Goal: Task Accomplishment & Management: Complete application form

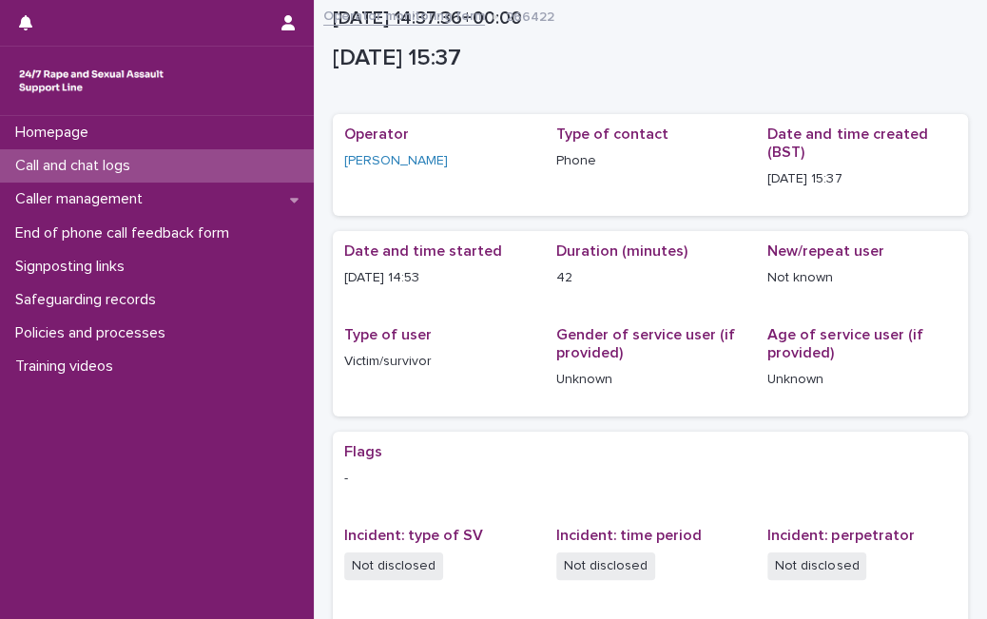
drag, startPoint x: 0, startPoint y: 0, endPoint x: 174, endPoint y: 169, distance: 242.7
click at [174, 169] on div "Call and chat logs" at bounding box center [157, 165] width 314 height 33
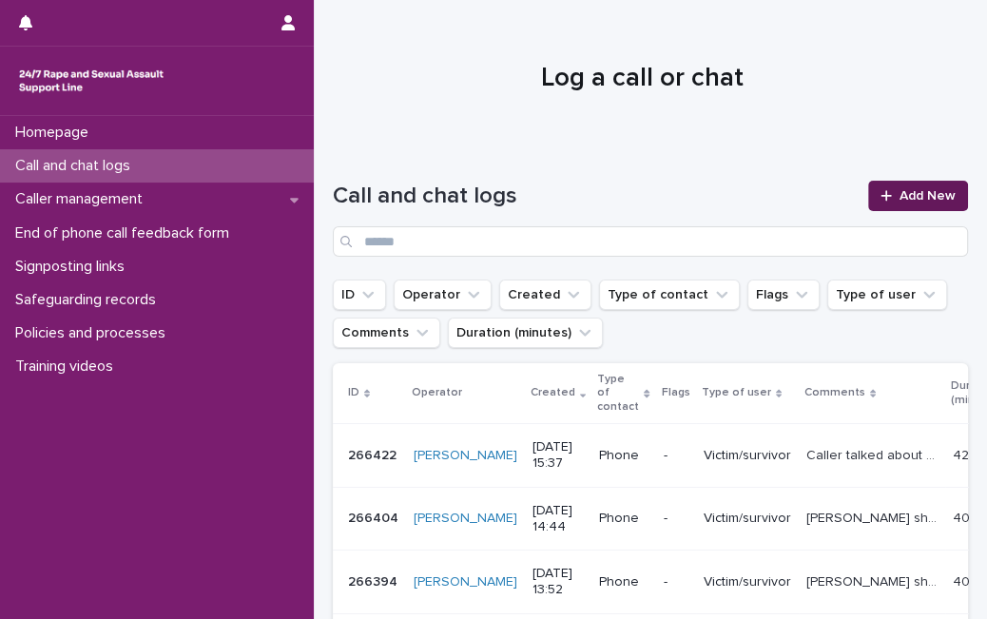
click at [868, 200] on link "Add New" at bounding box center [918, 196] width 100 height 30
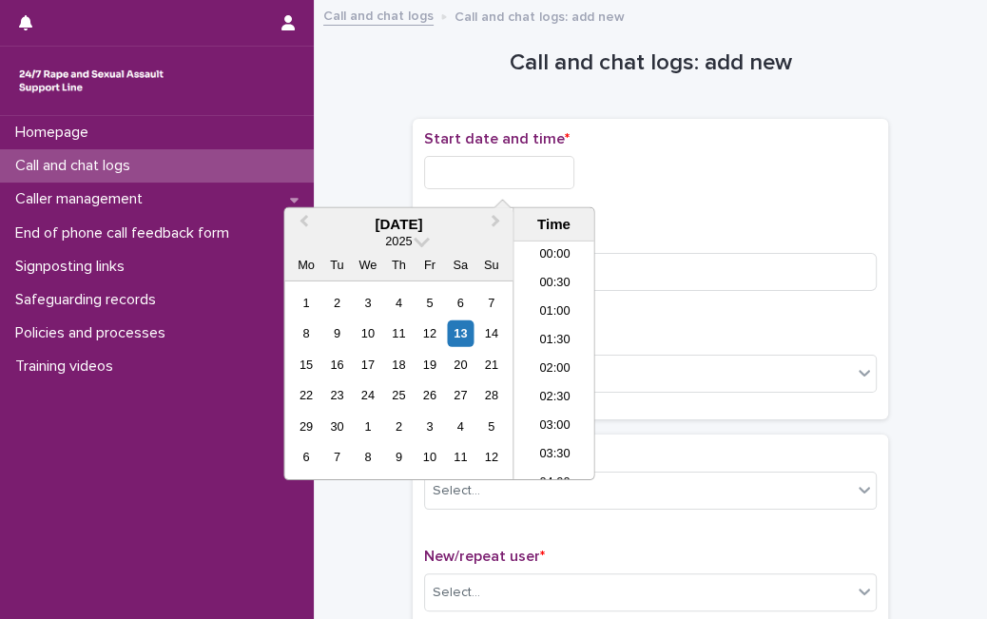
click at [543, 176] on input "text" at bounding box center [499, 172] width 150 height 33
click at [467, 335] on div "13" at bounding box center [461, 333] width 26 height 26
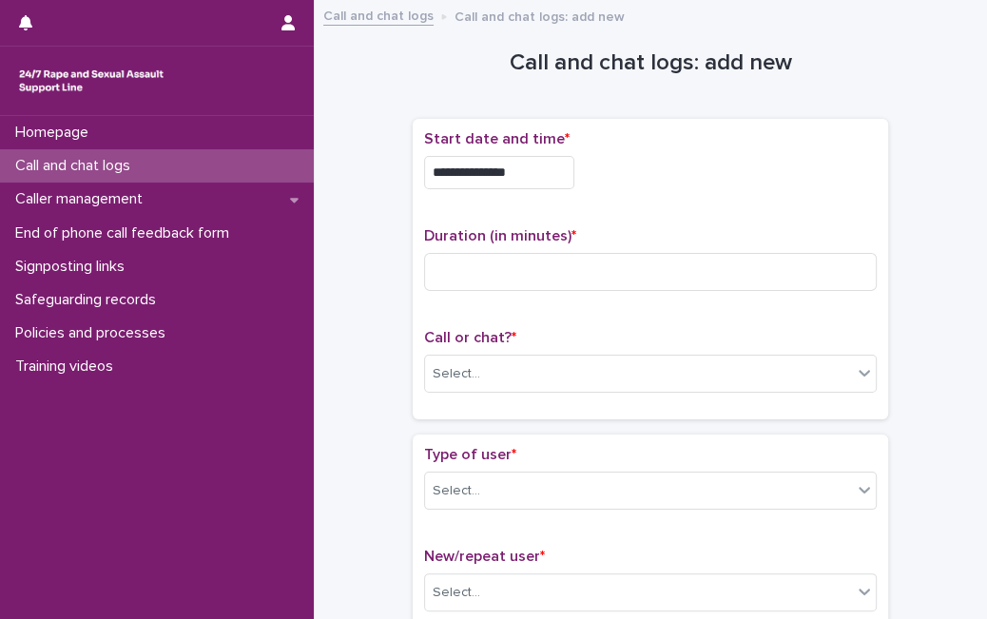
click at [528, 188] on div "**********" at bounding box center [650, 167] width 452 height 74
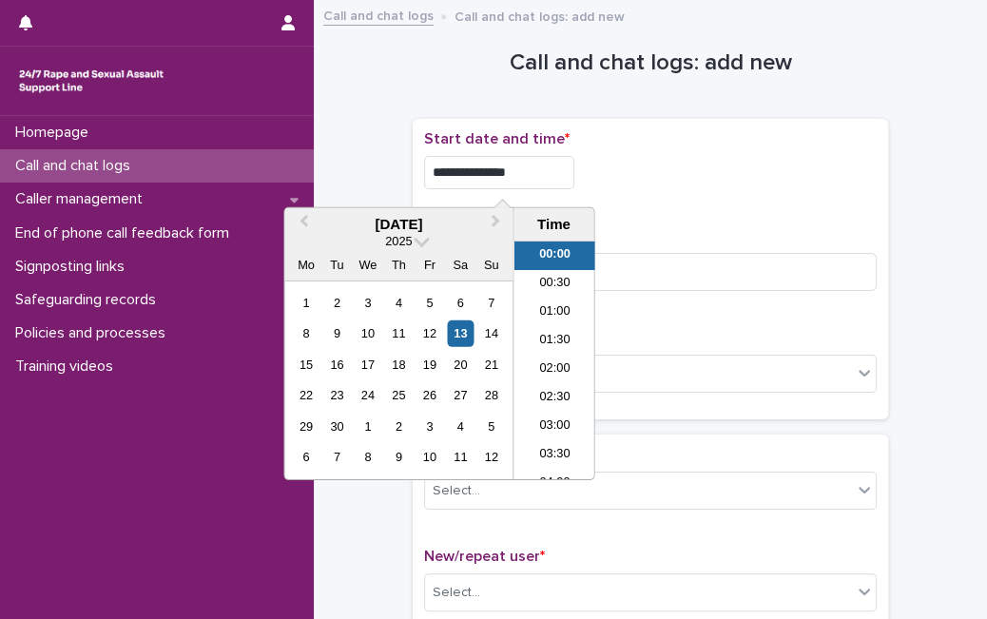
click at [540, 159] on input "**********" at bounding box center [499, 172] width 150 height 33
type input "**********"
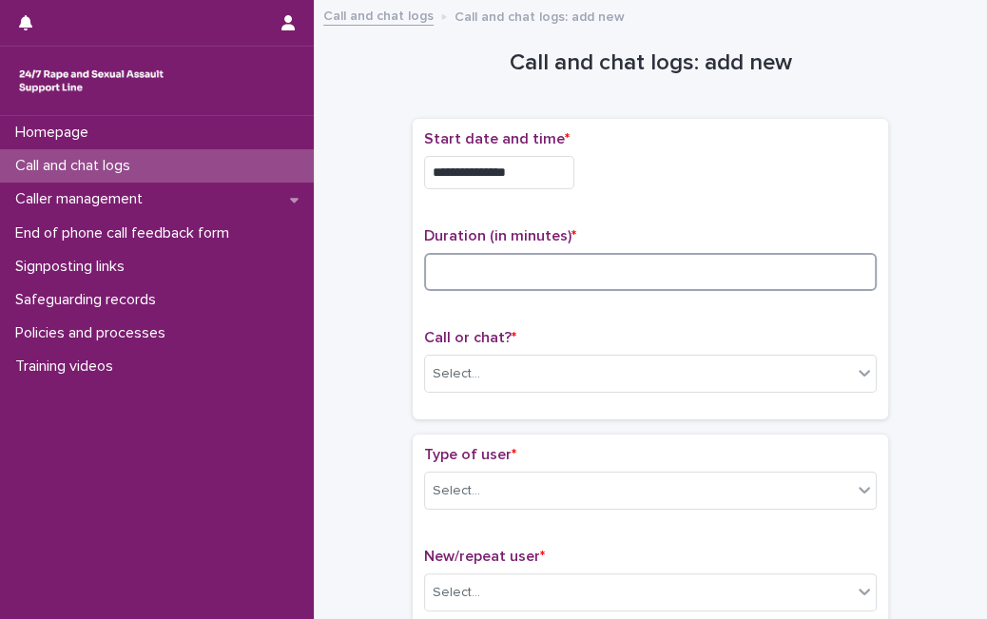
click at [616, 280] on input at bounding box center [650, 272] width 452 height 38
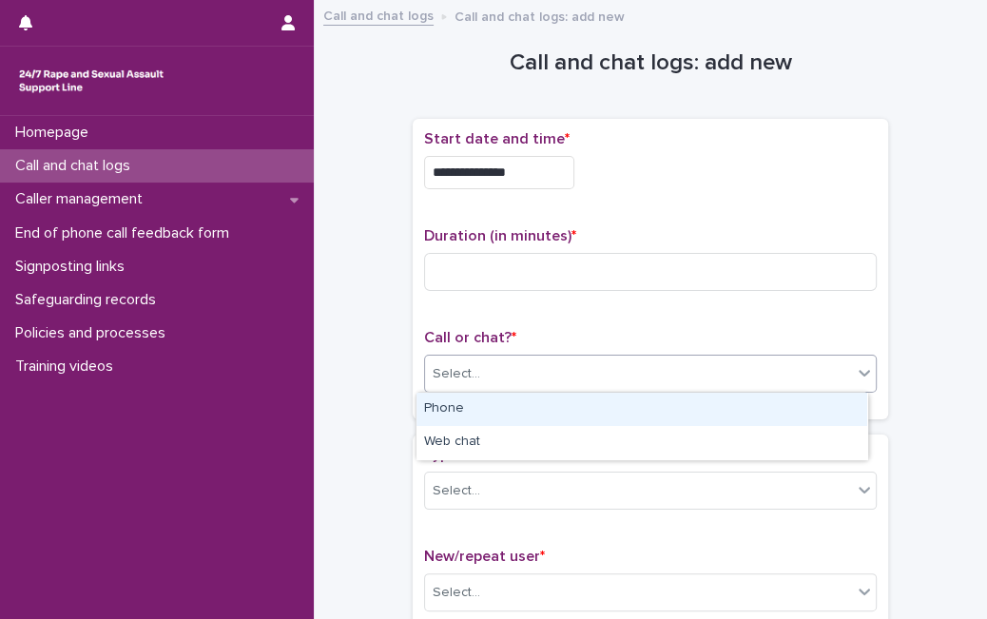
click at [575, 375] on div "Select..." at bounding box center [638, 373] width 427 height 31
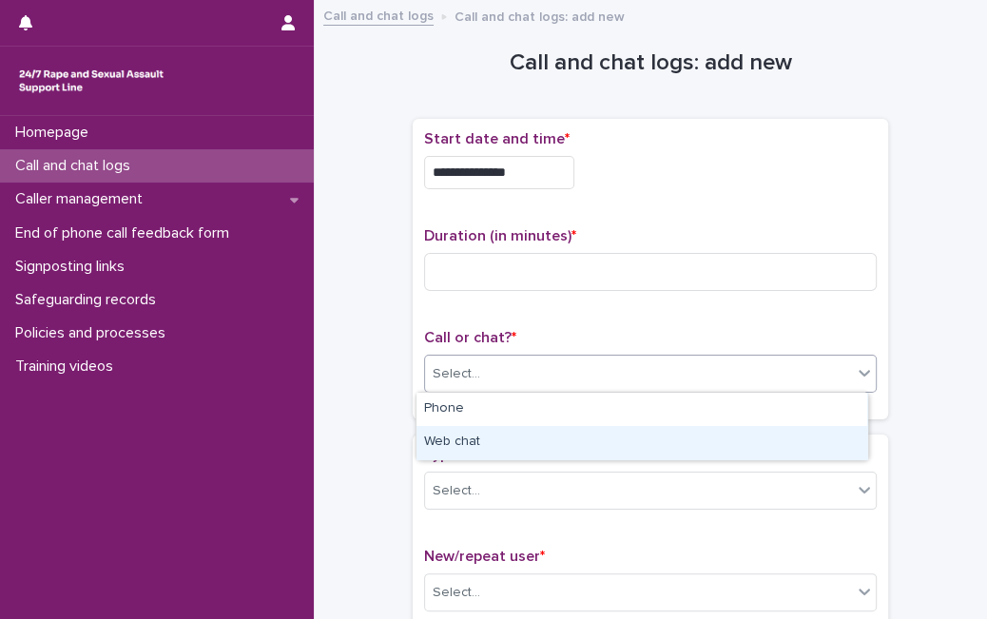
click at [515, 441] on div "Web chat" at bounding box center [641, 442] width 451 height 33
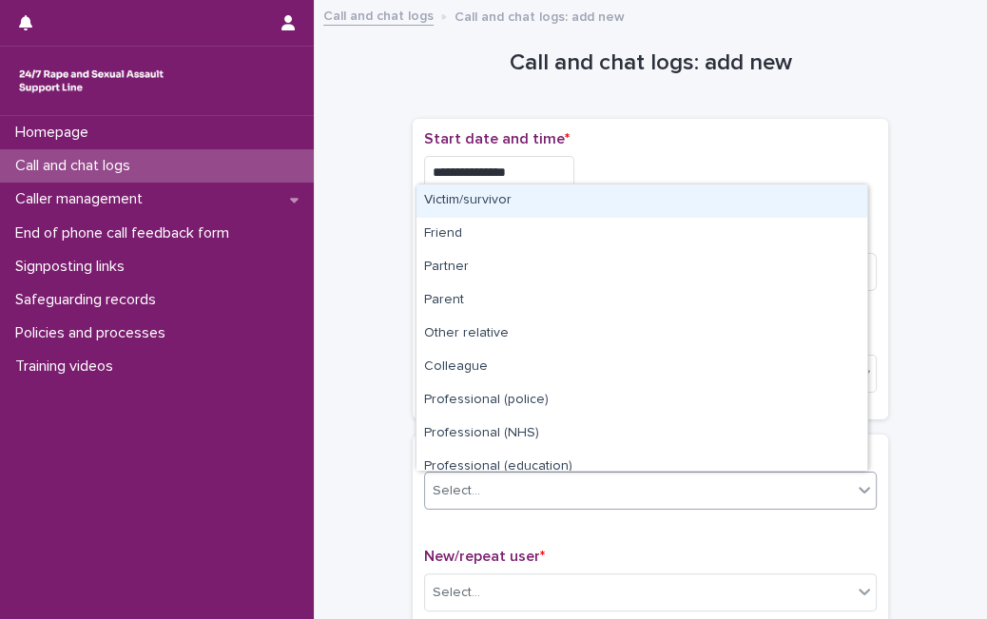
click at [496, 475] on div "Select..." at bounding box center [638, 490] width 427 height 31
click at [571, 205] on div "Victim/survivor" at bounding box center [641, 200] width 451 height 33
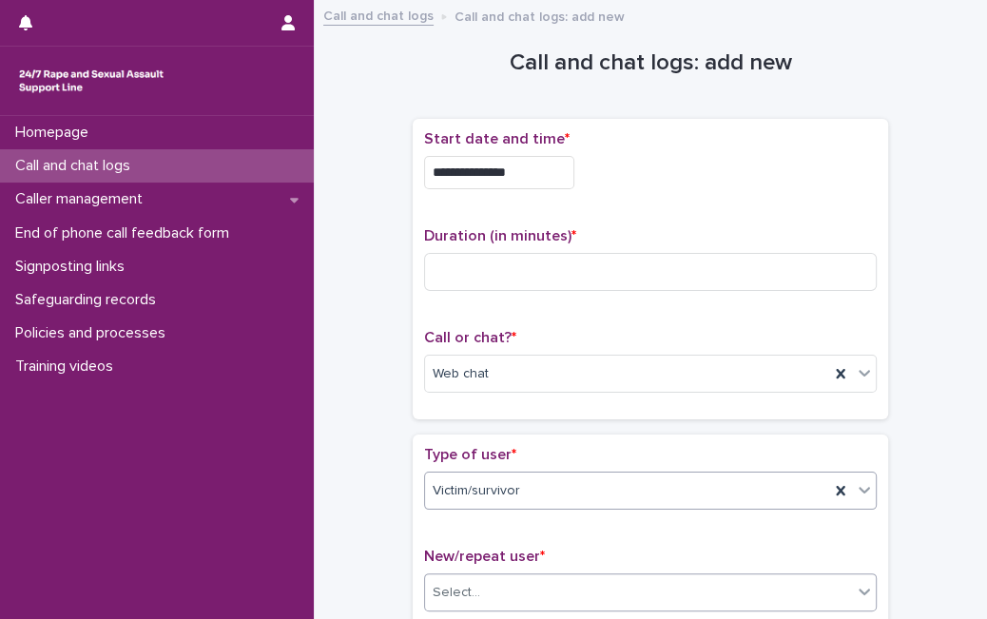
click at [486, 600] on div "Select..." at bounding box center [638, 592] width 427 height 31
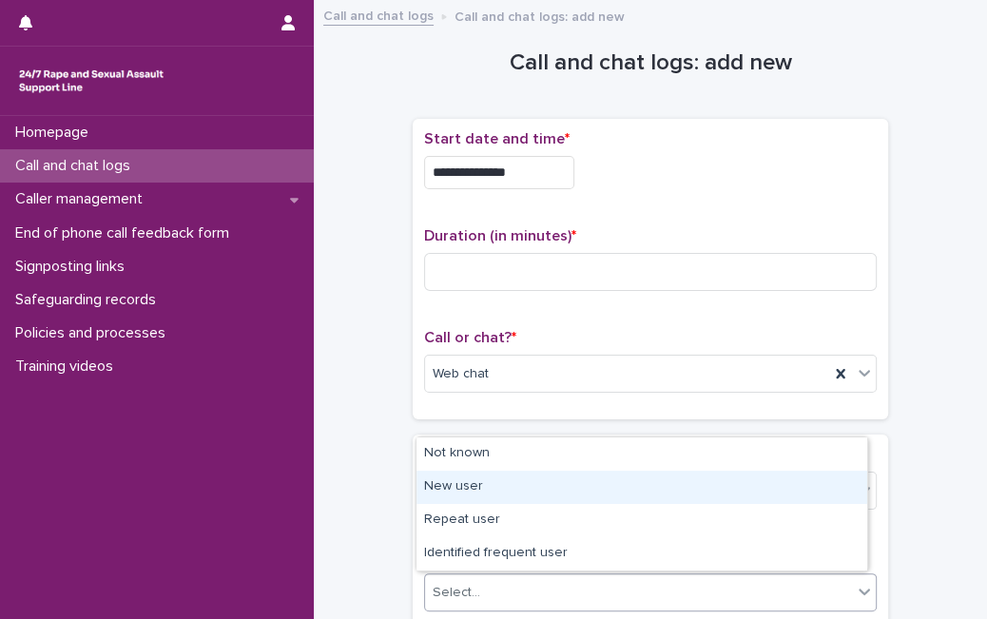
click at [512, 483] on div "New user" at bounding box center [641, 487] width 451 height 33
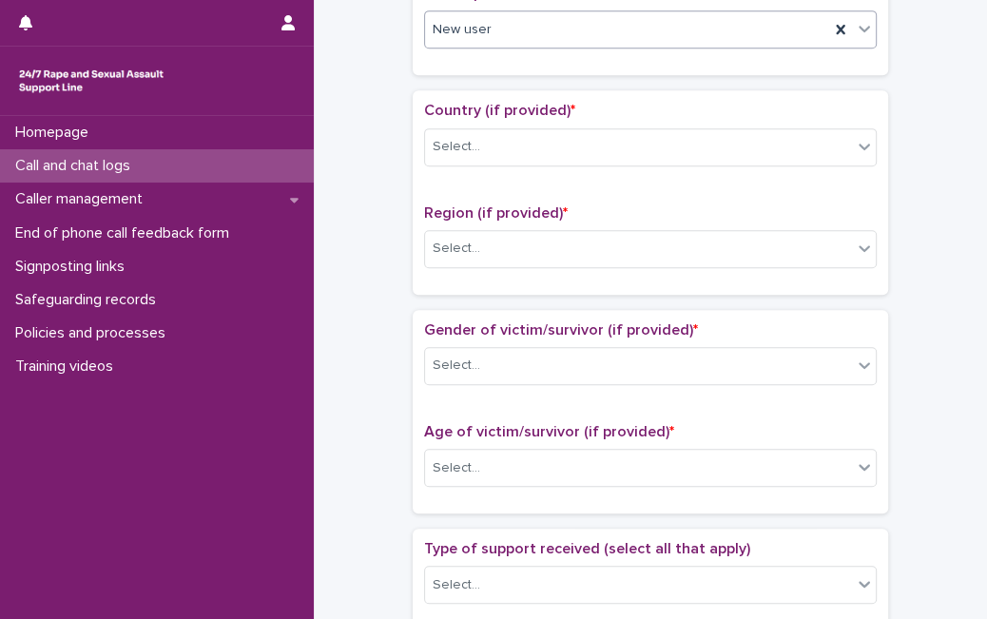
scroll to position [565, 0]
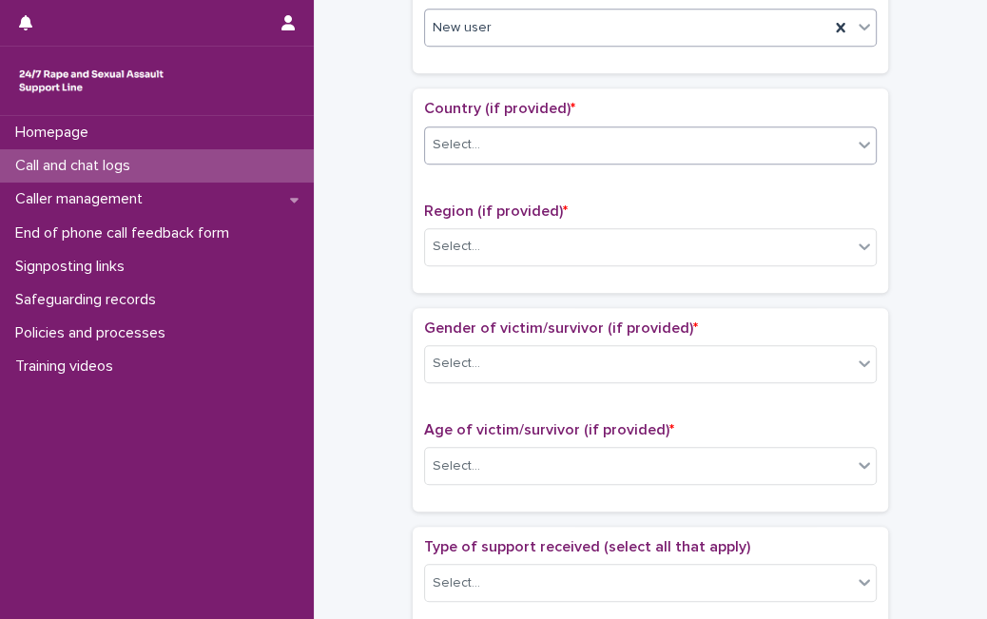
click at [506, 150] on div "Select..." at bounding box center [638, 144] width 427 height 31
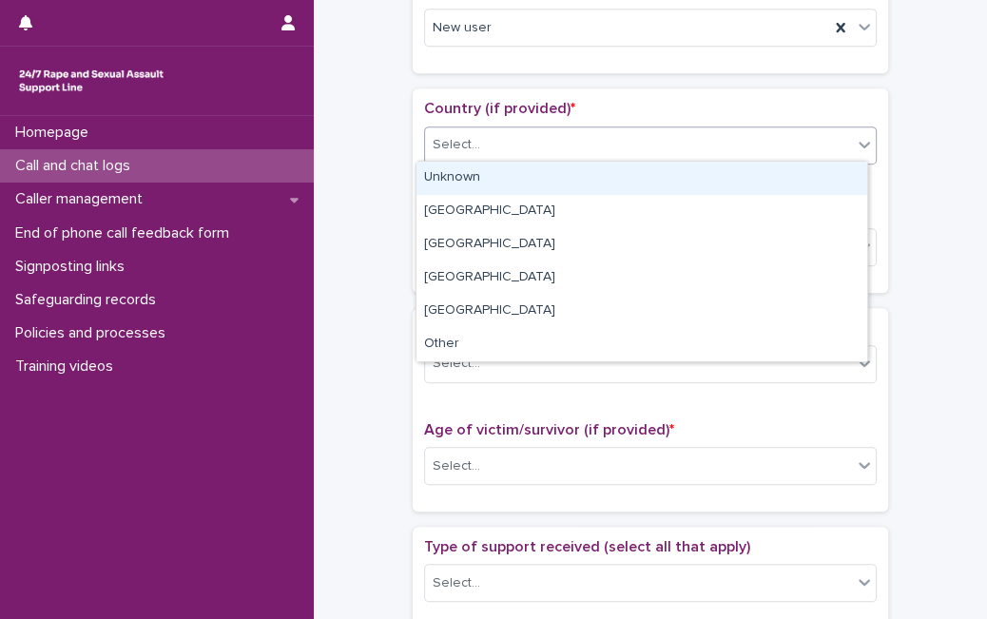
click at [502, 184] on div "Unknown" at bounding box center [641, 178] width 451 height 33
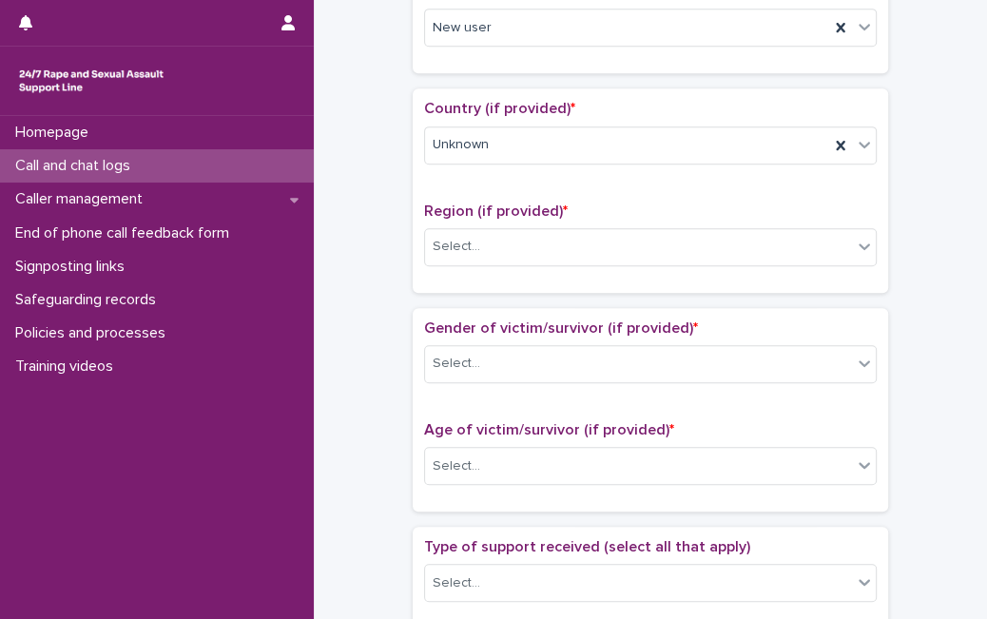
click at [487, 264] on div "Region (if provided) * Select..." at bounding box center [650, 241] width 452 height 79
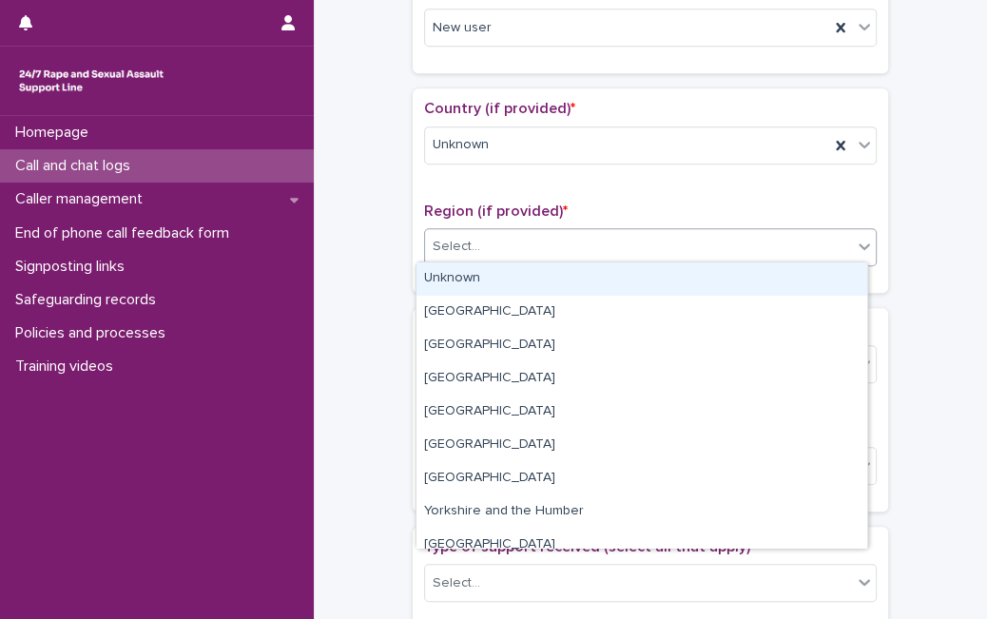
drag, startPoint x: 491, startPoint y: 256, endPoint x: 489, endPoint y: 284, distance: 28.7
click at [489, 284] on body "**********" at bounding box center [493, 309] width 987 height 619
click at [489, 284] on div "Unknown" at bounding box center [641, 278] width 451 height 33
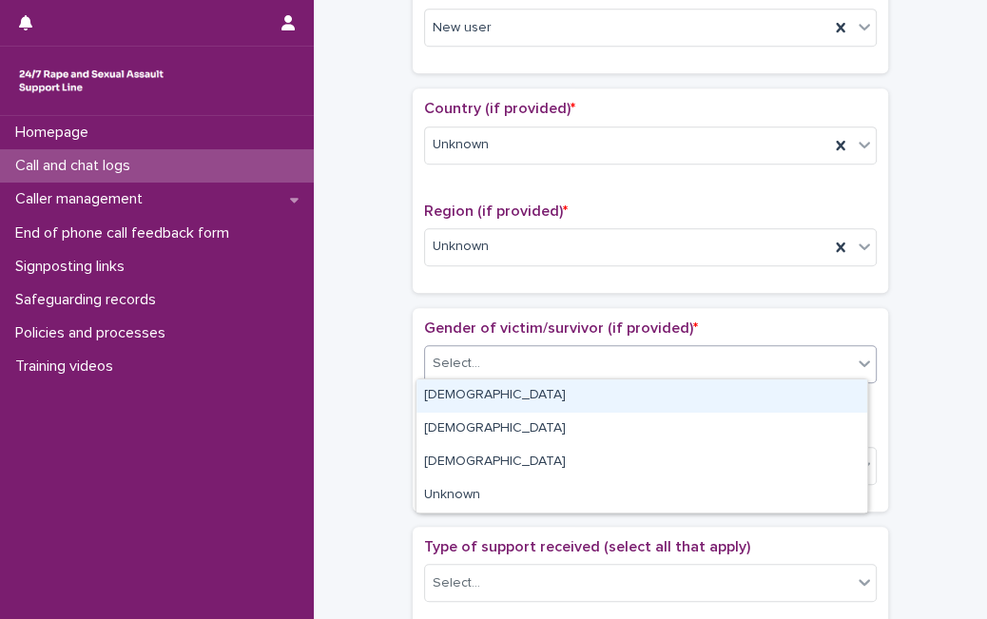
click at [472, 373] on div "Select..." at bounding box center [638, 363] width 427 height 31
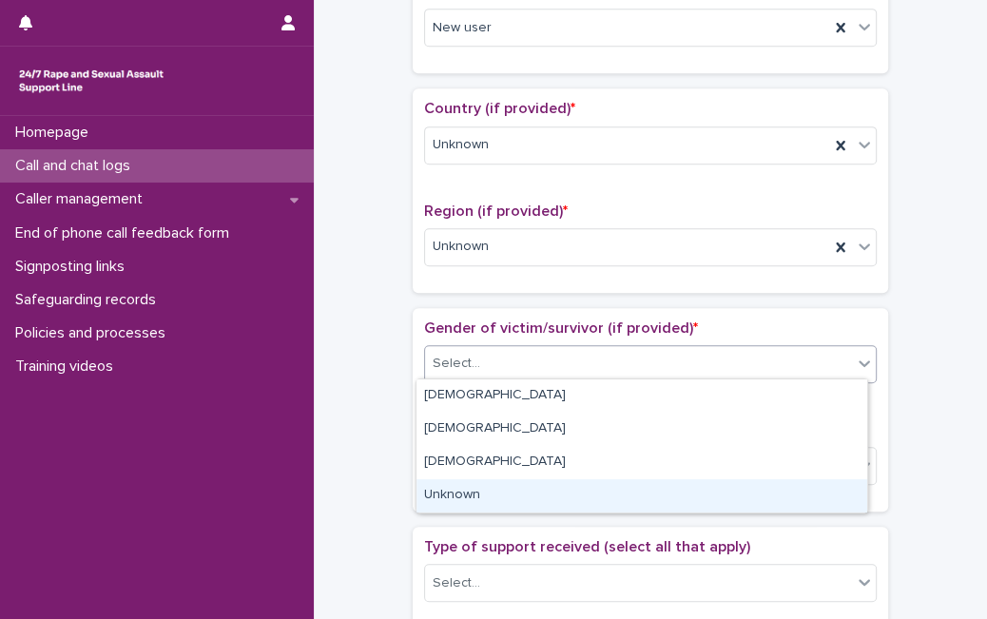
click at [462, 483] on div "Unknown" at bounding box center [641, 495] width 451 height 33
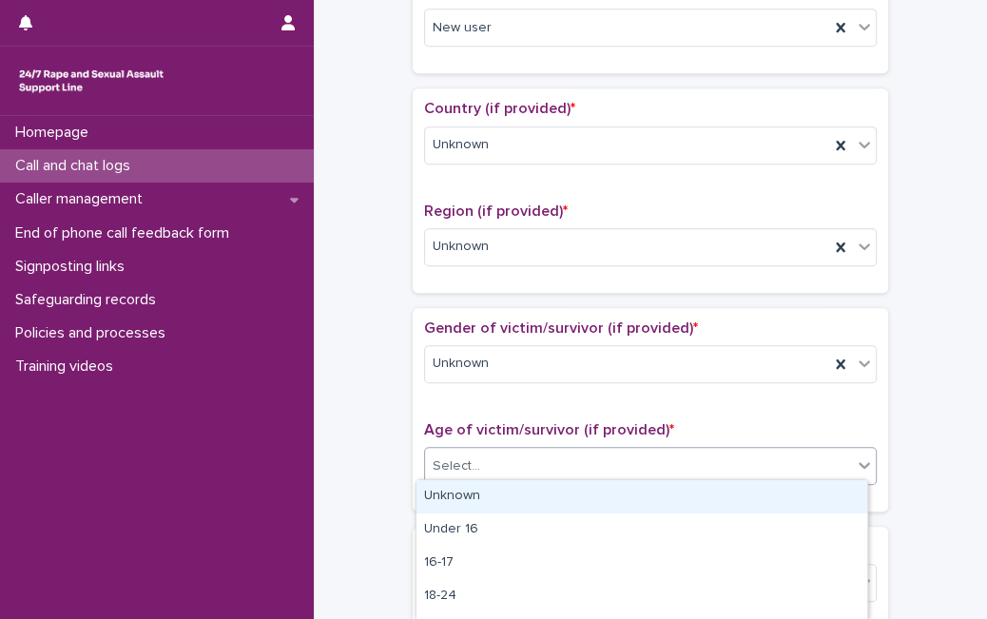
click at [483, 447] on div "Select..." at bounding box center [650, 466] width 452 height 38
click at [477, 490] on div "Unknown" at bounding box center [641, 496] width 451 height 33
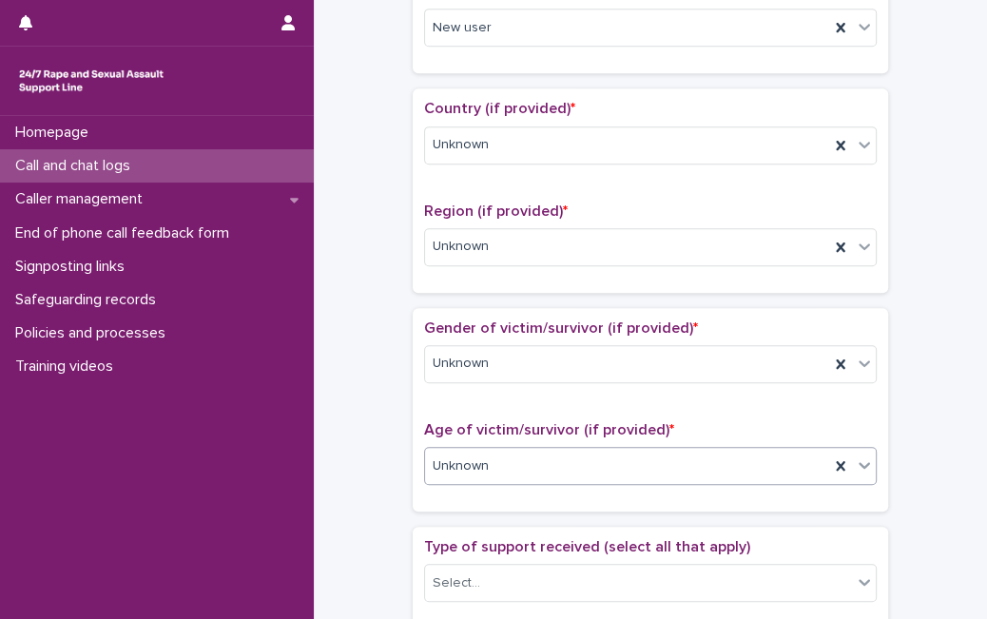
scroll to position [1106, 0]
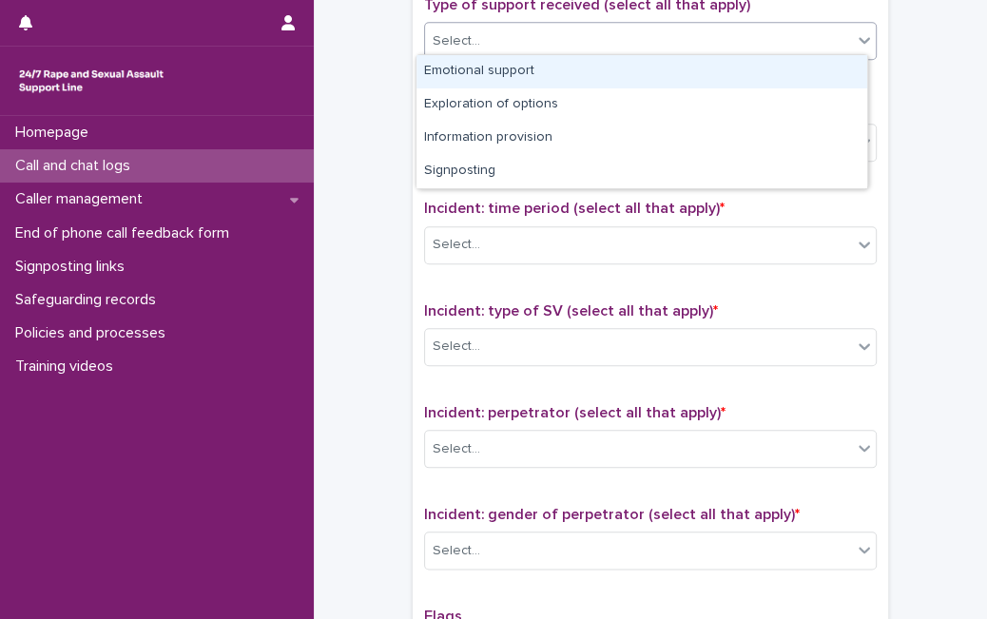
click at [736, 49] on div "Select..." at bounding box center [638, 41] width 427 height 31
click at [717, 65] on div "Emotional support" at bounding box center [641, 71] width 451 height 33
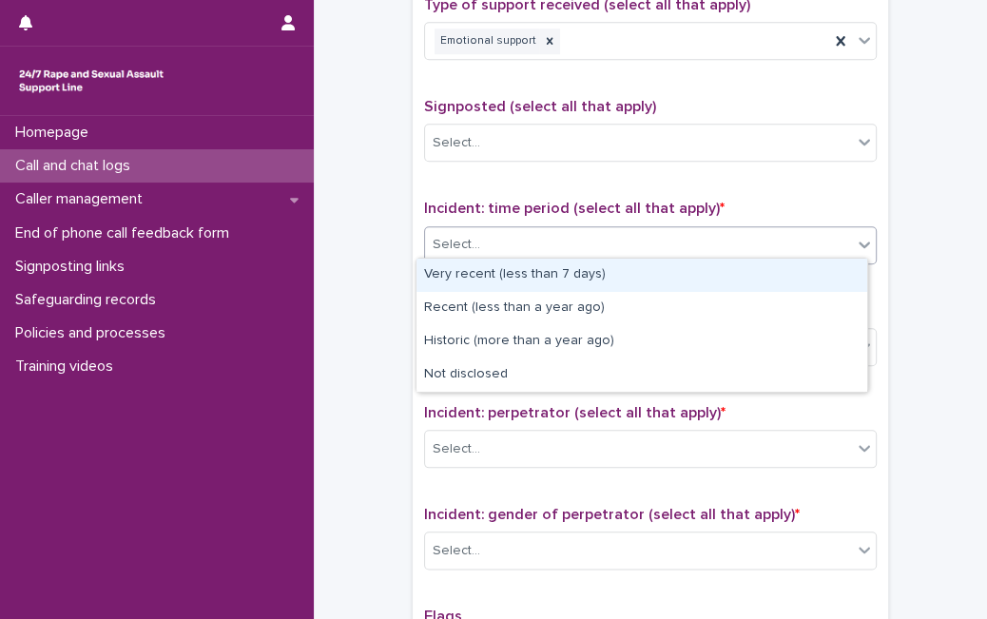
click at [570, 238] on div "Select..." at bounding box center [638, 244] width 427 height 31
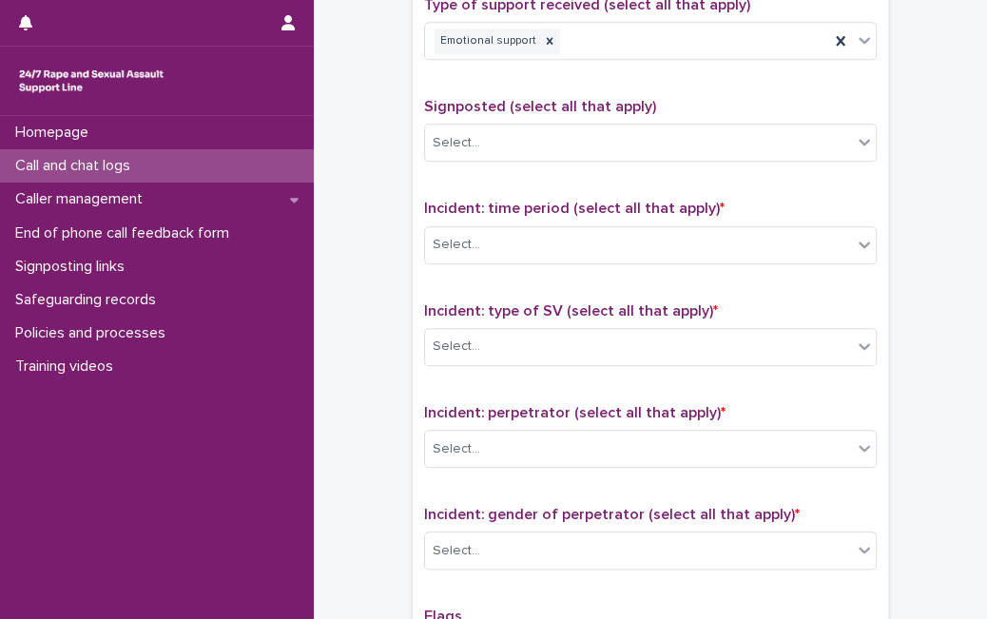
click at [874, 218] on div "Type of support received (select all that apply) Emotional support Signposted (…" at bounding box center [650, 393] width 475 height 817
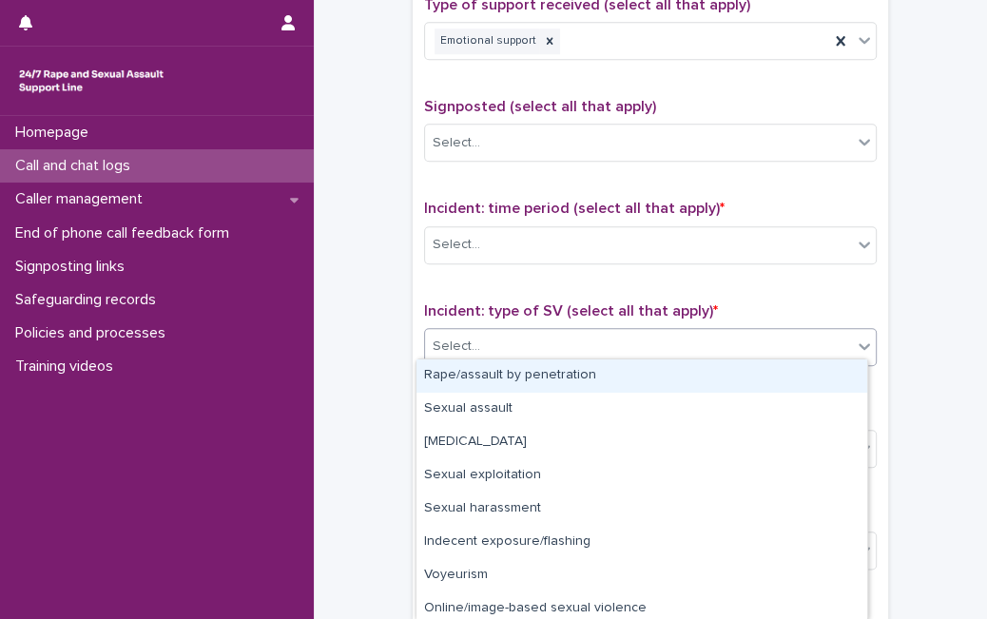
click at [665, 336] on div "Select..." at bounding box center [638, 346] width 427 height 31
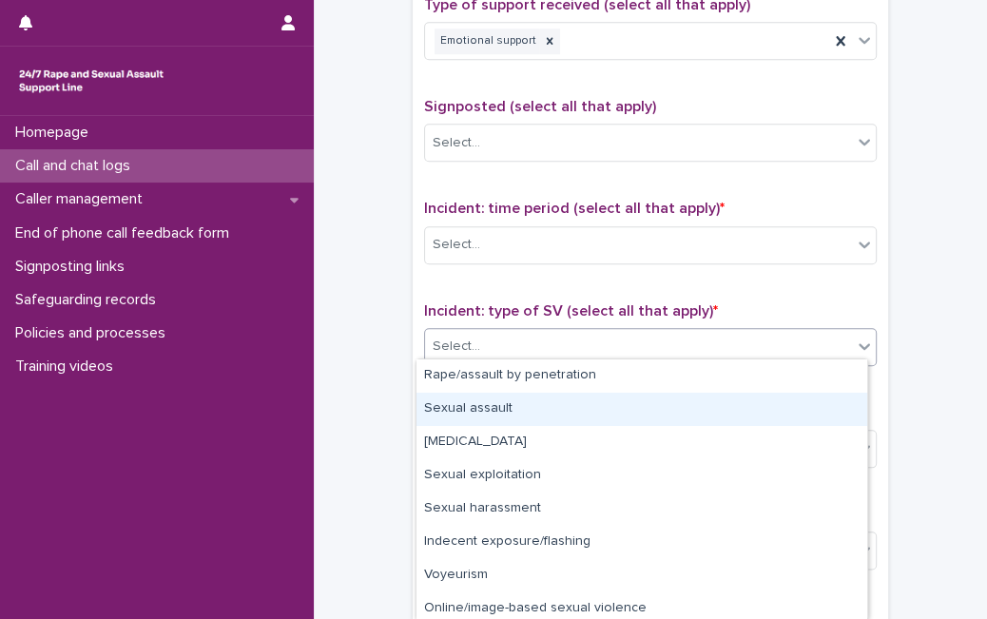
click at [616, 401] on div "Sexual assault" at bounding box center [641, 409] width 451 height 33
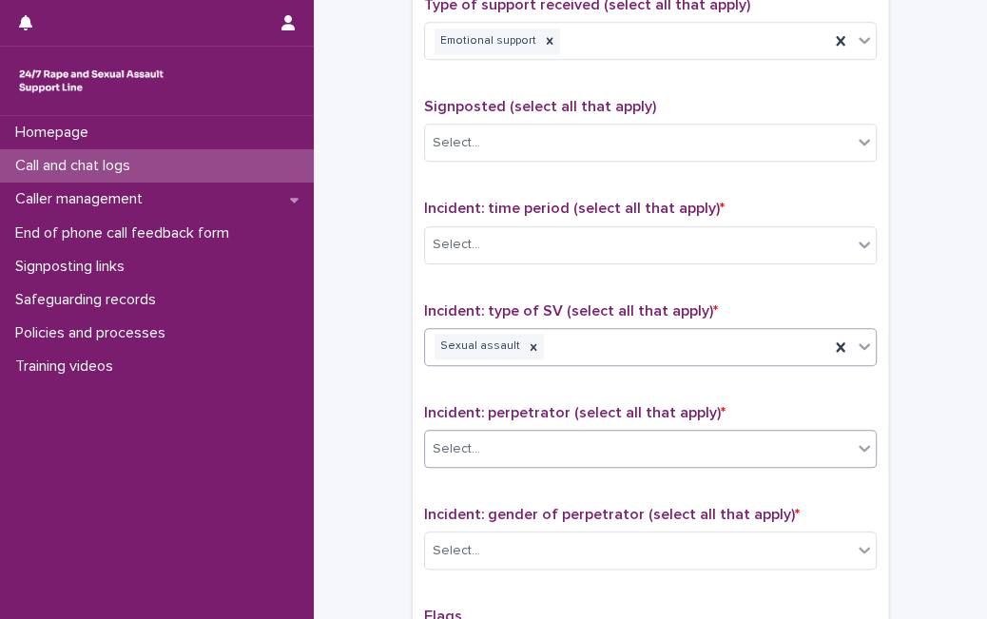
click at [566, 450] on div "Select..." at bounding box center [638, 448] width 427 height 31
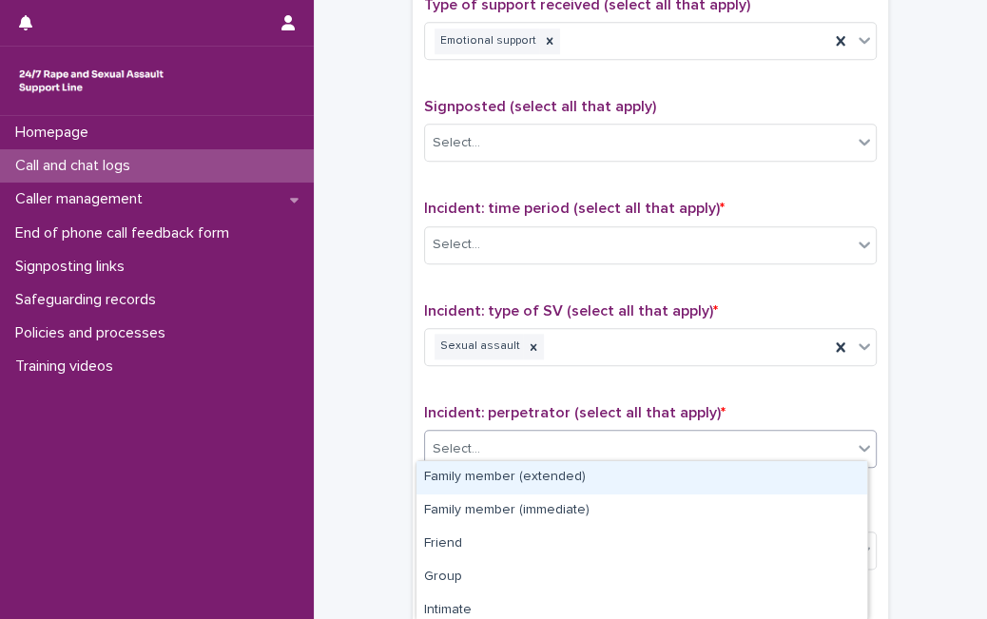
click at [605, 438] on div "Select..." at bounding box center [638, 448] width 427 height 31
click at [527, 343] on icon at bounding box center [533, 346] width 13 height 13
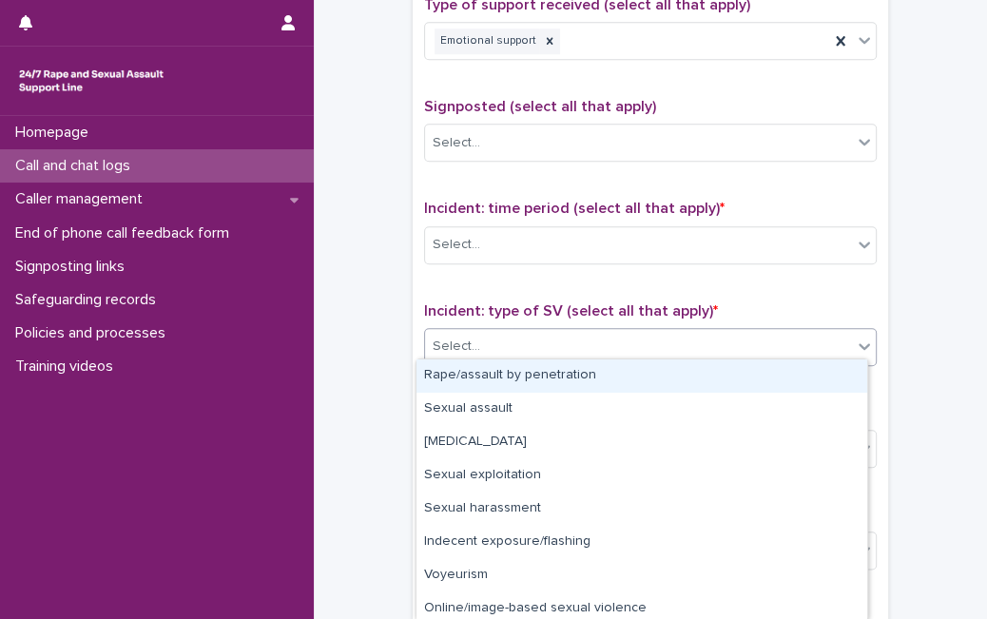
click at [540, 348] on div "Select..." at bounding box center [638, 346] width 427 height 31
click at [526, 374] on div "Rape/assault by penetration" at bounding box center [641, 375] width 451 height 33
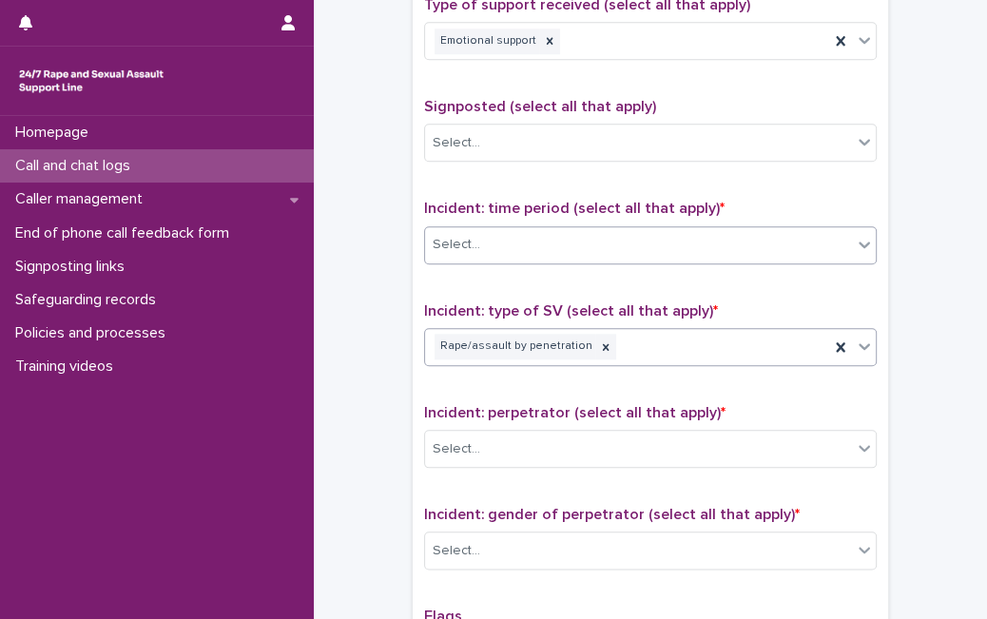
click at [659, 232] on div "Select..." at bounding box center [638, 244] width 427 height 31
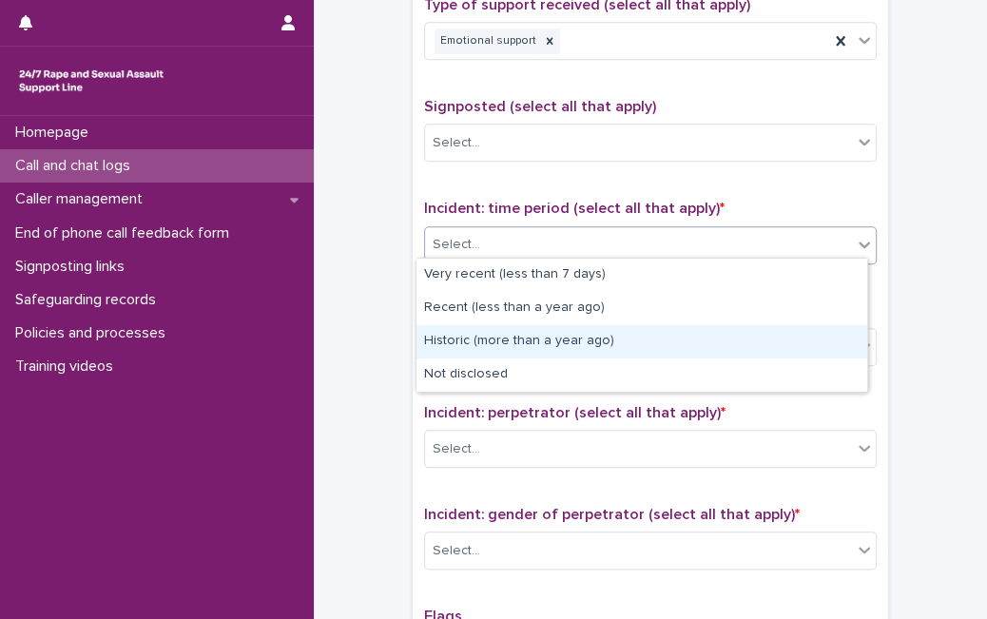
click at [625, 332] on div "Historic (more than a year ago)" at bounding box center [641, 341] width 451 height 33
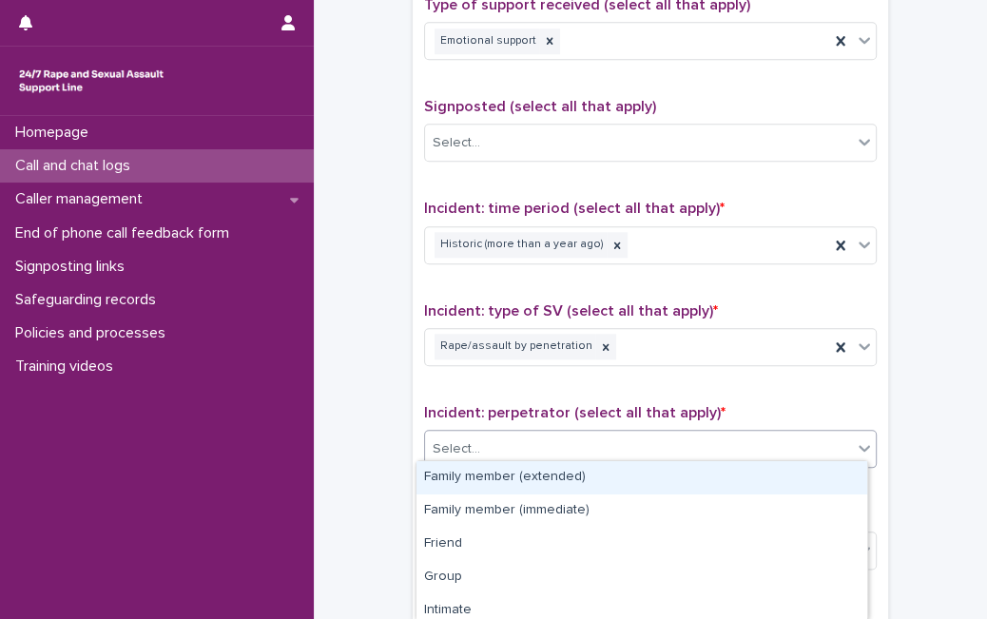
click at [693, 444] on div "Select..." at bounding box center [638, 448] width 427 height 31
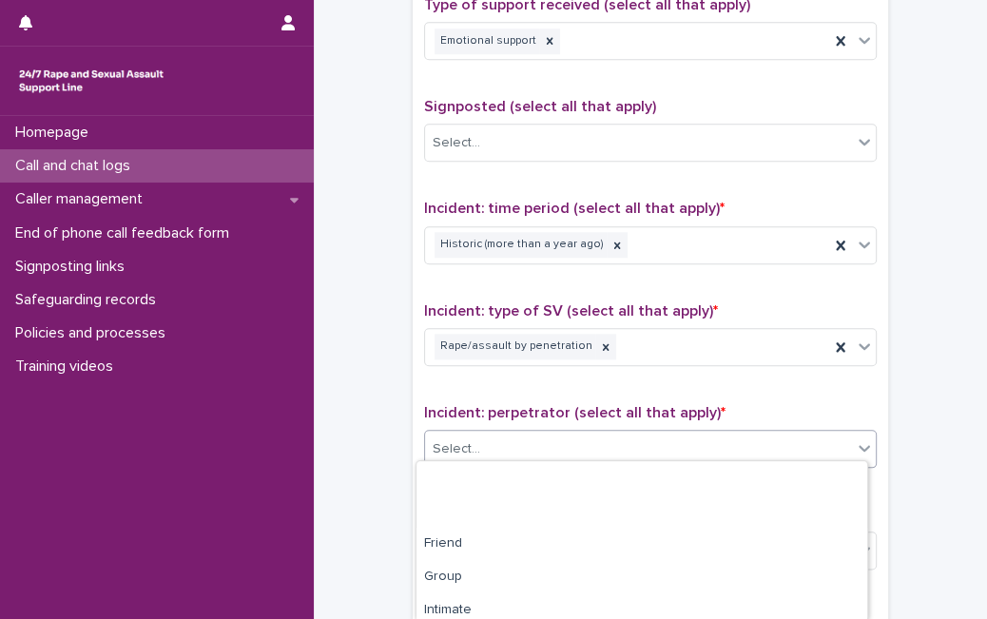
scroll to position [206, 0]
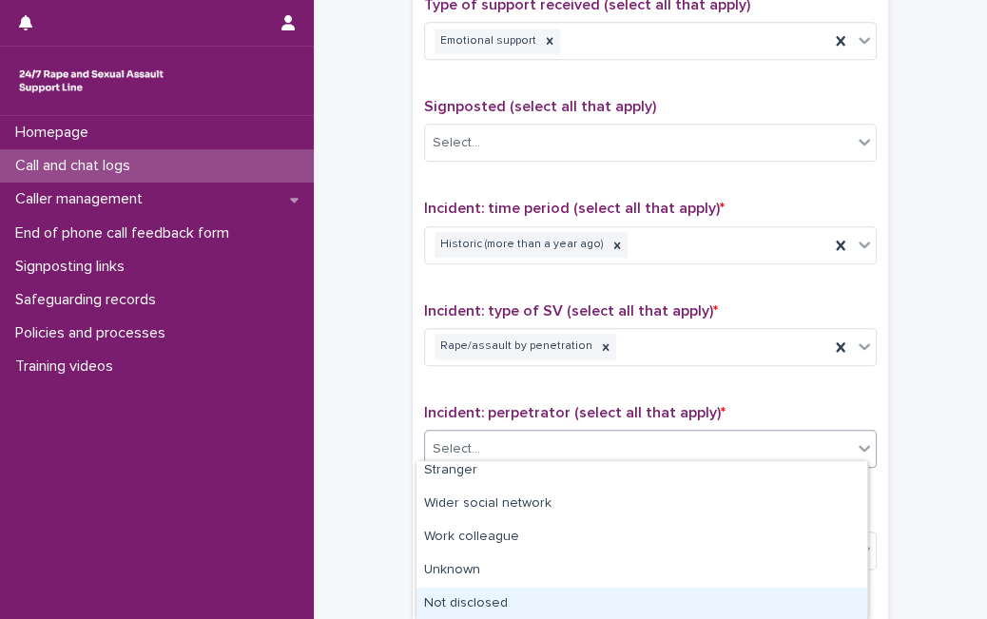
click at [765, 606] on div "Not disclosed" at bounding box center [641, 603] width 451 height 33
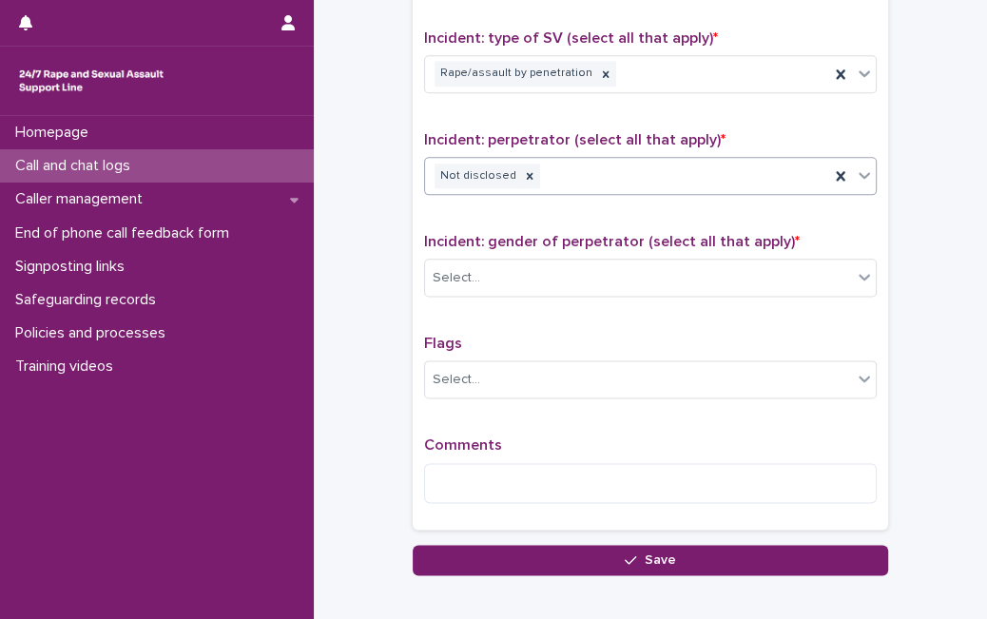
scroll to position [1382, 0]
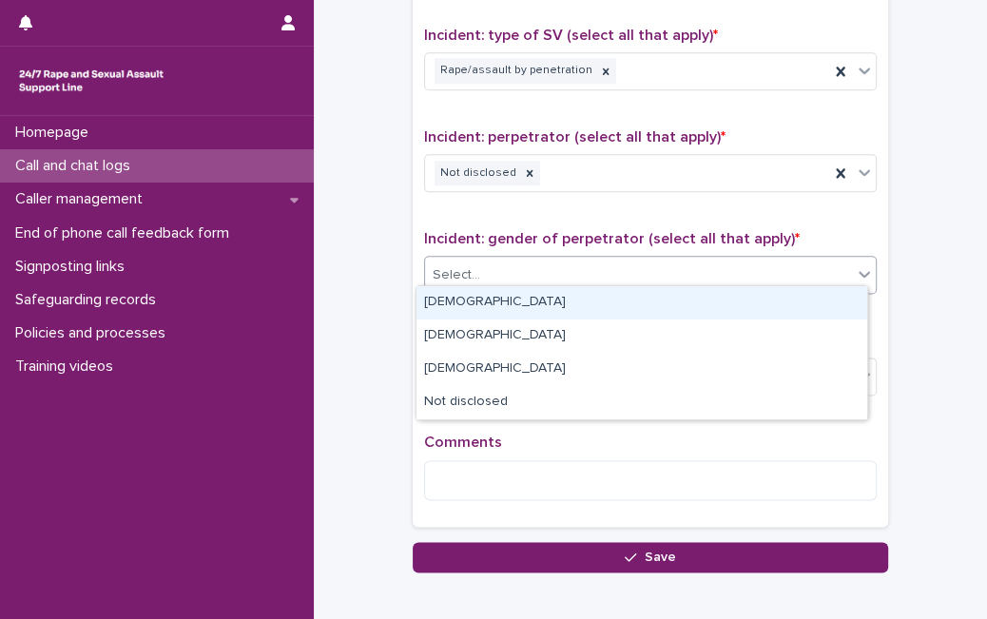
click at [787, 259] on div "Select..." at bounding box center [638, 274] width 427 height 31
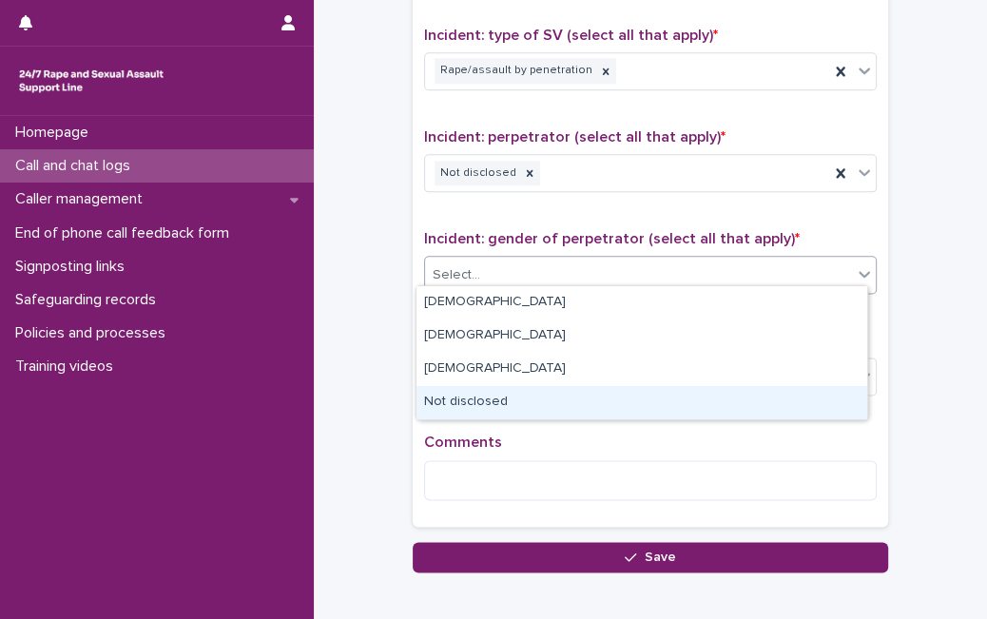
click at [681, 408] on div "Not disclosed" at bounding box center [641, 402] width 451 height 33
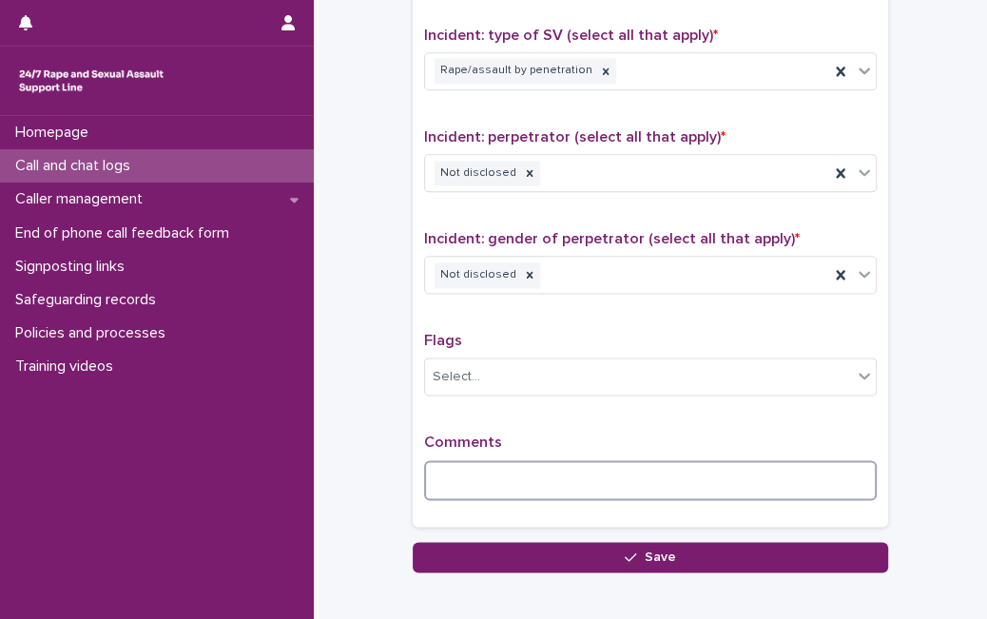
click at [663, 476] on textarea at bounding box center [650, 480] width 452 height 40
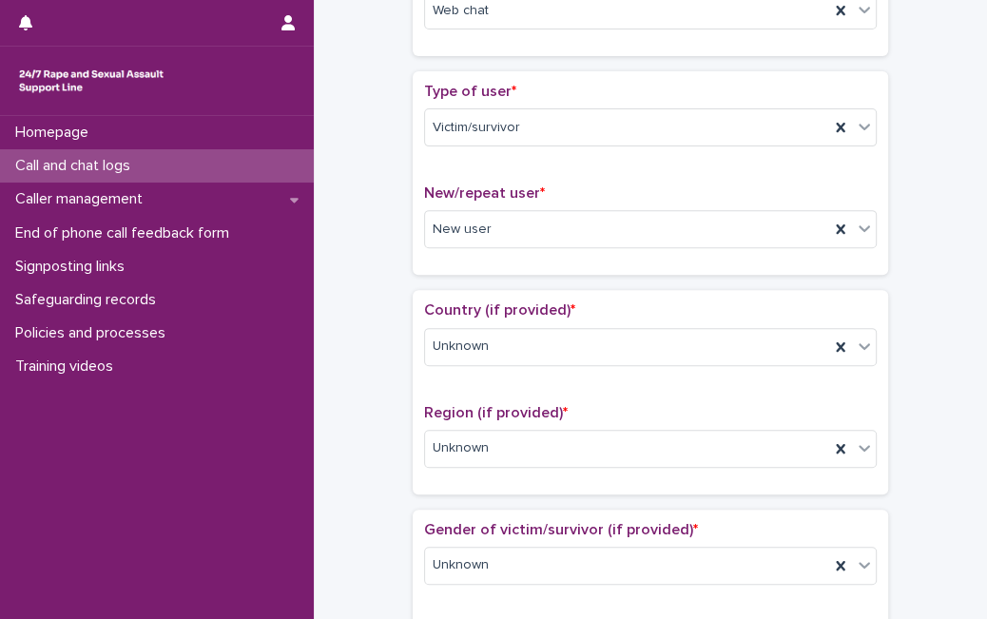
scroll to position [0, 0]
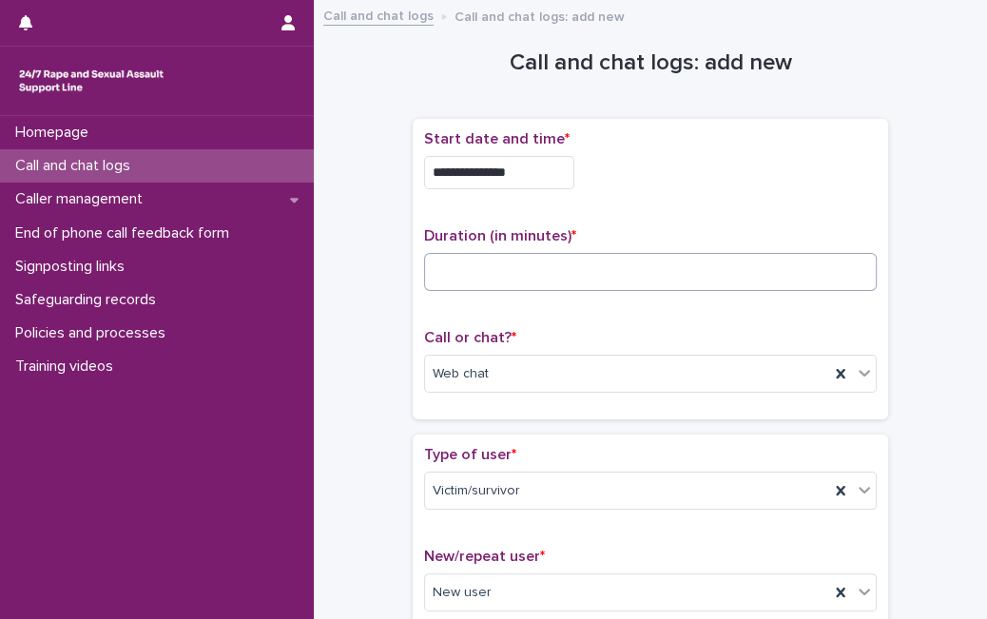
type textarea "**********"
click at [651, 278] on input at bounding box center [650, 272] width 452 height 38
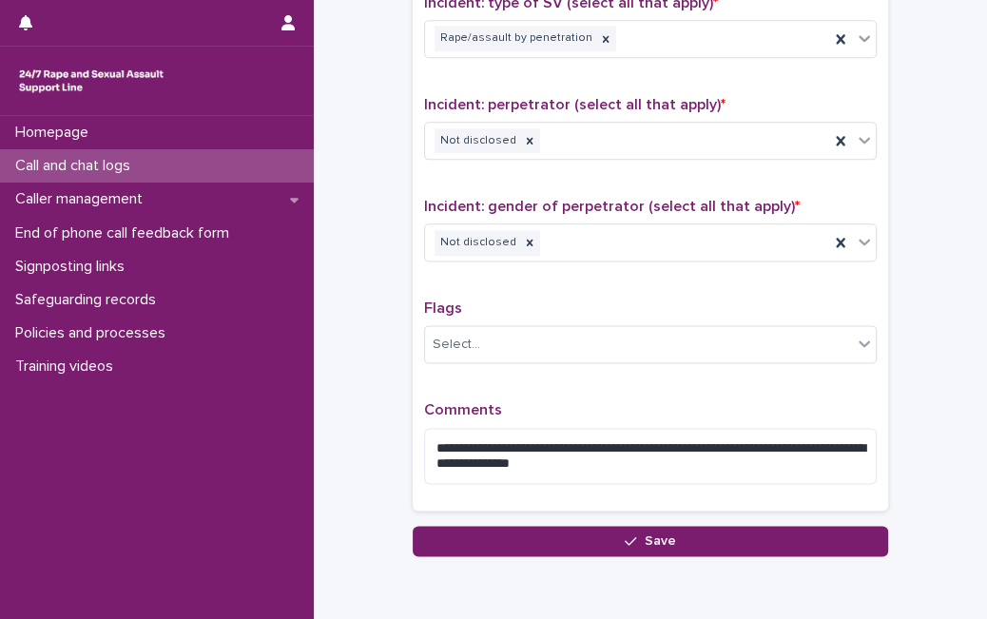
scroll to position [1491, 0]
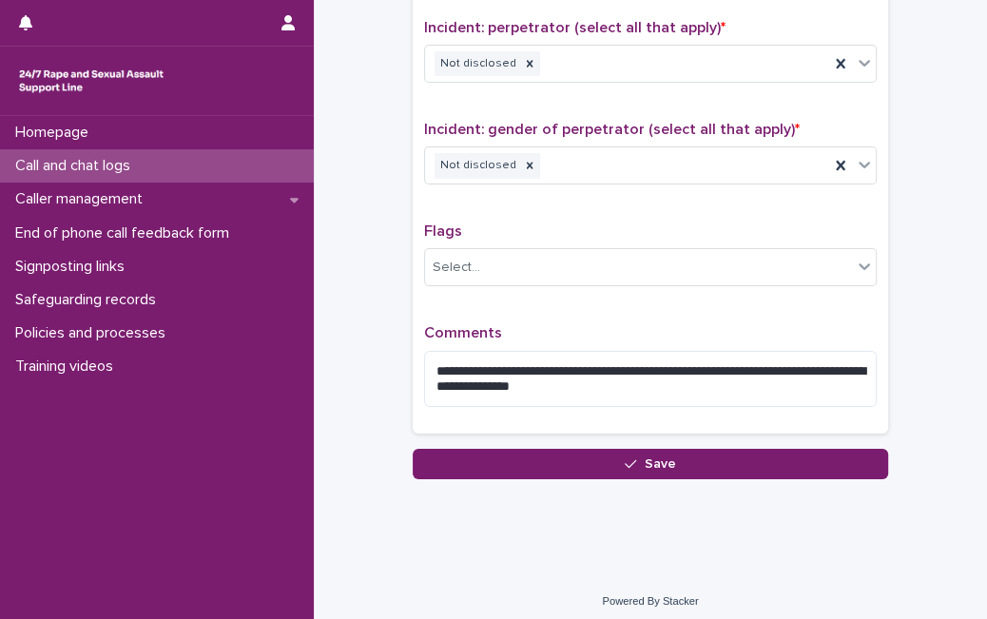
type input "**"
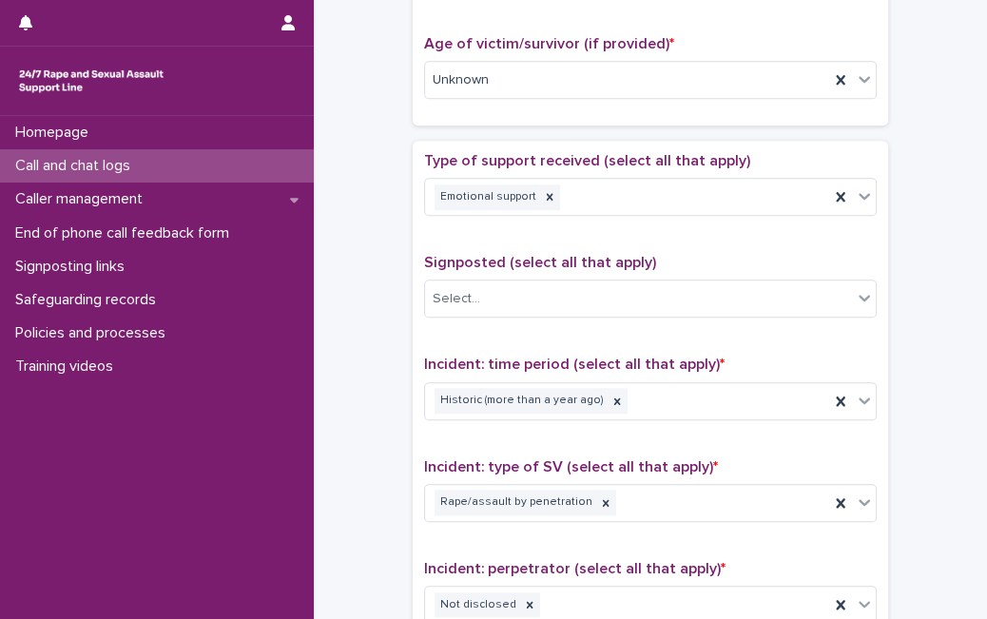
scroll to position [409, 0]
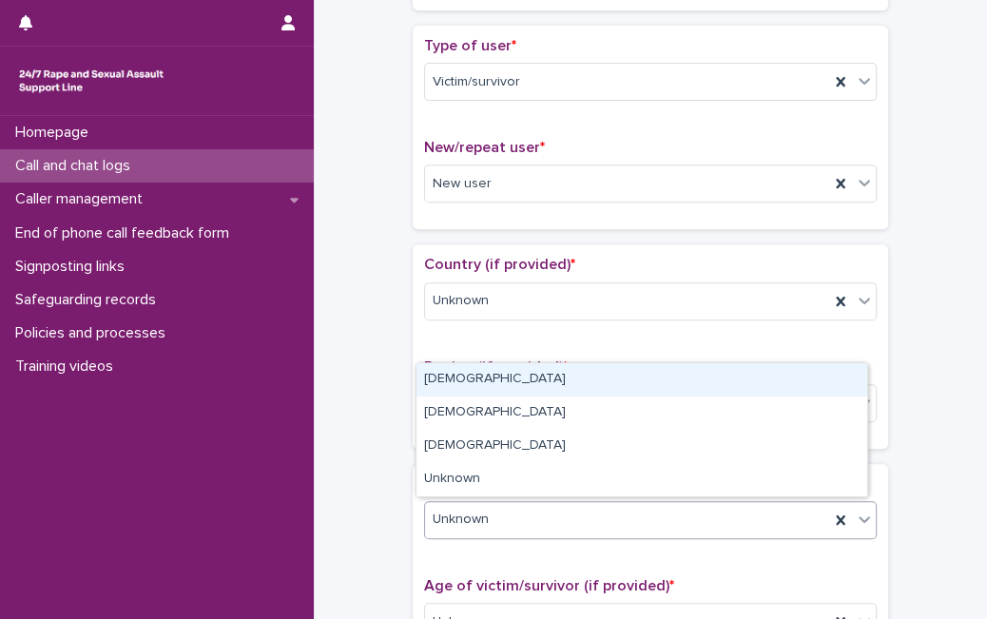
click at [591, 514] on div "Unknown" at bounding box center [627, 519] width 404 height 31
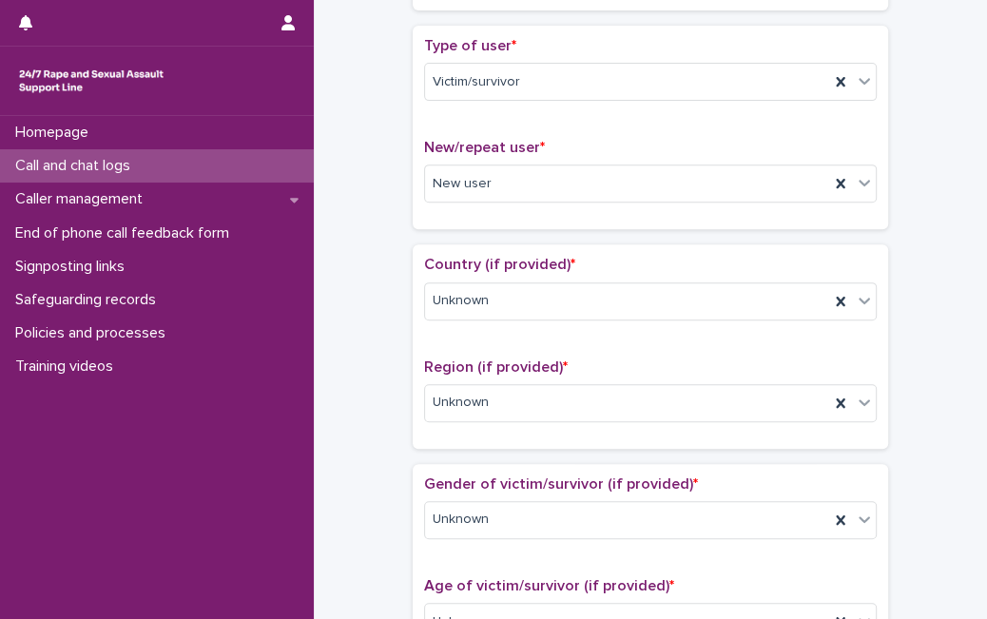
click at [912, 378] on div "**********" at bounding box center [650, 582] width 635 height 1959
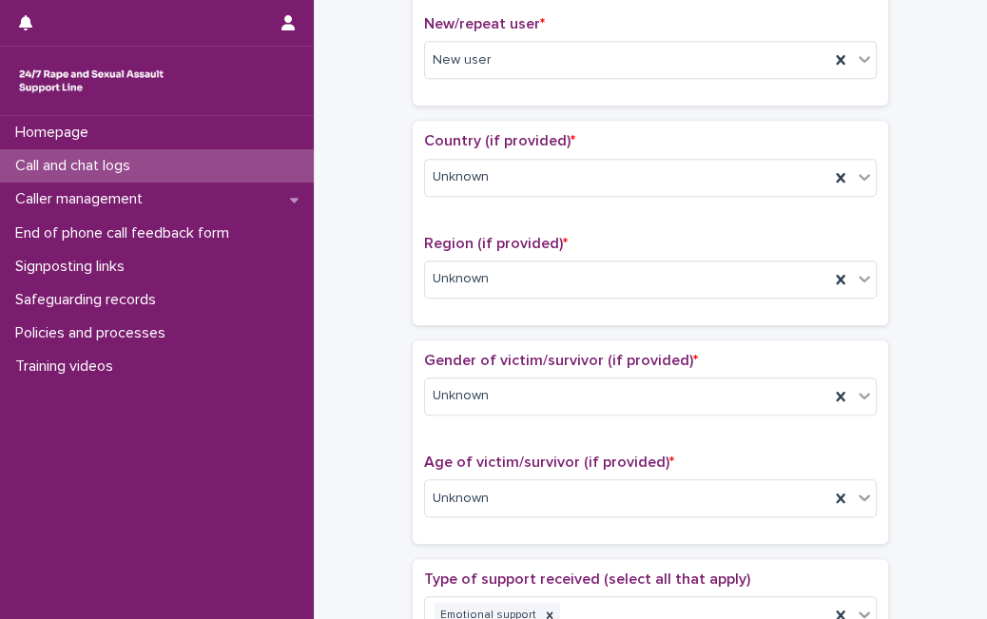
scroll to position [535, 0]
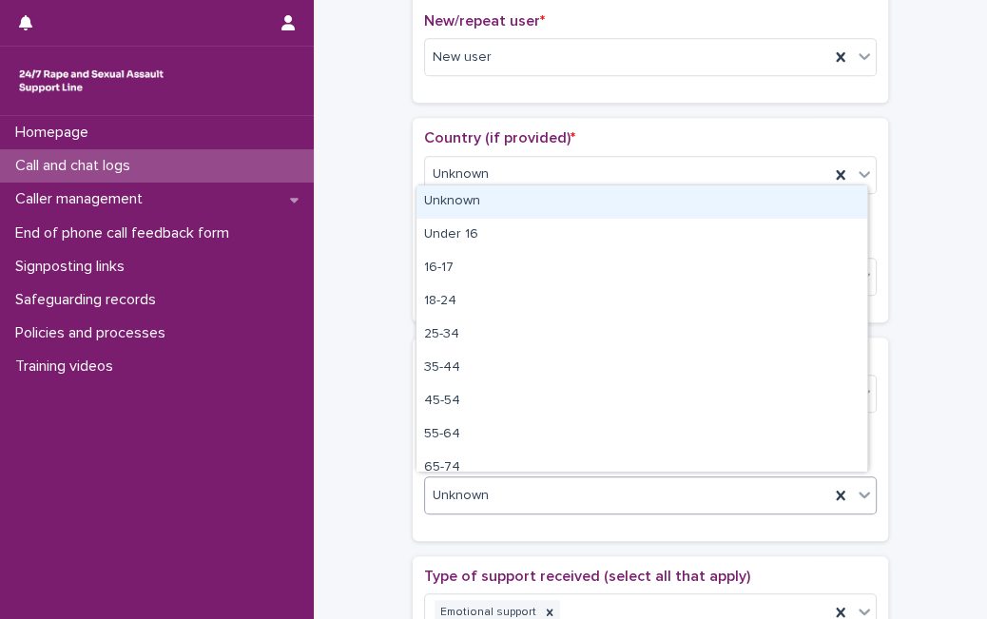
click at [705, 491] on div "Unknown" at bounding box center [627, 495] width 404 height 31
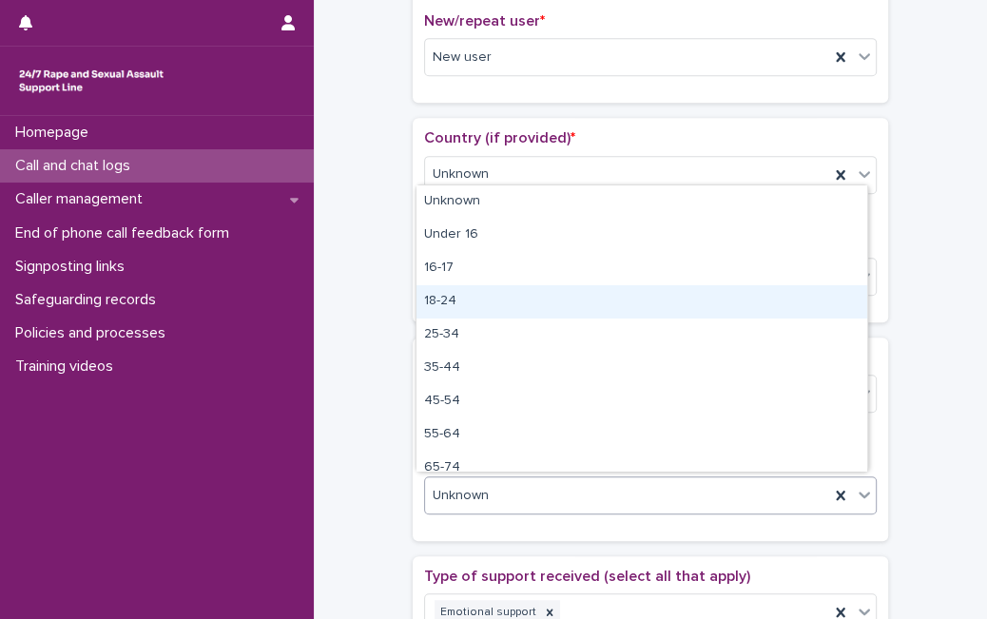
click at [663, 305] on div "18-24" at bounding box center [641, 301] width 451 height 33
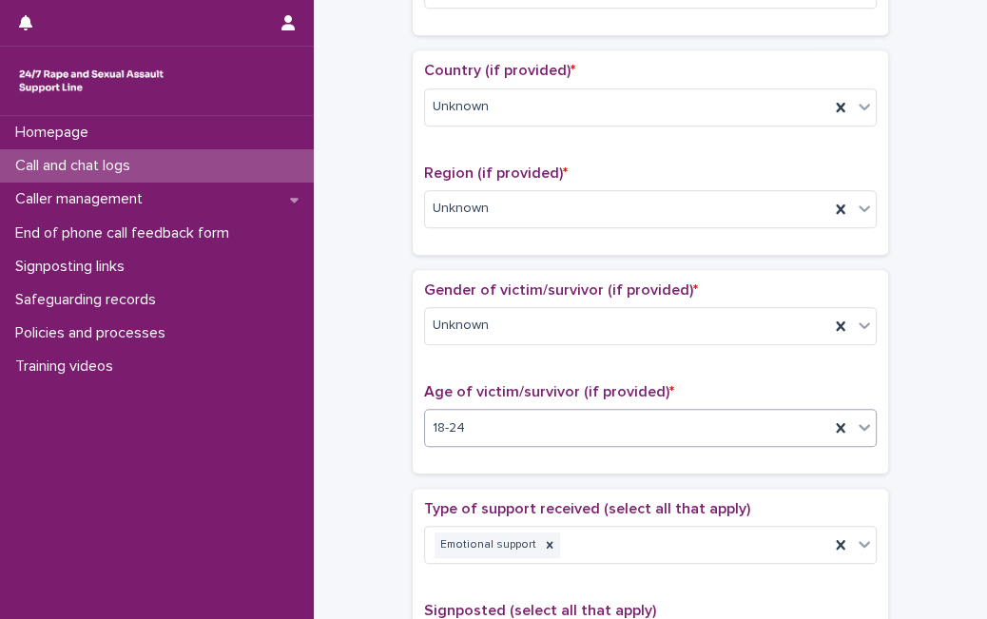
scroll to position [598, 0]
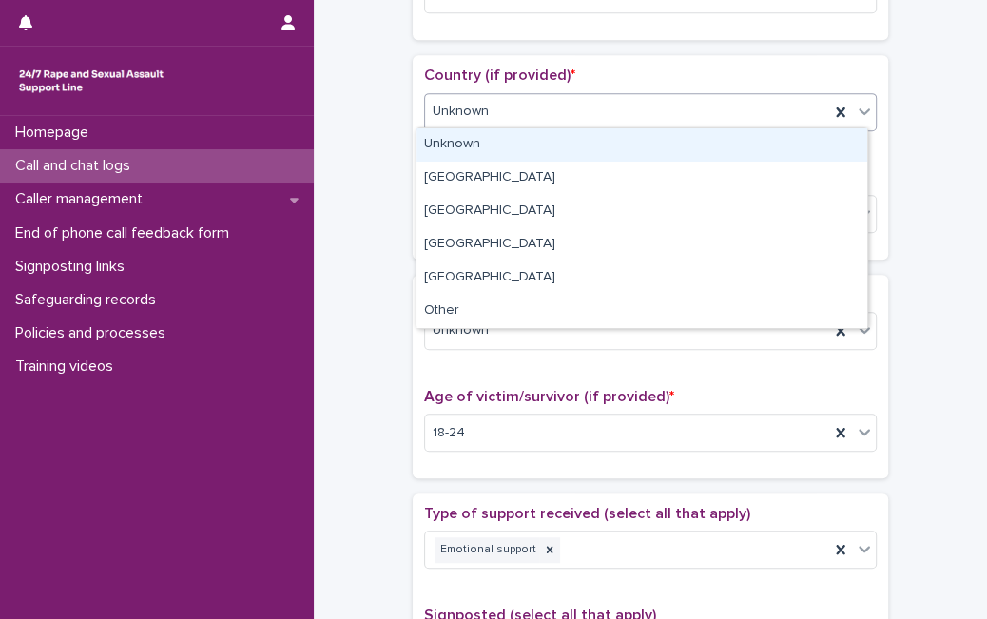
click at [662, 108] on div "Unknown" at bounding box center [627, 111] width 404 height 31
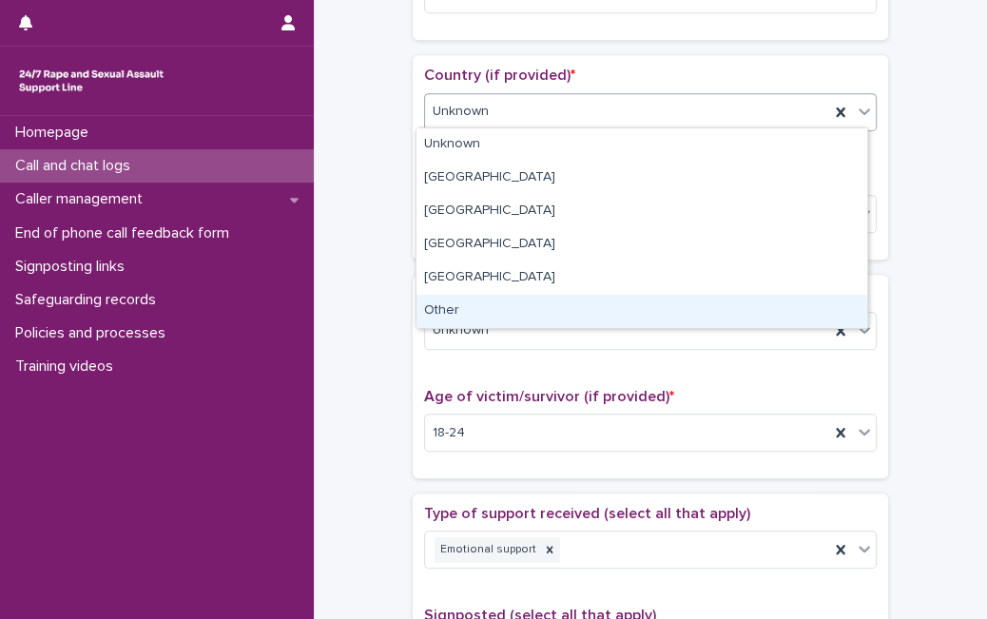
click at [565, 301] on div "Other" at bounding box center [641, 311] width 451 height 33
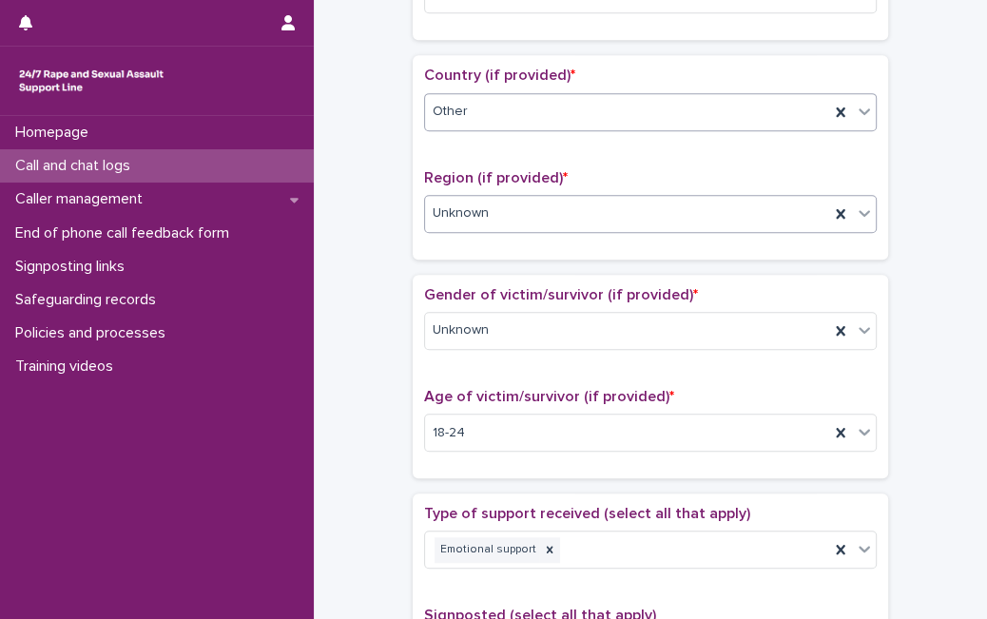
click at [604, 198] on div "Unknown" at bounding box center [627, 213] width 404 height 31
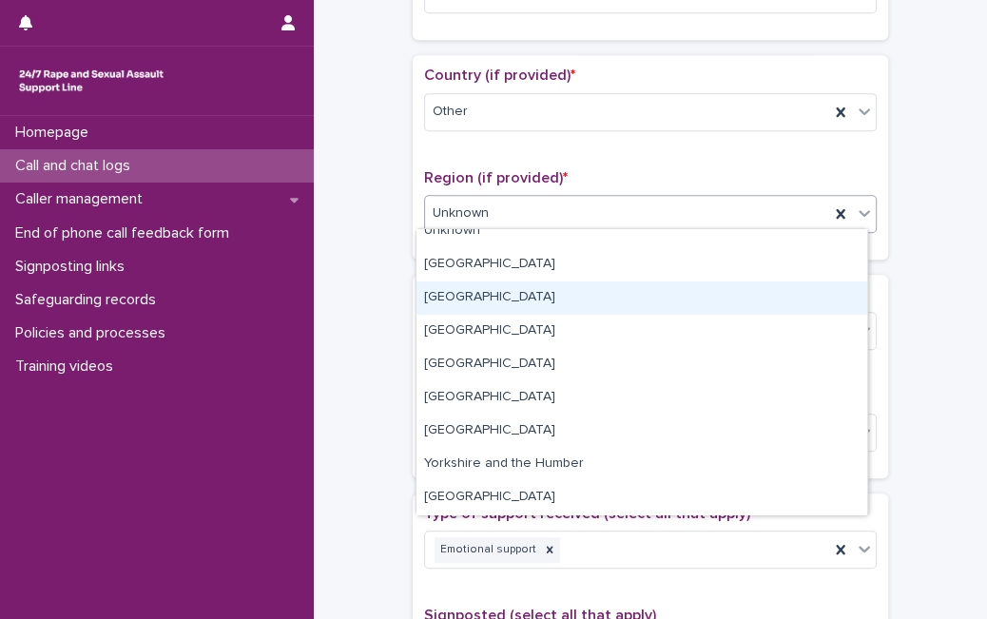
scroll to position [0, 0]
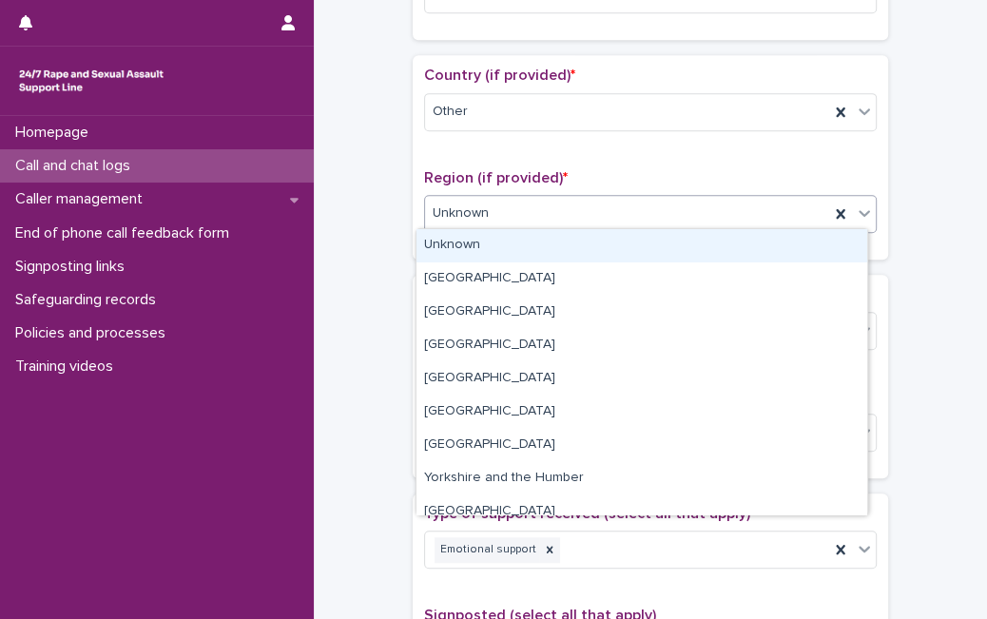
click at [806, 251] on div "Unknown" at bounding box center [641, 245] width 451 height 33
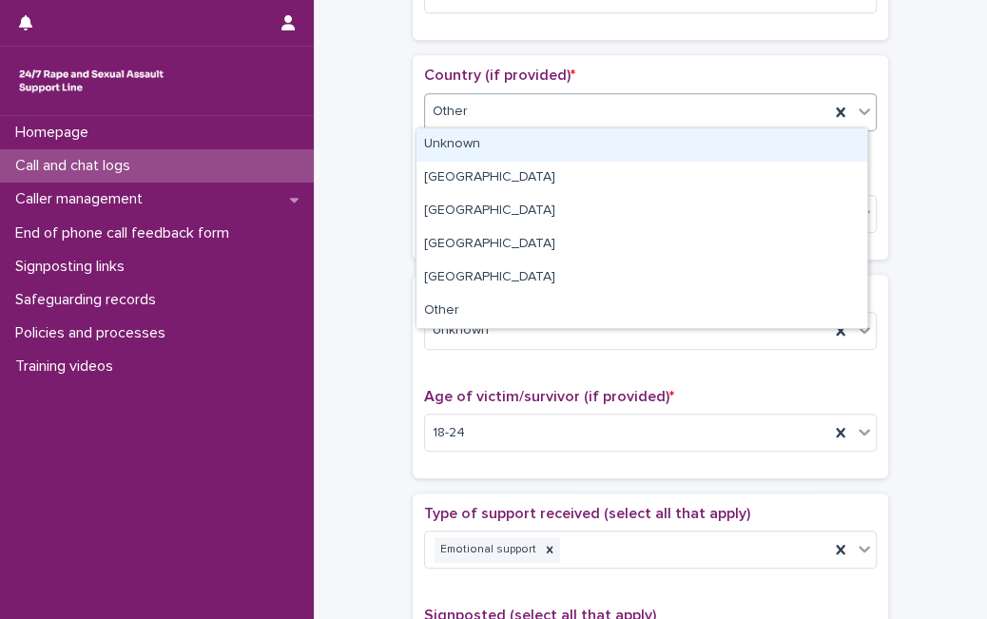
click at [726, 109] on div "Other" at bounding box center [627, 111] width 404 height 31
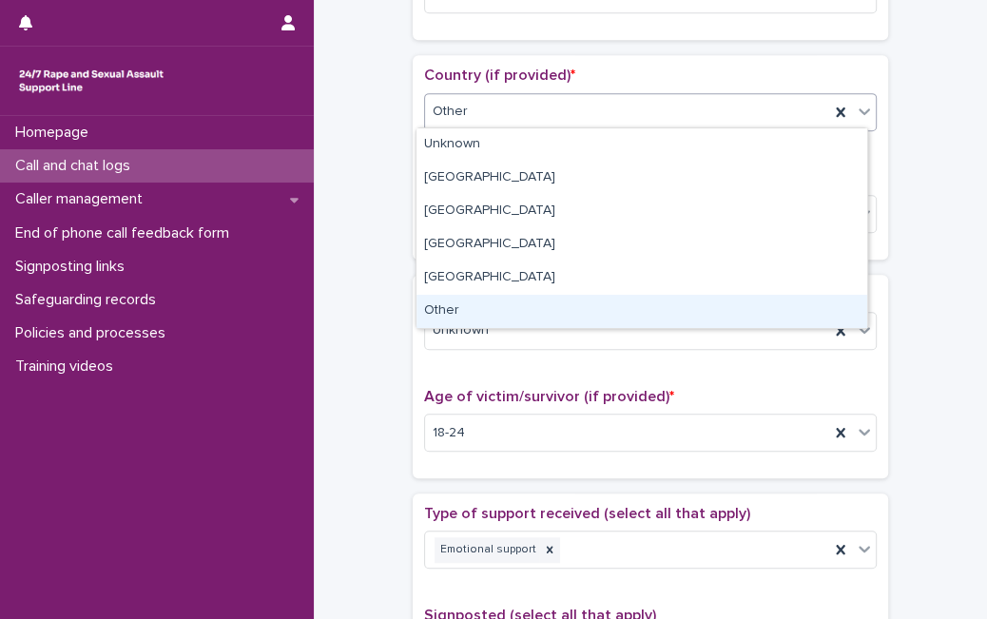
click at [636, 315] on div "Other" at bounding box center [641, 311] width 451 height 33
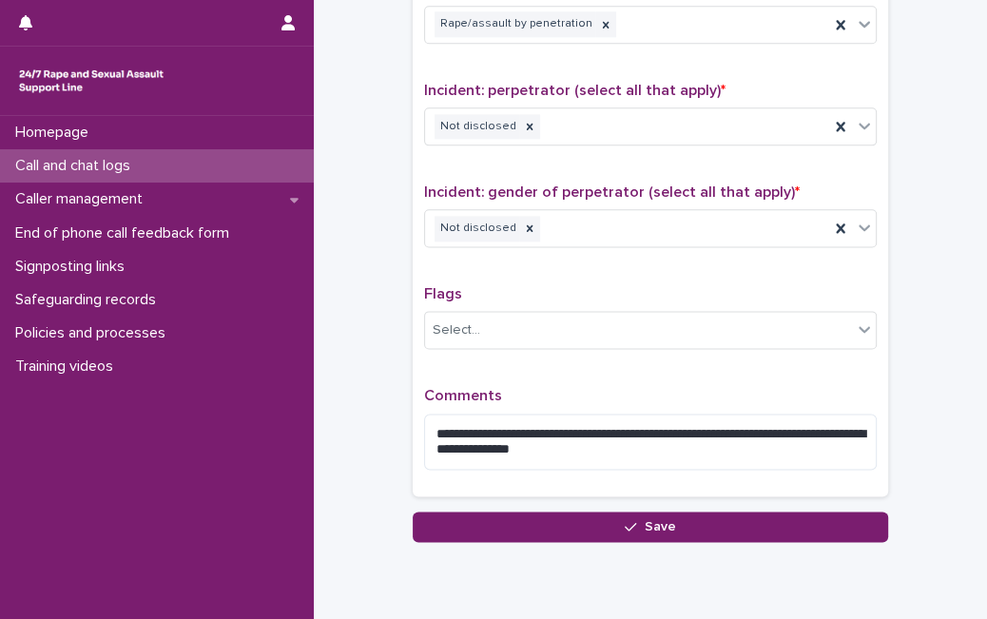
scroll to position [1421, 0]
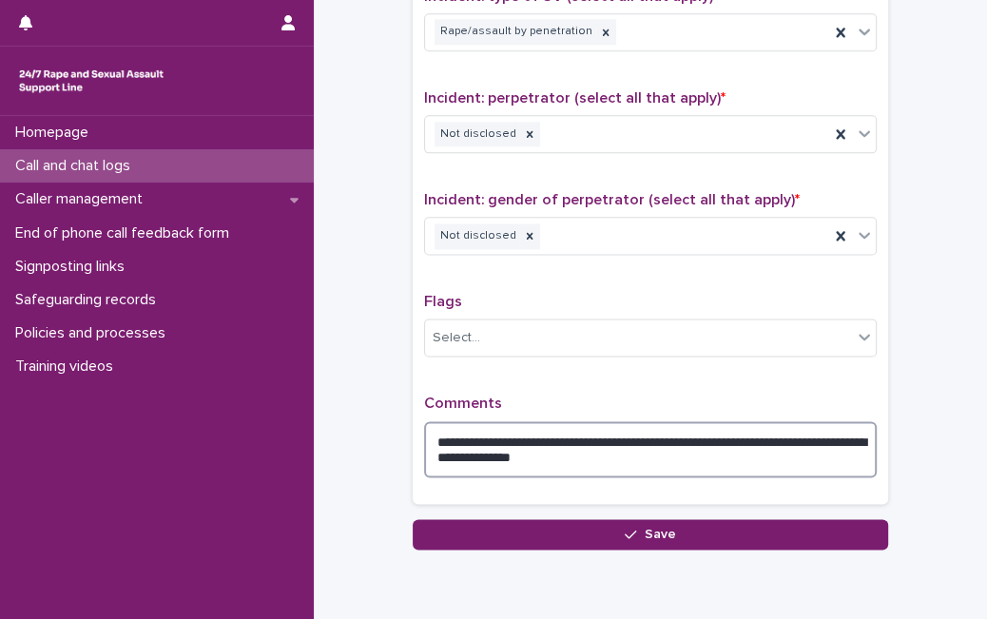
click at [648, 452] on textarea "**********" at bounding box center [650, 449] width 452 height 56
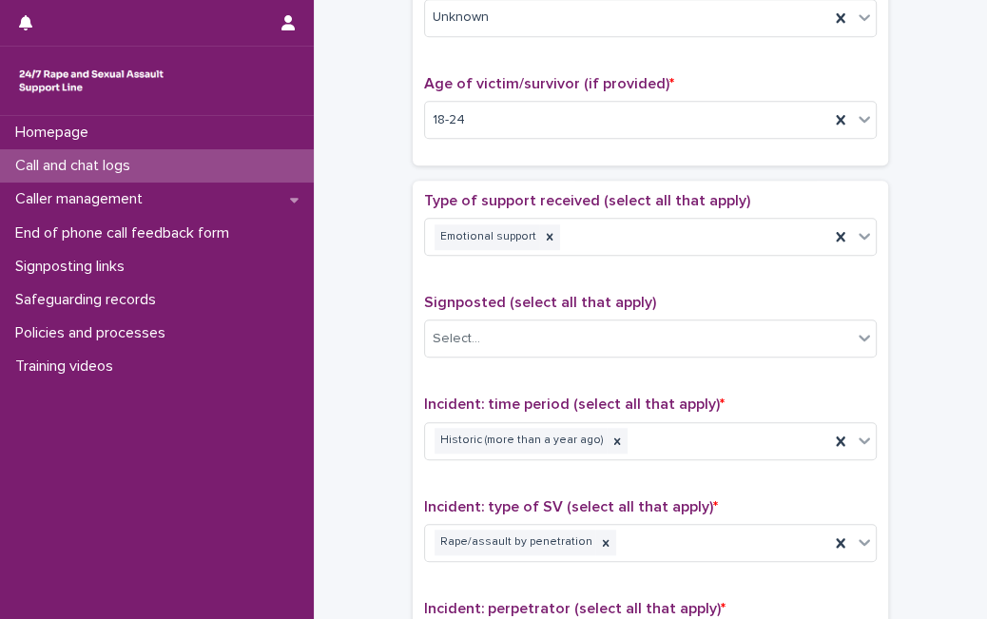
scroll to position [882, 0]
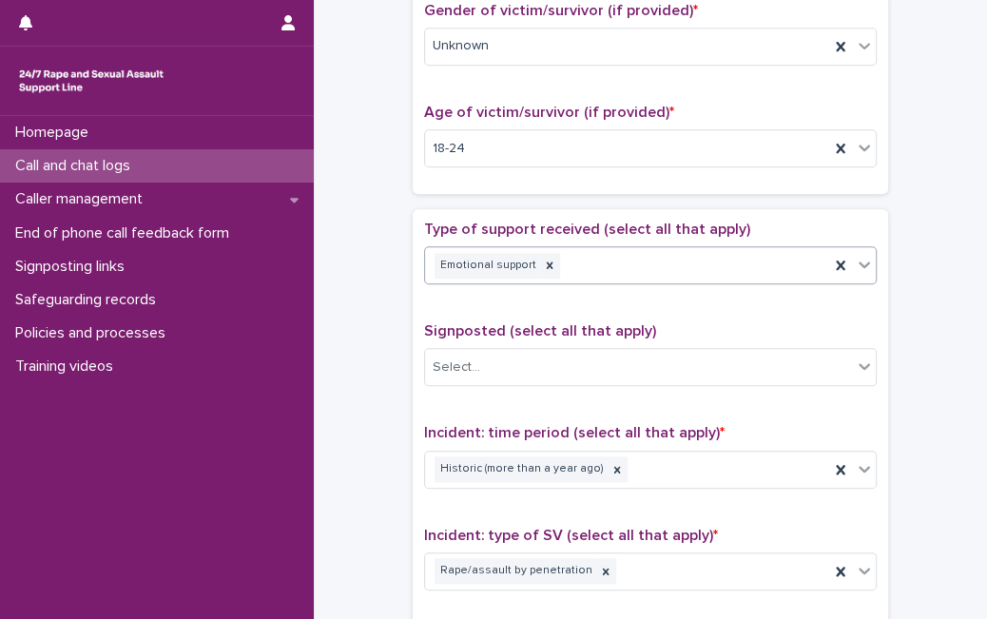
type textarea "**********"
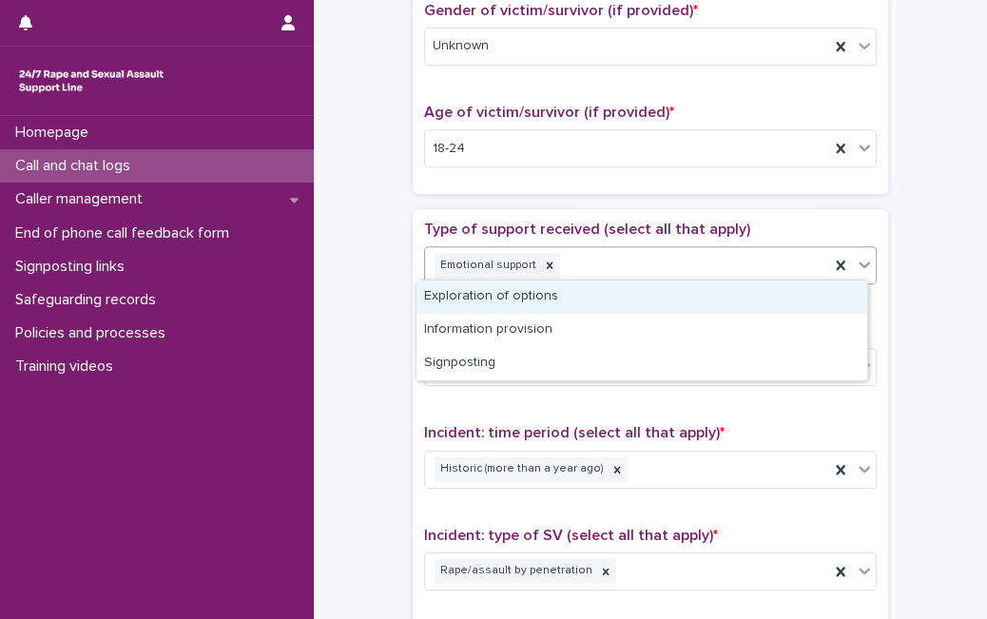
click at [863, 259] on icon at bounding box center [864, 264] width 19 height 19
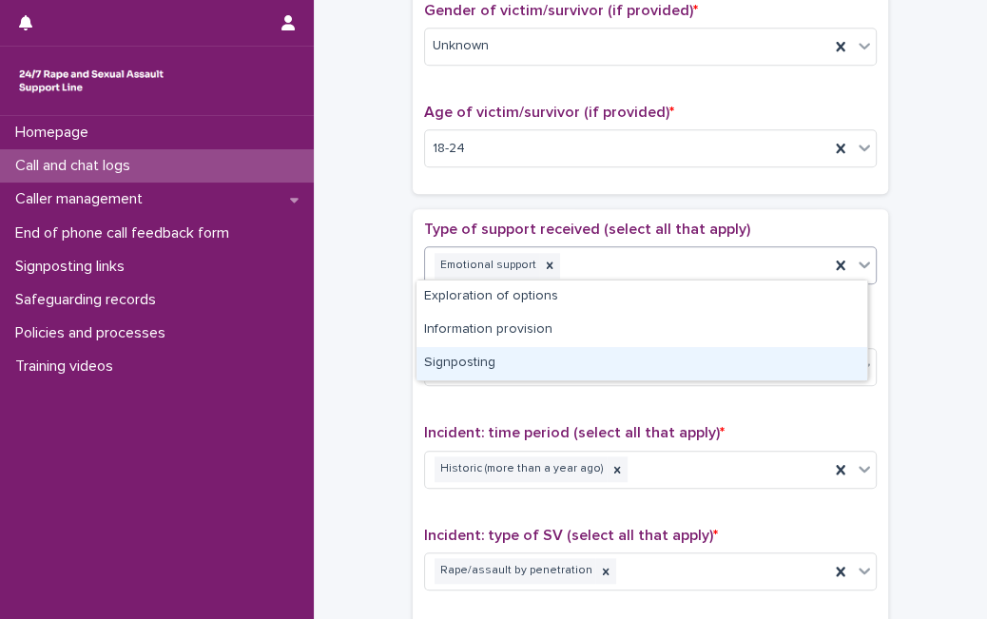
click at [754, 350] on div "Signposting" at bounding box center [641, 363] width 451 height 33
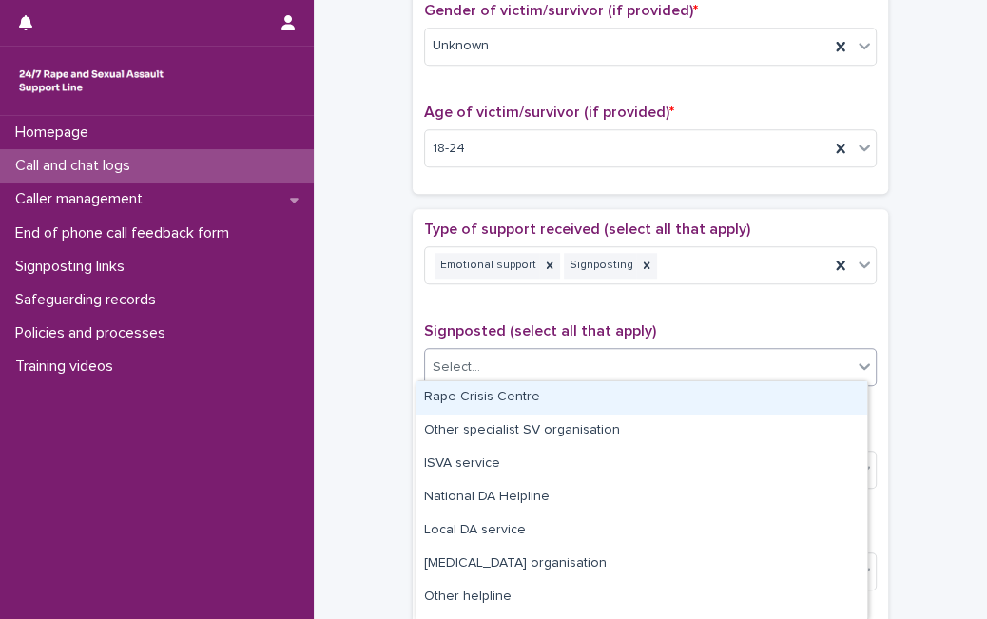
click at [754, 352] on div "Select..." at bounding box center [638, 367] width 427 height 31
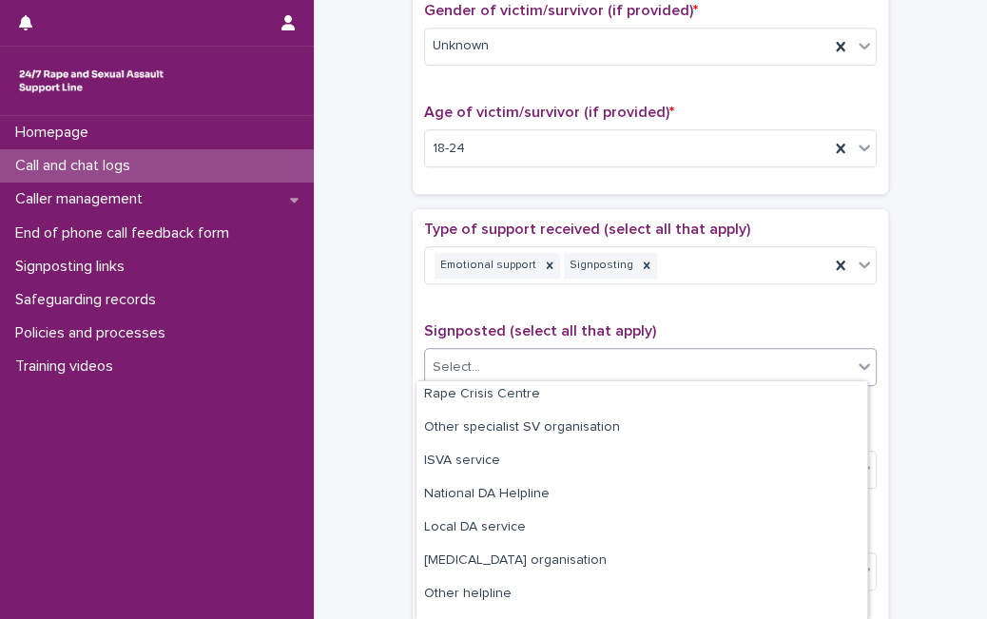
scroll to position [0, 0]
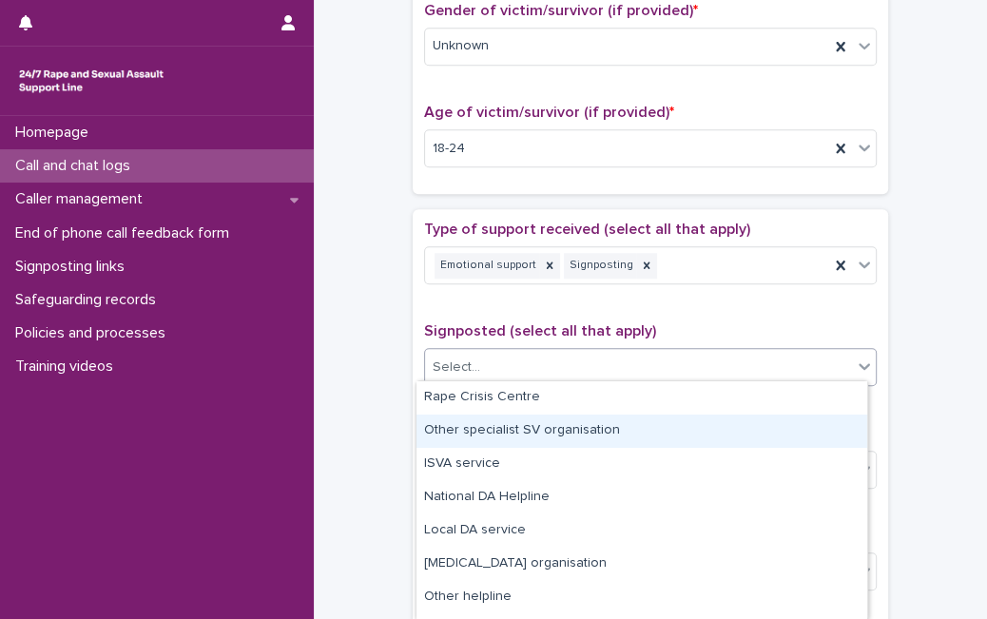
click at [768, 425] on div "Other specialist SV organisation" at bounding box center [641, 430] width 451 height 33
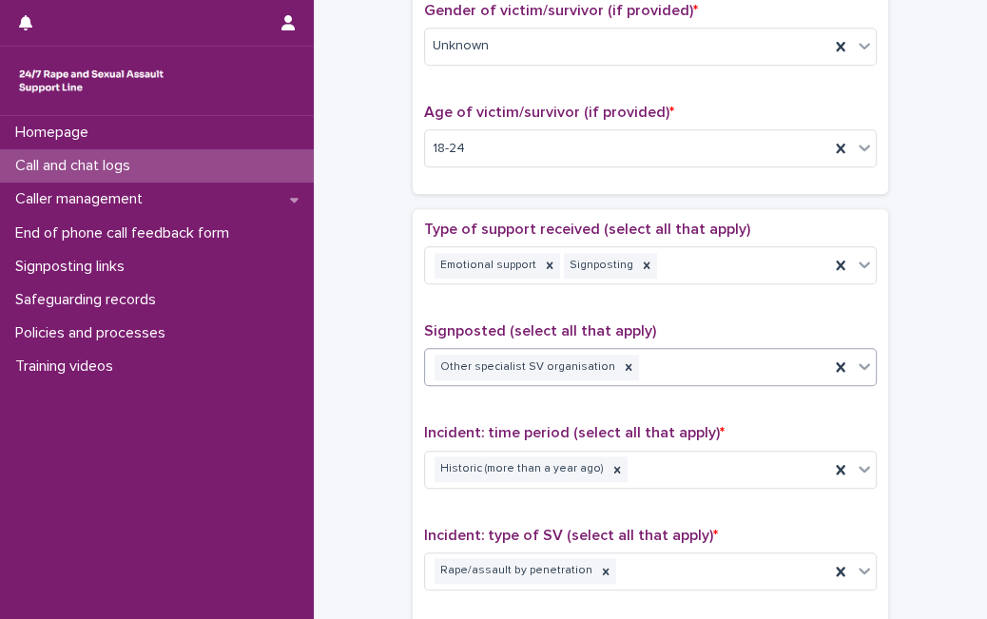
scroll to position [1523, 0]
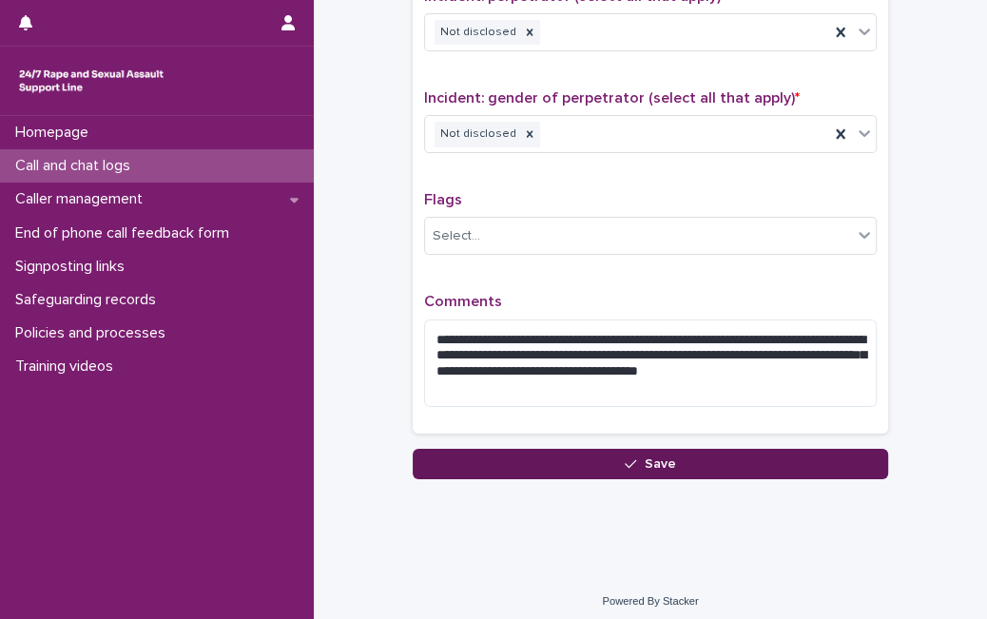
click at [825, 449] on button "Save" at bounding box center [650, 464] width 475 height 30
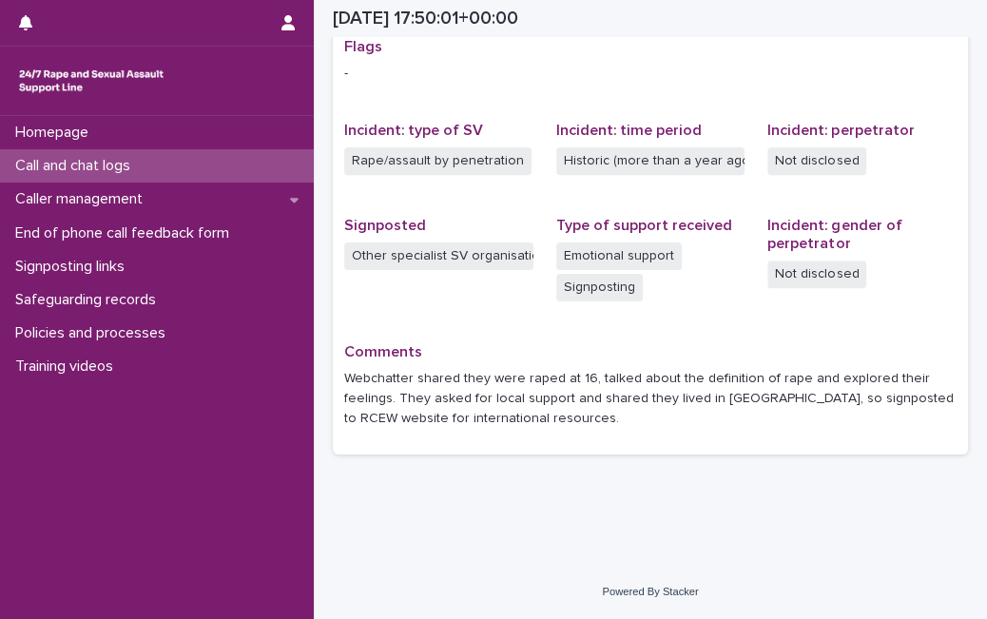
scroll to position [404, 0]
click at [168, 160] on div "Call and chat logs" at bounding box center [157, 165] width 314 height 33
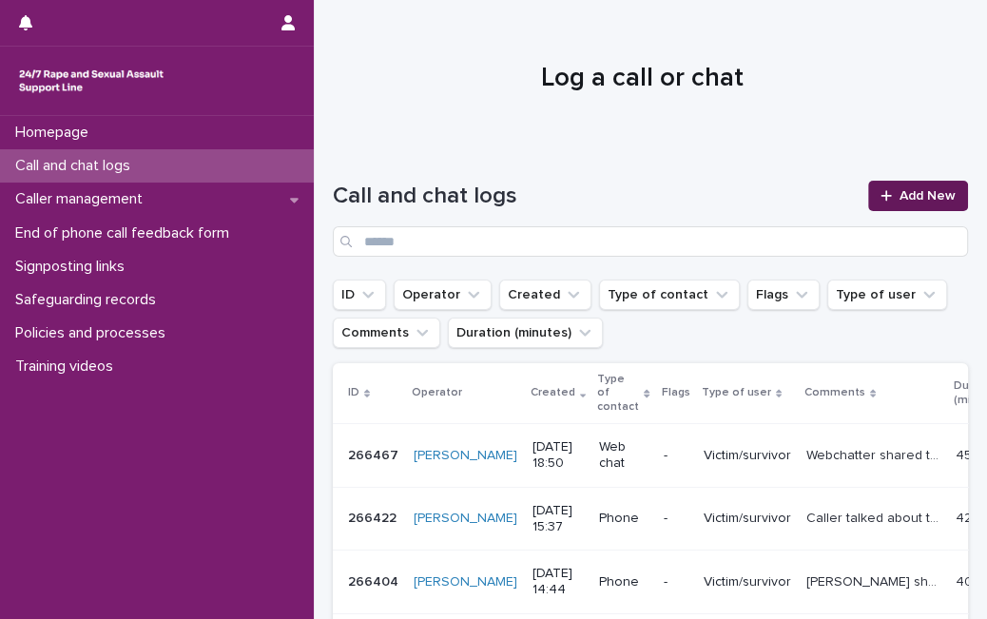
click at [899, 193] on span "Add New" at bounding box center [927, 195] width 56 height 13
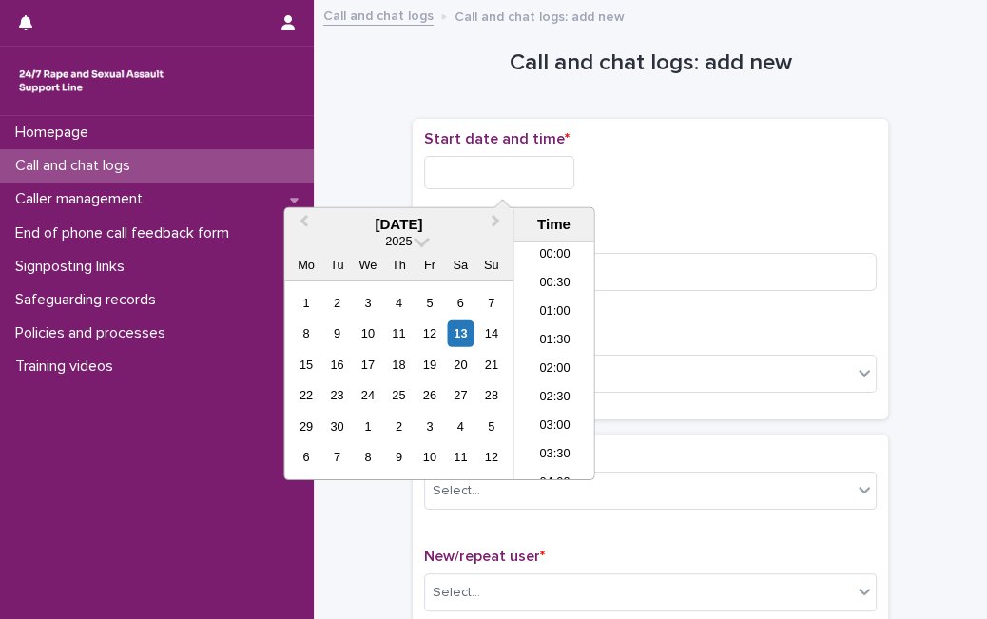
click at [572, 168] on input "text" at bounding box center [499, 172] width 150 height 33
click at [451, 326] on div "13" at bounding box center [461, 333] width 26 height 26
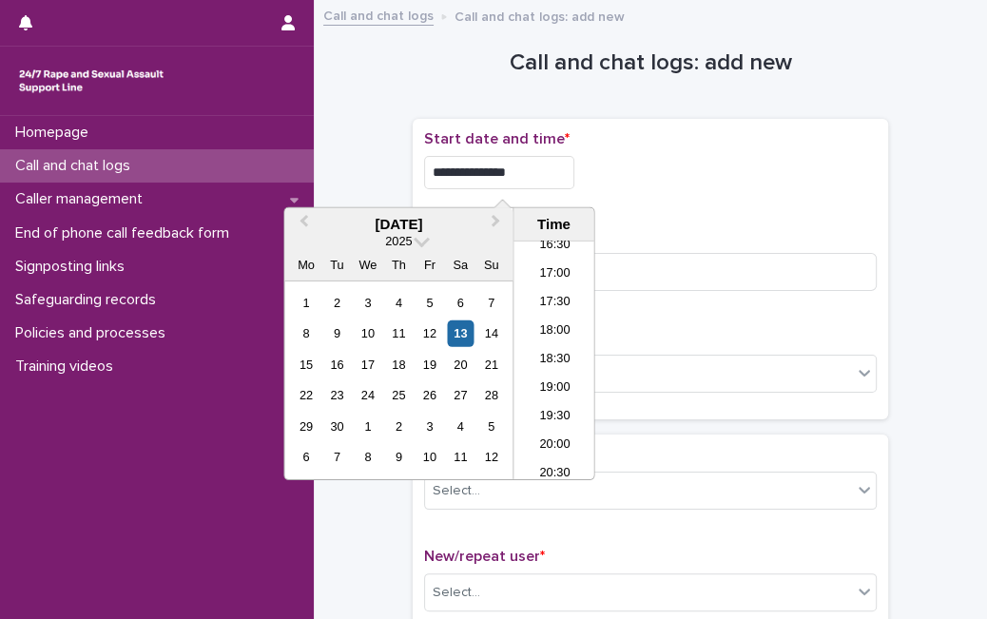
click at [540, 173] on input "**********" at bounding box center [499, 172] width 150 height 33
type input "**********"
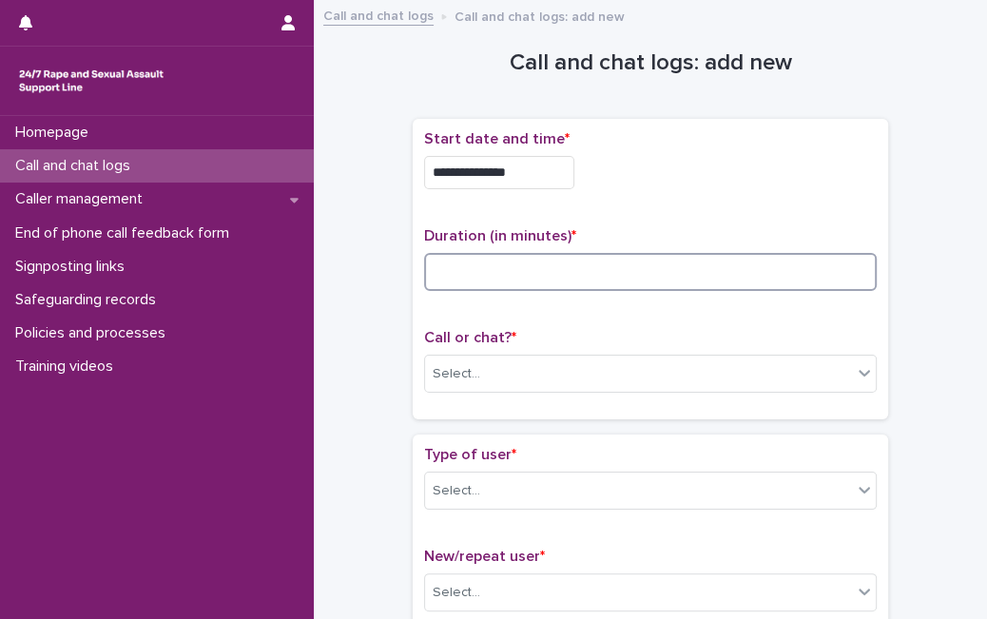
click at [641, 276] on input at bounding box center [650, 272] width 452 height 38
type input "*"
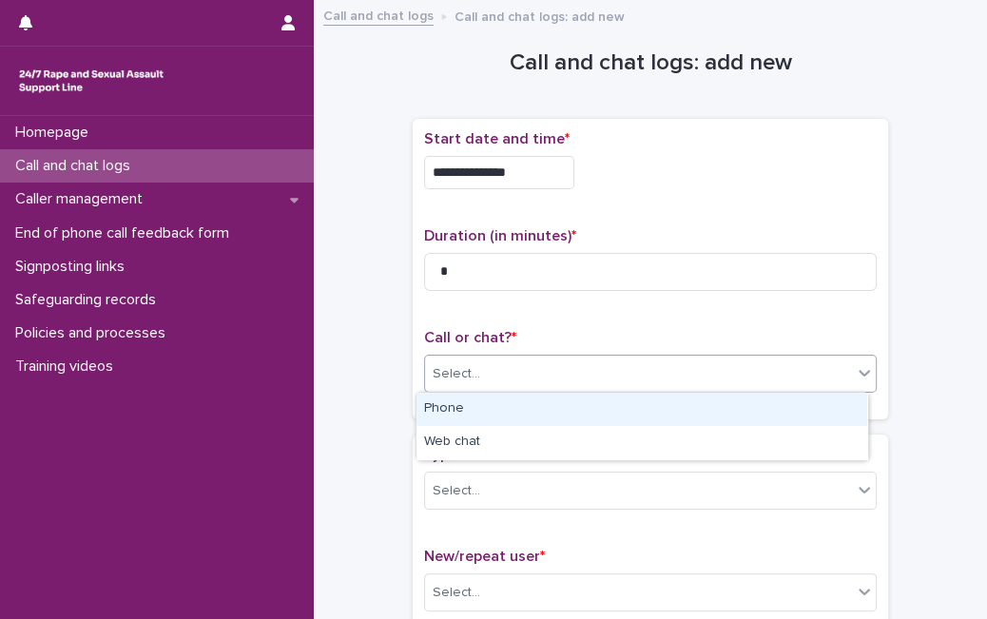
click at [605, 358] on div "Select..." at bounding box center [638, 373] width 427 height 31
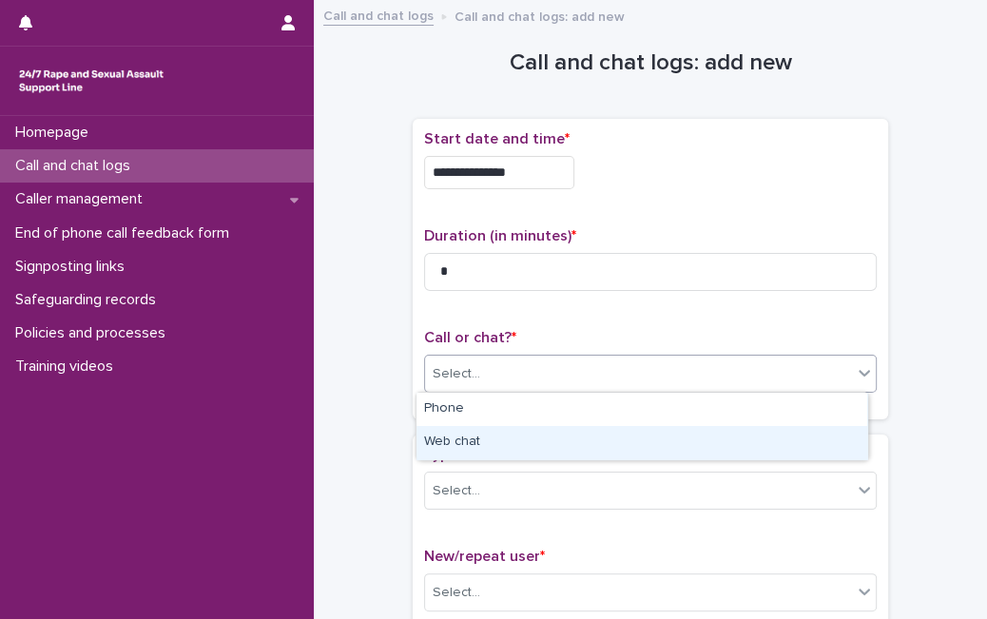
click at [553, 430] on div "Web chat" at bounding box center [641, 442] width 451 height 33
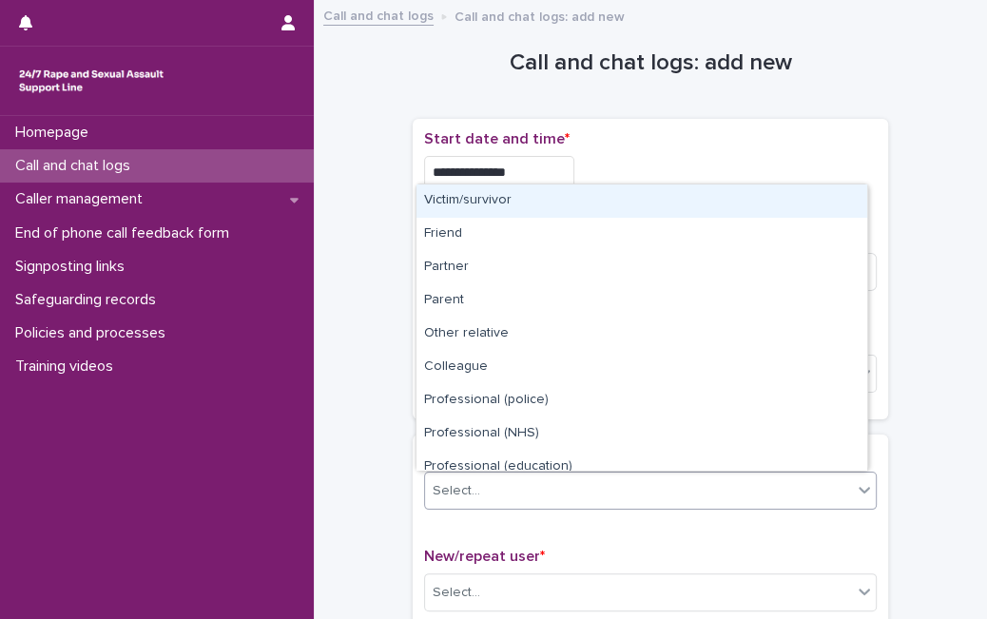
click at [524, 489] on div "Select..." at bounding box center [638, 490] width 427 height 31
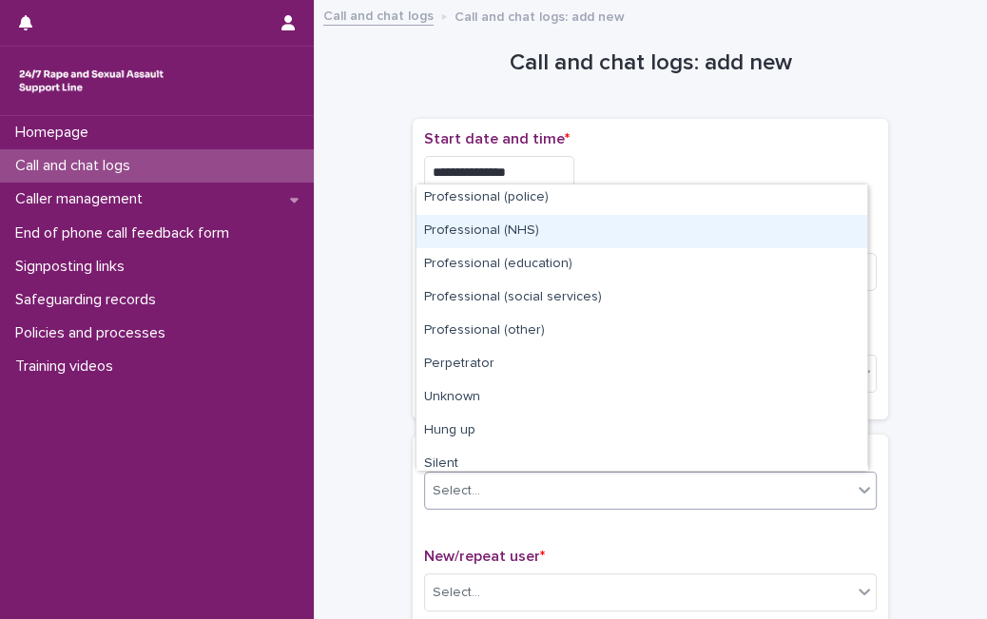
scroll to position [214, 0]
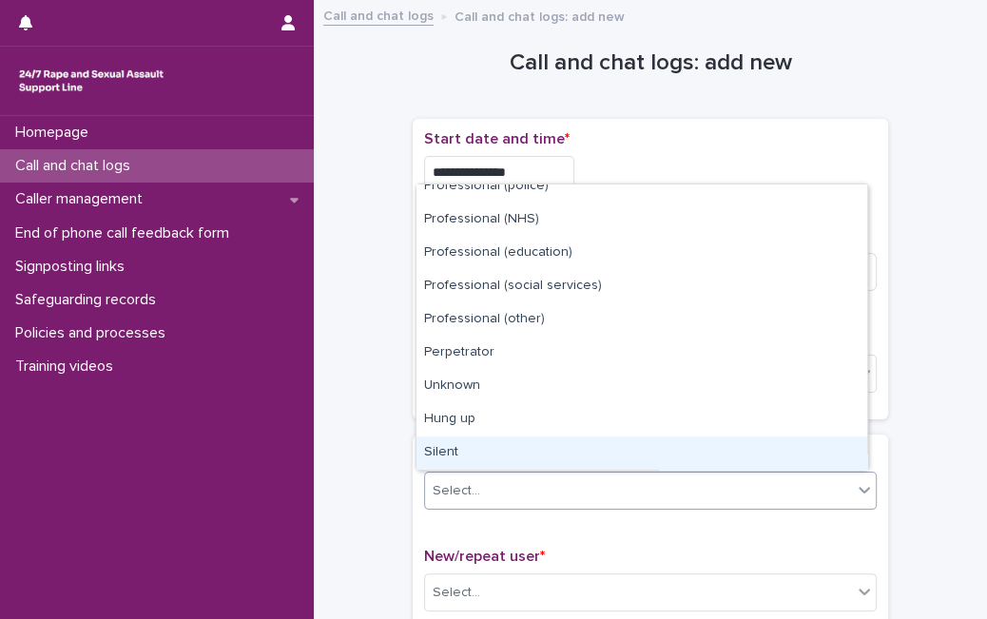
click at [798, 441] on div "Silent" at bounding box center [641, 452] width 451 height 33
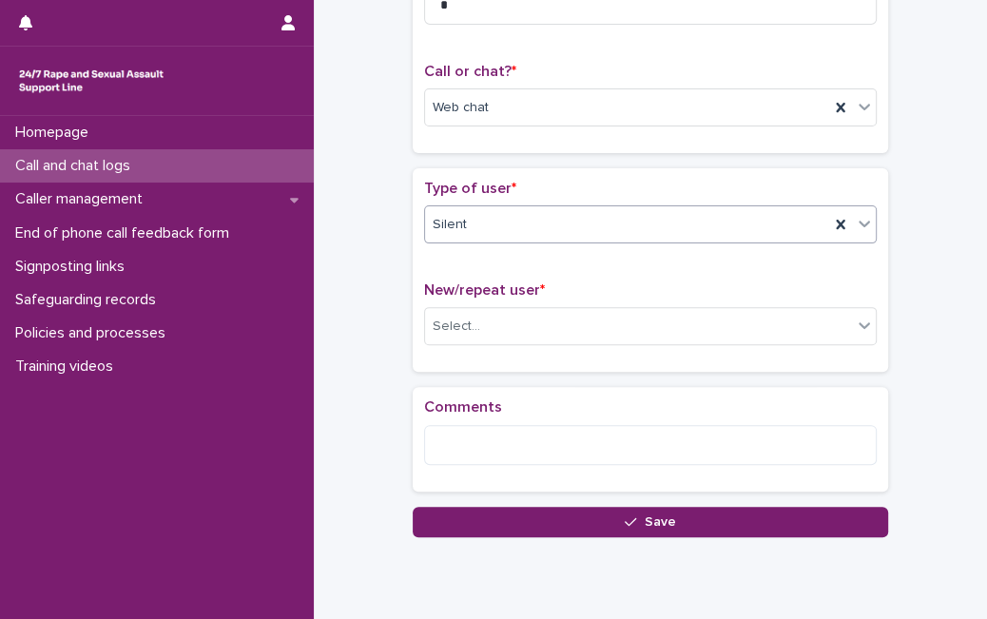
scroll to position [301, 0]
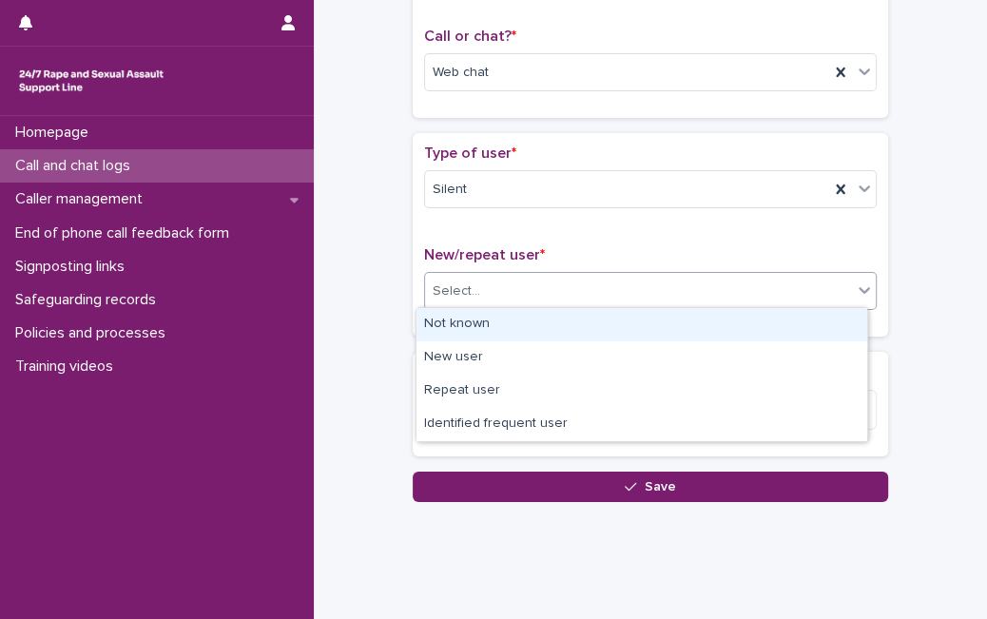
click at [764, 288] on div "Select..." at bounding box center [638, 291] width 427 height 31
click at [695, 322] on div "Not known" at bounding box center [641, 324] width 451 height 33
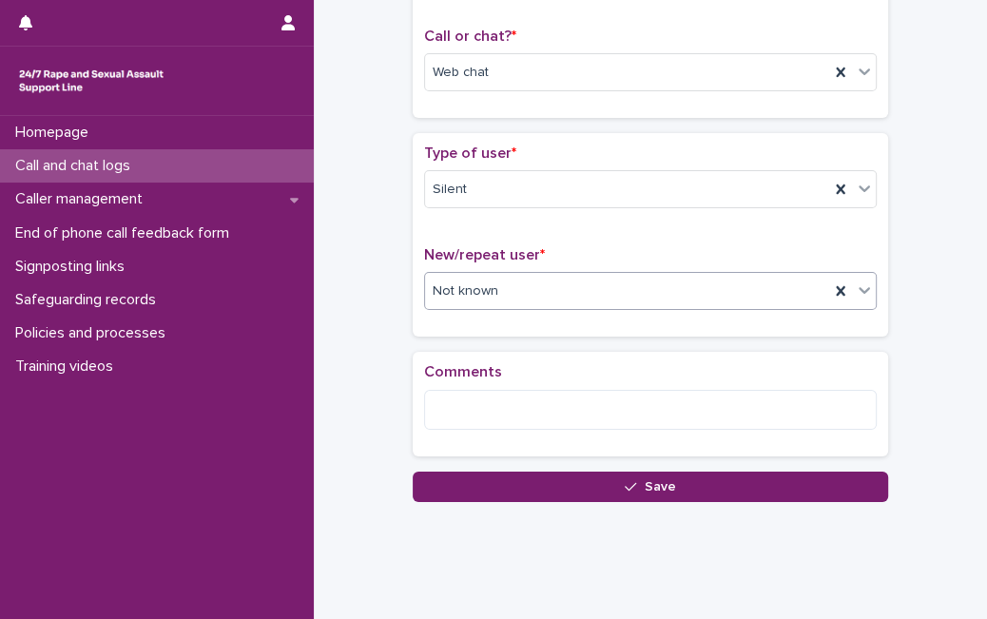
scroll to position [0, 0]
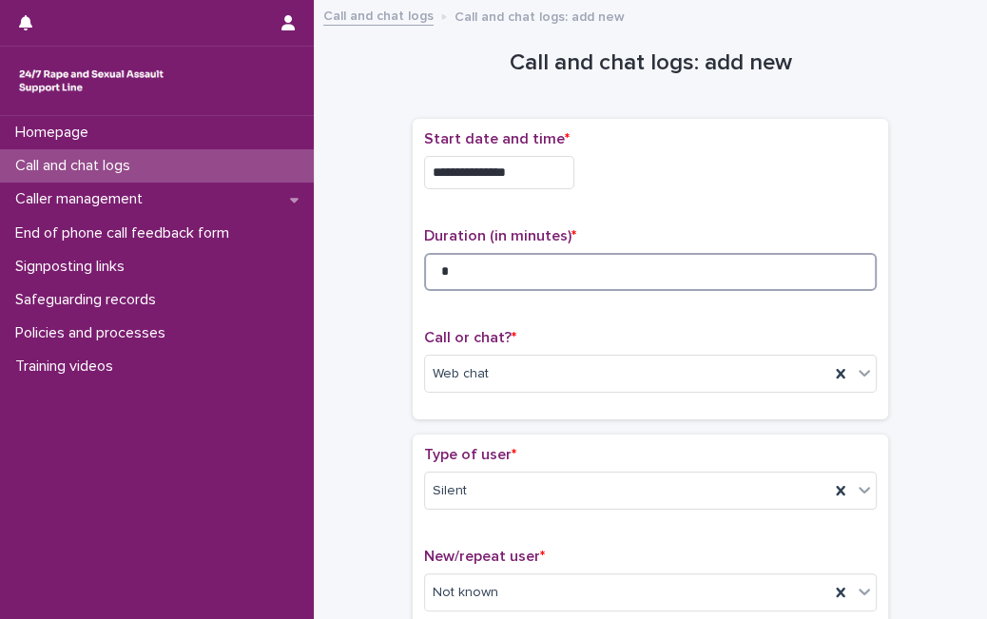
click at [602, 261] on input "*" at bounding box center [650, 272] width 452 height 38
click at [489, 286] on input at bounding box center [650, 272] width 452 height 38
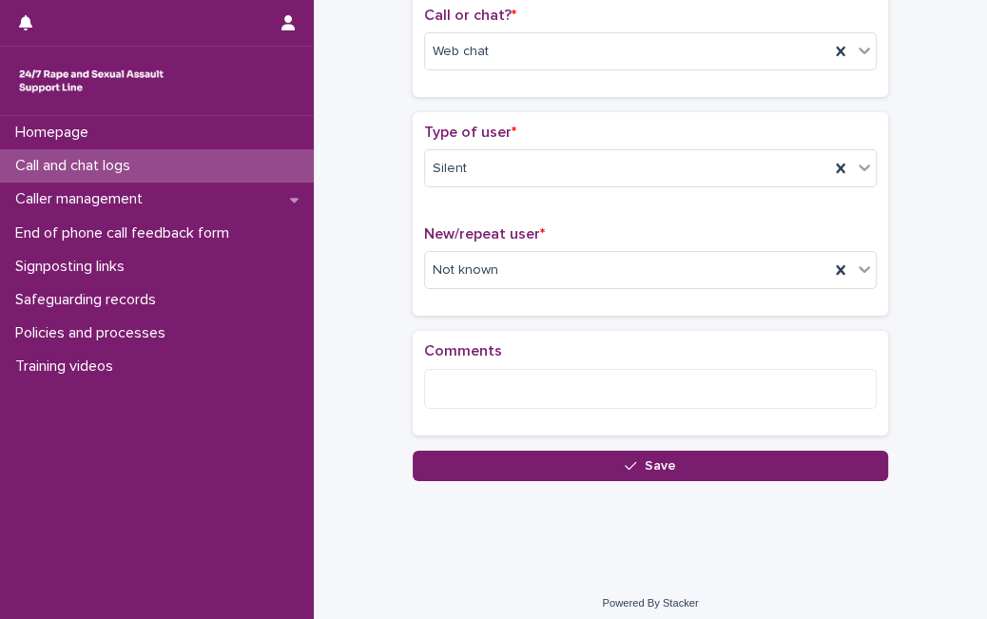
scroll to position [331, 0]
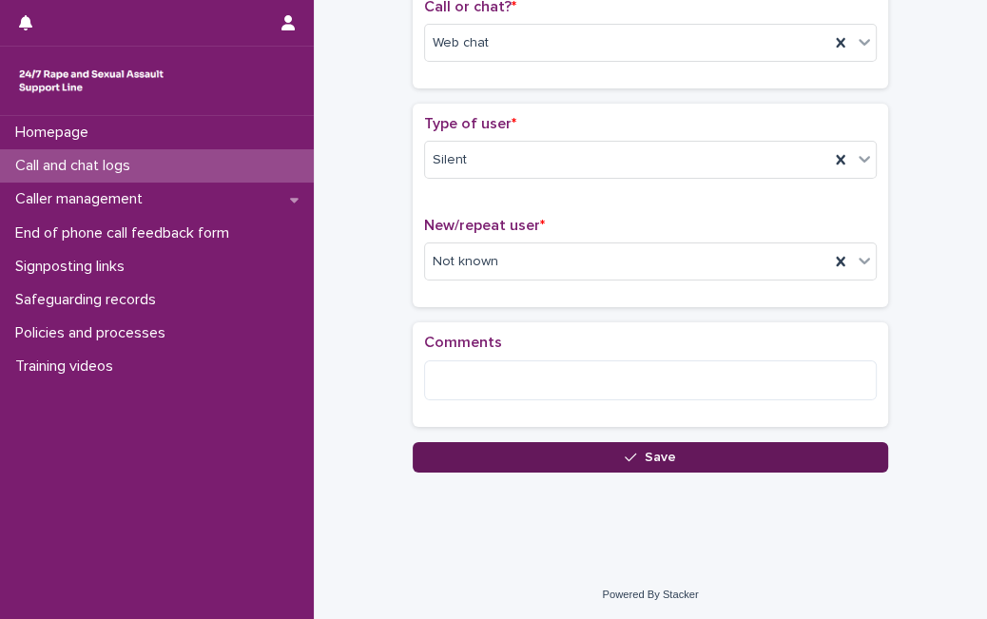
type input "*"
click at [644, 451] on span "Save" at bounding box center [659, 457] width 31 height 13
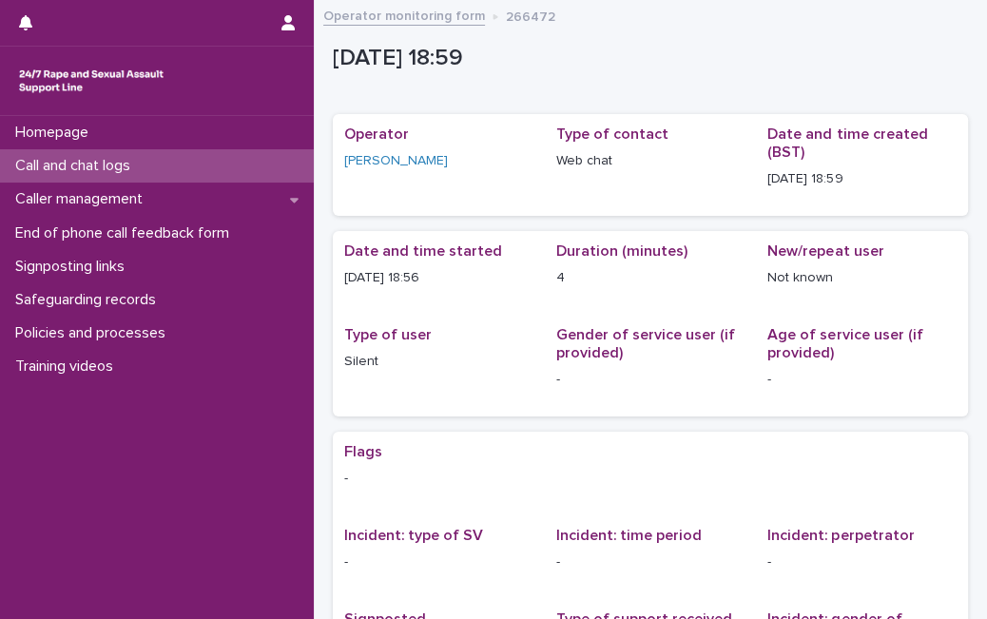
click at [135, 168] on p "Call and chat logs" at bounding box center [77, 166] width 138 height 18
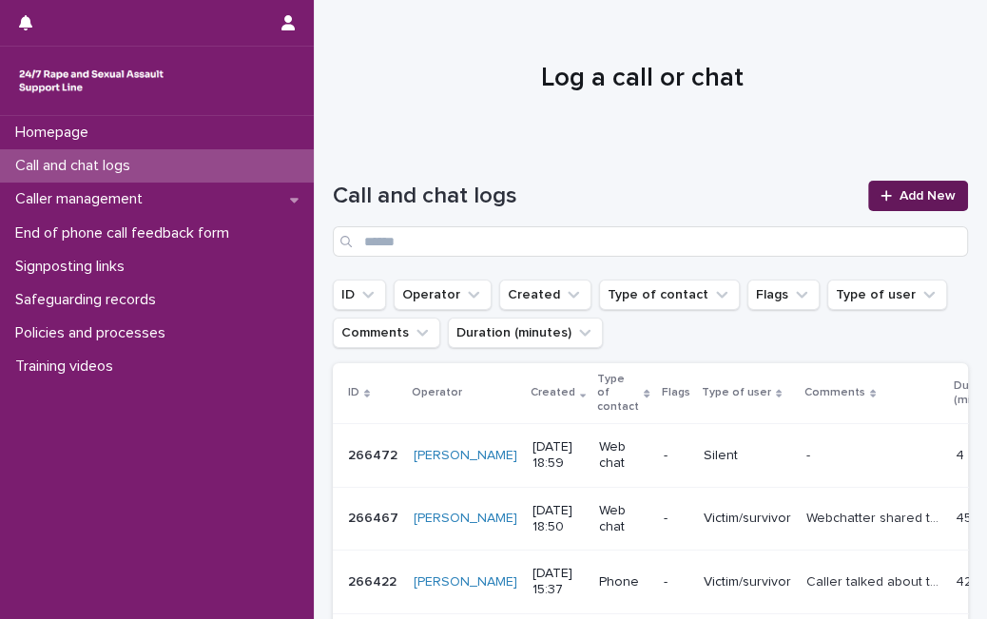
click at [913, 207] on link "Add New" at bounding box center [918, 196] width 100 height 30
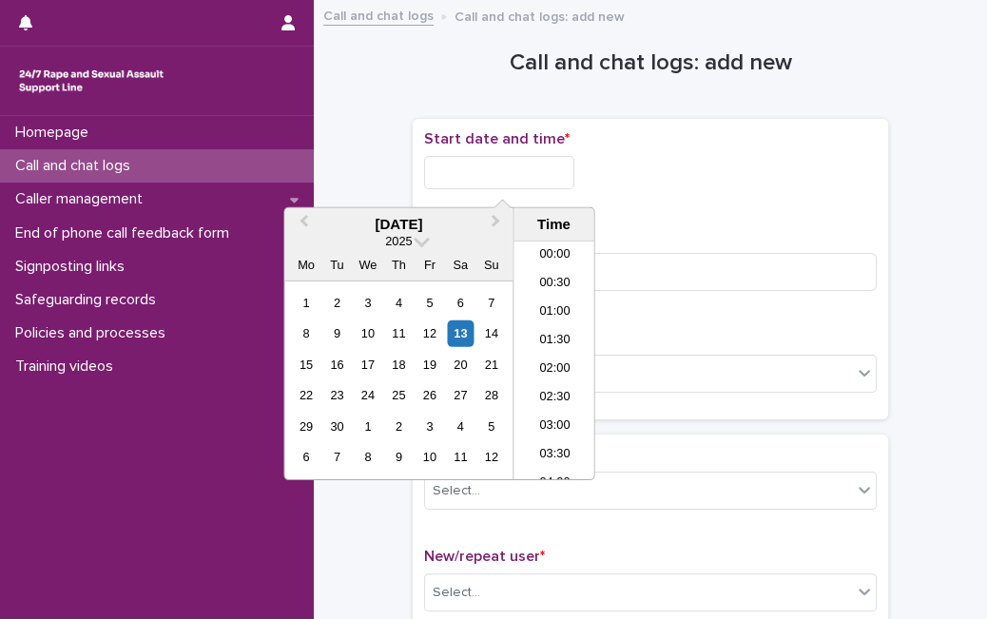
click at [527, 181] on input "text" at bounding box center [499, 172] width 150 height 33
click at [460, 327] on div "13" at bounding box center [461, 333] width 26 height 26
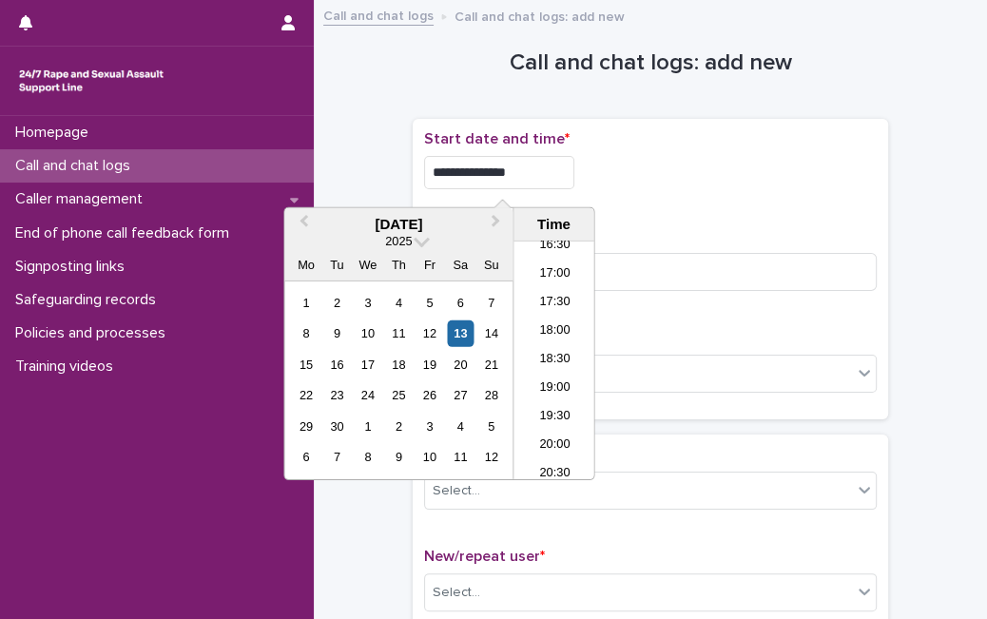
click at [531, 163] on input "**********" at bounding box center [499, 172] width 150 height 33
type input "**********"
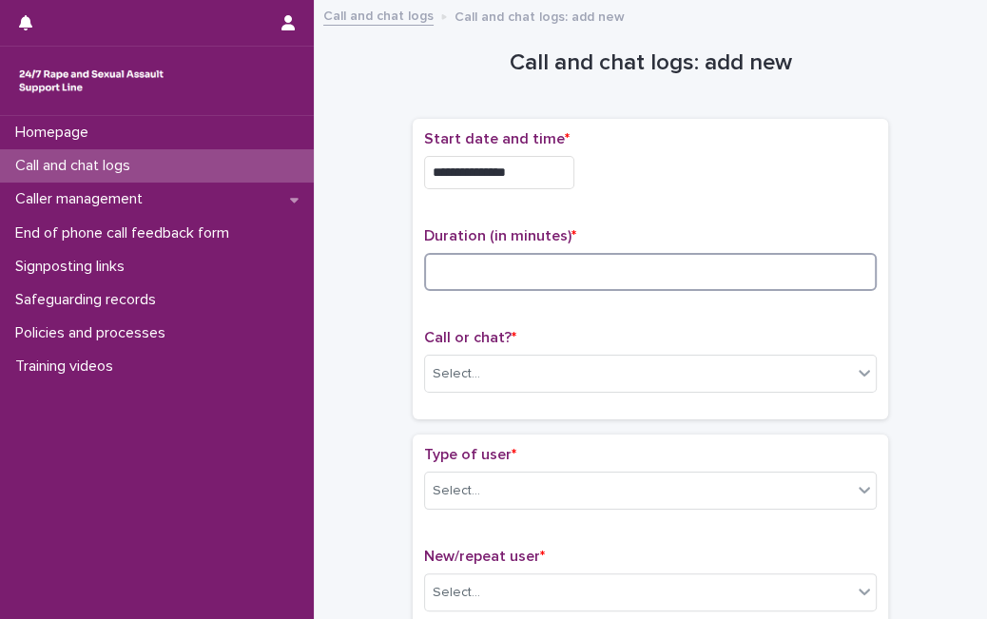
click at [684, 276] on input at bounding box center [650, 272] width 452 height 38
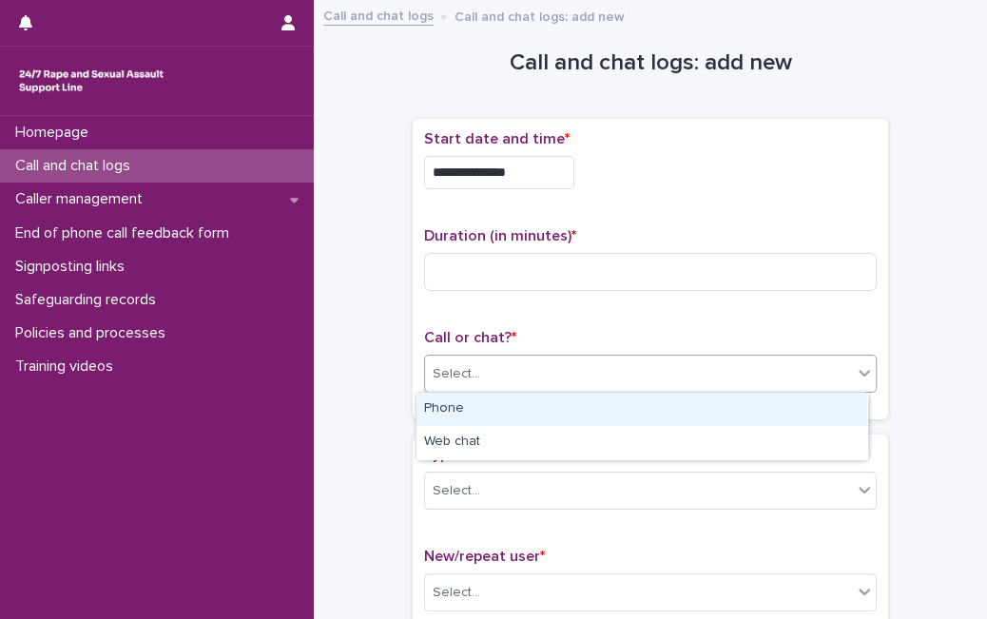
click at [686, 376] on div "Select..." at bounding box center [638, 373] width 427 height 31
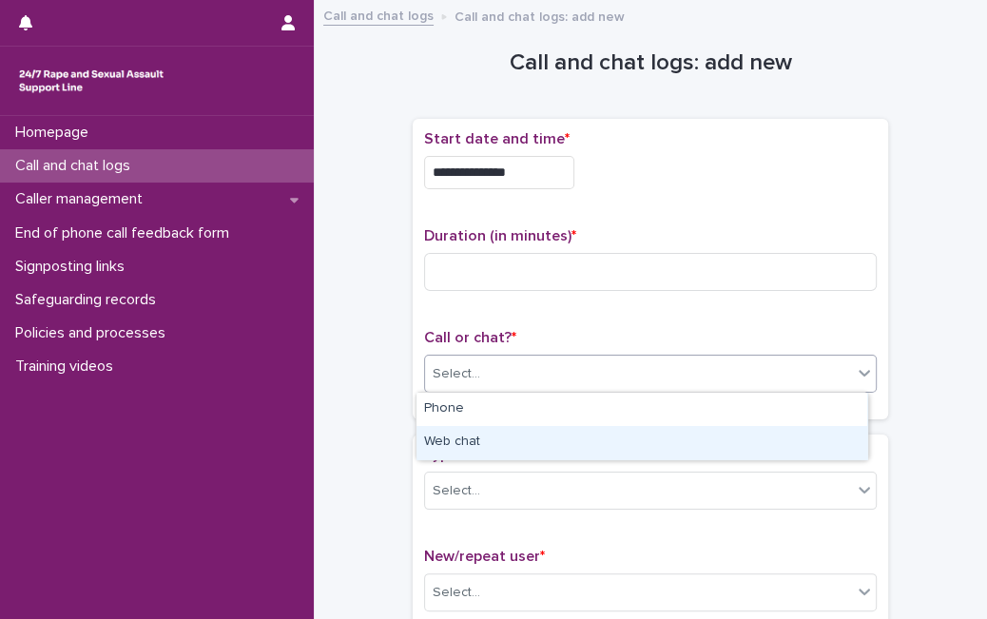
click at [638, 446] on div "Web chat" at bounding box center [641, 442] width 451 height 33
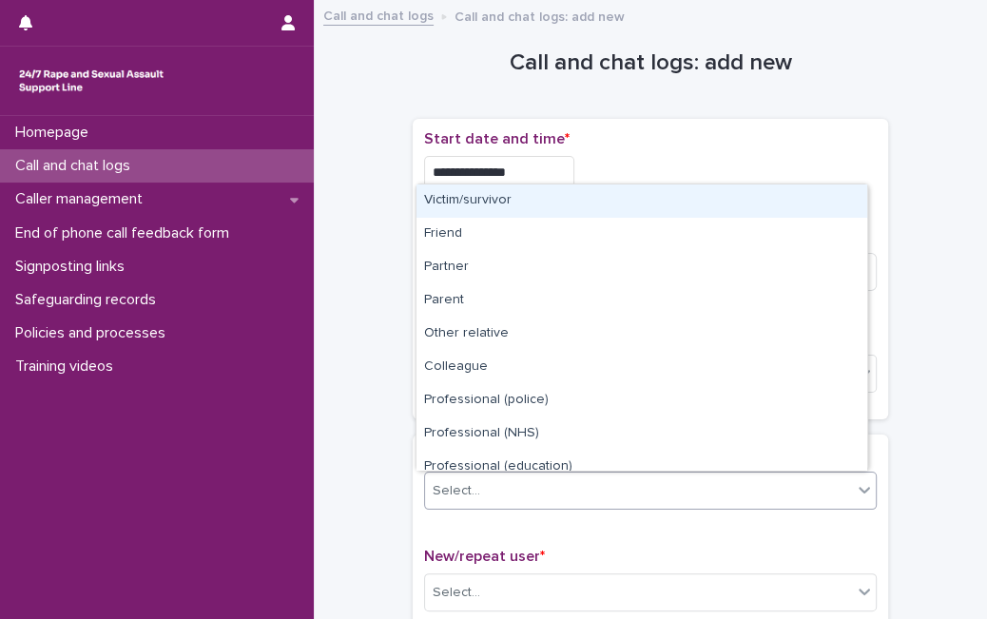
click at [608, 500] on div "Select..." at bounding box center [638, 490] width 427 height 31
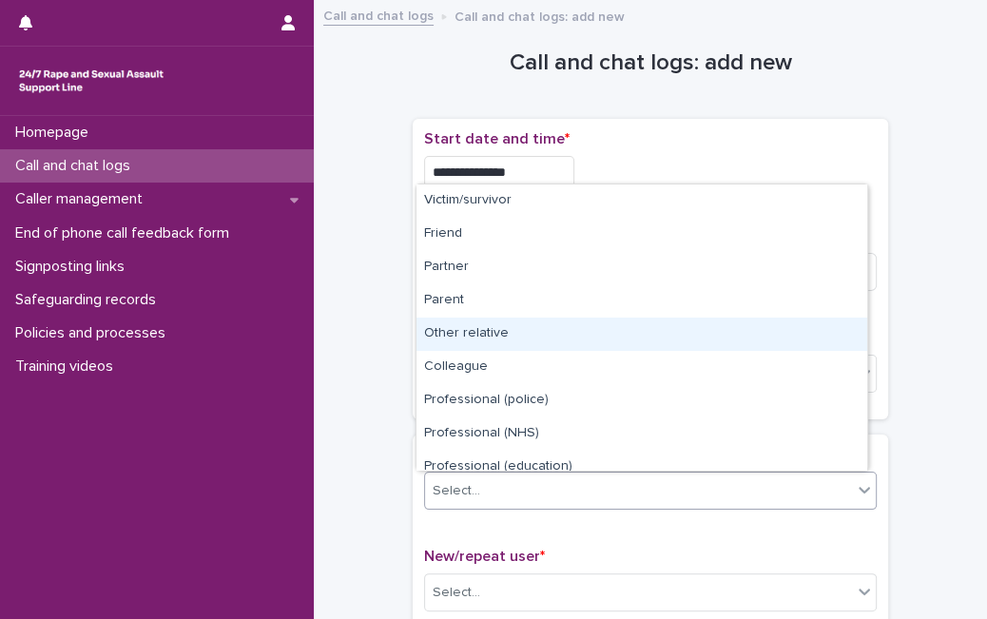
scroll to position [214, 0]
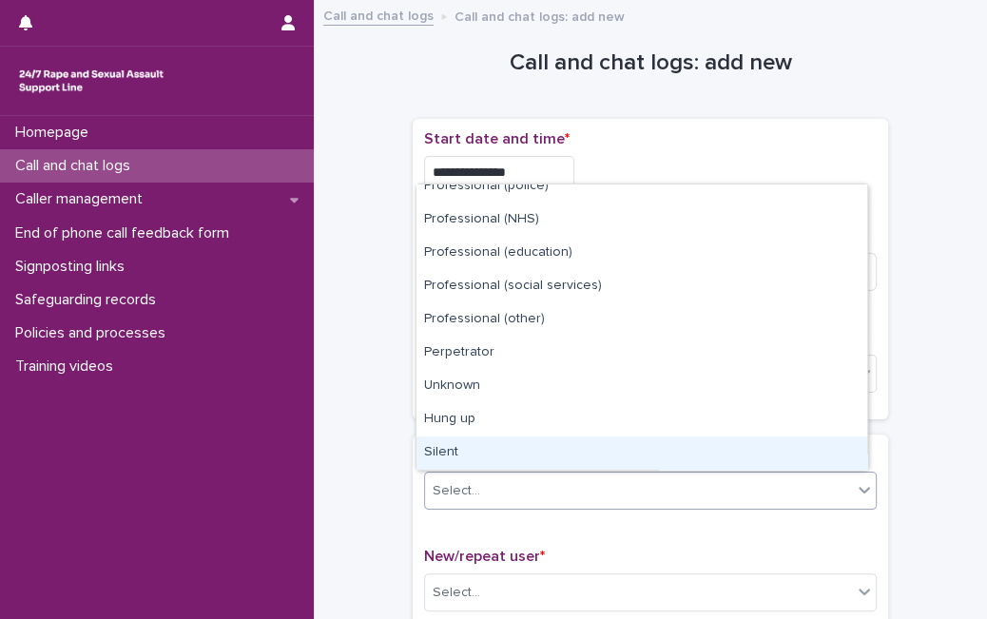
click at [820, 451] on div "Silent" at bounding box center [641, 452] width 451 height 33
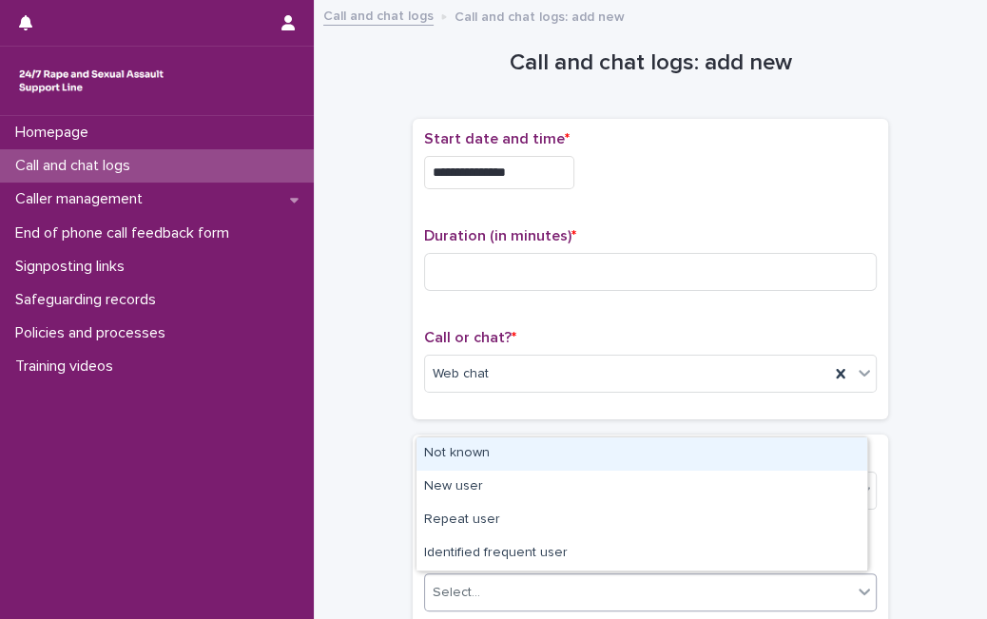
click at [669, 582] on div "Select..." at bounding box center [638, 592] width 427 height 31
click at [697, 454] on div "Not known" at bounding box center [641, 453] width 451 height 33
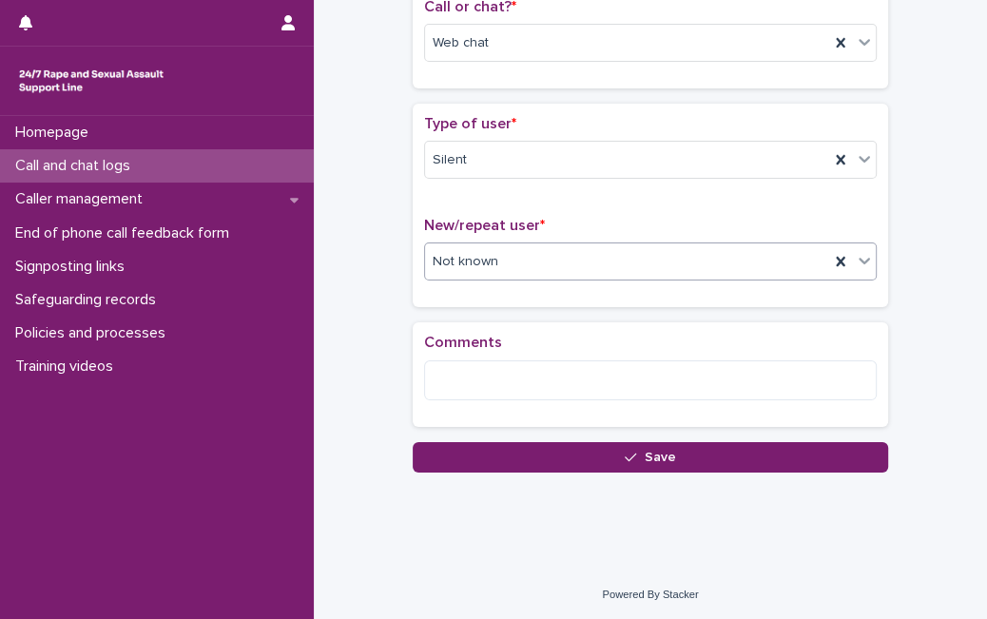
scroll to position [0, 0]
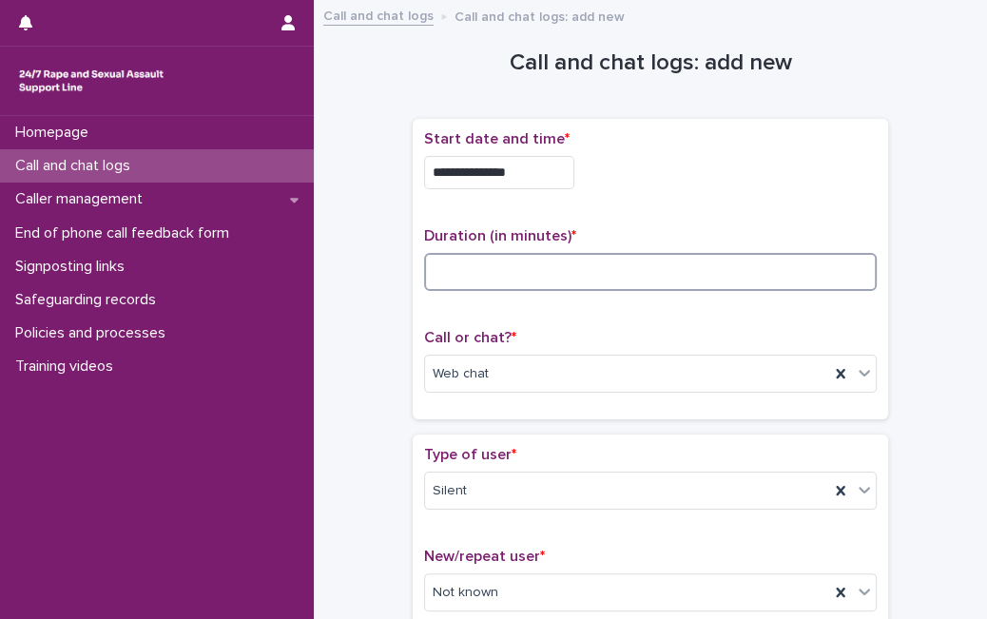
click at [538, 267] on input at bounding box center [650, 272] width 452 height 38
click at [489, 279] on input at bounding box center [650, 272] width 452 height 38
type input "*"
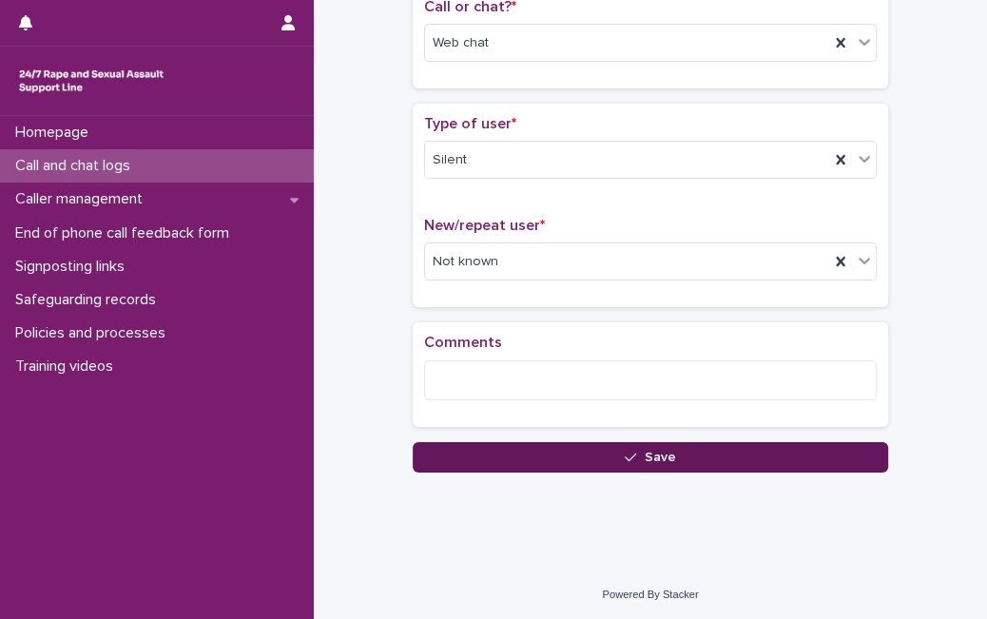
click at [591, 442] on button "Save" at bounding box center [650, 457] width 475 height 30
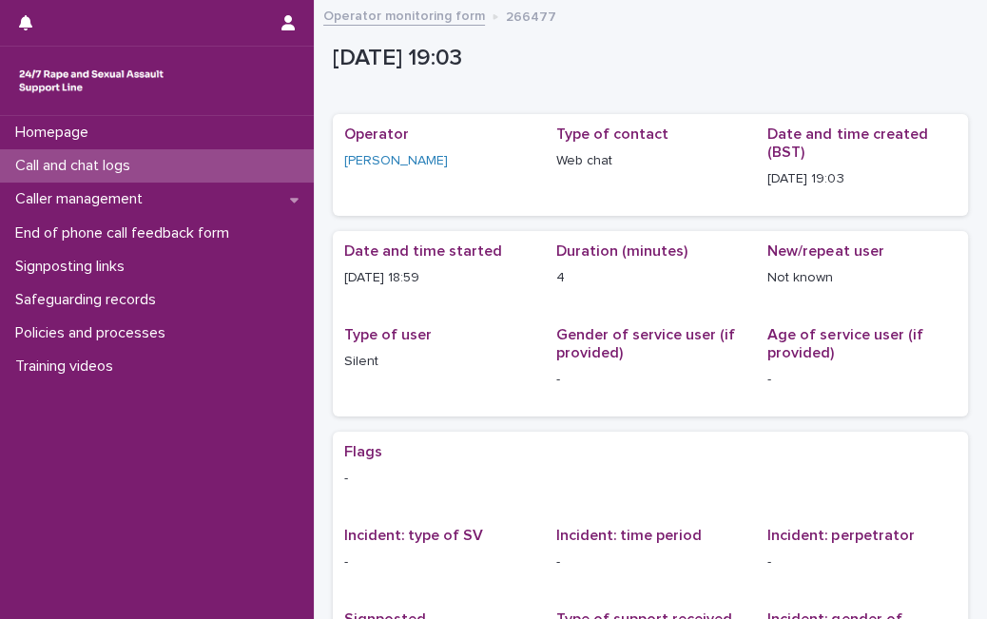
click at [125, 169] on p "Call and chat logs" at bounding box center [77, 166] width 138 height 18
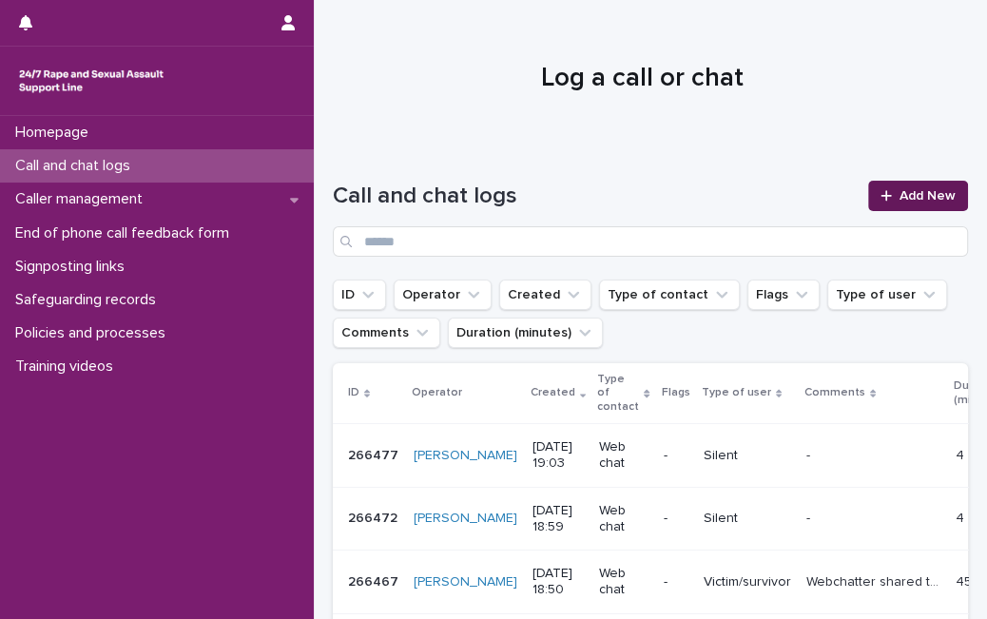
click at [868, 197] on link "Add New" at bounding box center [918, 196] width 100 height 30
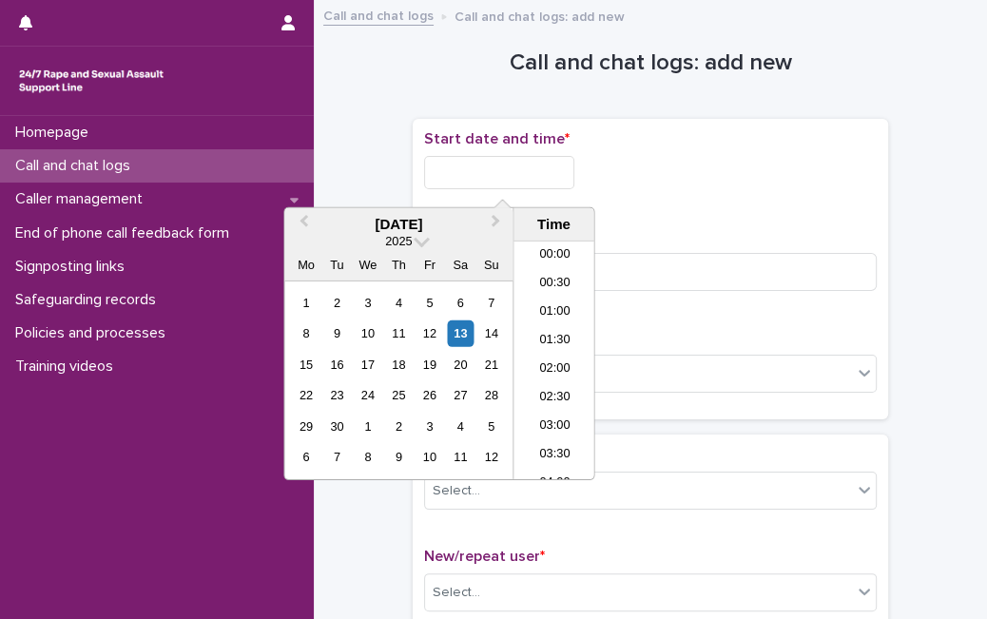
click at [571, 183] on input "text" at bounding box center [499, 172] width 150 height 33
click at [465, 332] on div "13" at bounding box center [461, 333] width 26 height 26
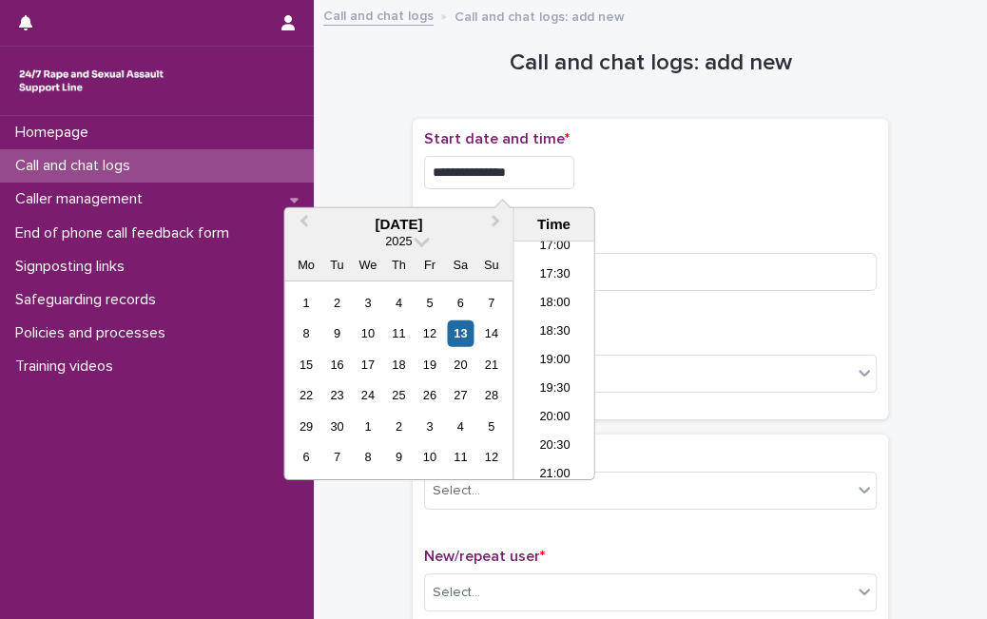
click at [543, 169] on input "**********" at bounding box center [499, 172] width 150 height 33
type input "**********"
click at [739, 276] on input at bounding box center [650, 272] width 452 height 38
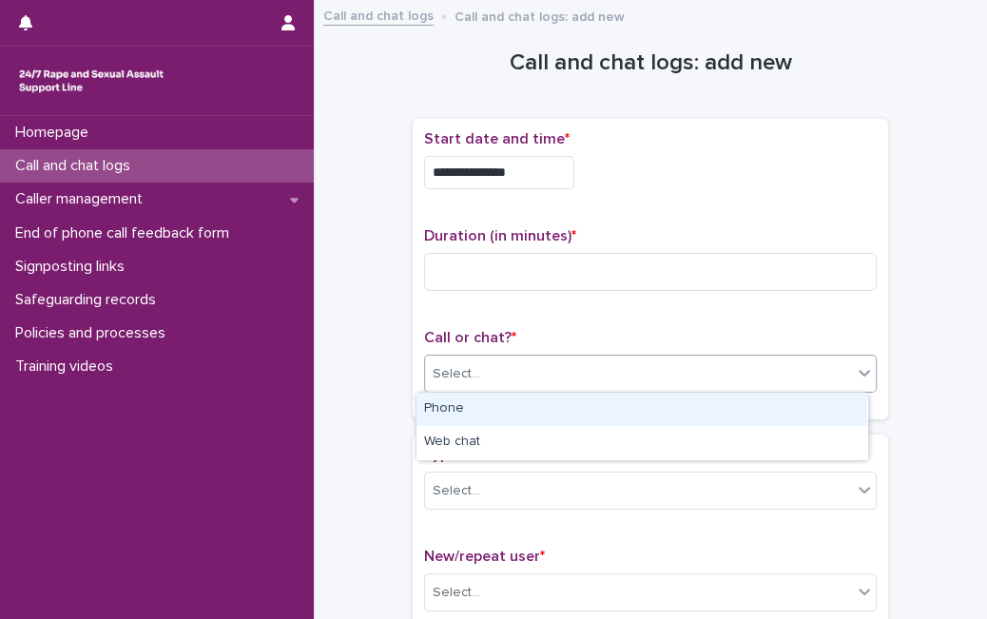
click at [669, 359] on div "Select..." at bounding box center [638, 373] width 427 height 31
click at [644, 422] on div "Phone" at bounding box center [641, 409] width 451 height 33
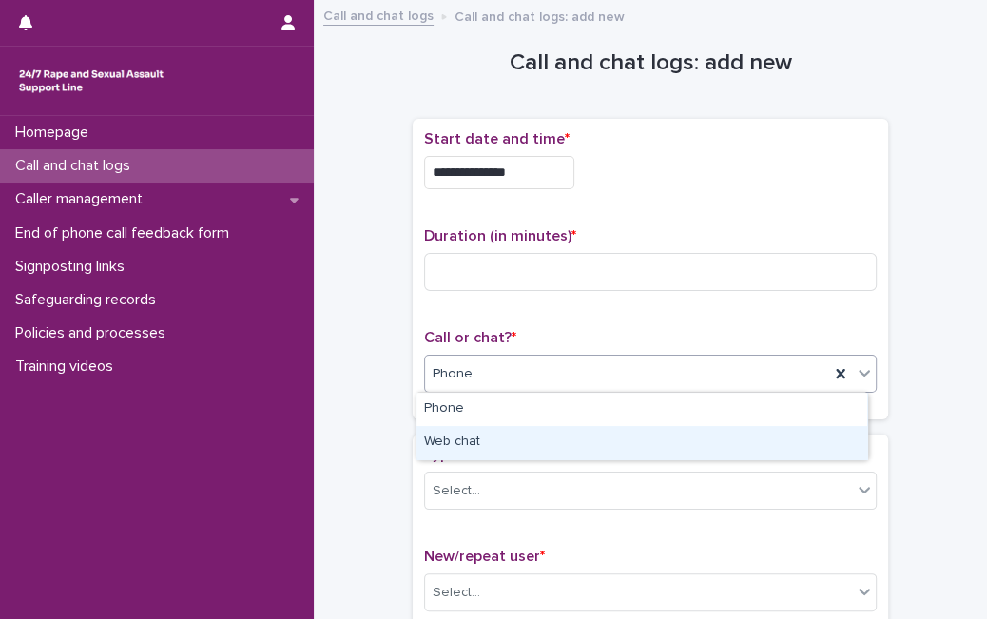
drag, startPoint x: 663, startPoint y: 375, endPoint x: 633, endPoint y: 435, distance: 66.7
click at [633, 435] on body "**********" at bounding box center [493, 309] width 987 height 619
click at [633, 435] on div "Web chat" at bounding box center [641, 442] width 451 height 33
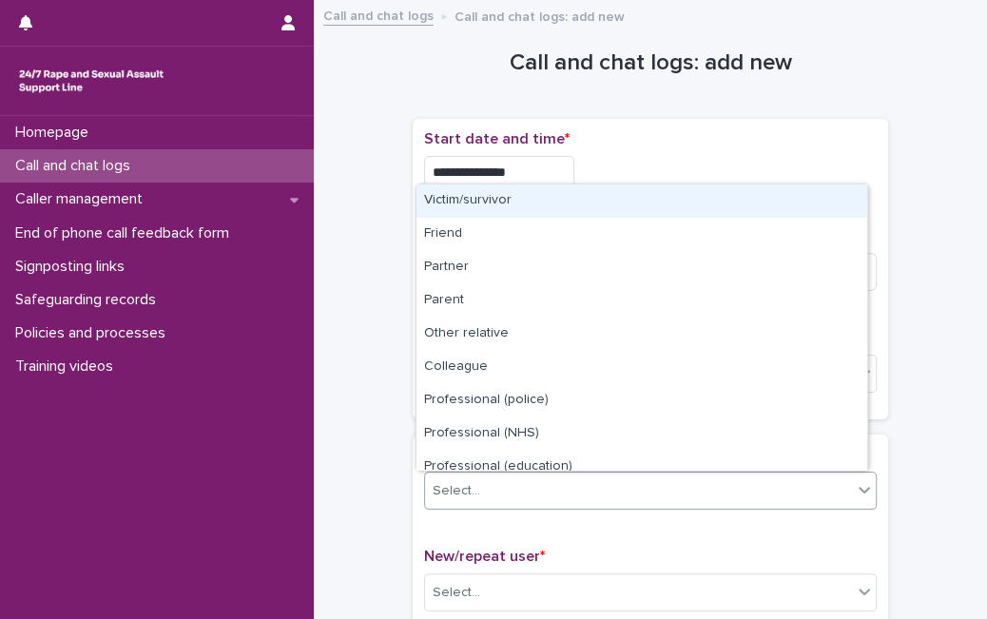
click at [607, 486] on div "Select..." at bounding box center [638, 490] width 427 height 31
click at [743, 210] on div "Victim/survivor" at bounding box center [641, 200] width 451 height 33
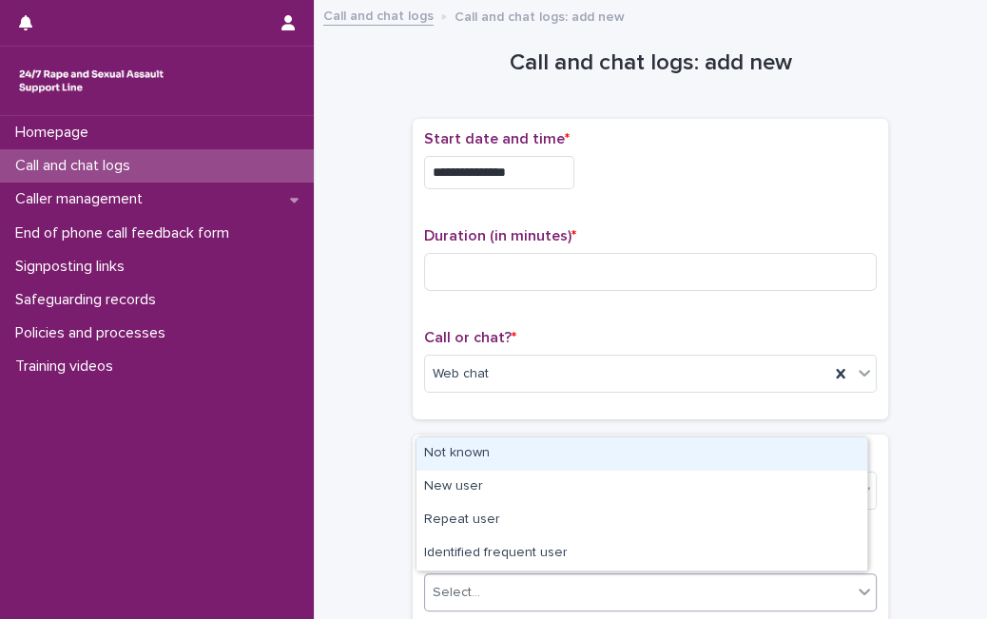
click at [546, 578] on div "Select..." at bounding box center [638, 592] width 427 height 31
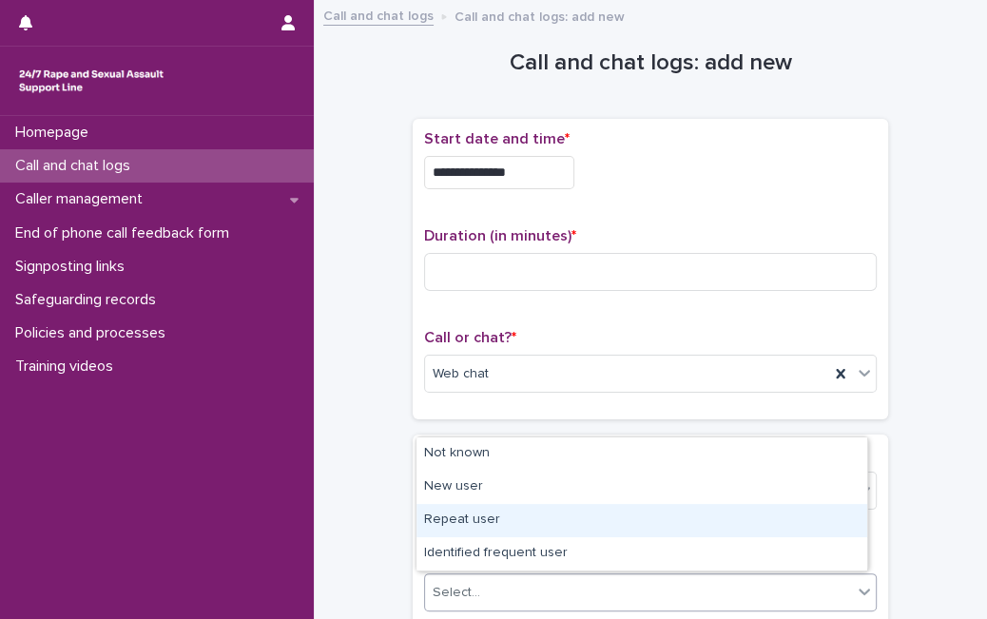
click at [559, 508] on div "Repeat user" at bounding box center [641, 520] width 451 height 33
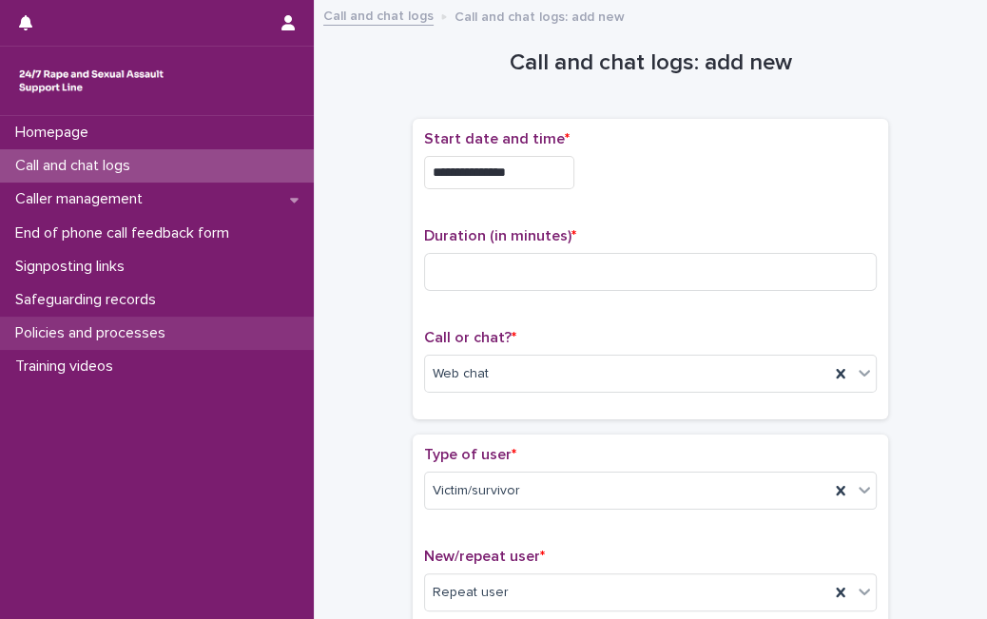
click at [120, 331] on p "Policies and processes" at bounding box center [94, 333] width 173 height 18
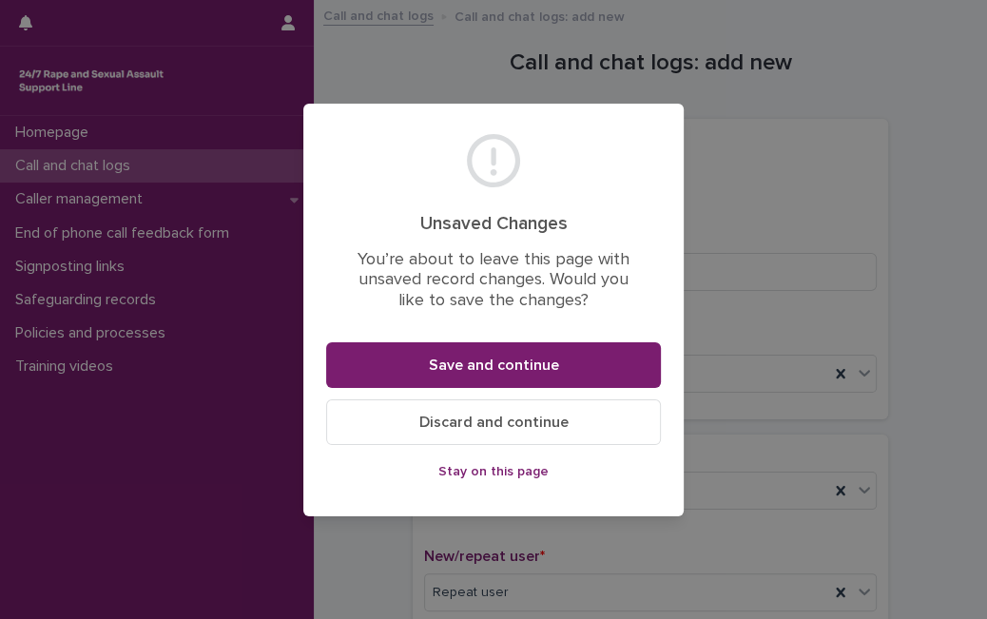
click at [462, 432] on button "Discard and continue" at bounding box center [493, 422] width 335 height 46
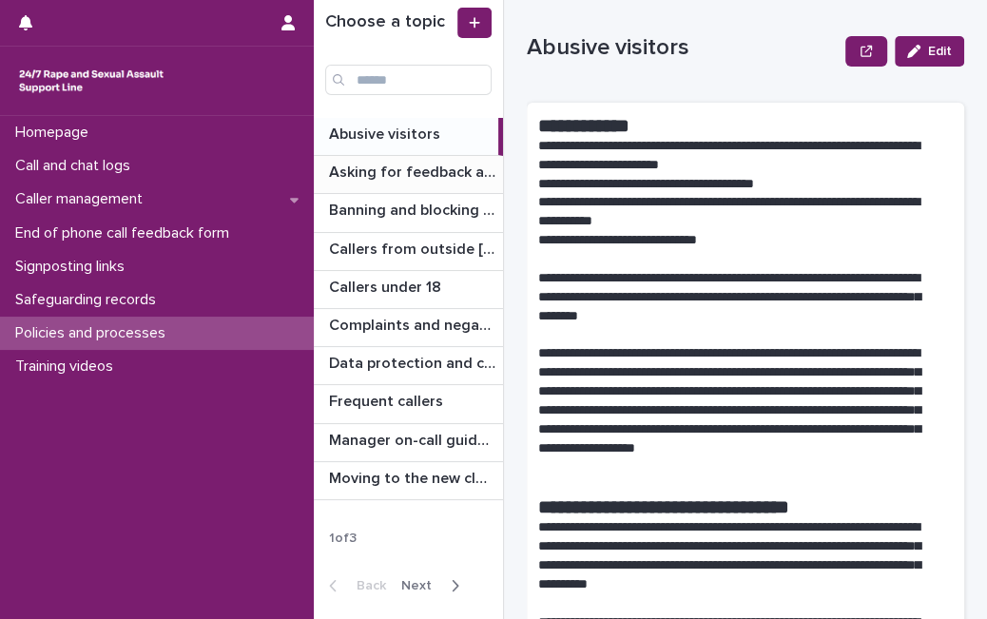
click at [445, 172] on p "Asking for feedback and demographic data" at bounding box center [414, 171] width 170 height 22
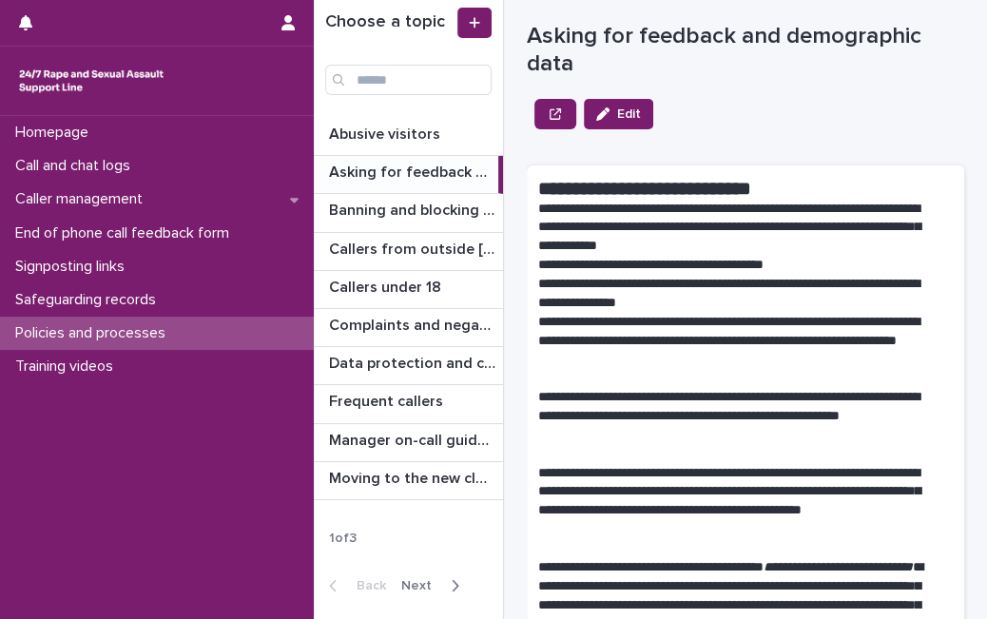
click at [701, 413] on p "**********" at bounding box center [737, 416] width 398 height 57
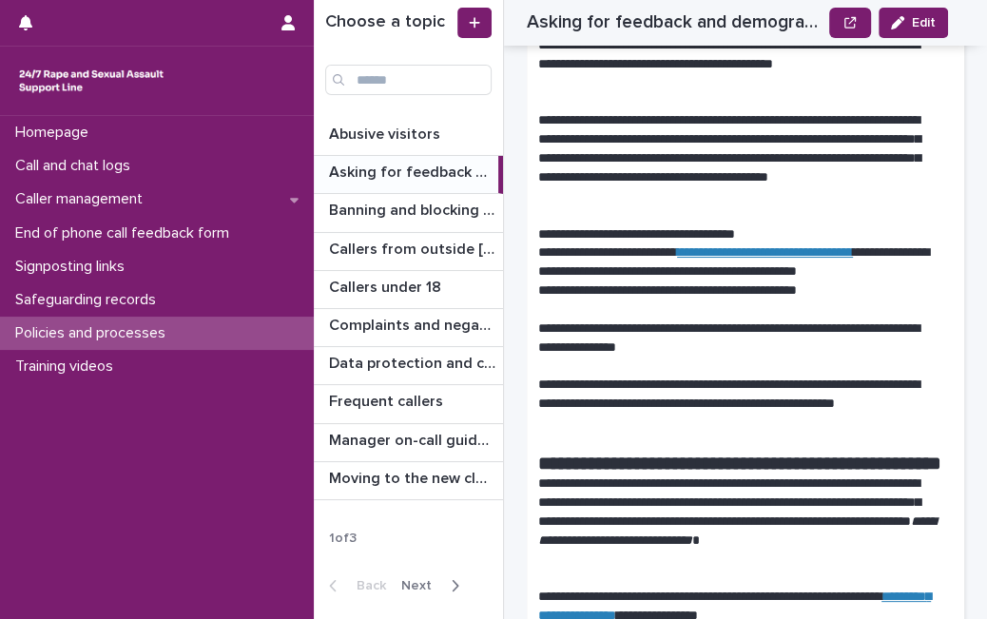
scroll to position [3653, 0]
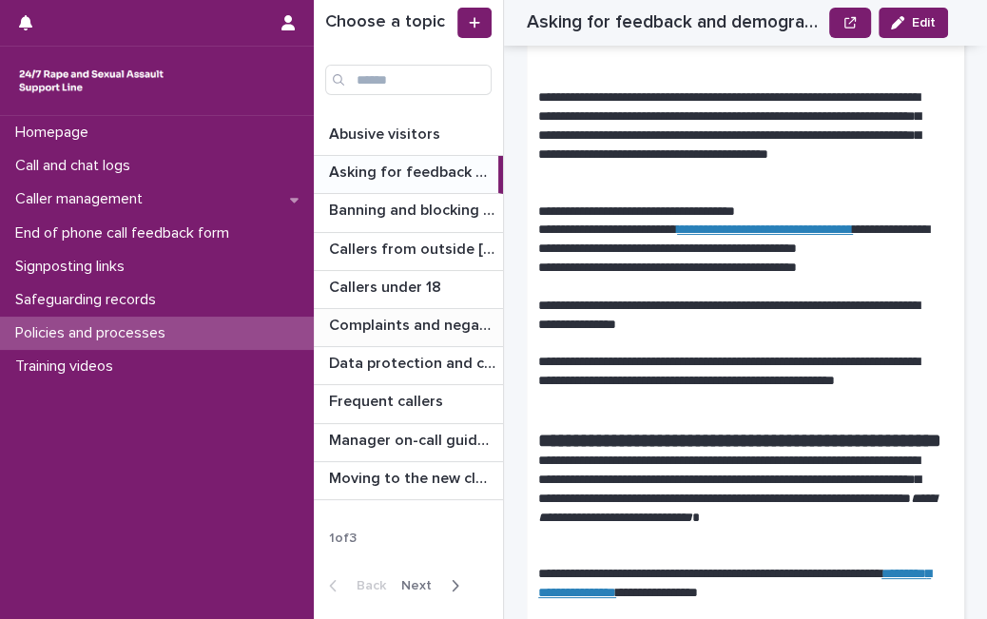
click at [441, 324] on p "Complaints and negative feedback" at bounding box center [414, 324] width 170 height 22
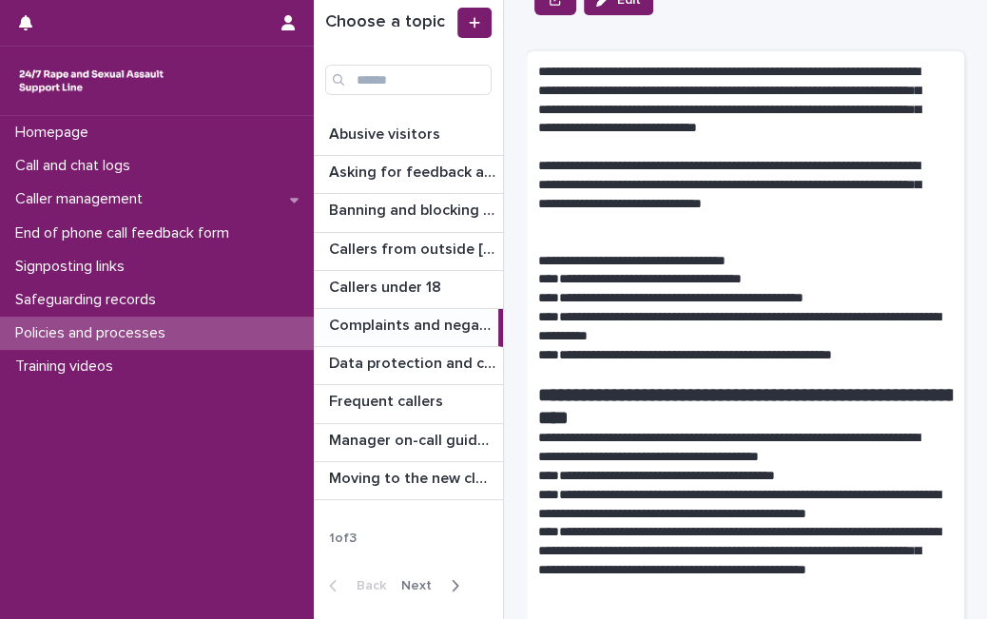
scroll to position [155, 0]
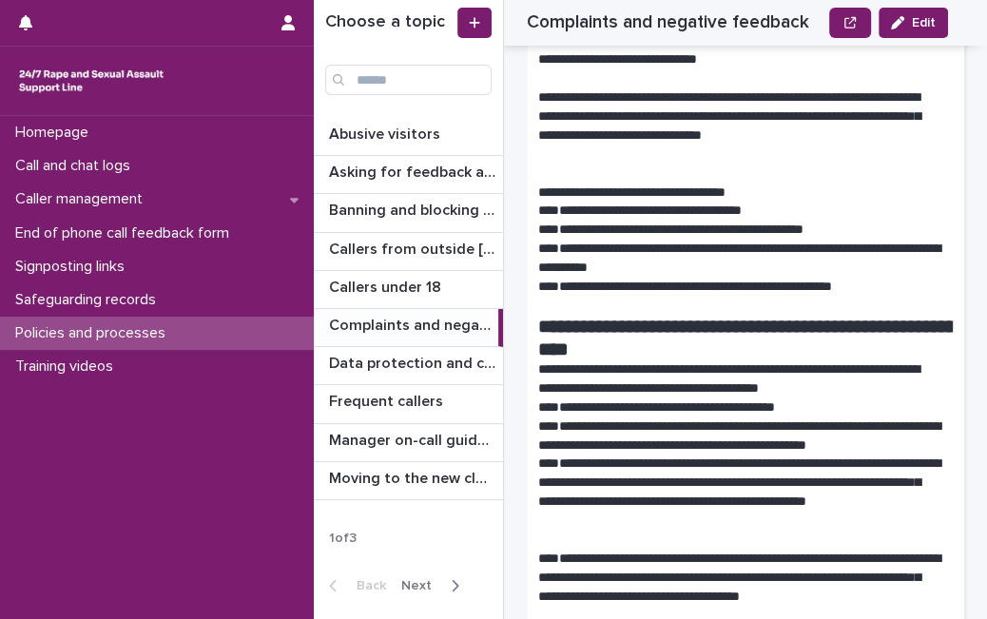
click at [781, 466] on p "**********" at bounding box center [737, 492] width 398 height 76
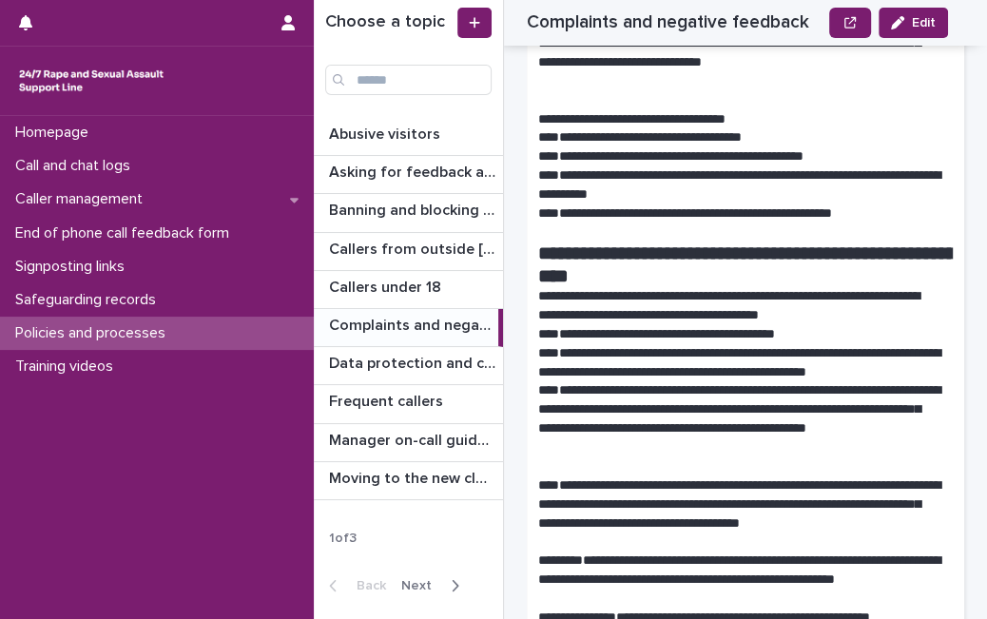
scroll to position [236, 0]
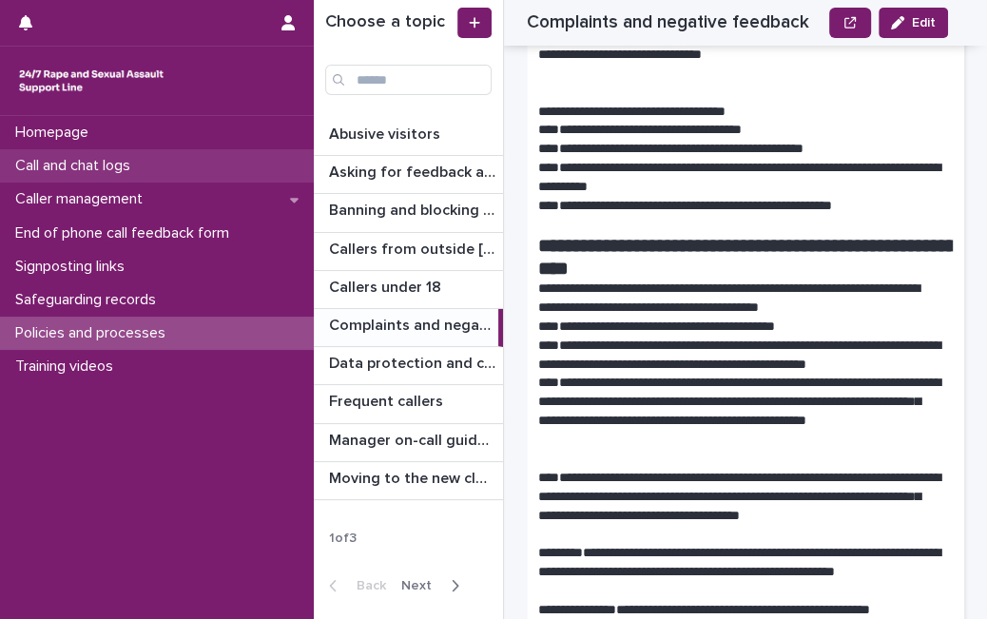
click at [73, 150] on div "Call and chat logs" at bounding box center [157, 165] width 314 height 33
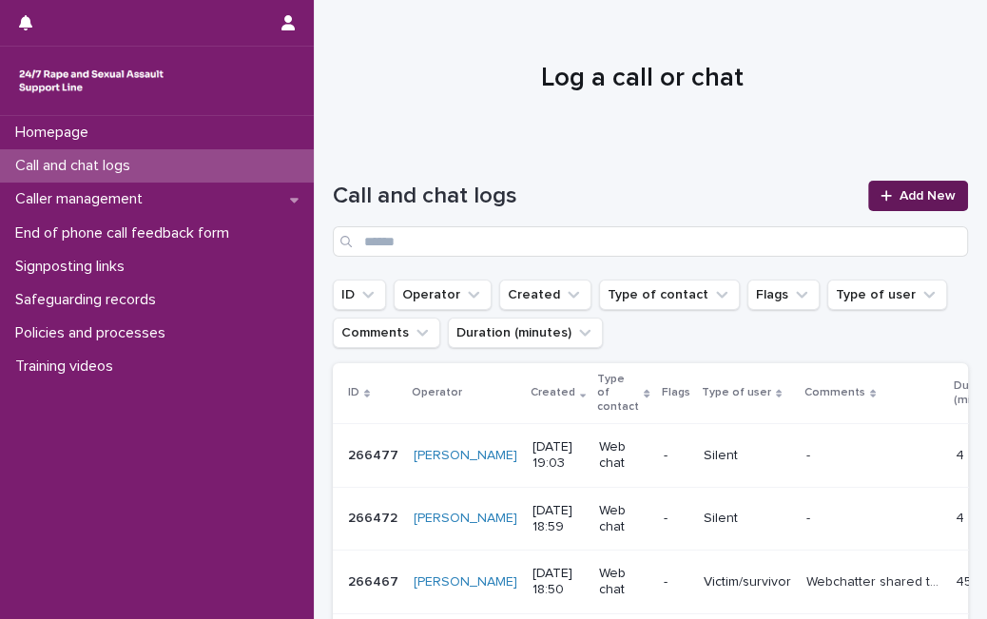
click at [899, 194] on span "Add New" at bounding box center [927, 195] width 56 height 13
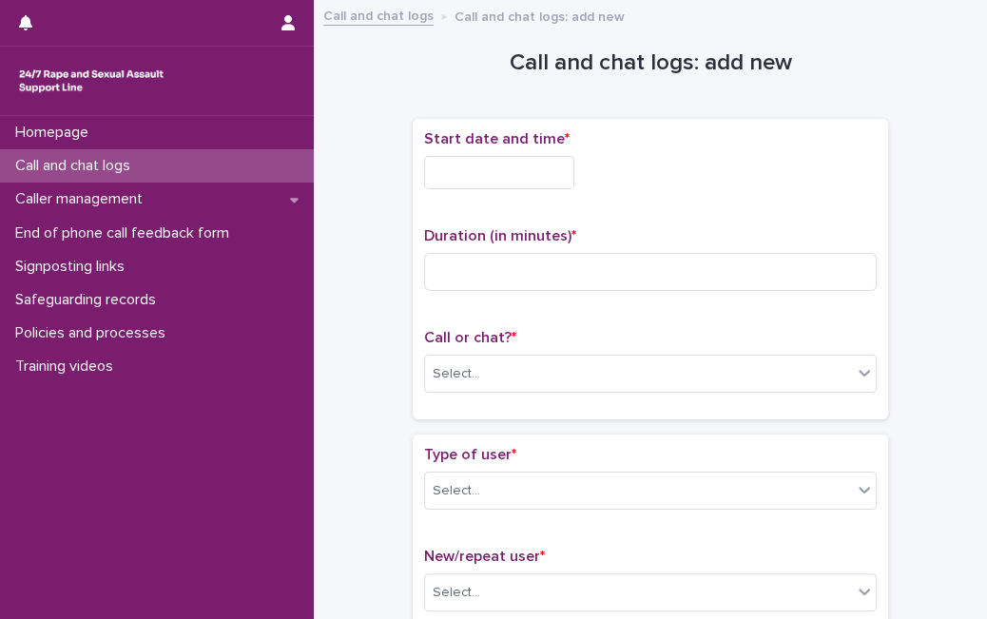
click at [458, 173] on input "text" at bounding box center [499, 172] width 150 height 33
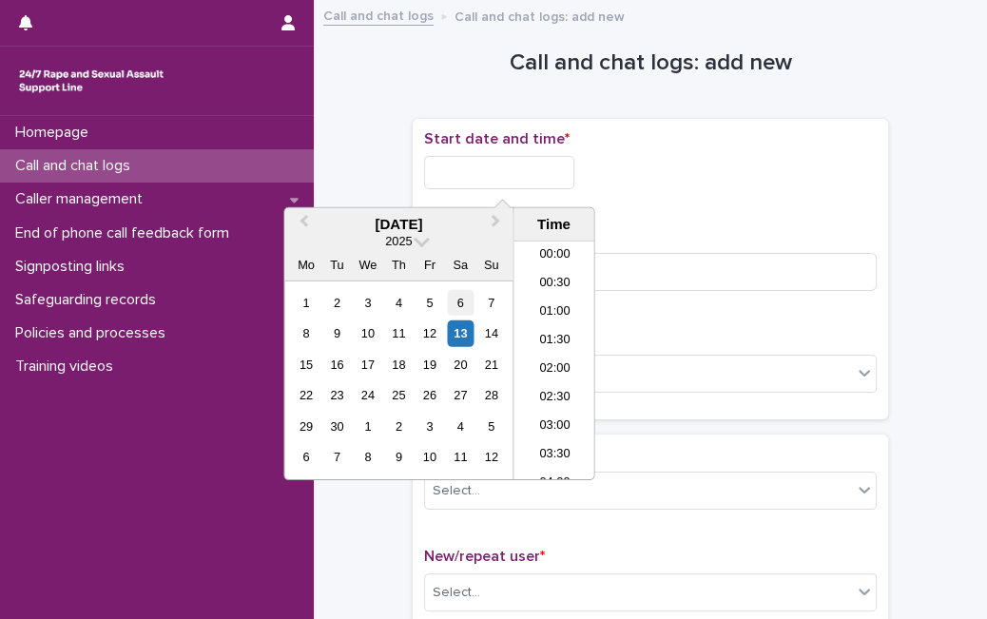
scroll to position [978, 0]
click at [453, 340] on div "13" at bounding box center [461, 333] width 26 height 26
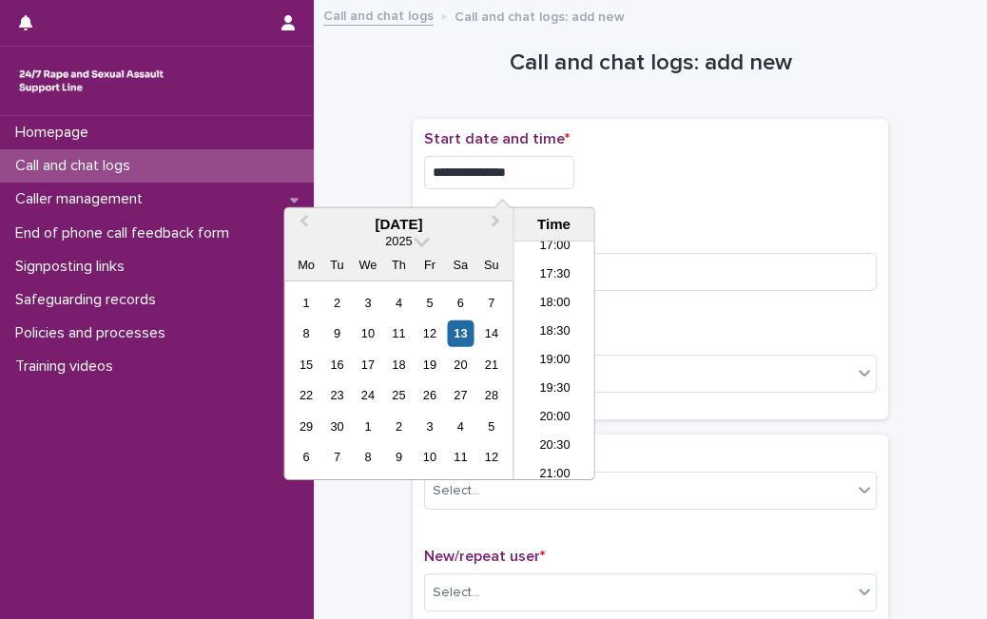
click at [532, 178] on input "**********" at bounding box center [499, 172] width 150 height 33
type input "**********"
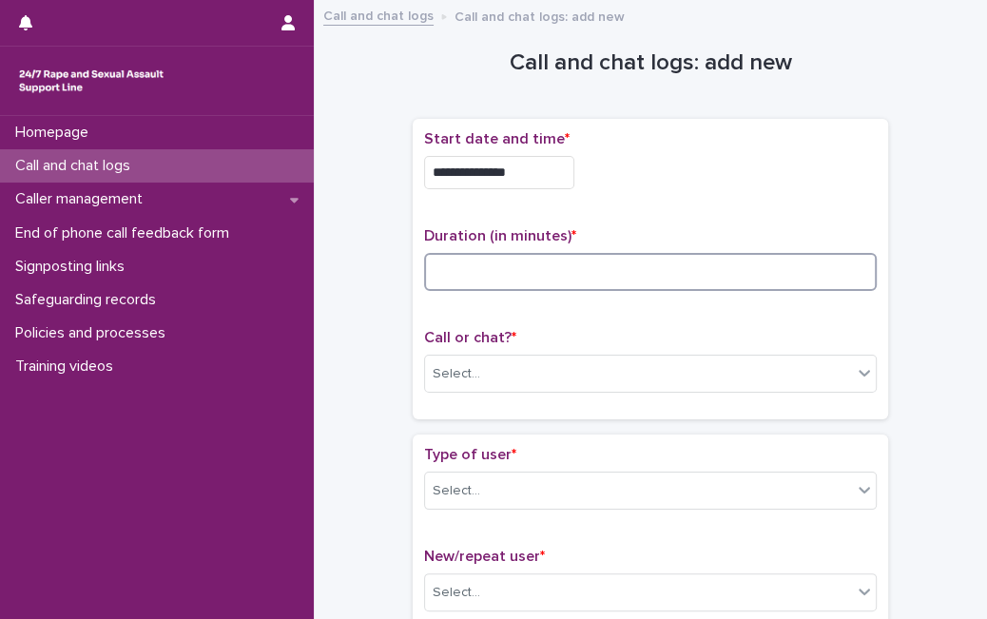
click at [676, 275] on input at bounding box center [650, 272] width 452 height 38
type input "*"
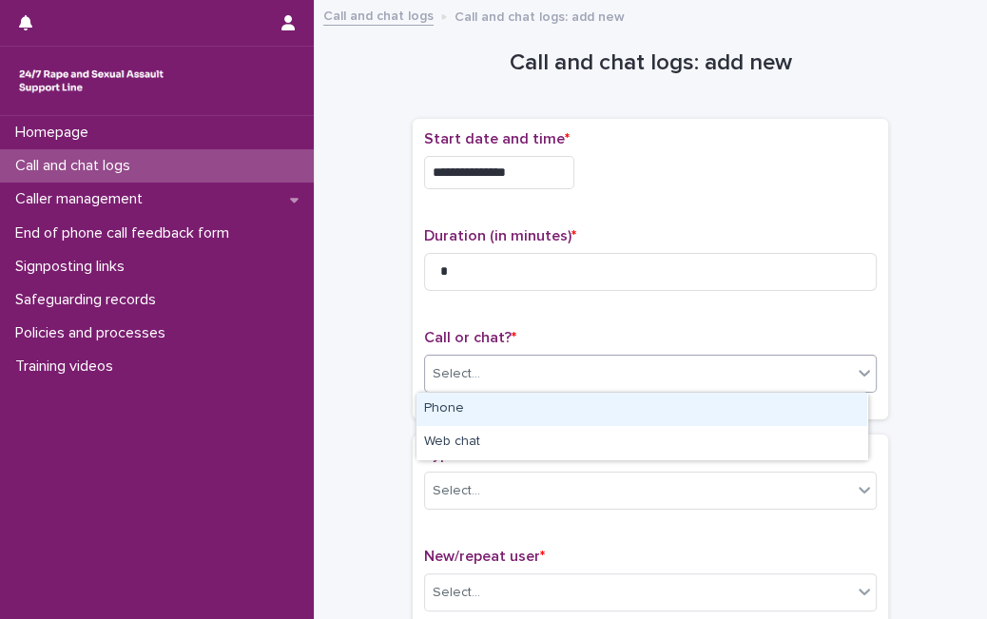
drag, startPoint x: 594, startPoint y: 375, endPoint x: 561, endPoint y: 414, distance: 52.0
click at [561, 414] on body "**********" at bounding box center [493, 309] width 987 height 619
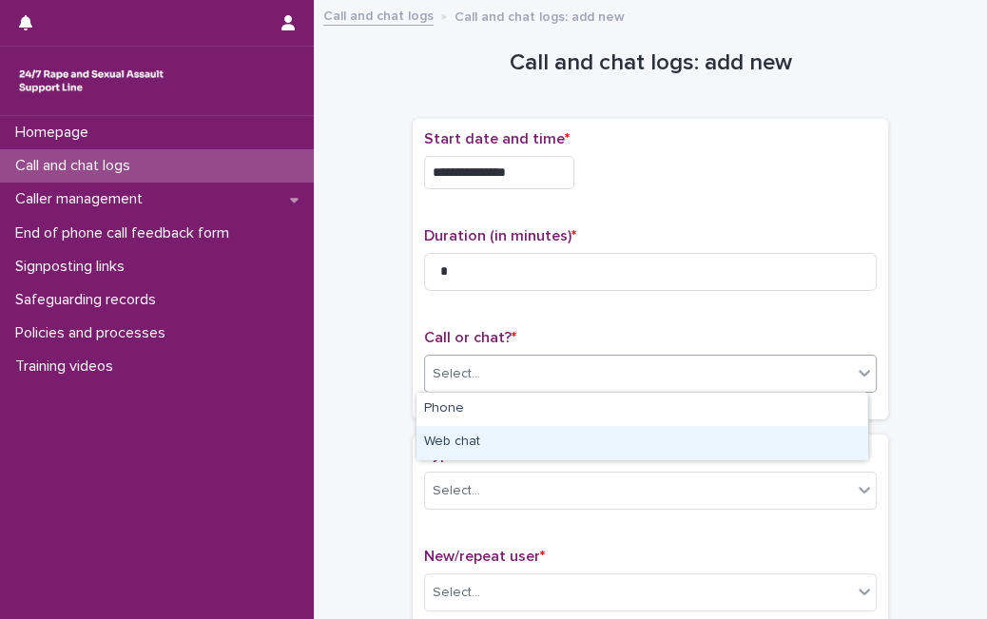
click at [546, 436] on div "Web chat" at bounding box center [641, 442] width 451 height 33
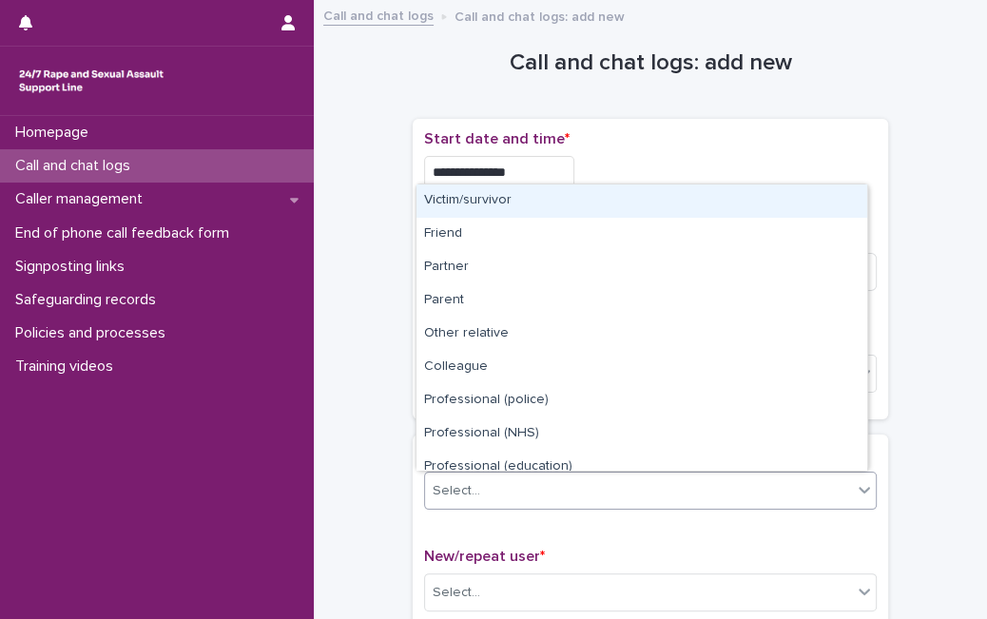
drag, startPoint x: 515, startPoint y: 485, endPoint x: 608, endPoint y: 209, distance: 291.0
click at [608, 209] on body "**********" at bounding box center [493, 309] width 987 height 619
click at [608, 209] on div "Victim/survivor" at bounding box center [641, 200] width 451 height 33
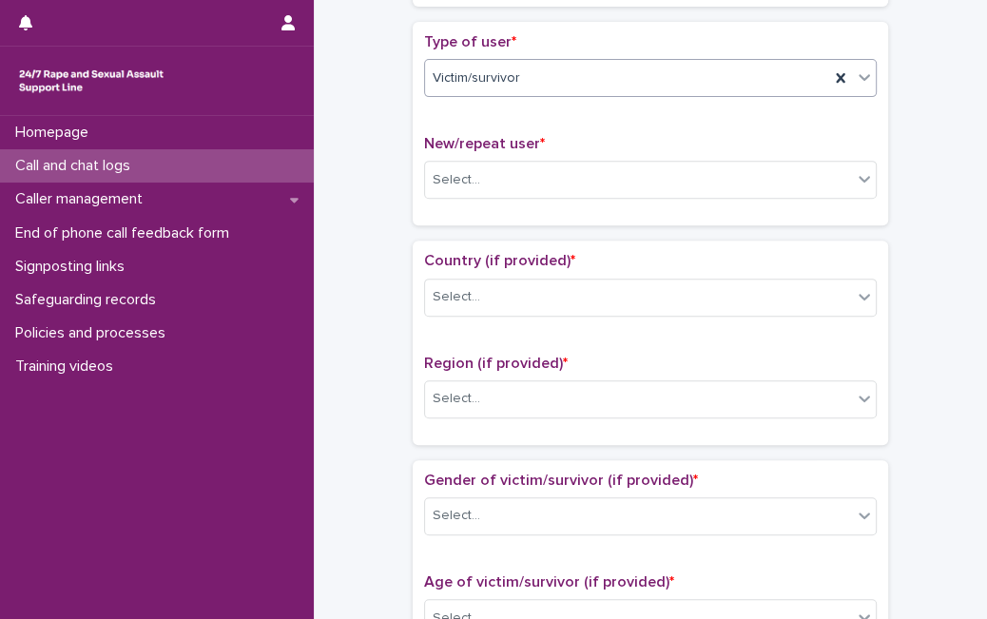
scroll to position [420, 0]
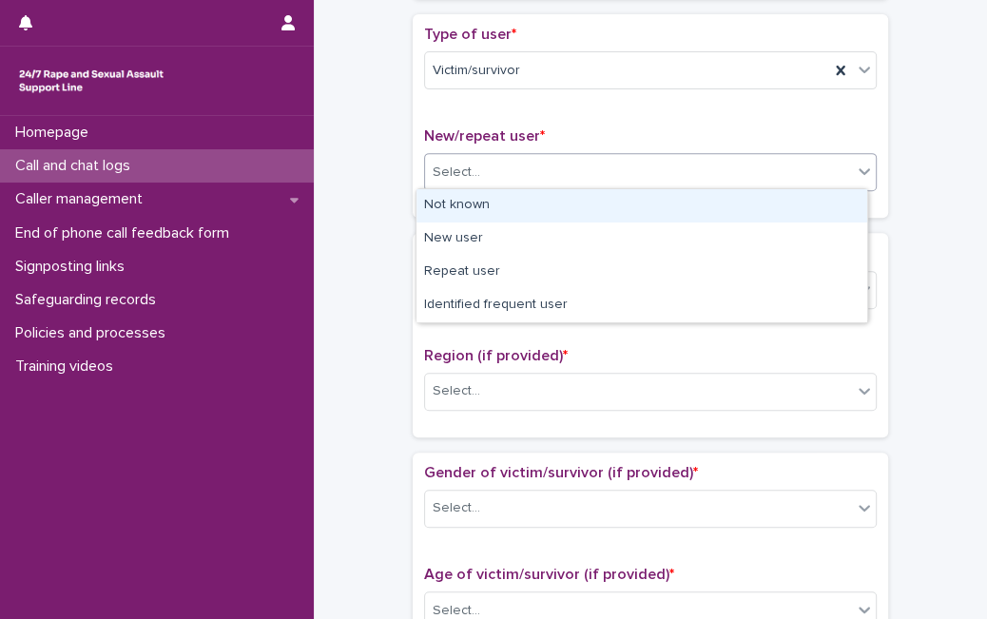
click at [632, 173] on div "Select..." at bounding box center [638, 172] width 427 height 31
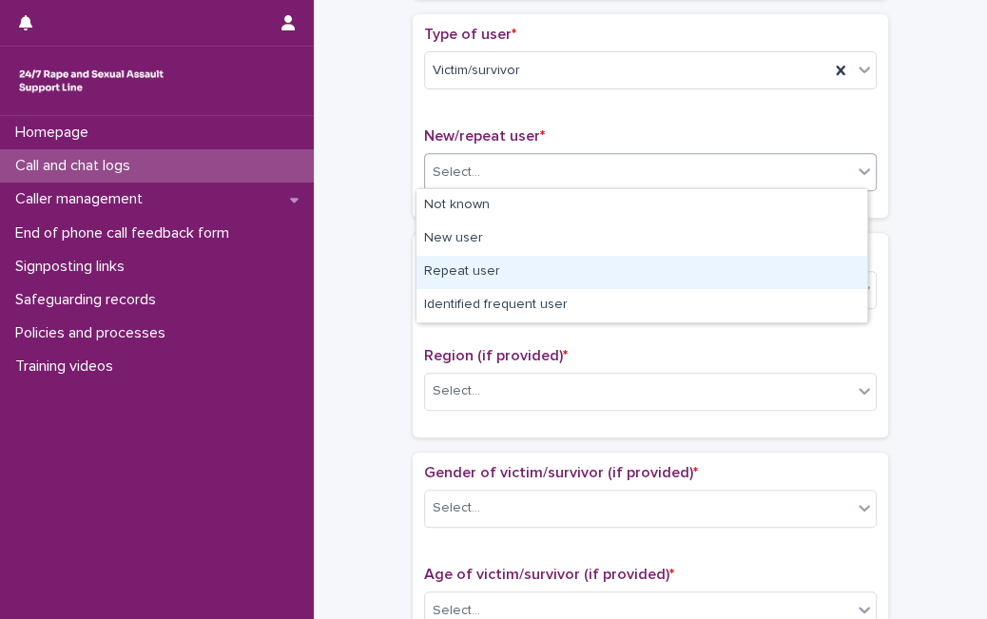
drag, startPoint x: 586, startPoint y: 247, endPoint x: 584, endPoint y: 270, distance: 23.0
click at [584, 270] on div "Repeat user" at bounding box center [641, 272] width 451 height 33
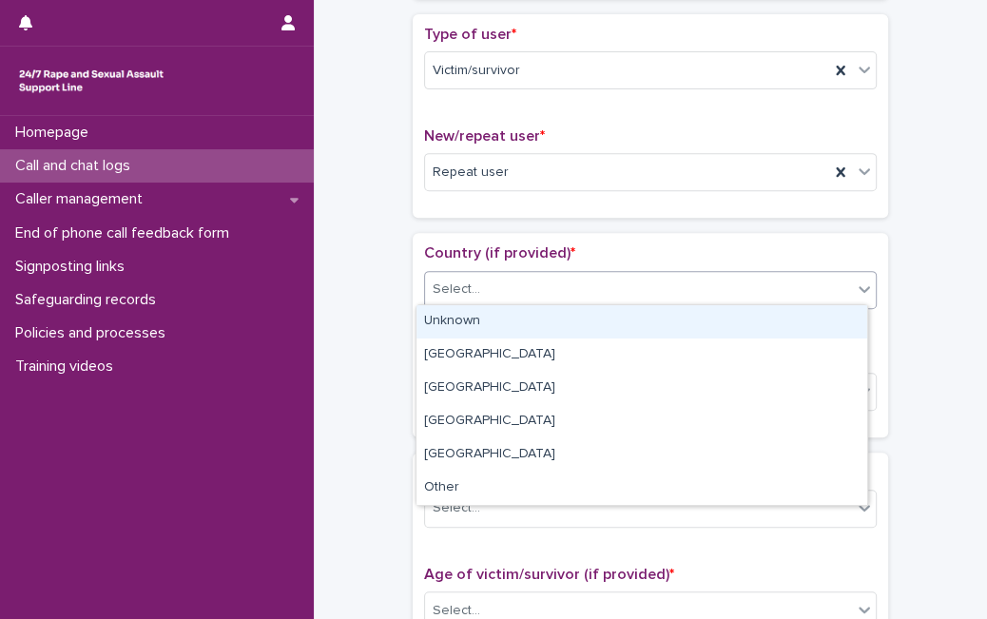
click at [578, 282] on div "Select..." at bounding box center [638, 289] width 427 height 31
click at [562, 320] on div "Unknown" at bounding box center [641, 321] width 451 height 33
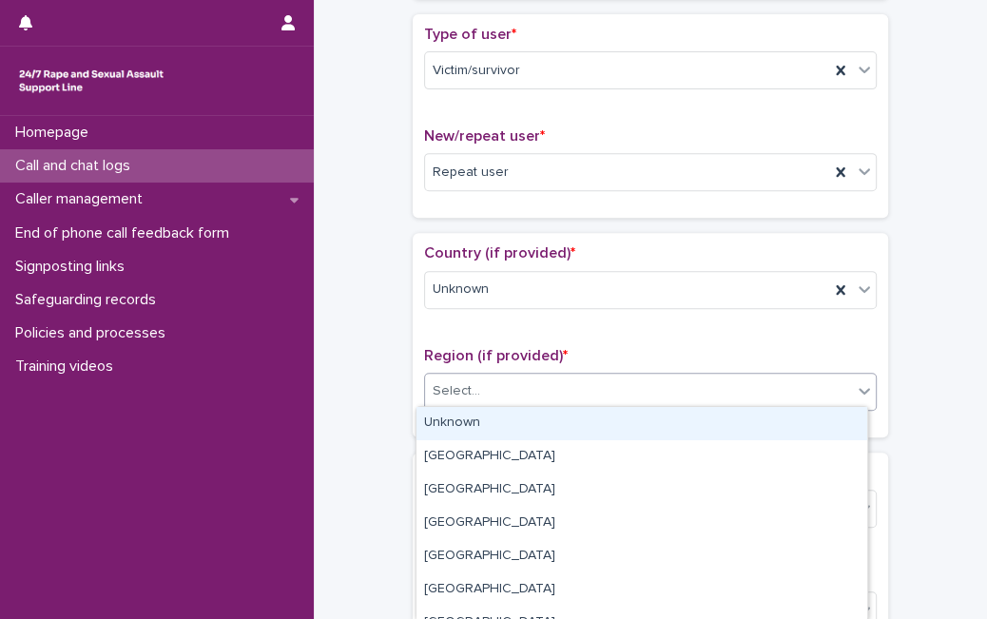
drag, startPoint x: 543, startPoint y: 375, endPoint x: 514, endPoint y: 424, distance: 57.1
click at [514, 424] on body "**********" at bounding box center [493, 309] width 987 height 619
click at [514, 424] on div "Unknown" at bounding box center [641, 423] width 451 height 33
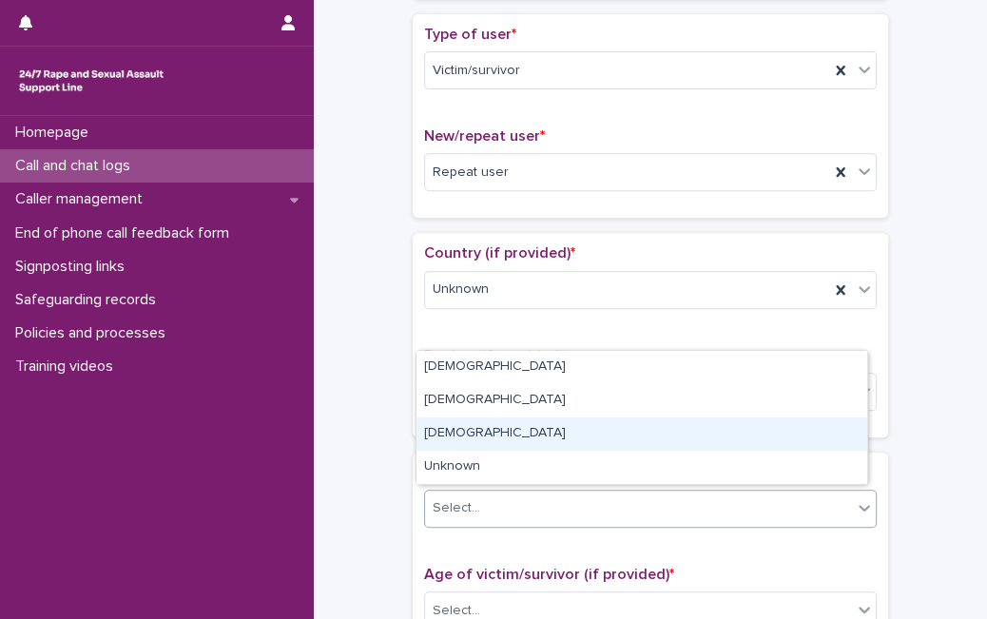
click at [562, 454] on body "**********" at bounding box center [493, 309] width 987 height 619
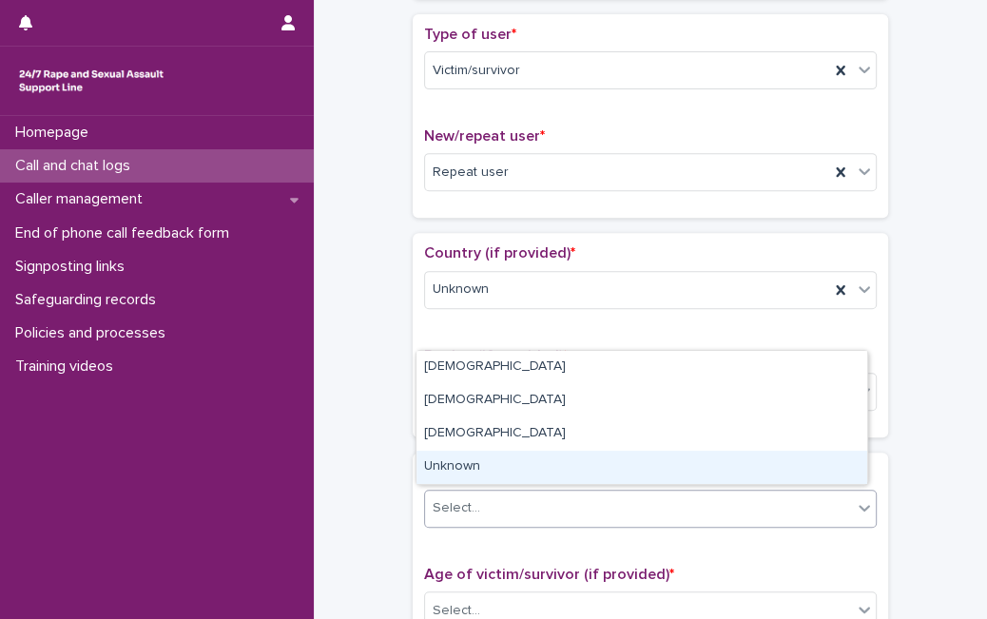
click at [562, 454] on div "Unknown" at bounding box center [641, 467] width 451 height 33
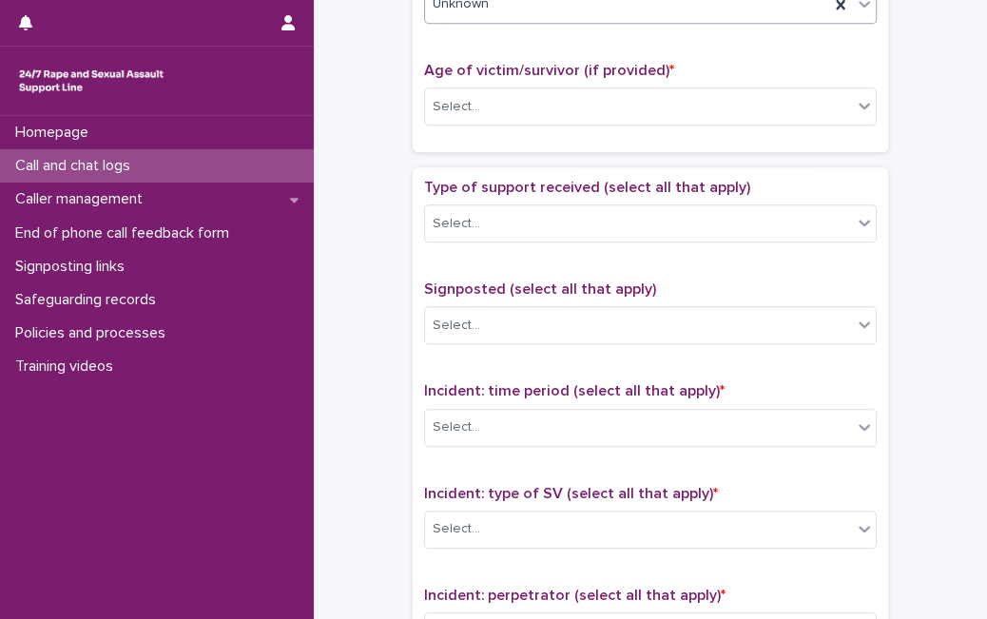
scroll to position [939, 0]
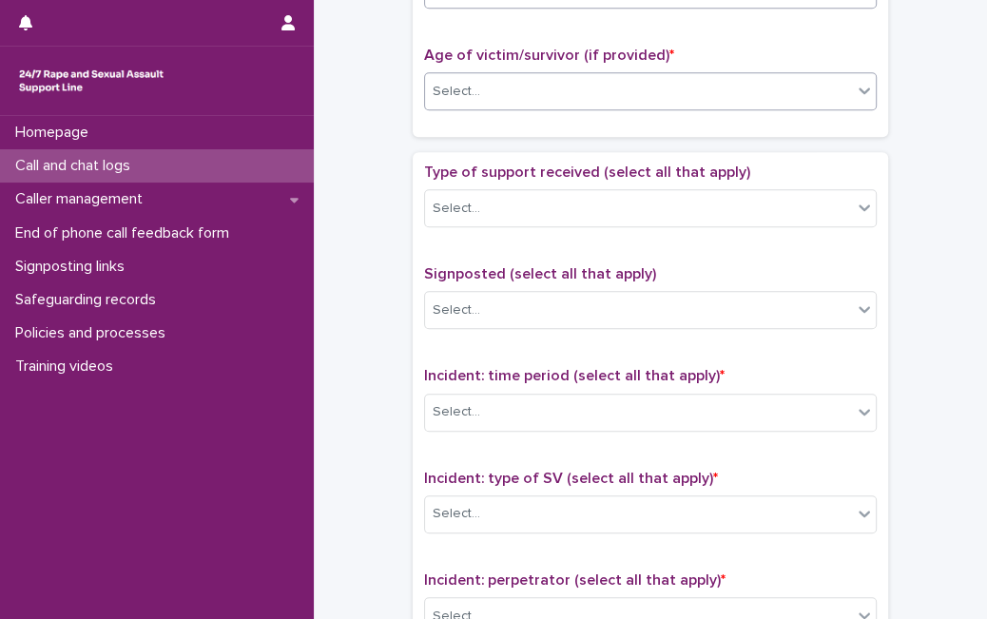
click at [836, 98] on div "Select..." at bounding box center [638, 91] width 427 height 31
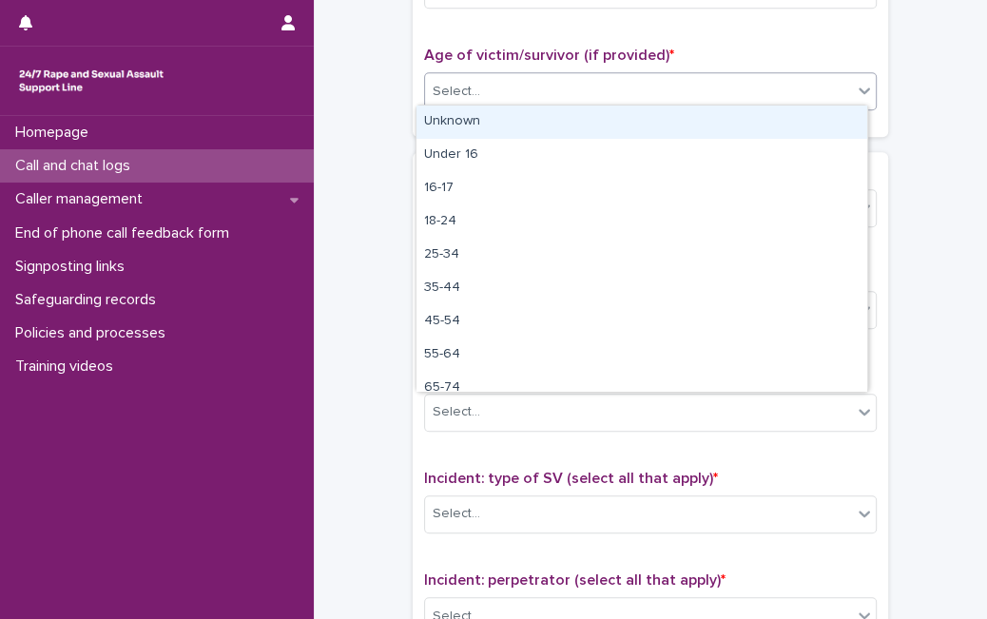
click at [806, 112] on div "Unknown" at bounding box center [641, 122] width 451 height 33
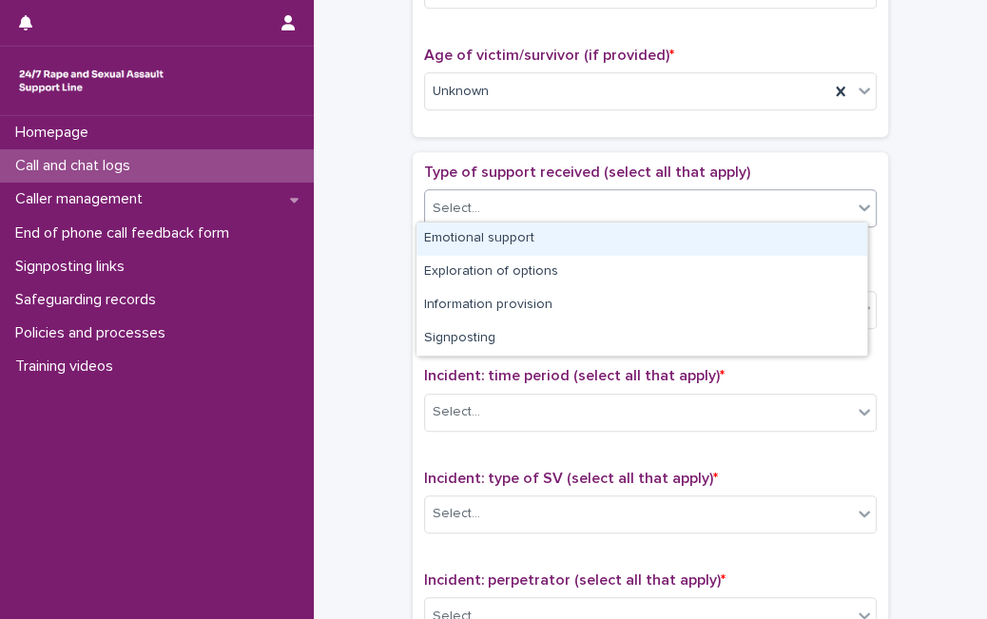
click at [736, 200] on div "Select..." at bounding box center [638, 208] width 427 height 31
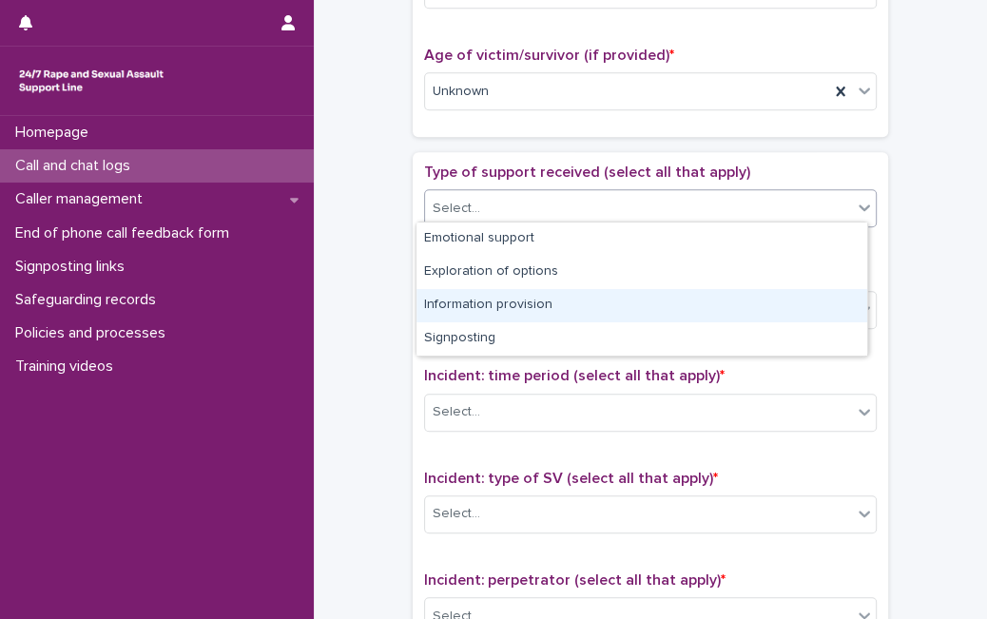
click at [661, 308] on div "Information provision" at bounding box center [641, 305] width 451 height 33
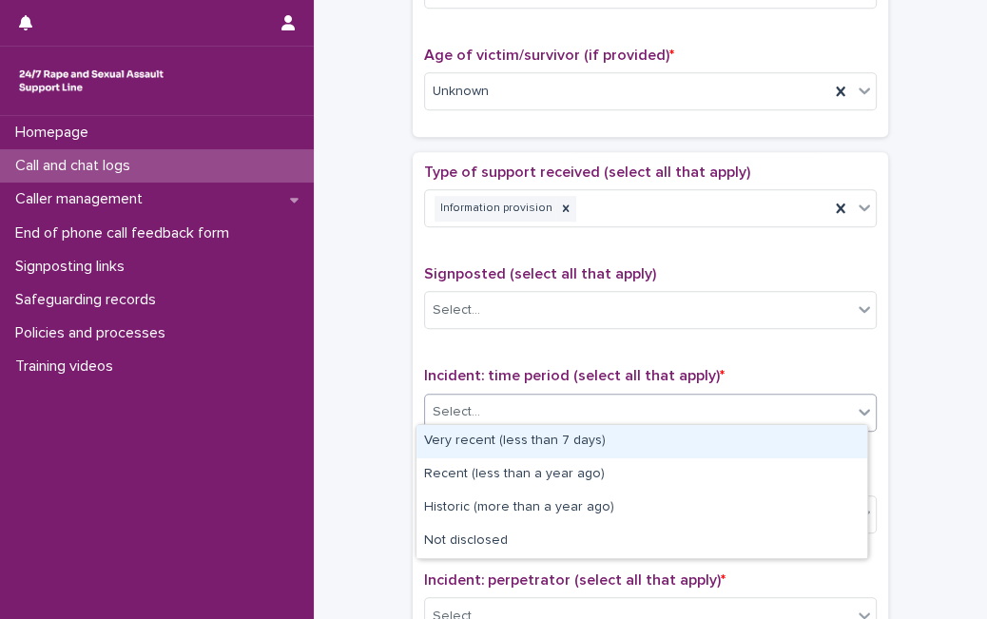
click at [689, 400] on div "Select..." at bounding box center [638, 411] width 427 height 31
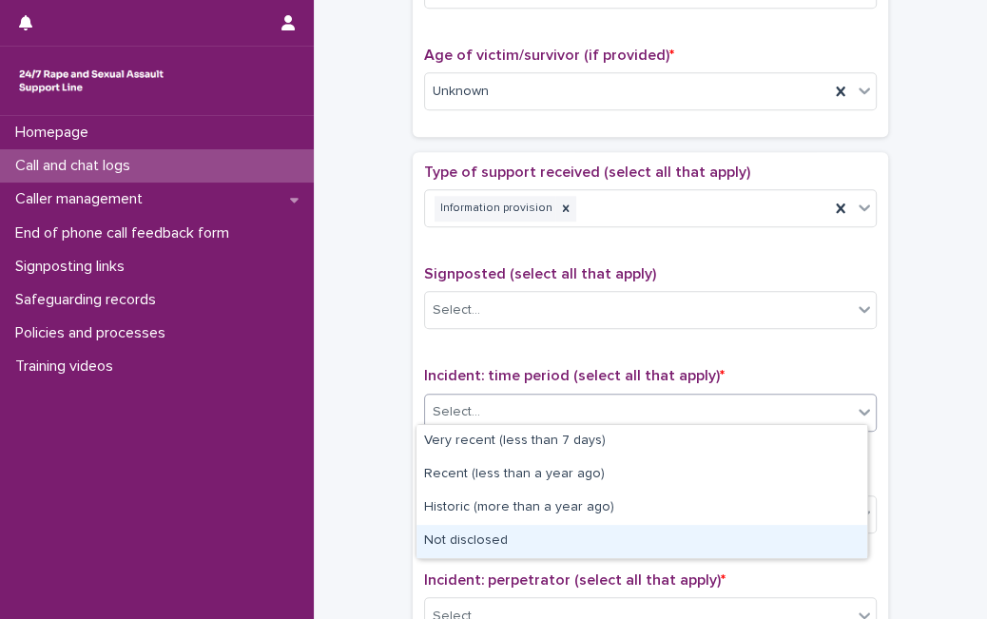
click at [619, 539] on div "Not disclosed" at bounding box center [641, 541] width 451 height 33
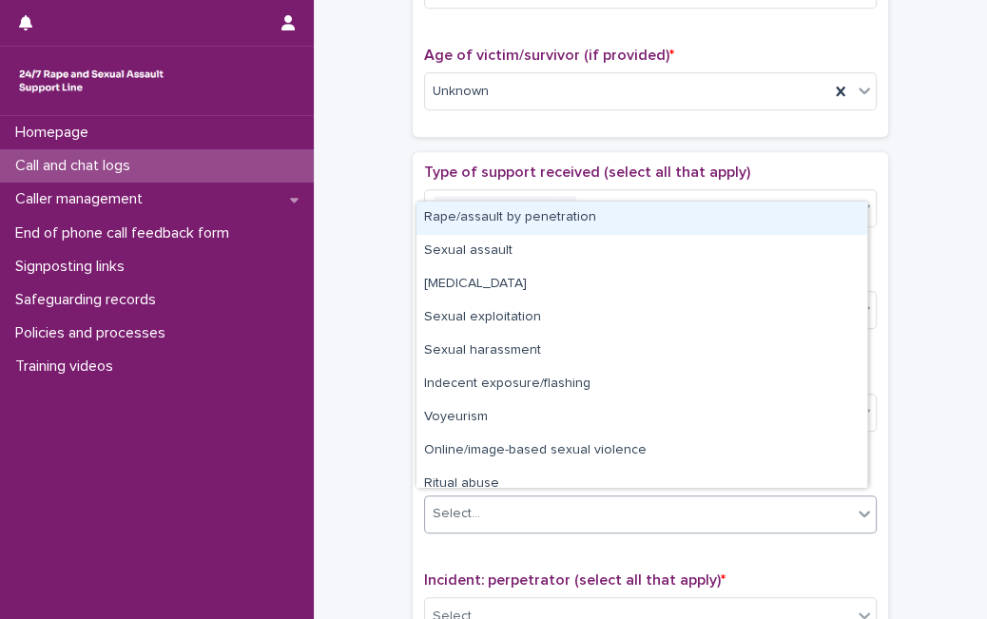
click at [664, 504] on div "Select..." at bounding box center [638, 513] width 427 height 31
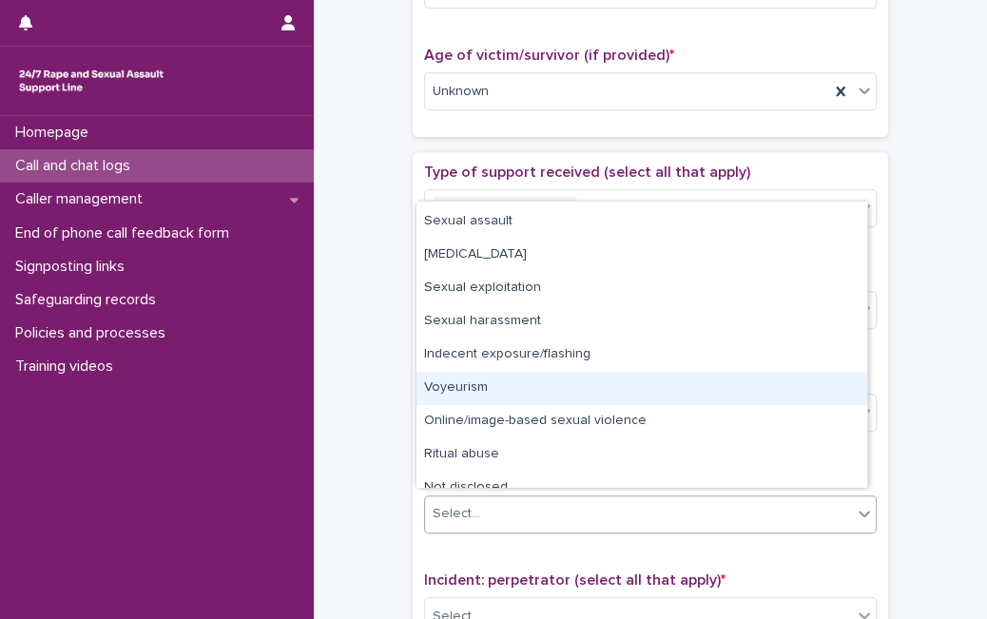
scroll to position [47, 0]
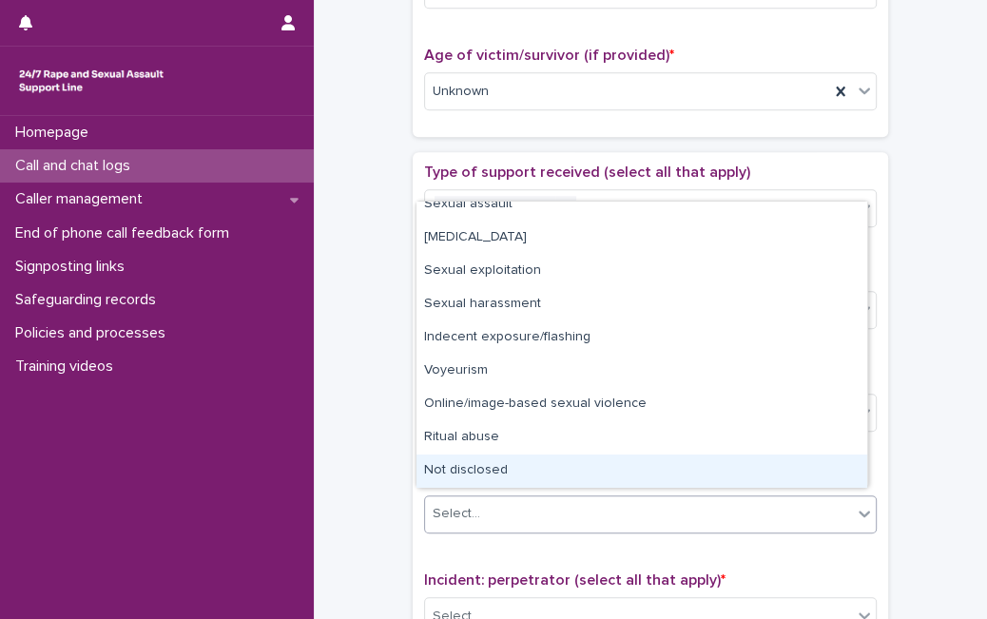
click at [791, 476] on div "Not disclosed" at bounding box center [641, 470] width 451 height 33
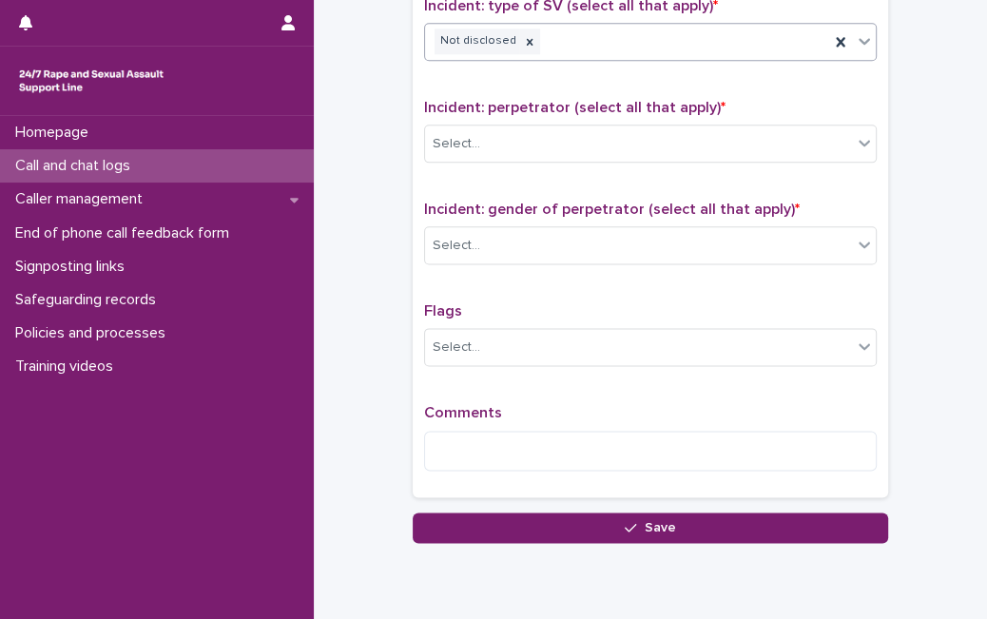
scroll to position [1420, 0]
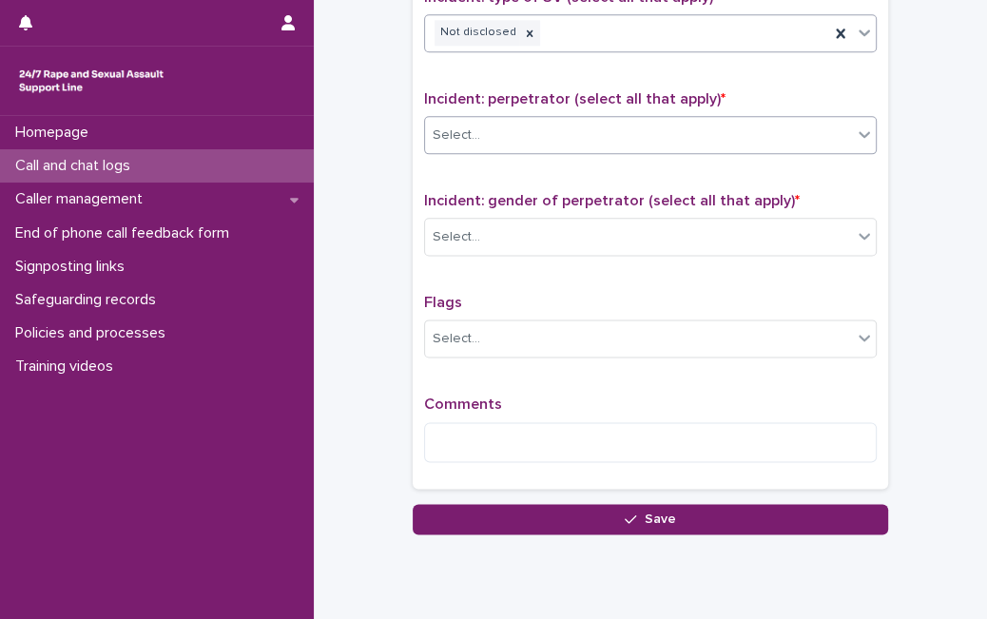
click at [789, 129] on div "Select..." at bounding box center [638, 135] width 427 height 31
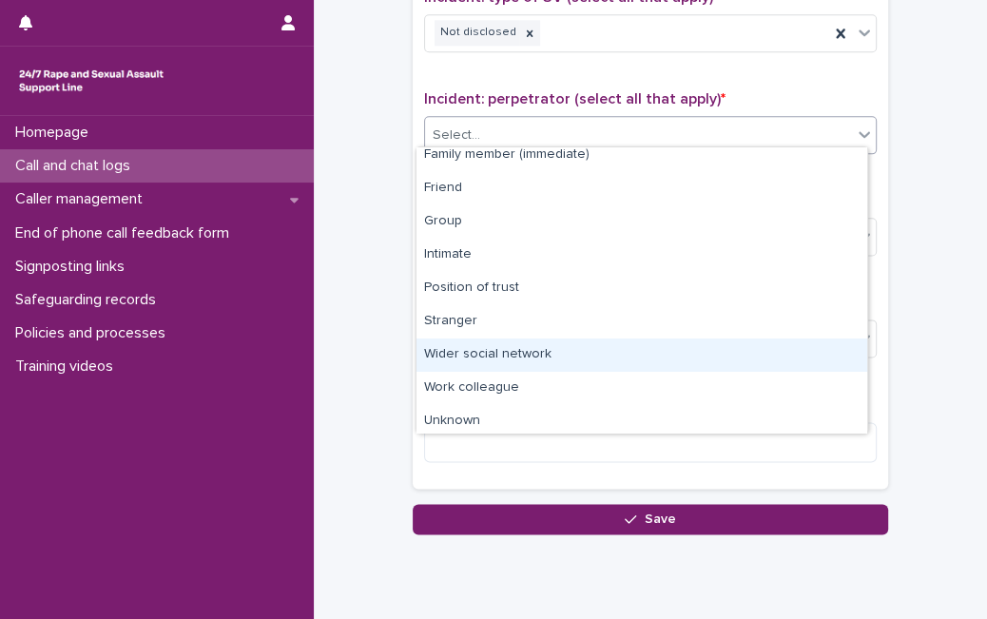
scroll to position [81, 0]
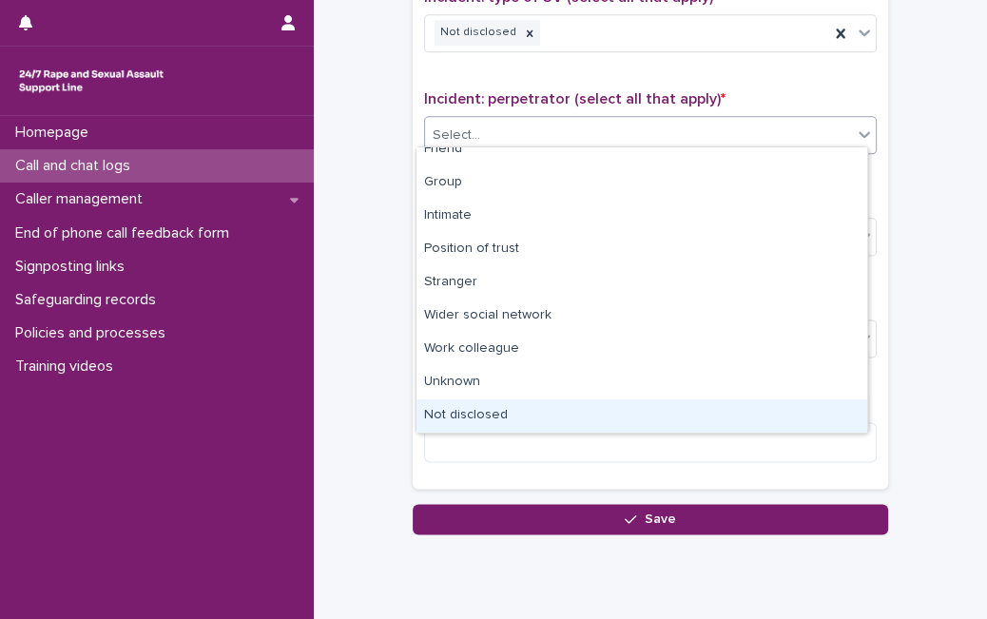
click at [786, 409] on div "Not disclosed" at bounding box center [641, 415] width 451 height 33
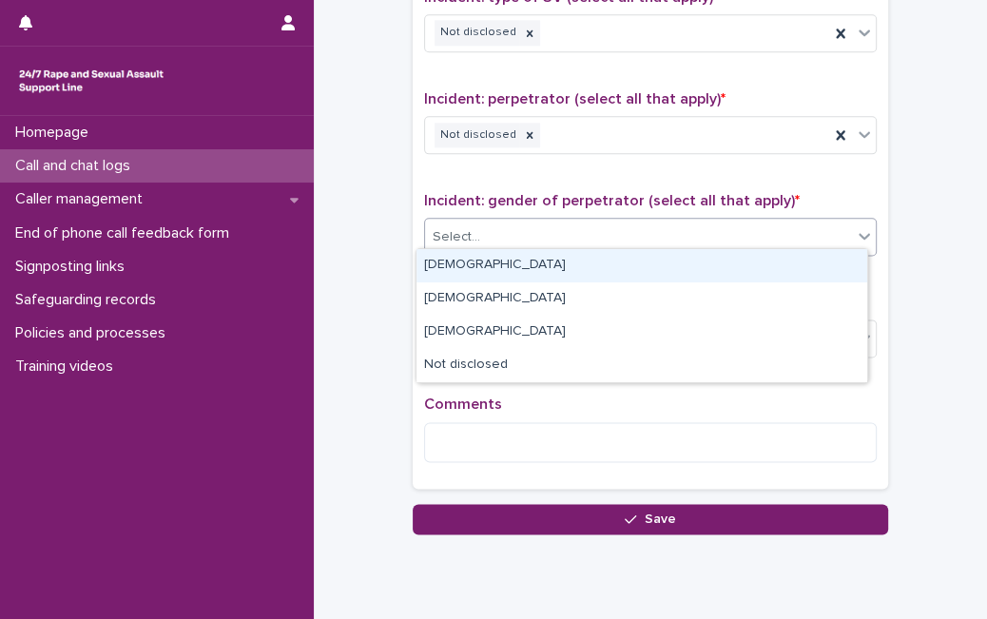
click at [818, 231] on div "Select..." at bounding box center [638, 236] width 427 height 31
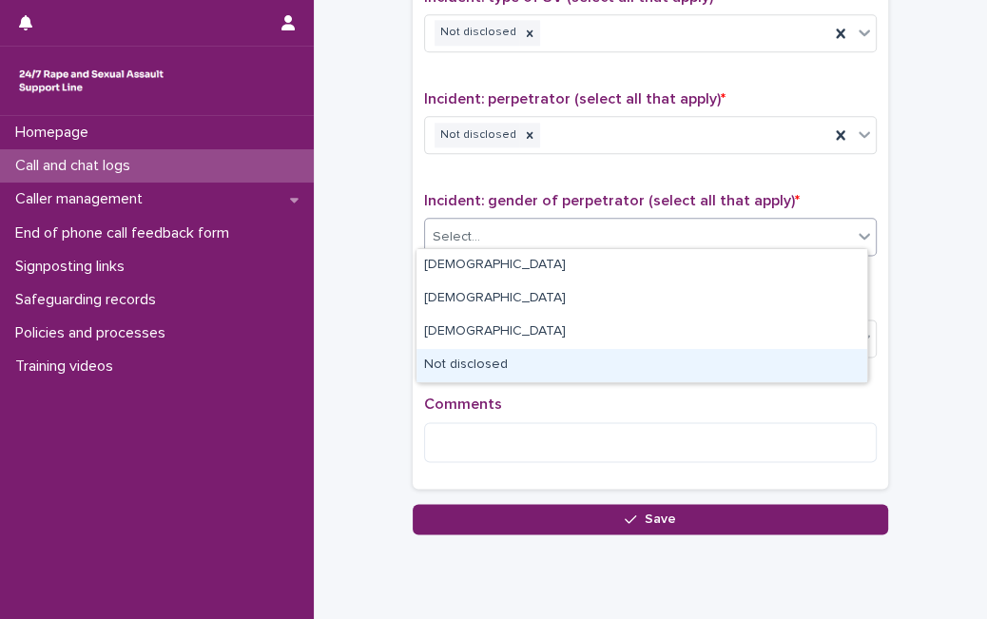
click at [705, 359] on div "Not disclosed" at bounding box center [641, 365] width 451 height 33
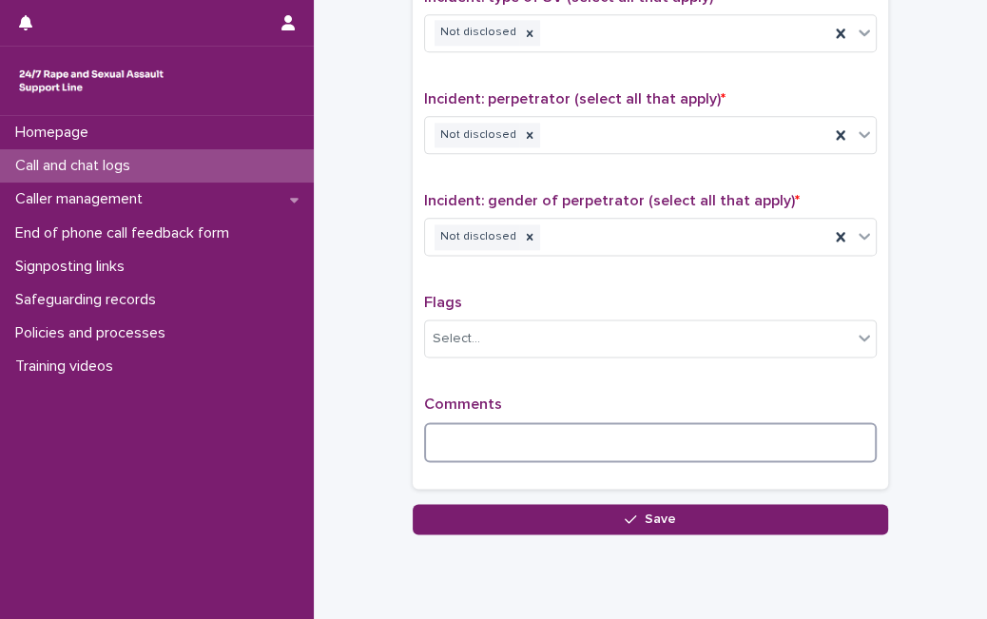
click at [631, 435] on textarea at bounding box center [650, 442] width 452 height 40
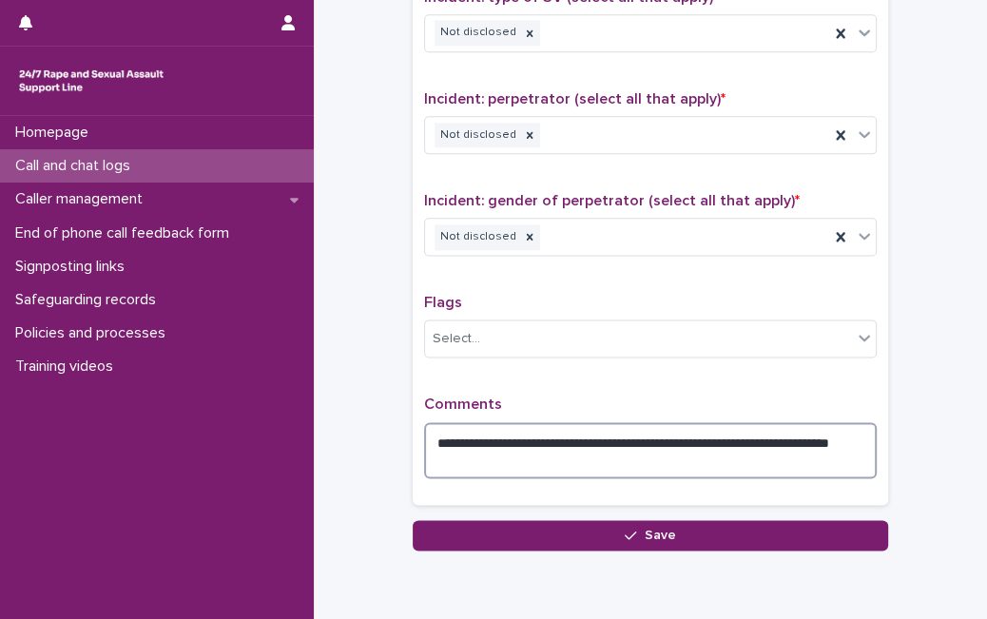
click at [571, 457] on textarea "**********" at bounding box center [650, 450] width 452 height 56
drag, startPoint x: 851, startPoint y: 448, endPoint x: 845, endPoint y: 422, distance: 26.3
click at [845, 422] on textarea "**********" at bounding box center [650, 450] width 452 height 56
click at [616, 454] on textarea "**********" at bounding box center [650, 450] width 452 height 56
click at [718, 448] on textarea "**********" at bounding box center [650, 450] width 452 height 56
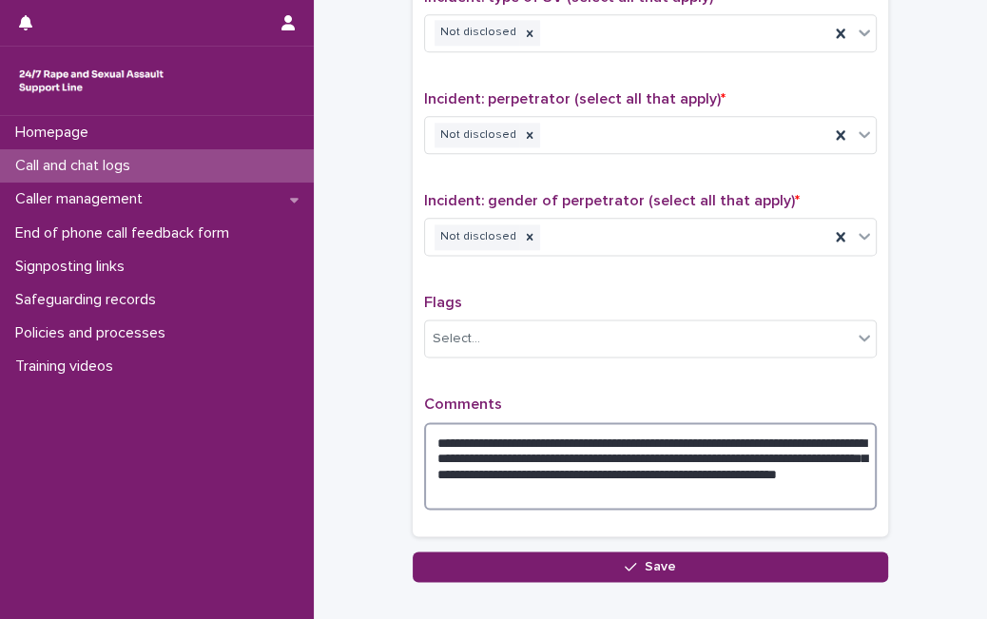
scroll to position [123, 0]
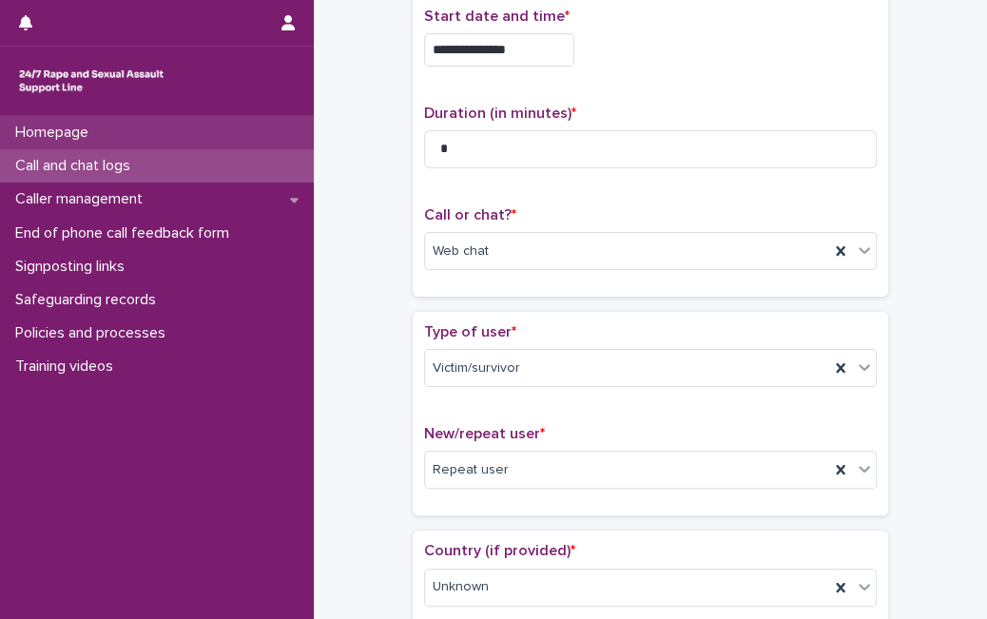
type textarea "**********"
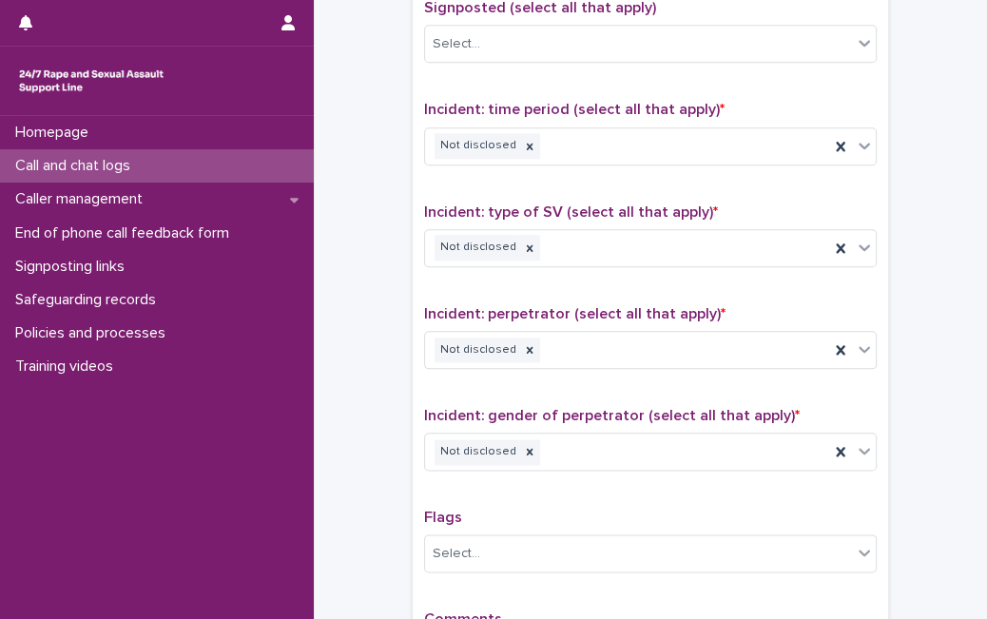
scroll to position [1523, 0]
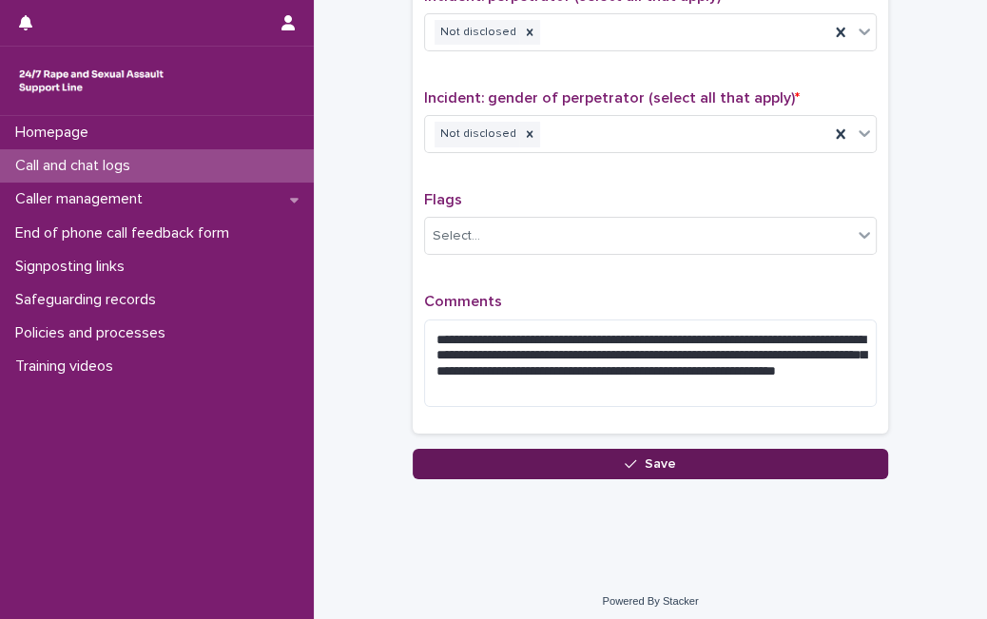
click at [776, 459] on button "Save" at bounding box center [650, 464] width 475 height 30
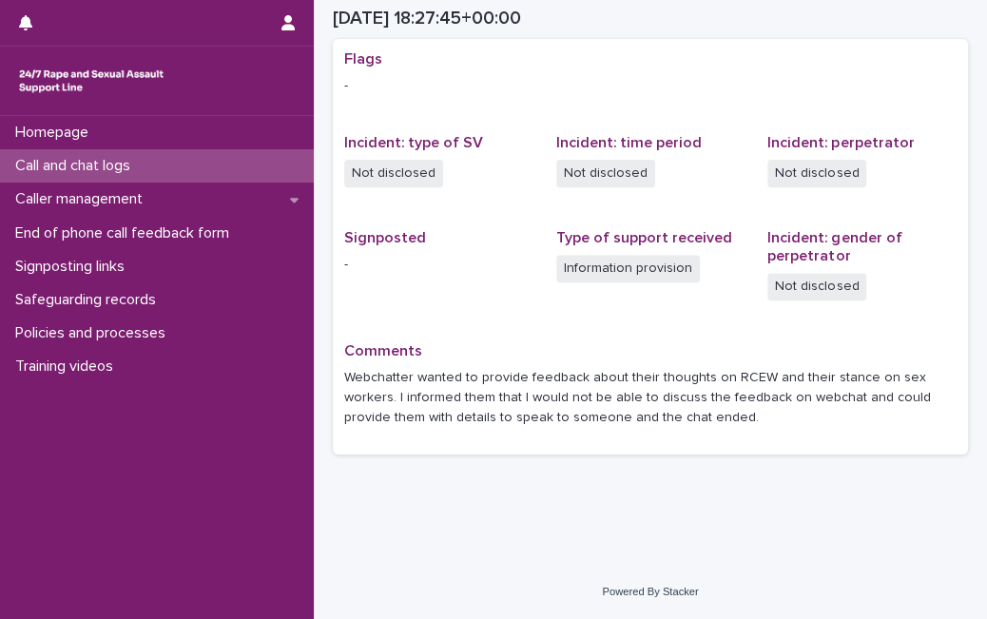
scroll to position [391, 0]
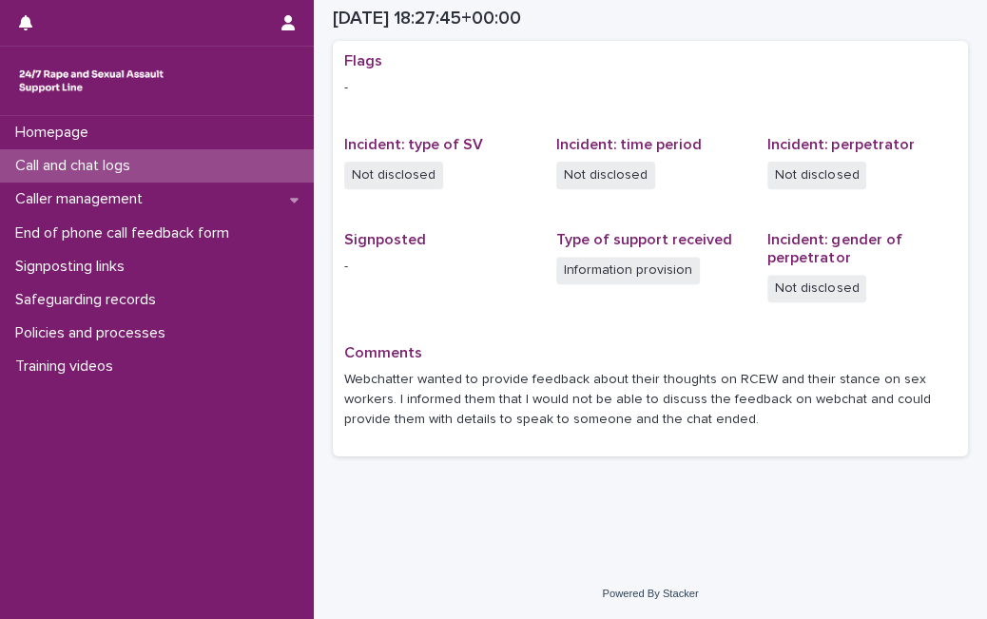
click at [133, 161] on p "Call and chat logs" at bounding box center [77, 166] width 138 height 18
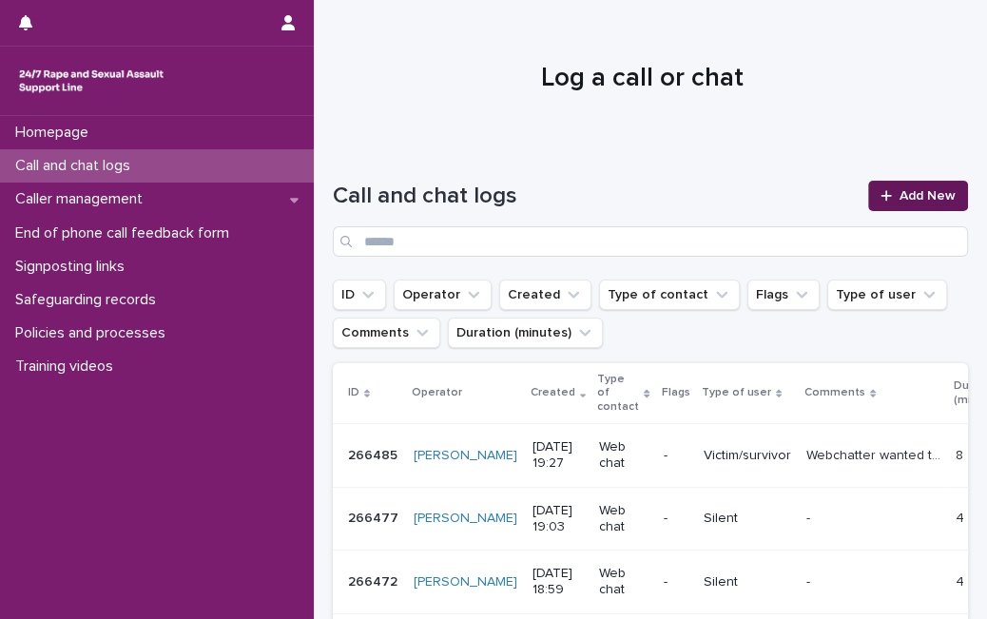
click at [868, 194] on link "Add New" at bounding box center [918, 196] width 100 height 30
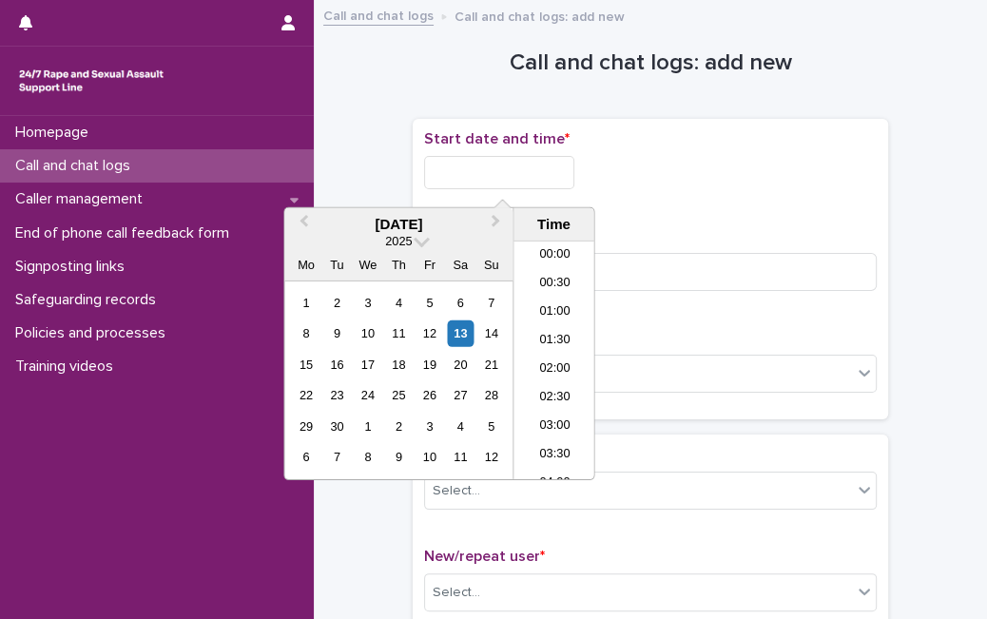
scroll to position [978, 0]
click at [456, 156] on input "text" at bounding box center [499, 172] width 150 height 33
click at [464, 344] on div "13" at bounding box center [461, 333] width 26 height 26
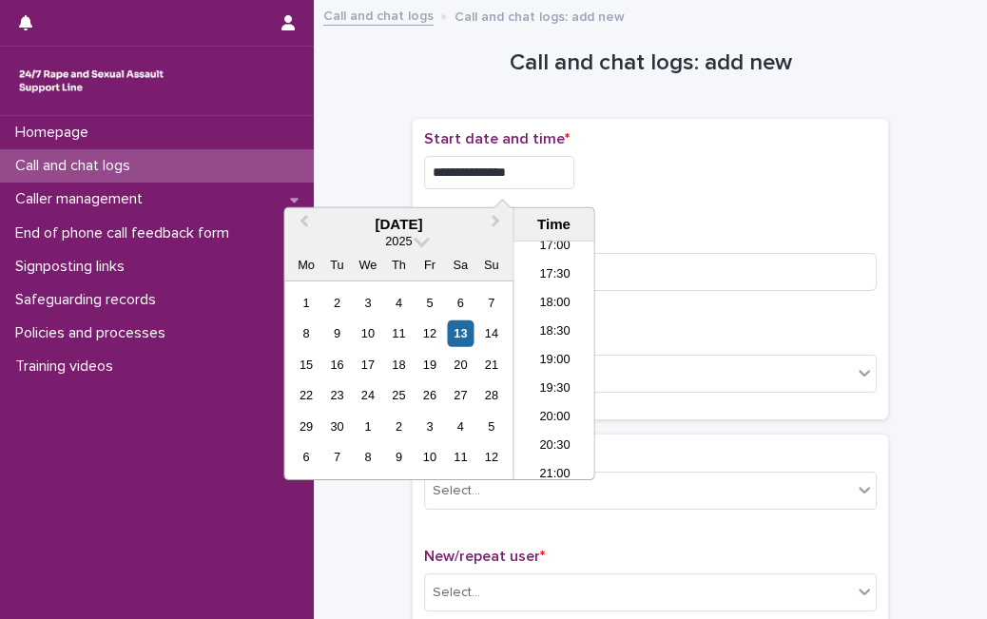
click at [520, 176] on input "**********" at bounding box center [499, 172] width 150 height 33
type input "**********"
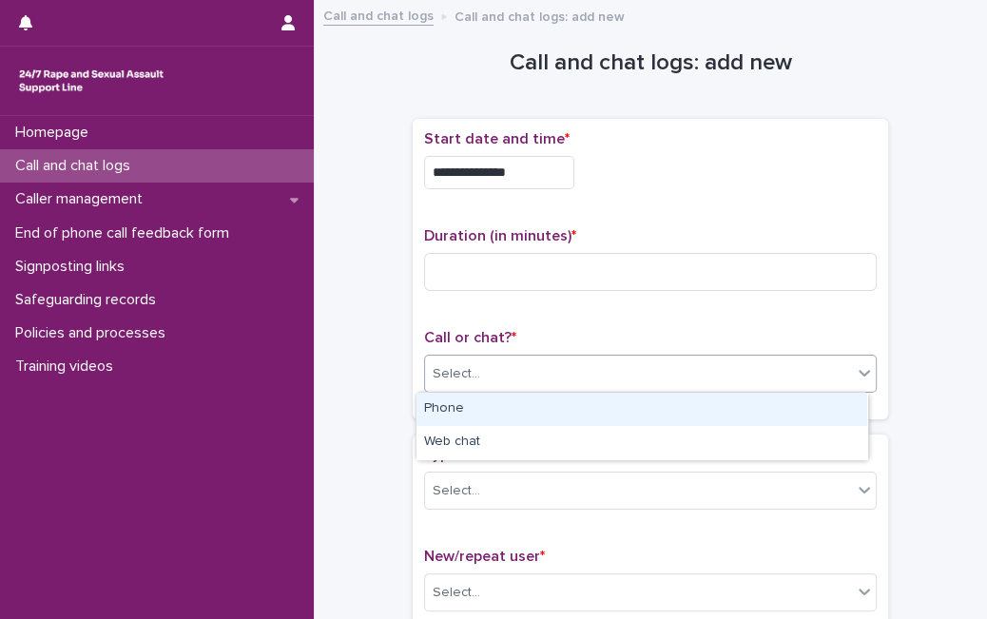
click at [680, 379] on div "Select..." at bounding box center [638, 373] width 427 height 31
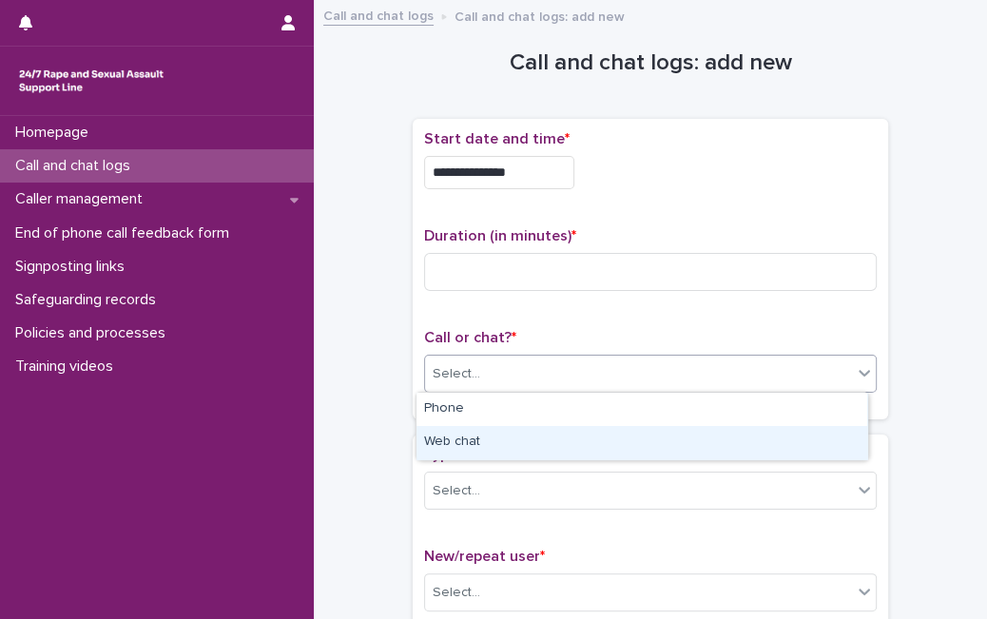
click at [648, 441] on div "Web chat" at bounding box center [641, 442] width 451 height 33
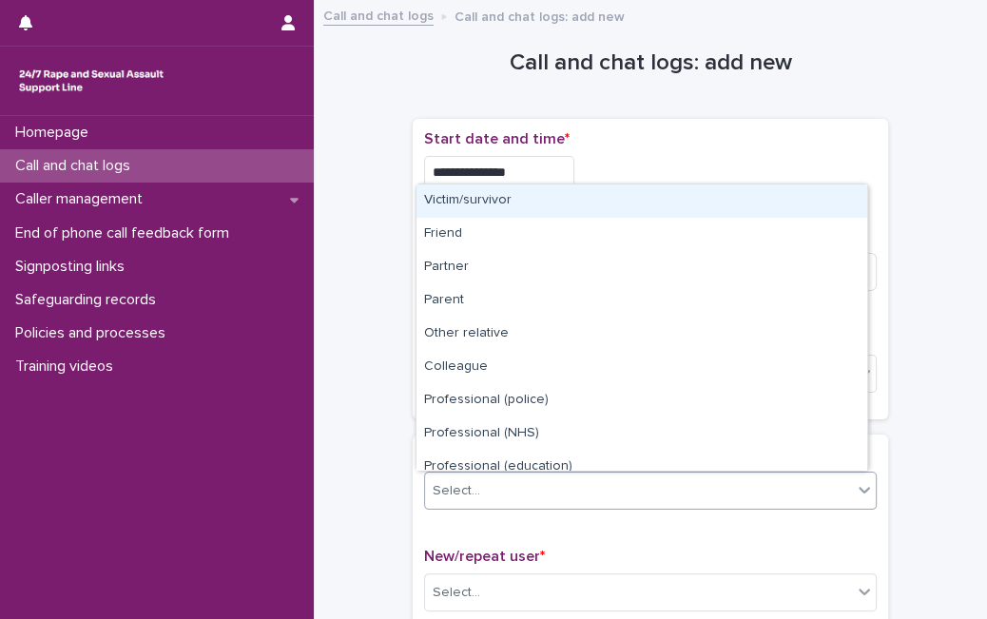
click at [612, 490] on div "Select..." at bounding box center [638, 490] width 427 height 31
click at [638, 209] on div "Victim/survivor" at bounding box center [641, 200] width 451 height 33
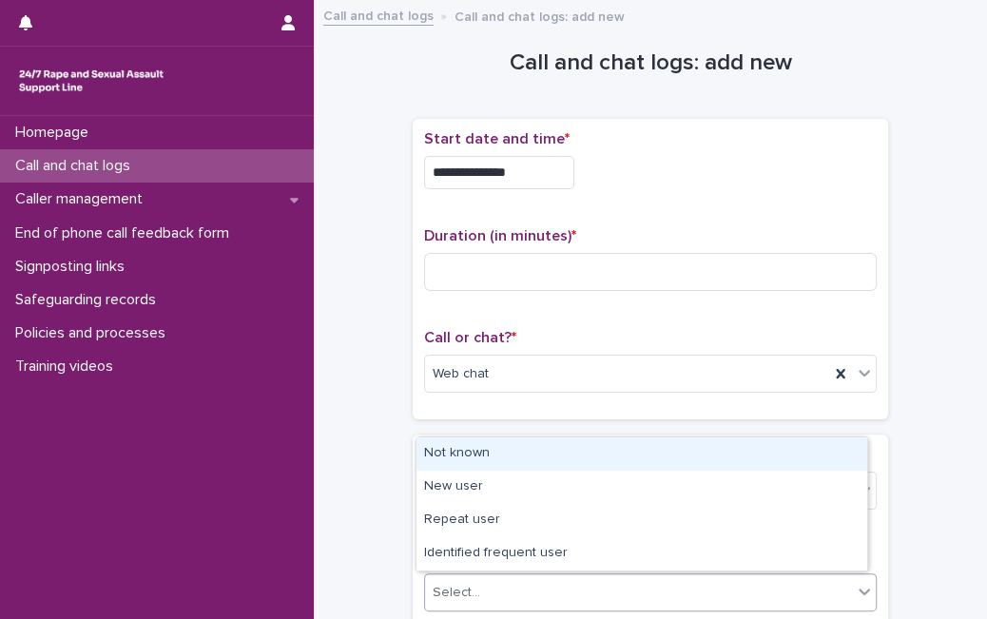
click at [455, 593] on div "Select..." at bounding box center [456, 593] width 48 height 20
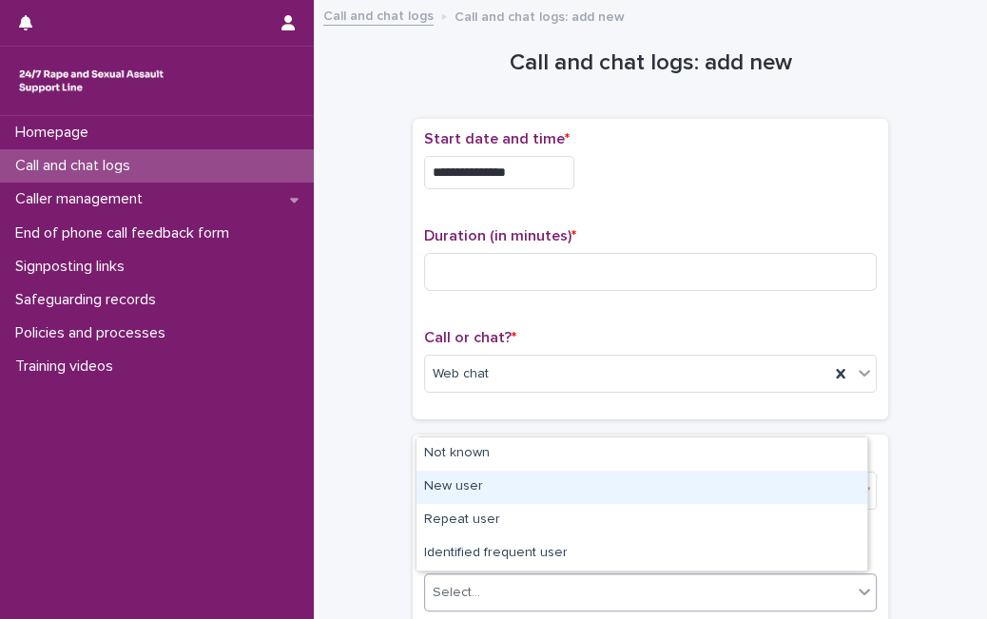
click at [464, 500] on div "New user" at bounding box center [641, 487] width 451 height 33
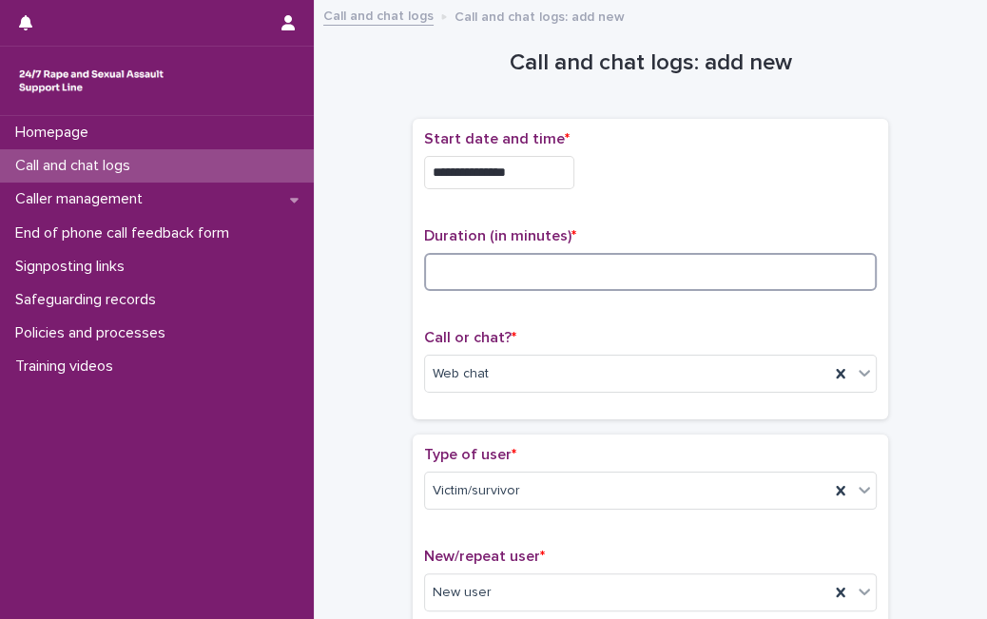
click at [477, 278] on input at bounding box center [650, 272] width 452 height 38
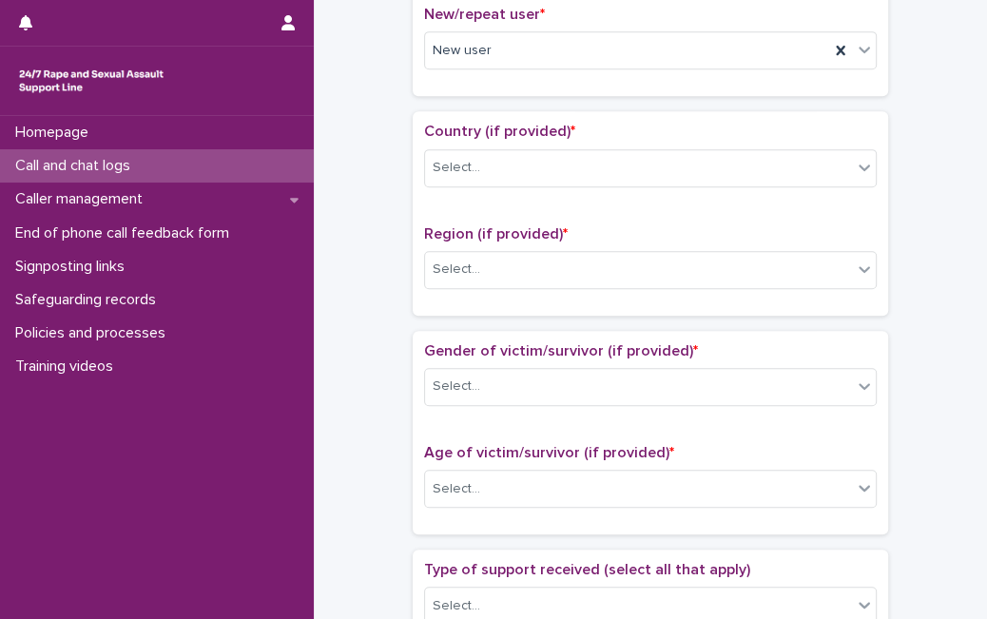
scroll to position [589, 0]
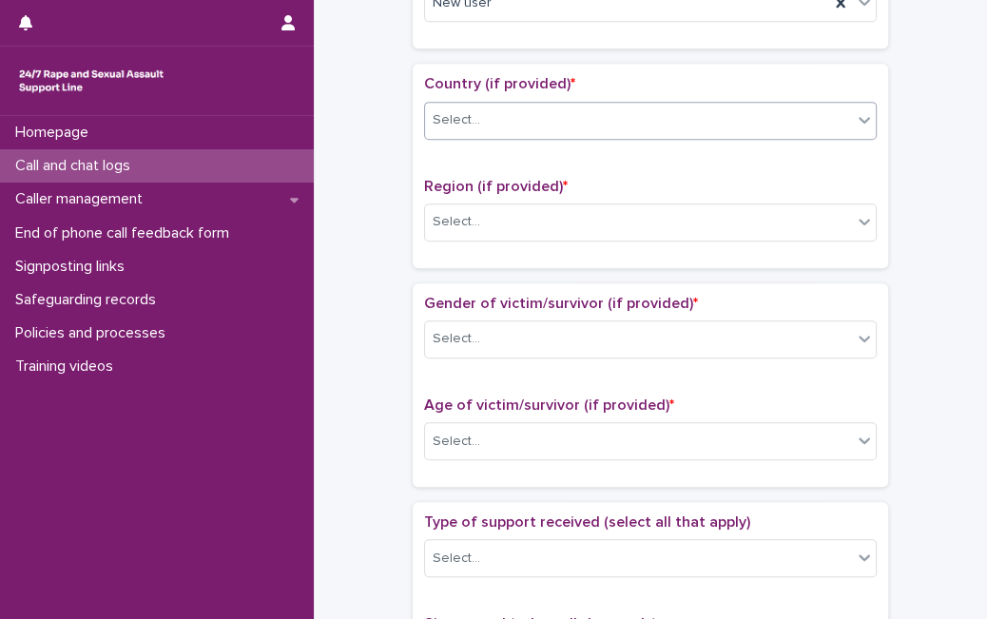
type input "**"
click at [796, 120] on div "Select..." at bounding box center [638, 120] width 427 height 31
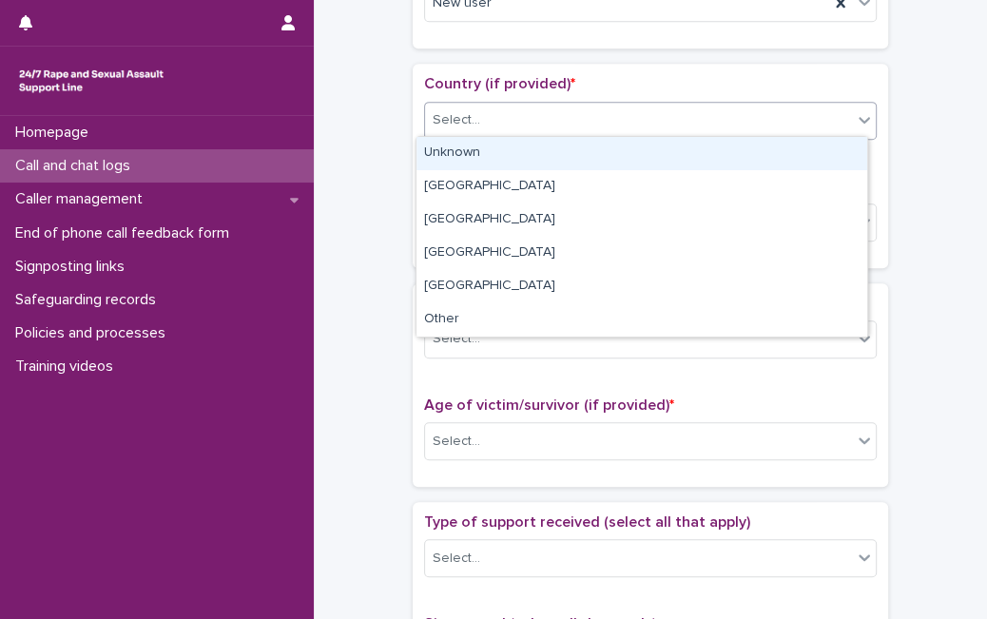
drag, startPoint x: 760, startPoint y: 153, endPoint x: 734, endPoint y: 158, distance: 27.0
click at [734, 158] on div "Unknown" at bounding box center [641, 153] width 451 height 33
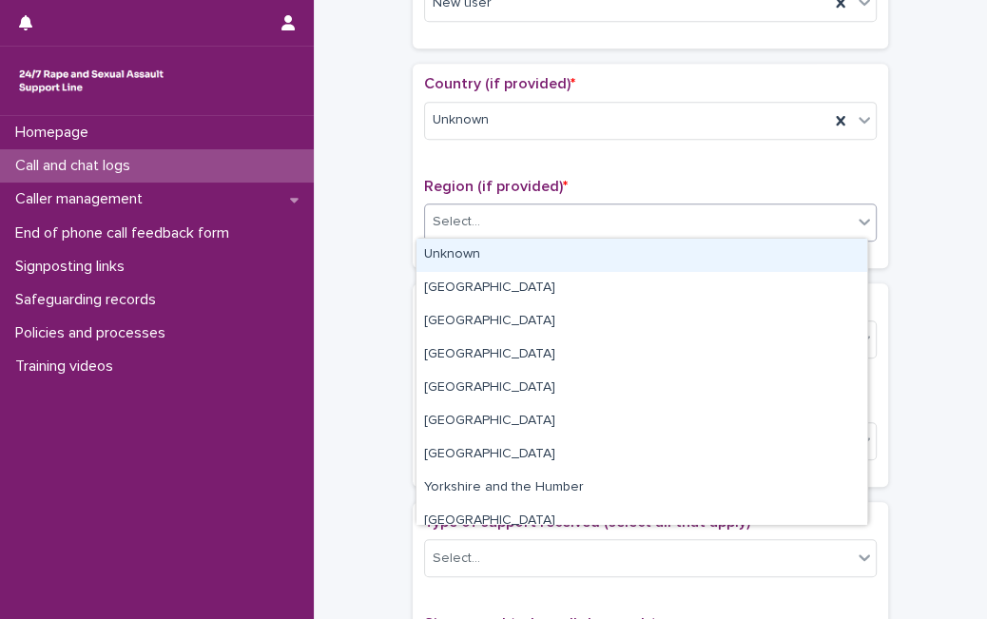
click at [679, 225] on div "Select..." at bounding box center [638, 221] width 427 height 31
click at [651, 264] on div "Unknown" at bounding box center [641, 255] width 451 height 33
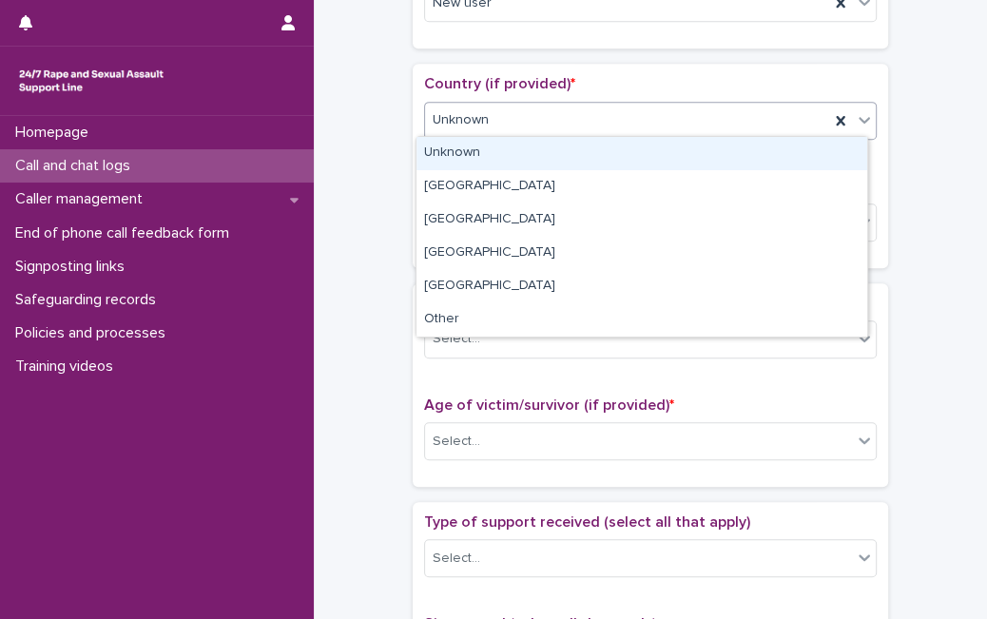
click at [691, 102] on div "Unknown" at bounding box center [650, 121] width 452 height 38
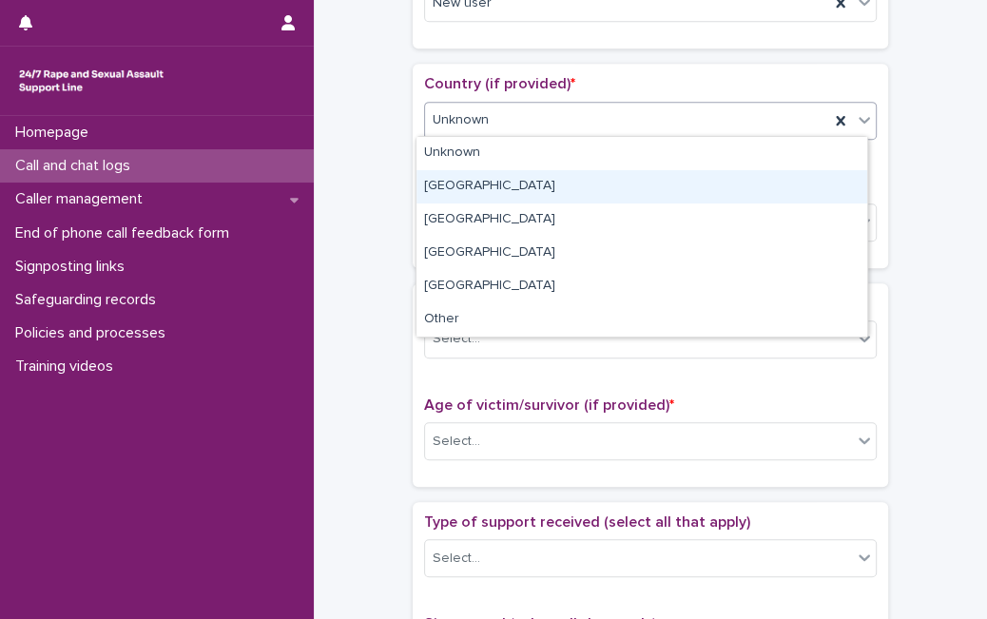
click at [627, 179] on div "[GEOGRAPHIC_DATA]" at bounding box center [641, 186] width 451 height 33
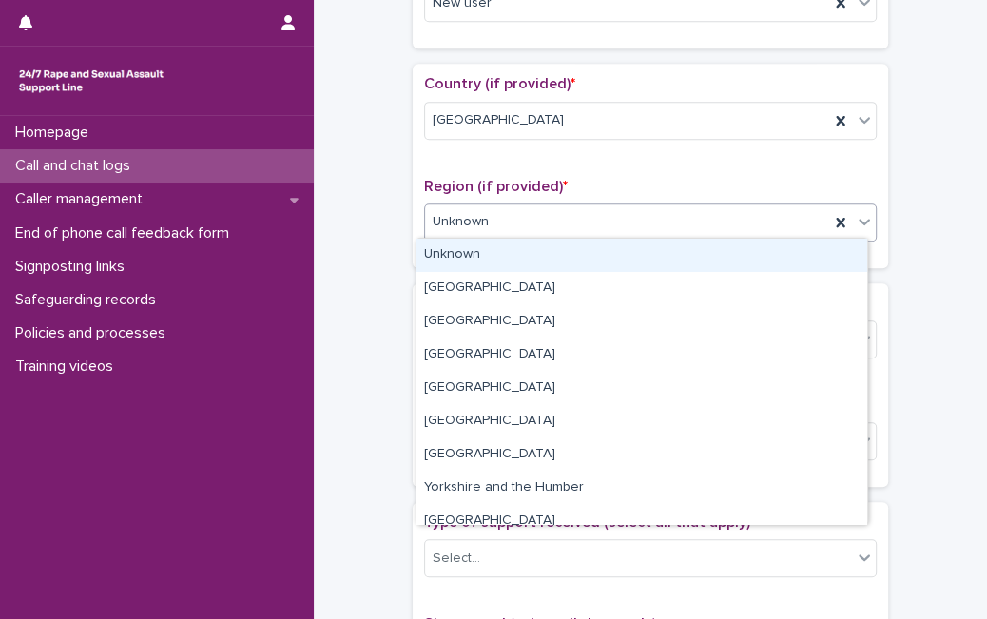
click at [610, 232] on div "Unknown" at bounding box center [627, 221] width 404 height 31
click at [660, 229] on div "Unknown" at bounding box center [627, 221] width 404 height 31
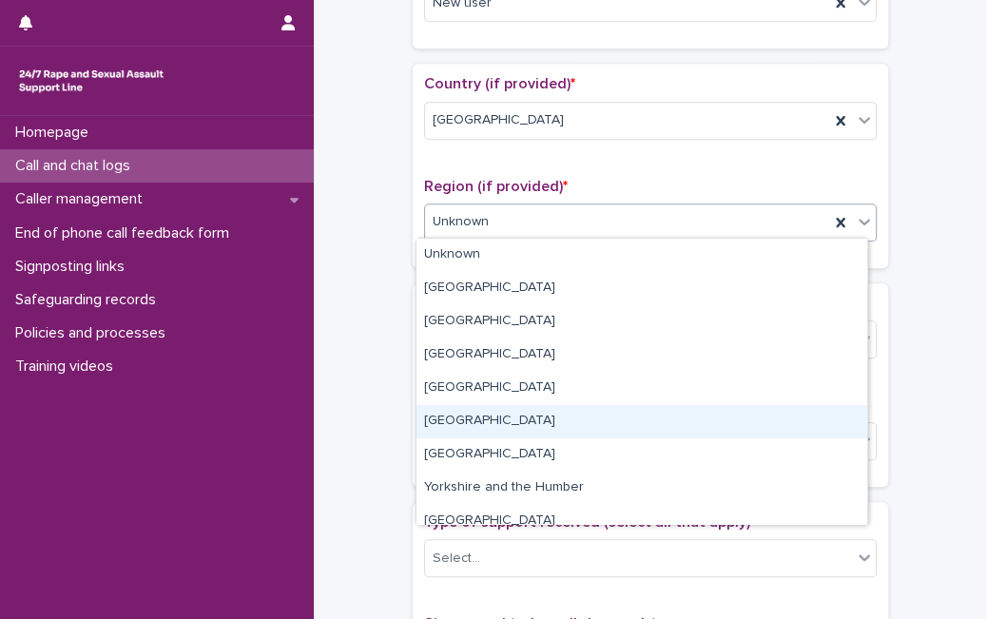
click at [537, 416] on div "[GEOGRAPHIC_DATA]" at bounding box center [641, 421] width 451 height 33
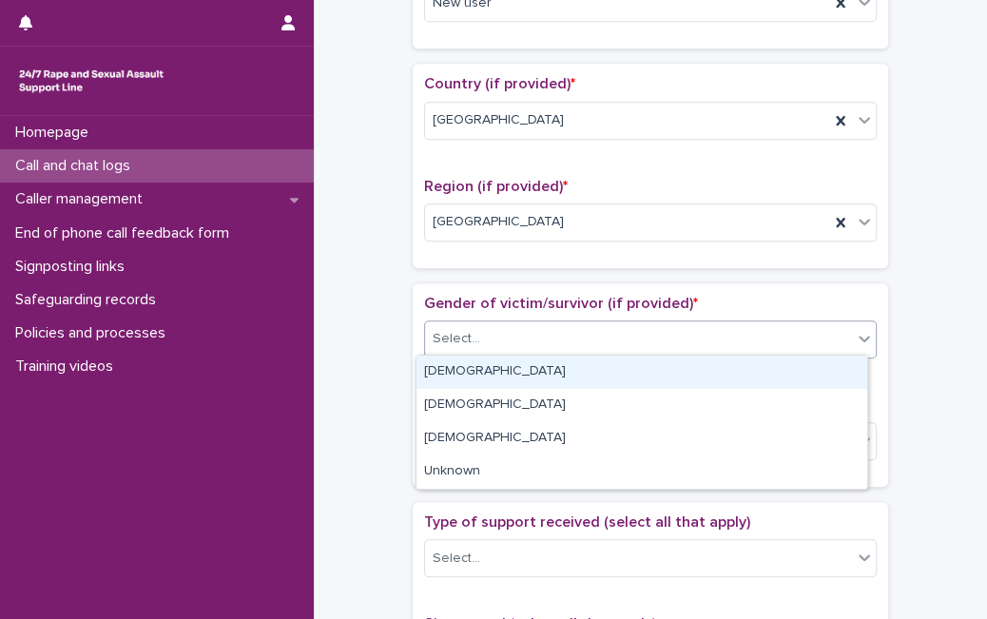
click at [636, 330] on div "Select..." at bounding box center [638, 338] width 427 height 31
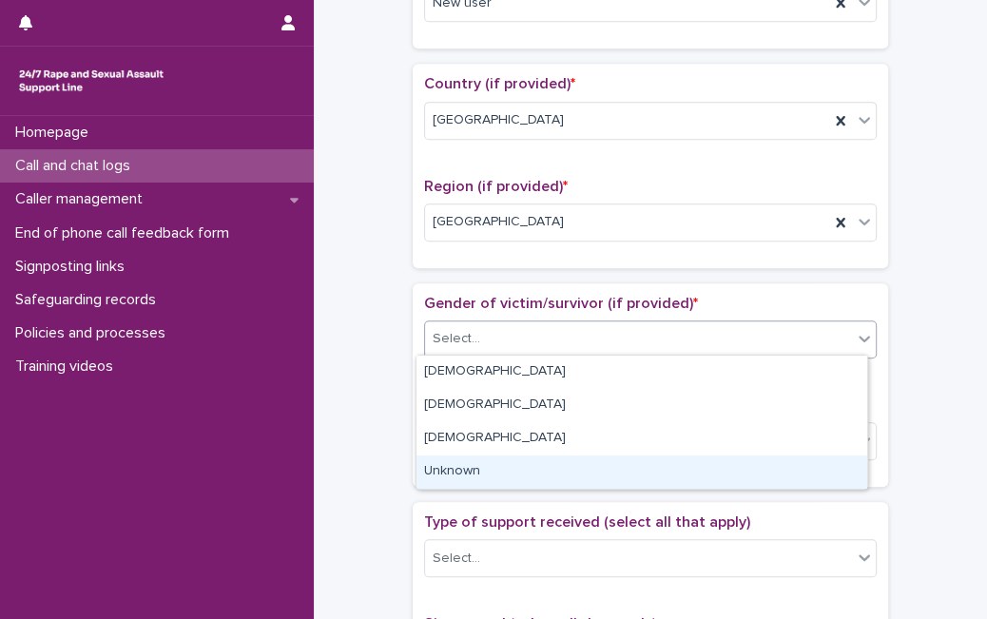
click at [586, 469] on div "Unknown" at bounding box center [641, 471] width 451 height 33
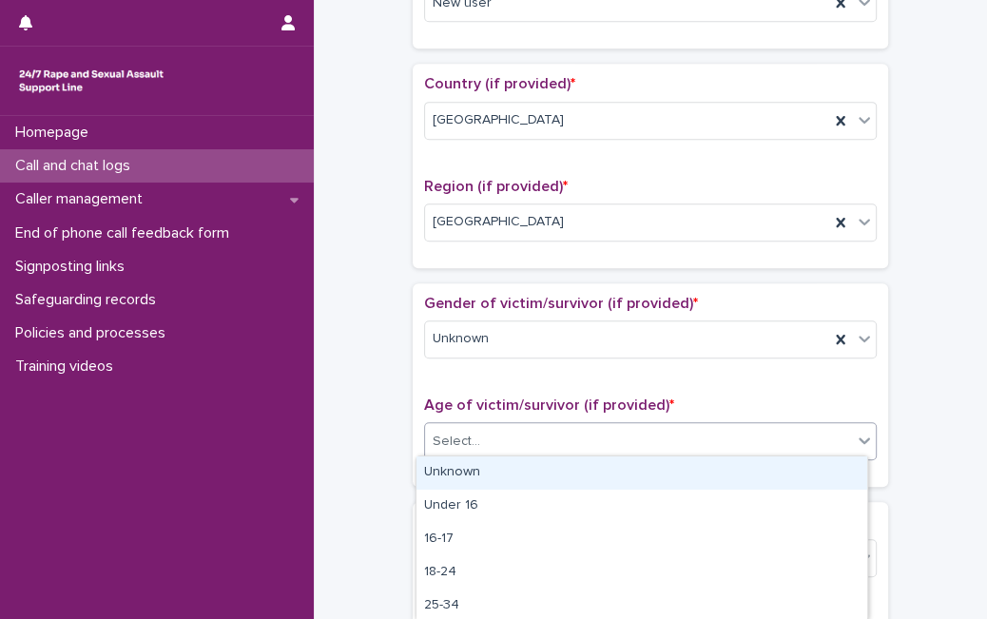
click at [605, 427] on div "Select..." at bounding box center [638, 441] width 427 height 31
click at [575, 471] on div "Unknown" at bounding box center [641, 472] width 451 height 33
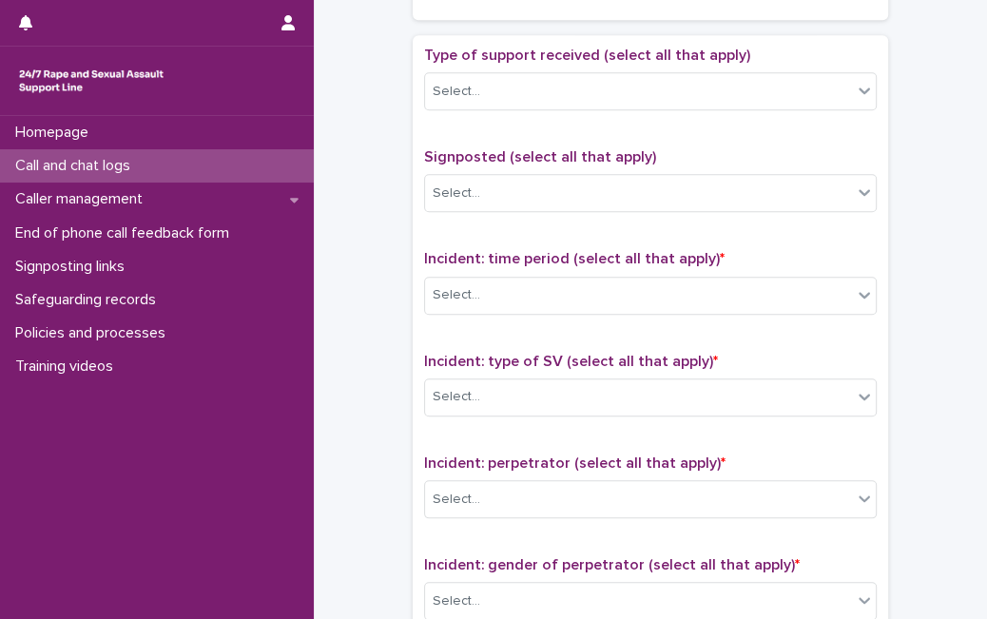
scroll to position [1069, 0]
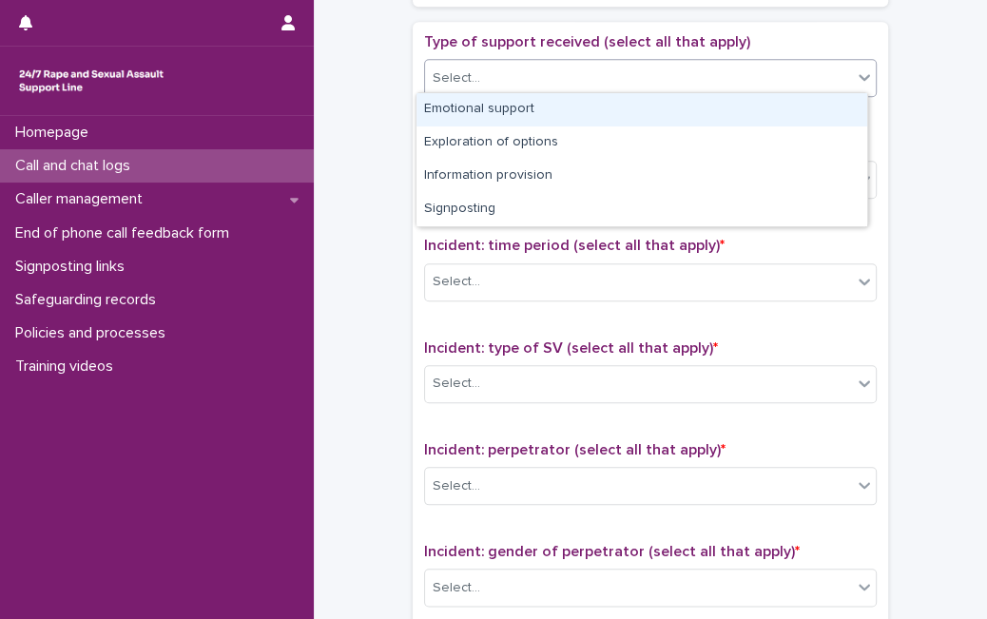
click at [834, 80] on div "Select..." at bounding box center [638, 78] width 427 height 31
click at [805, 119] on div "Emotional support" at bounding box center [641, 109] width 451 height 33
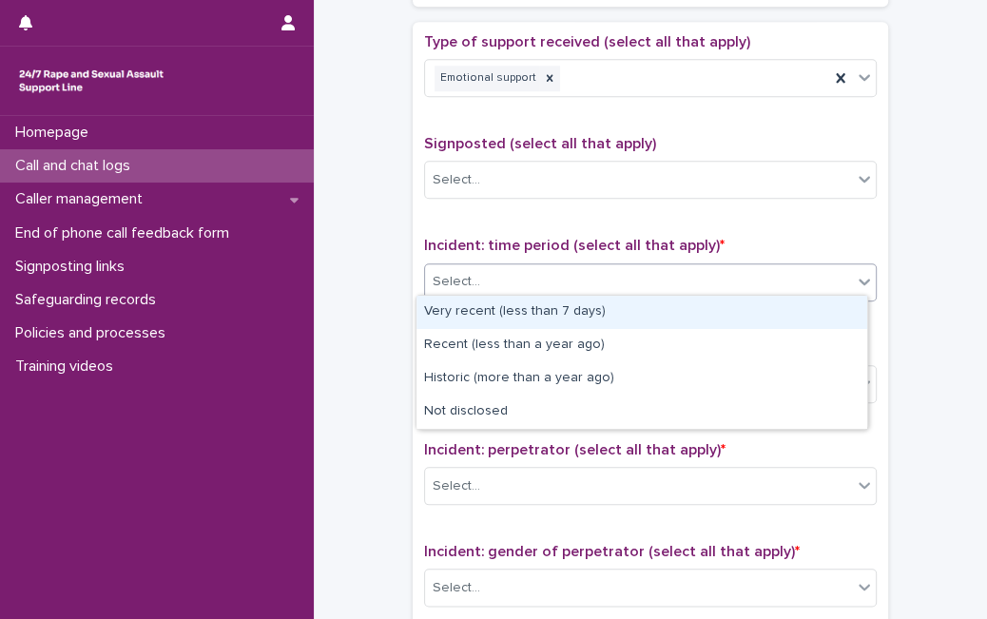
click at [651, 271] on div "Select..." at bounding box center [638, 281] width 427 height 31
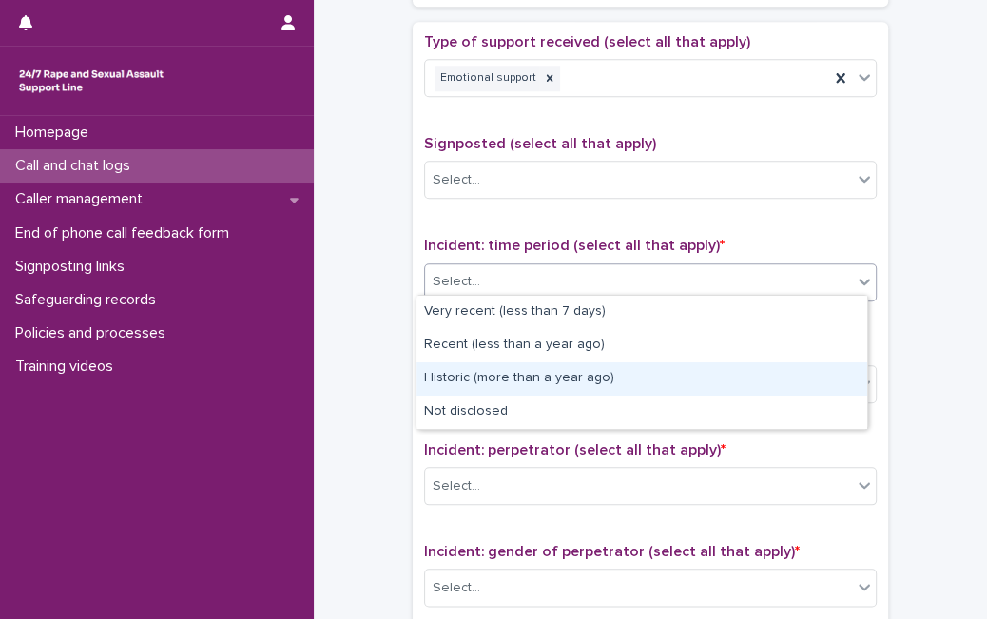
click at [578, 366] on div "Historic (more than a year ago)" at bounding box center [641, 378] width 451 height 33
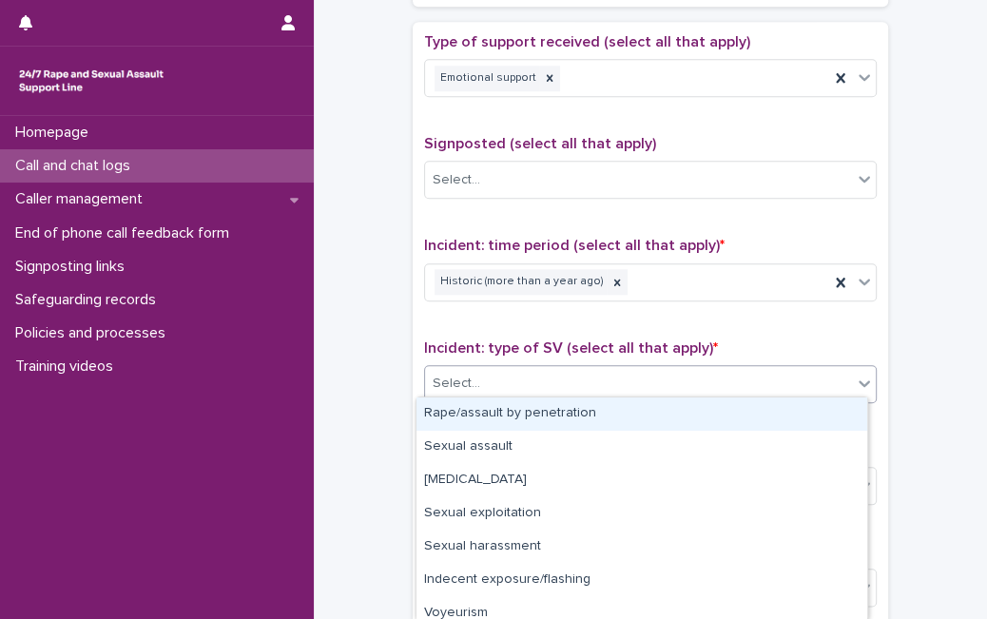
drag, startPoint x: 567, startPoint y: 387, endPoint x: 548, endPoint y: 408, distance: 28.9
click at [548, 408] on body "**********" at bounding box center [493, 309] width 987 height 619
click at [548, 408] on div "Rape/assault by penetration" at bounding box center [641, 413] width 451 height 33
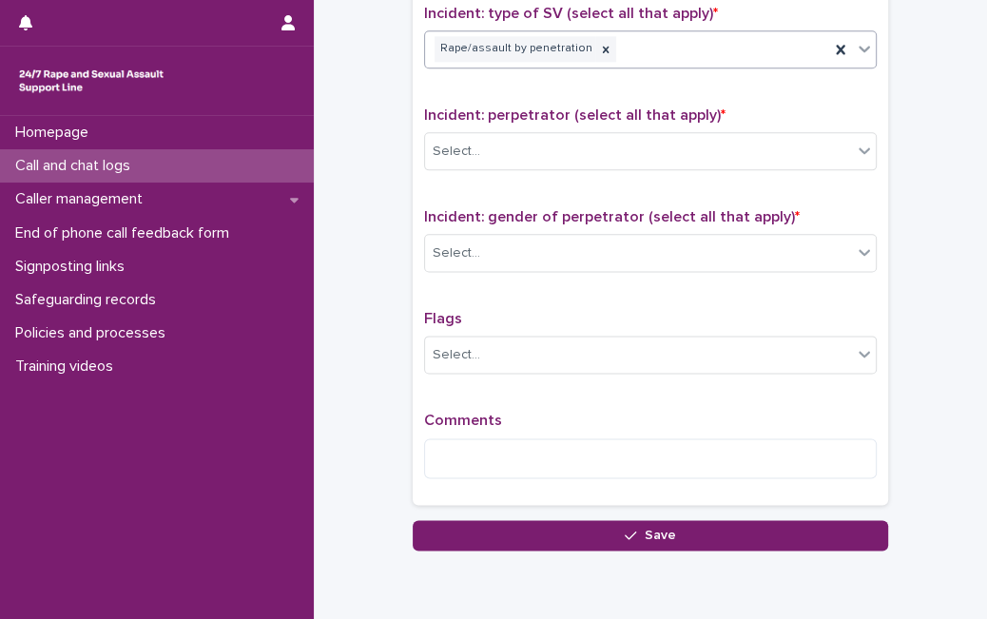
scroll to position [1414, 0]
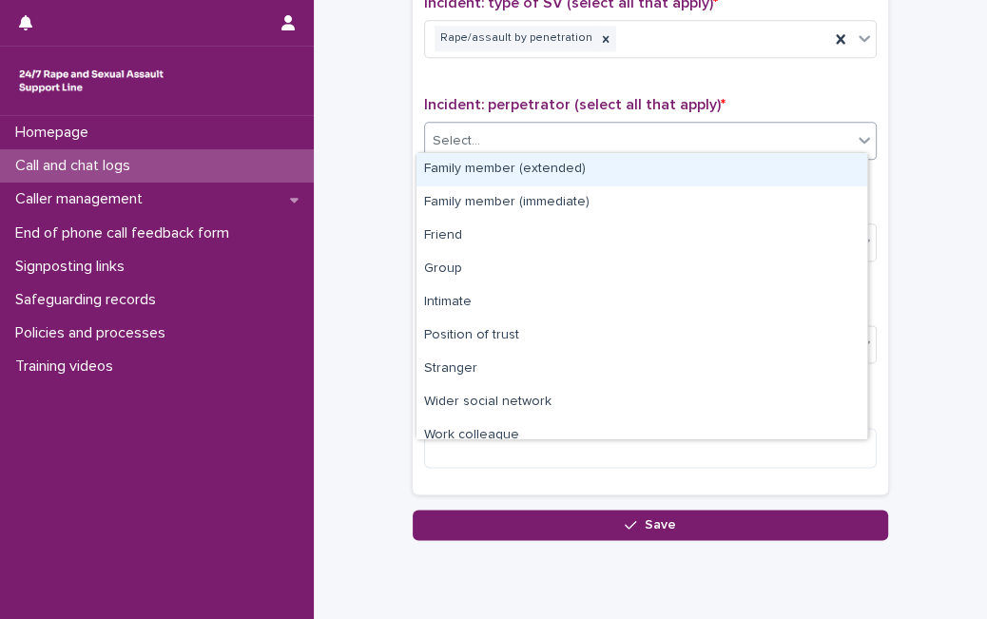
click at [795, 139] on div "Select..." at bounding box center [638, 140] width 427 height 31
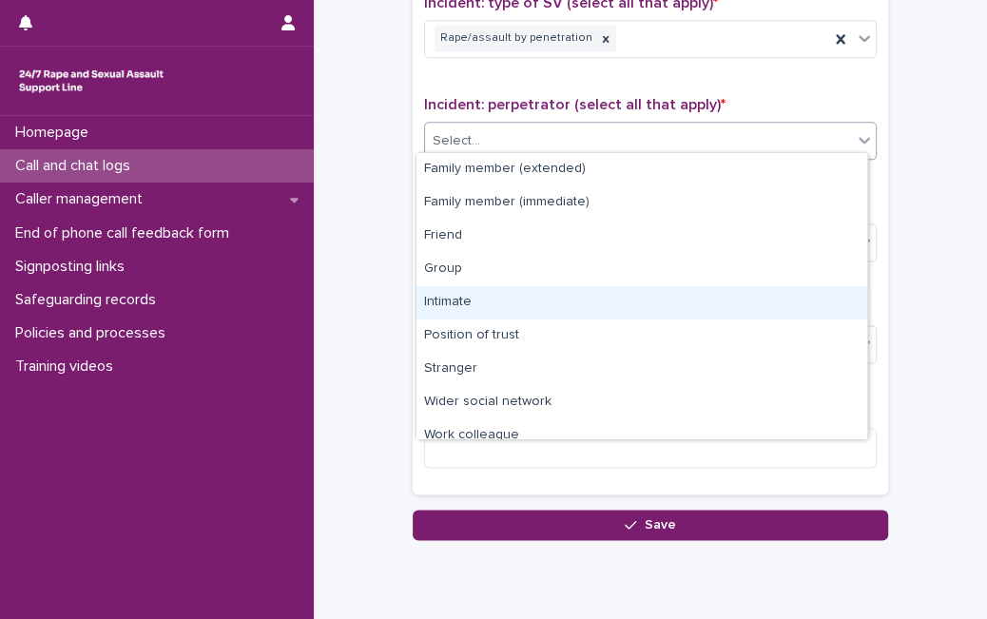
click at [648, 298] on div "Intimate" at bounding box center [641, 302] width 451 height 33
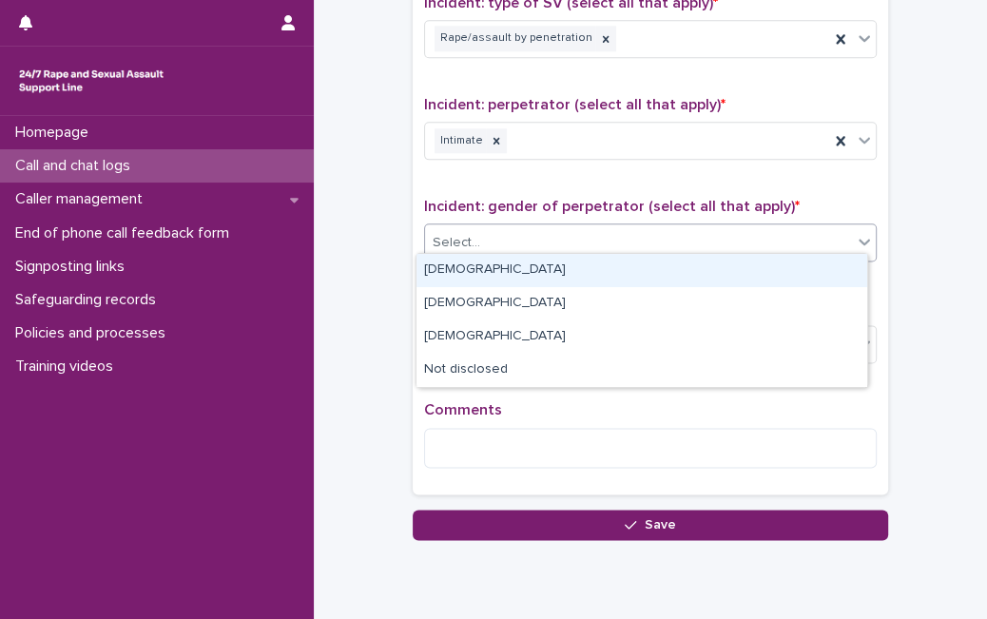
click at [605, 232] on div "Select..." at bounding box center [638, 242] width 427 height 31
drag, startPoint x: 529, startPoint y: 289, endPoint x: 541, endPoint y: 267, distance: 24.7
click at [541, 267] on div "[DEMOGRAPHIC_DATA]" at bounding box center [641, 270] width 451 height 33
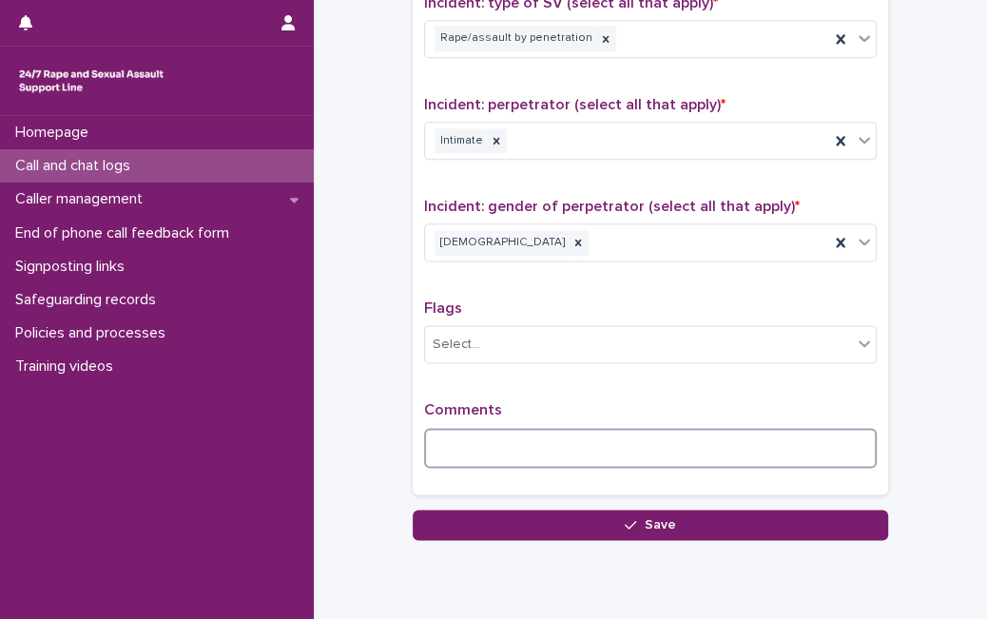
click at [480, 452] on textarea at bounding box center [650, 448] width 452 height 40
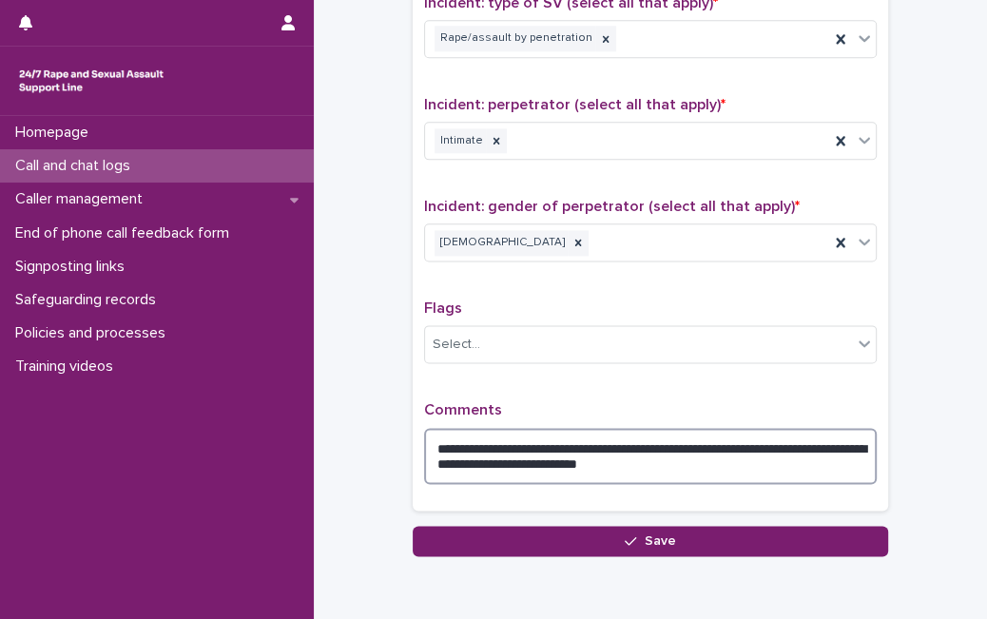
click at [709, 455] on textarea "**********" at bounding box center [650, 456] width 452 height 56
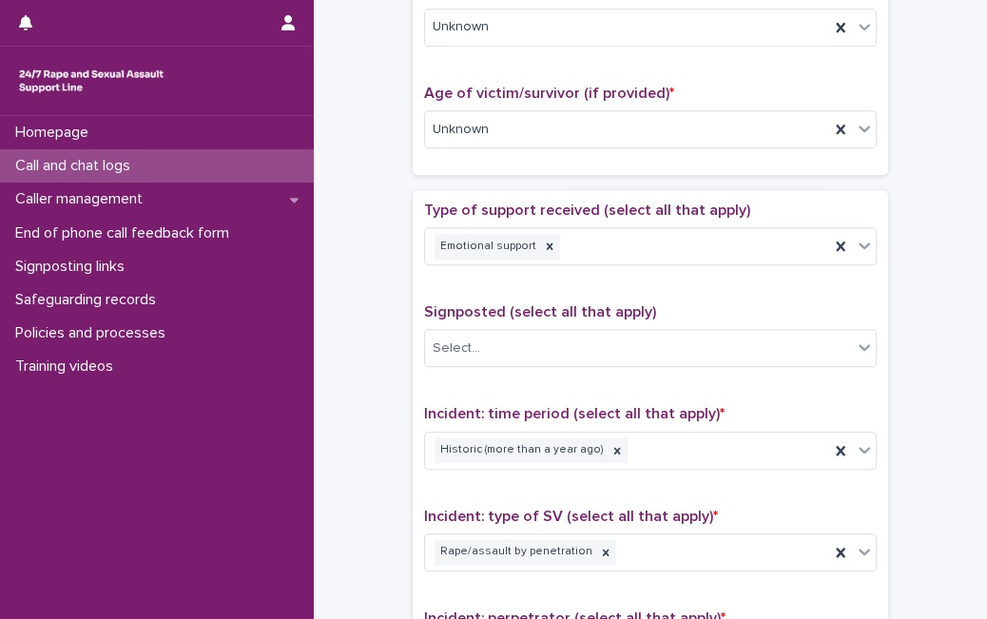
scroll to position [894, 0]
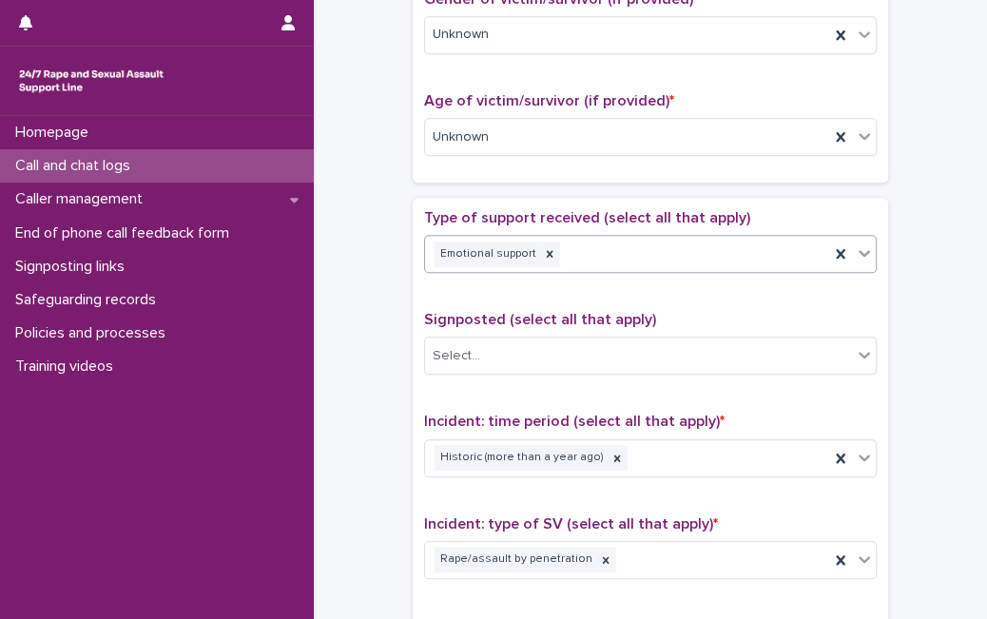
type textarea "**********"
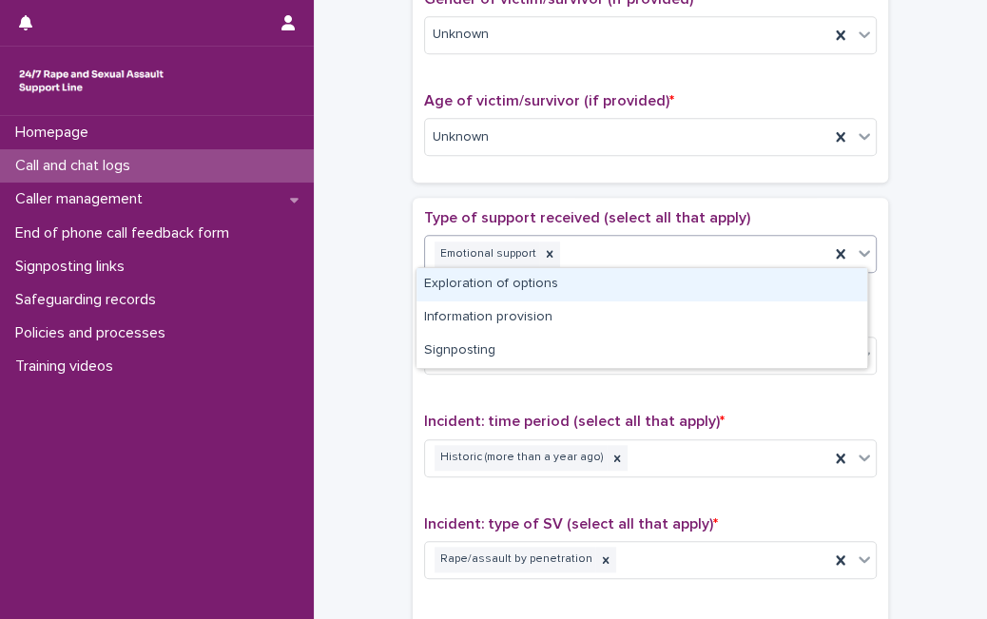
click at [857, 243] on icon at bounding box center [864, 252] width 19 height 19
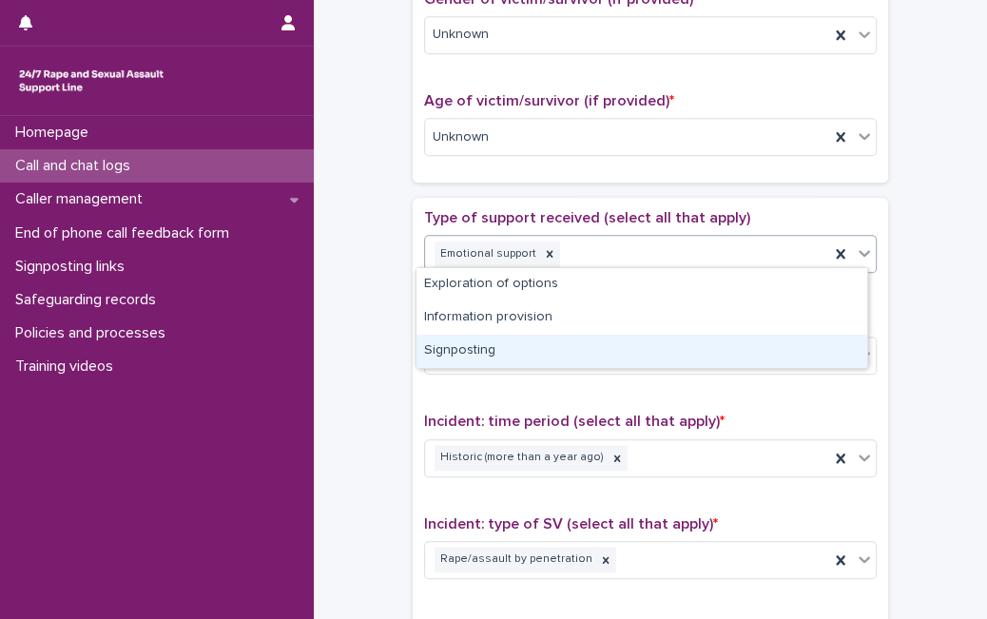
click at [766, 343] on div "Signposting" at bounding box center [641, 351] width 451 height 33
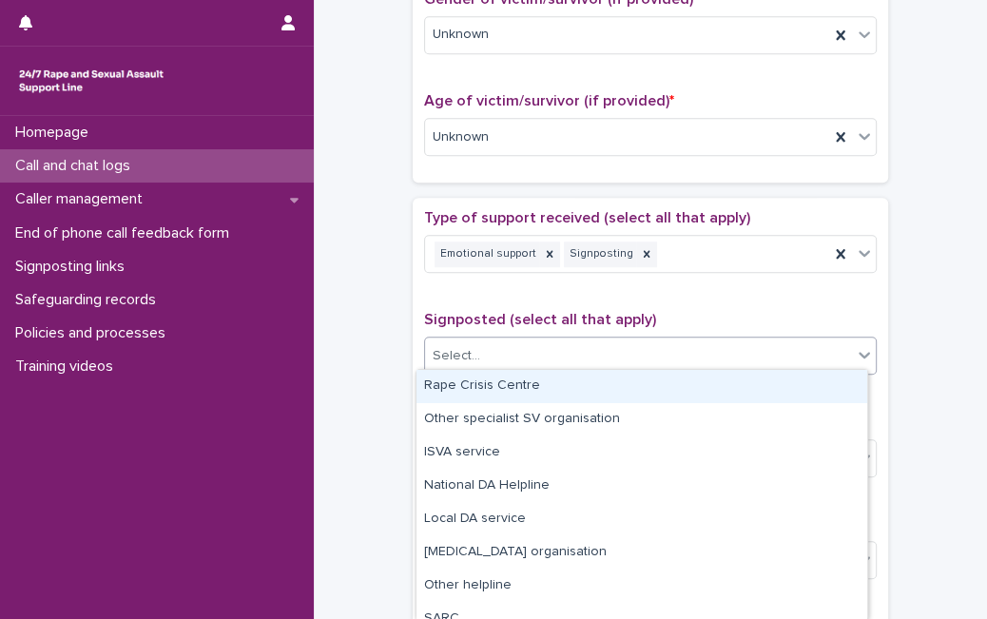
click at [768, 343] on div "Select..." at bounding box center [638, 355] width 427 height 31
click at [703, 390] on div "Rape Crisis Centre" at bounding box center [641, 386] width 451 height 33
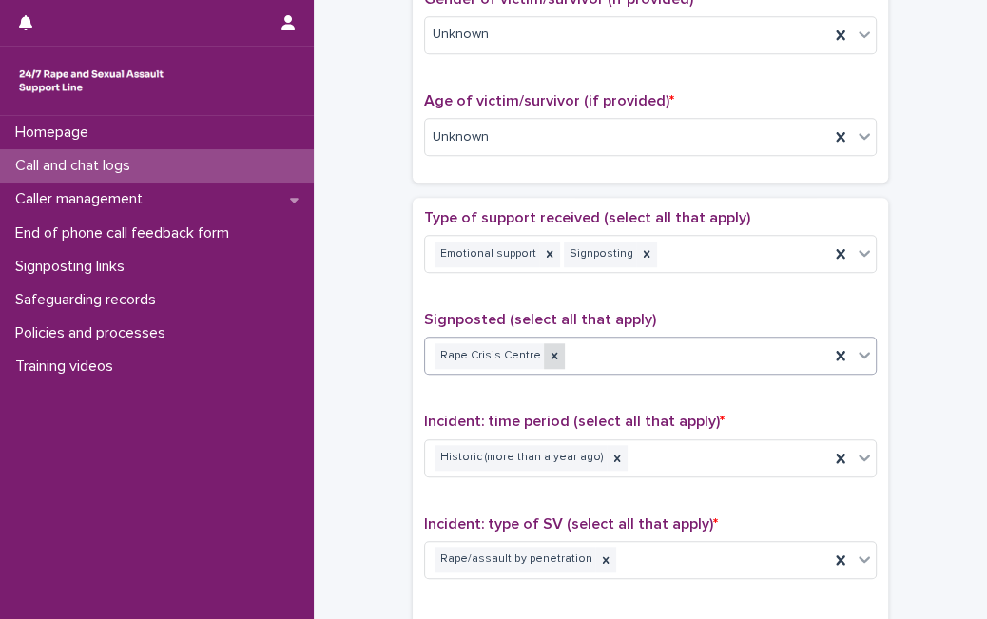
click at [551, 353] on icon at bounding box center [554, 356] width 7 height 7
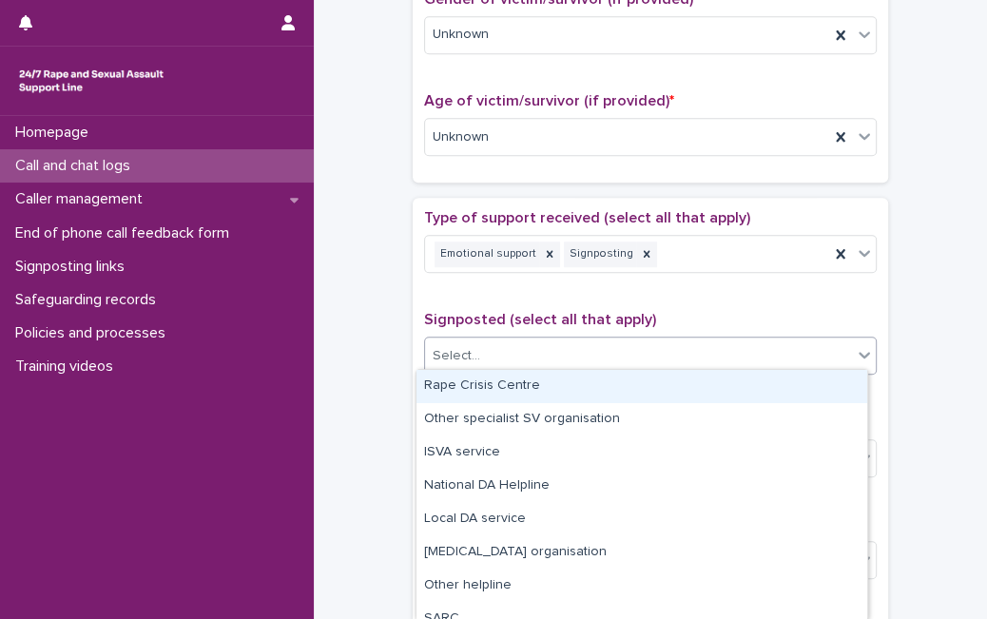
click at [537, 349] on div "Select..." at bounding box center [638, 355] width 427 height 31
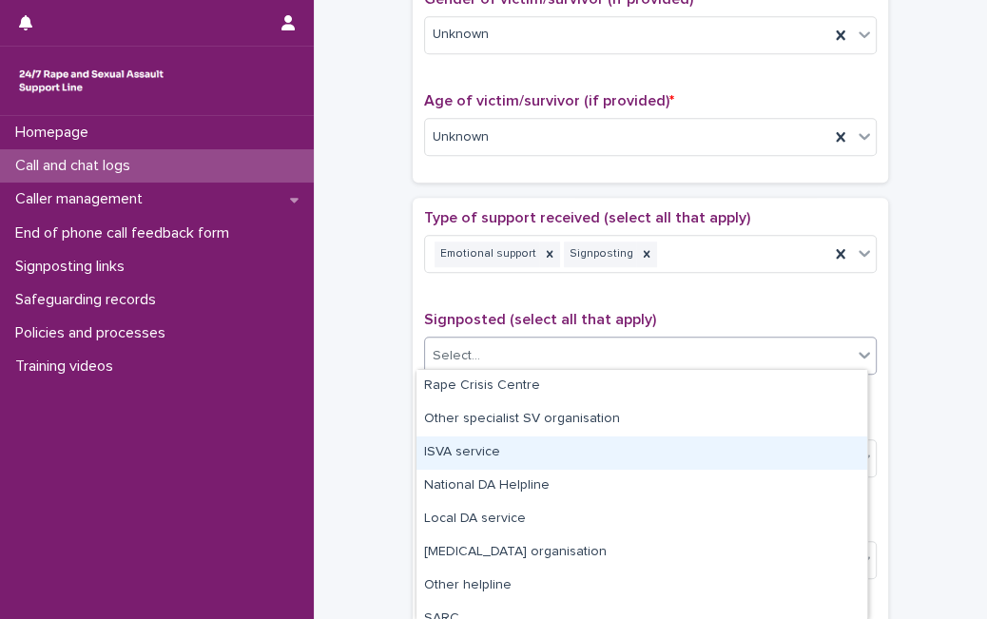
click at [492, 452] on div "ISVA service" at bounding box center [641, 452] width 451 height 33
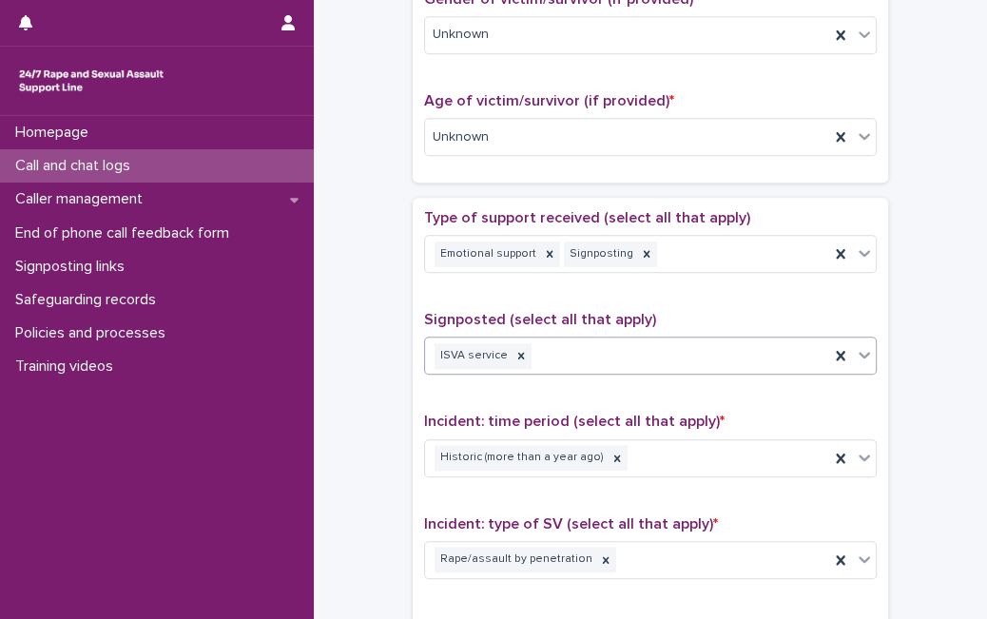
scroll to position [1523, 0]
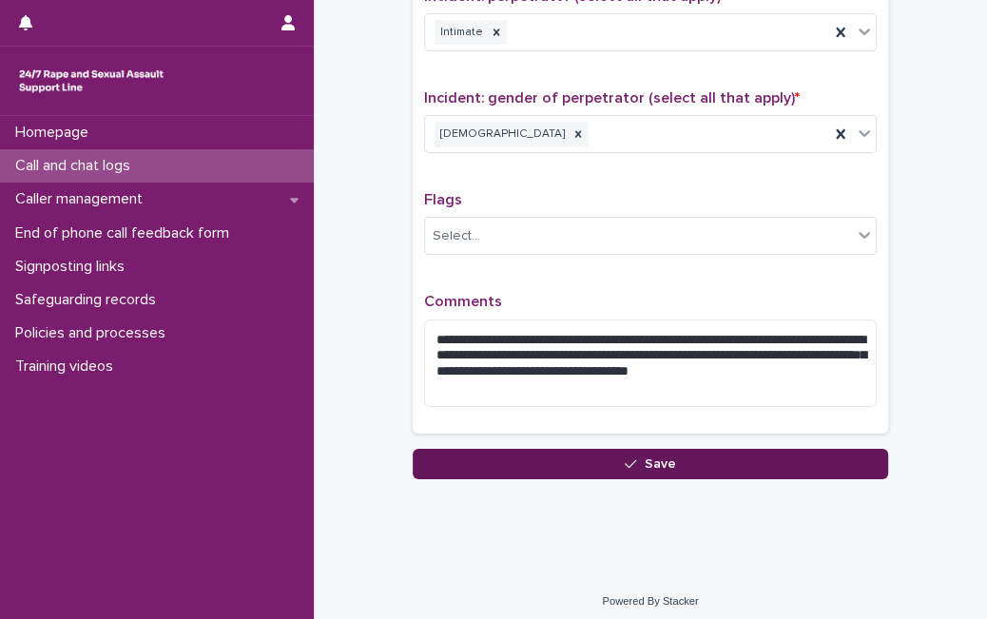
click at [819, 457] on button "Save" at bounding box center [650, 464] width 475 height 30
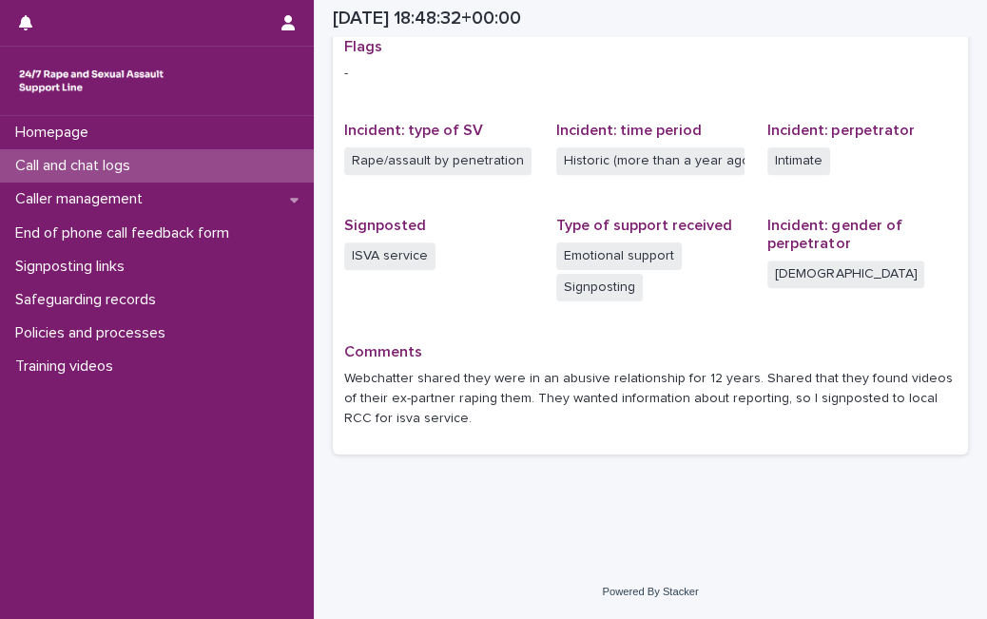
scroll to position [404, 0]
click at [242, 163] on div "Call and chat logs" at bounding box center [157, 165] width 314 height 33
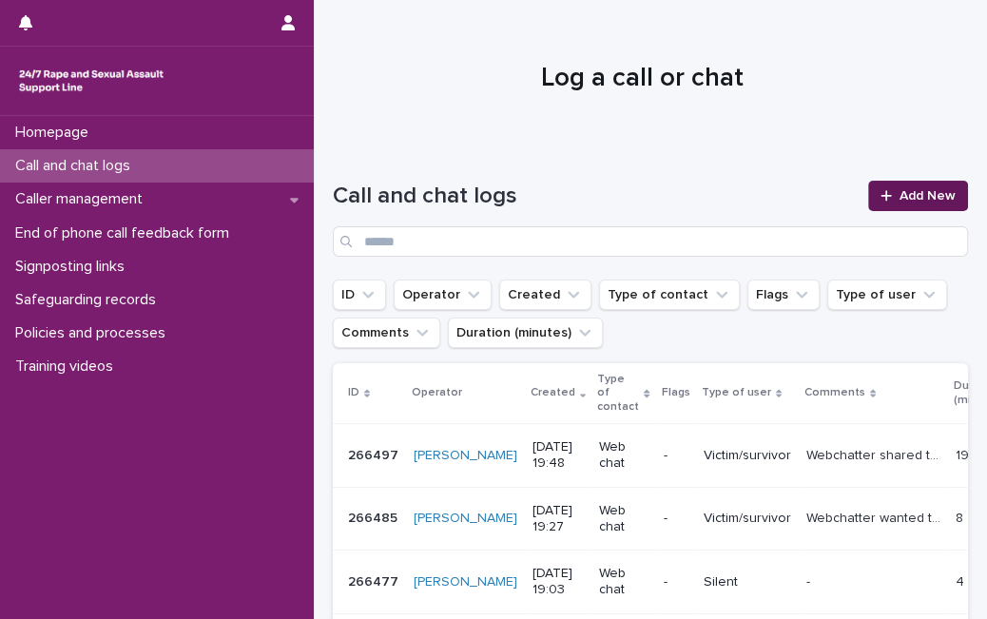
click at [902, 199] on span "Add New" at bounding box center [927, 195] width 56 height 13
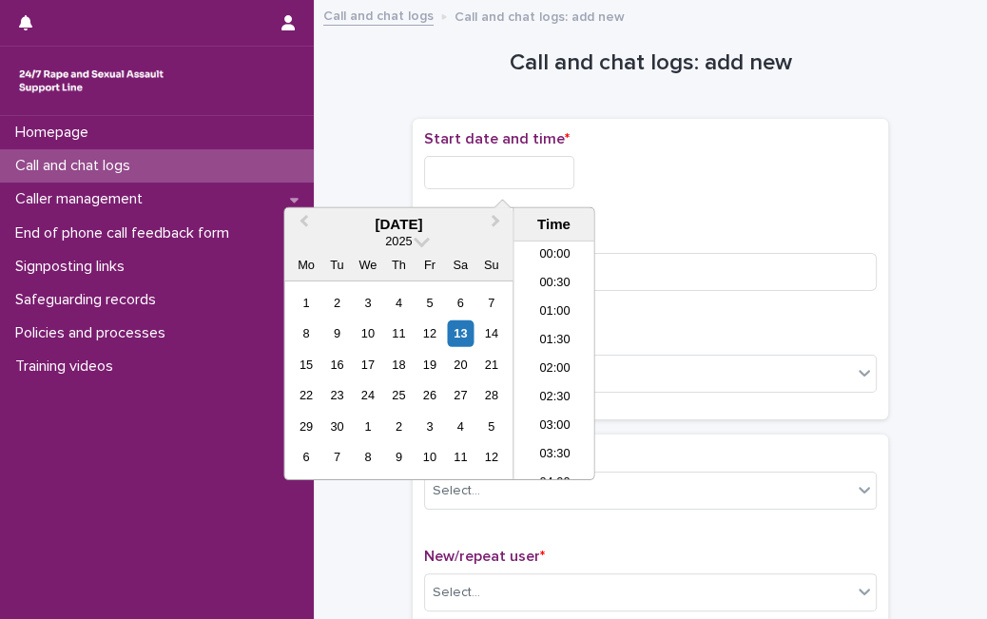
click at [559, 175] on input "text" at bounding box center [499, 172] width 150 height 33
click at [467, 333] on div "13" at bounding box center [461, 333] width 26 height 26
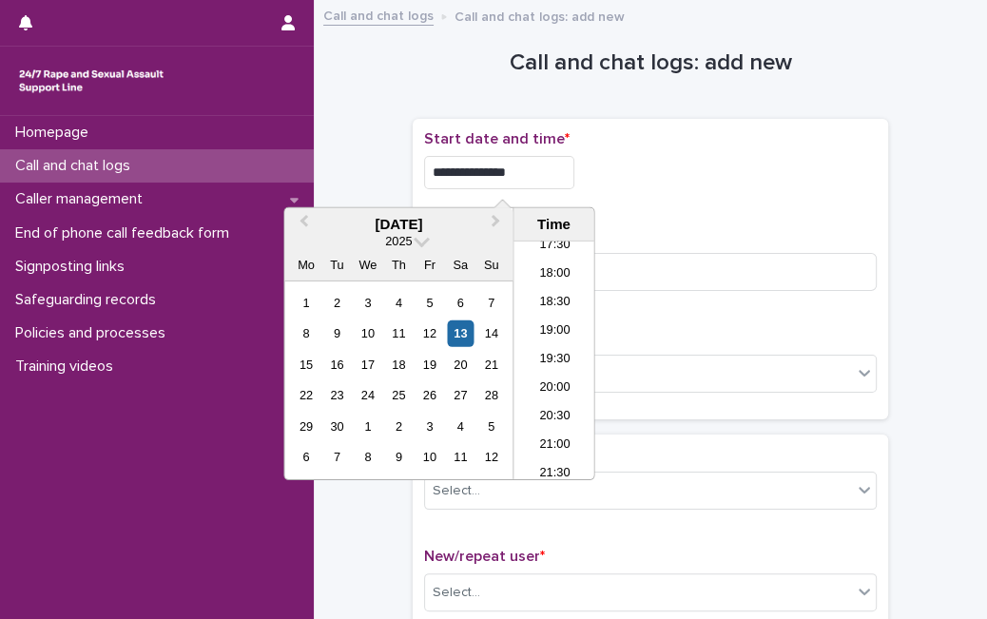
click at [544, 176] on input "**********" at bounding box center [499, 172] width 150 height 33
type input "**********"
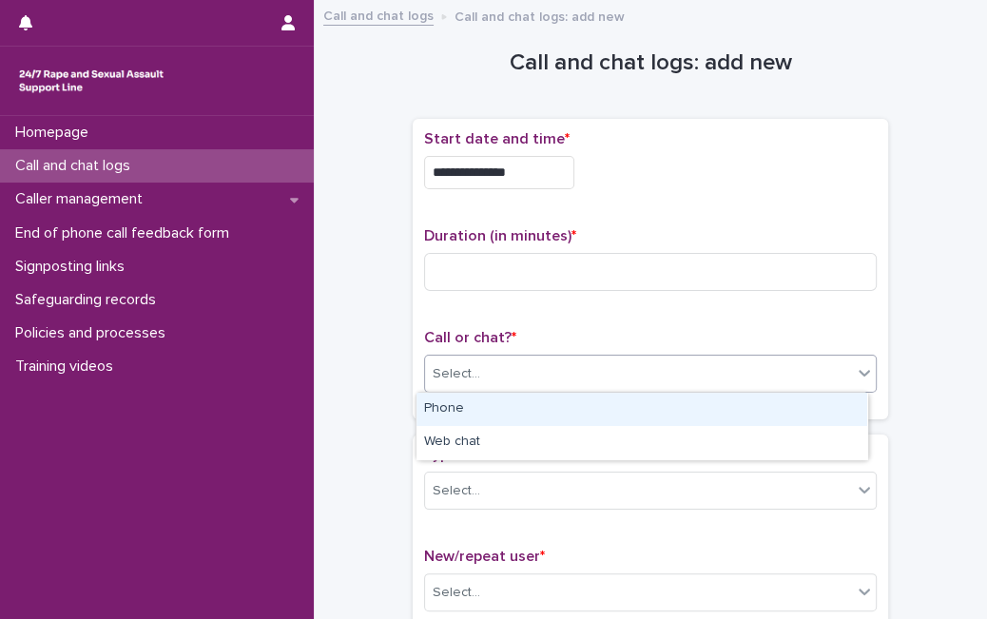
click at [649, 374] on div "Select..." at bounding box center [638, 373] width 427 height 31
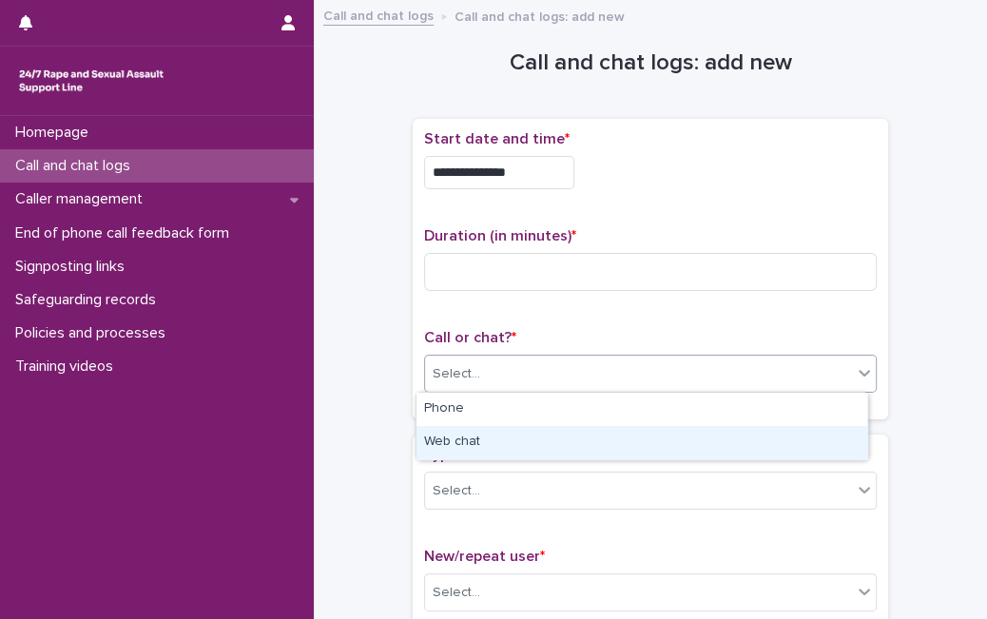
click at [605, 430] on div "Web chat" at bounding box center [641, 442] width 451 height 33
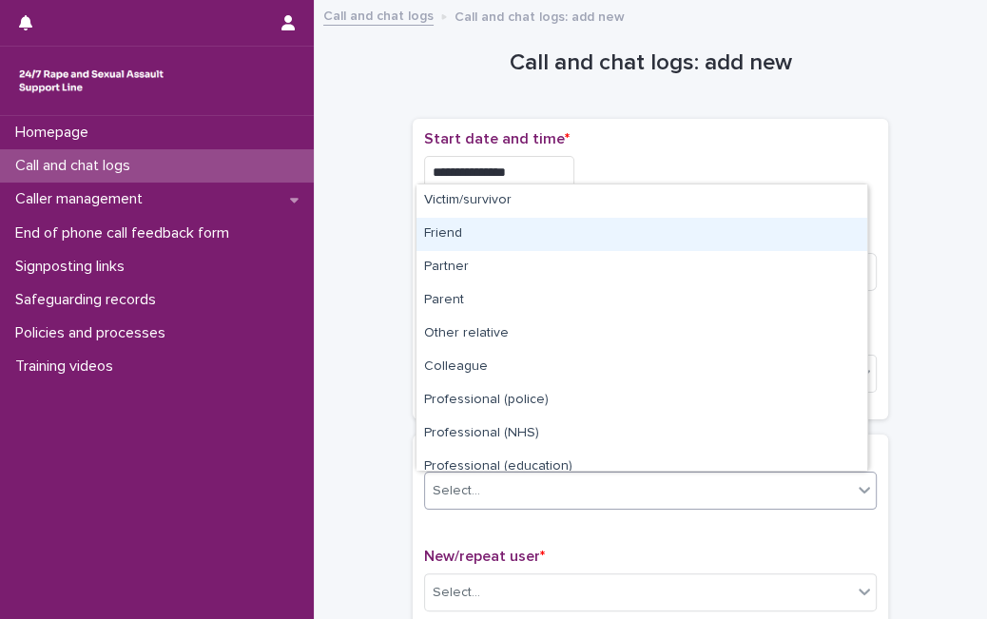
click at [591, 197] on body "**********" at bounding box center [493, 309] width 987 height 619
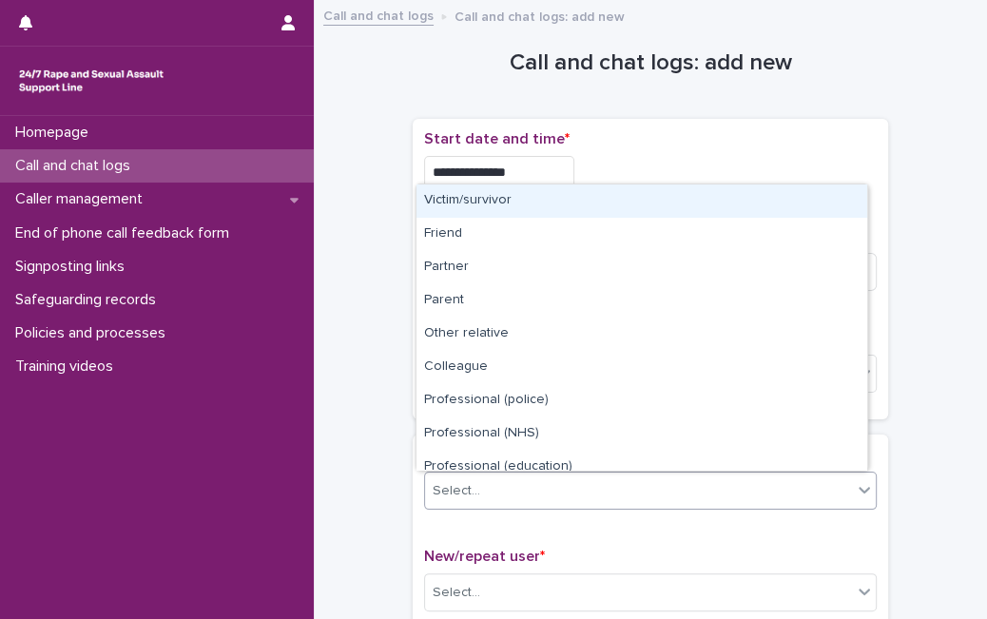
click at [591, 197] on div "Victim/survivor" at bounding box center [641, 200] width 451 height 33
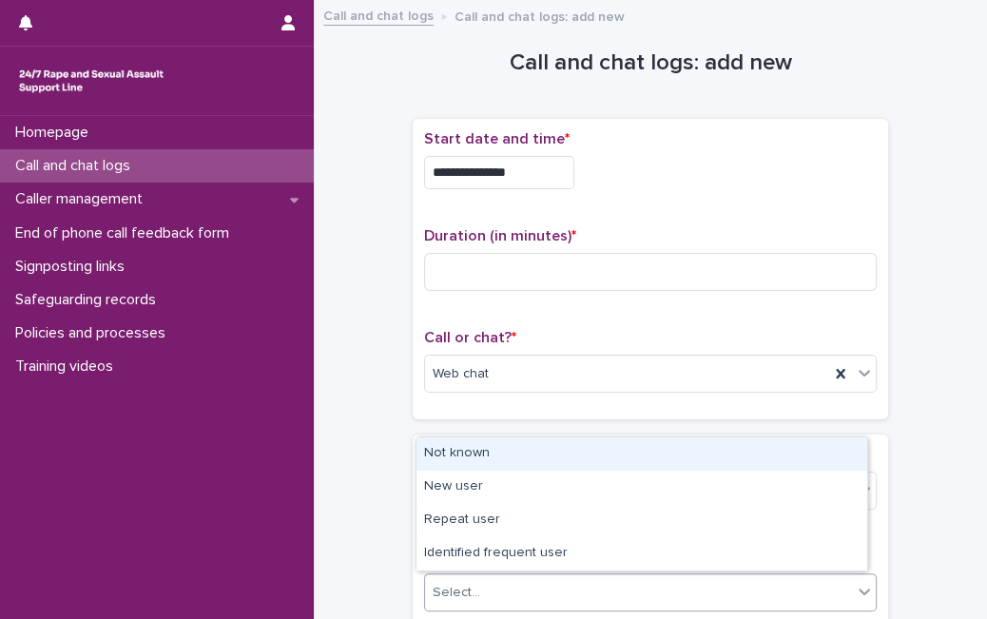
click at [492, 582] on div "Select..." at bounding box center [638, 592] width 427 height 31
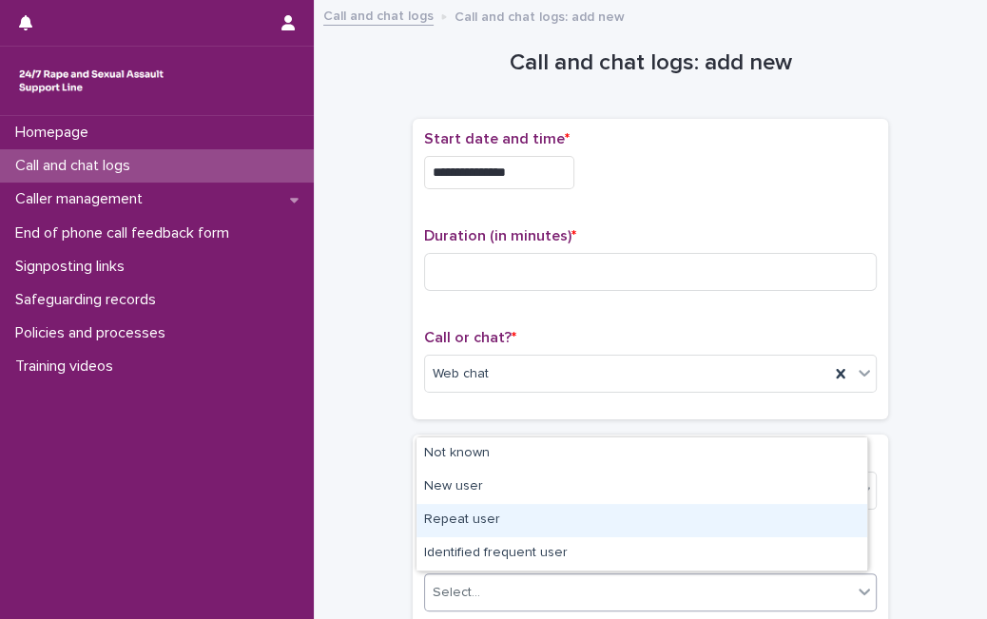
click at [540, 523] on div "Repeat user" at bounding box center [641, 520] width 451 height 33
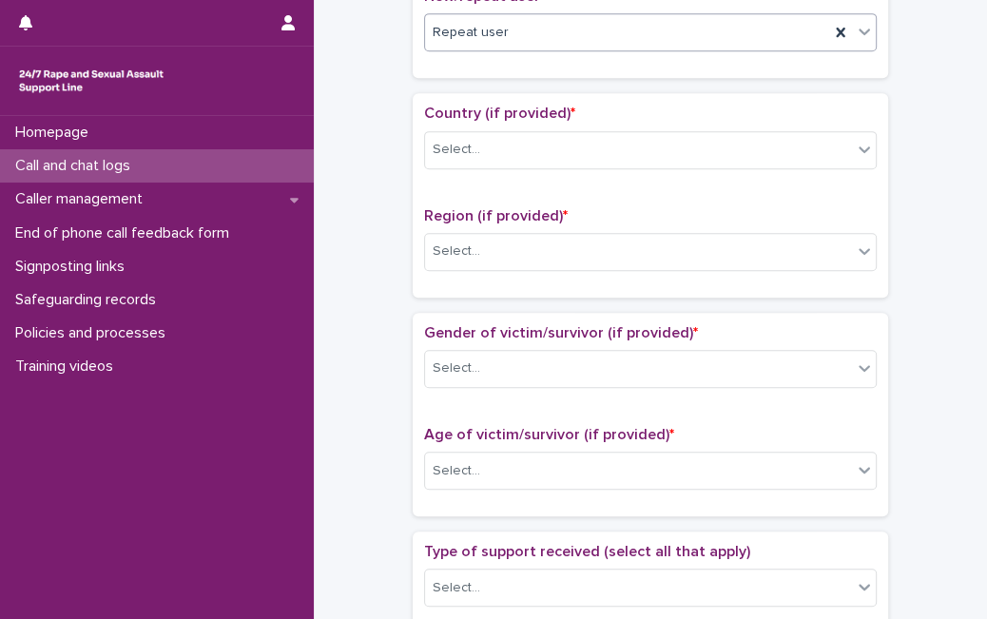
scroll to position [563, 0]
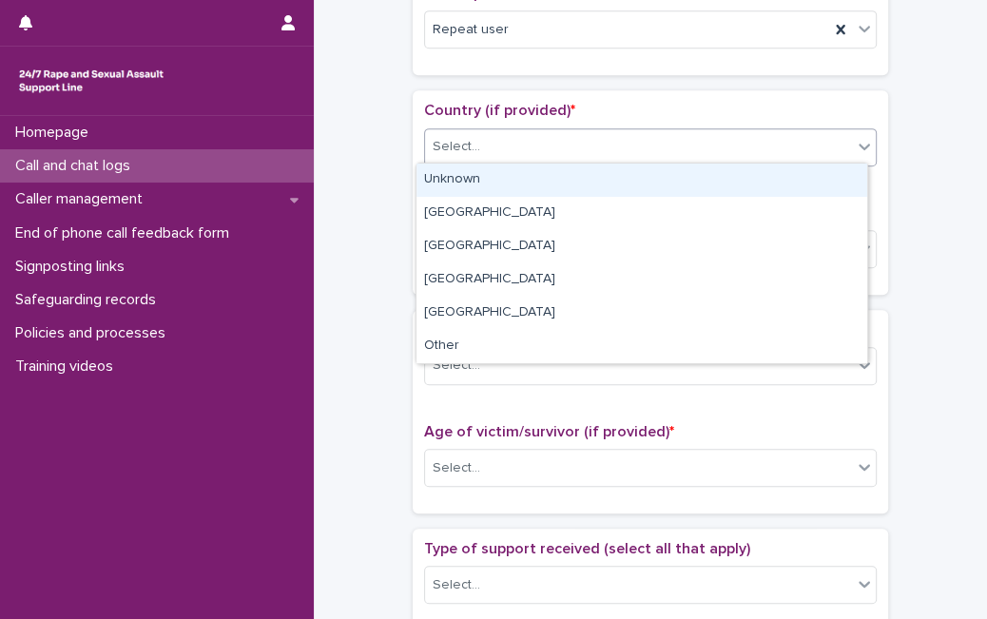
drag, startPoint x: 822, startPoint y: 144, endPoint x: 791, endPoint y: 181, distance: 47.8
click at [791, 181] on body "**********" at bounding box center [493, 309] width 987 height 619
click at [791, 181] on div "Unknown" at bounding box center [641, 179] width 451 height 33
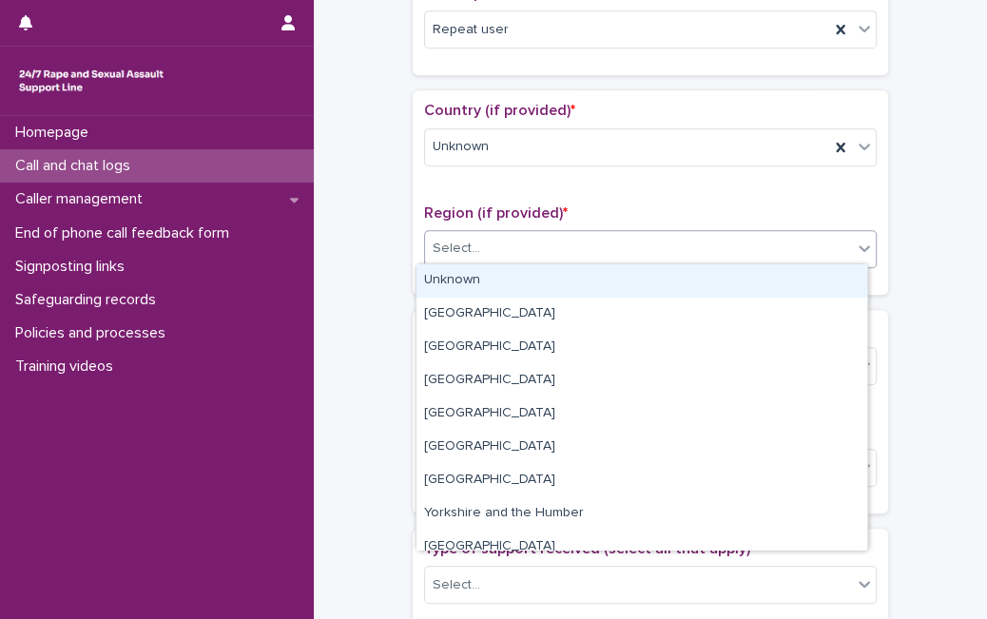
drag, startPoint x: 742, startPoint y: 249, endPoint x: 708, endPoint y: 279, distance: 45.8
click at [708, 279] on body "**********" at bounding box center [493, 309] width 987 height 619
click at [708, 279] on div "Unknown" at bounding box center [641, 280] width 451 height 33
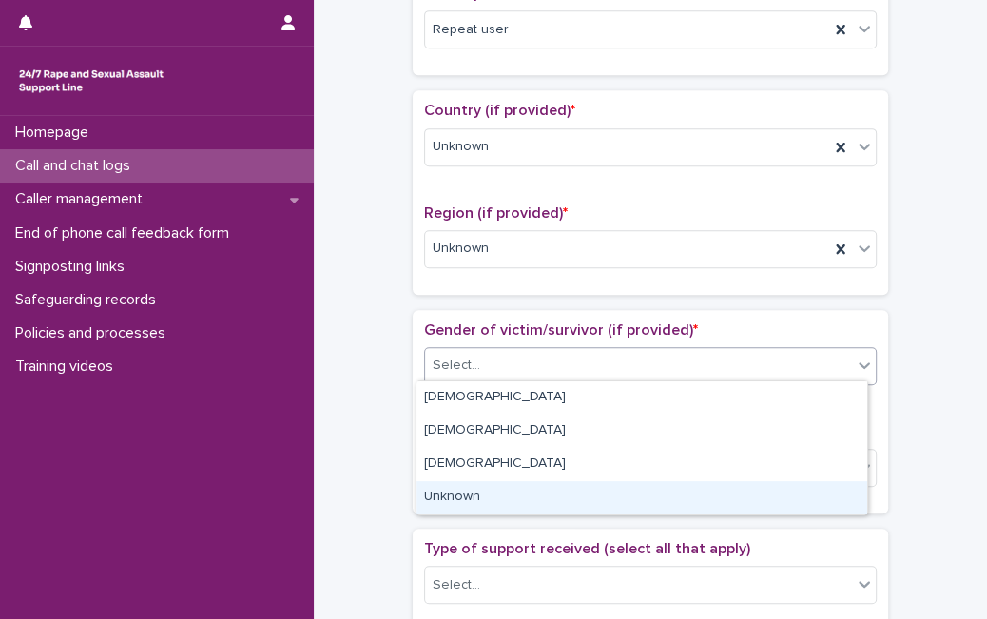
drag, startPoint x: 624, startPoint y: 378, endPoint x: 560, endPoint y: 478, distance: 118.4
click at [556, 487] on body "**********" at bounding box center [493, 309] width 987 height 619
click at [556, 487] on div "Unknown" at bounding box center [641, 497] width 451 height 33
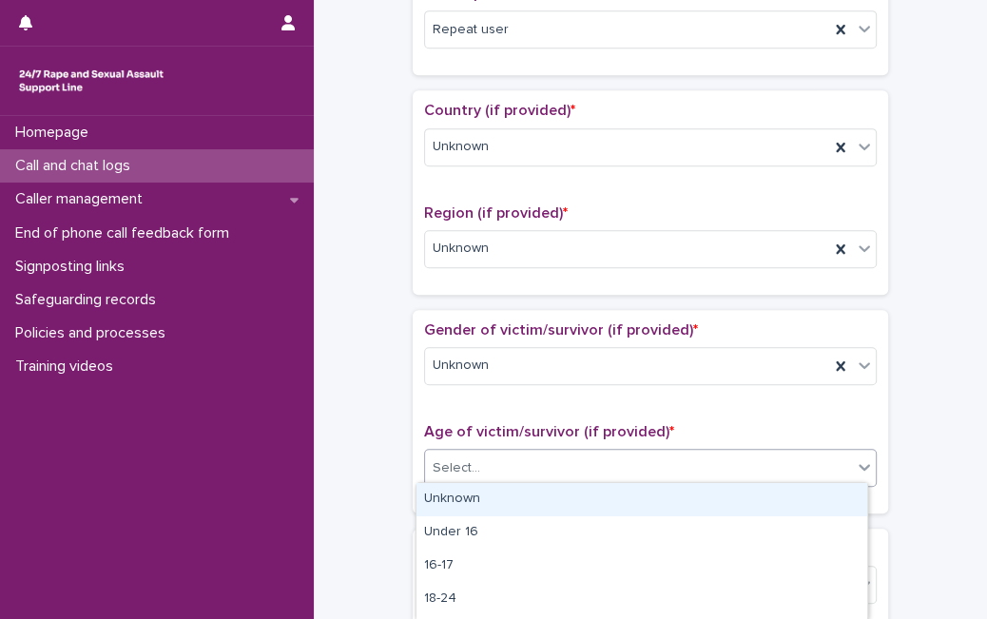
drag, startPoint x: 582, startPoint y: 457, endPoint x: 581, endPoint y: 508, distance: 50.4
click at [581, 508] on body "**********" at bounding box center [493, 309] width 987 height 619
click at [581, 508] on div "Unknown" at bounding box center [641, 499] width 451 height 33
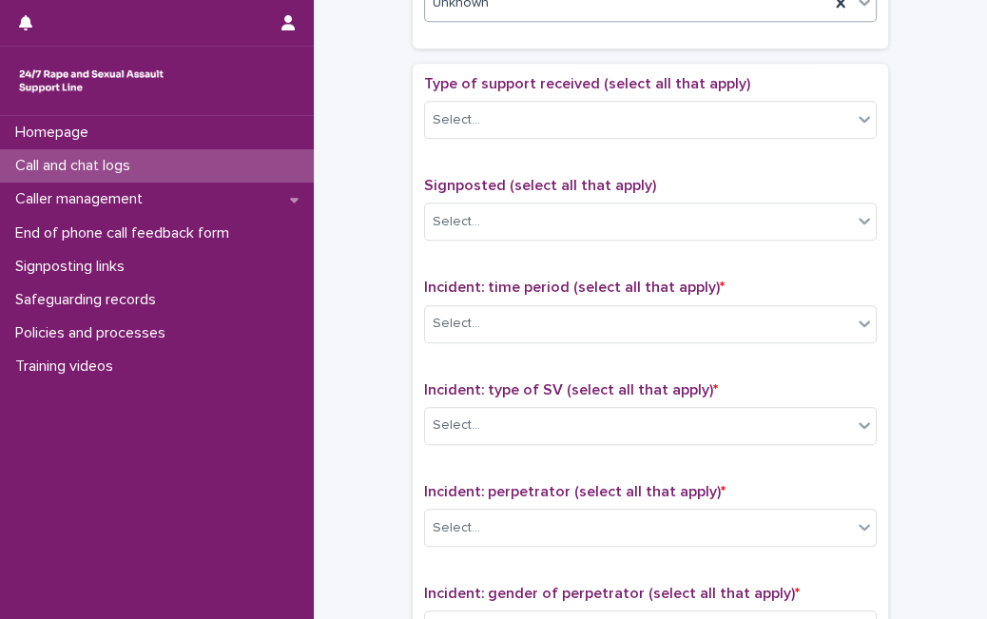
scroll to position [1040, 0]
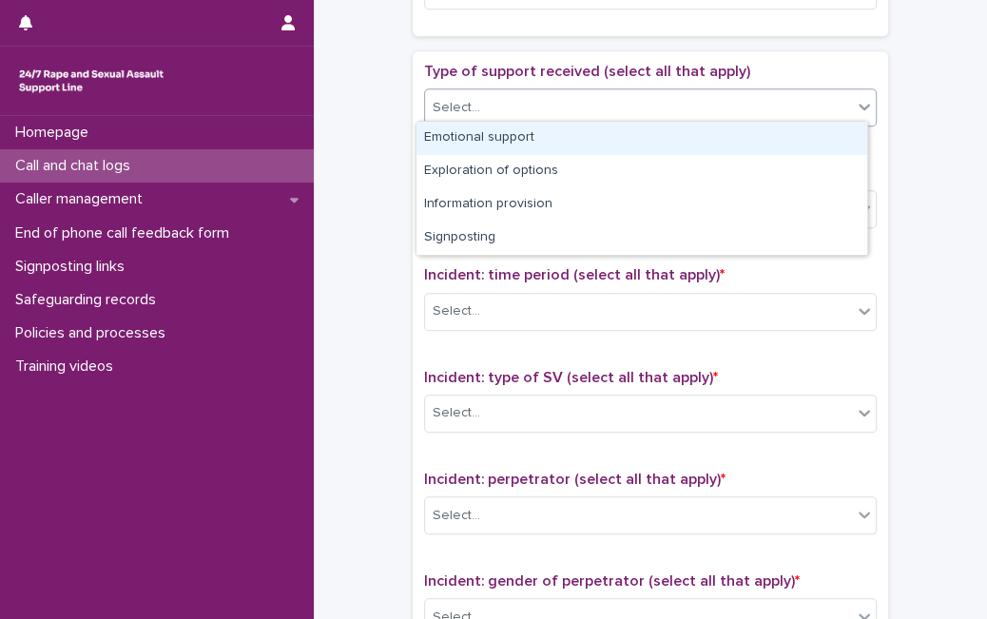
drag, startPoint x: 796, startPoint y: 91, endPoint x: 739, endPoint y: 142, distance: 76.1
click at [739, 142] on body "**********" at bounding box center [493, 309] width 987 height 619
click at [739, 142] on div "Emotional support" at bounding box center [641, 138] width 451 height 33
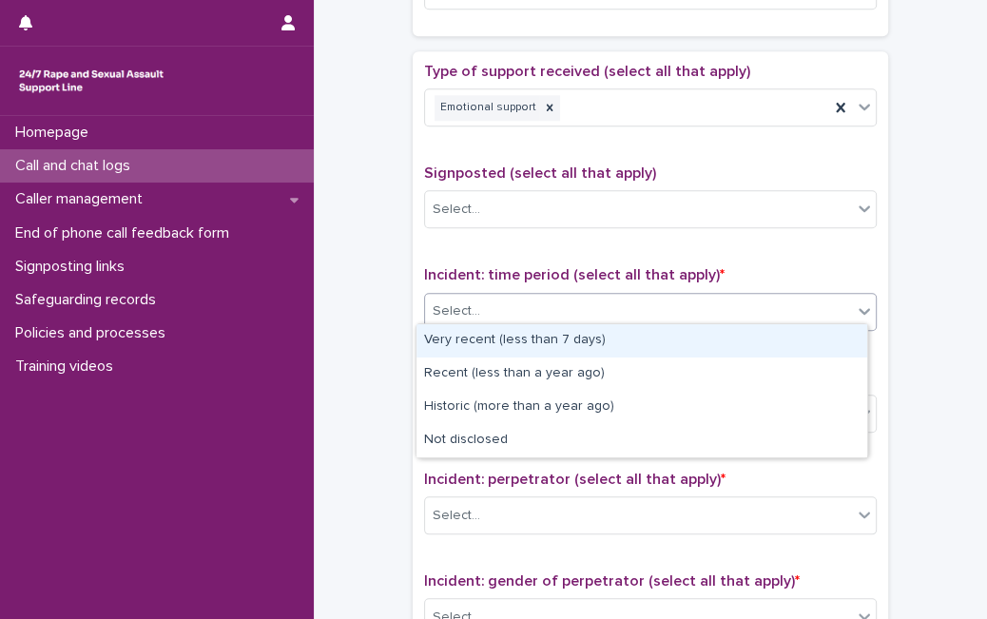
click at [656, 298] on div "Select..." at bounding box center [638, 311] width 427 height 31
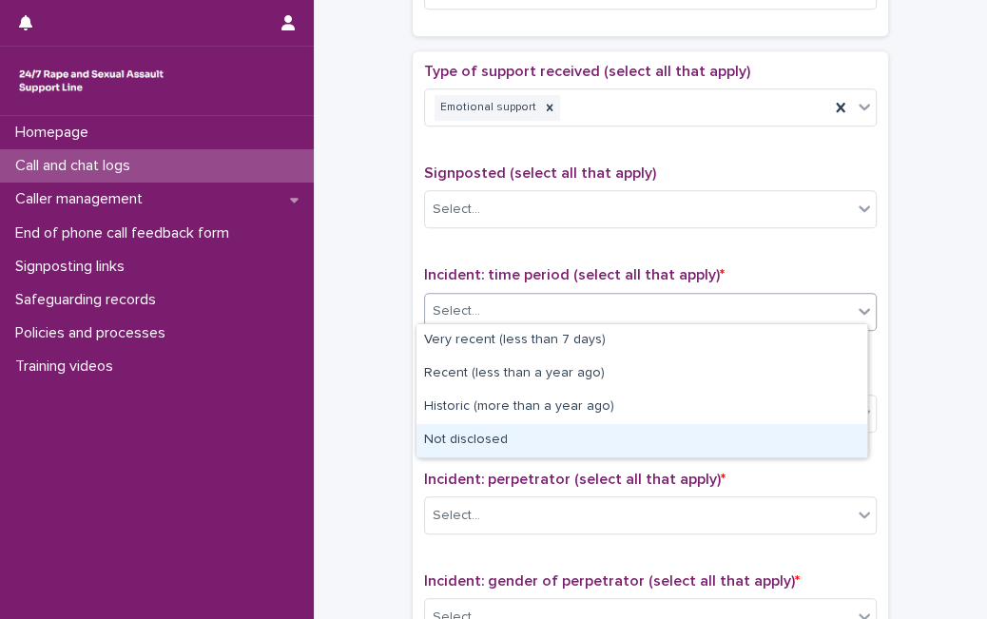
click at [587, 424] on div "Not disclosed" at bounding box center [641, 440] width 451 height 33
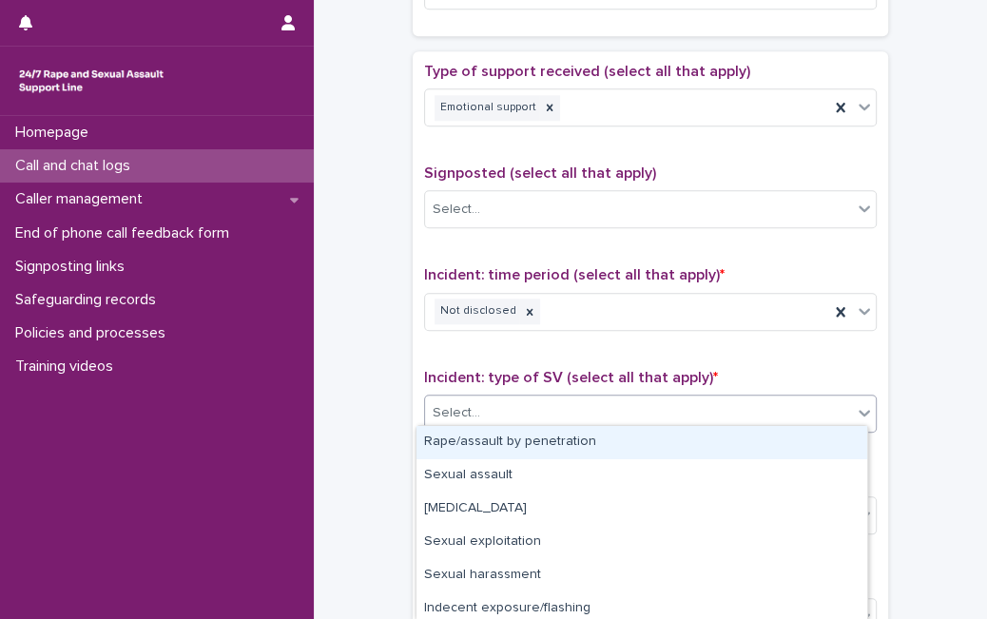
drag, startPoint x: 596, startPoint y: 415, endPoint x: 582, endPoint y: 438, distance: 26.9
click at [582, 438] on body "**********" at bounding box center [493, 309] width 987 height 619
click at [582, 438] on div "Rape/assault by penetration" at bounding box center [641, 442] width 451 height 33
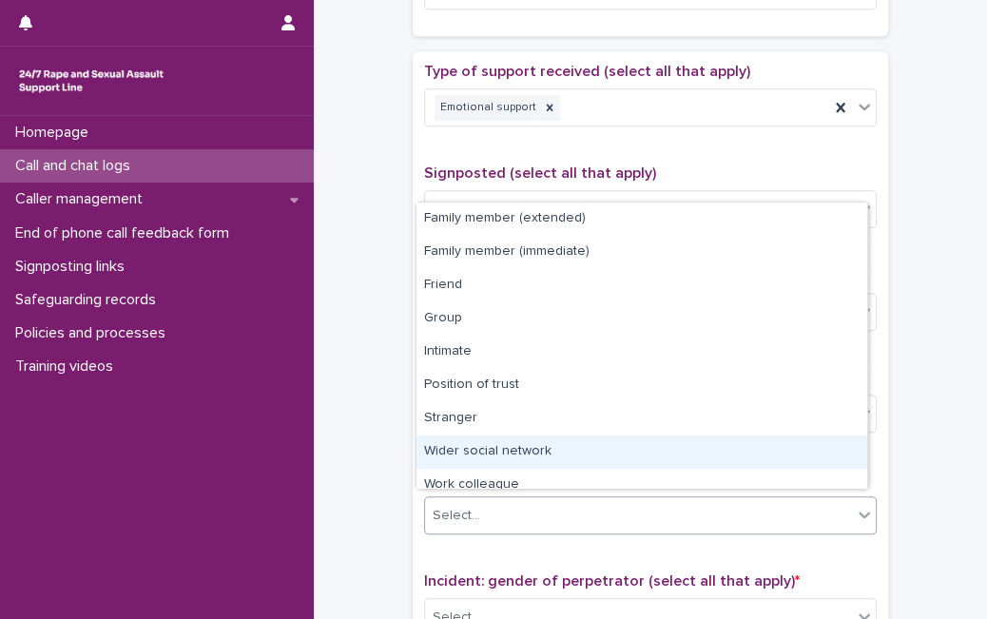
drag, startPoint x: 554, startPoint y: 520, endPoint x: 855, endPoint y: 442, distance: 311.2
click at [855, 442] on body "**********" at bounding box center [493, 309] width 987 height 619
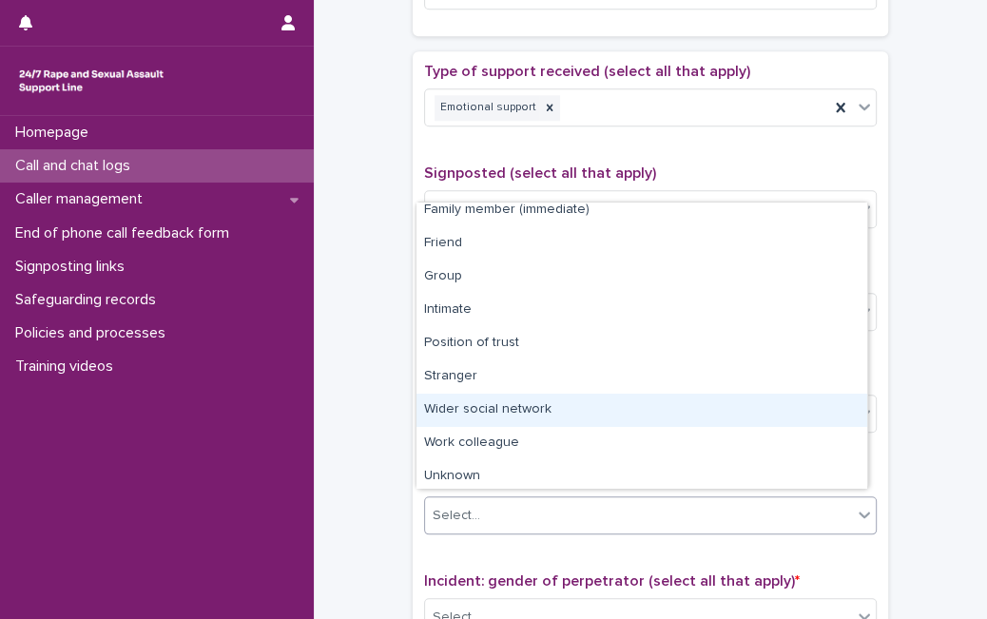
scroll to position [81, 0]
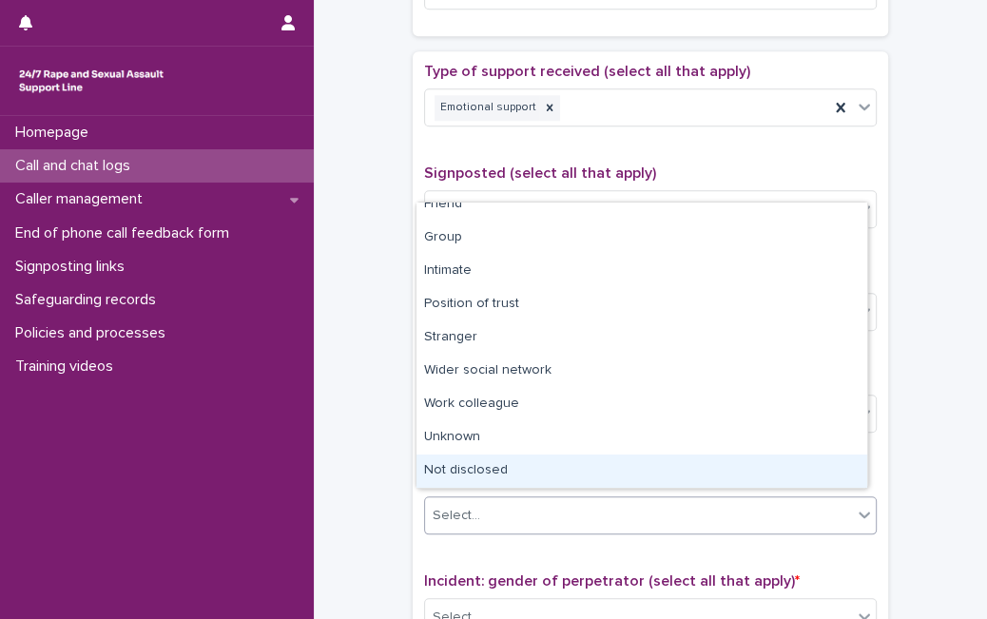
click at [771, 471] on div "Not disclosed" at bounding box center [641, 470] width 451 height 33
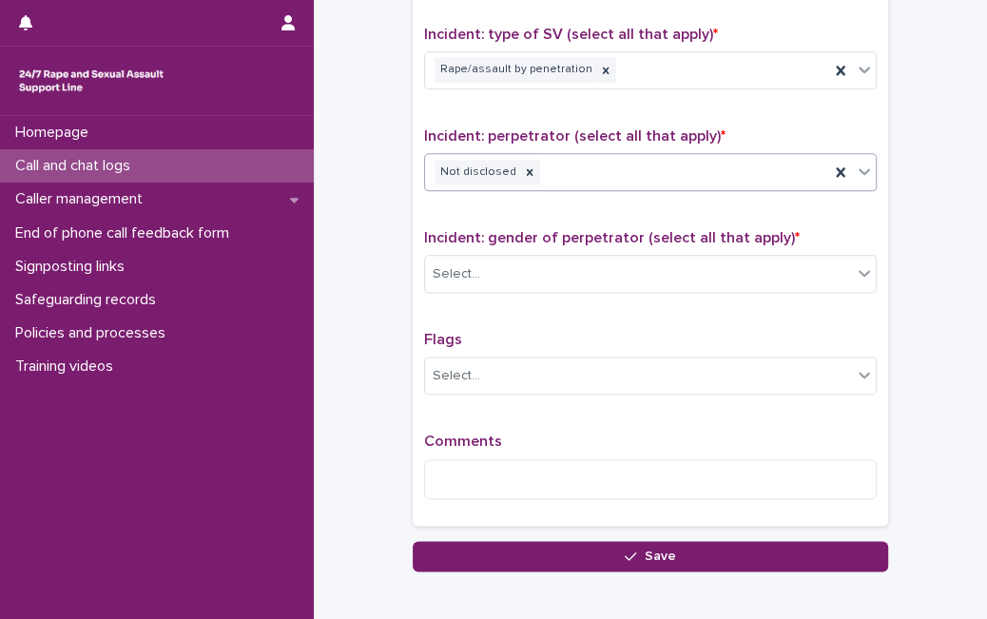
scroll to position [1386, 0]
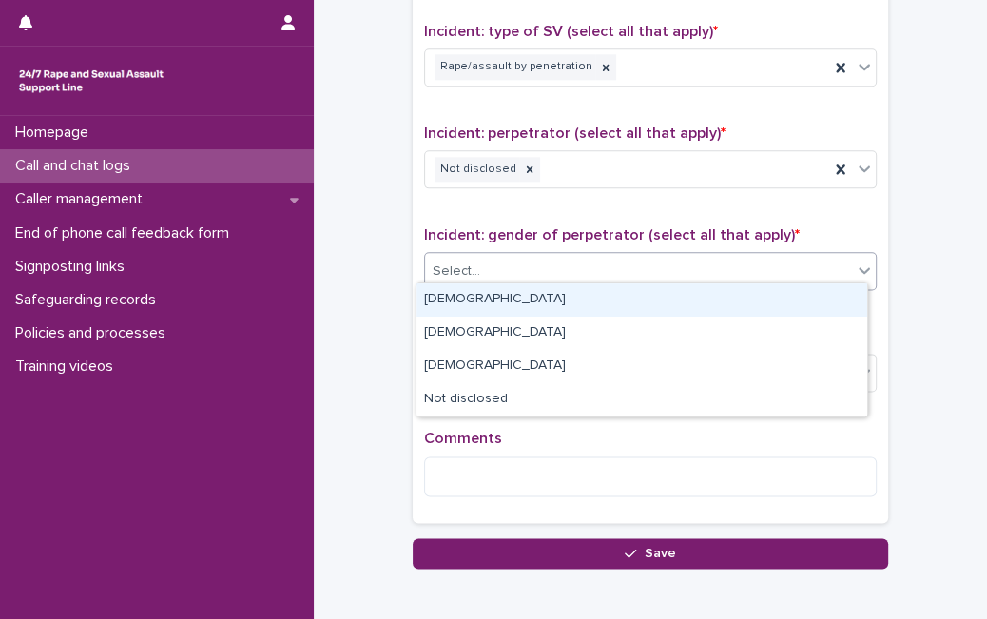
click at [769, 256] on div "Select..." at bounding box center [638, 271] width 427 height 31
click at [723, 302] on div "[DEMOGRAPHIC_DATA]" at bounding box center [641, 299] width 451 height 33
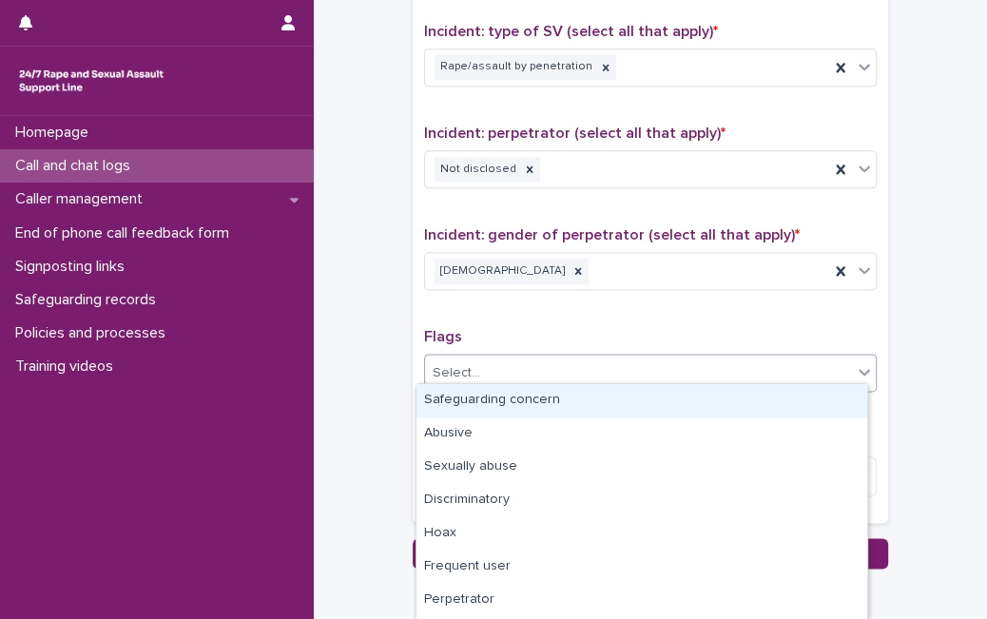
click at [534, 367] on div "Select..." at bounding box center [638, 372] width 427 height 31
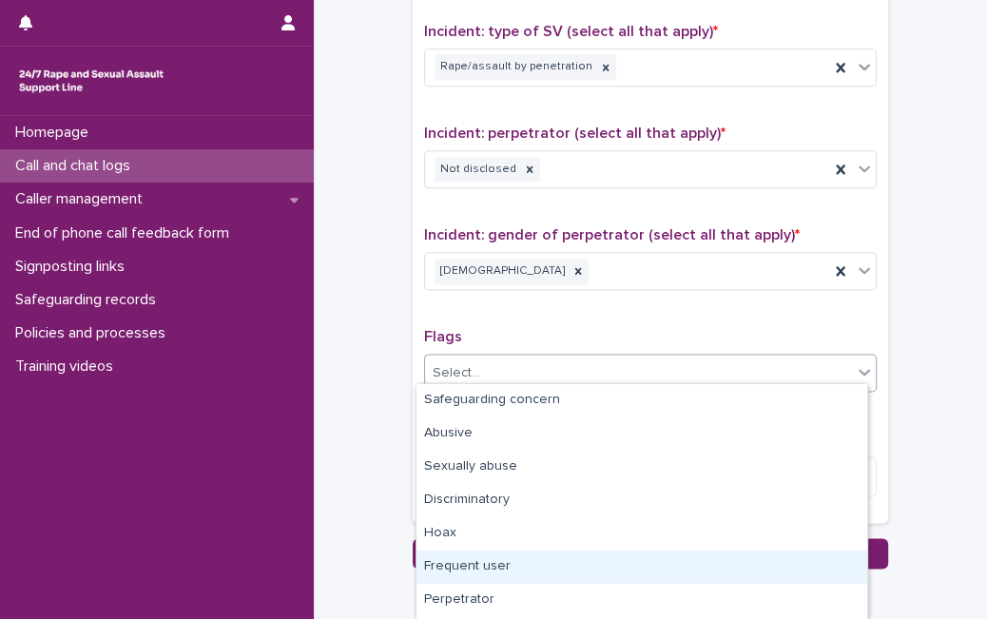
scroll to position [163, 0]
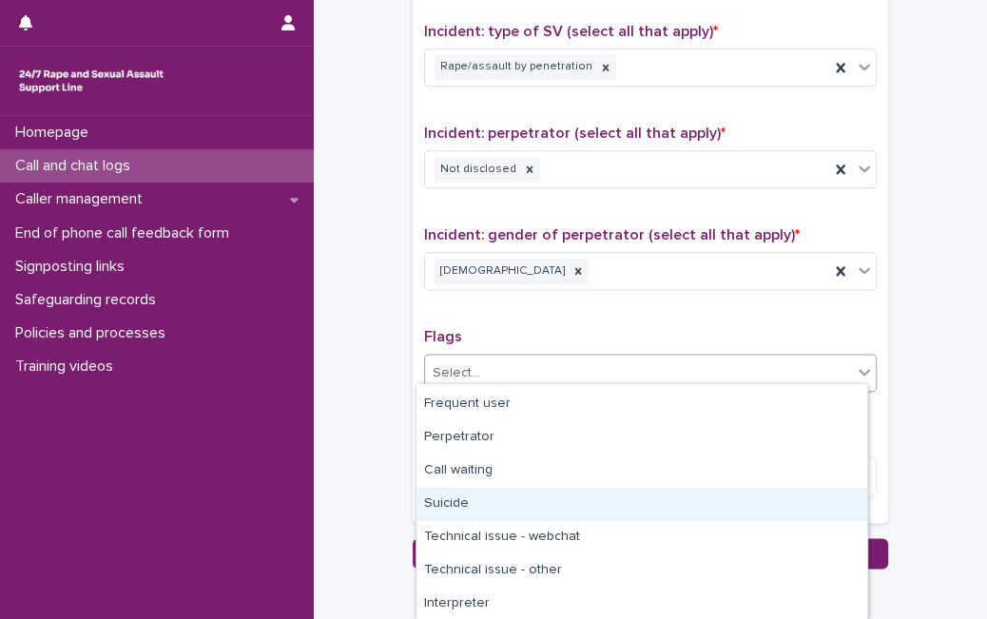
click at [682, 506] on div "Suicide" at bounding box center [641, 504] width 451 height 33
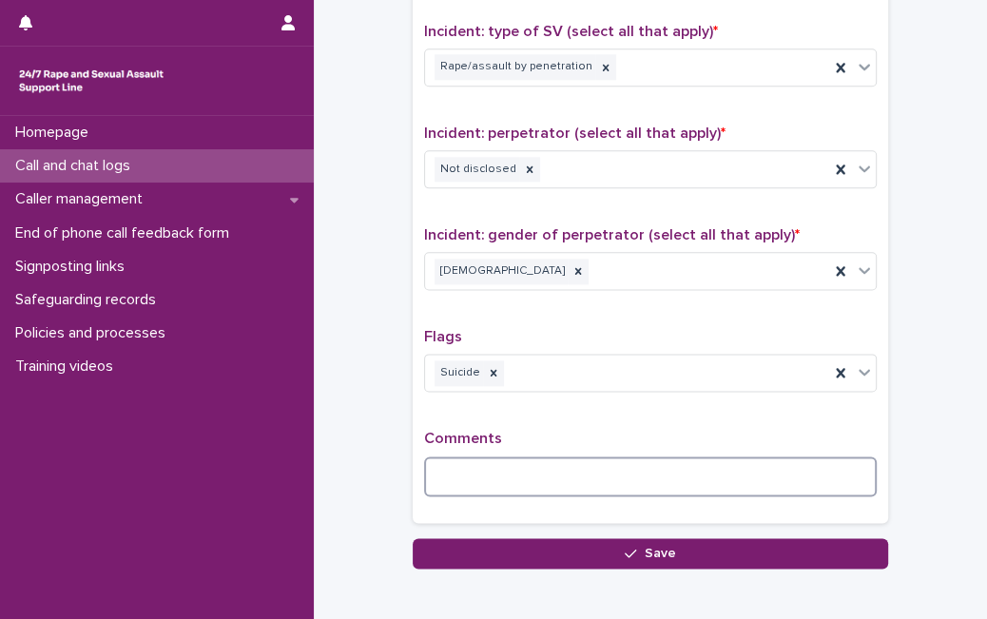
click at [532, 478] on textarea at bounding box center [650, 476] width 452 height 40
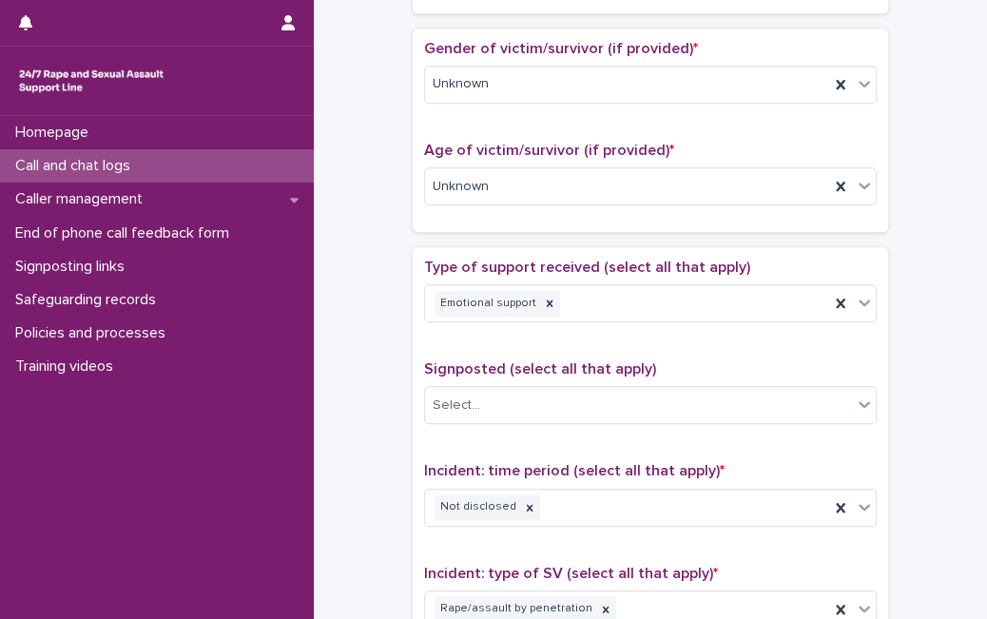
scroll to position [32, 0]
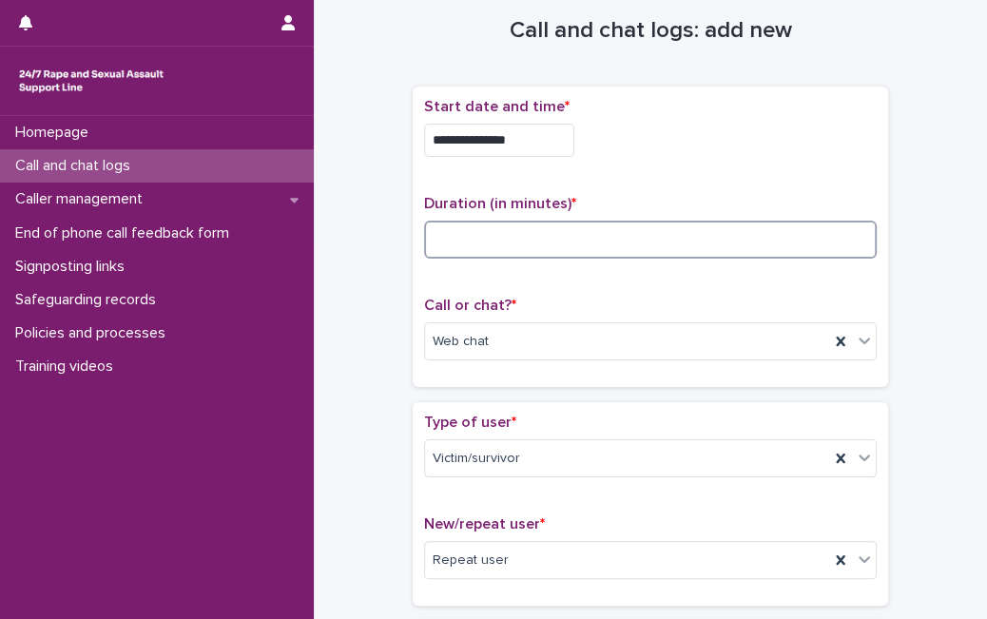
click at [663, 224] on input at bounding box center [650, 240] width 452 height 38
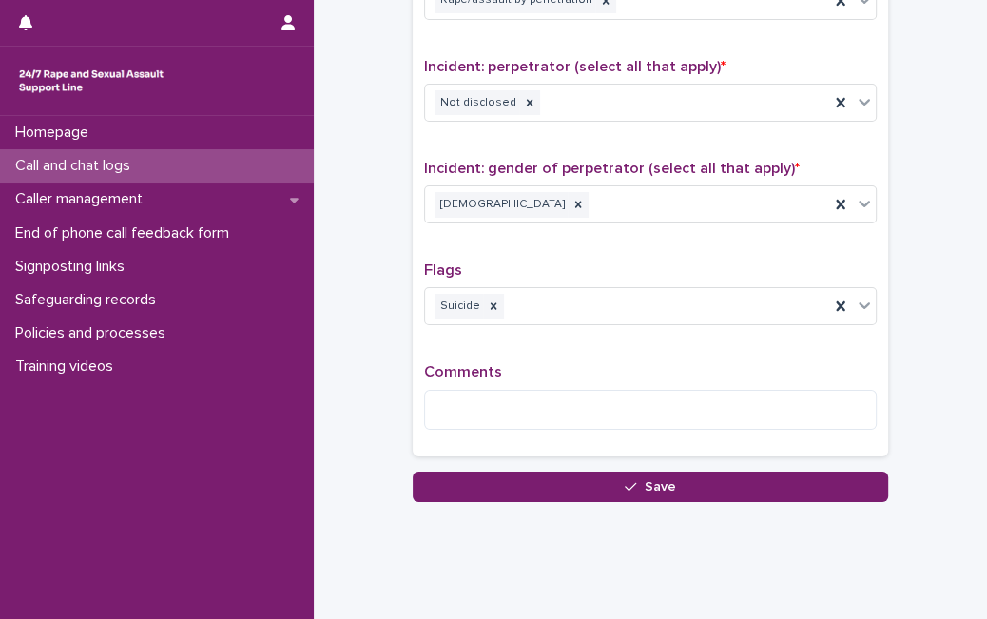
scroll to position [1475, 0]
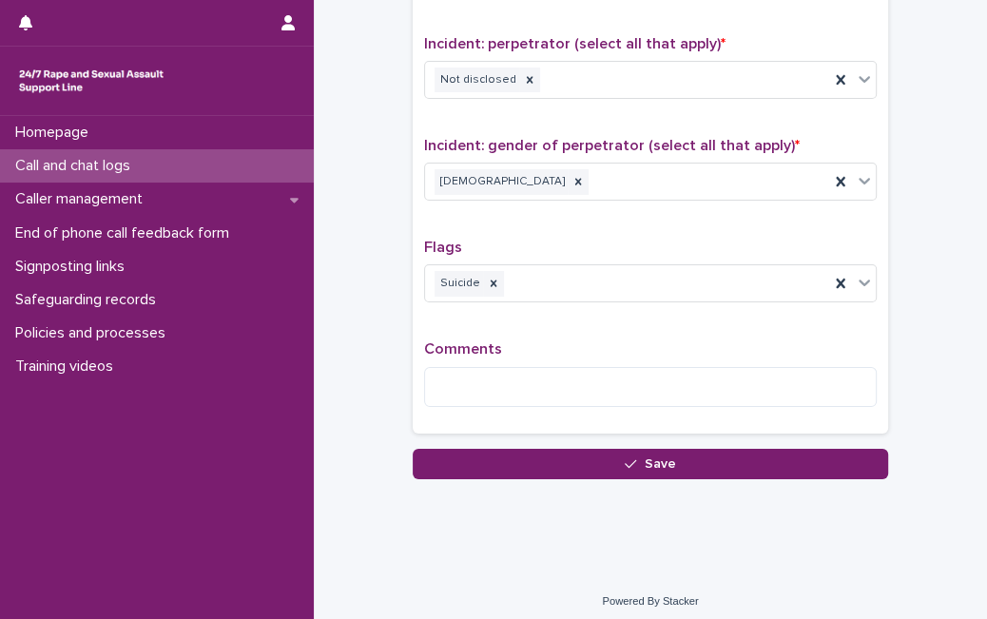
type input "**"
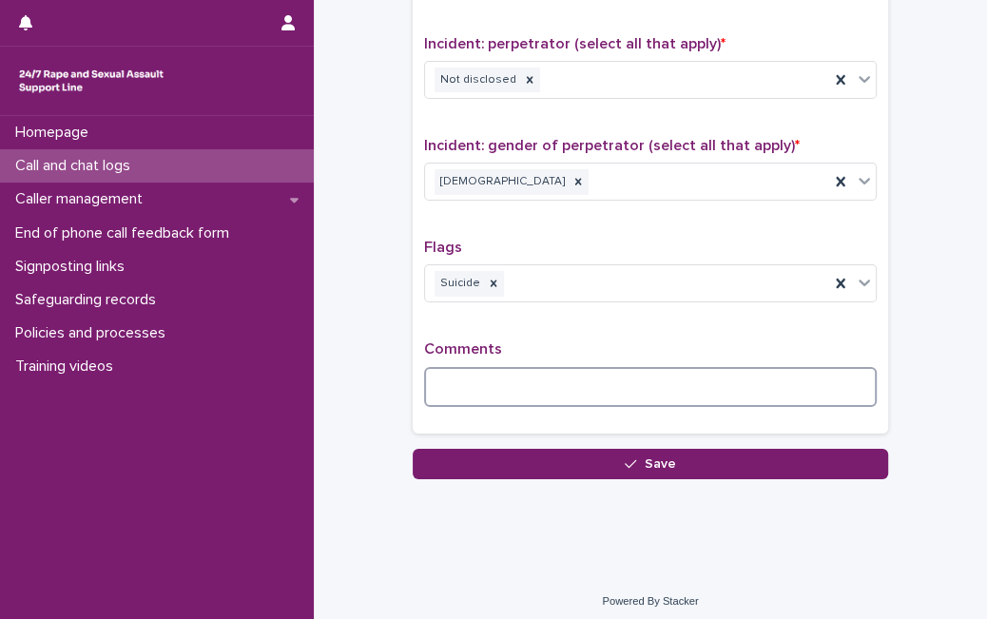
click at [496, 378] on textarea at bounding box center [650, 387] width 452 height 40
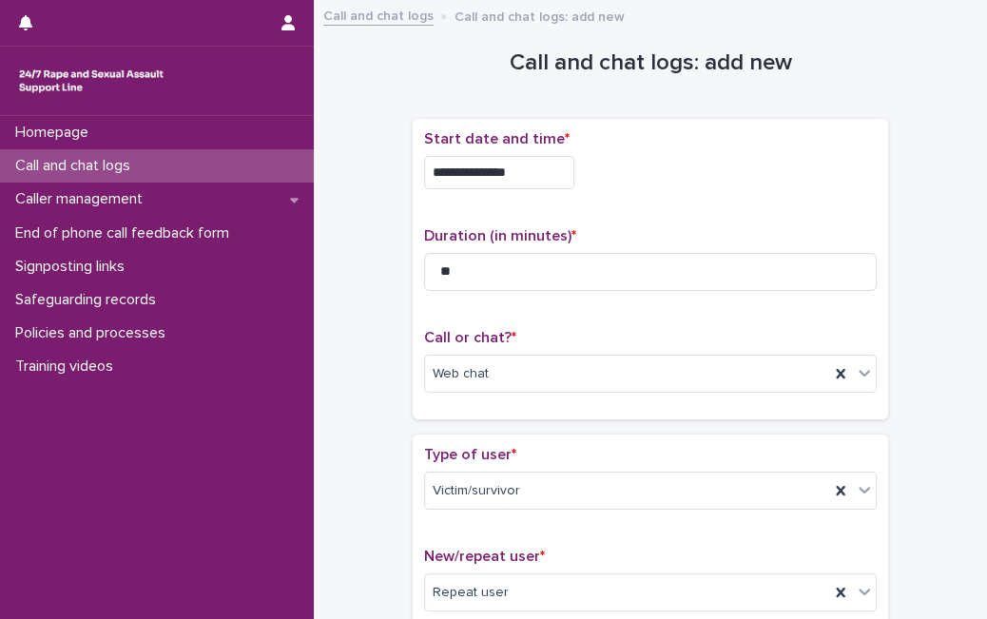
scroll to position [1507, 0]
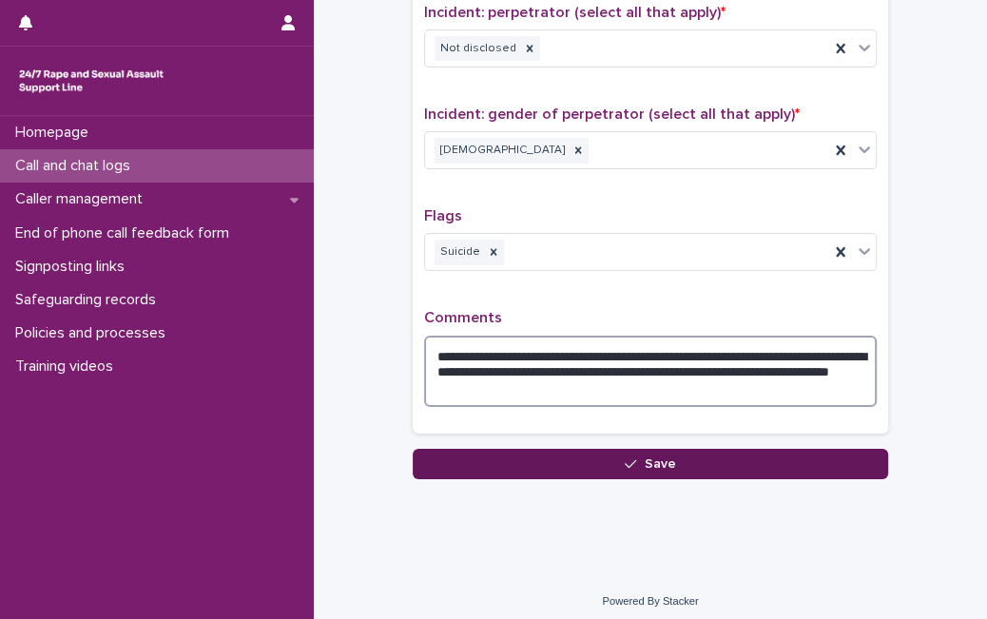
type textarea "**********"
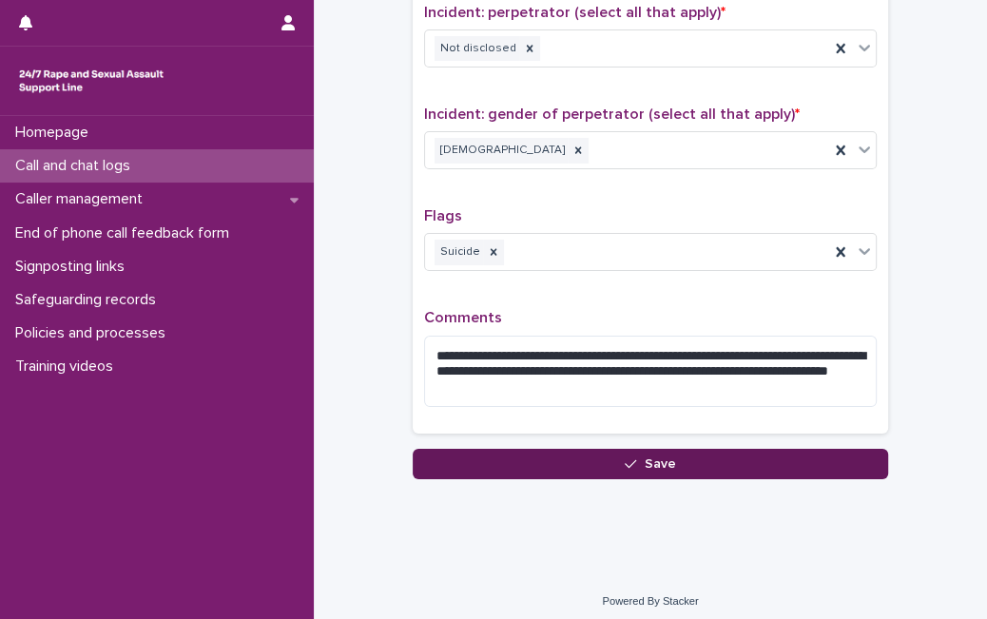
click at [739, 452] on button "Save" at bounding box center [650, 464] width 475 height 30
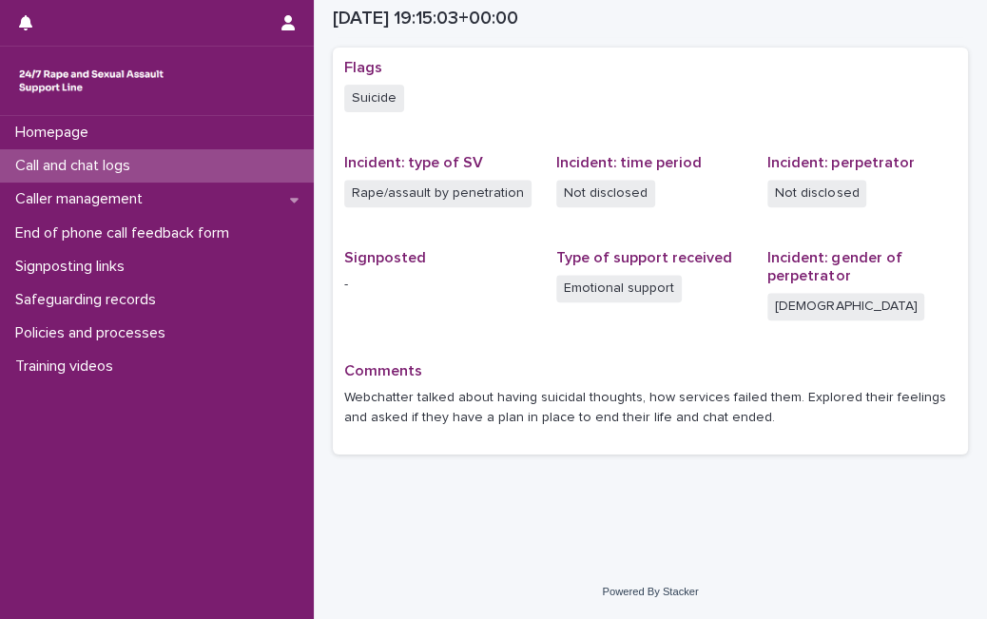
scroll to position [382, 0]
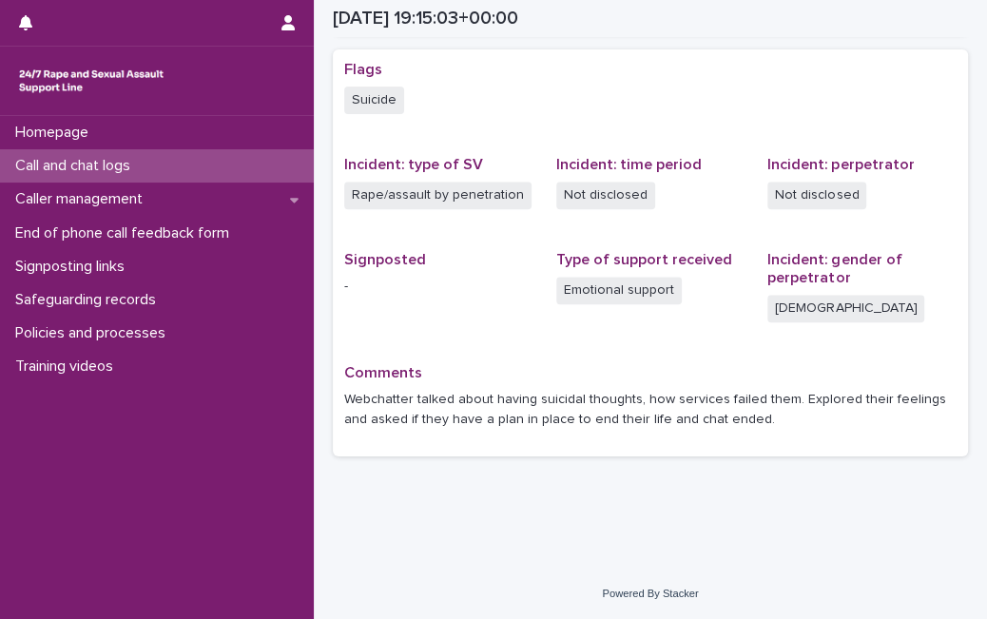
click at [230, 155] on div "Call and chat logs" at bounding box center [157, 165] width 314 height 33
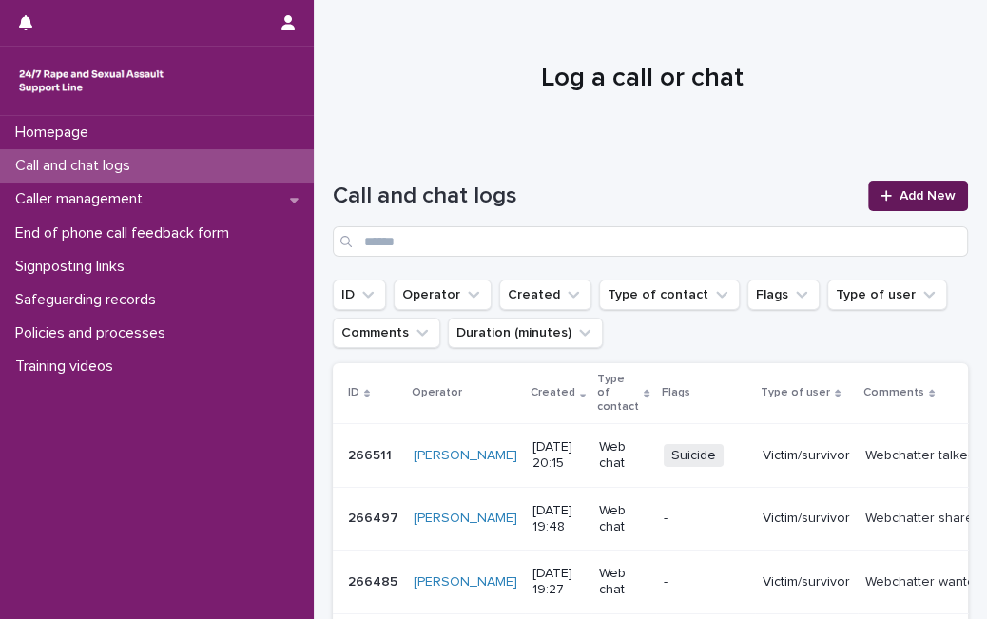
click at [899, 197] on span "Add New" at bounding box center [927, 195] width 56 height 13
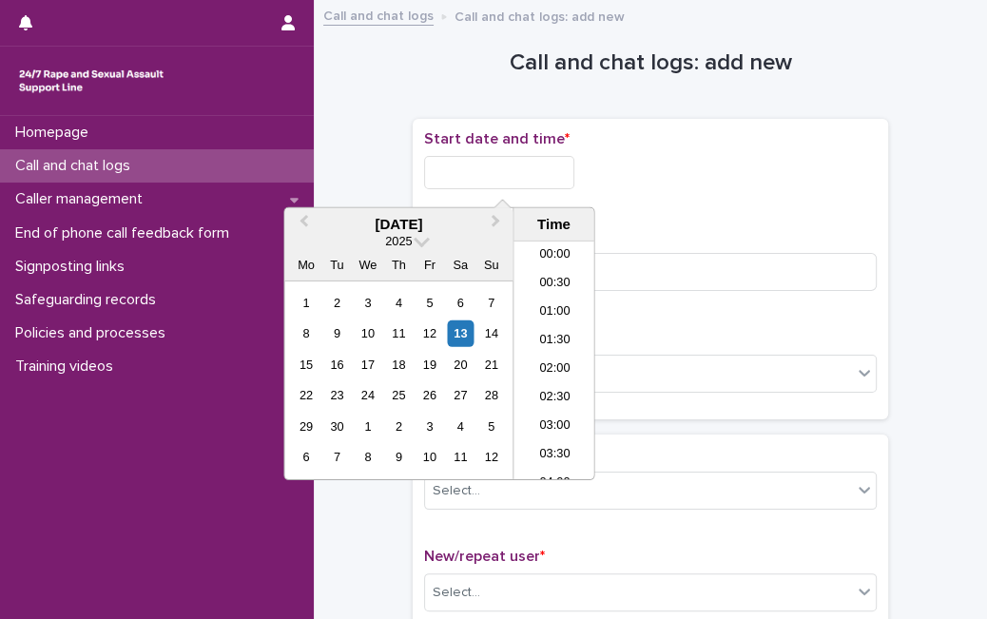
scroll to position [1035, 0]
click at [498, 157] on input "text" at bounding box center [499, 172] width 150 height 33
click at [465, 336] on div "13" at bounding box center [461, 333] width 26 height 26
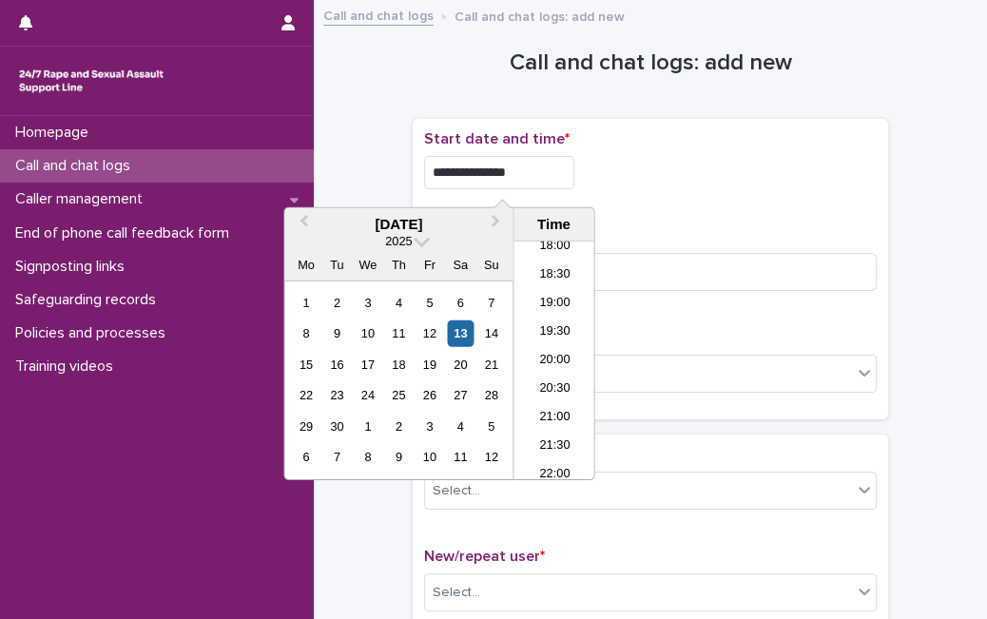
click at [563, 181] on input "**********" at bounding box center [499, 172] width 150 height 33
type input "**********"
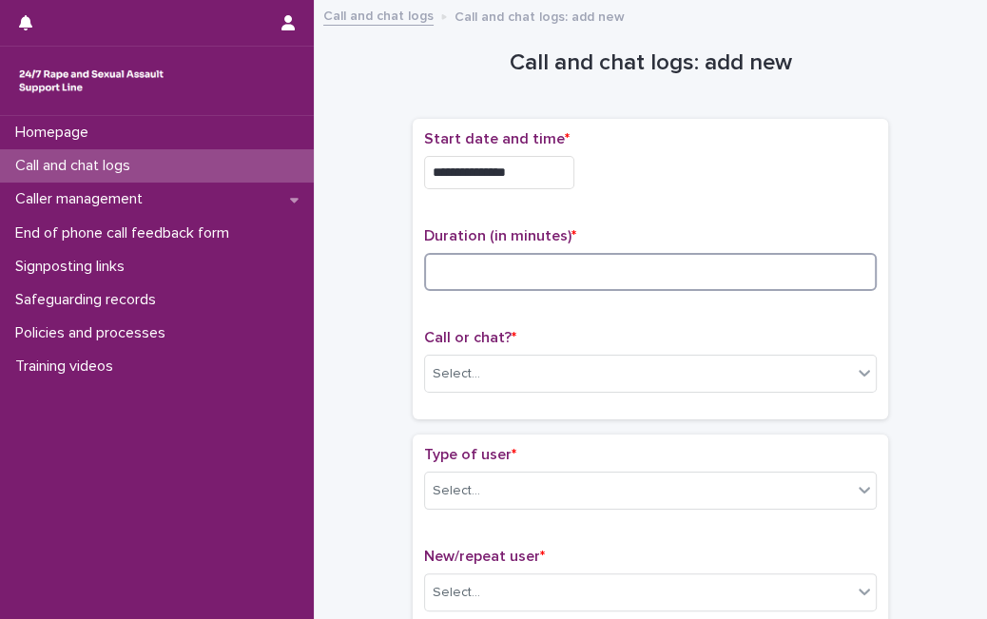
click at [683, 273] on input at bounding box center [650, 272] width 452 height 38
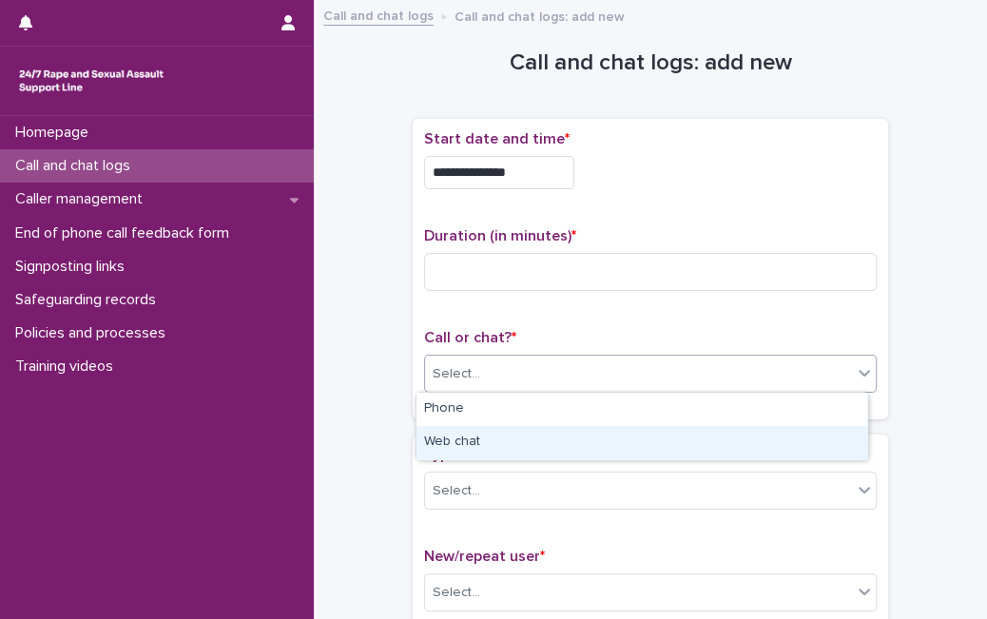
drag, startPoint x: 596, startPoint y: 390, endPoint x: 578, endPoint y: 440, distance: 53.5
click at [578, 440] on body "**********" at bounding box center [493, 309] width 987 height 619
click at [578, 440] on div "Web chat" at bounding box center [641, 442] width 451 height 33
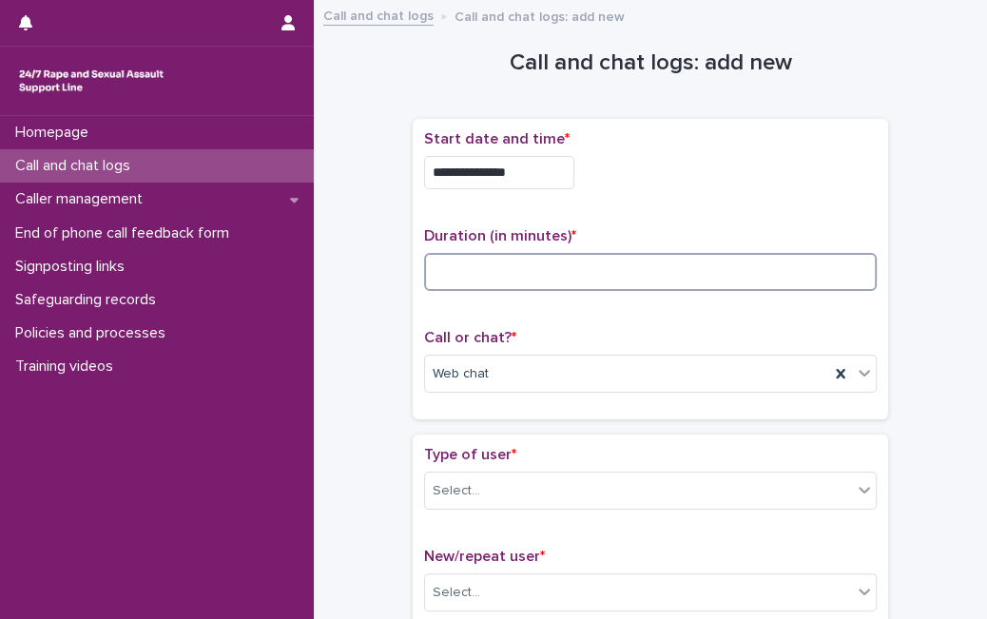
click at [484, 276] on input at bounding box center [650, 272] width 452 height 38
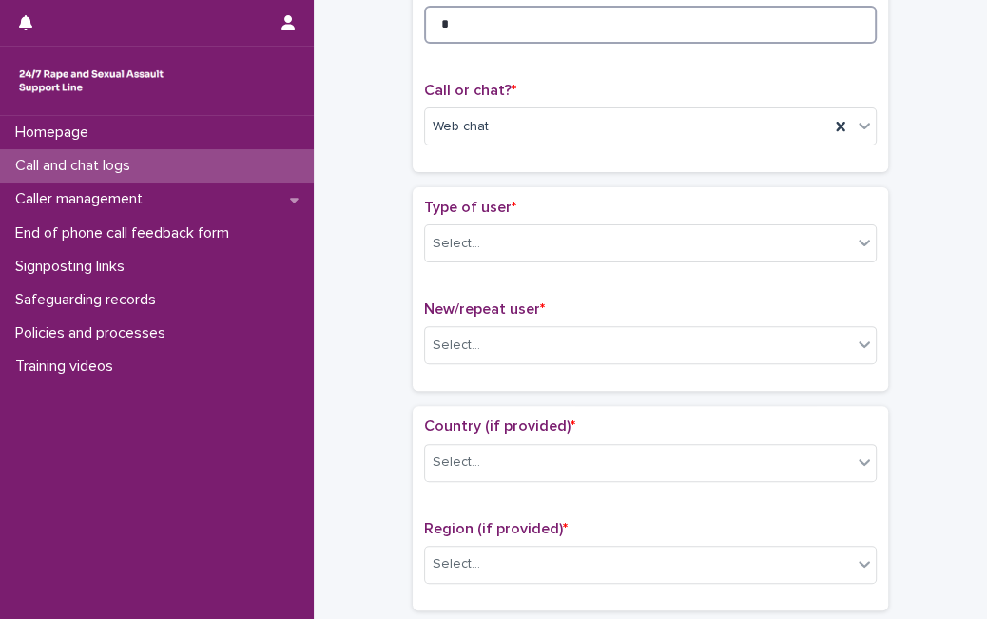
scroll to position [241, 0]
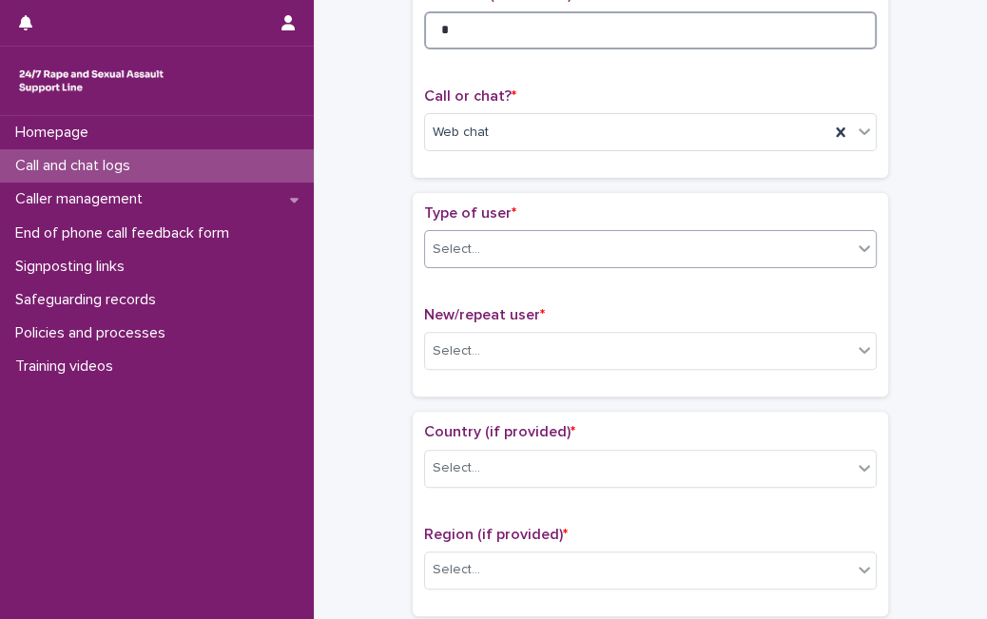
type input "*"
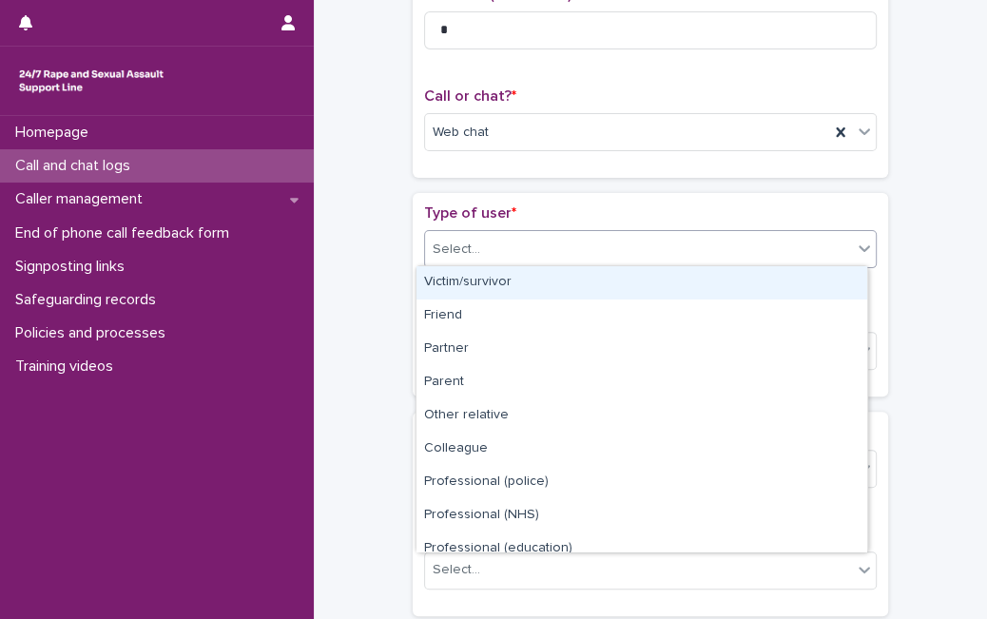
click at [747, 246] on div "Select..." at bounding box center [638, 249] width 427 height 31
click at [713, 281] on div "Victim/survivor" at bounding box center [641, 282] width 451 height 33
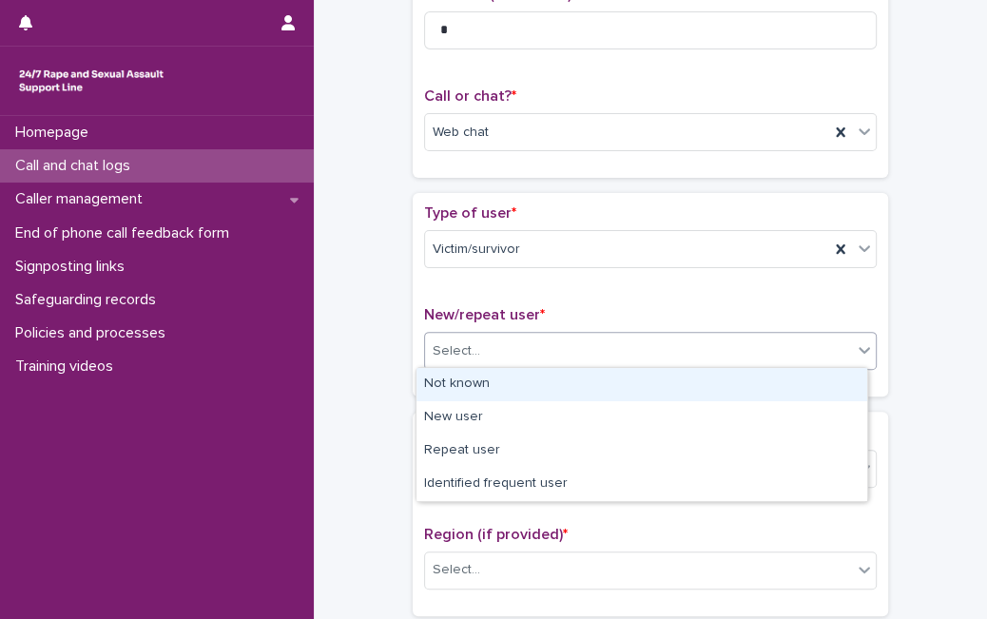
click at [604, 336] on div "Select..." at bounding box center [638, 351] width 427 height 31
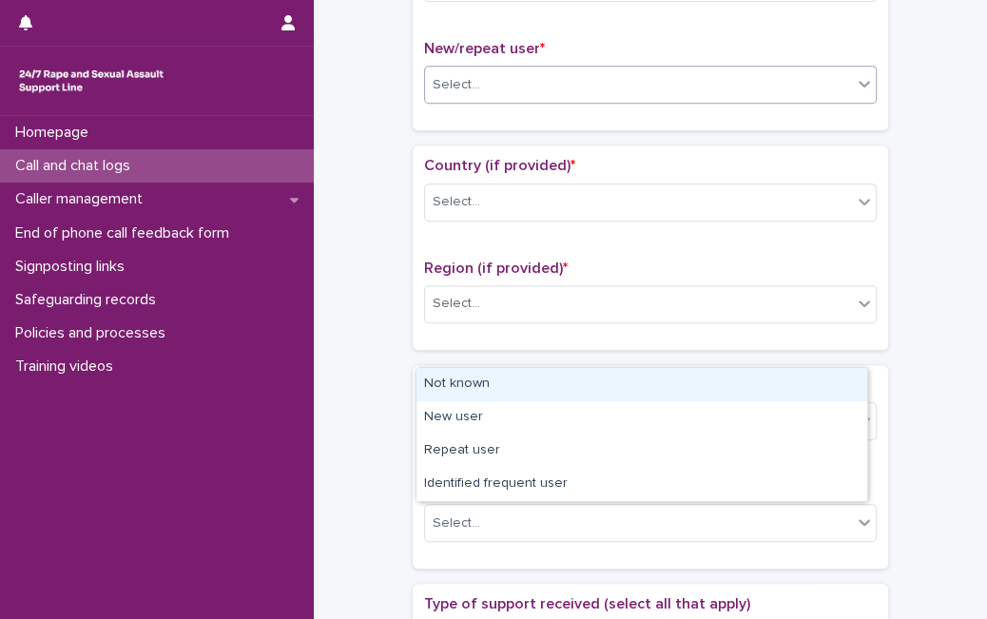
scroll to position [517, 0]
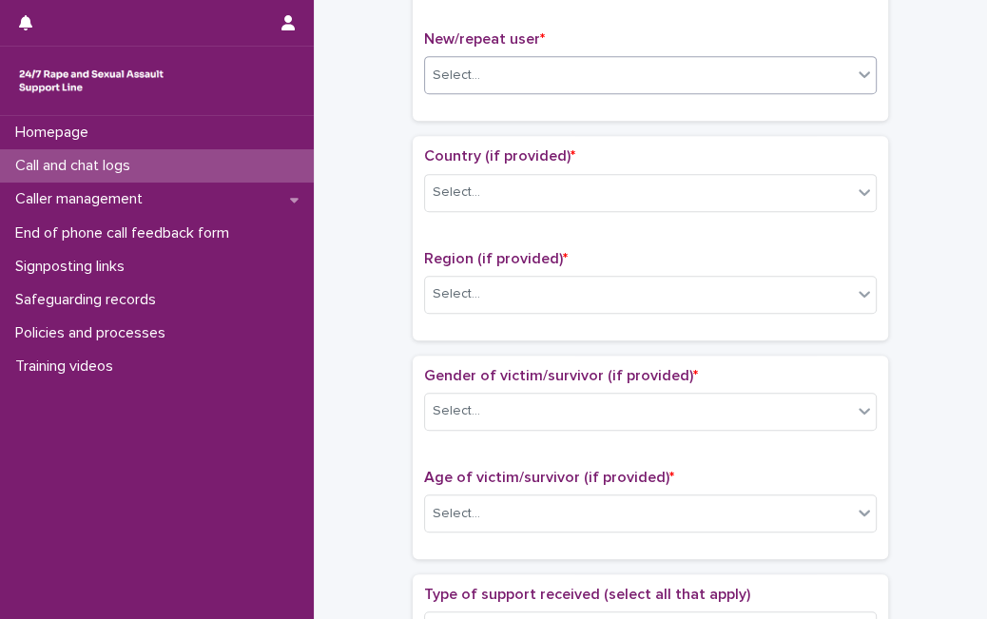
click at [780, 68] on div "Select..." at bounding box center [638, 75] width 427 height 31
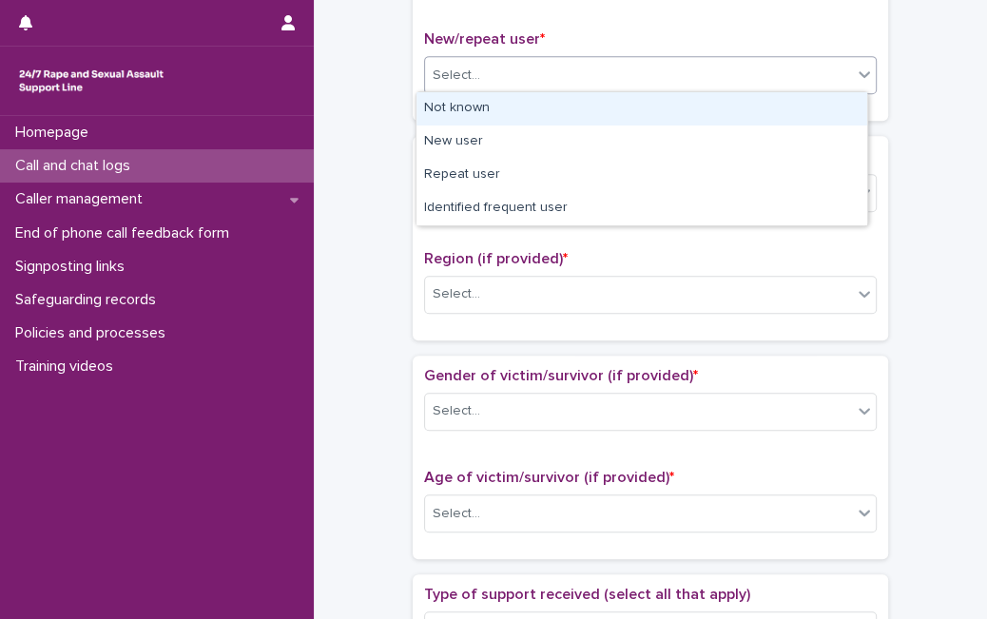
click at [737, 68] on div "Select..." at bounding box center [638, 75] width 427 height 31
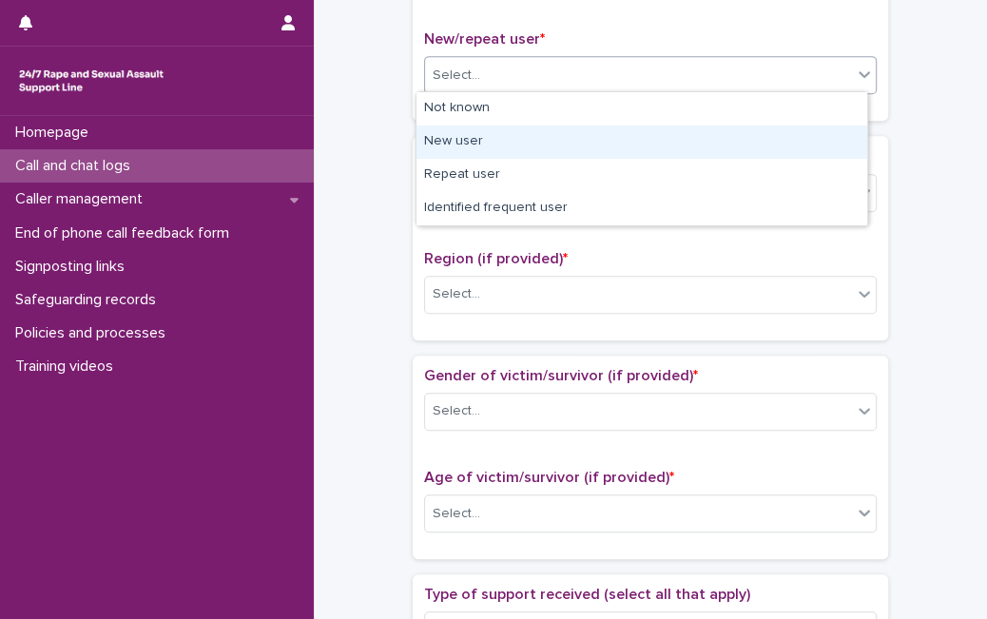
click at [695, 138] on div "New user" at bounding box center [641, 141] width 451 height 33
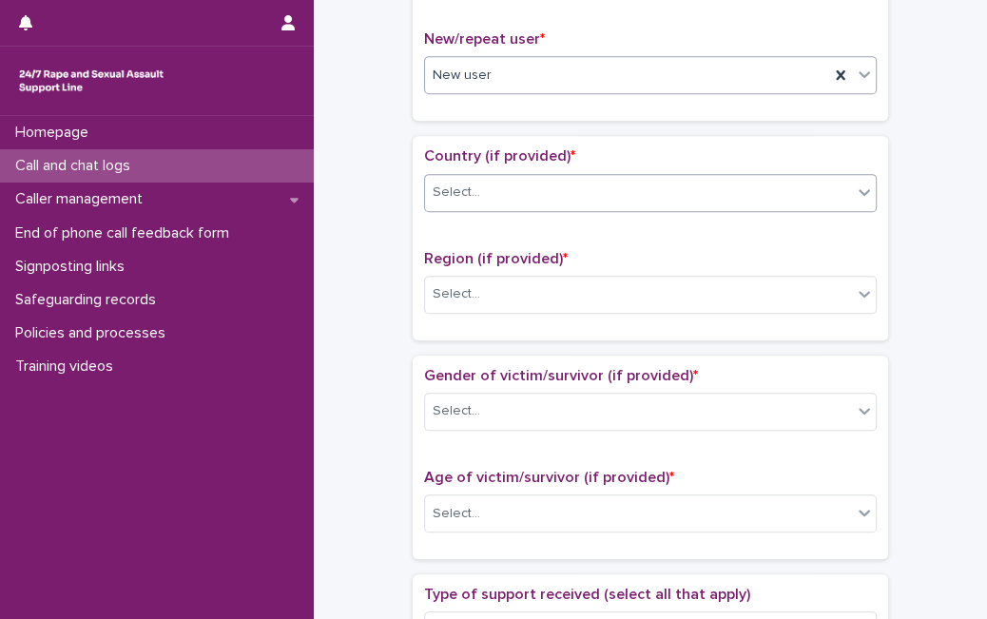
click at [689, 181] on div "Select..." at bounding box center [638, 192] width 427 height 31
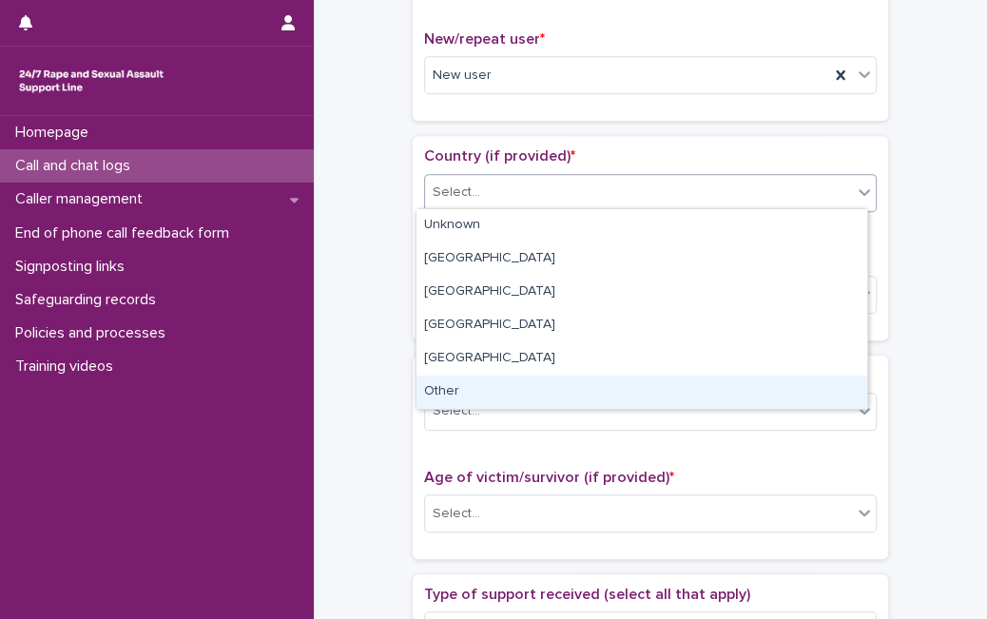
click at [573, 384] on div "Other" at bounding box center [641, 391] width 451 height 33
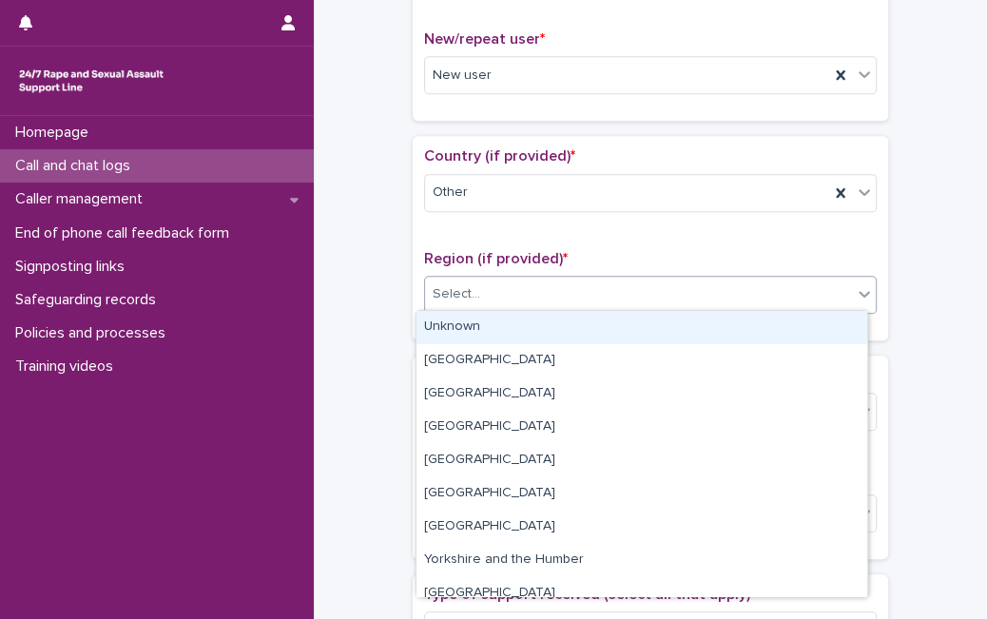
click at [619, 293] on div "Select..." at bounding box center [638, 294] width 427 height 31
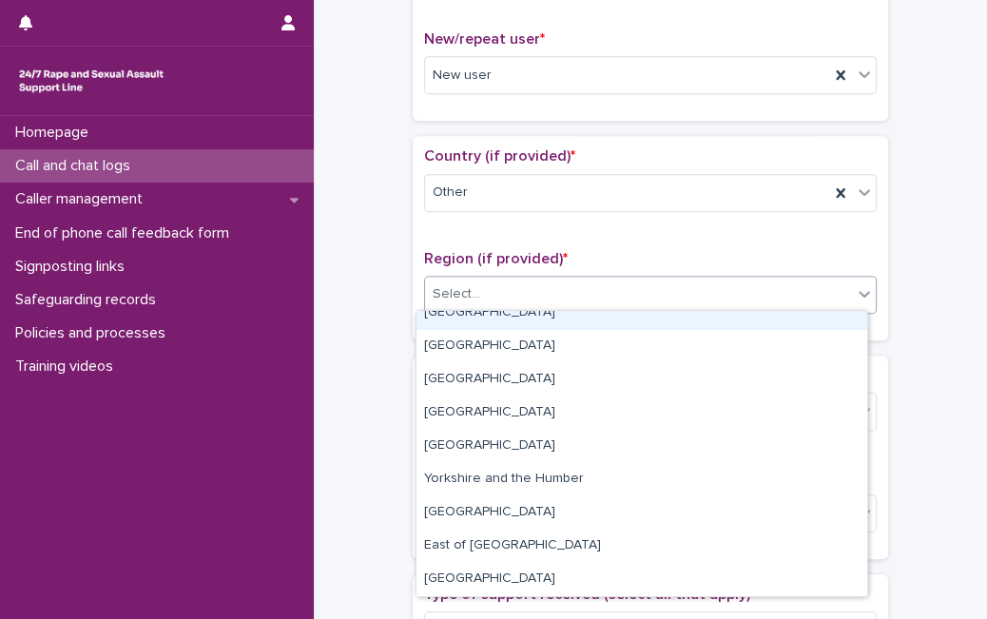
scroll to position [0, 0]
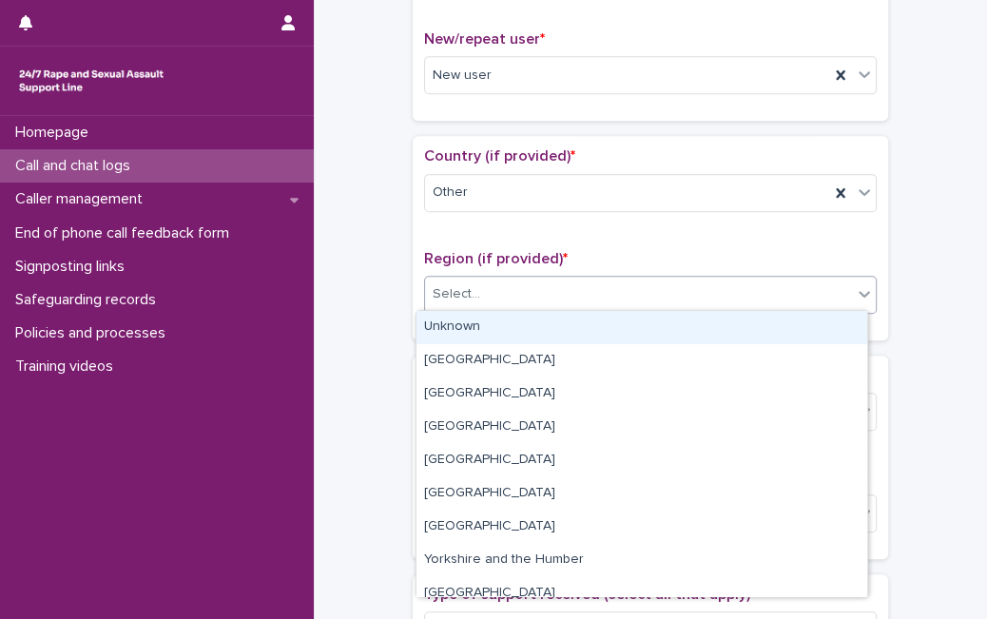
click at [813, 333] on div "Unknown" at bounding box center [641, 327] width 451 height 33
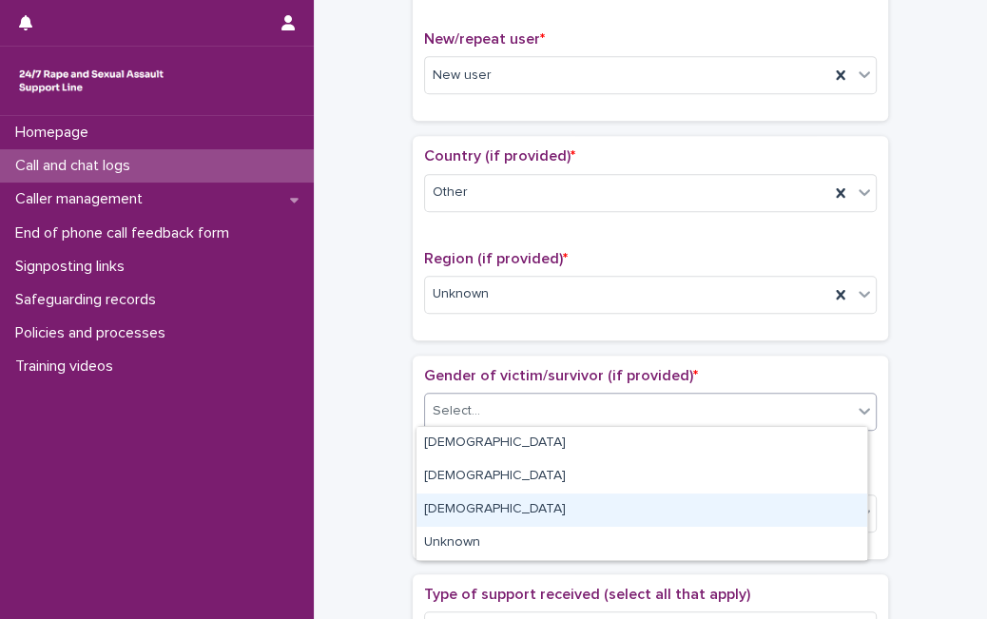
click at [625, 542] on body "**********" at bounding box center [493, 309] width 987 height 619
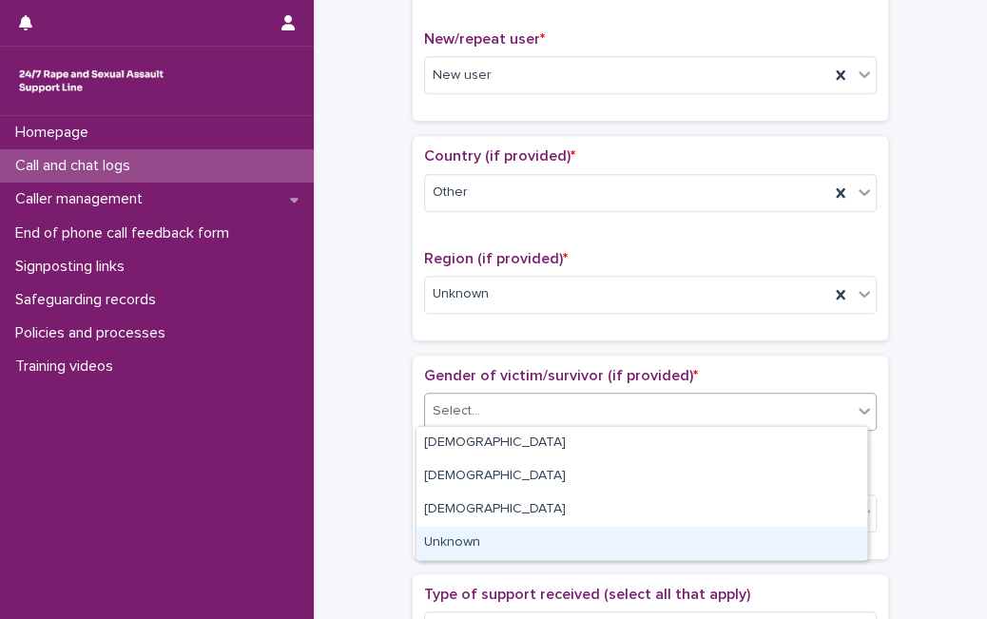
click at [625, 542] on div "Unknown" at bounding box center [641, 543] width 451 height 33
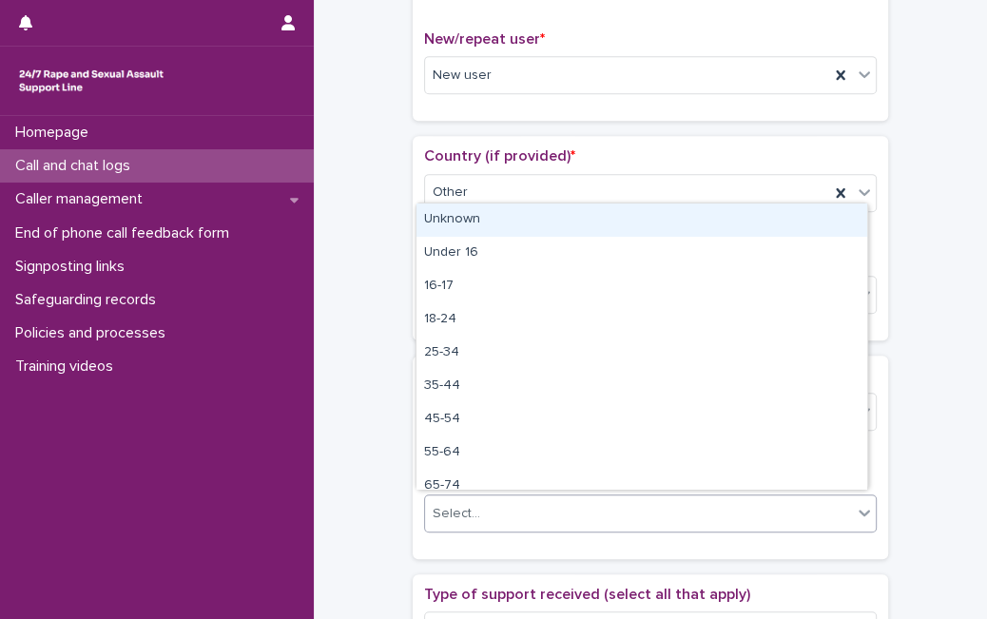
drag, startPoint x: 613, startPoint y: 516, endPoint x: 644, endPoint y: 232, distance: 285.8
click at [644, 232] on body "**********" at bounding box center [493, 309] width 987 height 619
click at [644, 232] on div "Unknown" at bounding box center [641, 219] width 451 height 33
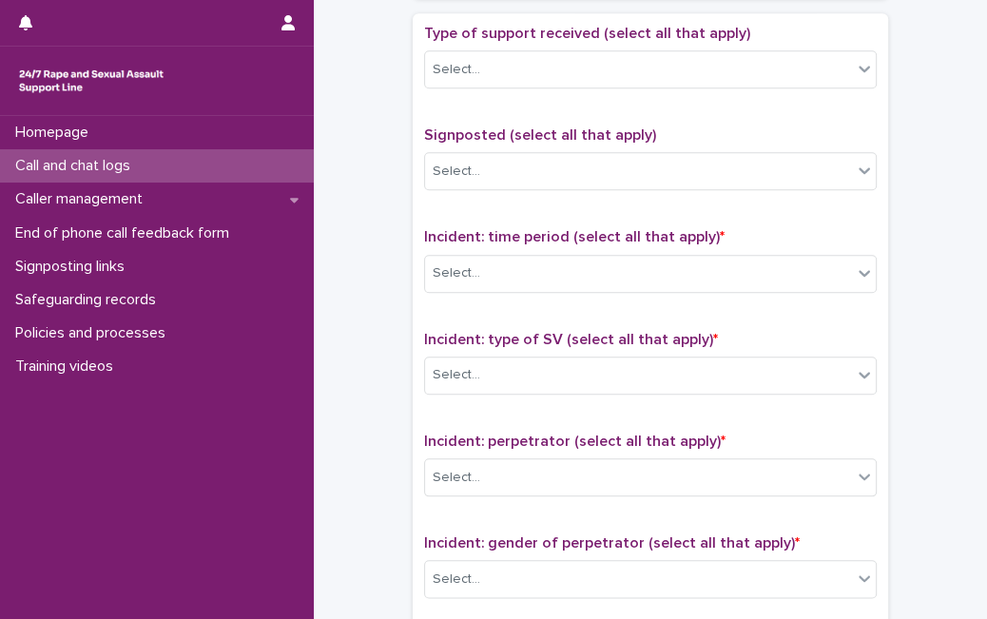
scroll to position [1075, 0]
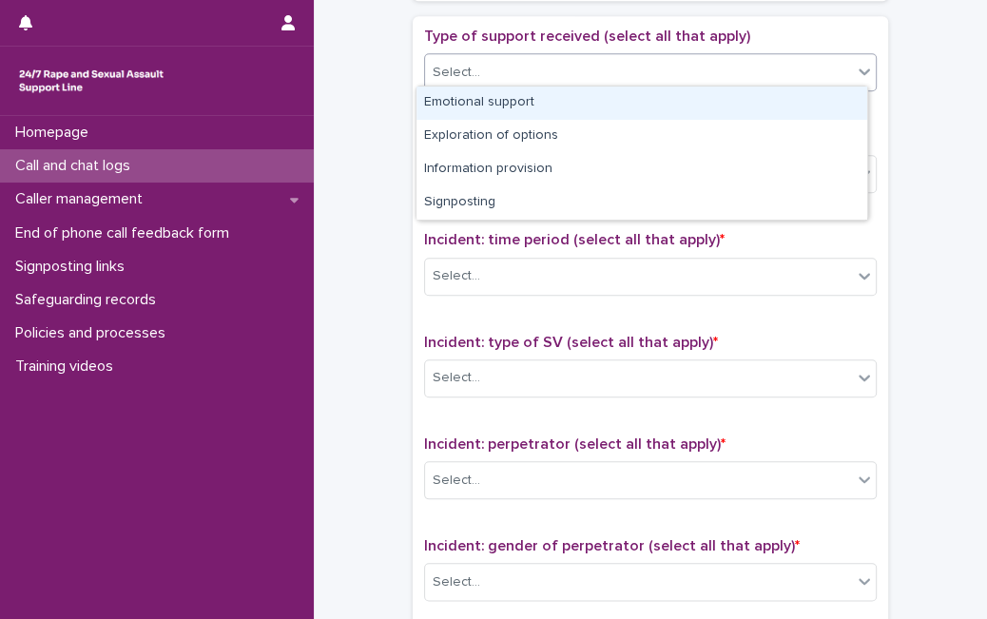
click at [767, 67] on div "Select..." at bounding box center [638, 72] width 427 height 31
click at [706, 103] on div "Emotional support" at bounding box center [641, 102] width 451 height 33
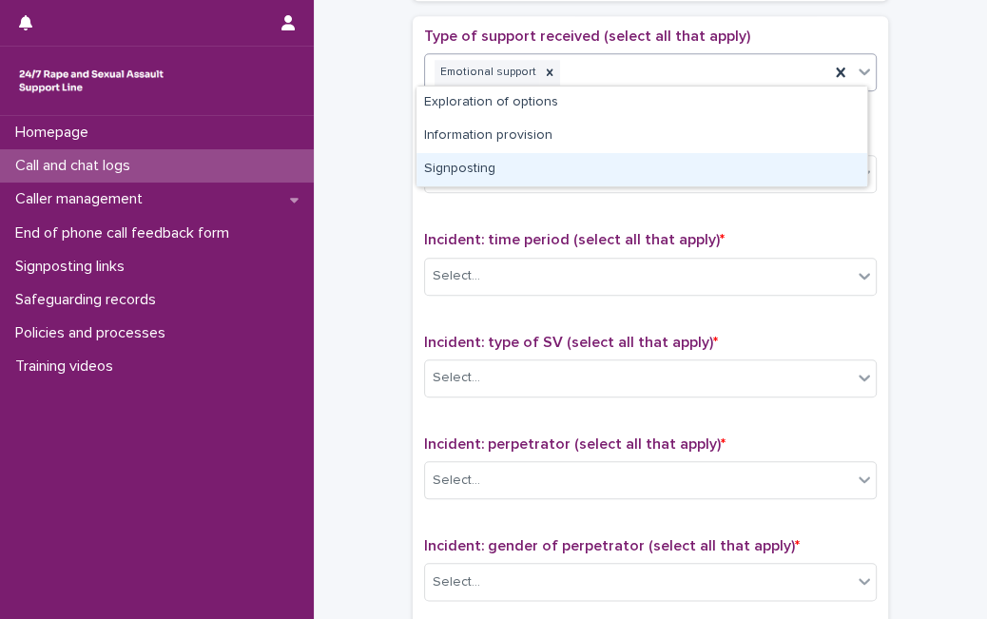
drag, startPoint x: 860, startPoint y: 68, endPoint x: 686, endPoint y: 196, distance: 215.6
click at [686, 196] on div "Type of support received (select all that apply) option Emotional support, sele…" at bounding box center [650, 425] width 452 height 795
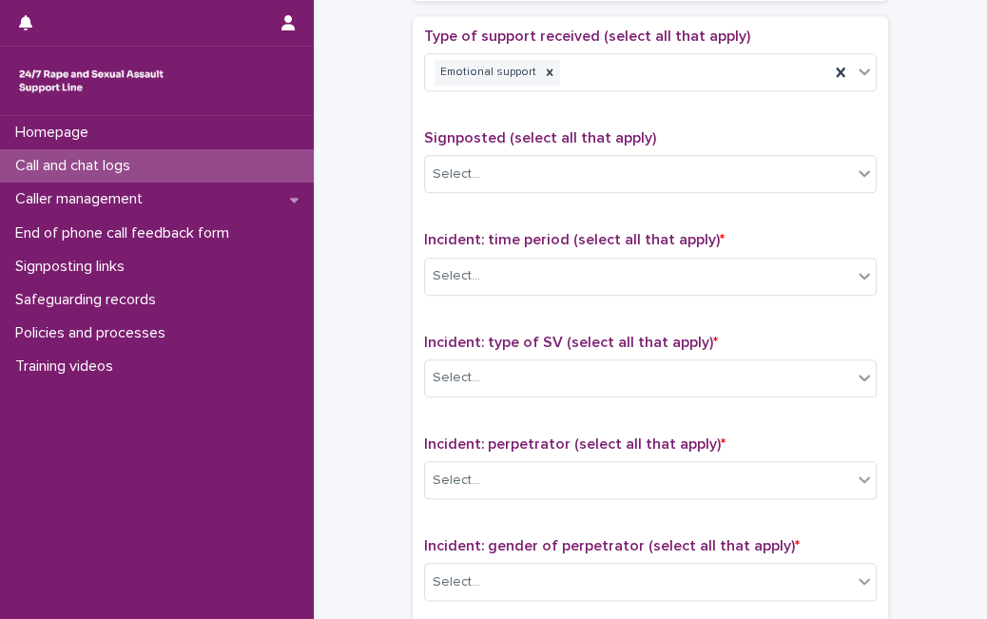
click at [701, 186] on div "Signposted (select all that apply) Select..." at bounding box center [650, 168] width 452 height 79
click at [858, 79] on div at bounding box center [864, 71] width 23 height 34
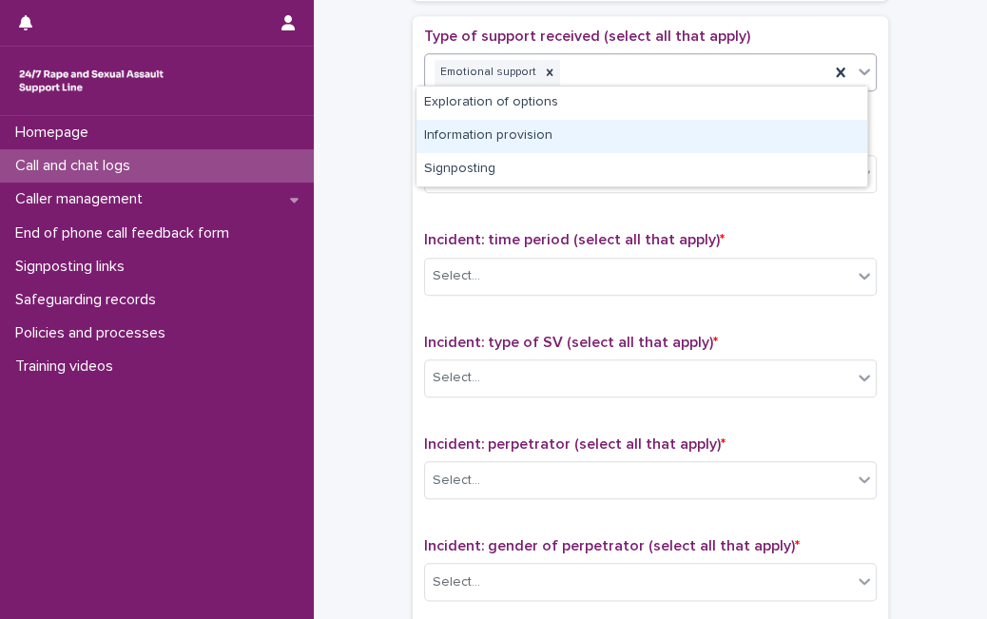
click at [806, 124] on div "Information provision" at bounding box center [641, 136] width 451 height 33
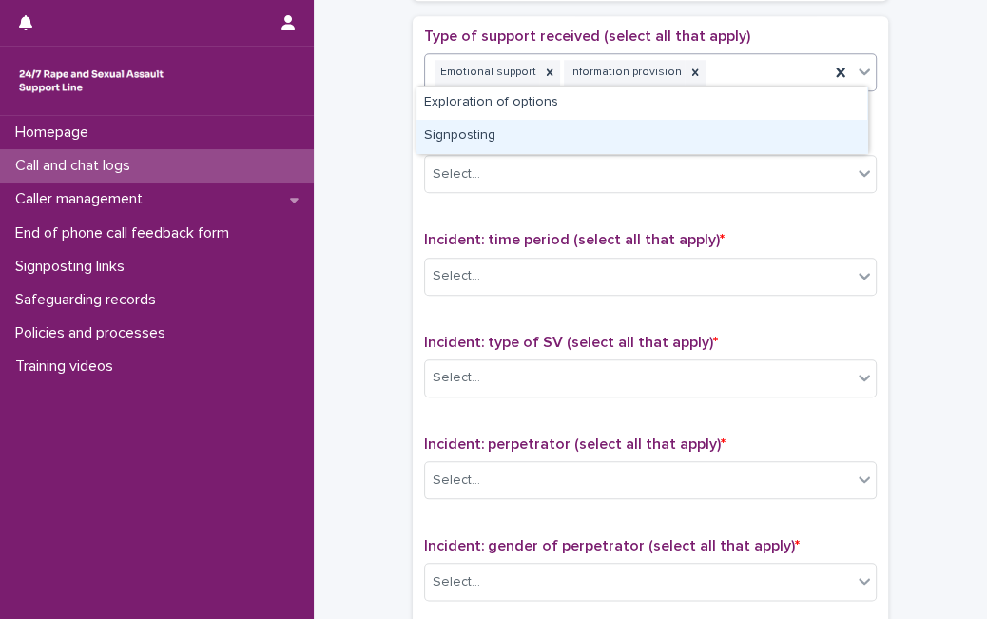
drag, startPoint x: 852, startPoint y: 66, endPoint x: 785, endPoint y: 118, distance: 84.6
click at [777, 126] on body "**********" at bounding box center [493, 309] width 987 height 619
click at [777, 126] on div "Signposting" at bounding box center [641, 136] width 451 height 33
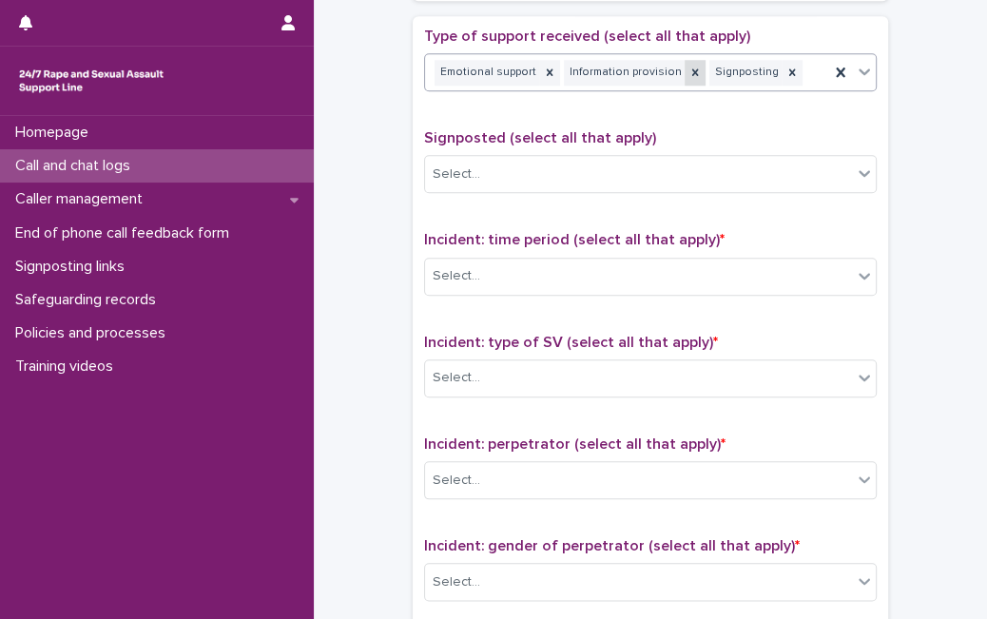
click at [688, 66] on icon at bounding box center [694, 72] width 13 height 13
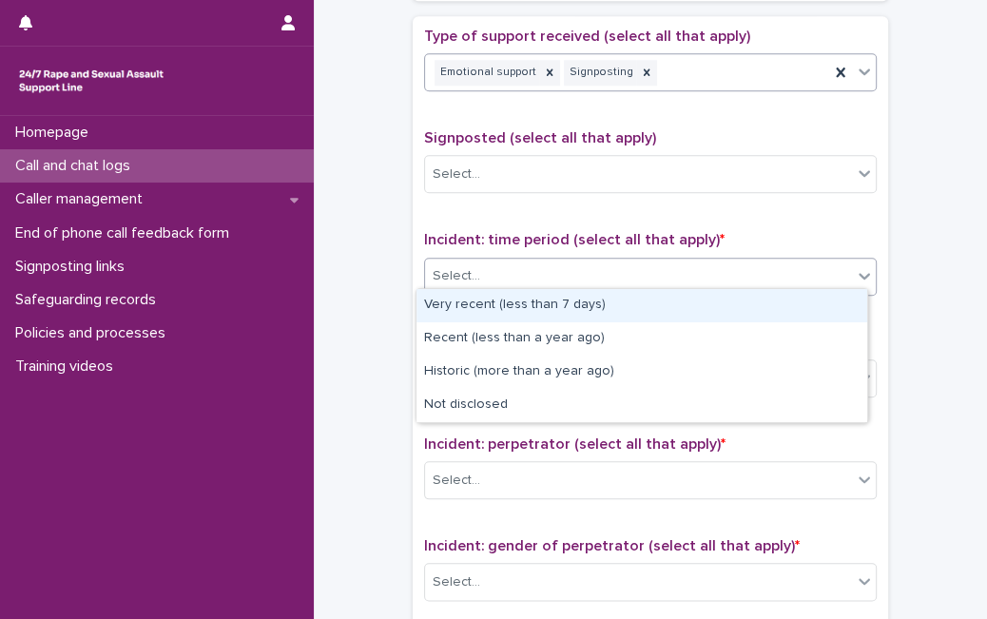
click at [572, 263] on div "Select..." at bounding box center [638, 275] width 427 height 31
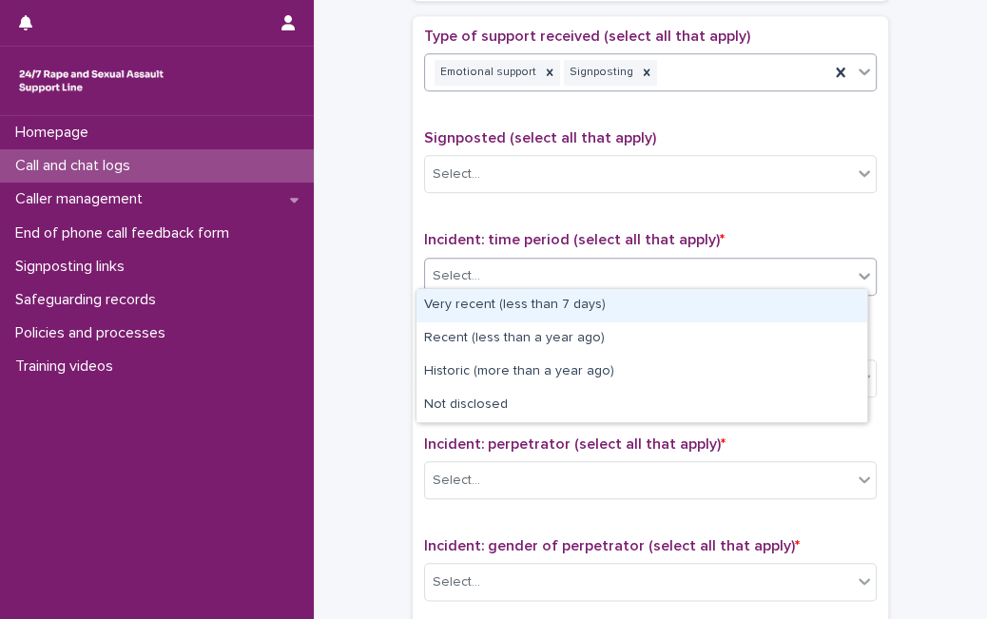
click at [836, 264] on div "Select..." at bounding box center [638, 275] width 427 height 31
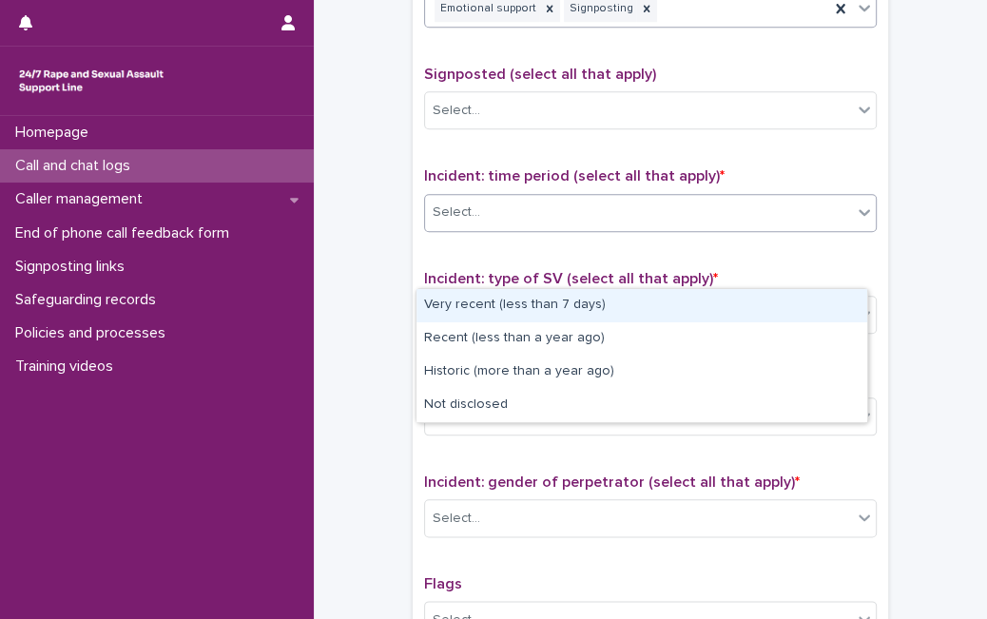
scroll to position [1142, 0]
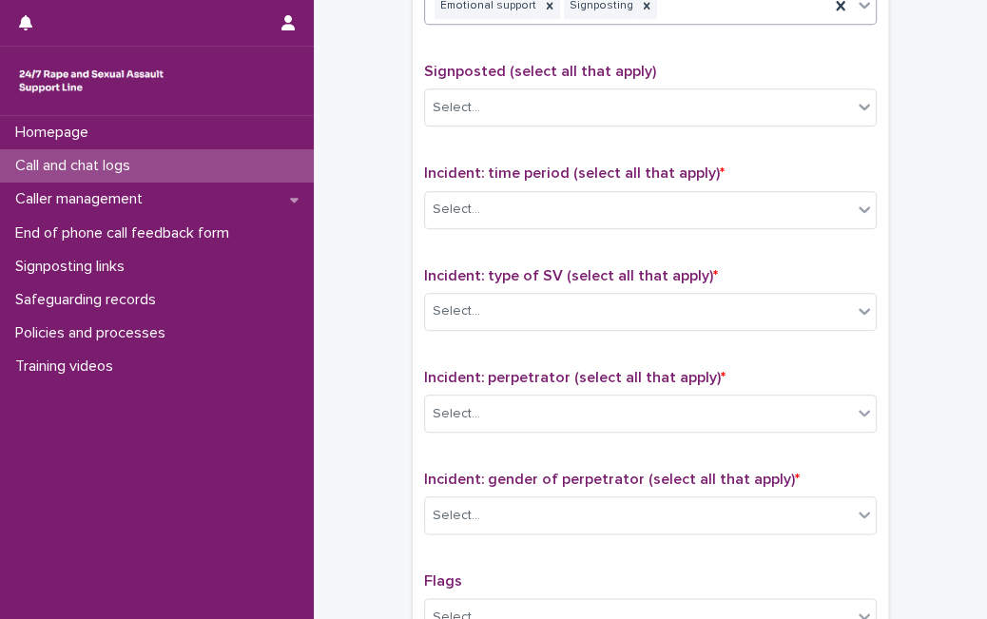
click at [868, 224] on div "Incident: time period (select all that apply) * Select..." at bounding box center [650, 203] width 452 height 79
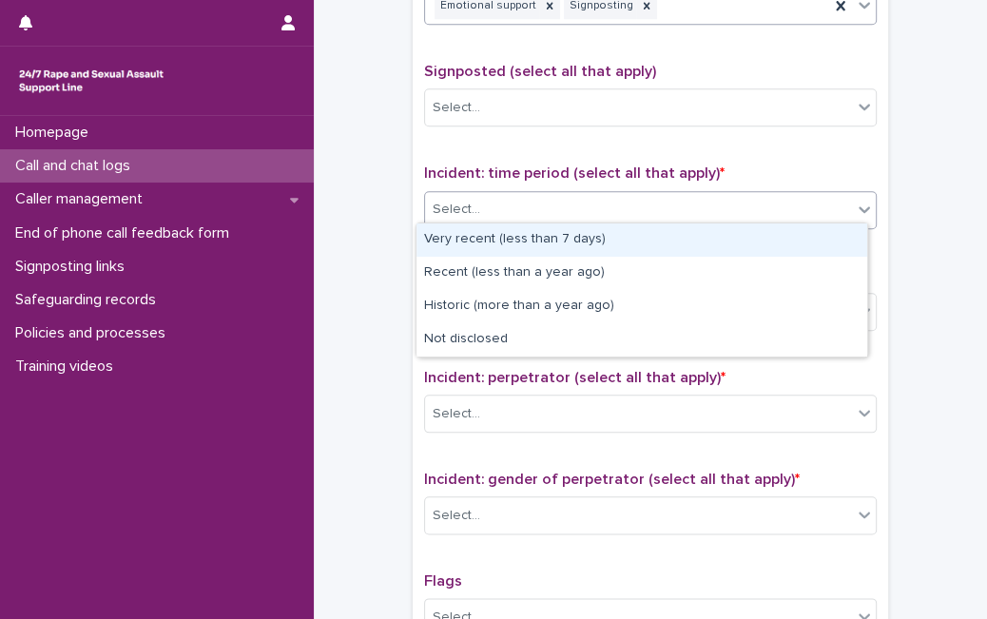
click at [798, 194] on div "Select..." at bounding box center [638, 209] width 427 height 31
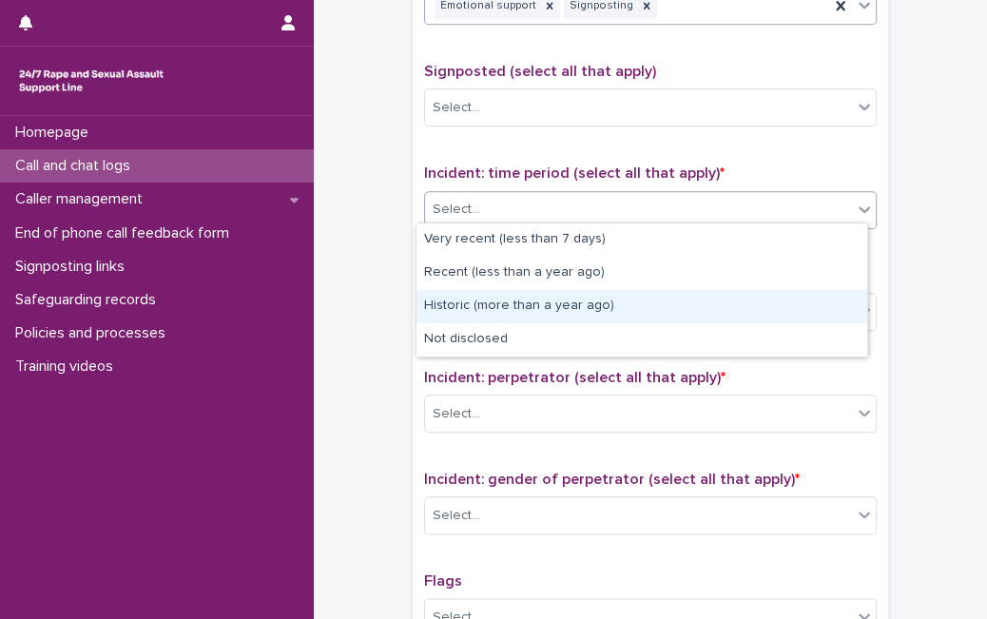
click at [677, 308] on div "Historic (more than a year ago)" at bounding box center [641, 306] width 451 height 33
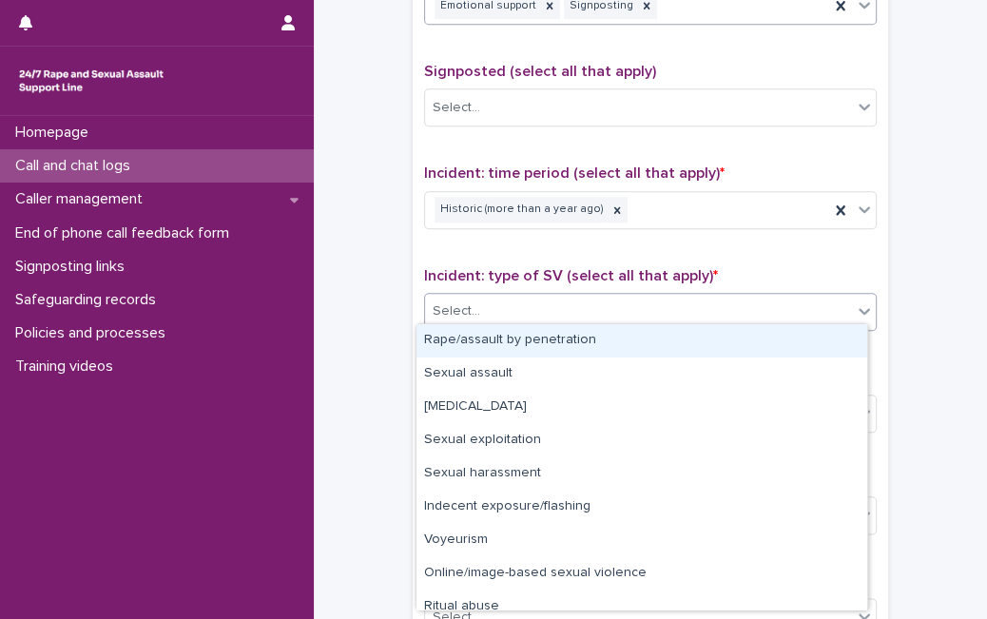
click at [667, 296] on div "Select..." at bounding box center [638, 311] width 427 height 31
click at [633, 343] on div "Rape/assault by penetration" at bounding box center [641, 340] width 451 height 33
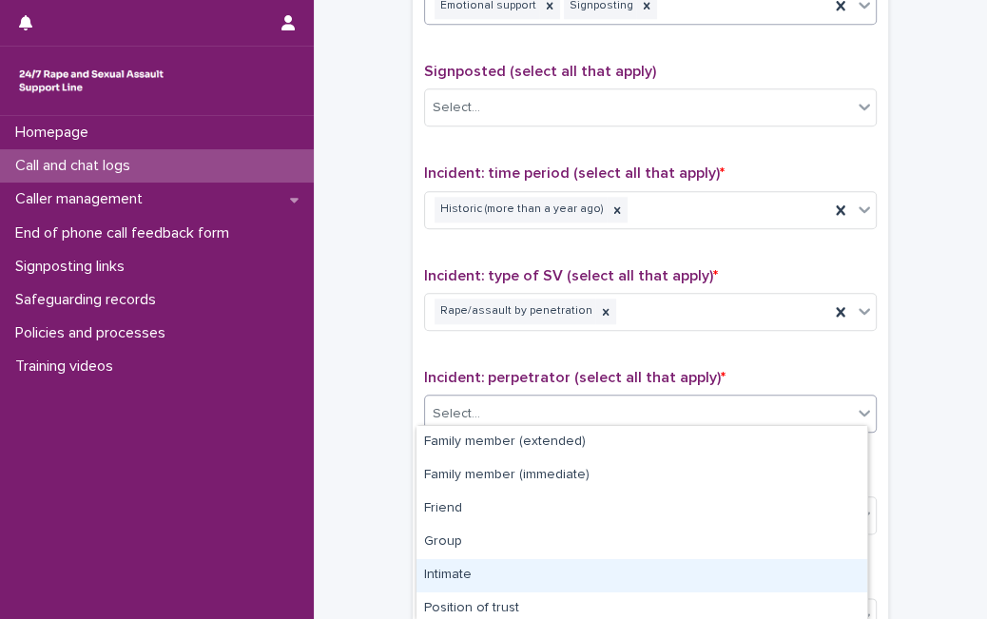
drag, startPoint x: 598, startPoint y: 404, endPoint x: 850, endPoint y: 577, distance: 305.6
click at [850, 577] on body "**********" at bounding box center [493, 309] width 987 height 619
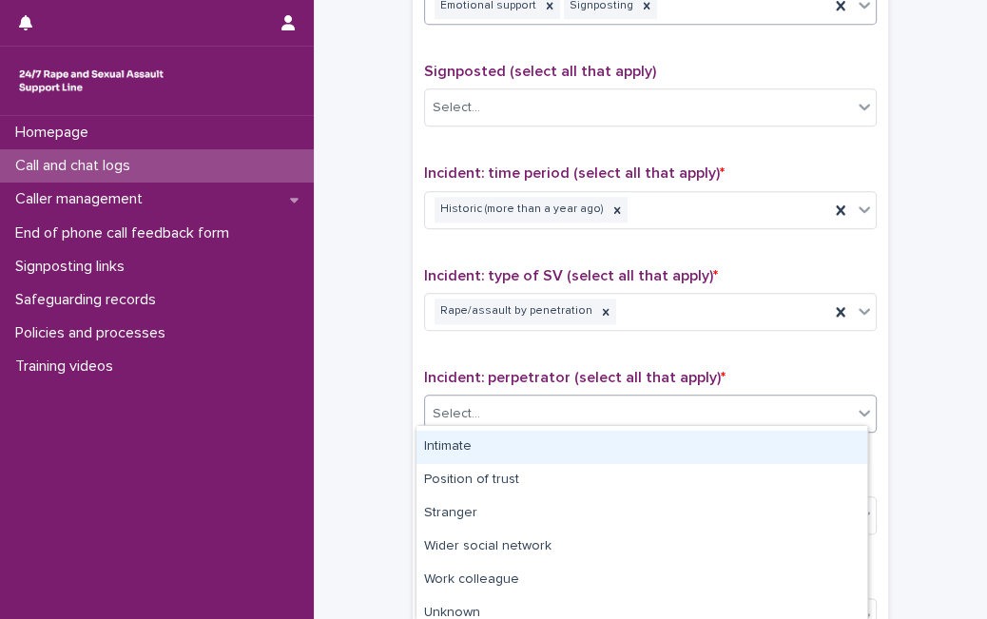
scroll to position [169, 0]
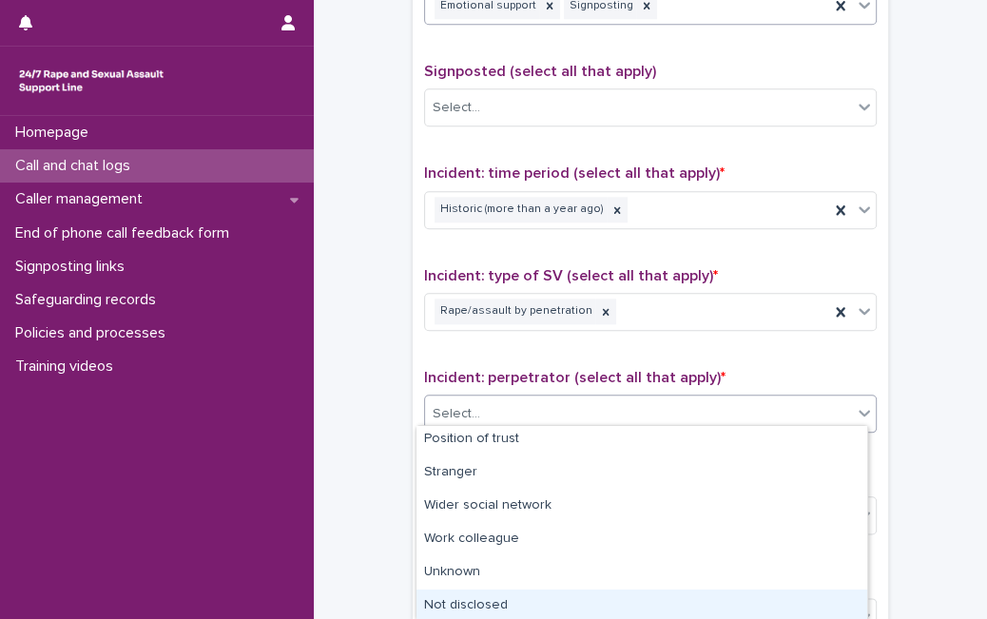
click at [762, 593] on div "Not disclosed" at bounding box center [641, 605] width 451 height 33
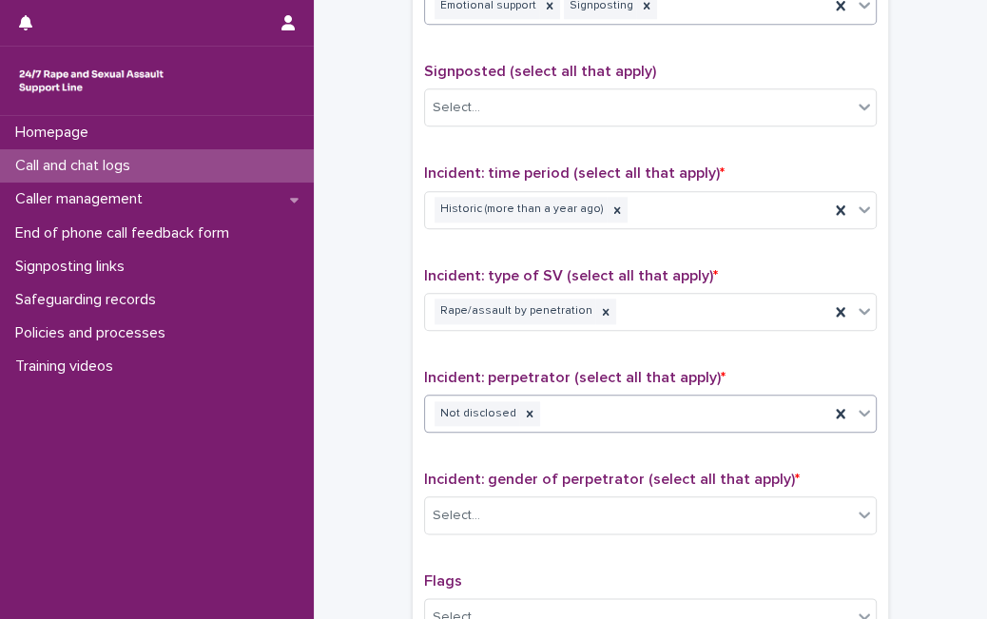
scroll to position [1475, 0]
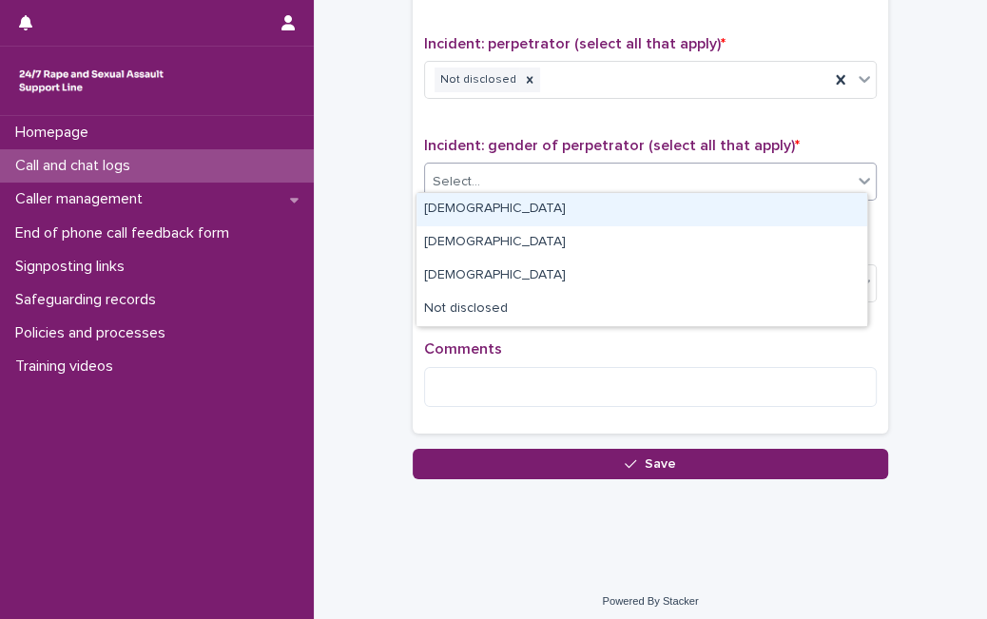
click at [827, 183] on div "Select..." at bounding box center [638, 181] width 427 height 31
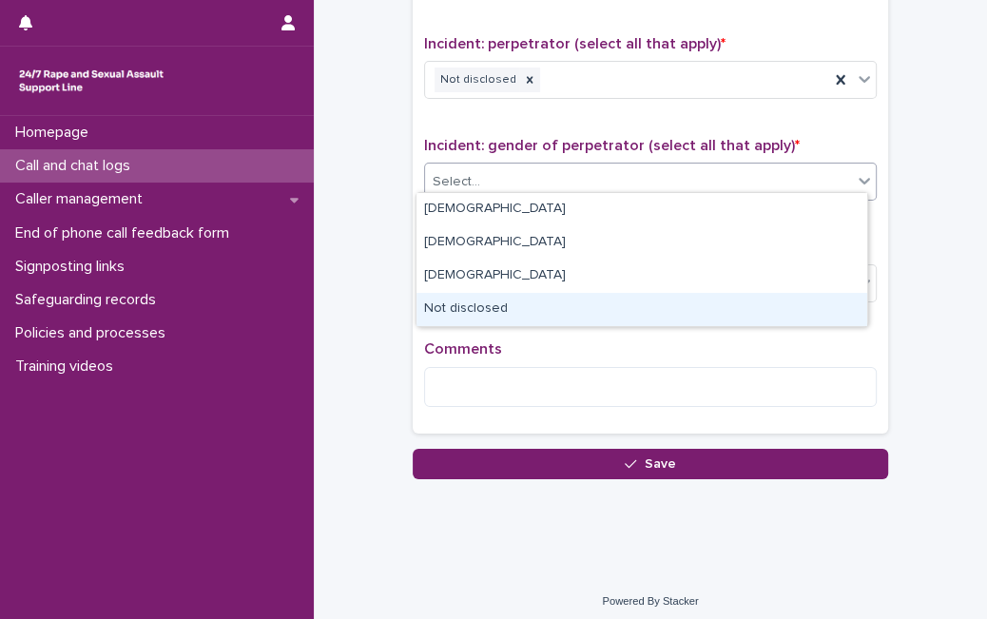
click at [721, 301] on div "Not disclosed" at bounding box center [641, 309] width 451 height 33
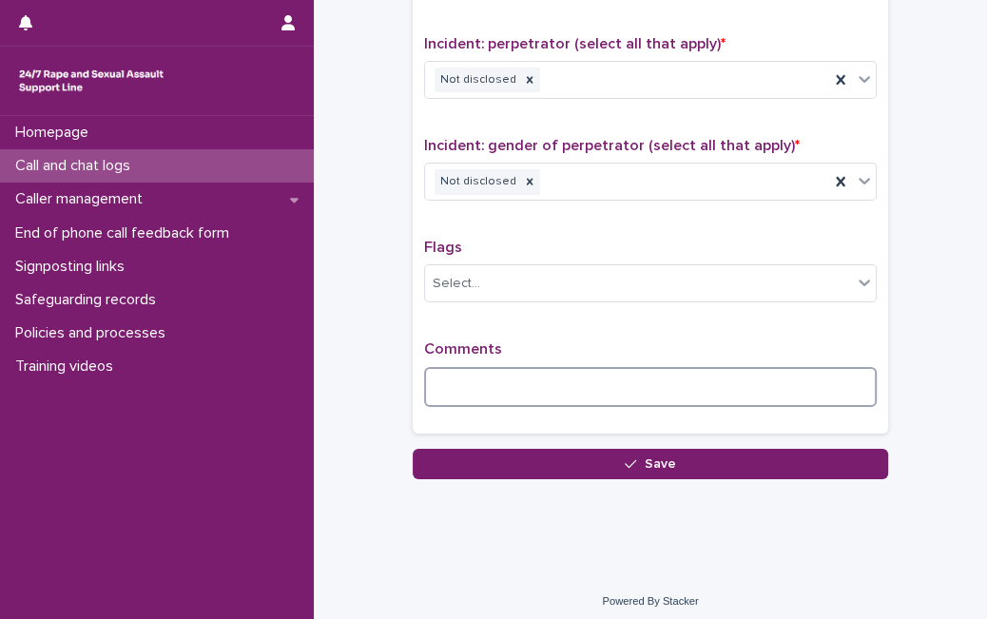
click at [644, 378] on textarea at bounding box center [650, 387] width 452 height 40
click at [545, 367] on textarea at bounding box center [650, 387] width 452 height 40
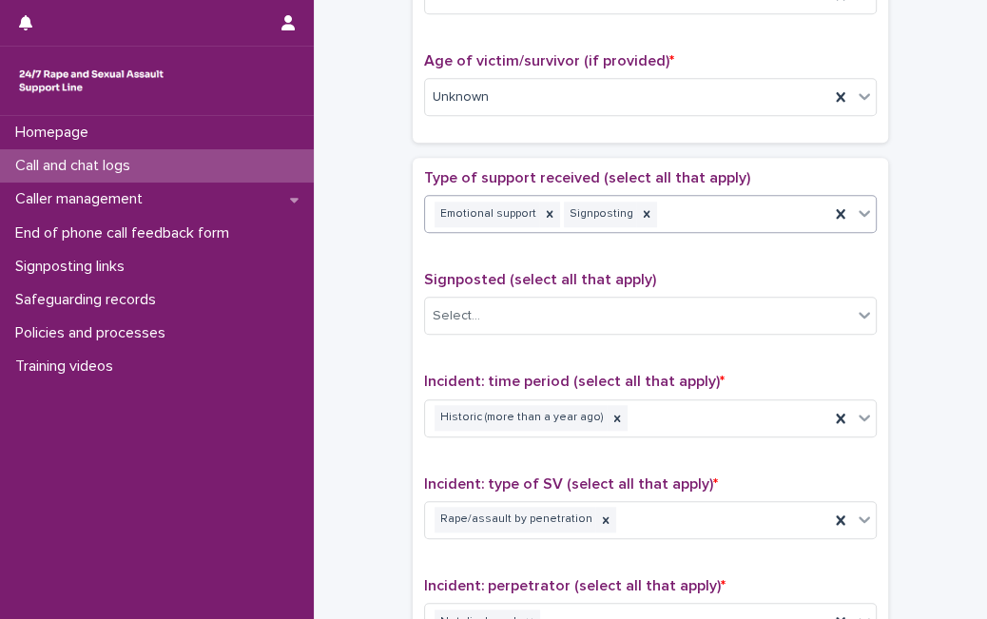
scroll to position [989, 0]
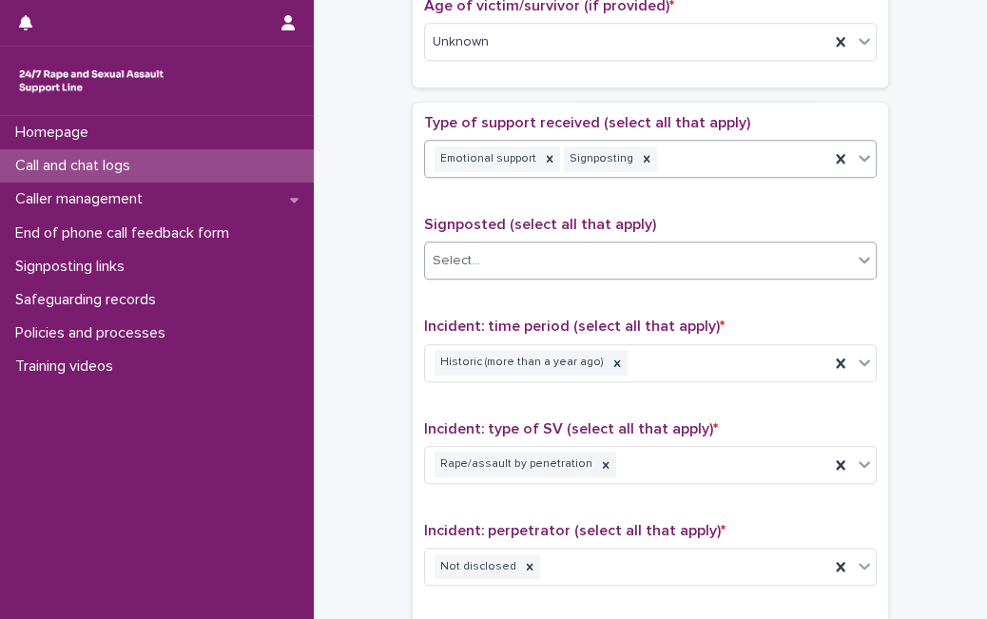
type textarea "**********"
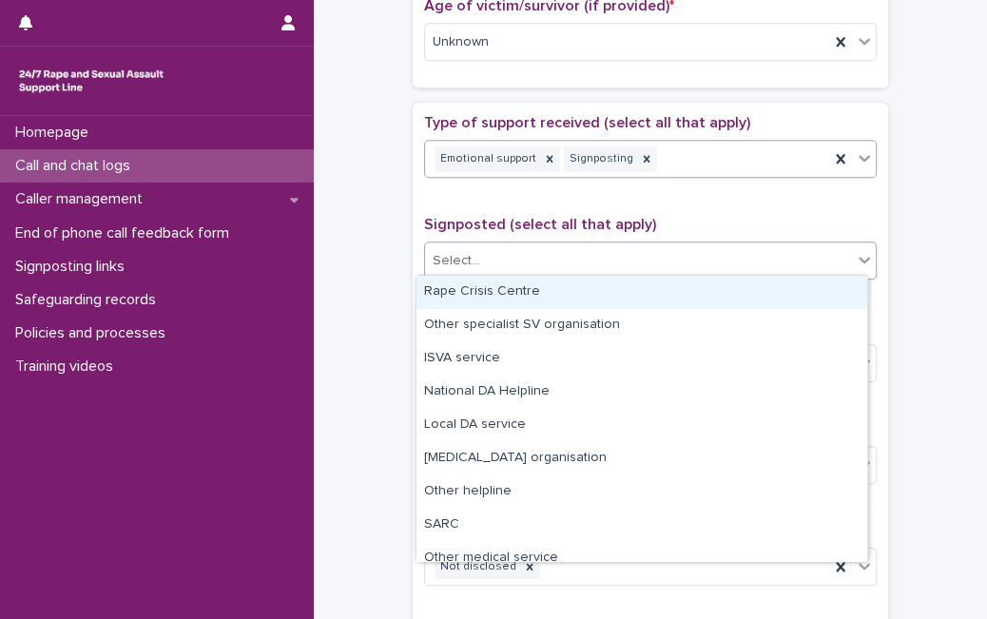
click at [798, 241] on div "Select..." at bounding box center [650, 260] width 452 height 38
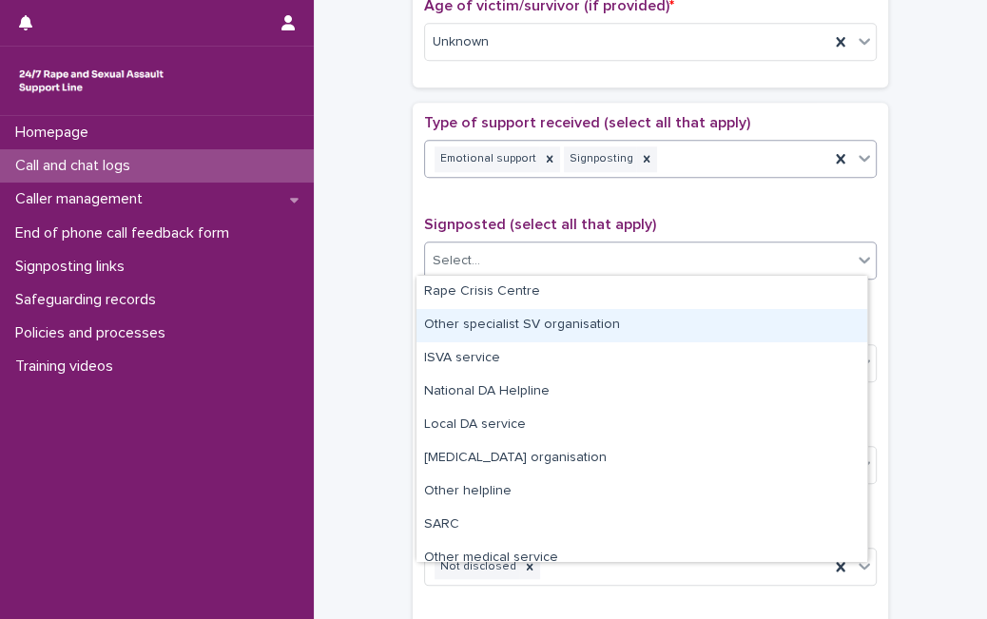
click at [790, 316] on div "Other specialist SV organisation" at bounding box center [641, 325] width 451 height 33
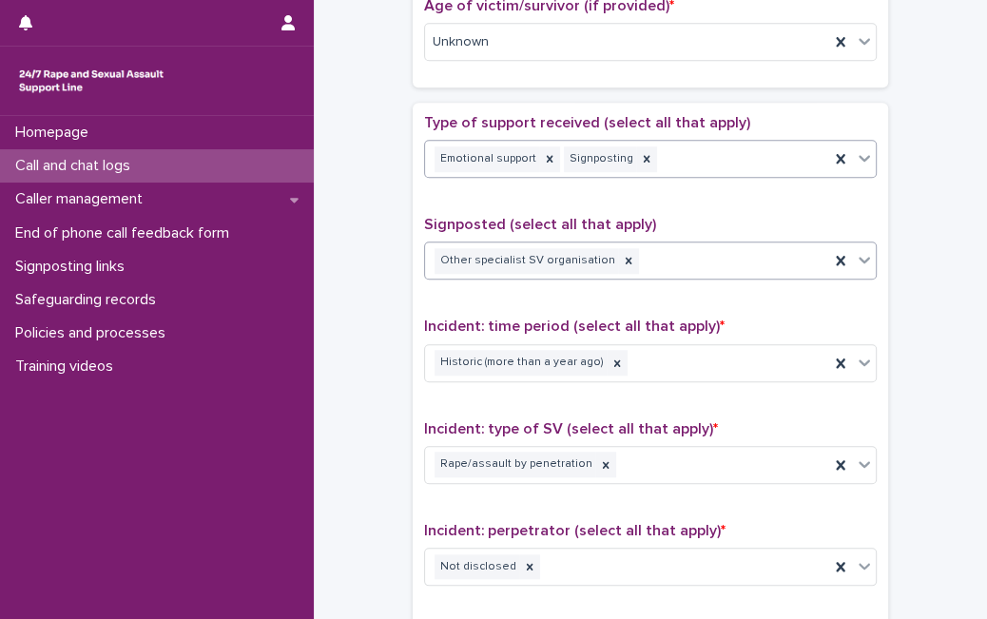
scroll to position [1507, 0]
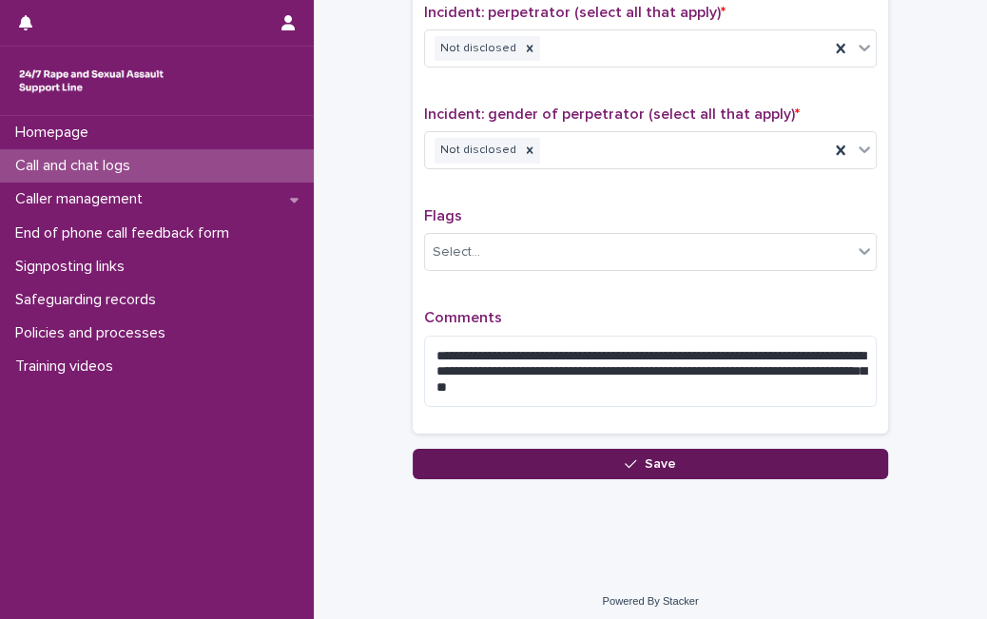
click at [863, 449] on button "Save" at bounding box center [650, 464] width 475 height 30
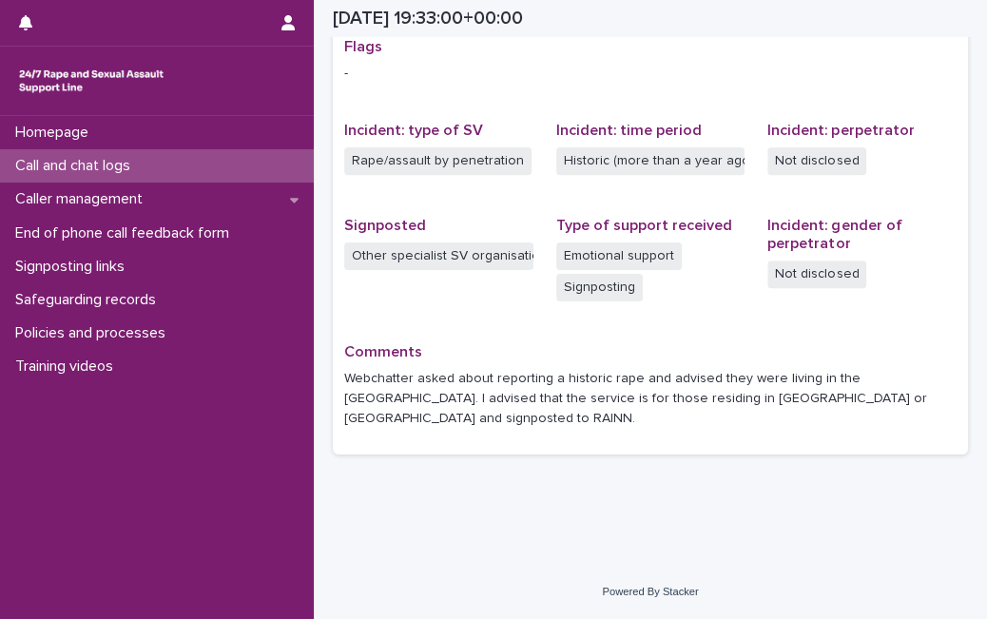
scroll to position [385, 0]
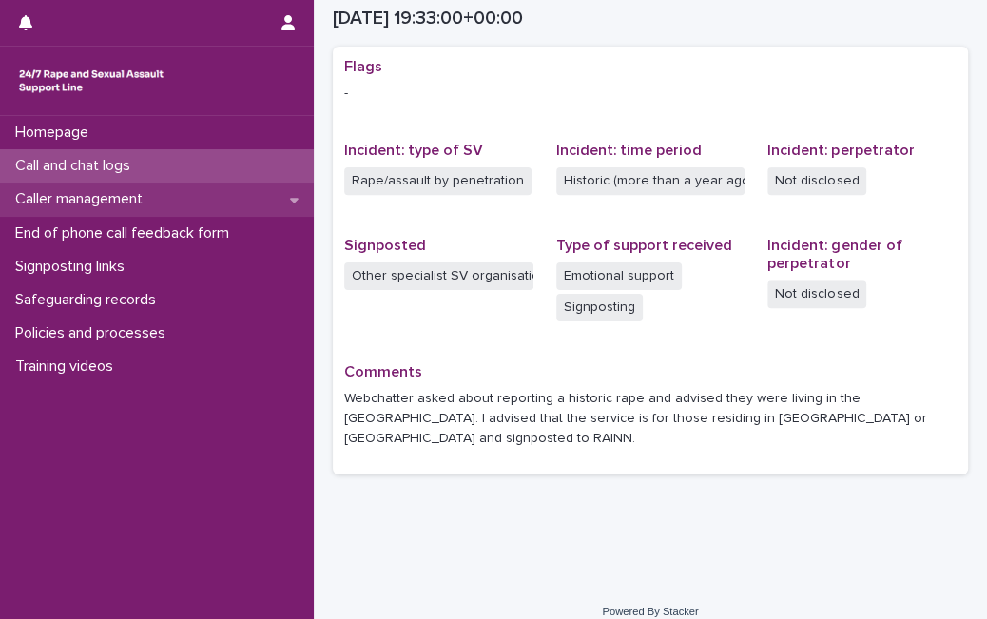
click at [139, 198] on p "Caller management" at bounding box center [83, 199] width 150 height 18
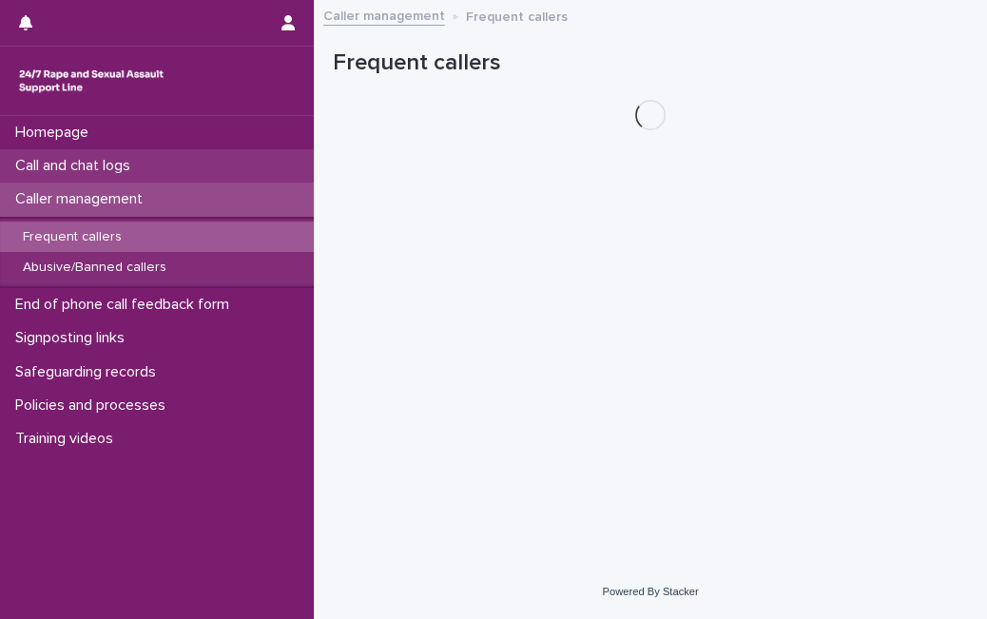
click at [145, 163] on p "Call and chat logs" at bounding box center [77, 166] width 138 height 18
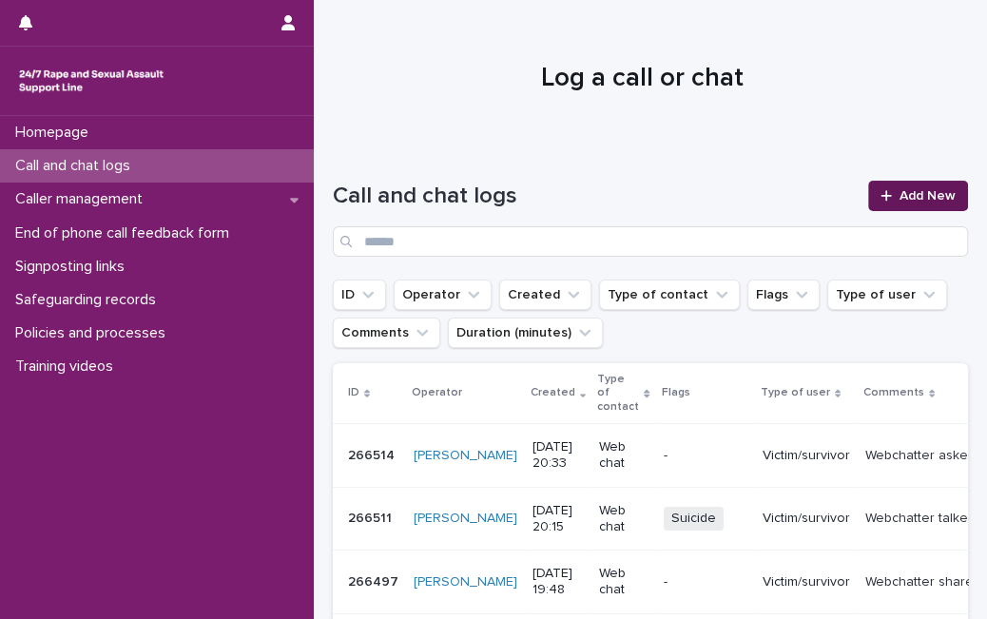
click at [868, 199] on link "Add New" at bounding box center [918, 196] width 100 height 30
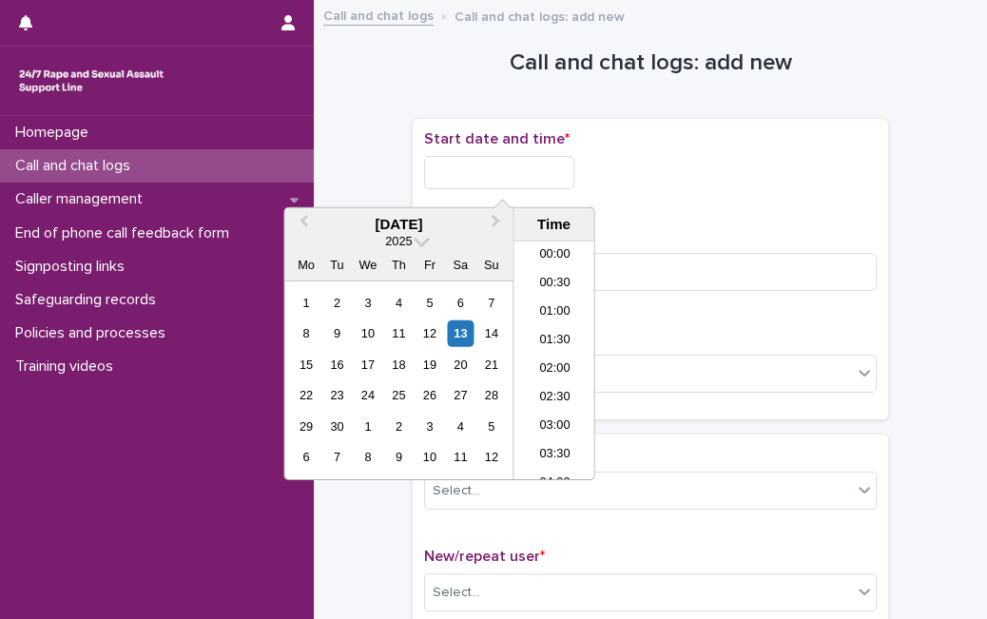
click at [548, 178] on input "text" at bounding box center [499, 172] width 150 height 33
click at [457, 333] on div "13" at bounding box center [461, 333] width 26 height 26
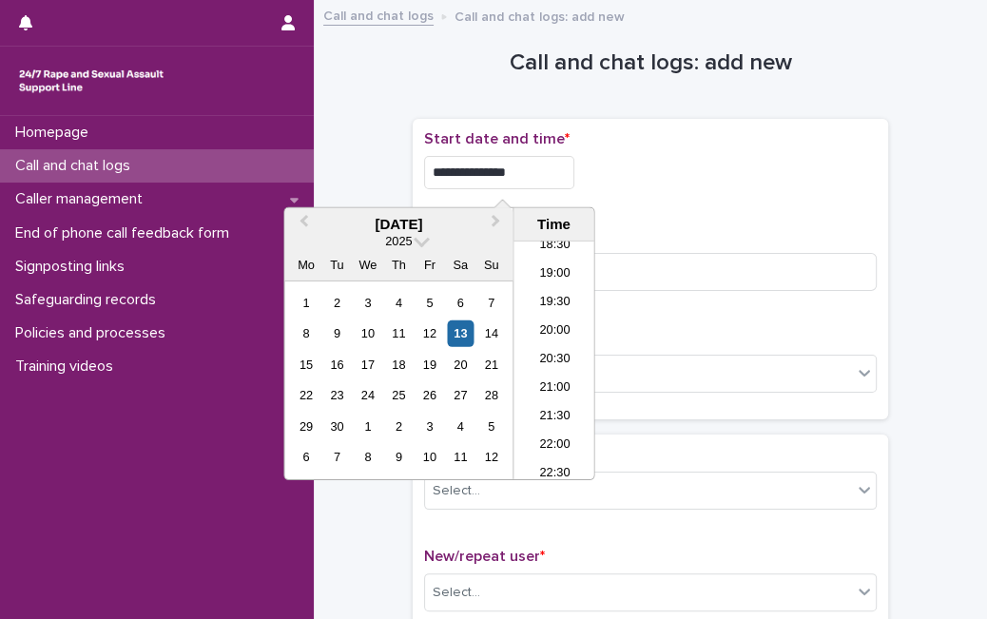
click at [529, 162] on input "**********" at bounding box center [499, 172] width 150 height 33
type input "**********"
click at [637, 278] on input at bounding box center [650, 272] width 452 height 38
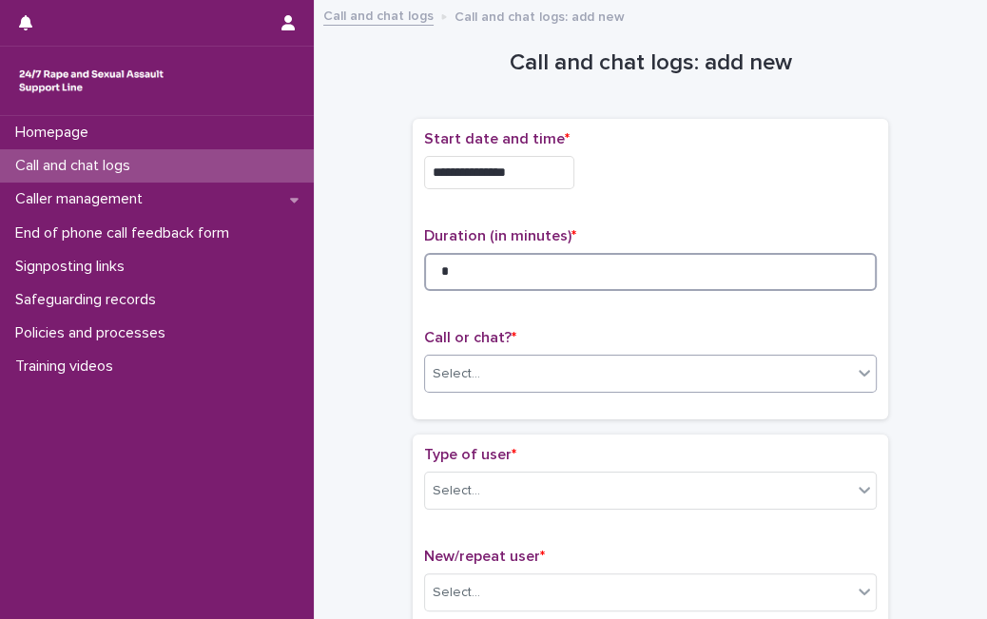
type input "*"
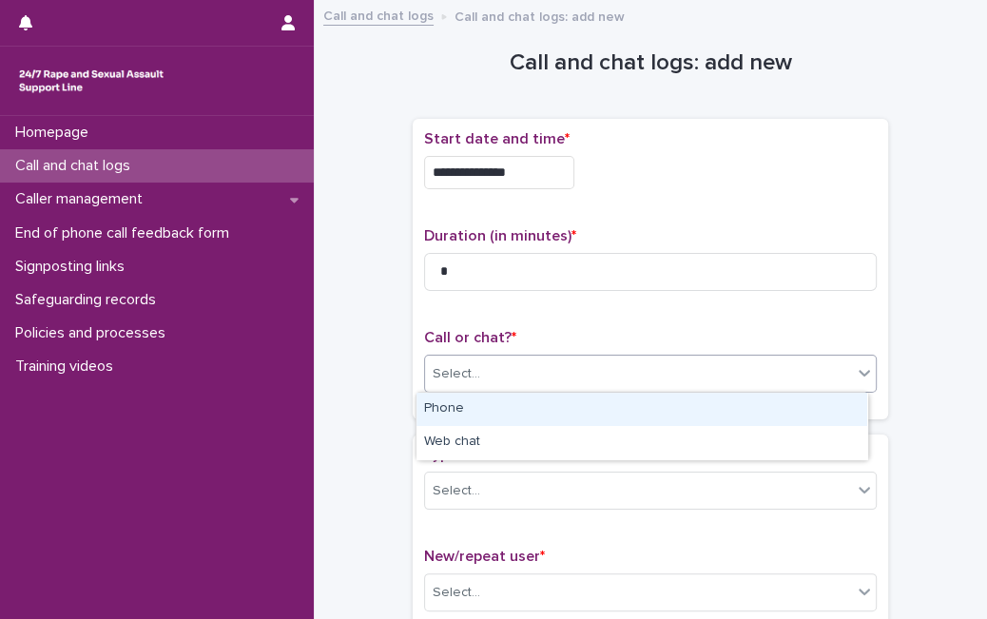
click at [623, 358] on div "Select..." at bounding box center [638, 373] width 427 height 31
click at [588, 422] on div "Phone" at bounding box center [641, 409] width 451 height 33
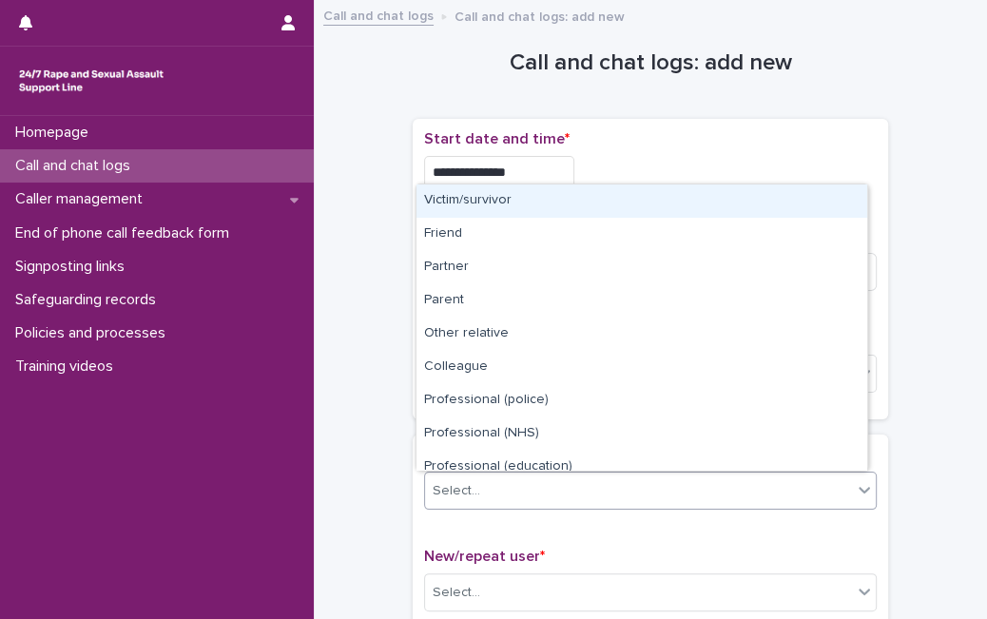
click at [489, 480] on div "Select..." at bounding box center [638, 490] width 427 height 31
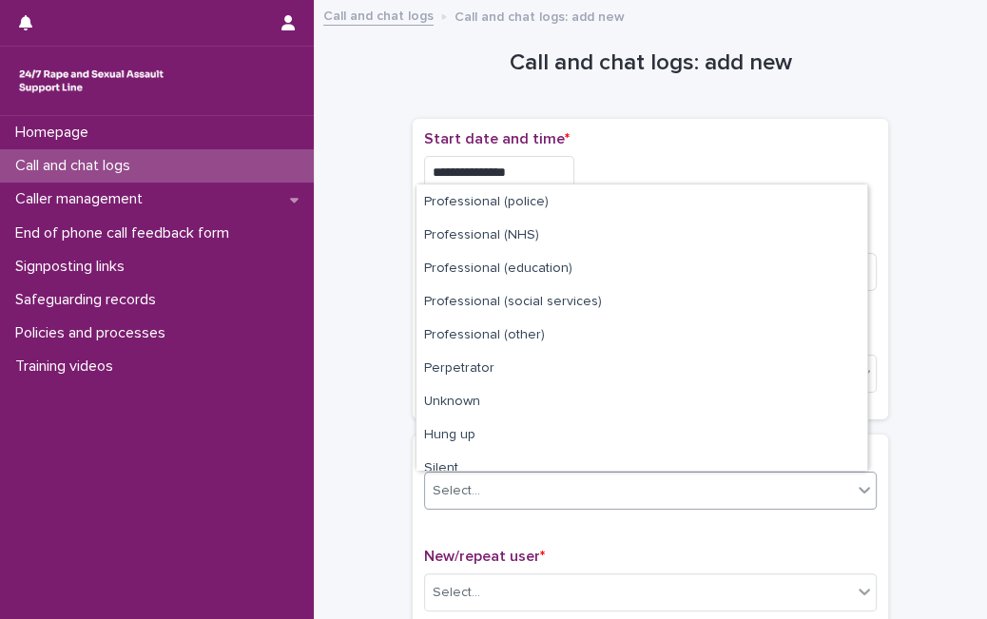
scroll to position [214, 0]
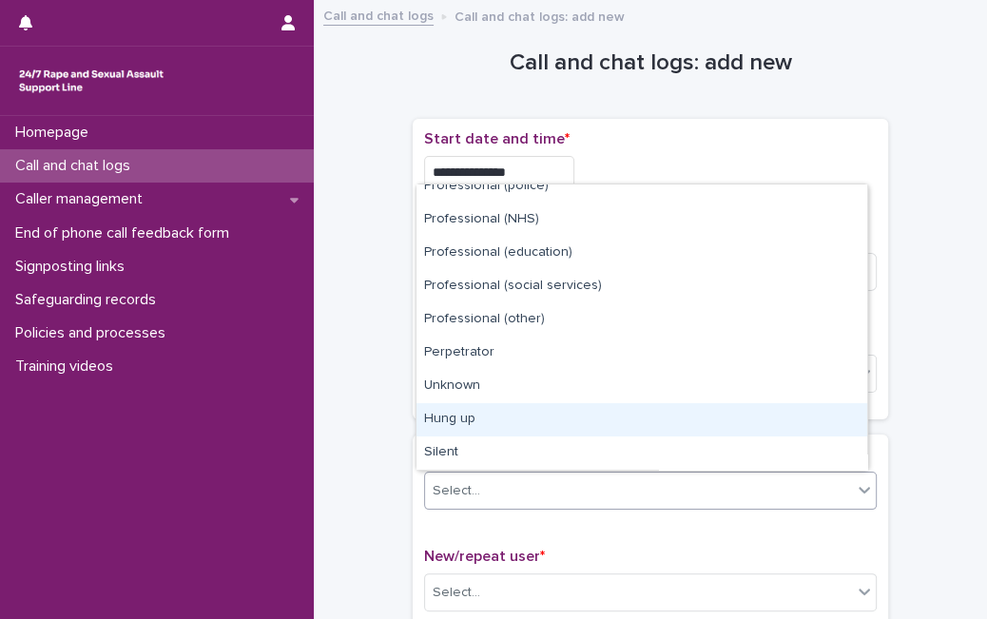
click at [813, 428] on div "Hung up" at bounding box center [641, 419] width 451 height 33
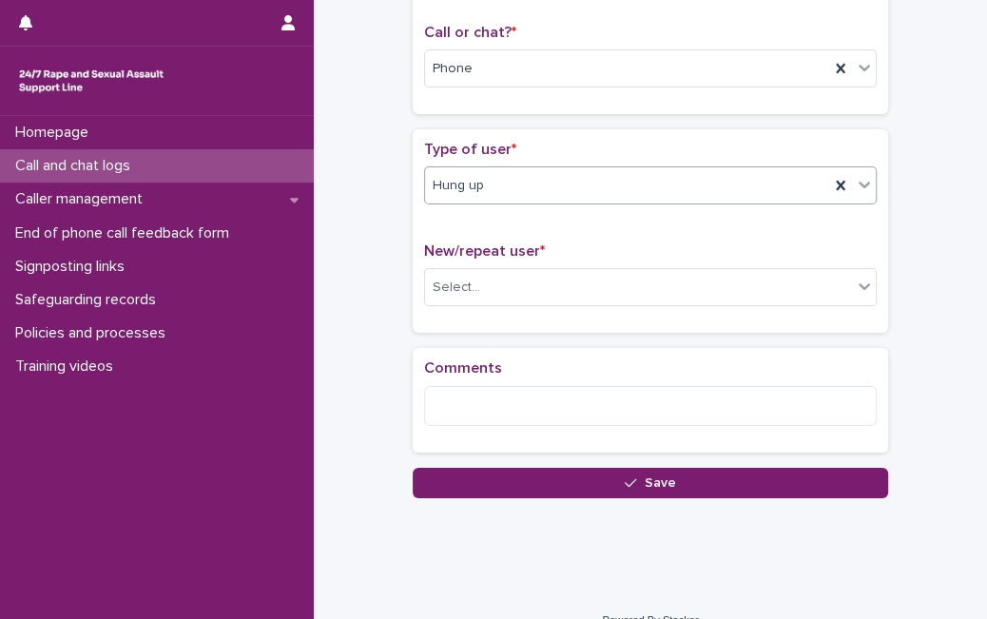
scroll to position [316, 0]
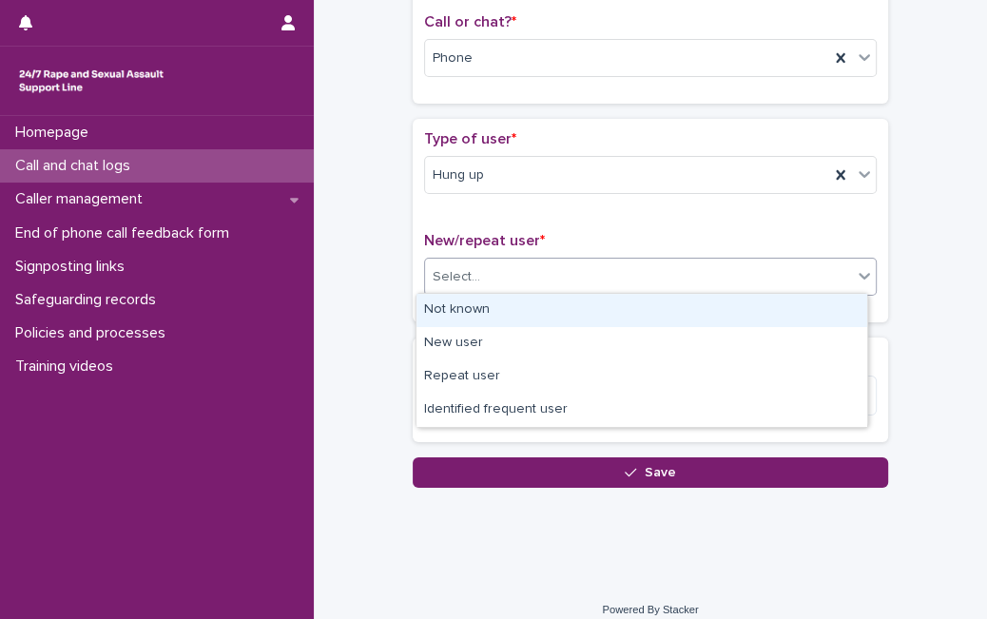
click at [836, 275] on div "Select..." at bounding box center [638, 276] width 427 height 31
click at [779, 314] on div "Not known" at bounding box center [641, 310] width 451 height 33
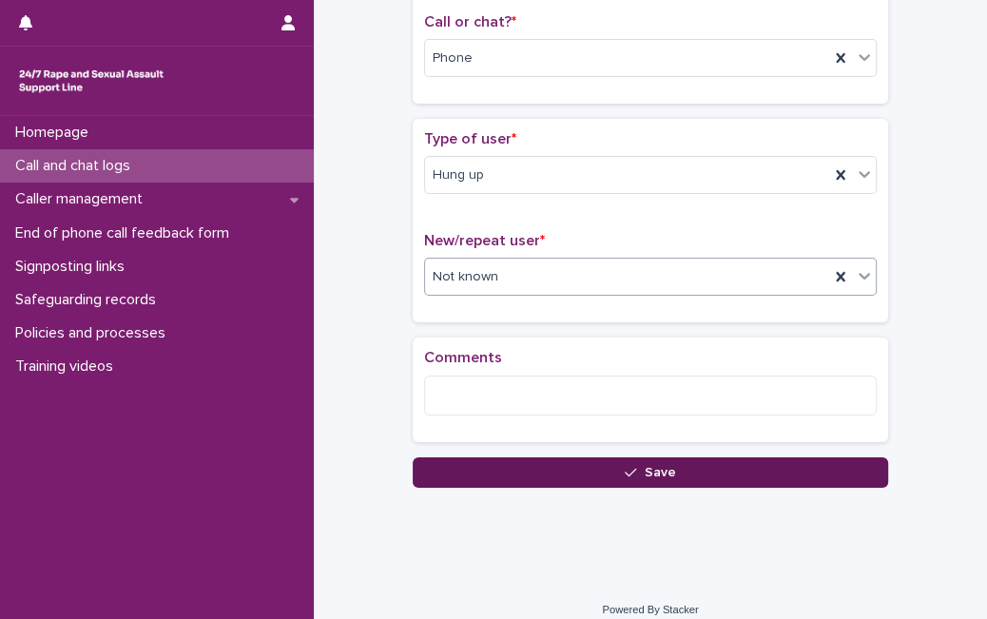
click at [625, 471] on icon "button" at bounding box center [630, 473] width 11 height 9
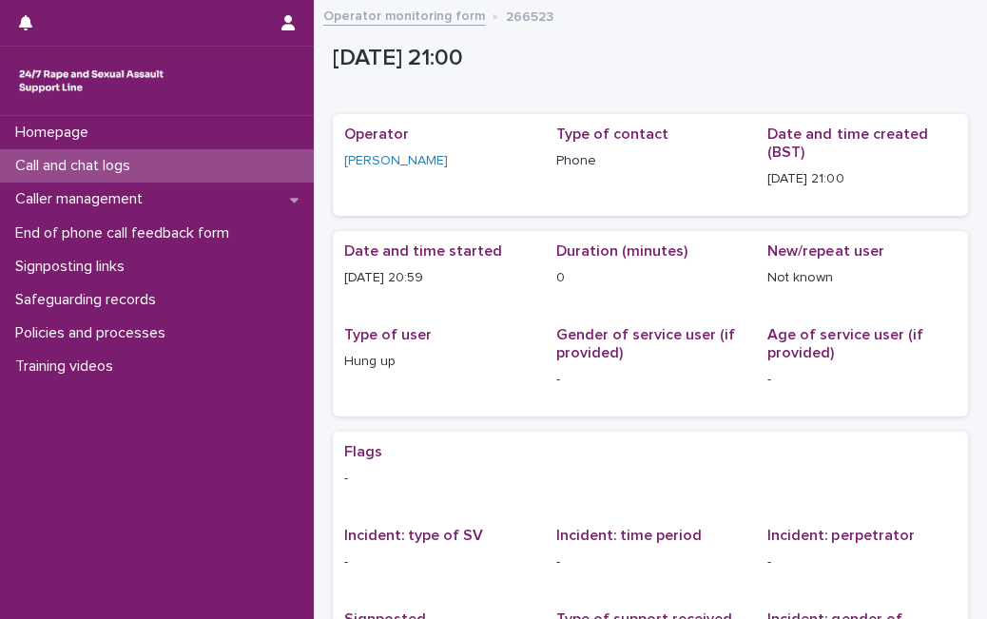
click at [171, 158] on div "Call and chat logs" at bounding box center [157, 165] width 314 height 33
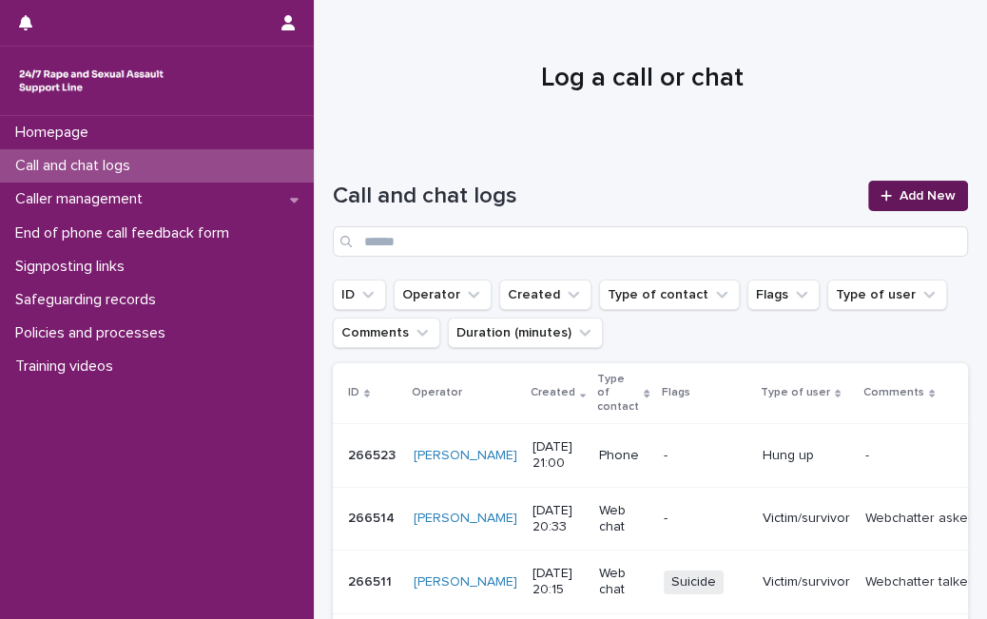
click at [882, 193] on div at bounding box center [889, 195] width 19 height 13
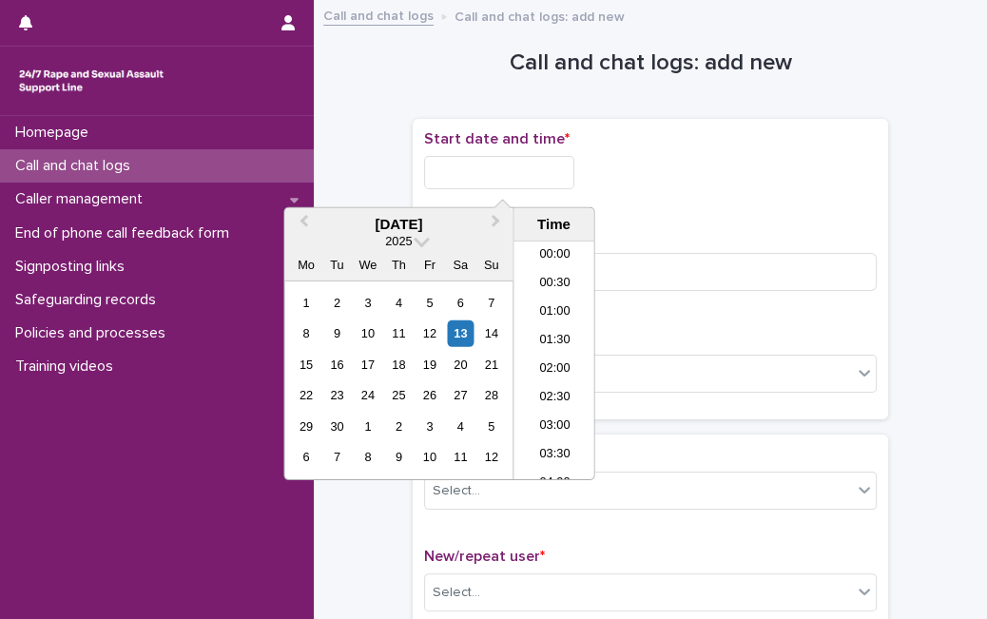
click at [566, 172] on input "text" at bounding box center [499, 172] width 150 height 33
click at [467, 327] on div "13" at bounding box center [461, 333] width 26 height 26
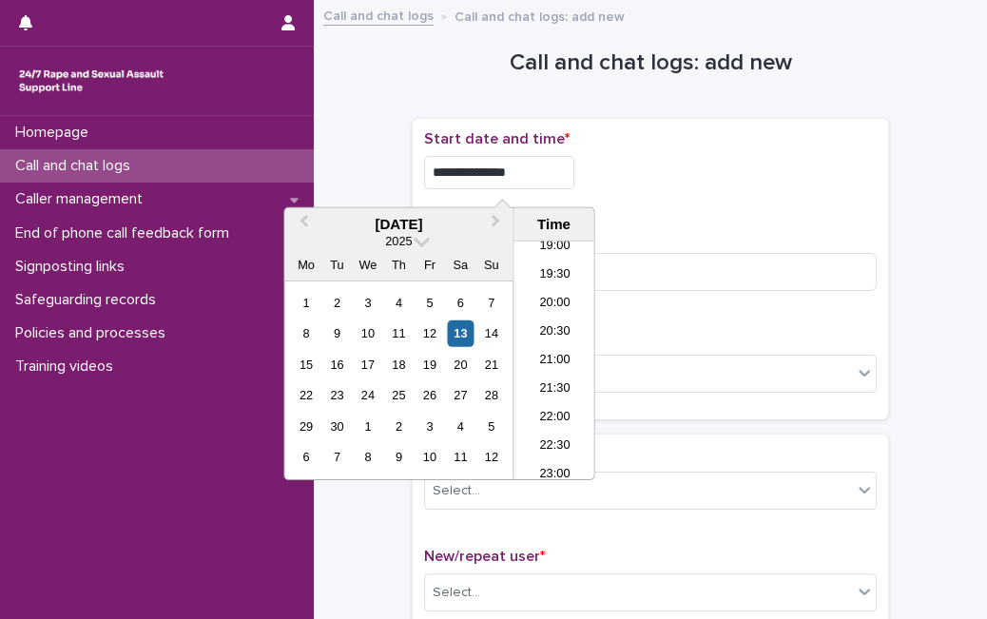
click at [539, 173] on input "**********" at bounding box center [499, 172] width 150 height 33
type input "**********"
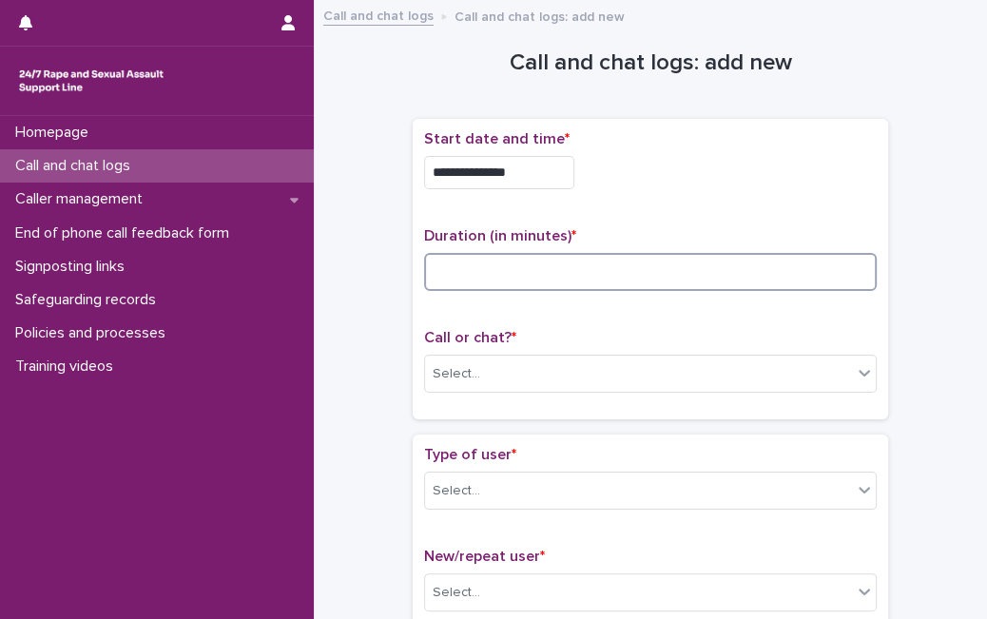
click at [656, 287] on input at bounding box center [650, 272] width 452 height 38
type input "*"
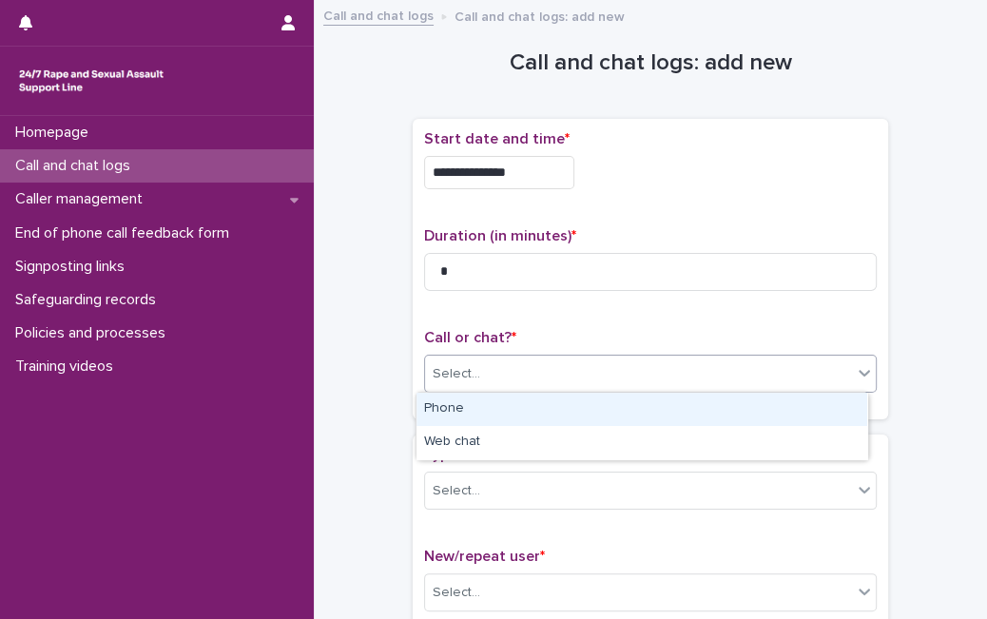
click at [631, 378] on div "Select..." at bounding box center [638, 373] width 427 height 31
click at [593, 424] on div "Phone" at bounding box center [641, 409] width 451 height 33
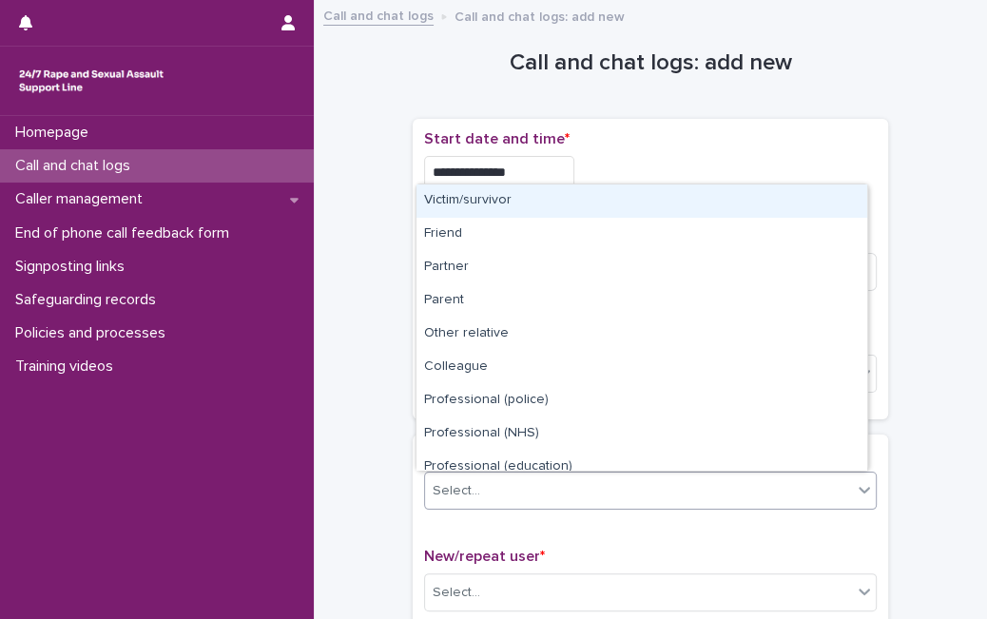
click at [545, 504] on div "Select..." at bounding box center [638, 490] width 427 height 31
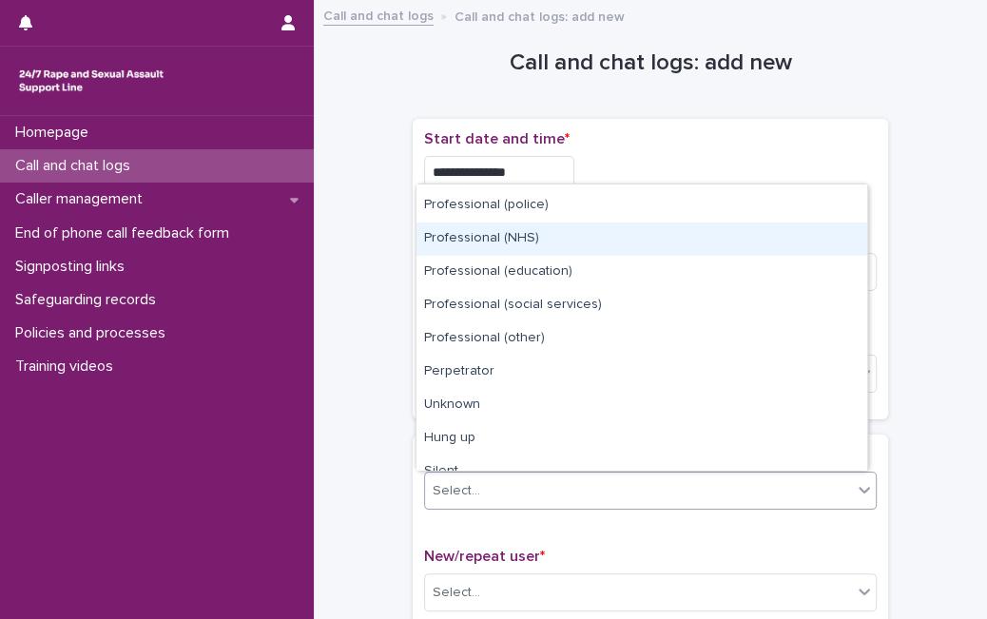
scroll to position [214, 0]
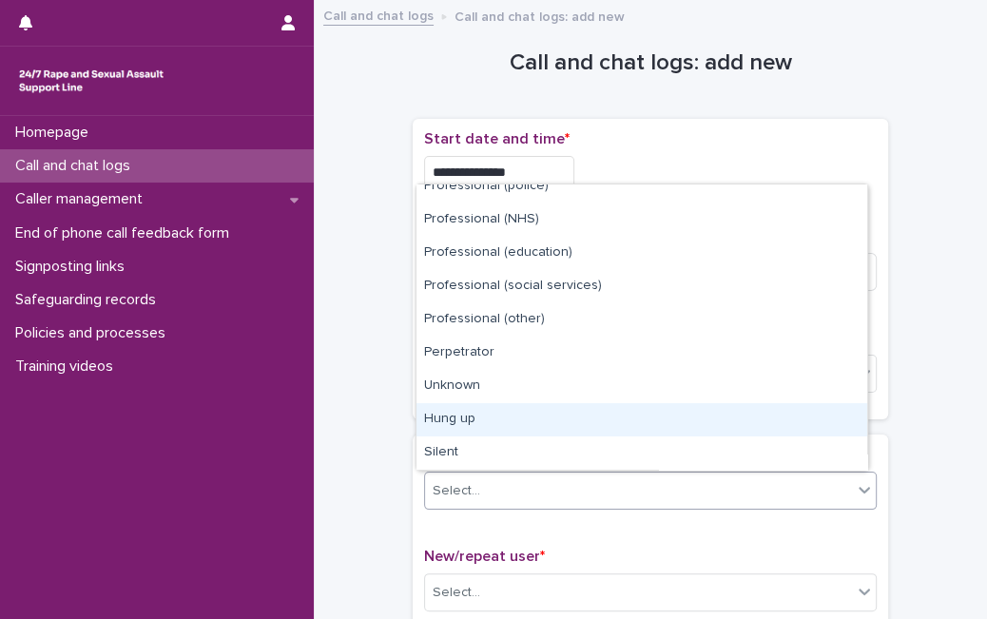
click at [791, 426] on div "Hung up" at bounding box center [641, 419] width 451 height 33
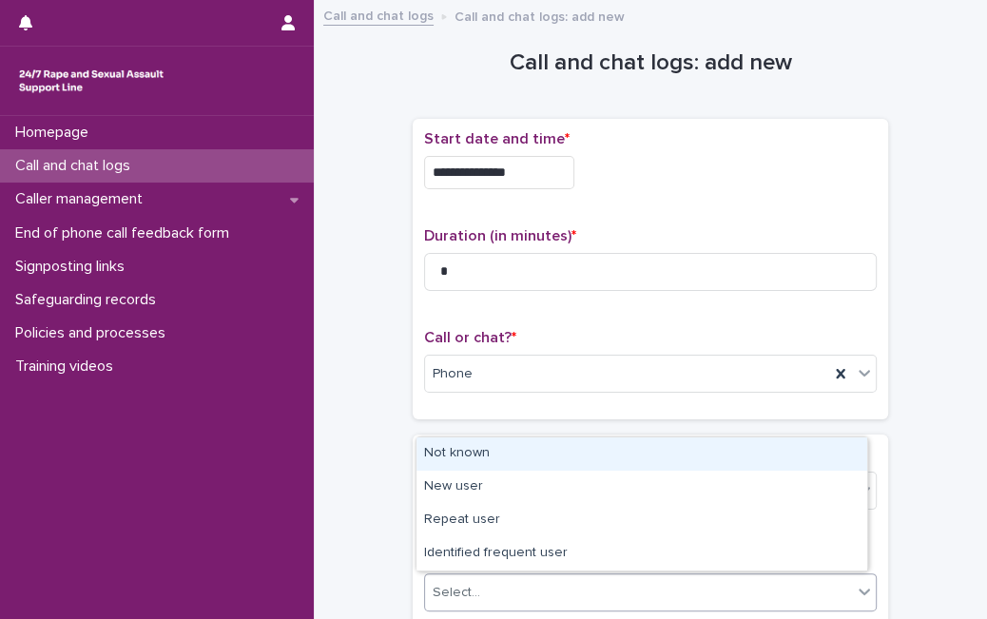
click at [644, 588] on div "Select..." at bounding box center [638, 592] width 427 height 31
click at [665, 463] on div "Not known" at bounding box center [641, 453] width 451 height 33
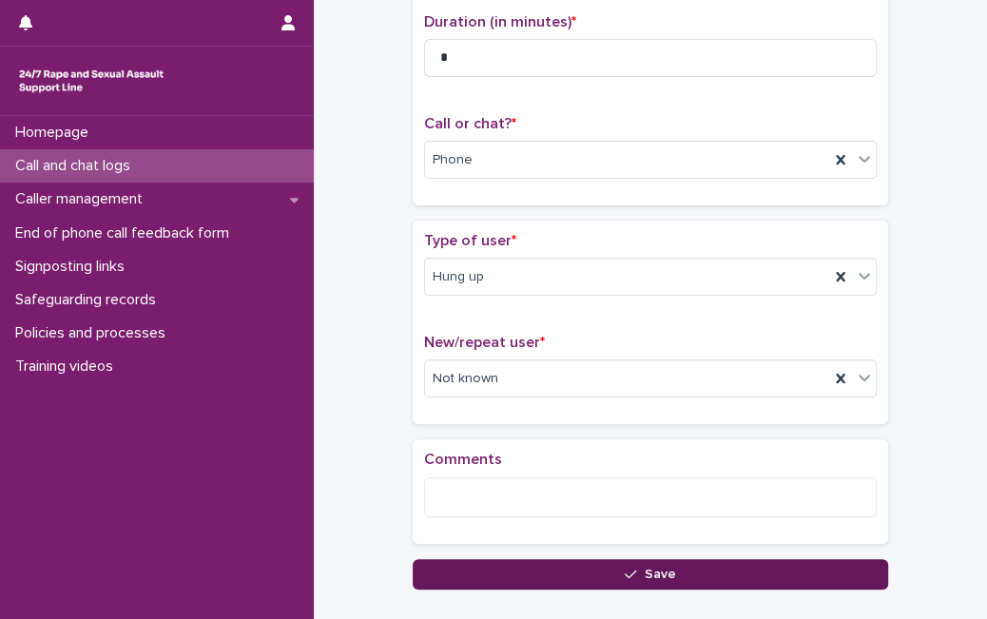
click at [560, 573] on button "Save" at bounding box center [650, 574] width 475 height 30
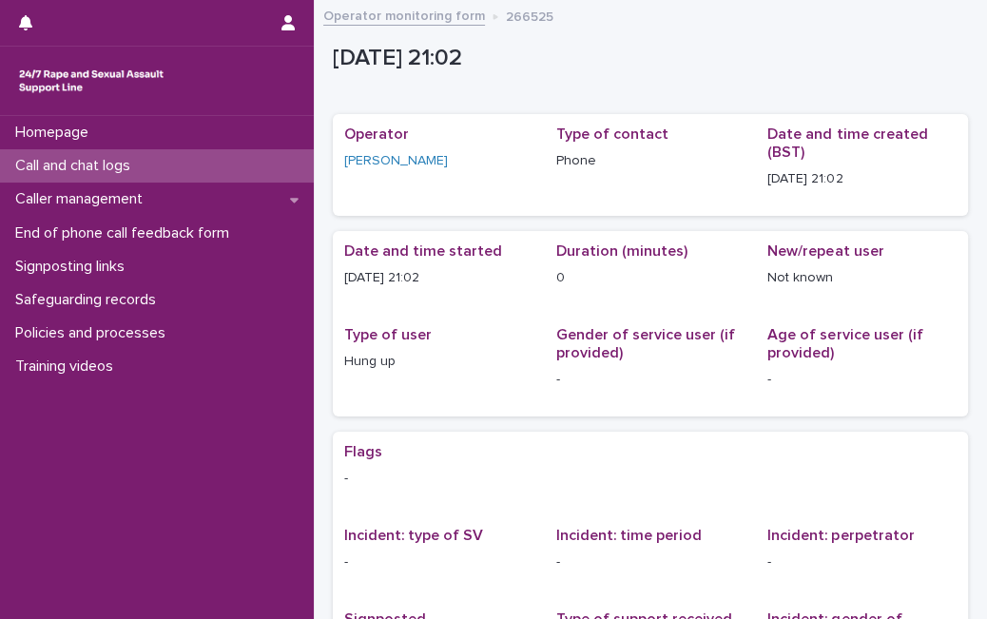
click at [65, 165] on p "Call and chat logs" at bounding box center [77, 166] width 138 height 18
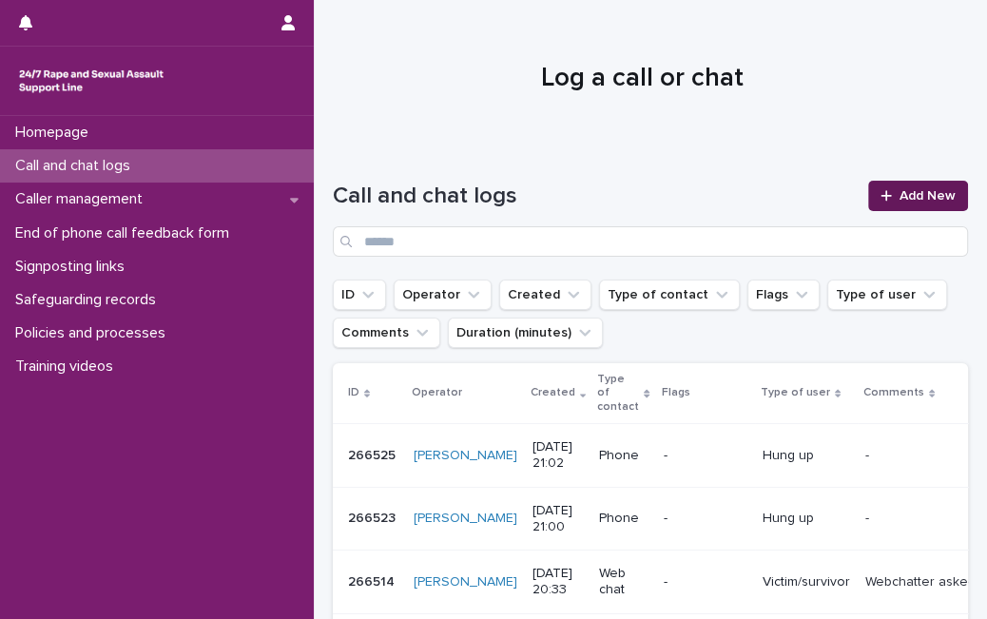
click at [868, 193] on link "Add New" at bounding box center [918, 196] width 100 height 30
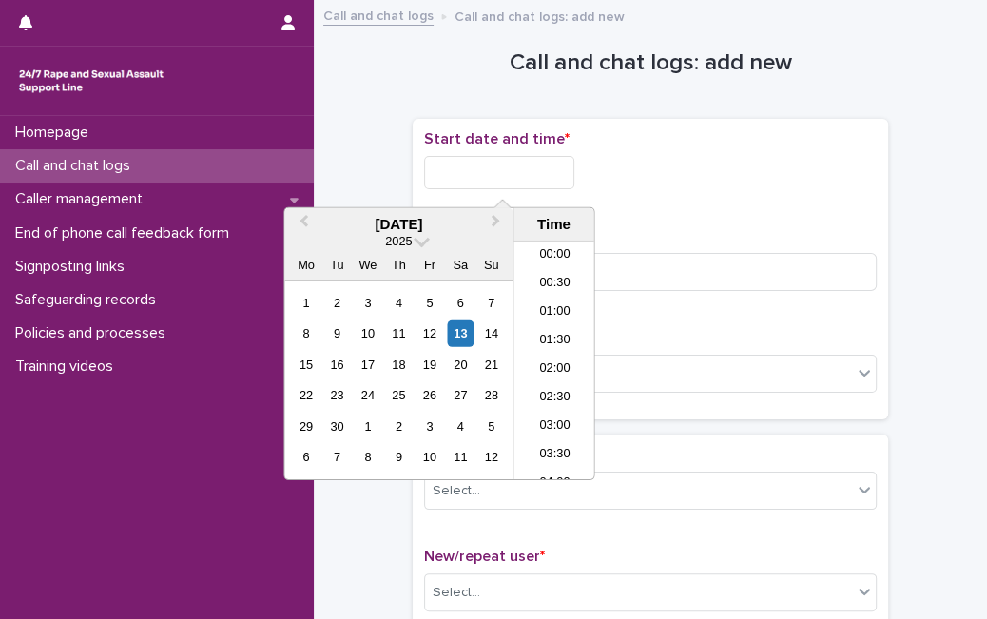
click at [510, 172] on input "text" at bounding box center [499, 172] width 150 height 33
click at [454, 327] on div "13" at bounding box center [461, 333] width 26 height 26
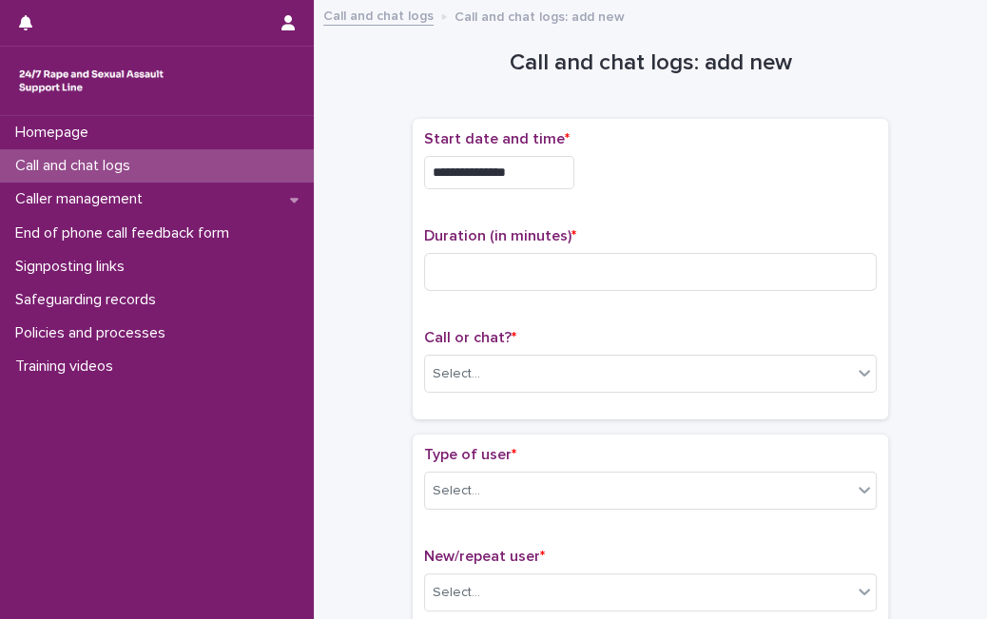
click at [565, 191] on div "**********" at bounding box center [650, 167] width 452 height 74
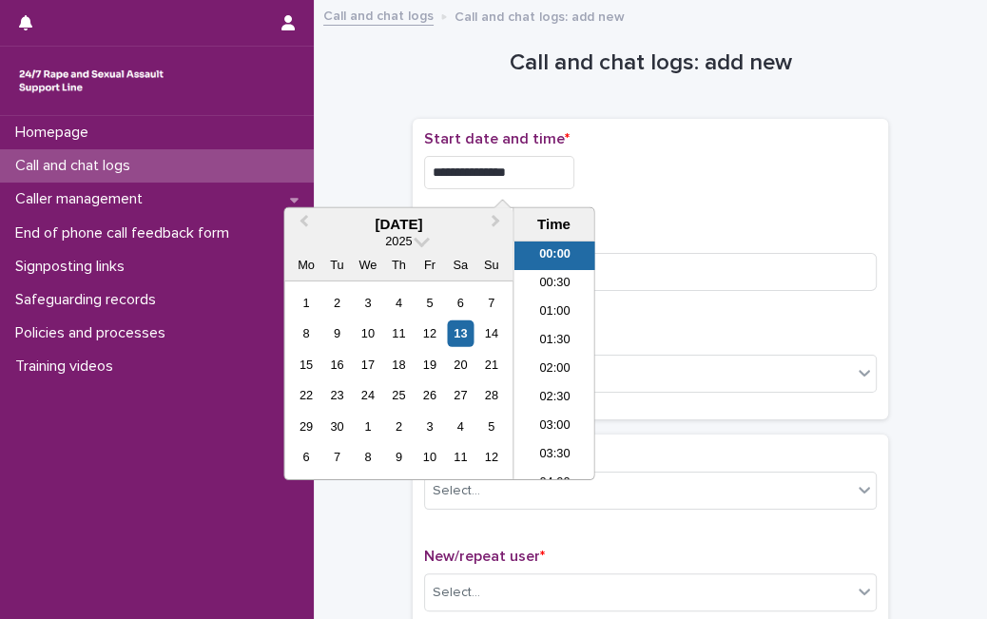
click at [565, 180] on input "**********" at bounding box center [499, 172] width 150 height 33
type input "**********"
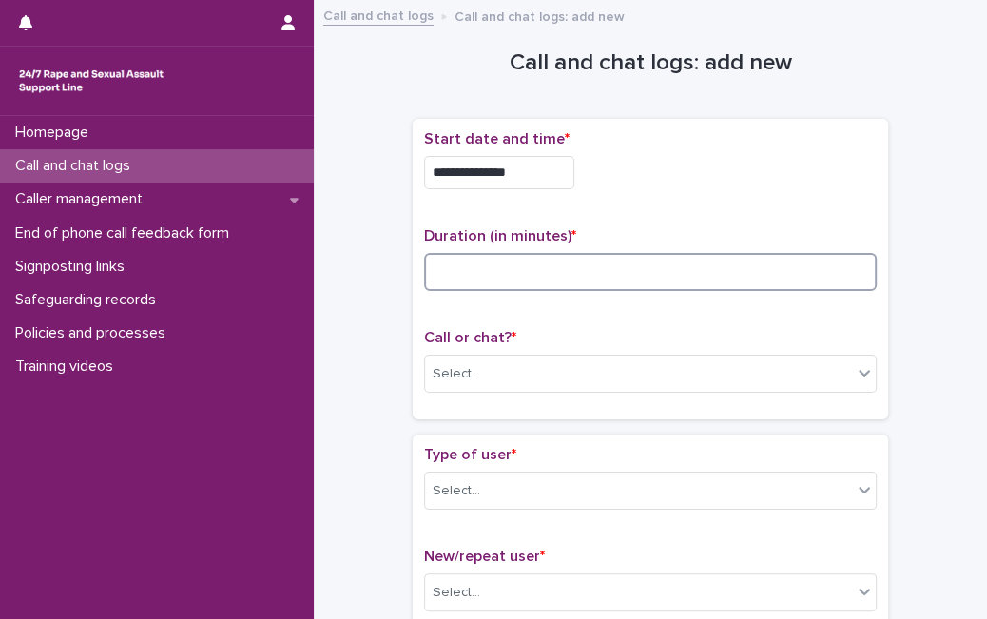
click at [644, 266] on input at bounding box center [650, 272] width 452 height 38
type input "*"
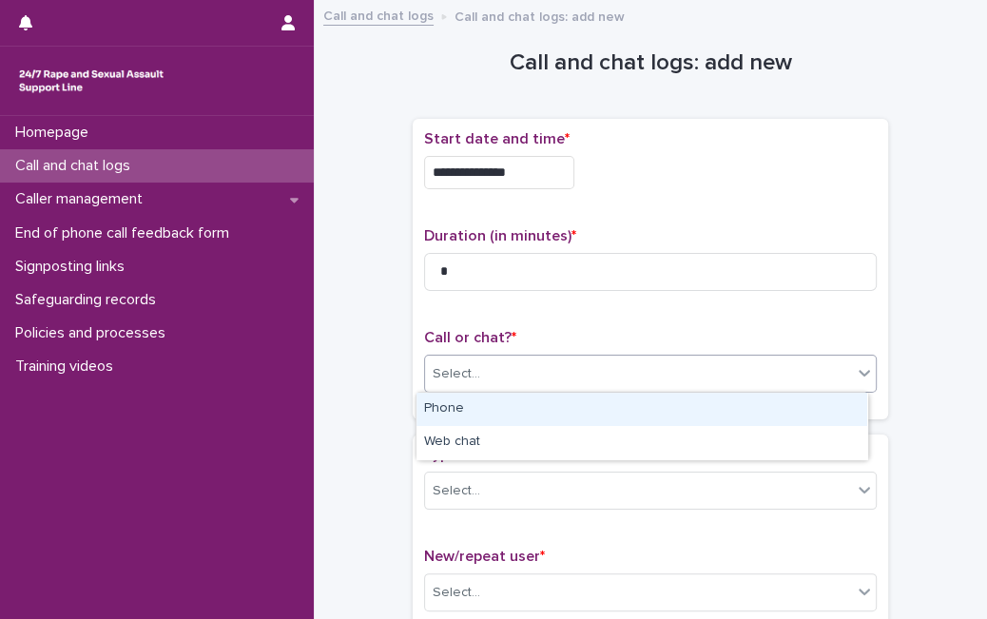
click at [574, 387] on div "Select..." at bounding box center [638, 373] width 427 height 31
click at [558, 409] on div "Phone" at bounding box center [641, 409] width 451 height 33
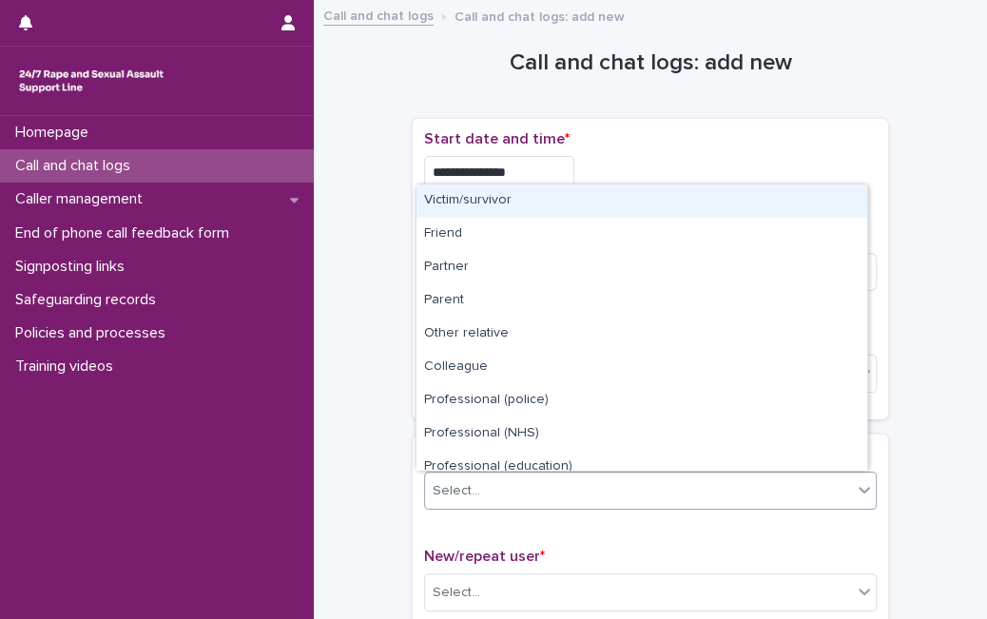
click at [512, 495] on div "Select..." at bounding box center [638, 490] width 427 height 31
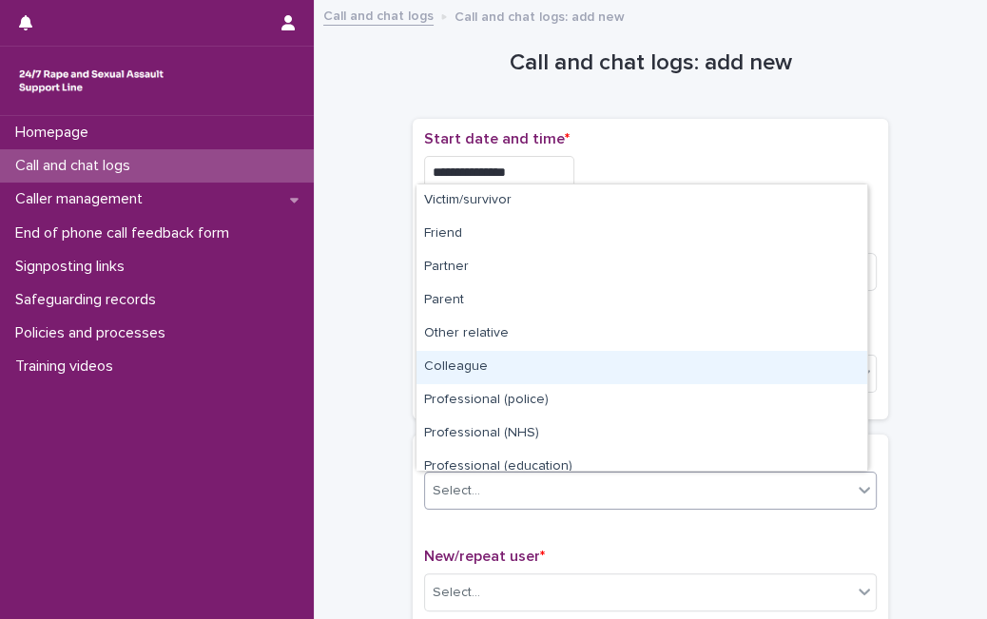
scroll to position [214, 0]
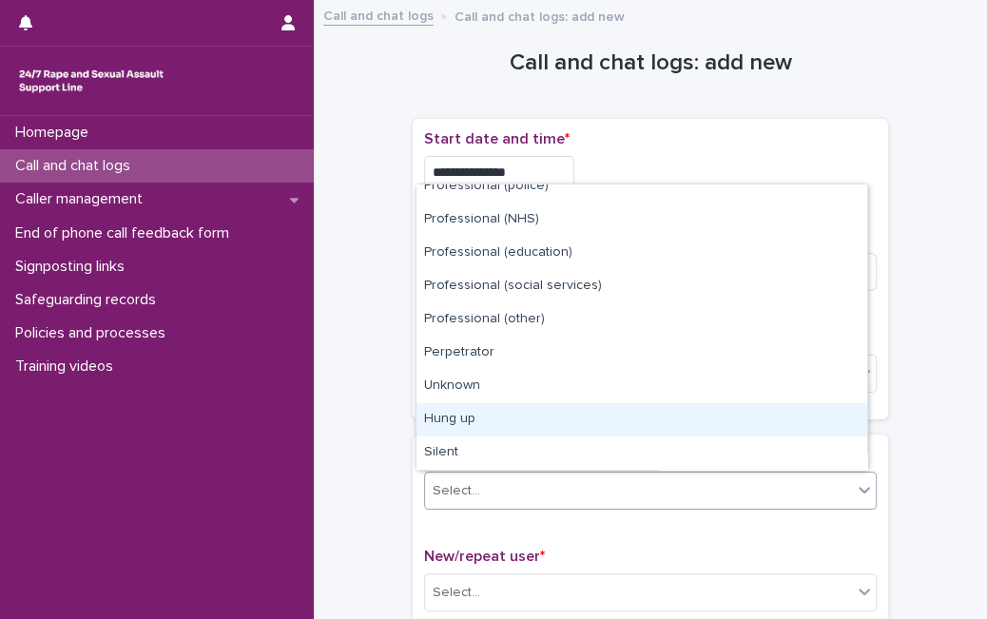
click at [812, 416] on div "Hung up" at bounding box center [641, 419] width 451 height 33
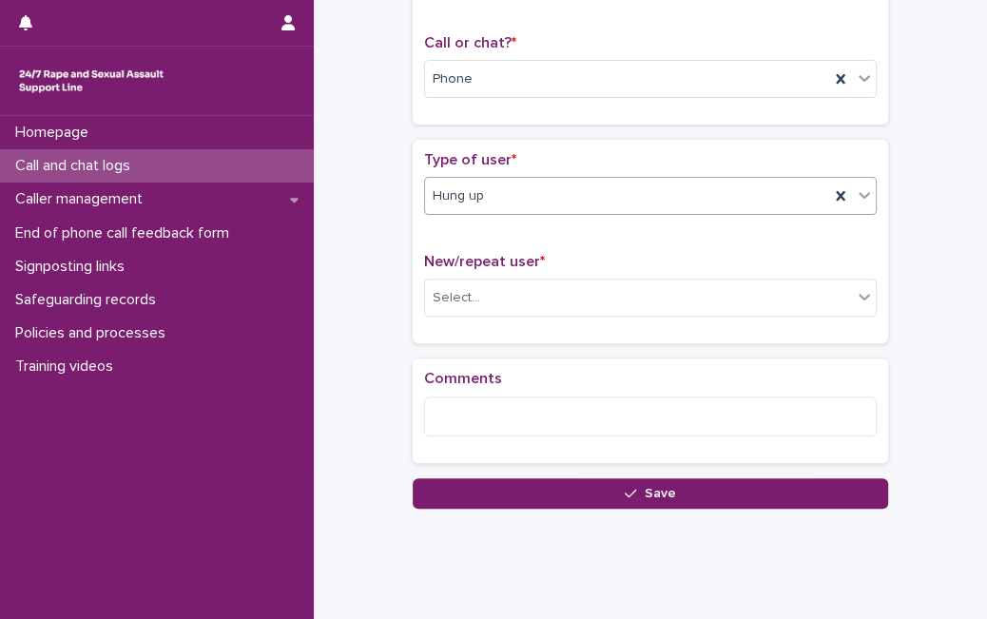
scroll to position [299, 0]
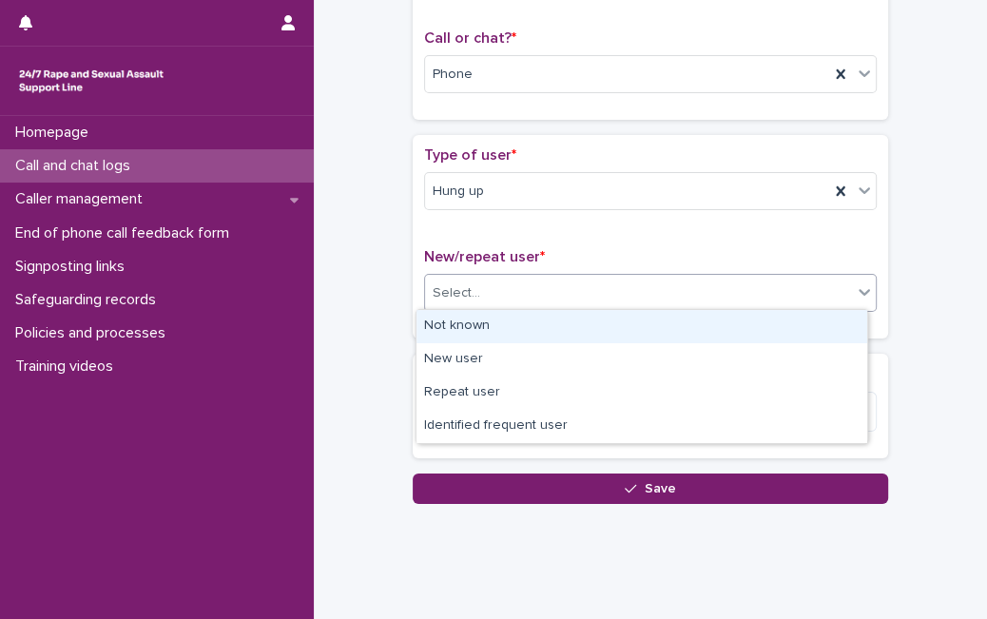
click at [753, 285] on div "Select..." at bounding box center [638, 293] width 427 height 31
click at [652, 340] on div "Not known" at bounding box center [641, 326] width 451 height 33
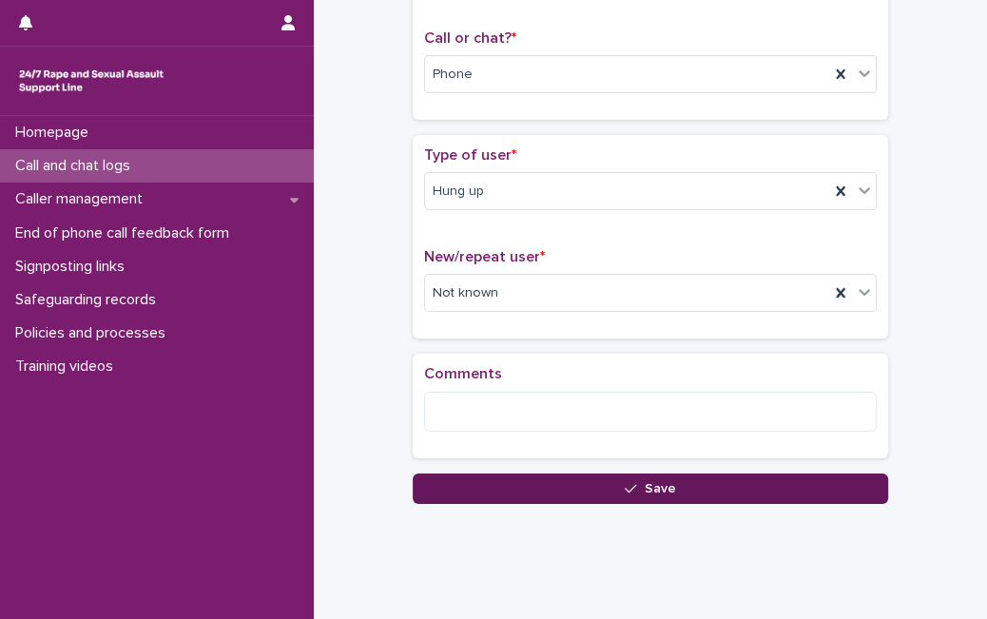
click at [586, 486] on button "Save" at bounding box center [650, 488] width 475 height 30
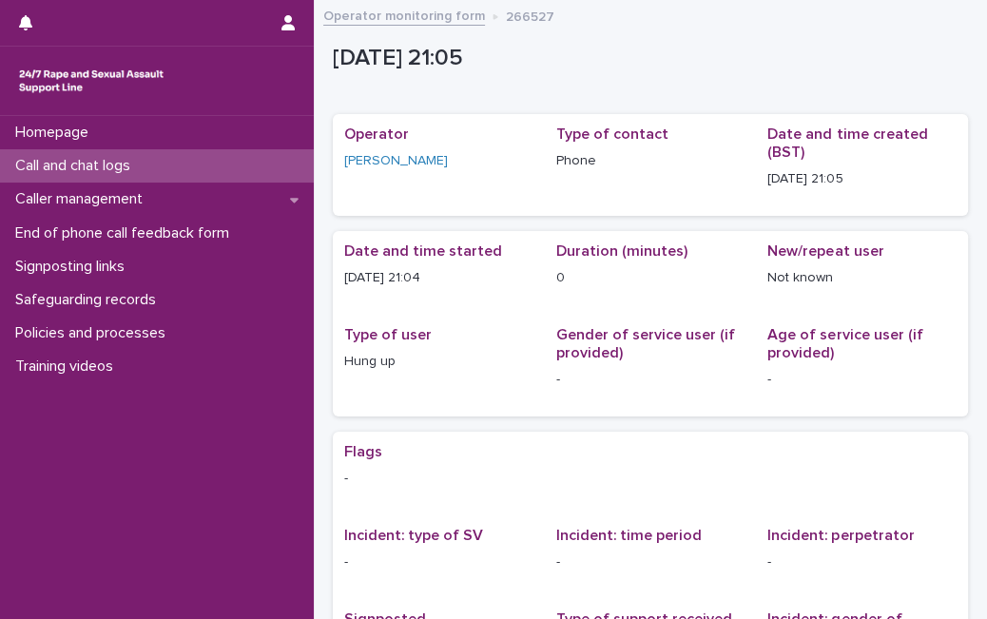
click at [193, 160] on div "Call and chat logs" at bounding box center [157, 165] width 314 height 33
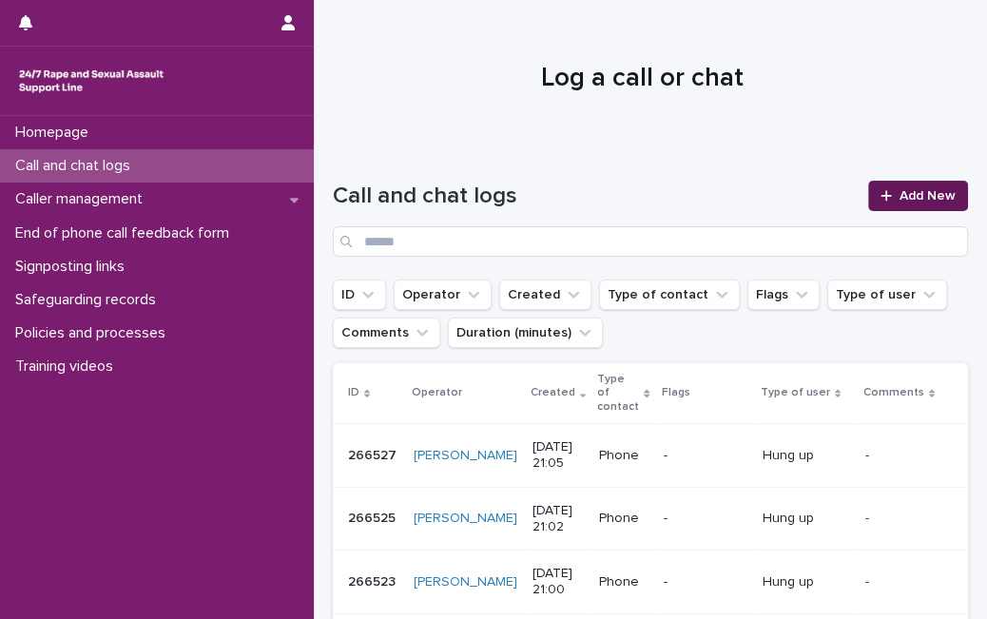
click at [880, 195] on icon at bounding box center [885, 195] width 10 height 10
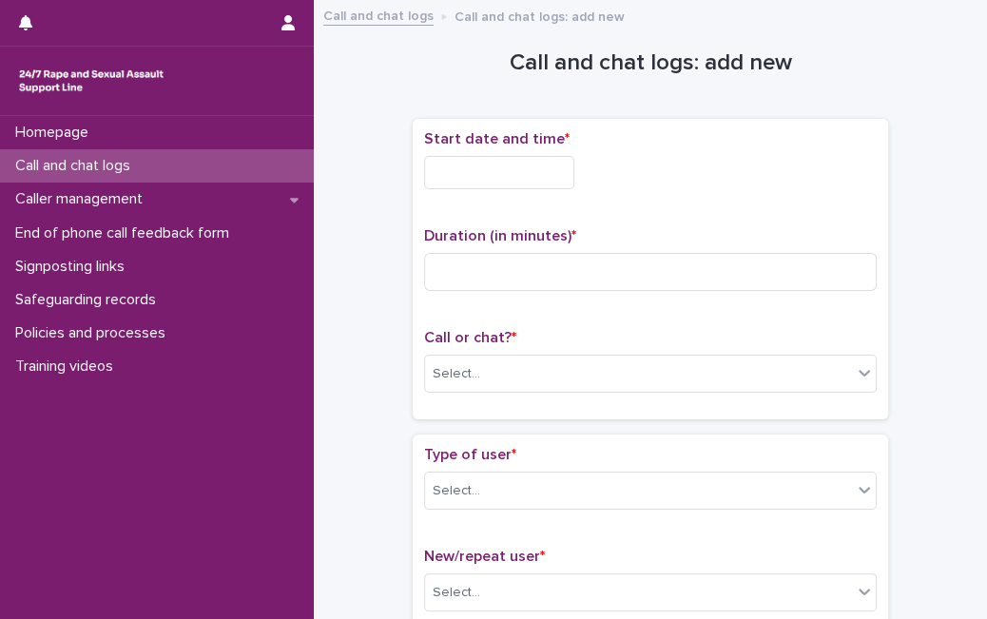
click at [526, 168] on input "text" at bounding box center [499, 172] width 150 height 33
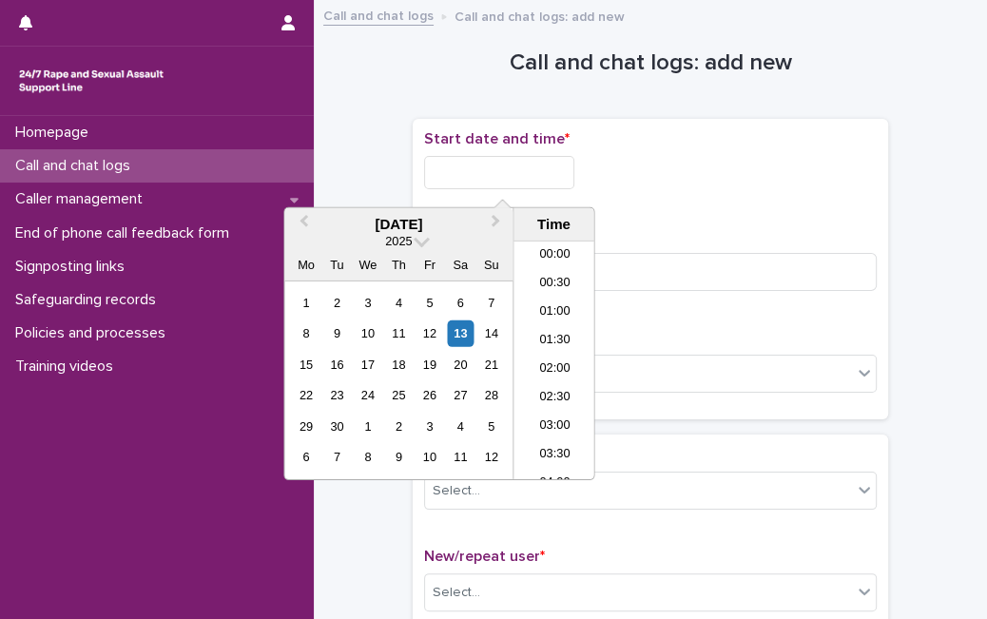
scroll to position [1092, 0]
click at [458, 335] on div "13" at bounding box center [461, 333] width 26 height 26
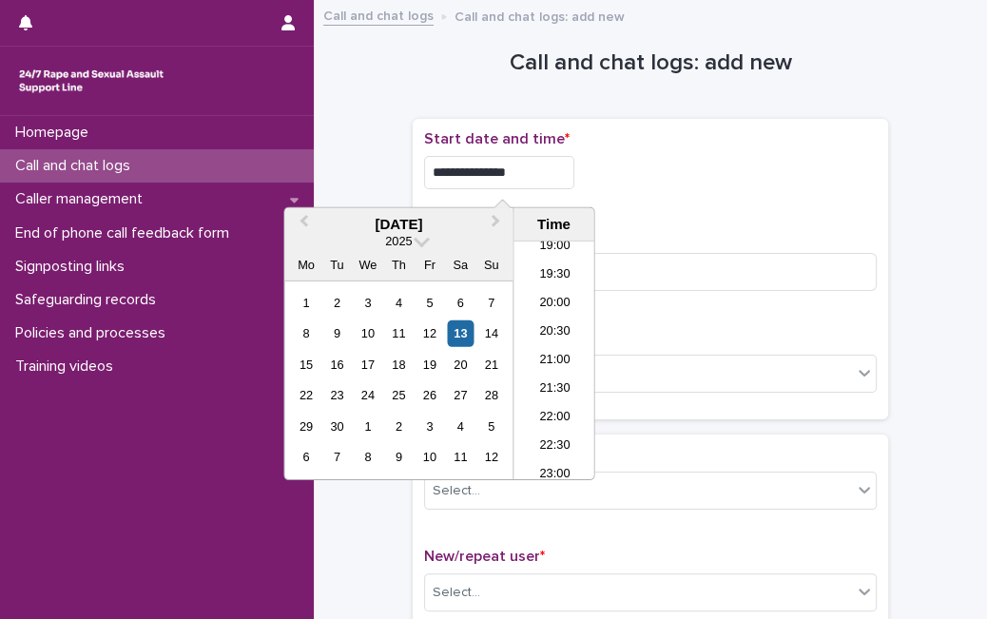
click at [547, 175] on input "**********" at bounding box center [499, 172] width 150 height 33
type input "**********"
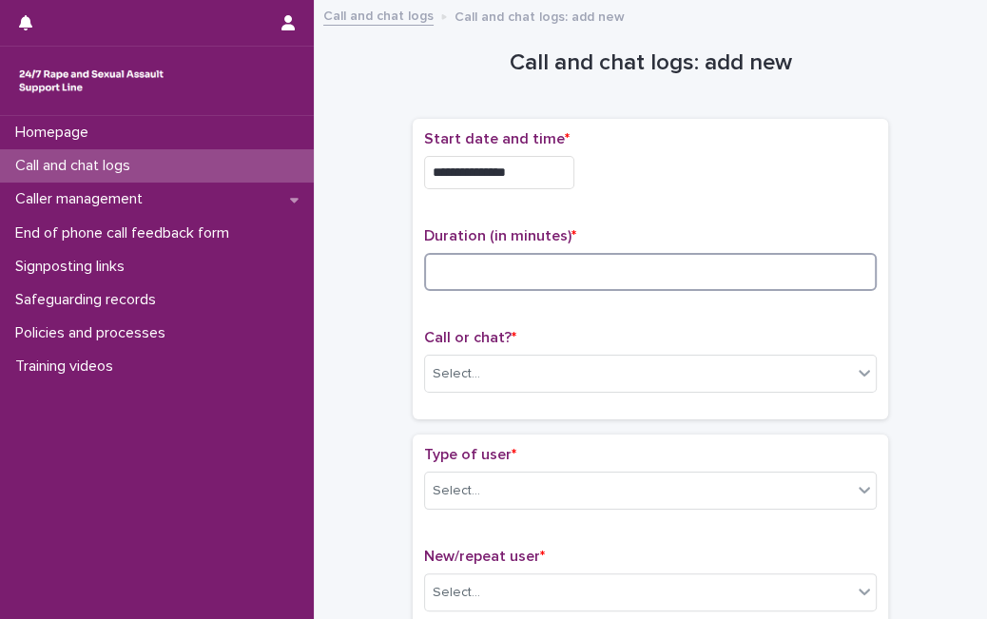
click at [649, 288] on input at bounding box center [650, 272] width 452 height 38
type input "*"
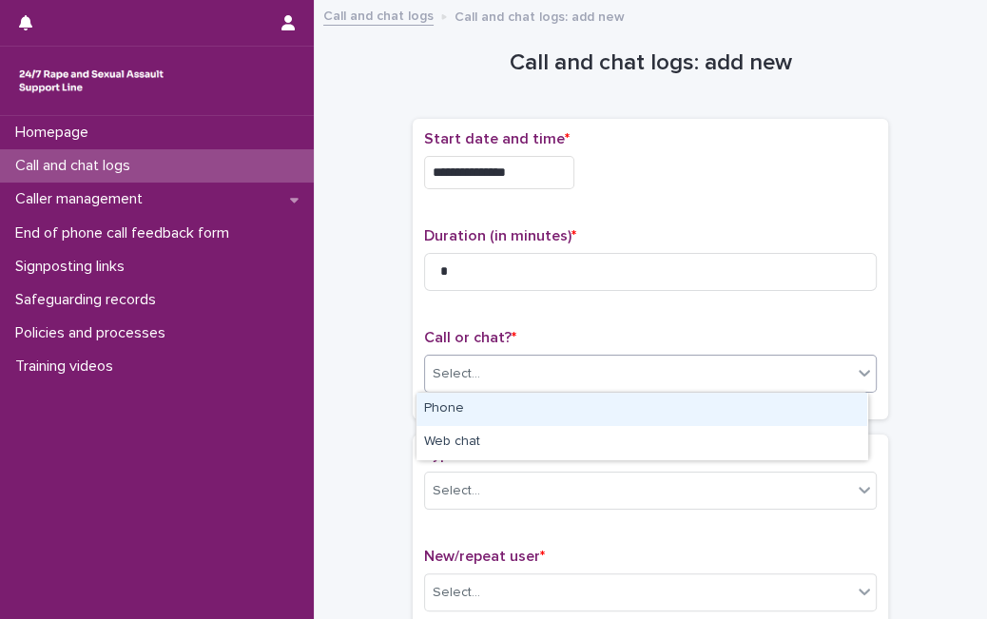
click at [589, 373] on div "Select..." at bounding box center [638, 373] width 427 height 31
click at [565, 411] on div "Phone" at bounding box center [641, 409] width 451 height 33
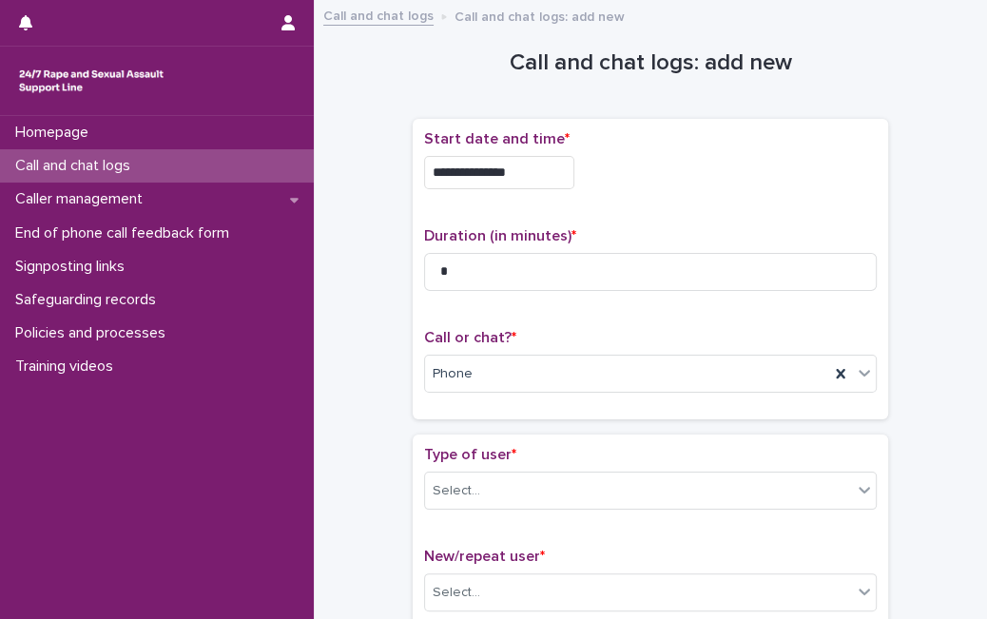
drag, startPoint x: 496, startPoint y: 508, endPoint x: 523, endPoint y: 464, distance: 51.2
click at [523, 464] on div "Type of user * Select..." at bounding box center [650, 485] width 452 height 79
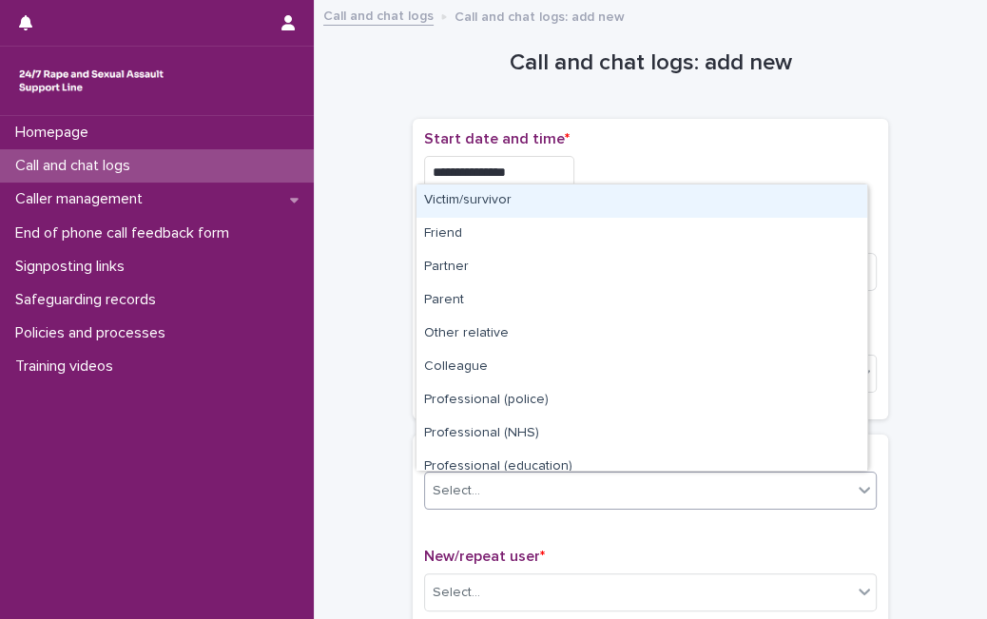
click at [513, 485] on div "Select..." at bounding box center [638, 490] width 427 height 31
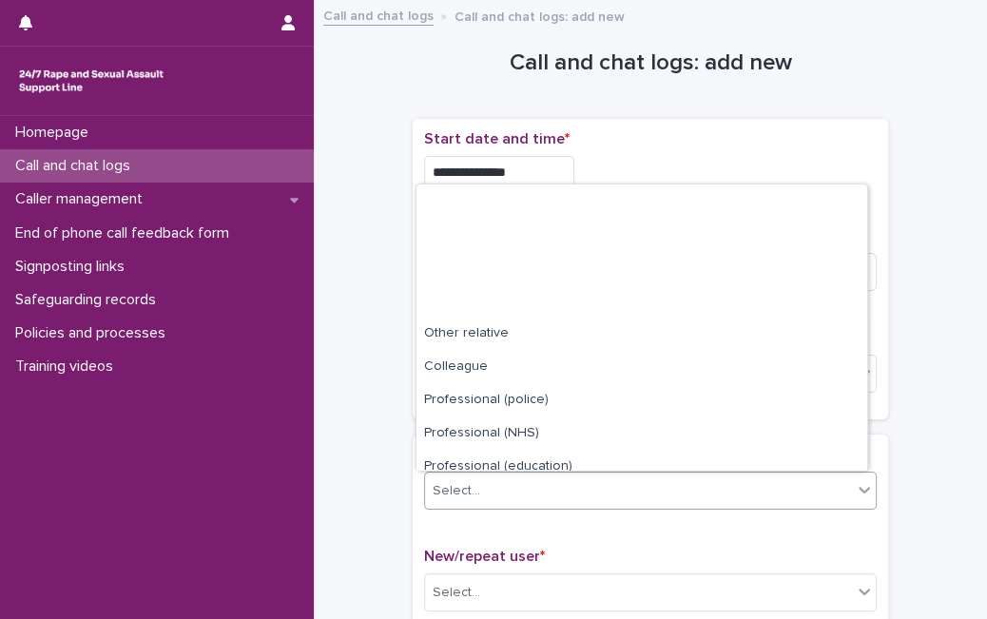
scroll to position [214, 0]
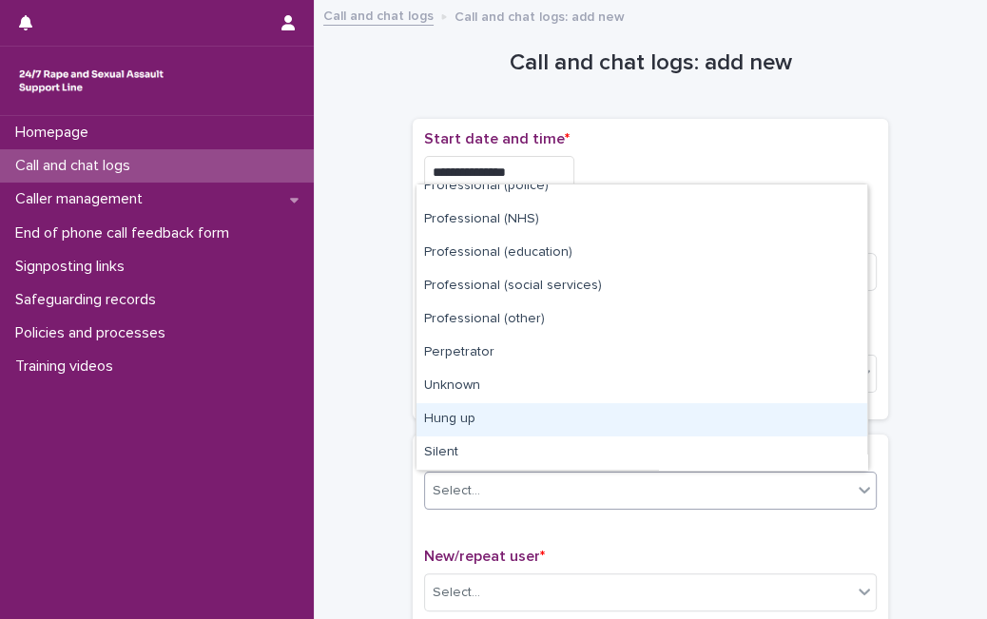
click at [743, 425] on div "Hung up" at bounding box center [641, 419] width 451 height 33
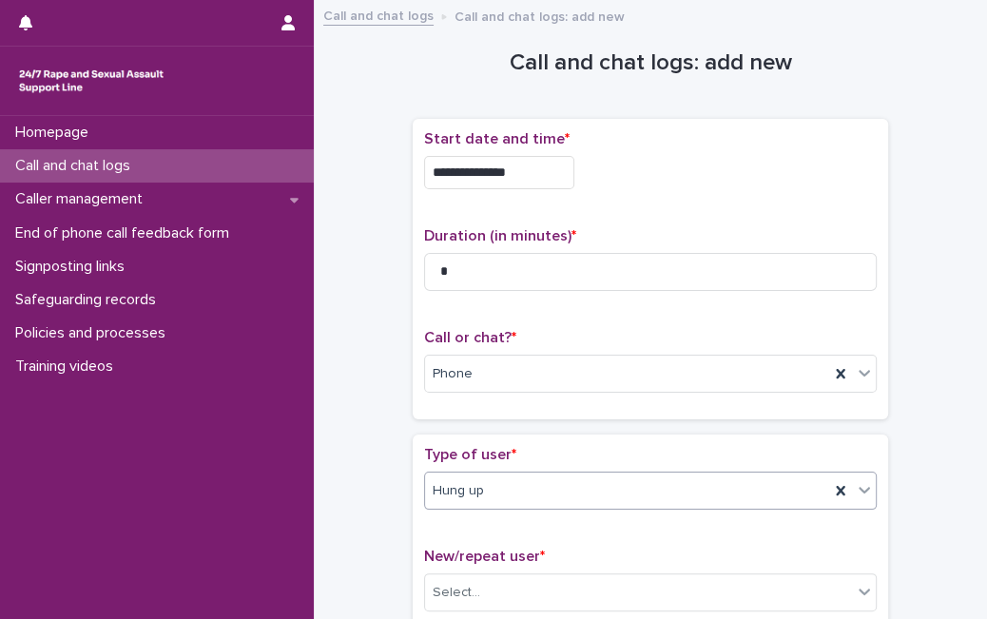
scroll to position [331, 0]
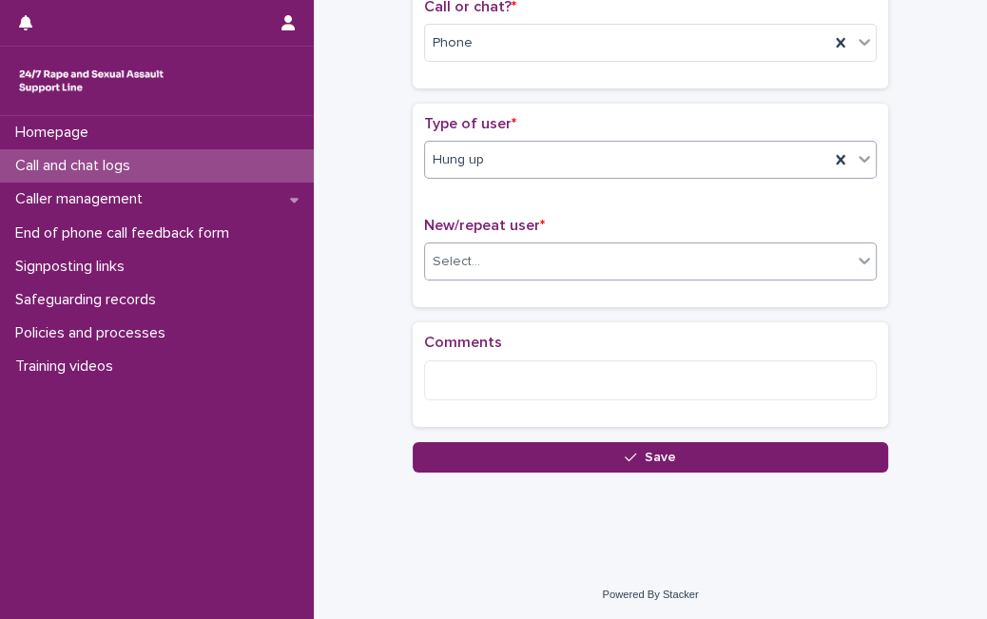
click at [455, 246] on div "Select..." at bounding box center [638, 261] width 427 height 31
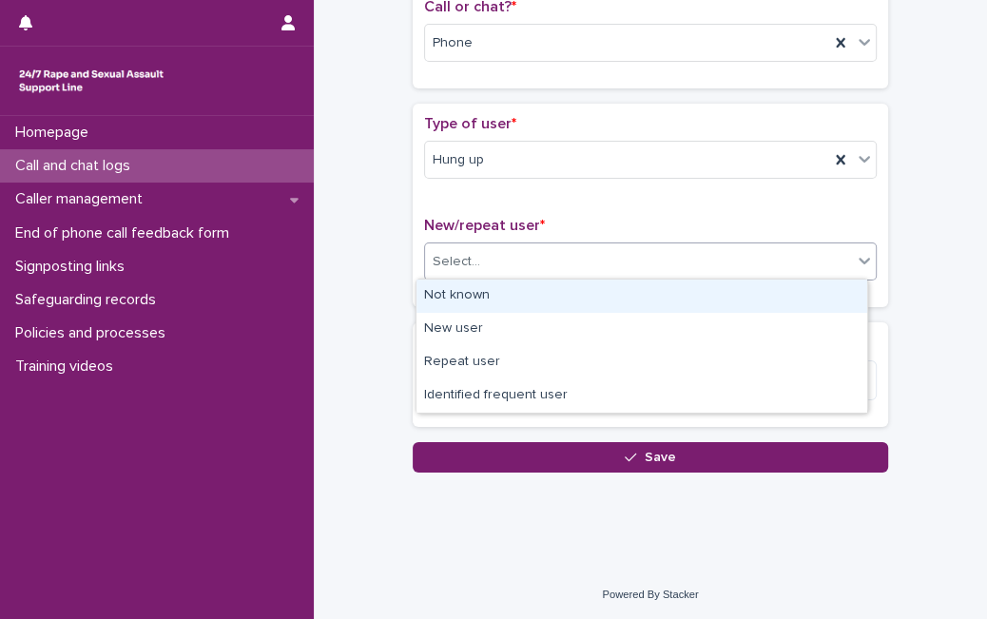
click at [465, 295] on div "Not known" at bounding box center [641, 295] width 451 height 33
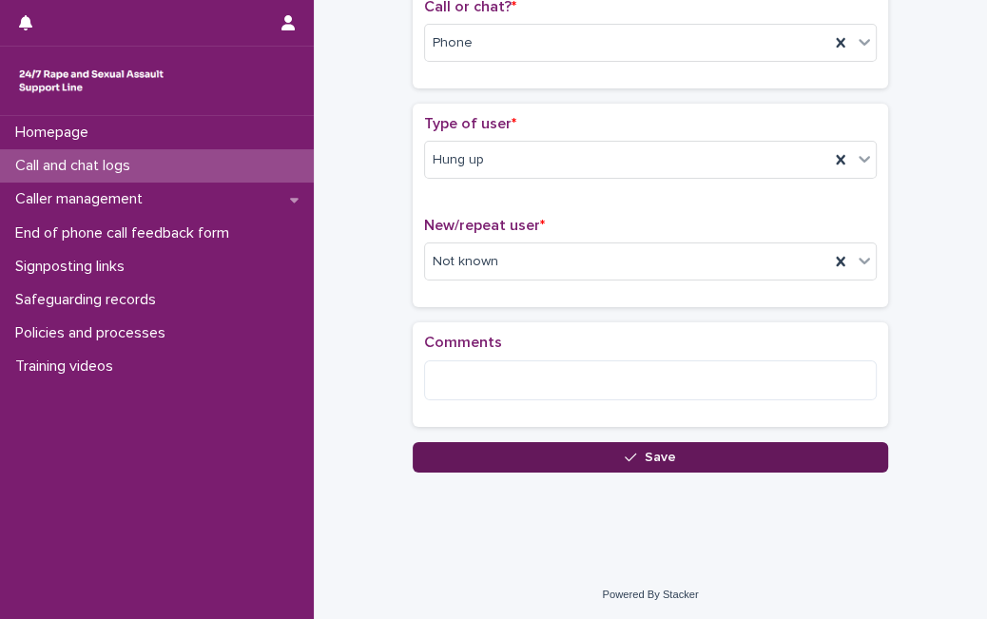
click at [462, 454] on button "Save" at bounding box center [650, 457] width 475 height 30
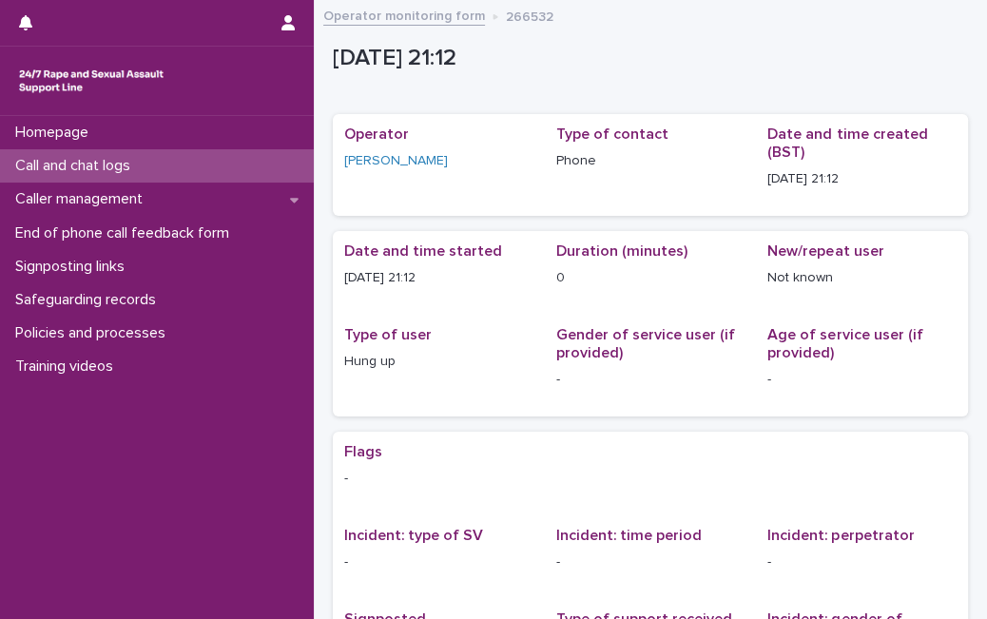
click at [144, 170] on p "Call and chat logs" at bounding box center [77, 166] width 138 height 18
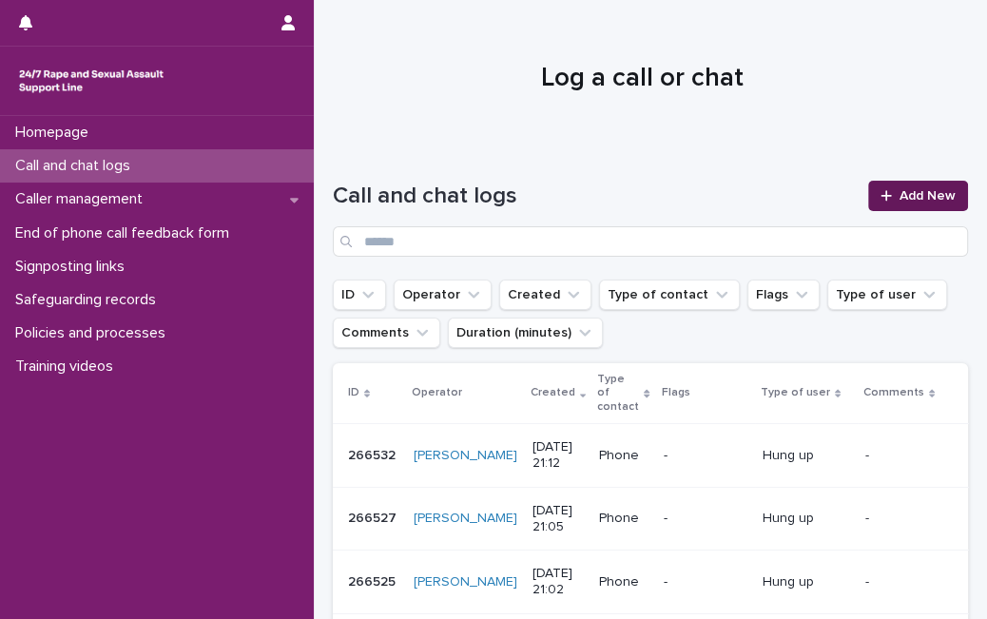
click at [882, 202] on link "Add New" at bounding box center [918, 196] width 100 height 30
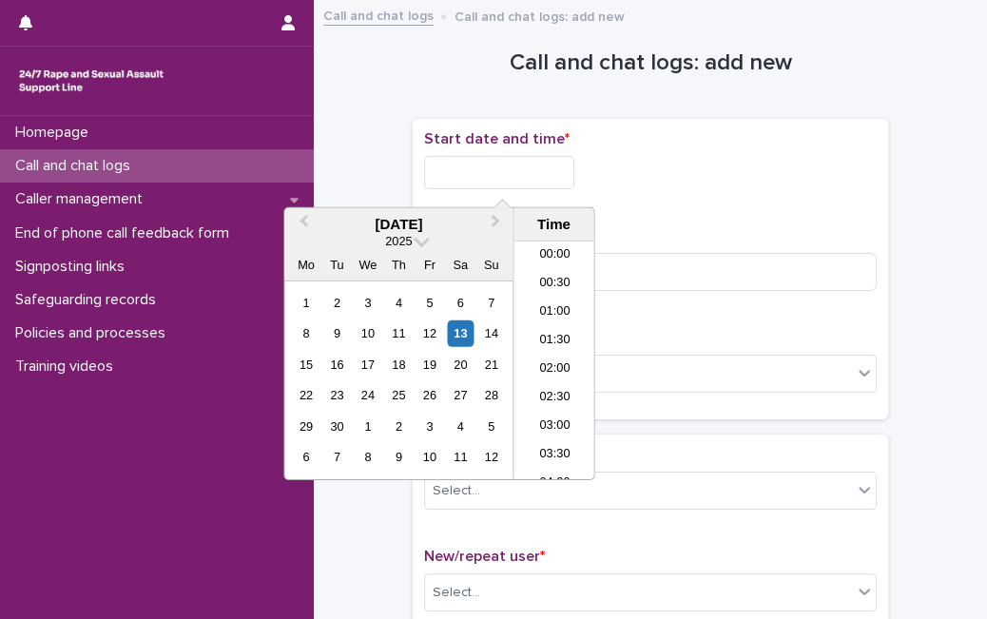
scroll to position [1092, 0]
click at [535, 174] on input "text" at bounding box center [499, 172] width 150 height 33
click at [465, 335] on div "13" at bounding box center [461, 333] width 26 height 26
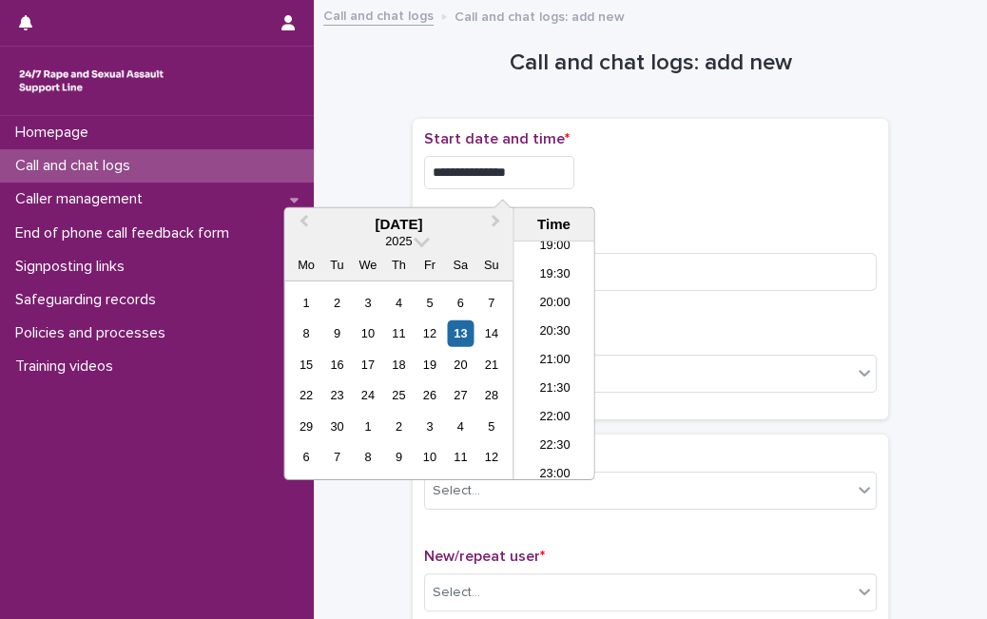
click at [548, 175] on input "**********" at bounding box center [499, 172] width 150 height 33
type input "**********"
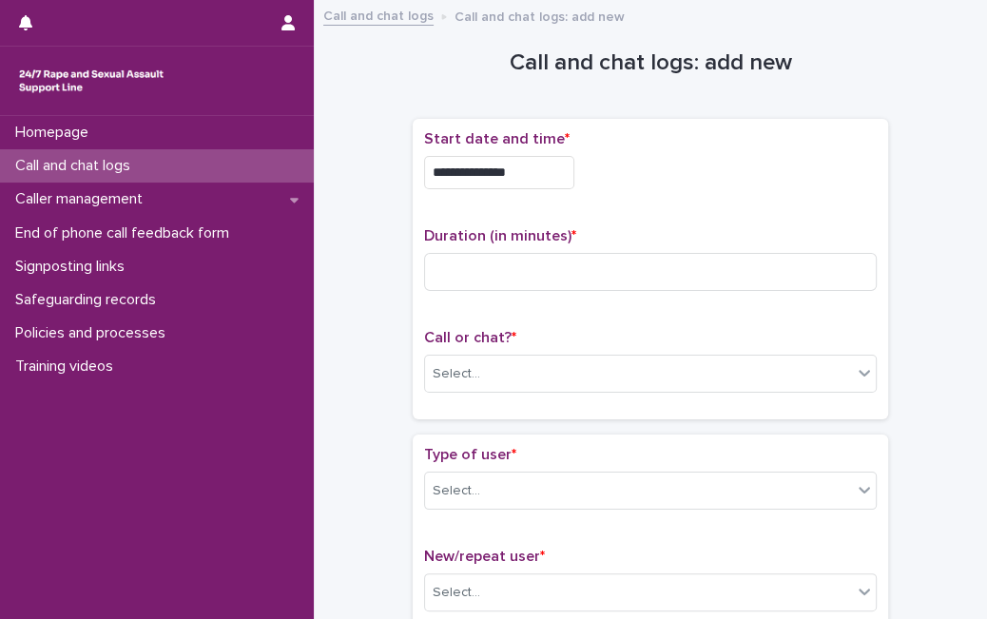
click at [687, 234] on p "Duration (in minutes) *" at bounding box center [650, 236] width 452 height 18
click at [619, 278] on input at bounding box center [650, 272] width 452 height 38
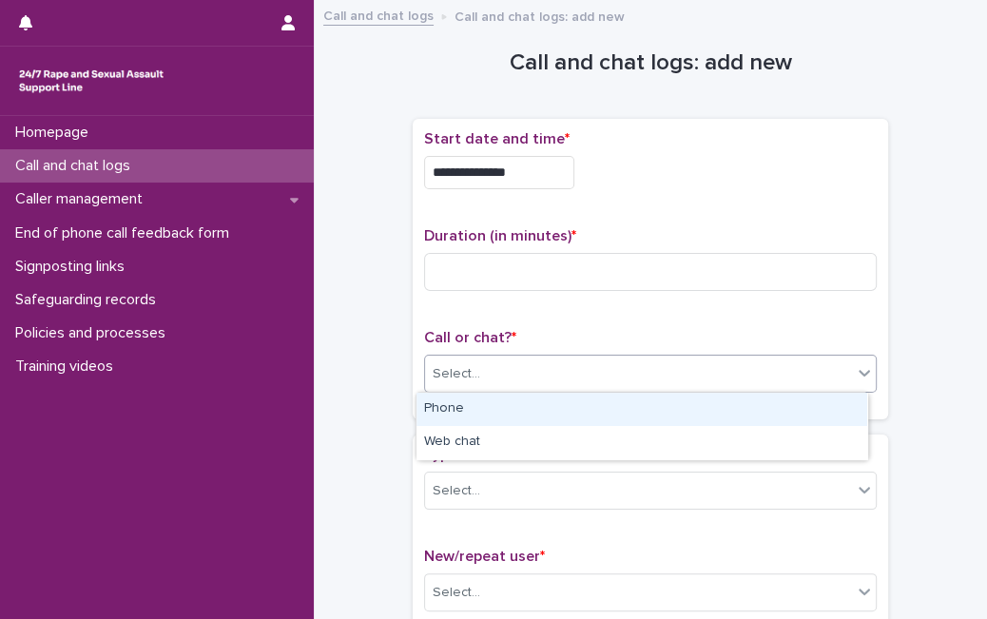
click at [556, 368] on div "Select..." at bounding box center [638, 373] width 427 height 31
click at [510, 413] on div "Phone" at bounding box center [641, 409] width 451 height 33
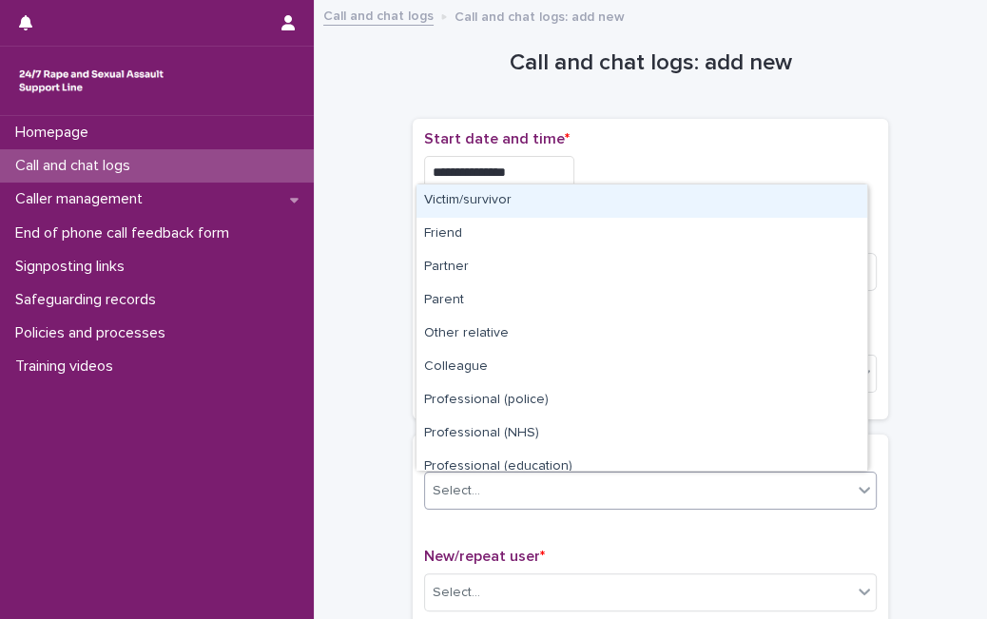
click at [459, 485] on div "Select..." at bounding box center [456, 491] width 48 height 20
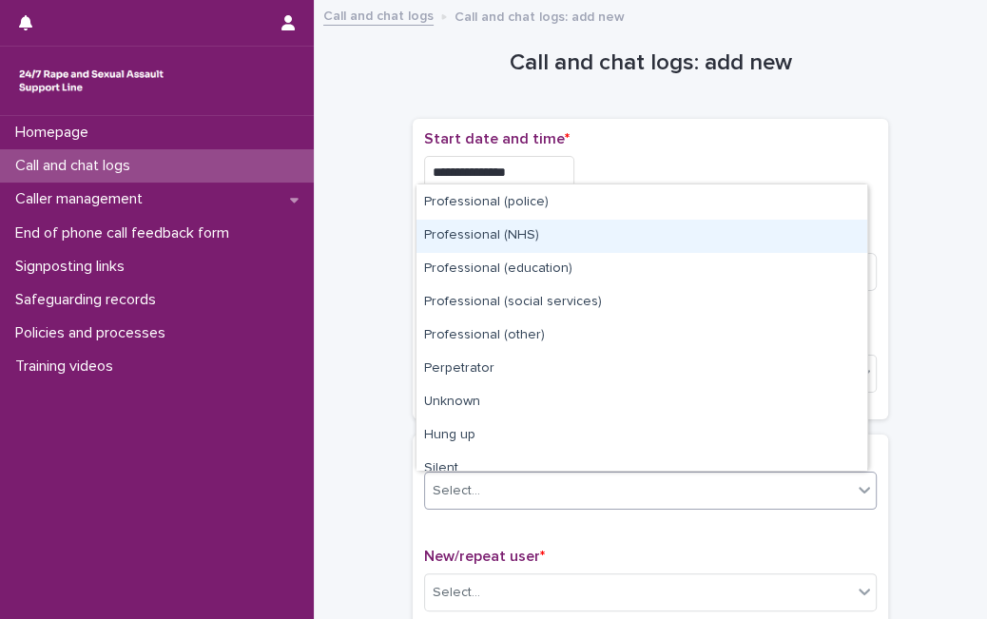
scroll to position [214, 0]
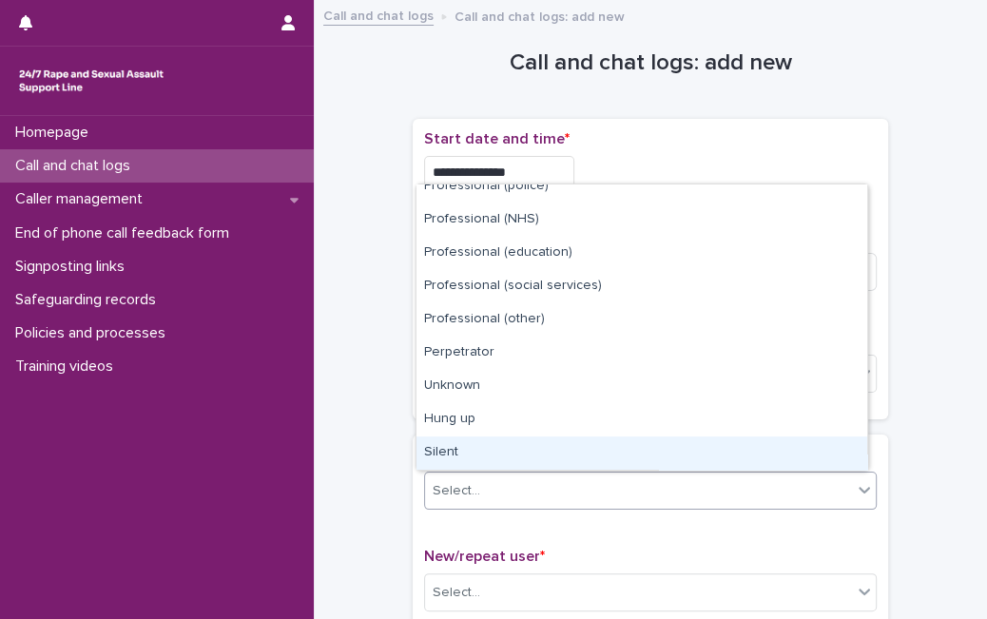
click at [779, 454] on div "Silent" at bounding box center [641, 452] width 451 height 33
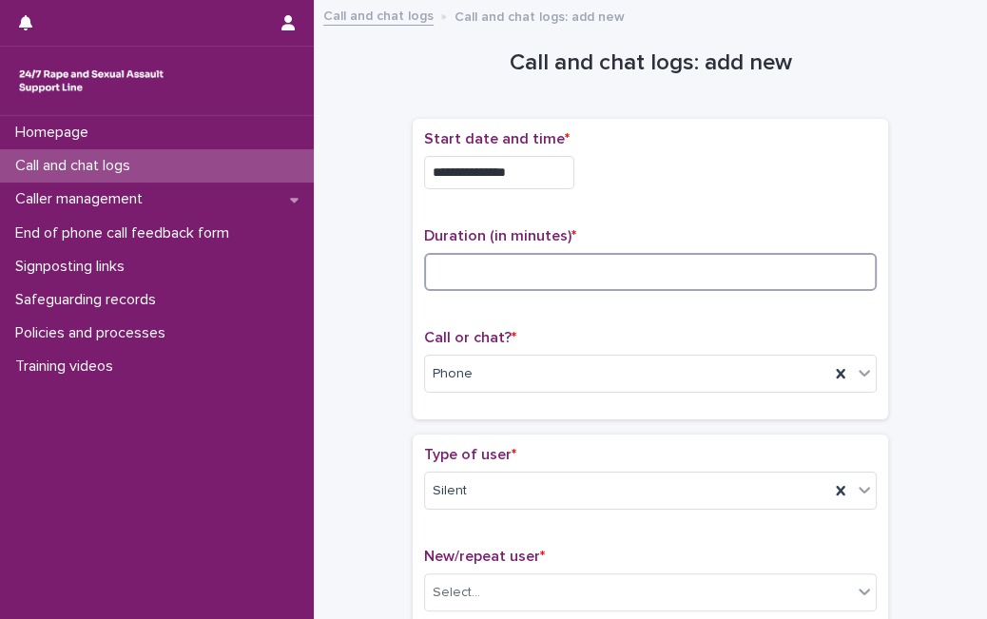
click at [449, 282] on input at bounding box center [650, 272] width 452 height 38
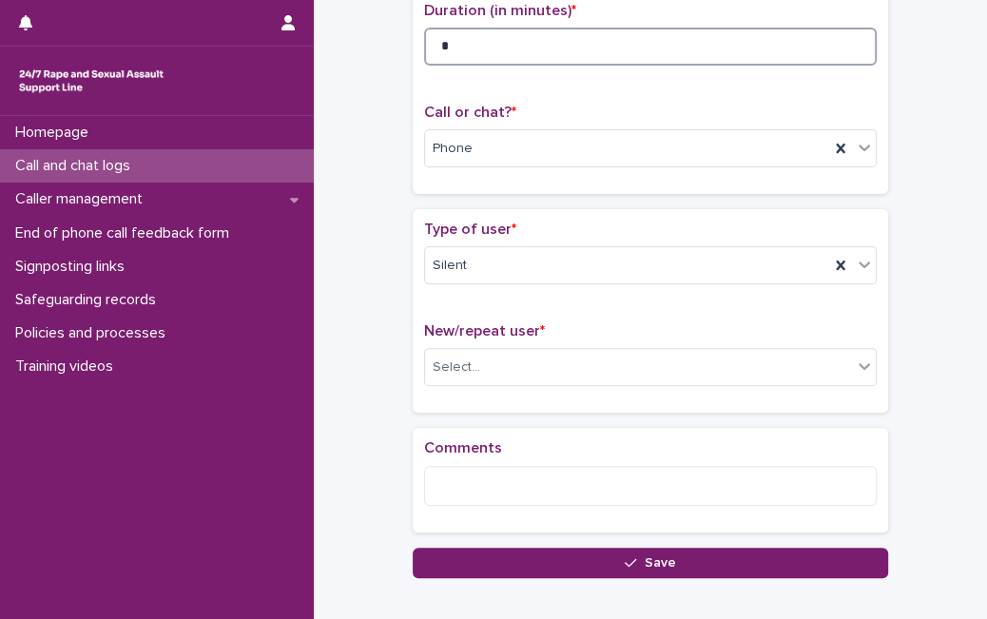
scroll to position [249, 0]
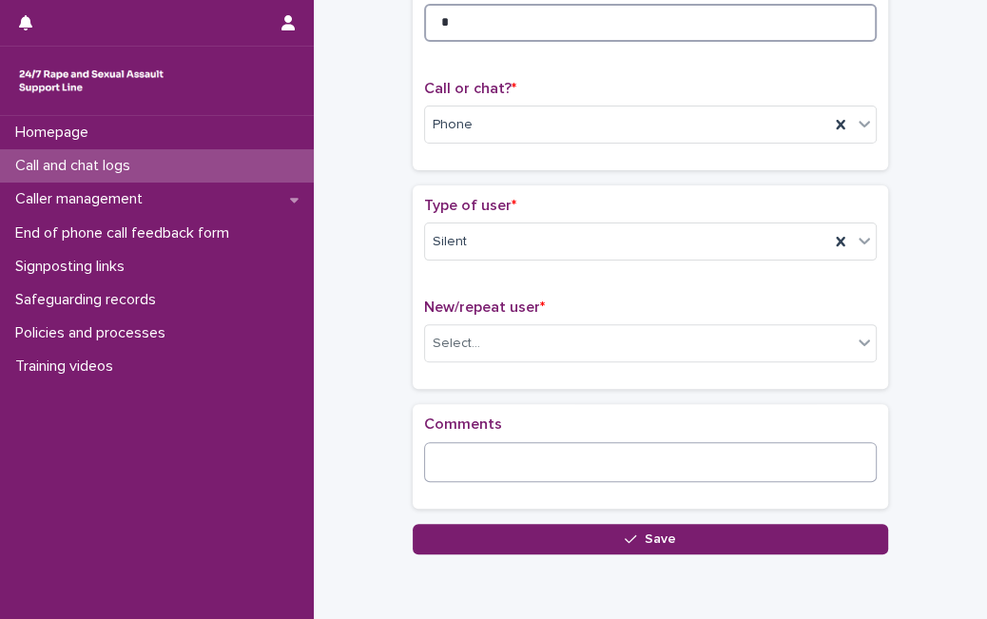
type input "*"
click at [558, 466] on textarea at bounding box center [650, 462] width 452 height 40
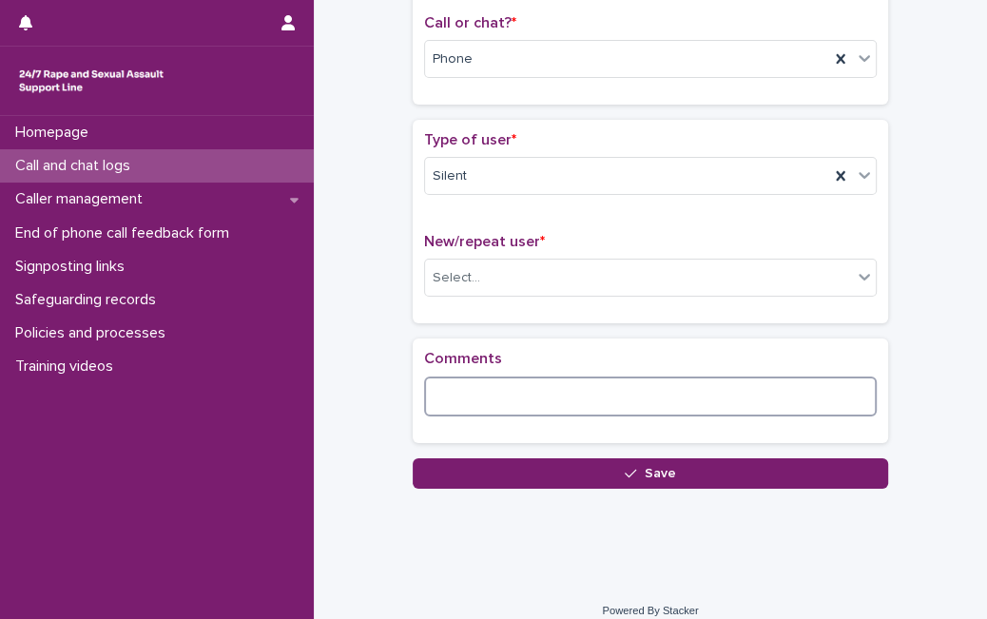
scroll to position [325, 0]
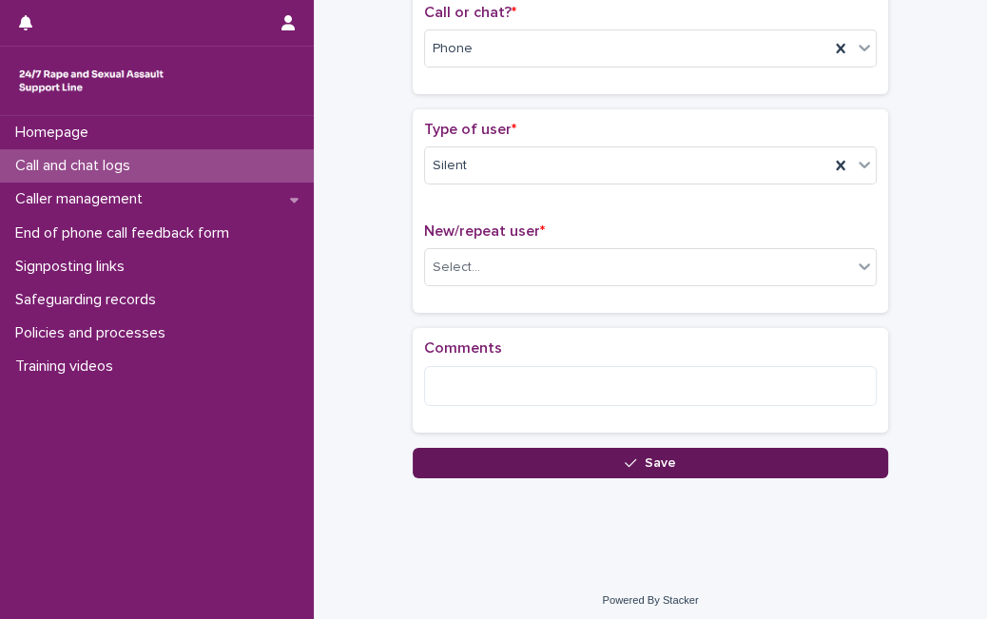
click at [615, 471] on button "Save" at bounding box center [650, 463] width 475 height 30
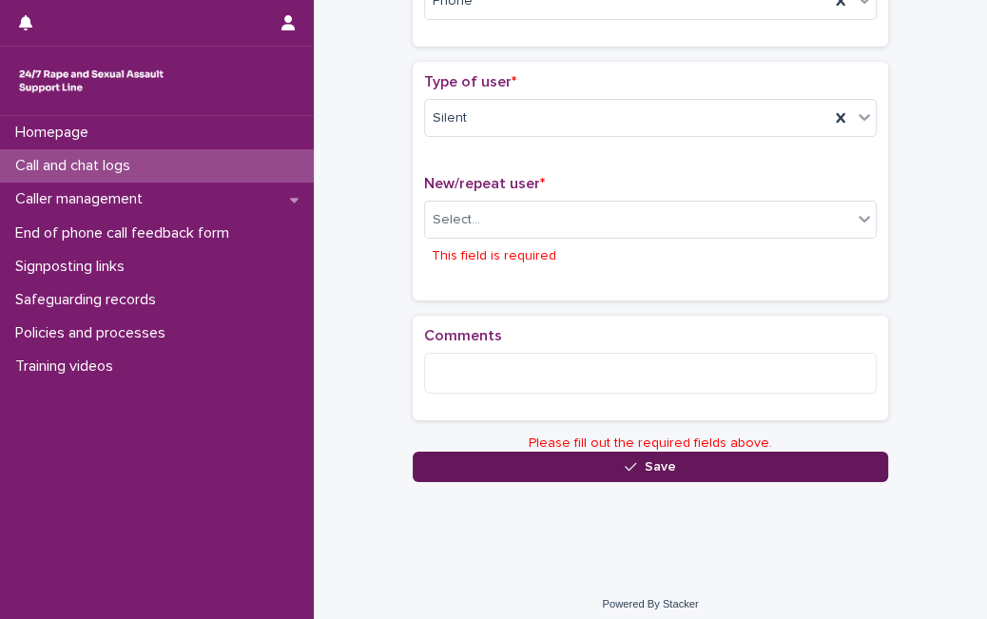
scroll to position [380, 0]
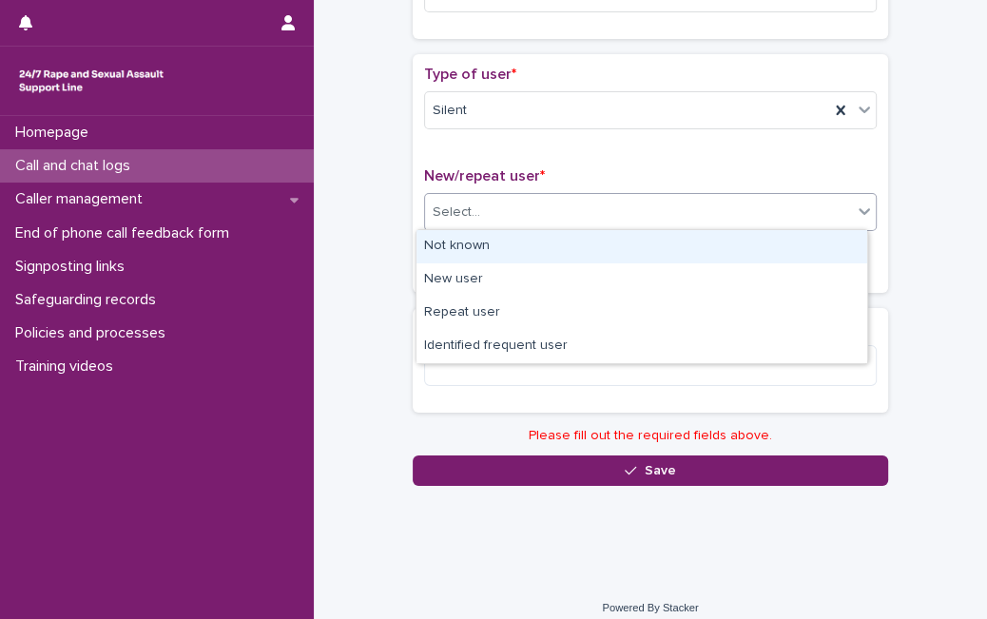
click at [594, 216] on div "Select..." at bounding box center [638, 212] width 427 height 31
click at [574, 237] on div "Not known" at bounding box center [641, 246] width 451 height 33
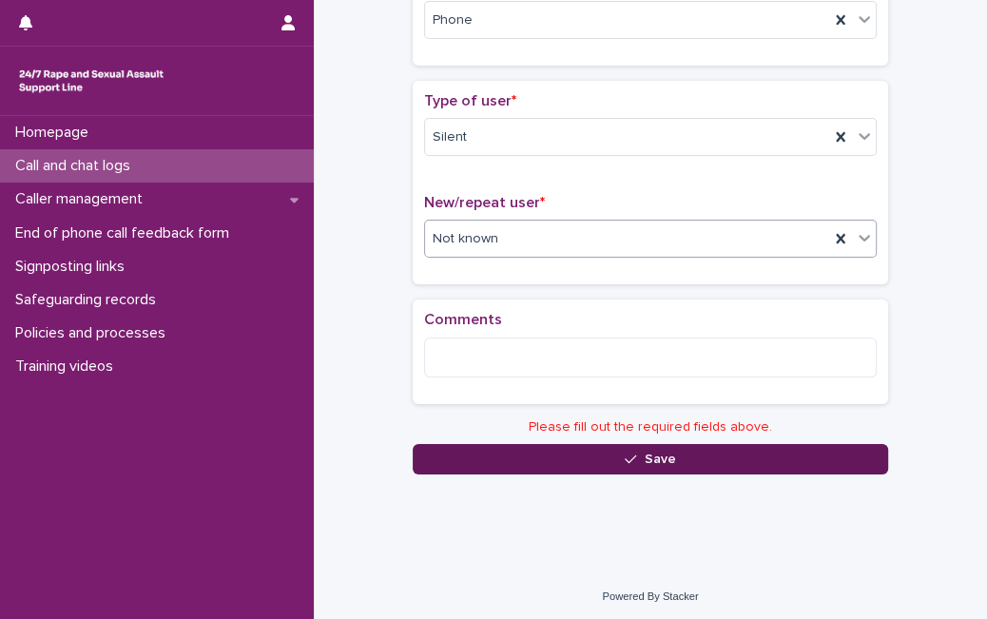
scroll to position [331, 0]
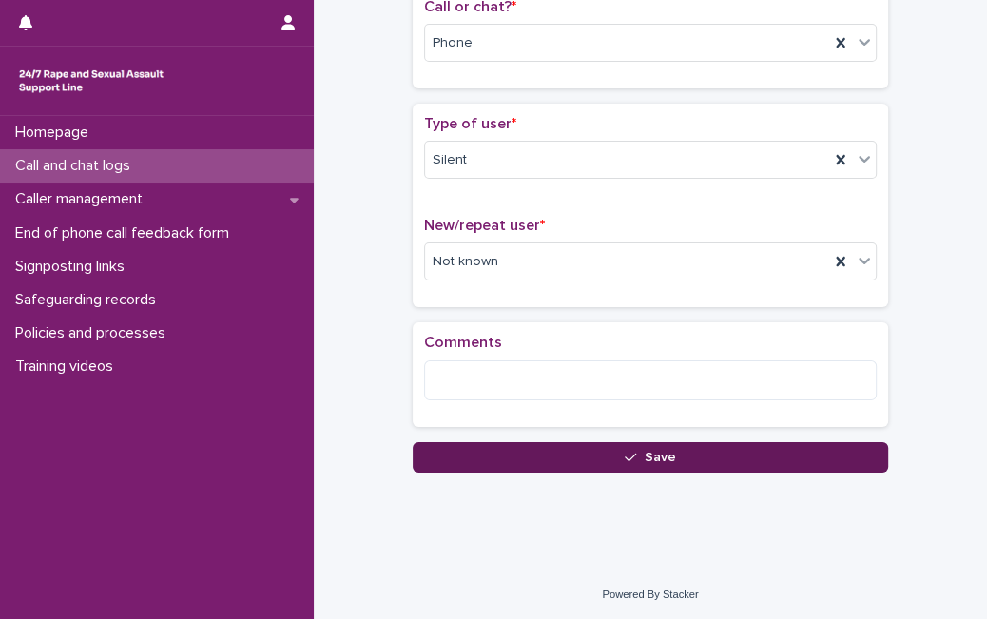
click at [483, 463] on button "Save" at bounding box center [650, 457] width 475 height 30
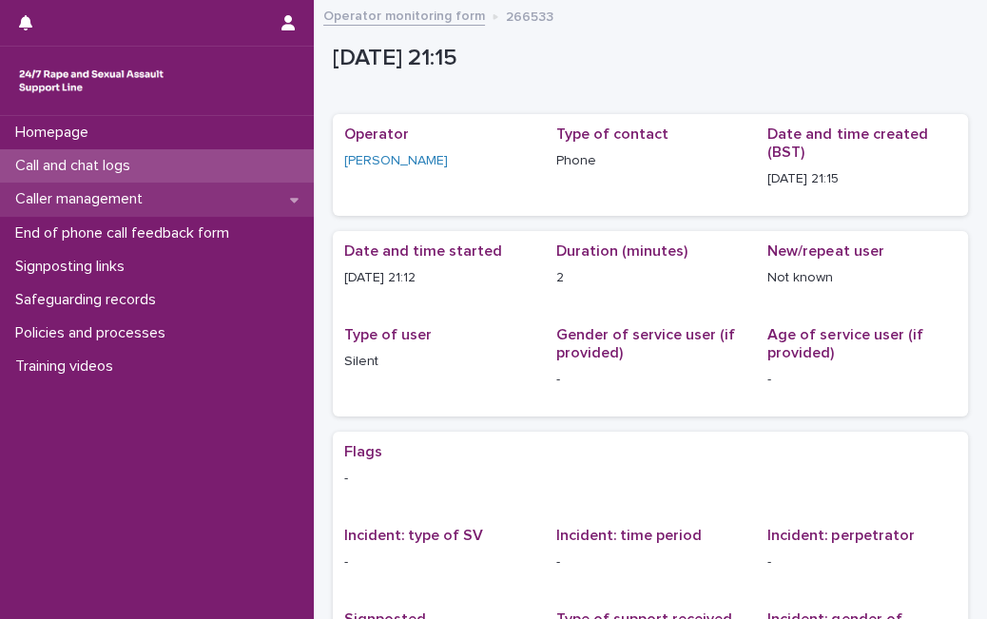
click at [205, 207] on div "Caller management" at bounding box center [157, 199] width 314 height 33
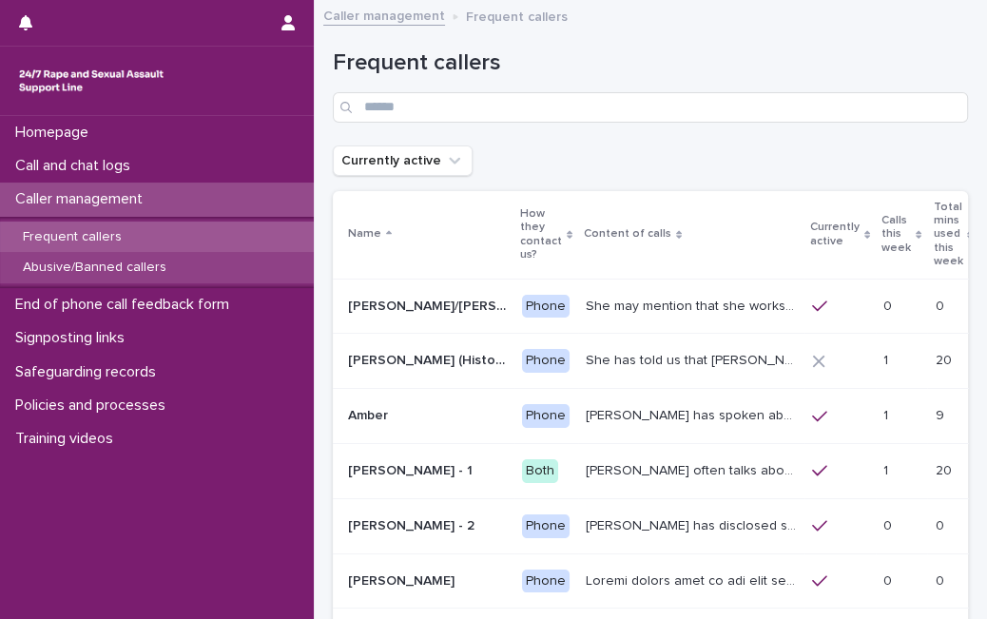
click at [201, 264] on div "Abusive/Banned callers" at bounding box center [157, 267] width 314 height 31
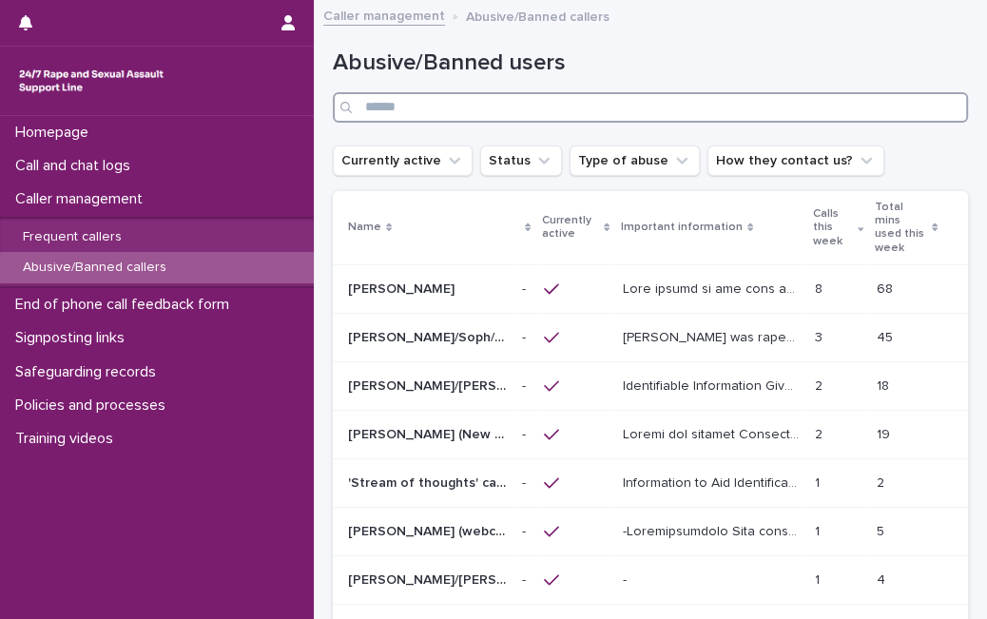
click at [433, 121] on input "Search" at bounding box center [650, 107] width 635 height 30
click at [722, 288] on div at bounding box center [711, 289] width 177 height 31
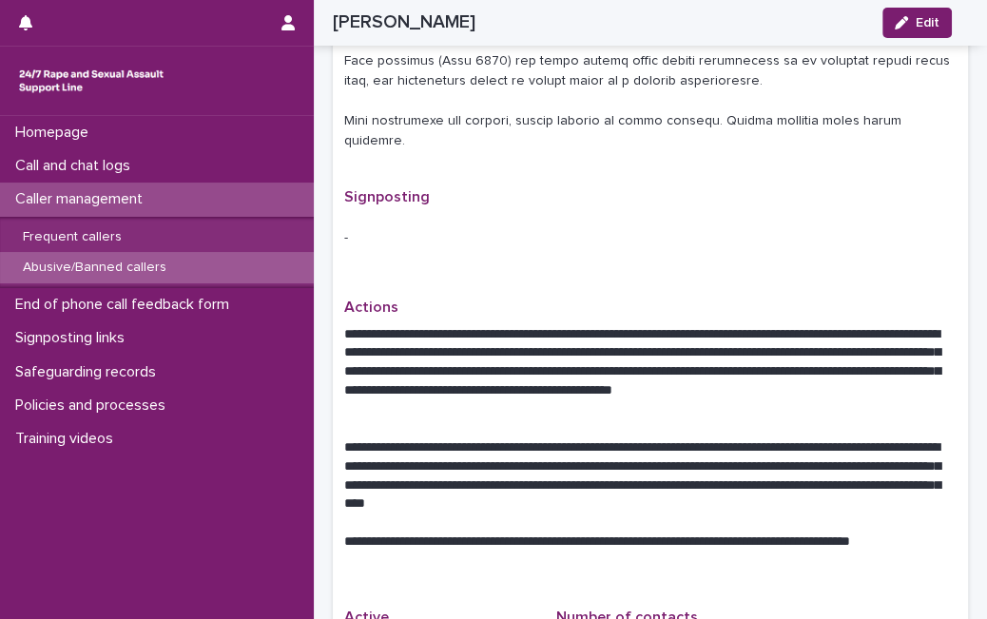
scroll to position [1383, 0]
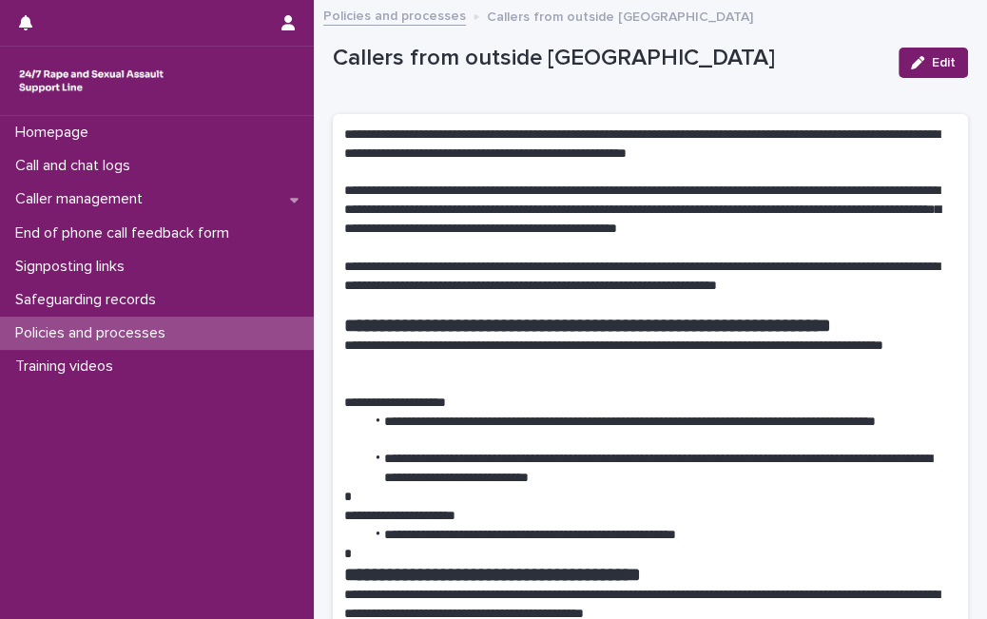
click at [777, 271] on p "**********" at bounding box center [642, 277] width 596 height 38
click at [198, 332] on div "Policies and processes" at bounding box center [157, 333] width 314 height 33
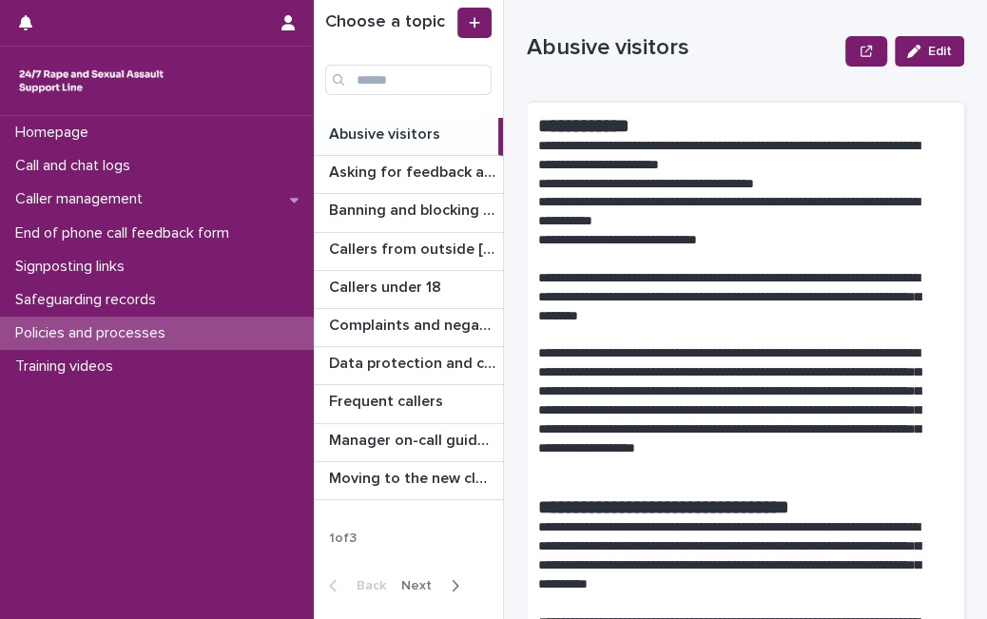
click at [417, 585] on span "Next" at bounding box center [422, 585] width 42 height 13
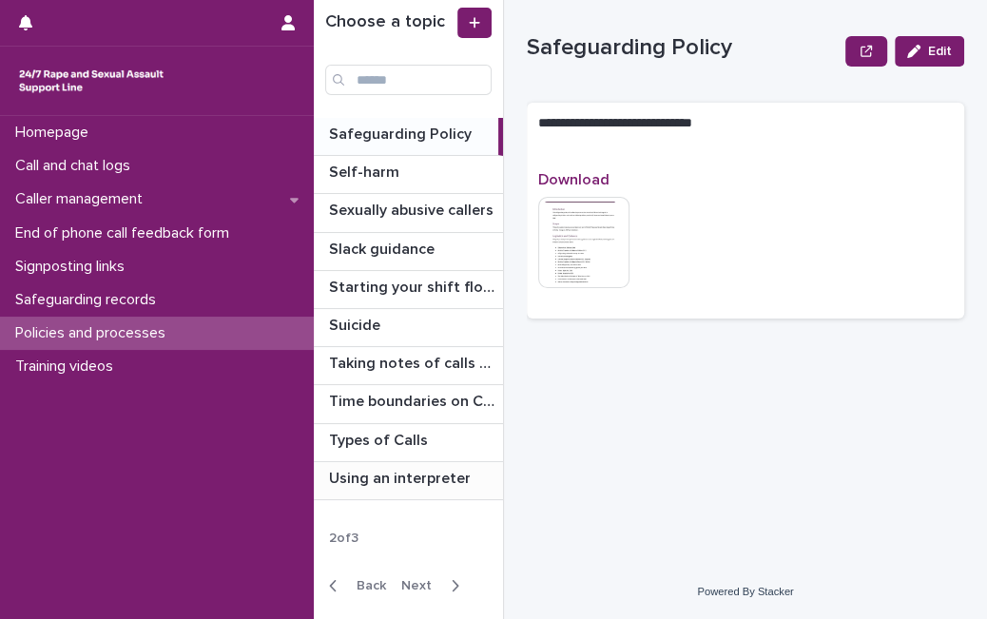
click at [429, 469] on p "Using an interpreter" at bounding box center [401, 477] width 145 height 22
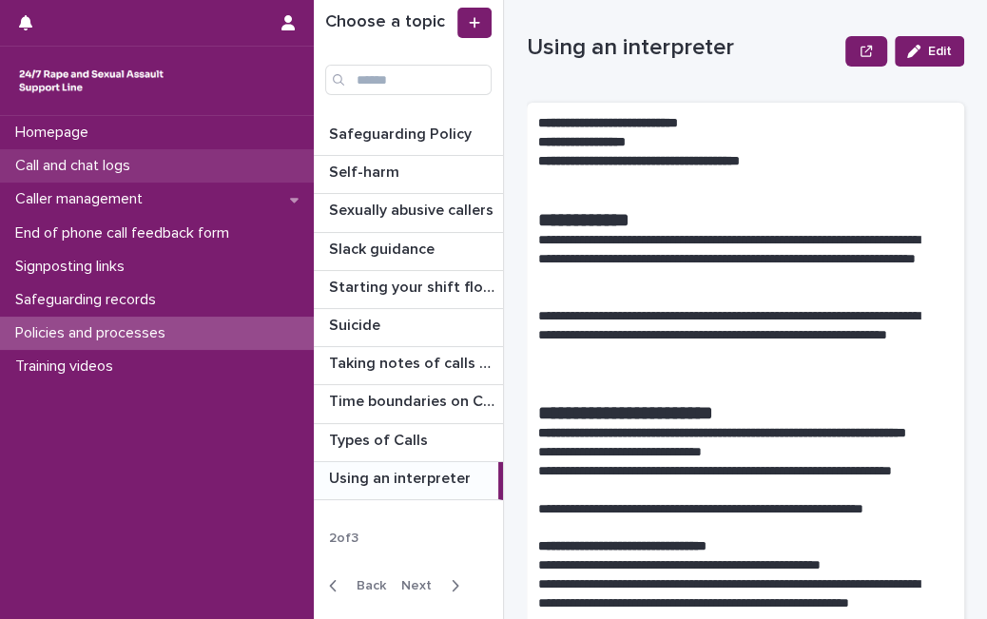
click at [183, 163] on div "Call and chat logs" at bounding box center [157, 165] width 314 height 33
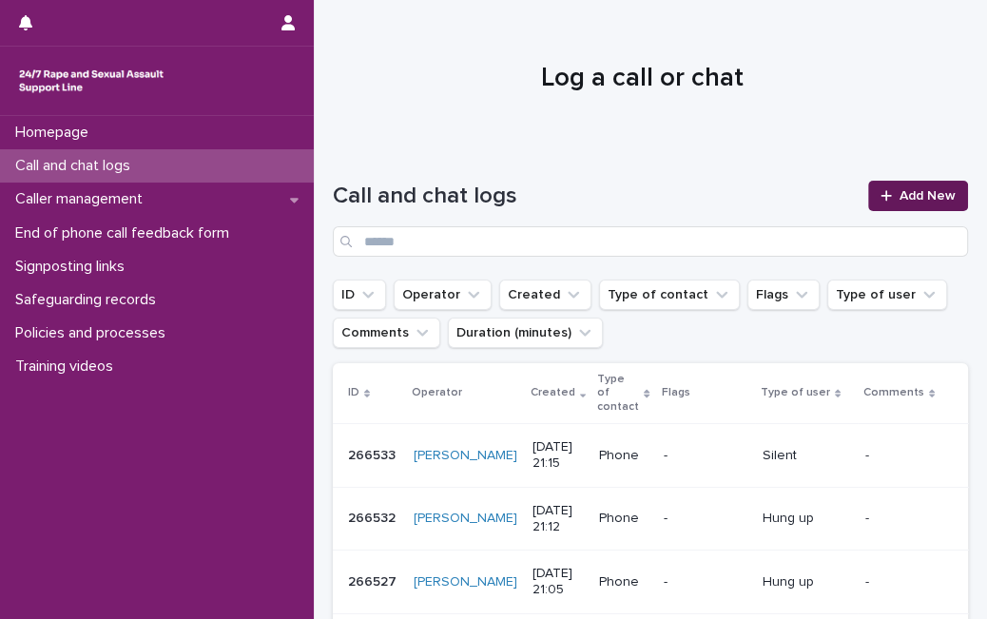
click at [882, 191] on div at bounding box center [889, 195] width 19 height 13
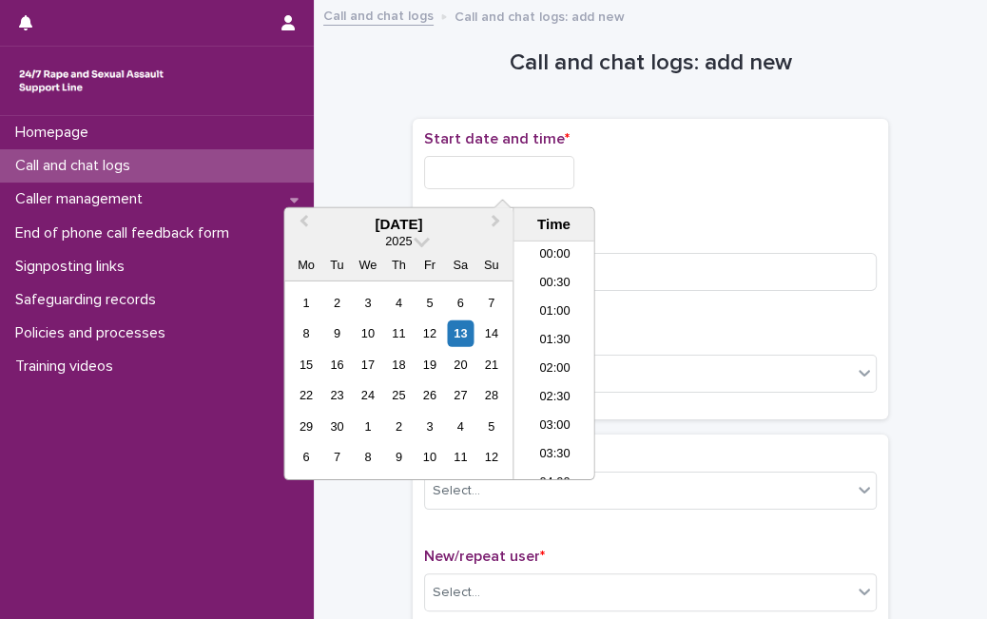
click at [464, 180] on input "text" at bounding box center [499, 172] width 150 height 33
click at [461, 340] on div "13" at bounding box center [461, 333] width 26 height 26
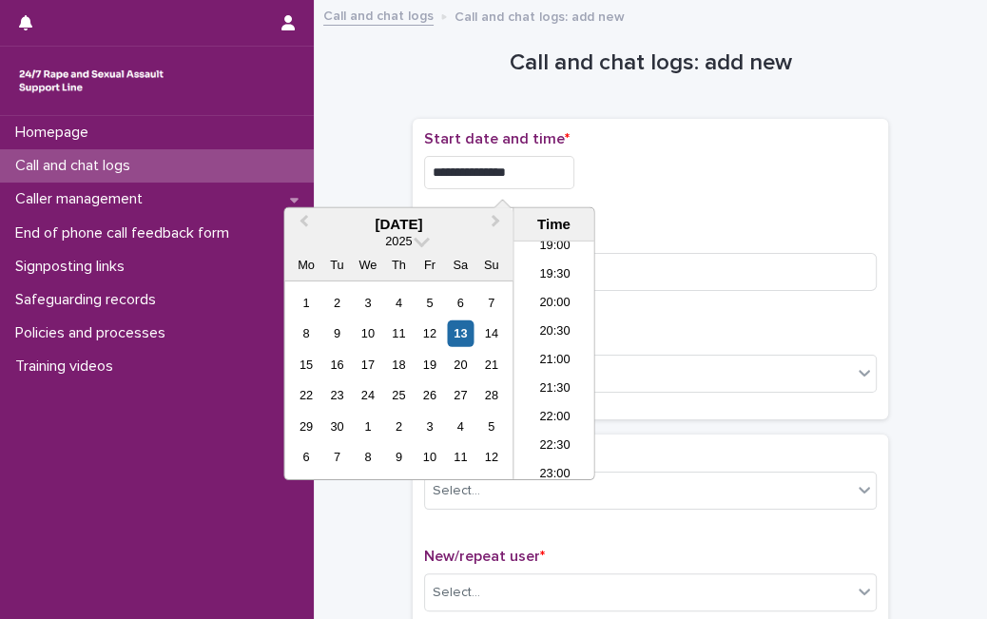
click at [556, 183] on input "**********" at bounding box center [499, 172] width 150 height 33
type input "**********"
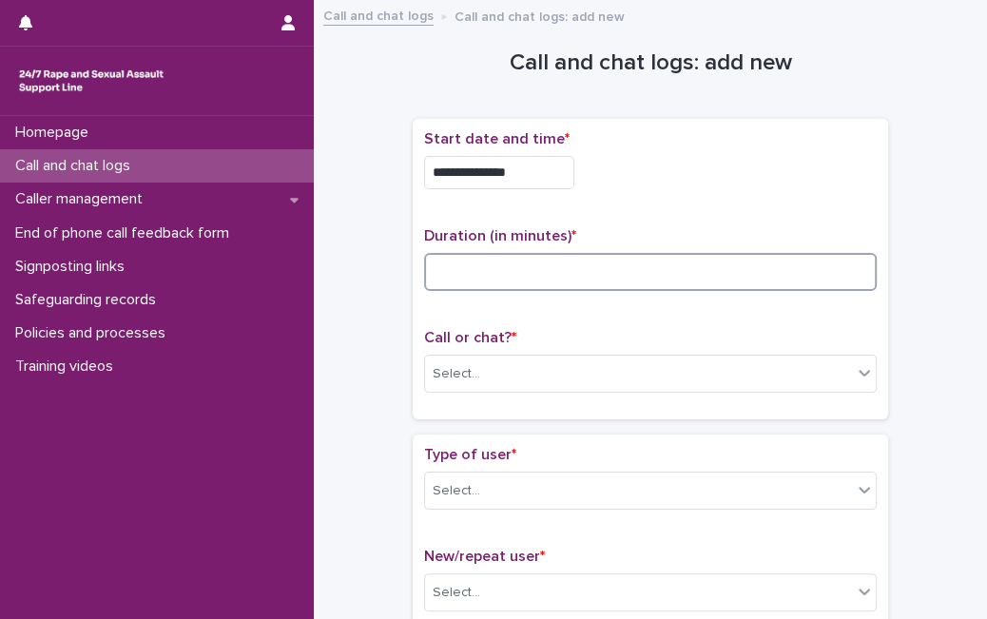
click at [627, 282] on input at bounding box center [650, 272] width 452 height 38
type input "*"
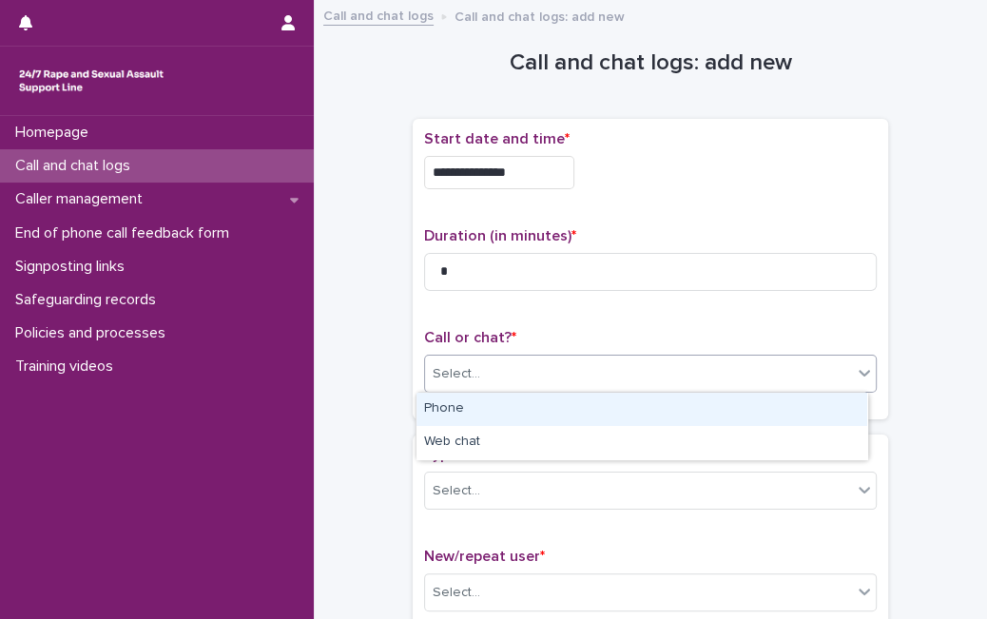
click at [571, 384] on div "Select..." at bounding box center [638, 373] width 427 height 31
click at [558, 418] on div "Phone" at bounding box center [641, 409] width 451 height 33
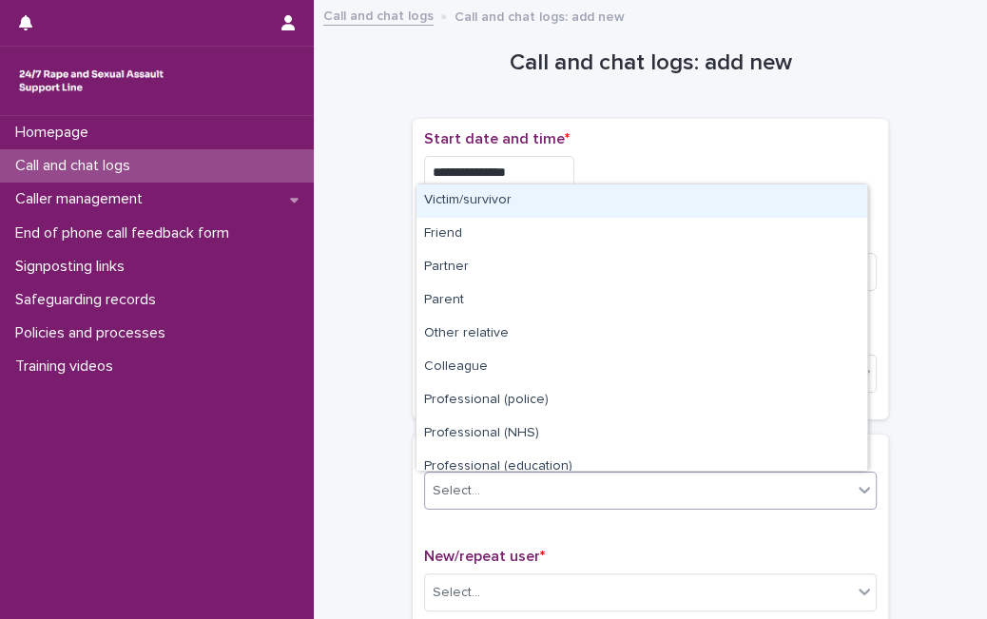
click at [555, 506] on div "Select..." at bounding box center [650, 490] width 452 height 38
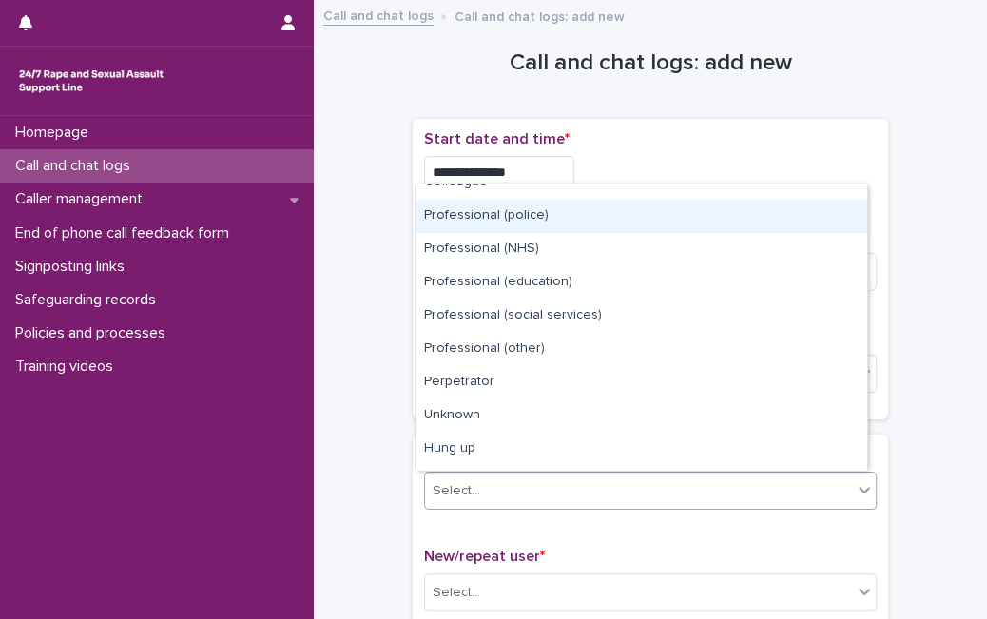
scroll to position [214, 0]
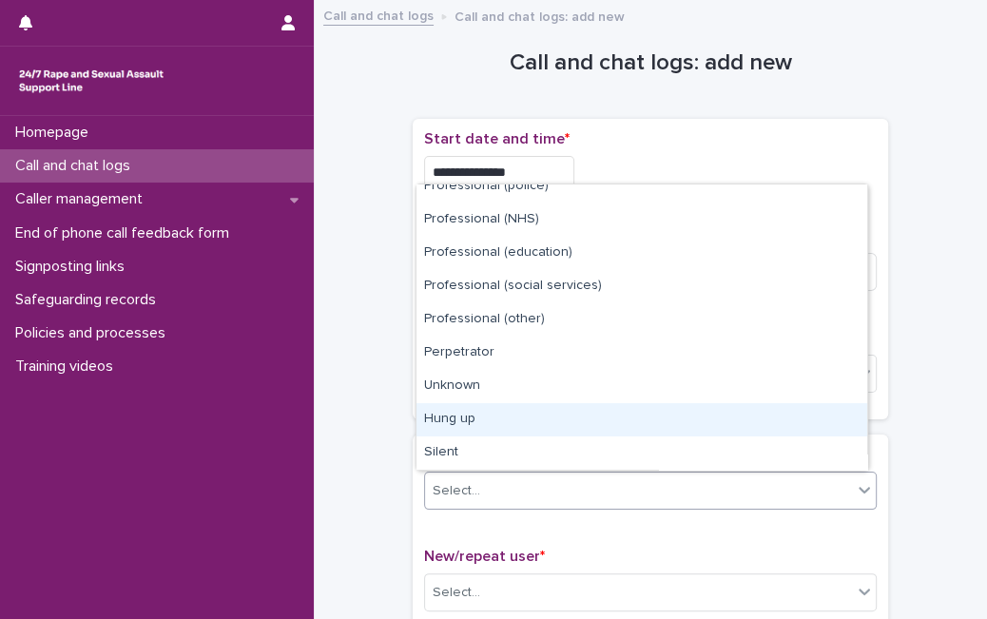
click at [724, 409] on div "Hung up" at bounding box center [641, 419] width 451 height 33
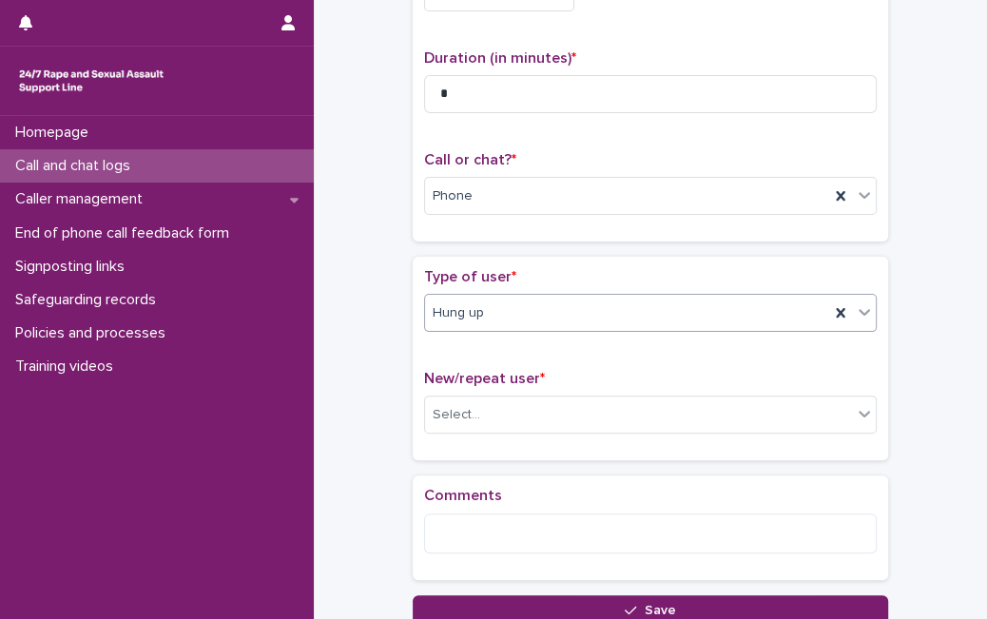
scroll to position [228, 0]
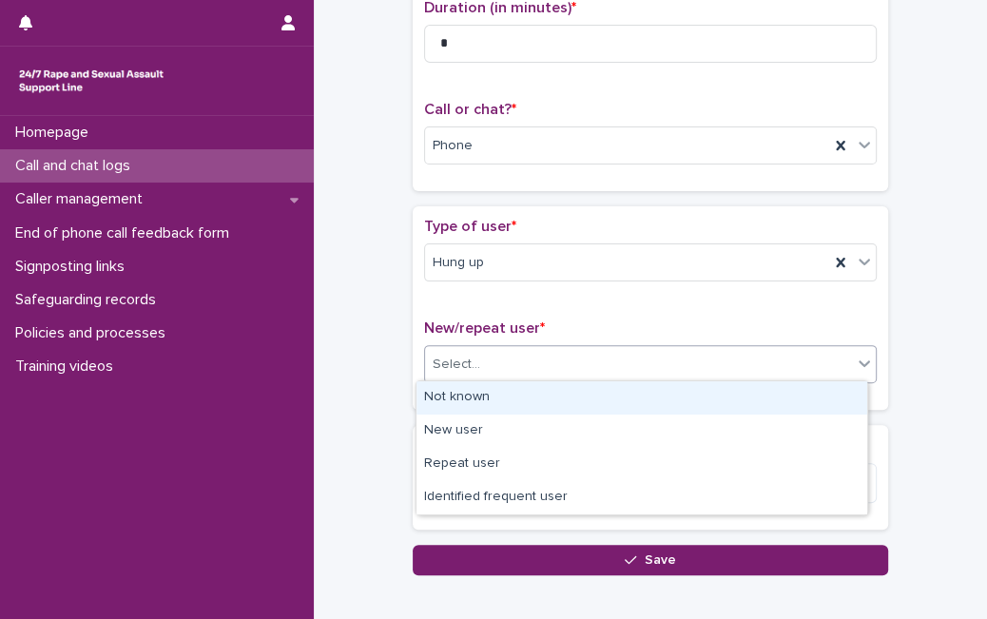
click at [627, 365] on div "Select..." at bounding box center [638, 364] width 427 height 31
click at [576, 395] on div "Not known" at bounding box center [641, 397] width 451 height 33
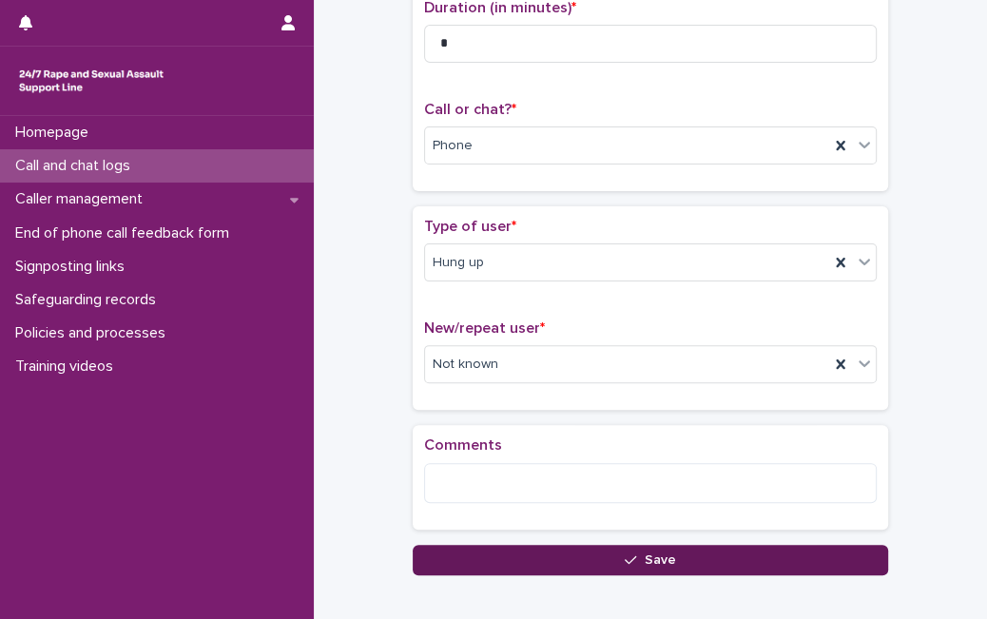
click at [564, 561] on button "Save" at bounding box center [650, 560] width 475 height 30
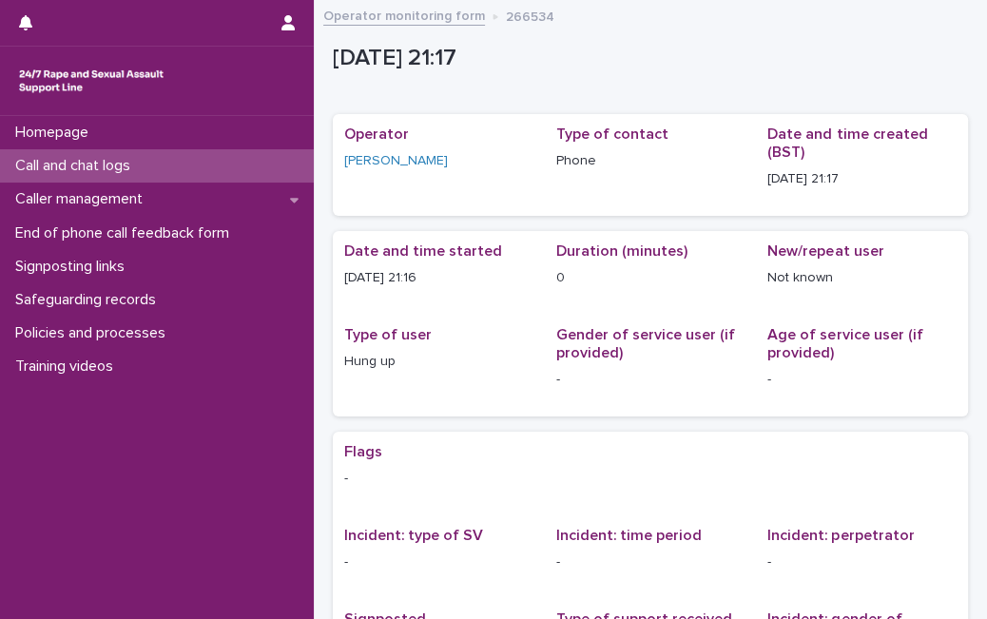
click at [98, 171] on p "Call and chat logs" at bounding box center [77, 166] width 138 height 18
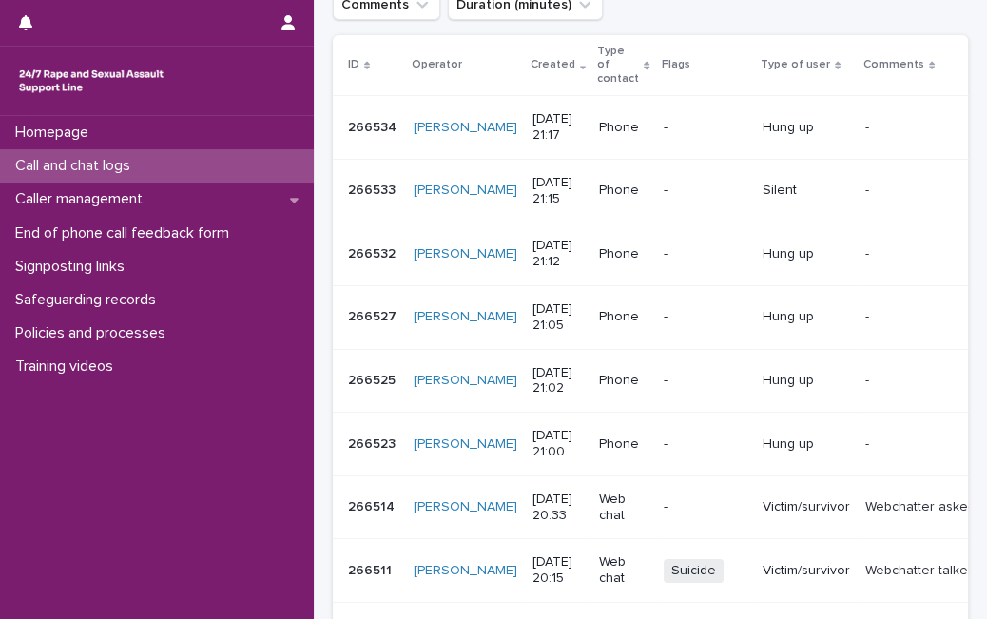
scroll to position [331, 0]
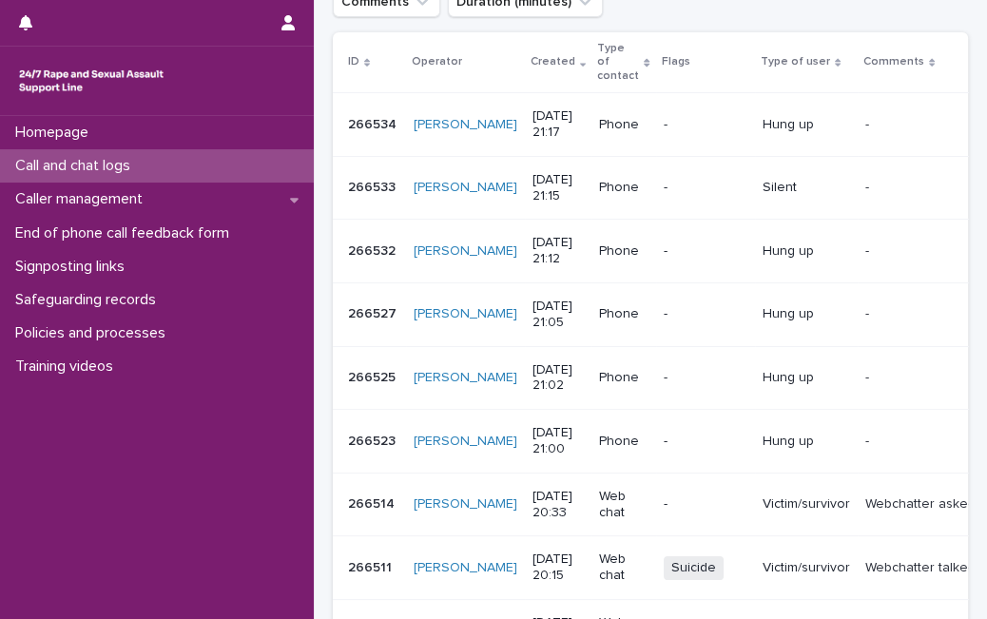
click at [185, 163] on div "Call and chat logs" at bounding box center [157, 165] width 314 height 33
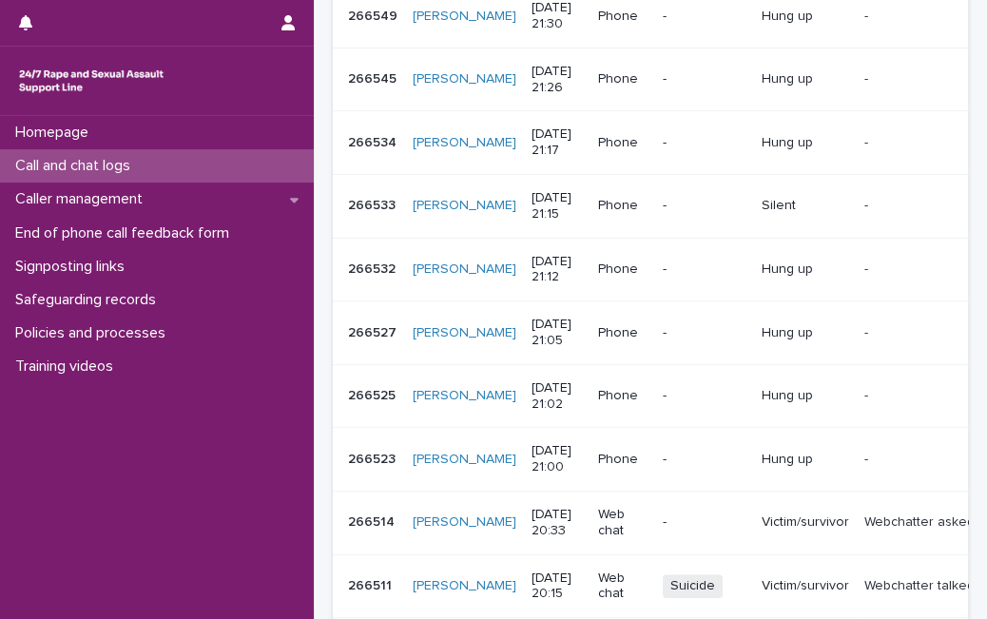
scroll to position [0, 0]
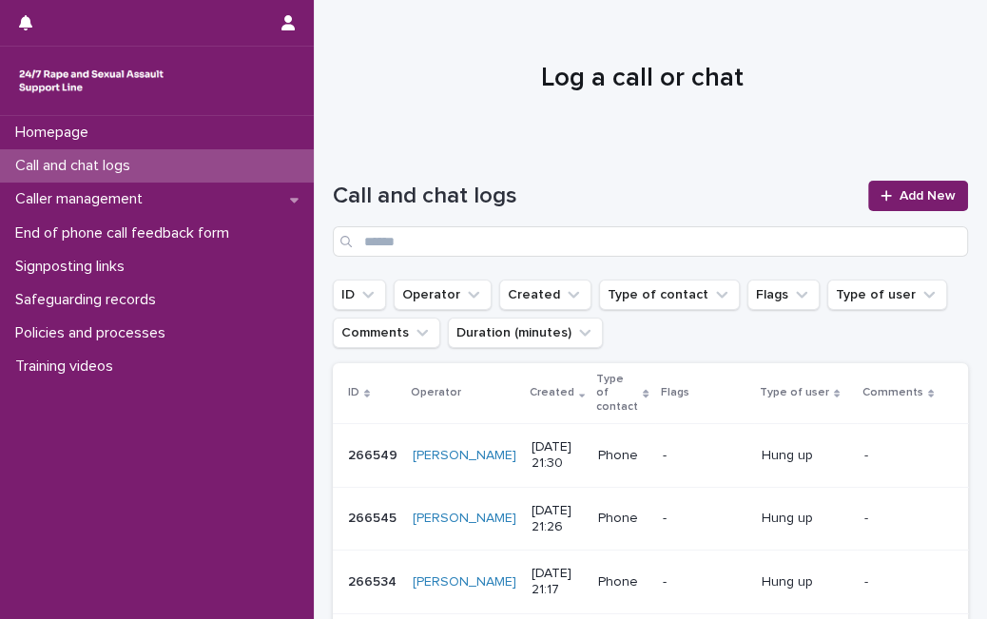
click at [382, 140] on div at bounding box center [642, 70] width 657 height 143
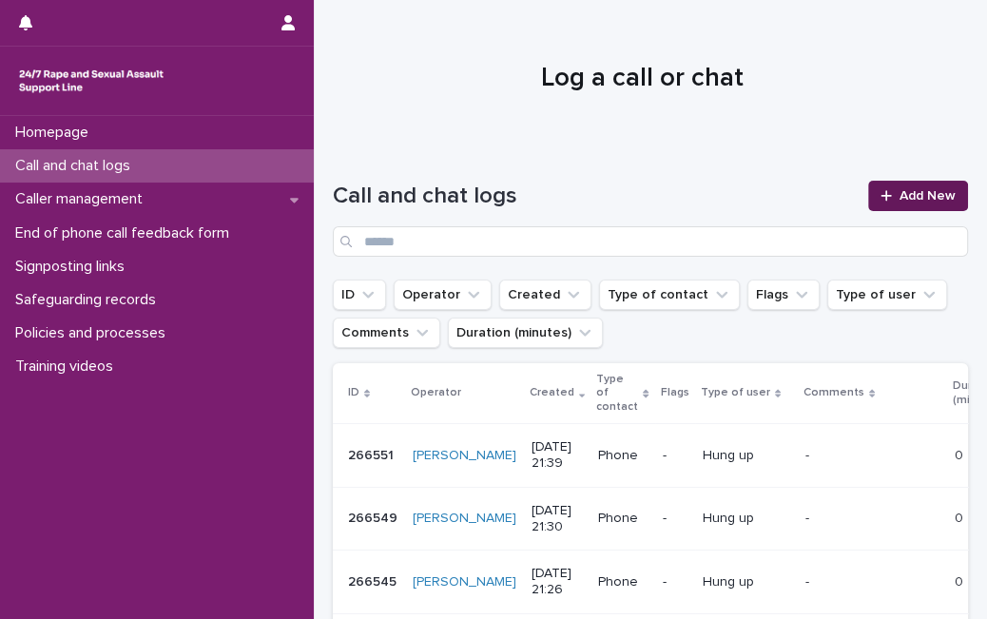
click at [905, 193] on span "Add New" at bounding box center [927, 195] width 56 height 13
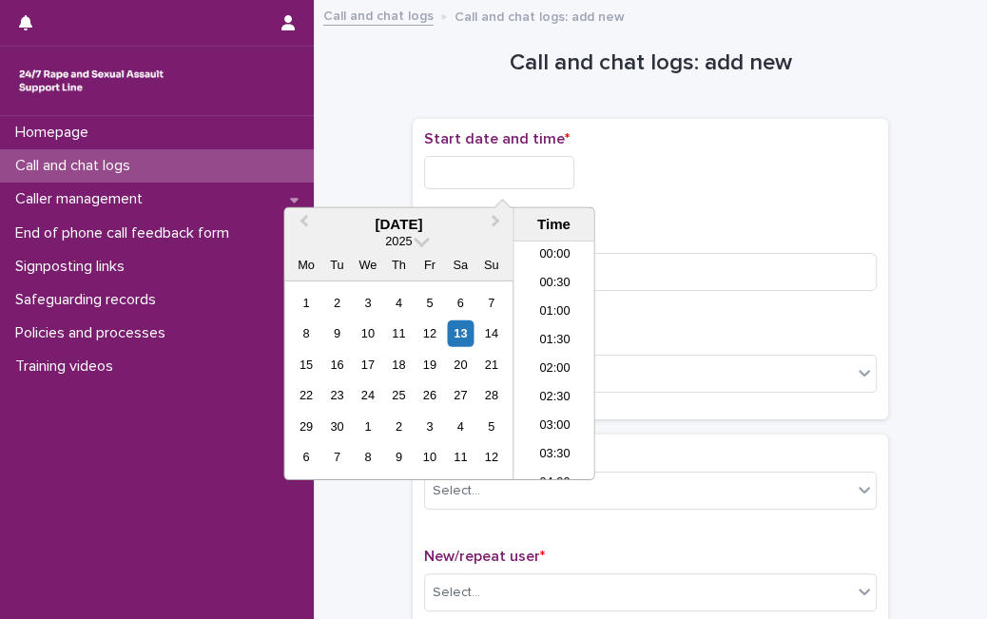
click at [523, 182] on input "text" at bounding box center [499, 172] width 150 height 33
click at [456, 327] on div "13" at bounding box center [461, 333] width 26 height 26
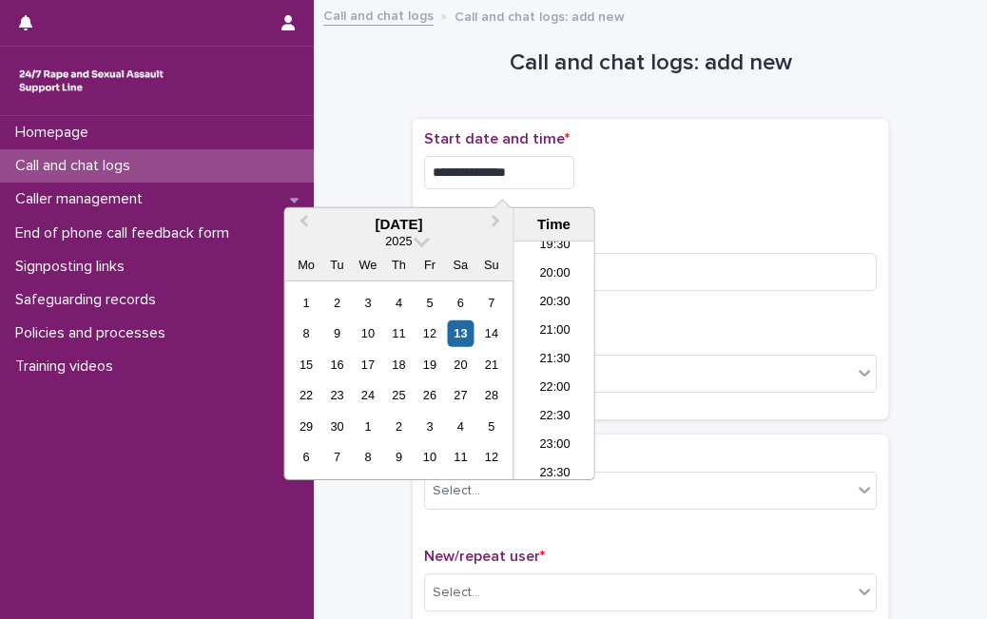
click at [521, 176] on input "**********" at bounding box center [499, 172] width 150 height 33
type input "**********"
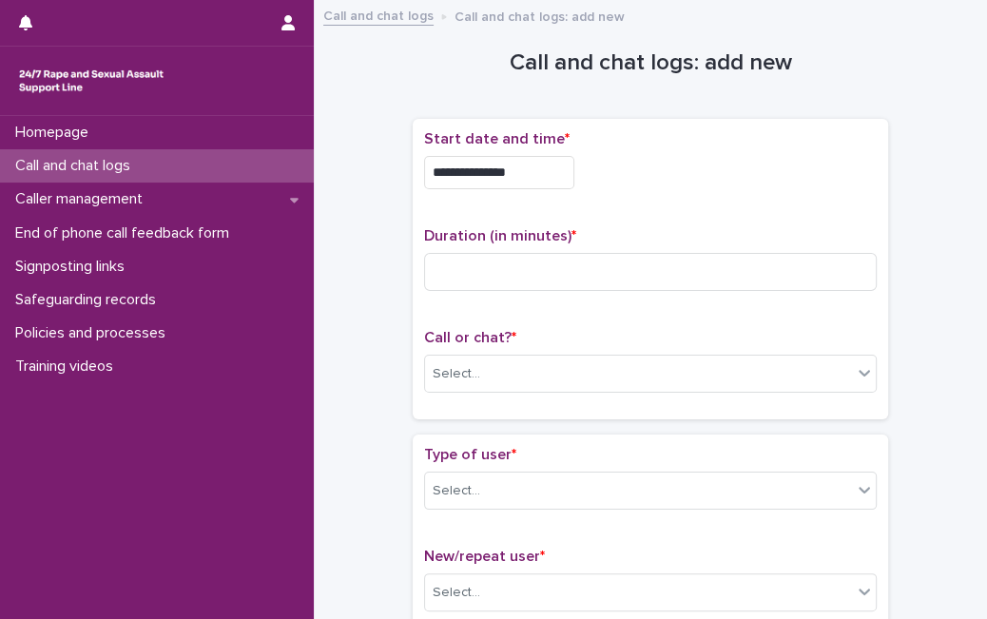
click at [664, 175] on div "**********" at bounding box center [650, 172] width 452 height 33
click at [502, 279] on input at bounding box center [650, 272] width 452 height 38
type input "*"
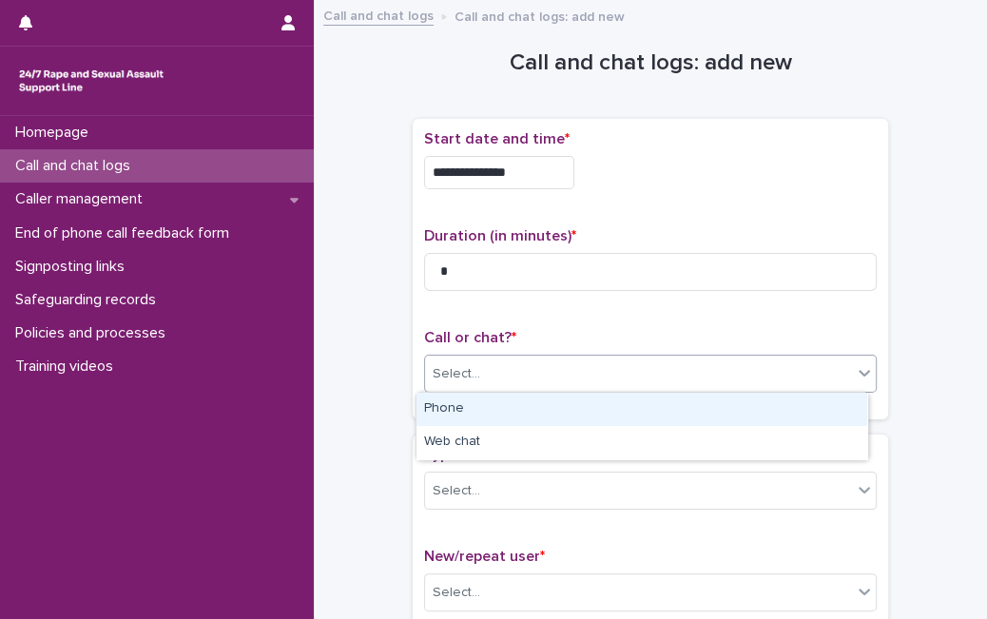
click at [535, 381] on div "Select..." at bounding box center [638, 373] width 427 height 31
click at [533, 414] on div "Phone" at bounding box center [641, 409] width 451 height 33
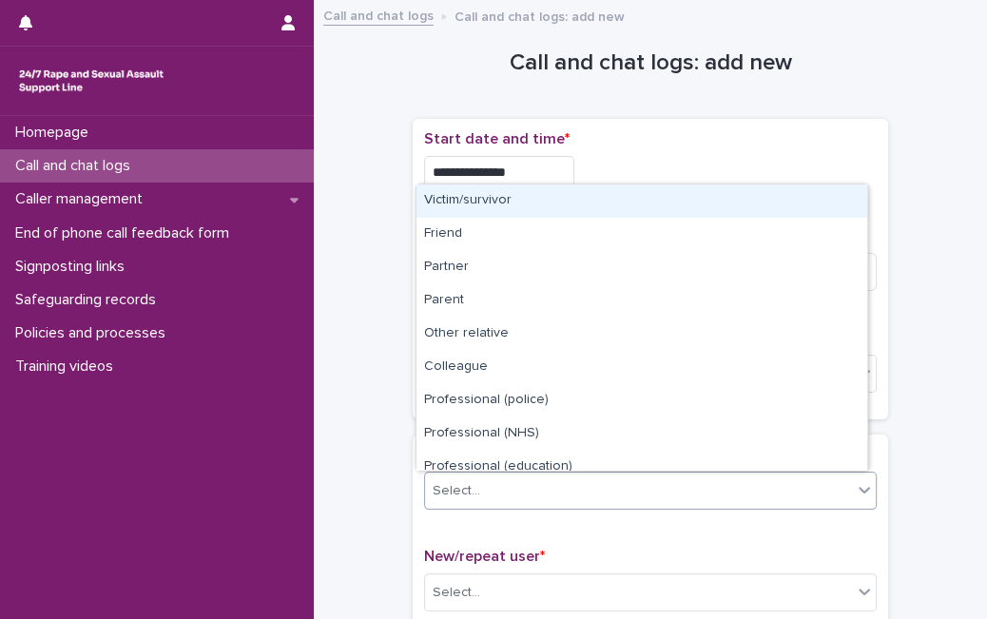
click at [506, 484] on div "Select..." at bounding box center [638, 490] width 427 height 31
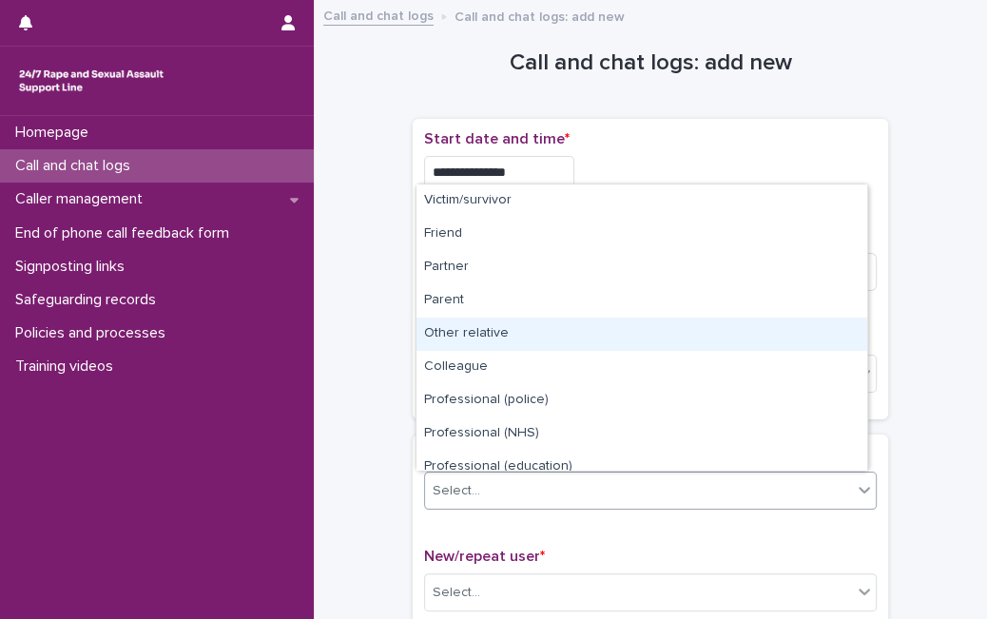
scroll to position [214, 0]
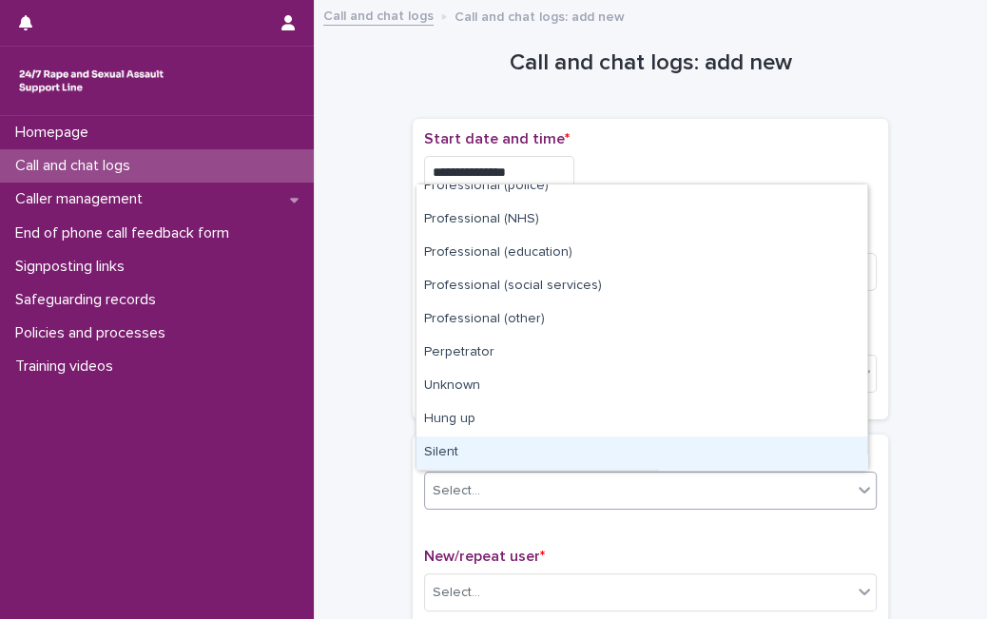
click at [759, 449] on div "Silent" at bounding box center [641, 452] width 451 height 33
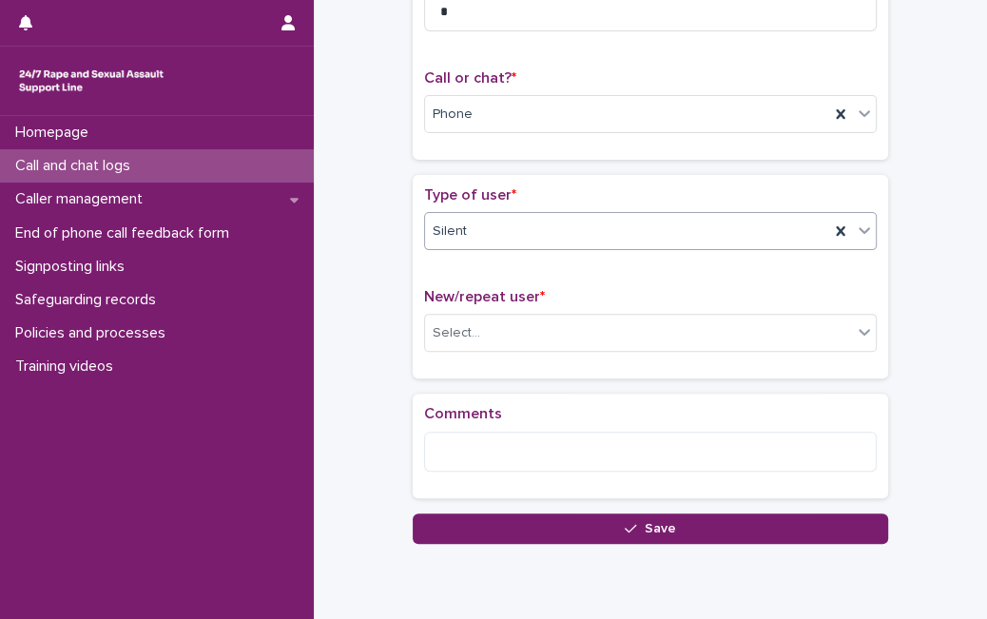
scroll to position [260, 0]
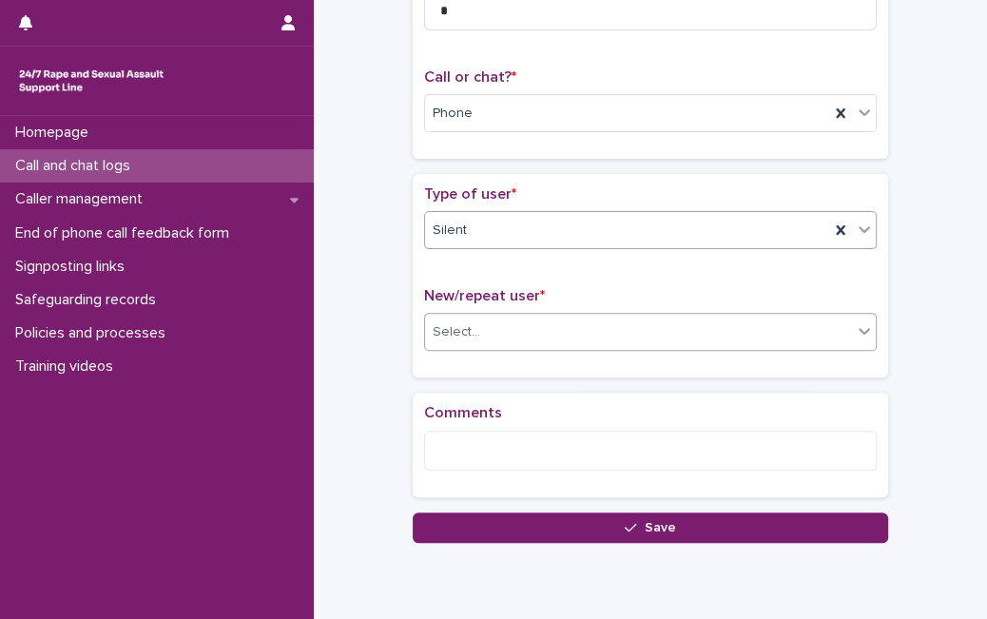
click at [732, 317] on div "Select..." at bounding box center [638, 332] width 427 height 31
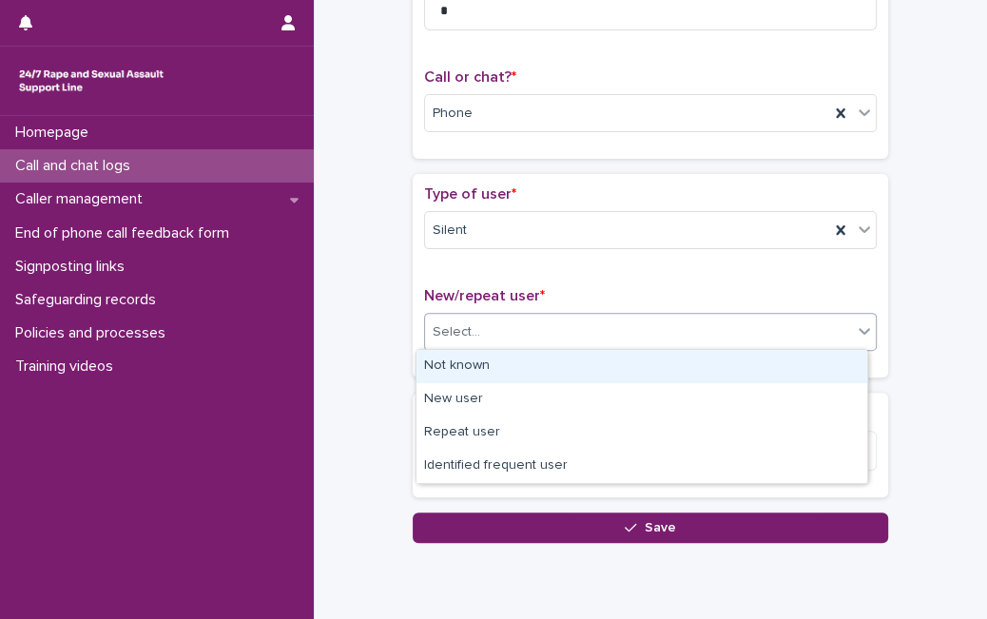
click at [633, 378] on div "Not known" at bounding box center [641, 366] width 451 height 33
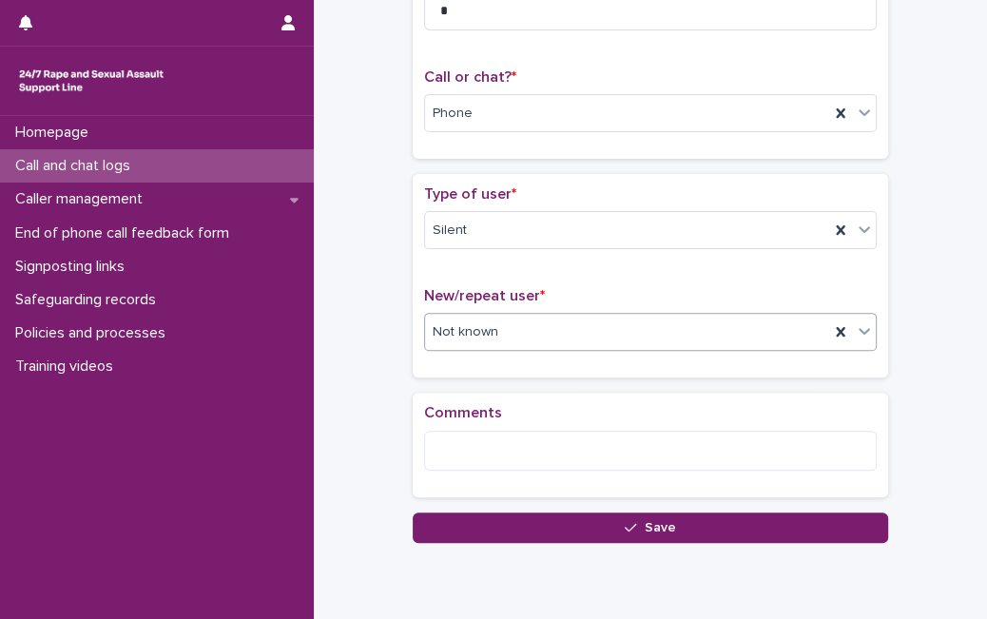
click at [594, 509] on div "Loading... Saving… Comments" at bounding box center [650, 453] width 475 height 120
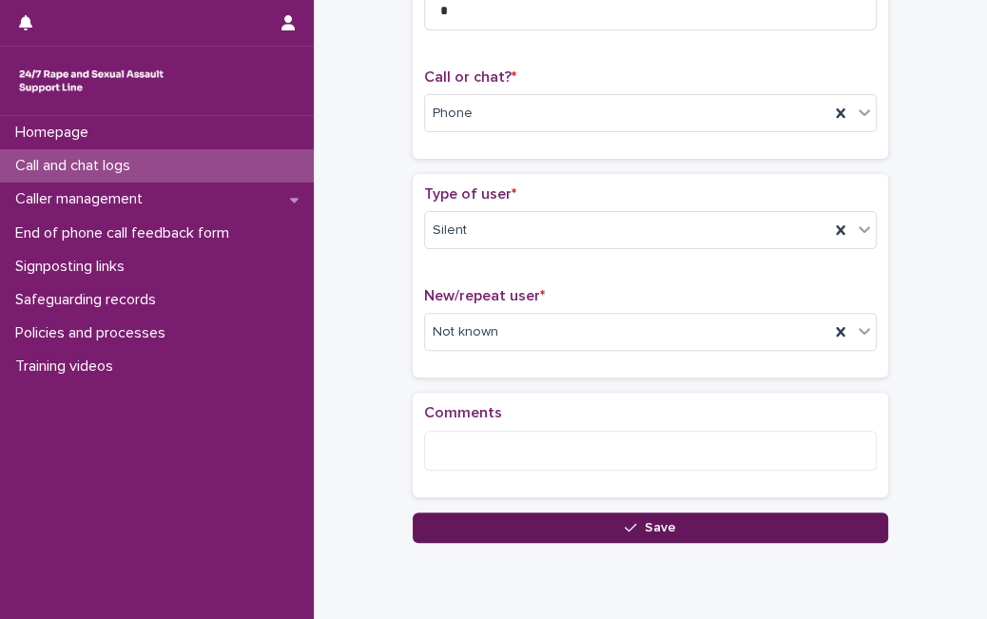
click at [589, 518] on button "Save" at bounding box center [650, 527] width 475 height 30
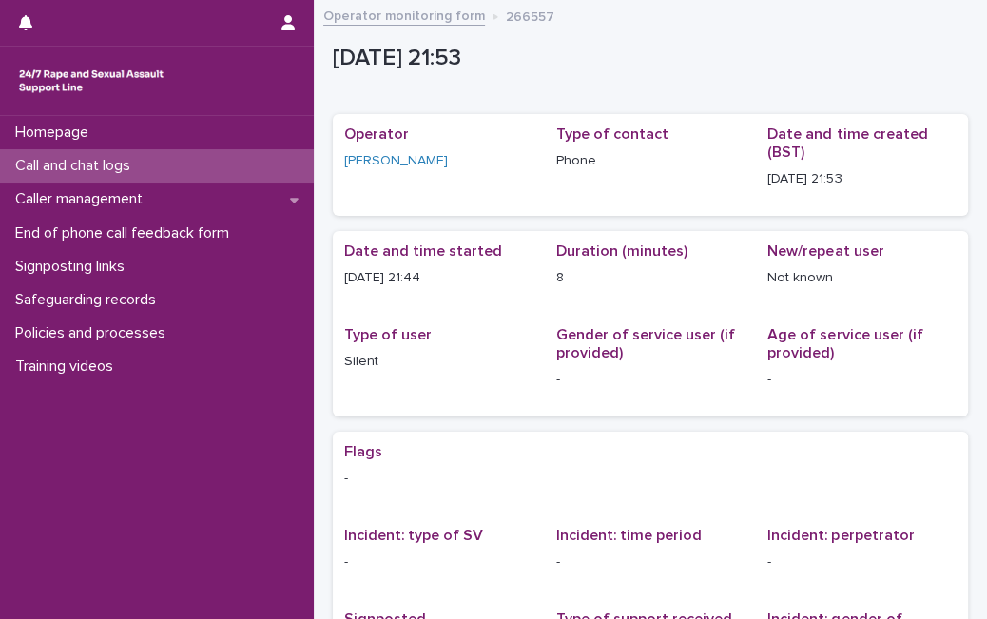
click at [173, 159] on div "Call and chat logs" at bounding box center [157, 165] width 314 height 33
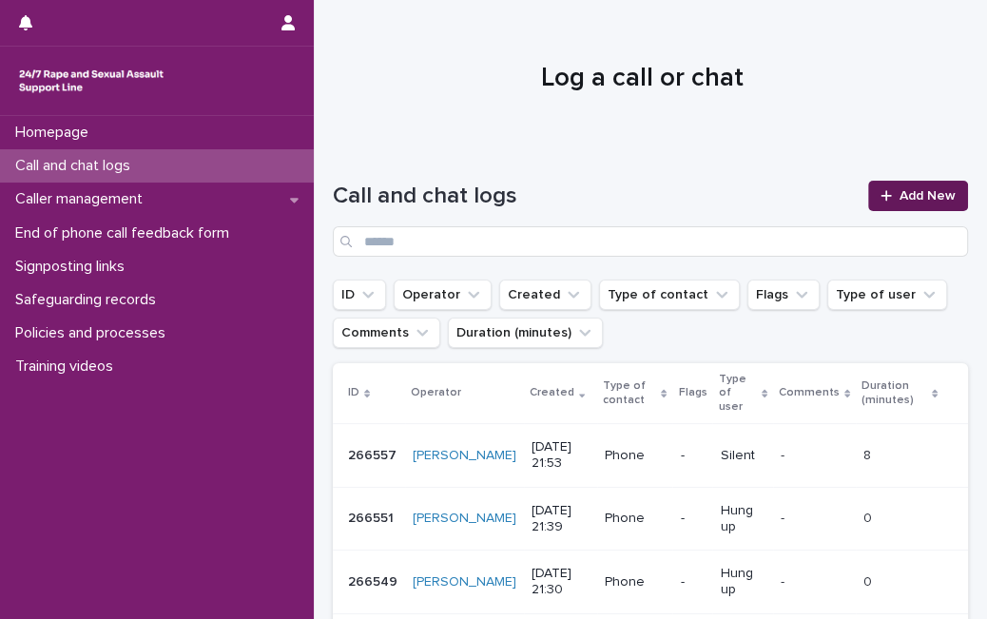
click at [909, 190] on span "Add New" at bounding box center [927, 195] width 56 height 13
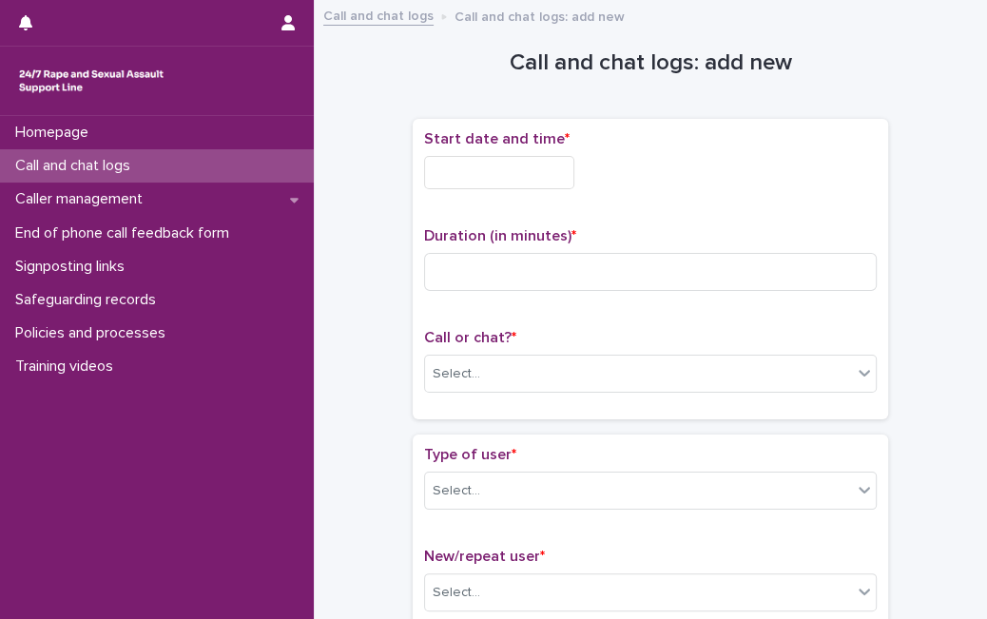
click at [501, 166] on input "text" at bounding box center [499, 172] width 150 height 33
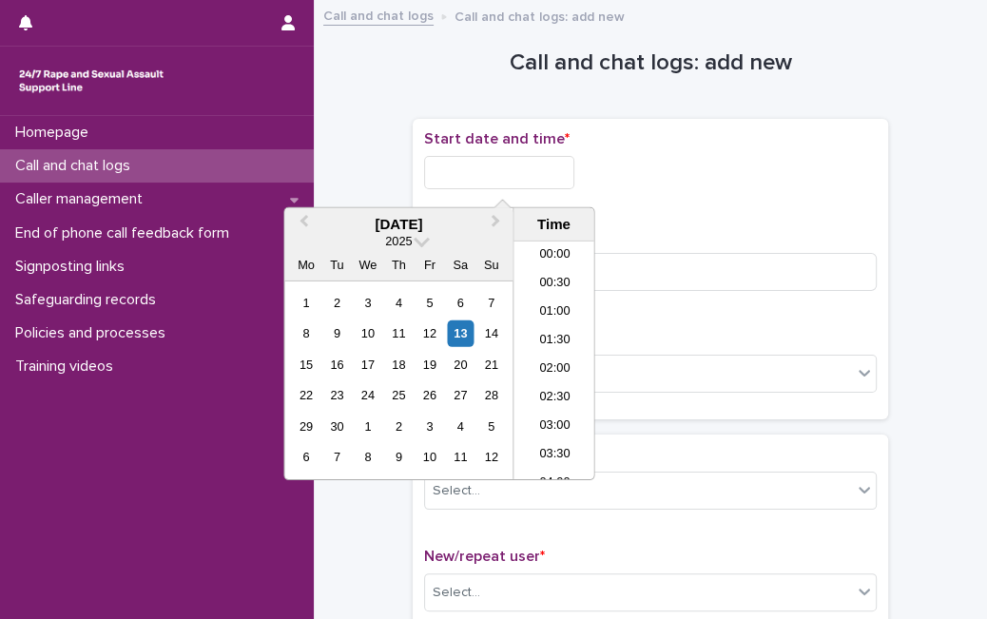
scroll to position [1130, 0]
click at [467, 335] on div "13" at bounding box center [461, 333] width 26 height 26
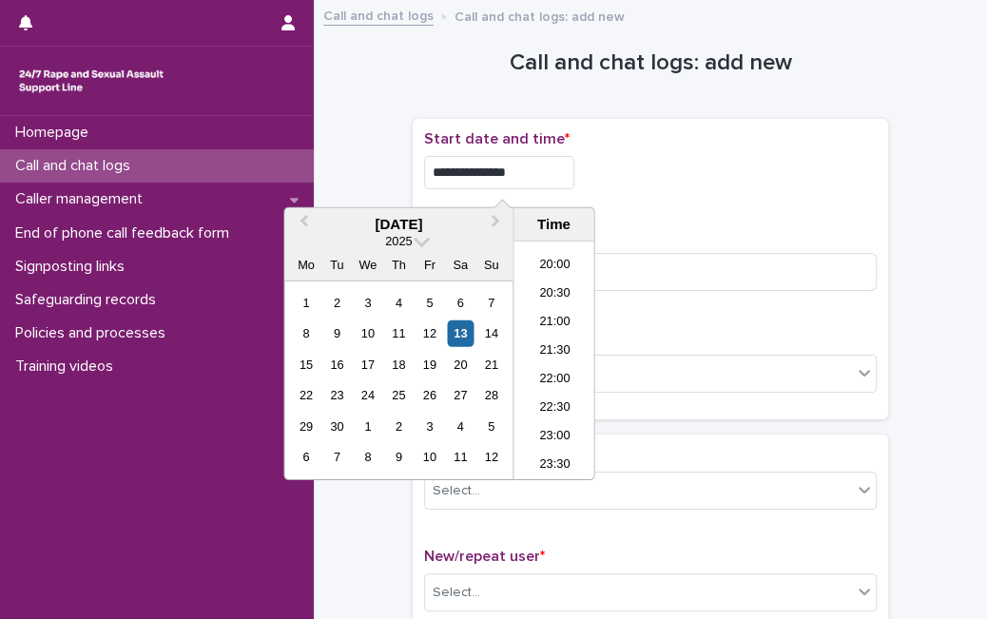
click at [558, 172] on input "**********" at bounding box center [499, 172] width 150 height 33
type input "**********"
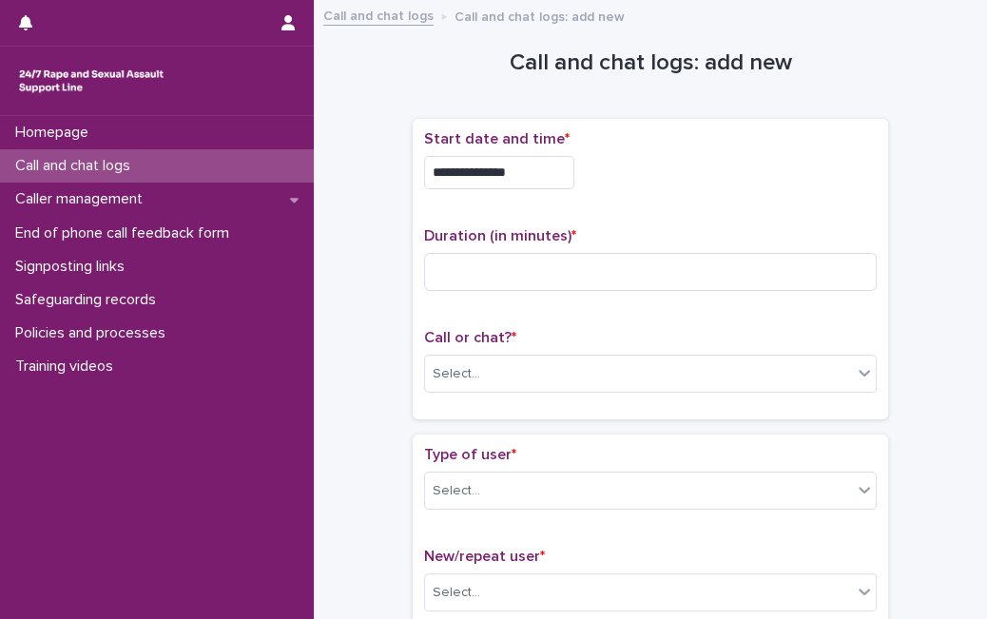
click at [628, 291] on div "Duration (in minutes) *" at bounding box center [650, 266] width 452 height 79
click at [642, 274] on input at bounding box center [650, 272] width 452 height 38
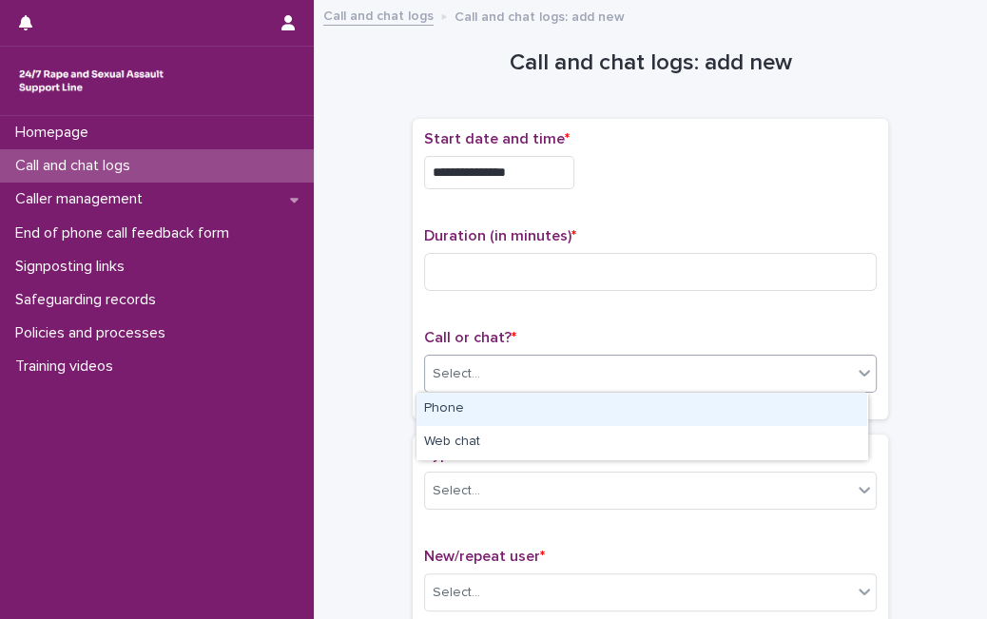
click at [570, 371] on div "Select..." at bounding box center [638, 373] width 427 height 31
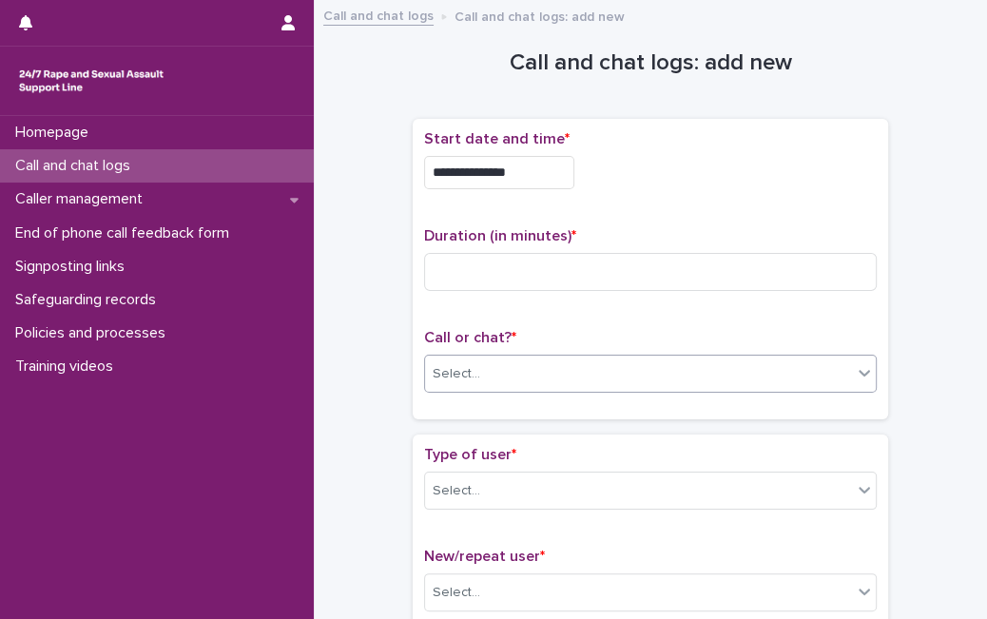
click at [570, 371] on div "Select..." at bounding box center [638, 373] width 427 height 31
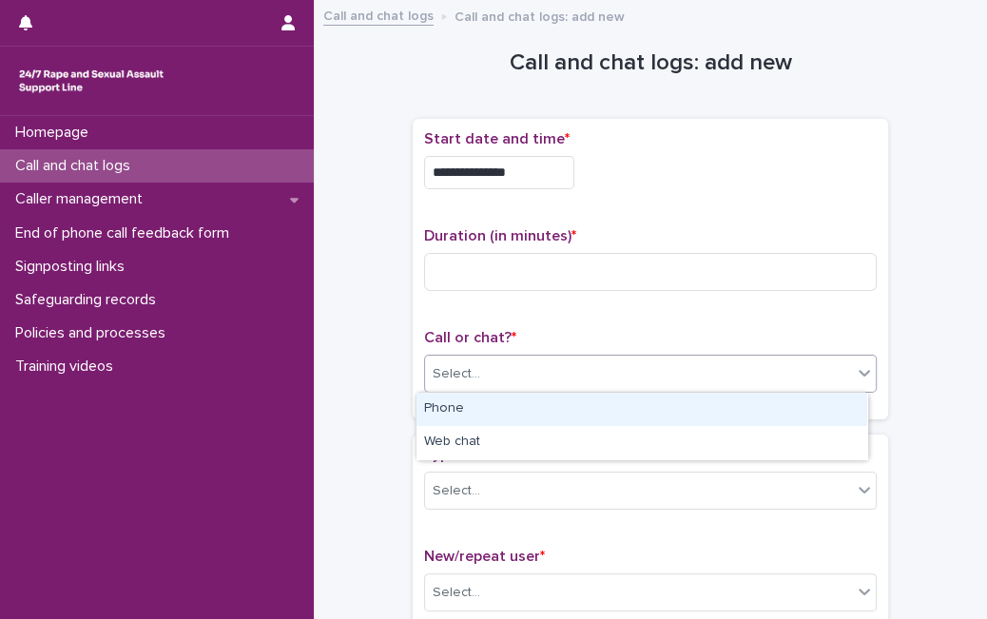
click at [570, 371] on div "Select..." at bounding box center [638, 373] width 427 height 31
click at [548, 409] on div "Phone" at bounding box center [641, 409] width 451 height 33
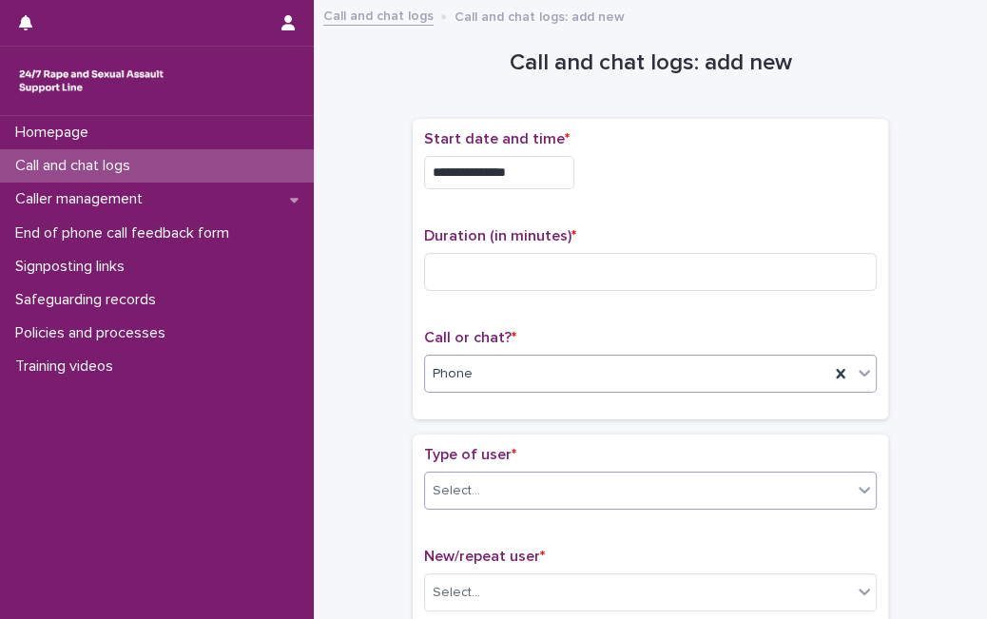
click at [481, 507] on div "Select..." at bounding box center [650, 490] width 452 height 38
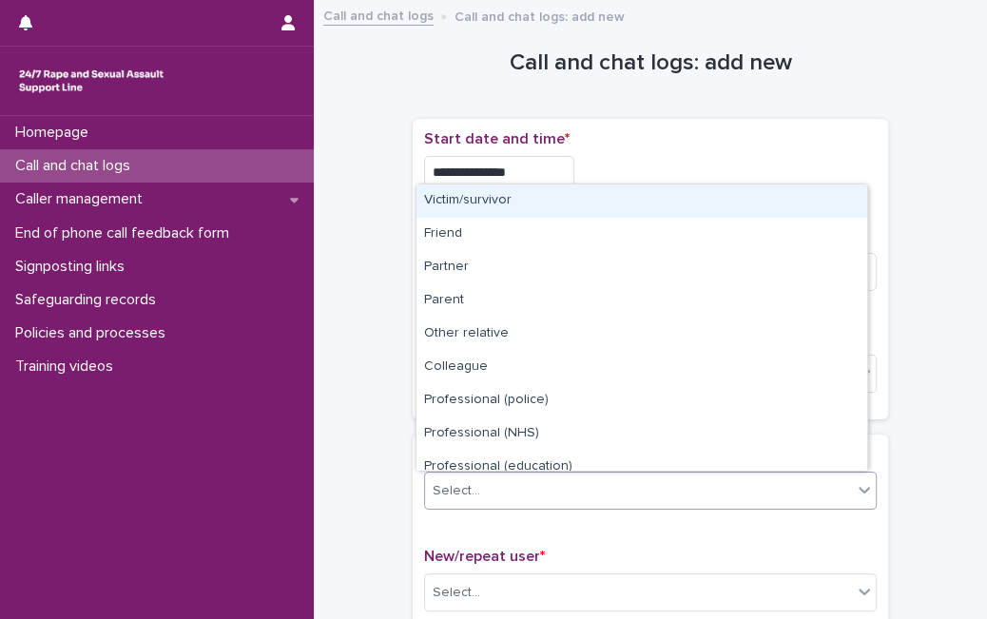
click at [481, 507] on div "Select..." at bounding box center [650, 490] width 452 height 38
click at [586, 200] on div "Victim/survivor" at bounding box center [641, 200] width 451 height 33
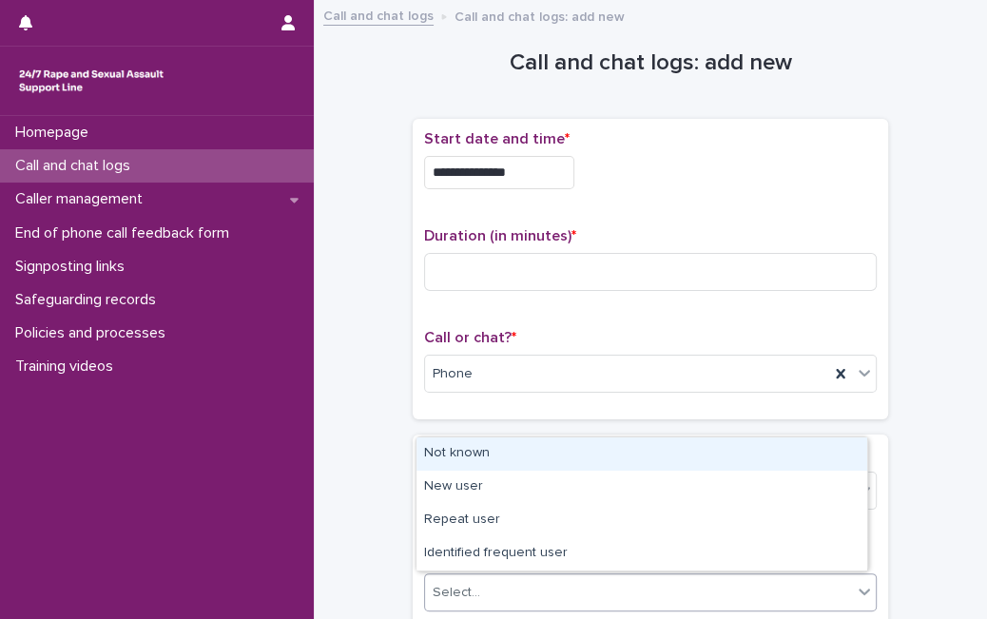
click at [583, 586] on div "Select..." at bounding box center [638, 592] width 427 height 31
click at [626, 448] on div "Not known" at bounding box center [641, 453] width 451 height 33
click at [533, 598] on div "Not known" at bounding box center [627, 592] width 404 height 31
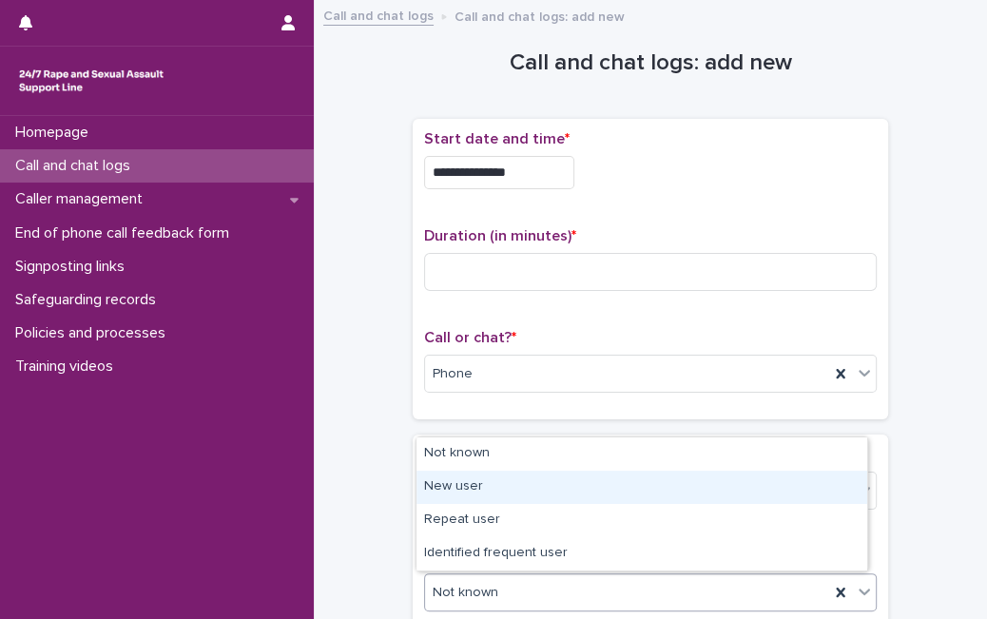
click at [553, 479] on div "New user" at bounding box center [641, 487] width 451 height 33
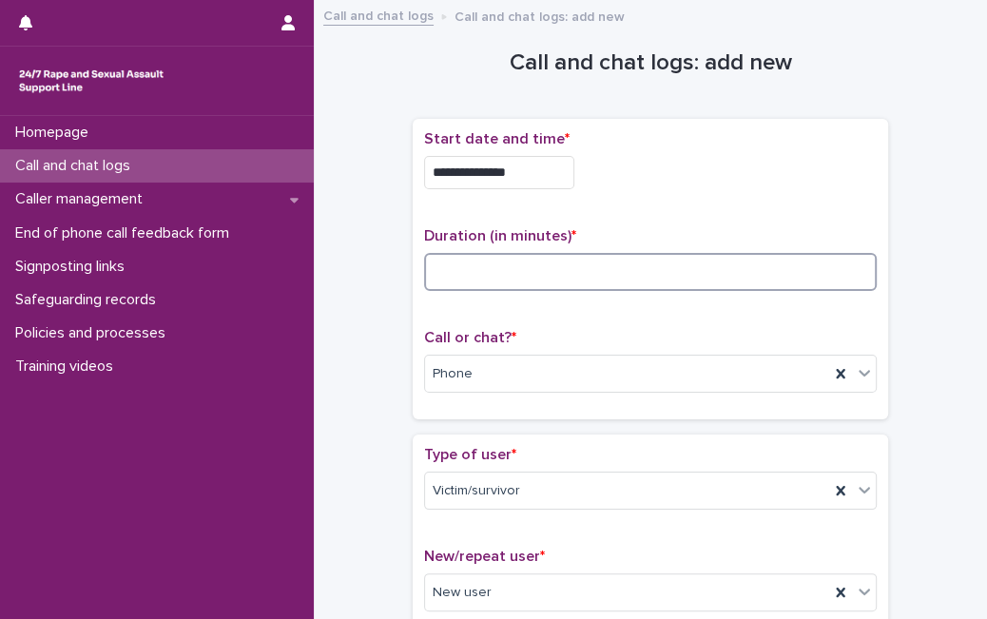
click at [471, 270] on input at bounding box center [650, 272] width 452 height 38
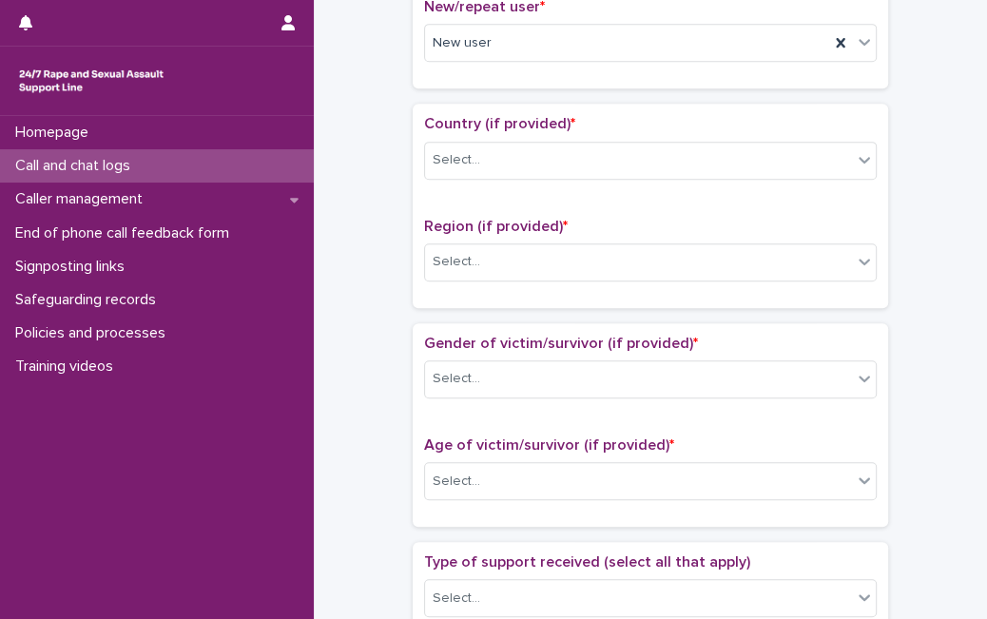
scroll to position [567, 0]
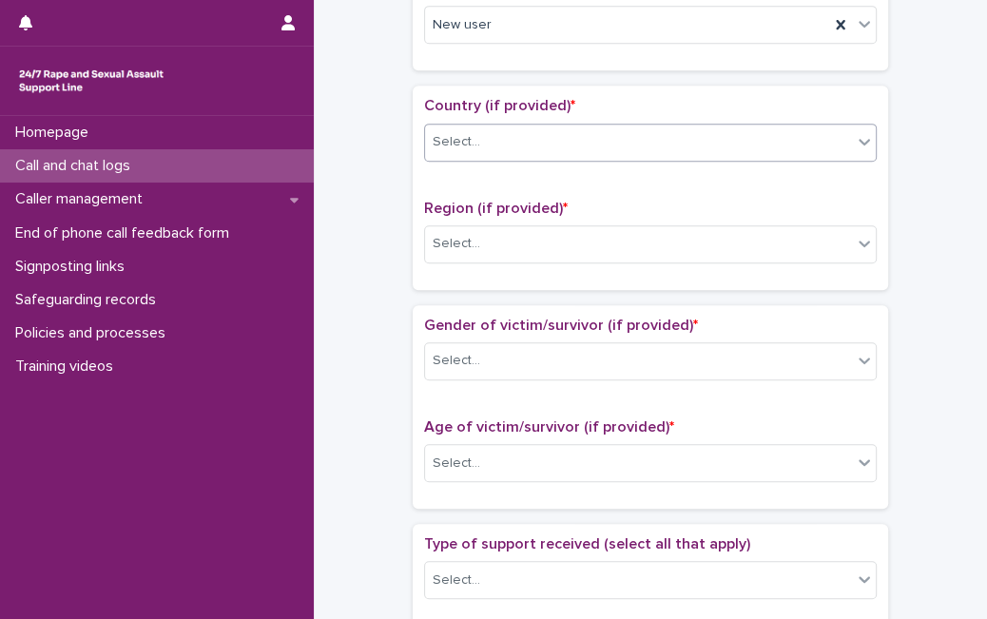
type input "**"
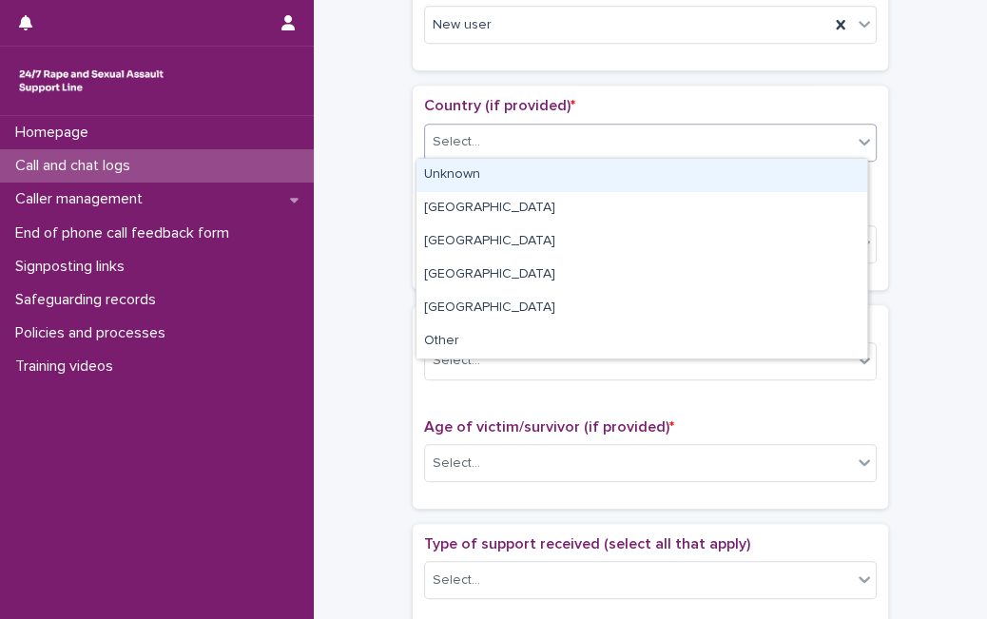
drag, startPoint x: 813, startPoint y: 137, endPoint x: 762, endPoint y: 169, distance: 59.9
click at [762, 169] on body "**********" at bounding box center [493, 309] width 987 height 619
click at [762, 169] on div "Unknown" at bounding box center [641, 175] width 451 height 33
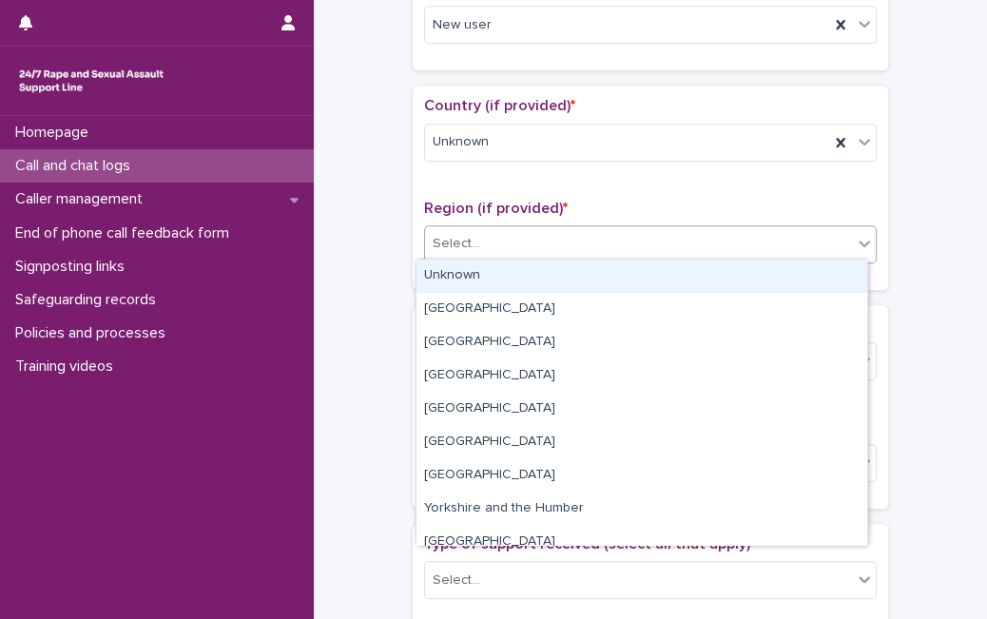
click at [674, 242] on div "Select..." at bounding box center [638, 243] width 427 height 31
click at [648, 267] on div "Unknown" at bounding box center [641, 275] width 451 height 33
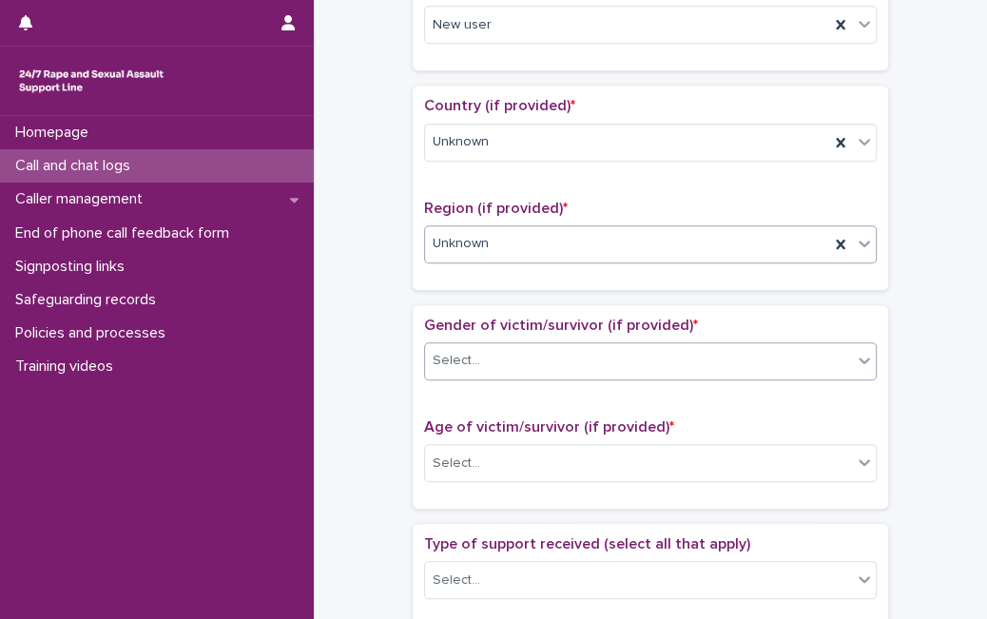
click at [562, 373] on div "Select..." at bounding box center [650, 361] width 452 height 38
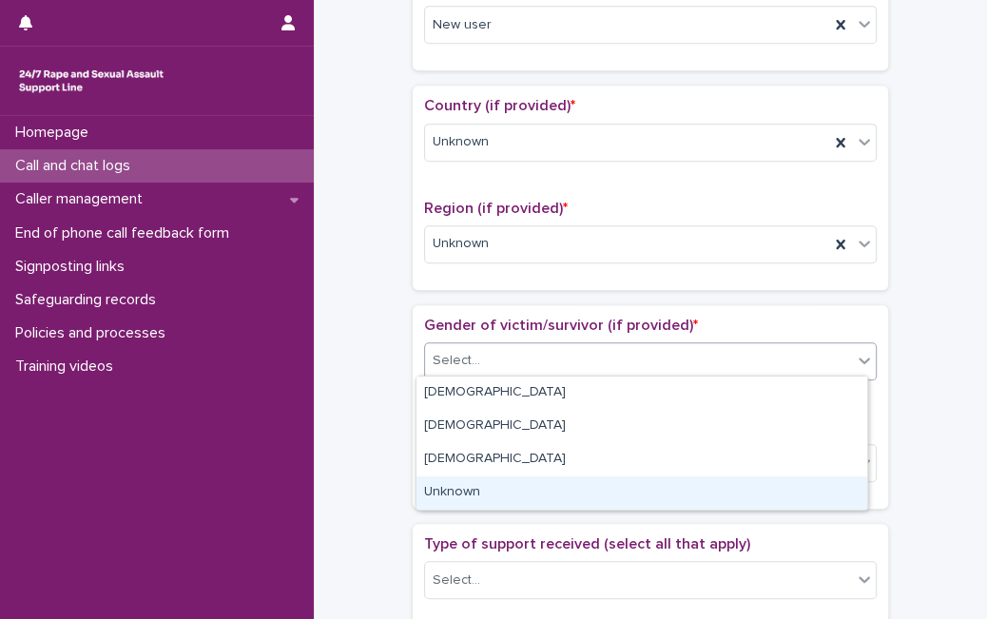
click at [499, 484] on div "Unknown" at bounding box center [641, 492] width 451 height 33
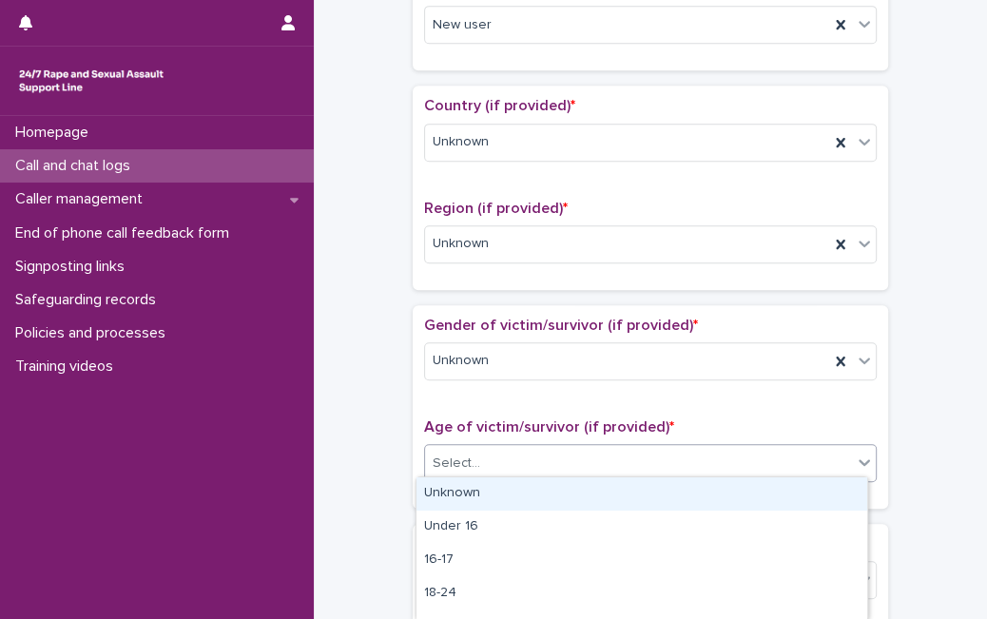
drag, startPoint x: 516, startPoint y: 460, endPoint x: 508, endPoint y: 505, distance: 45.5
click at [508, 505] on body "**********" at bounding box center [493, 309] width 987 height 619
click at [508, 505] on div "Unknown" at bounding box center [641, 493] width 451 height 33
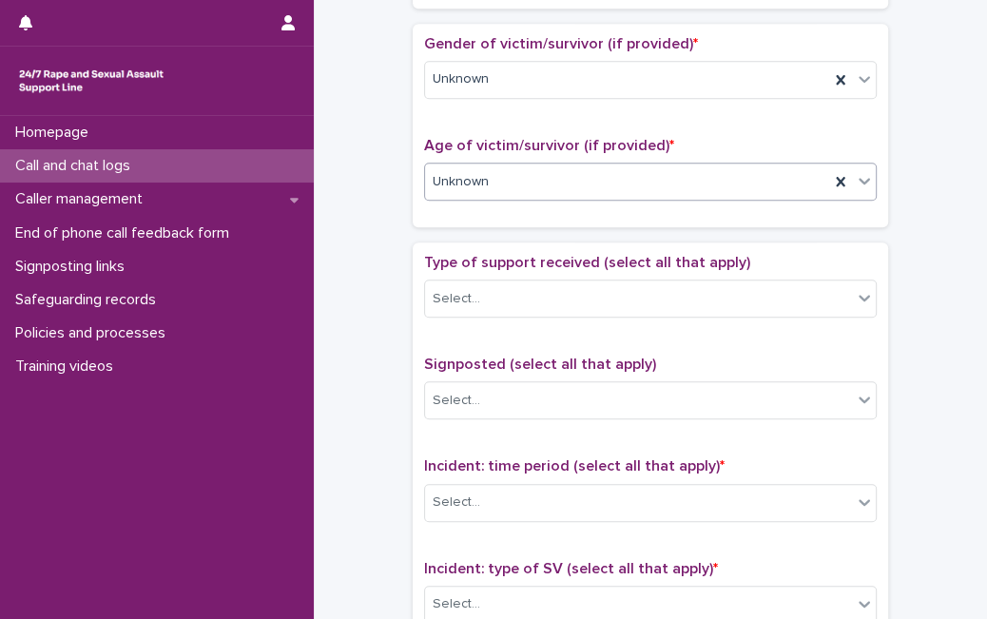
scroll to position [993, 0]
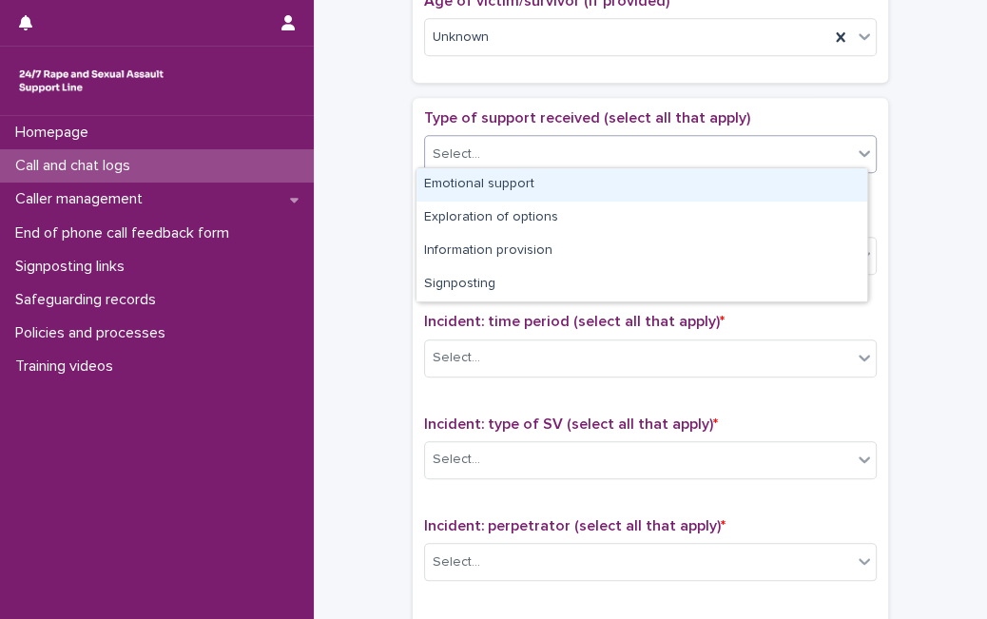
click at [855, 144] on icon at bounding box center [864, 153] width 19 height 19
click at [744, 182] on div "Emotional support" at bounding box center [641, 184] width 451 height 33
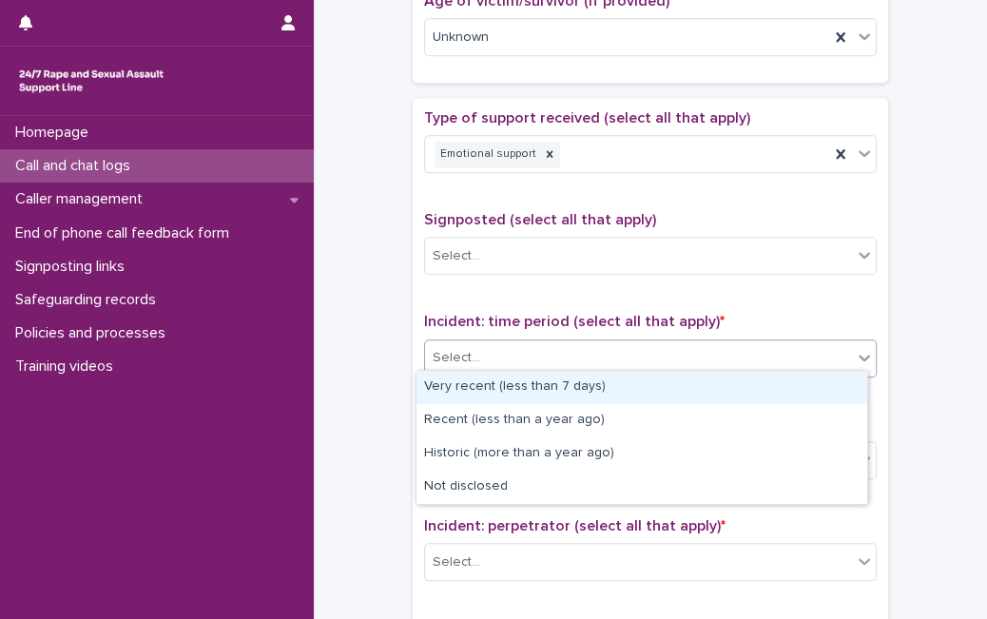
click at [644, 367] on div "Select..." at bounding box center [650, 358] width 452 height 38
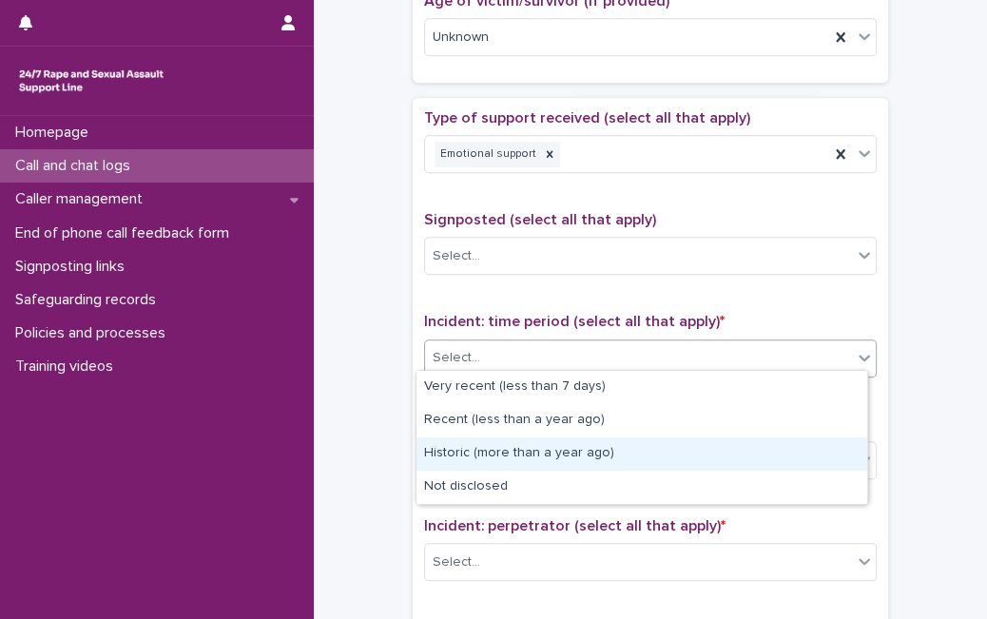
click at [556, 452] on div "Historic (more than a year ago)" at bounding box center [641, 453] width 451 height 33
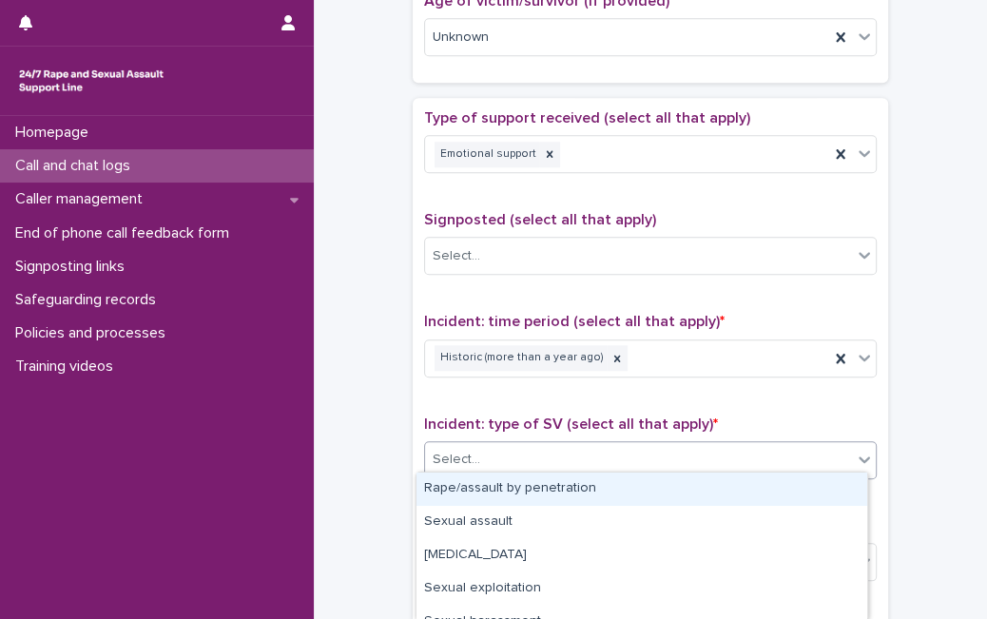
click at [556, 452] on div "Select..." at bounding box center [638, 459] width 427 height 31
click at [544, 482] on div "Rape/assault by penetration" at bounding box center [641, 488] width 451 height 33
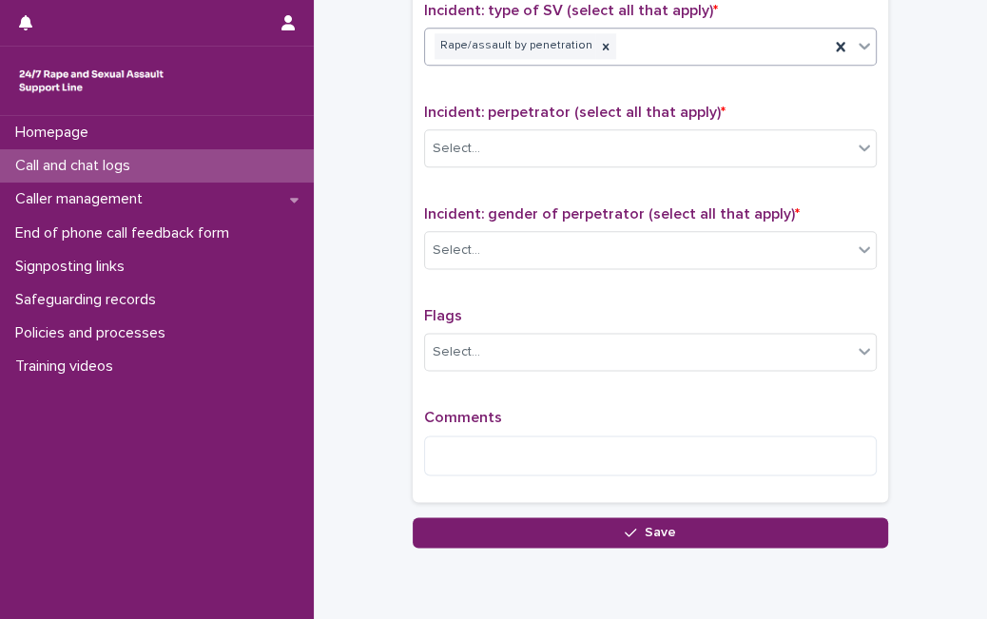
scroll to position [1414, 0]
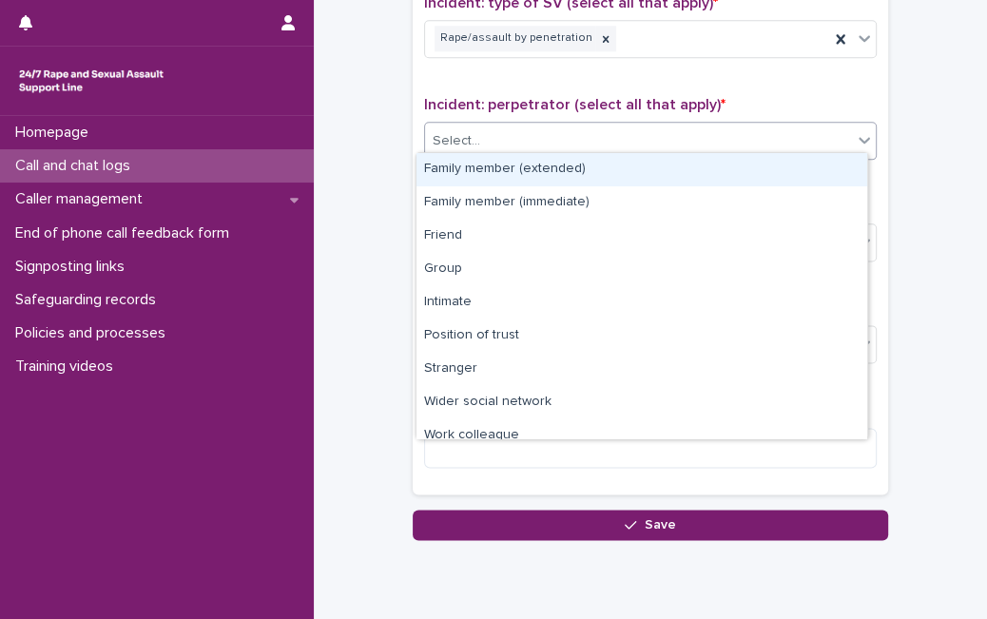
click at [821, 122] on div "Select..." at bounding box center [650, 141] width 452 height 38
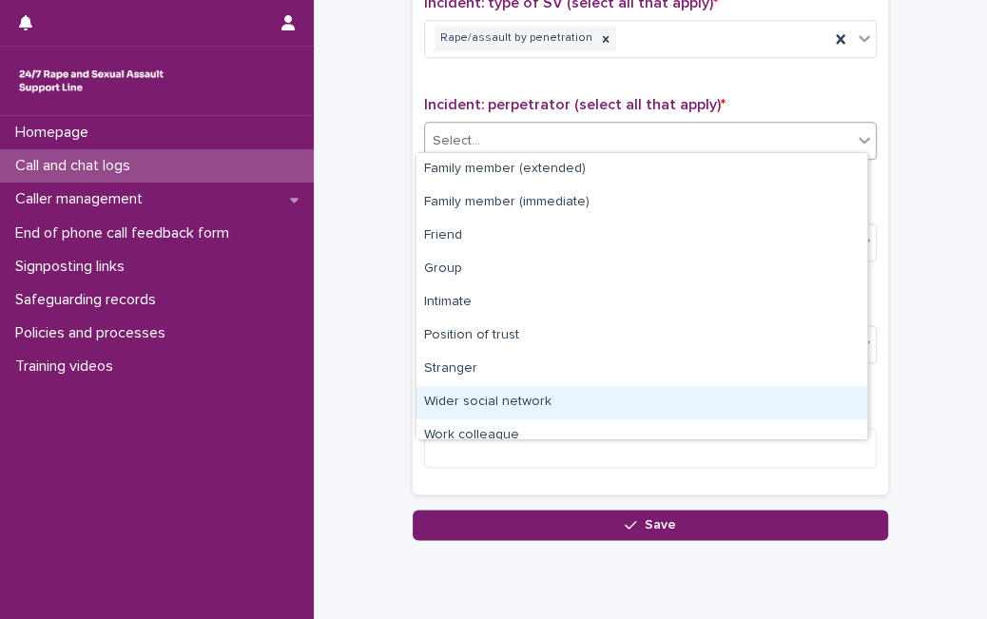
scroll to position [81, 0]
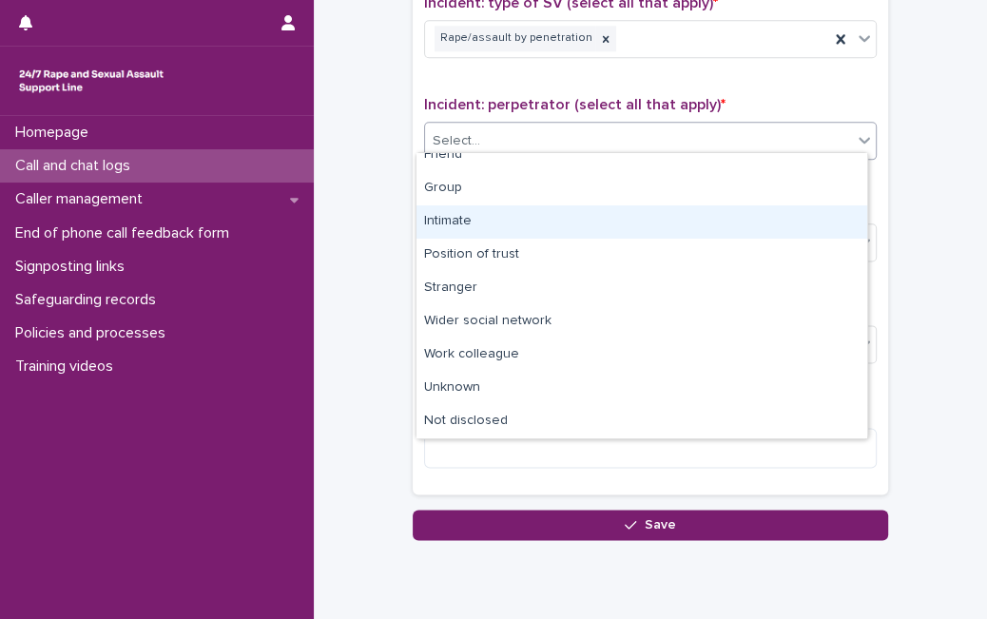
click at [736, 221] on div "Intimate" at bounding box center [641, 221] width 451 height 33
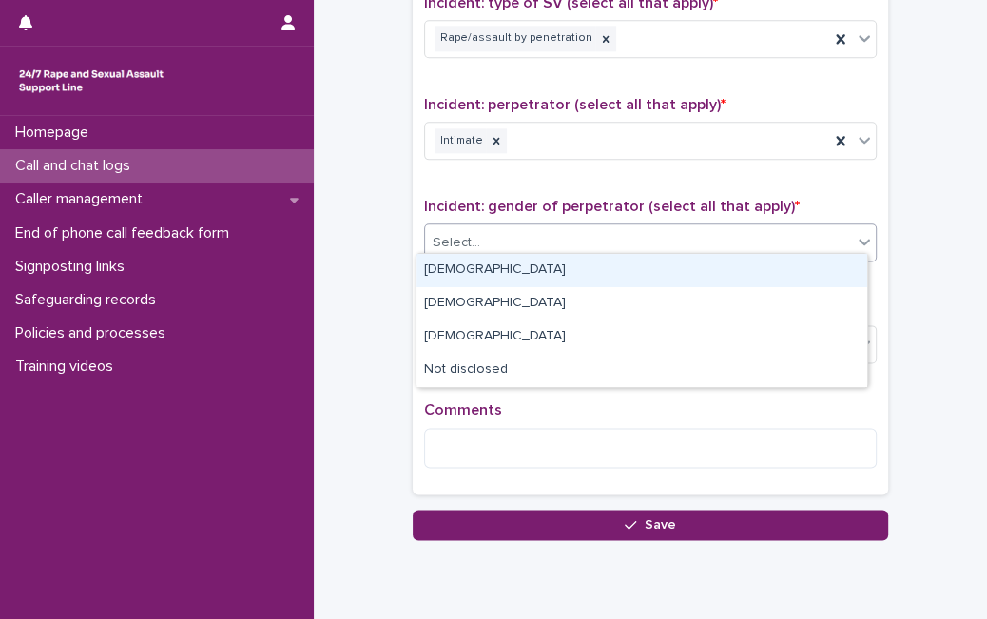
click at [736, 227] on div "Select..." at bounding box center [638, 242] width 427 height 31
click at [665, 272] on div "[DEMOGRAPHIC_DATA]" at bounding box center [641, 270] width 451 height 33
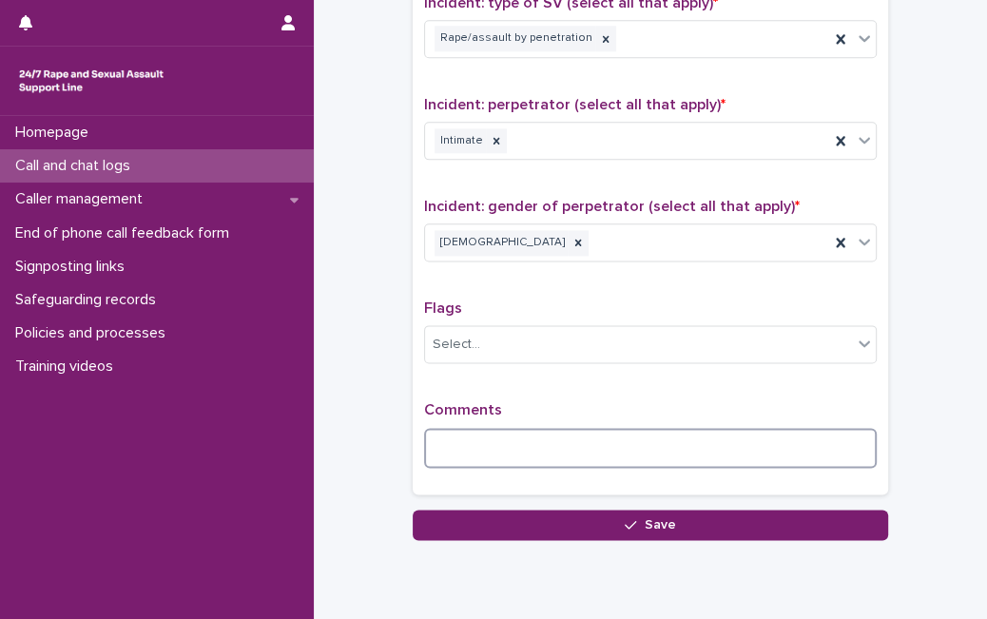
click at [556, 428] on textarea at bounding box center [650, 448] width 452 height 40
click at [517, 444] on textarea at bounding box center [650, 448] width 452 height 40
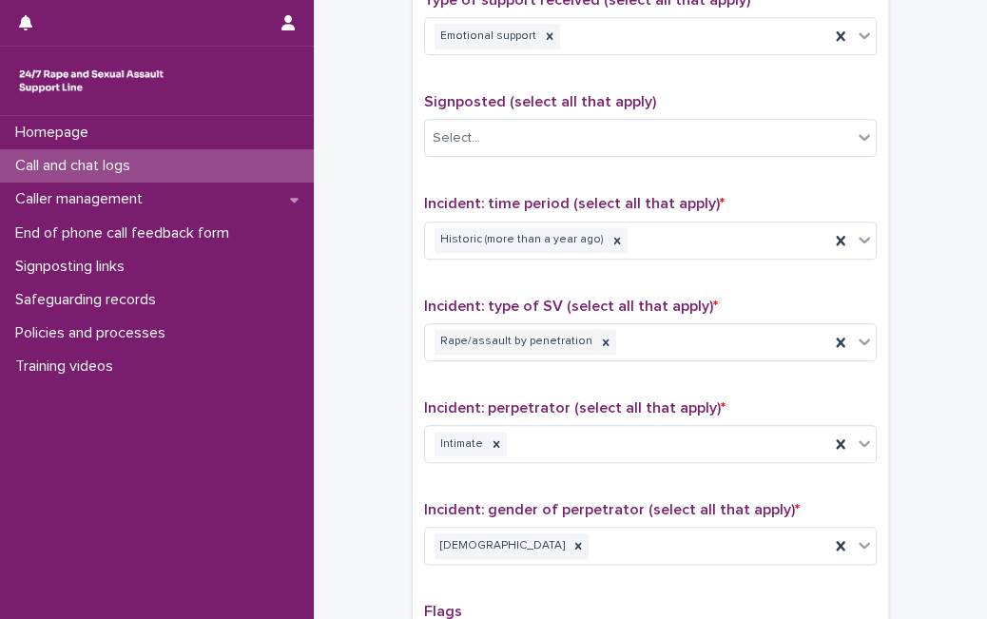
scroll to position [1475, 0]
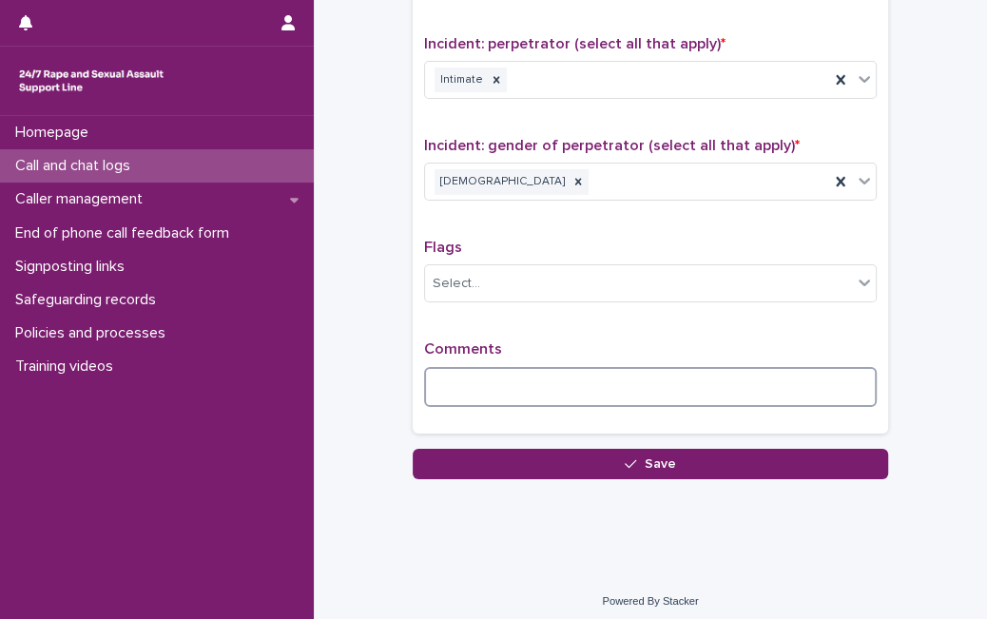
click at [803, 375] on textarea at bounding box center [650, 387] width 452 height 40
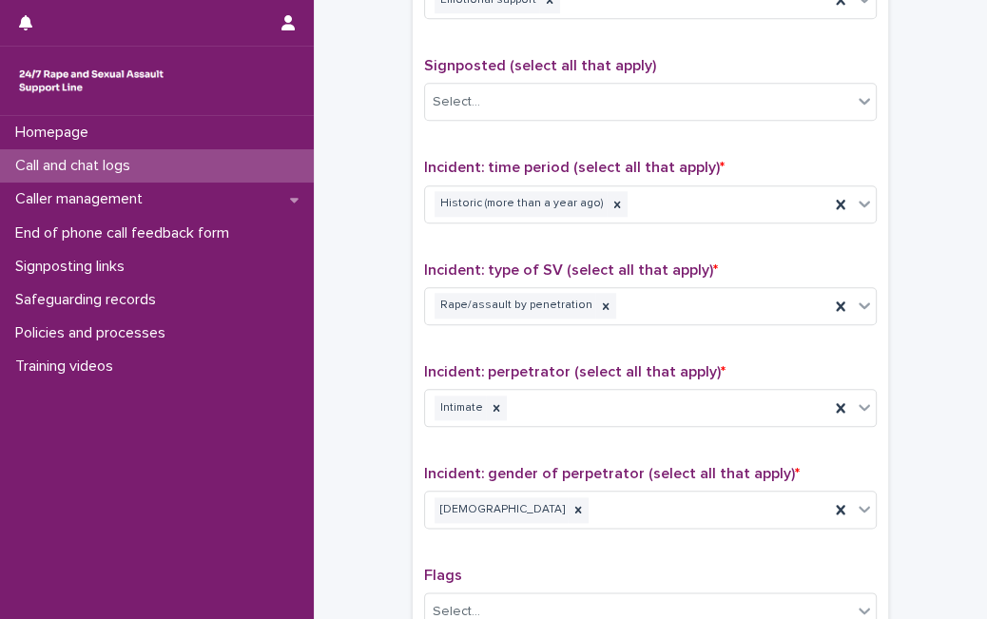
scroll to position [1491, 0]
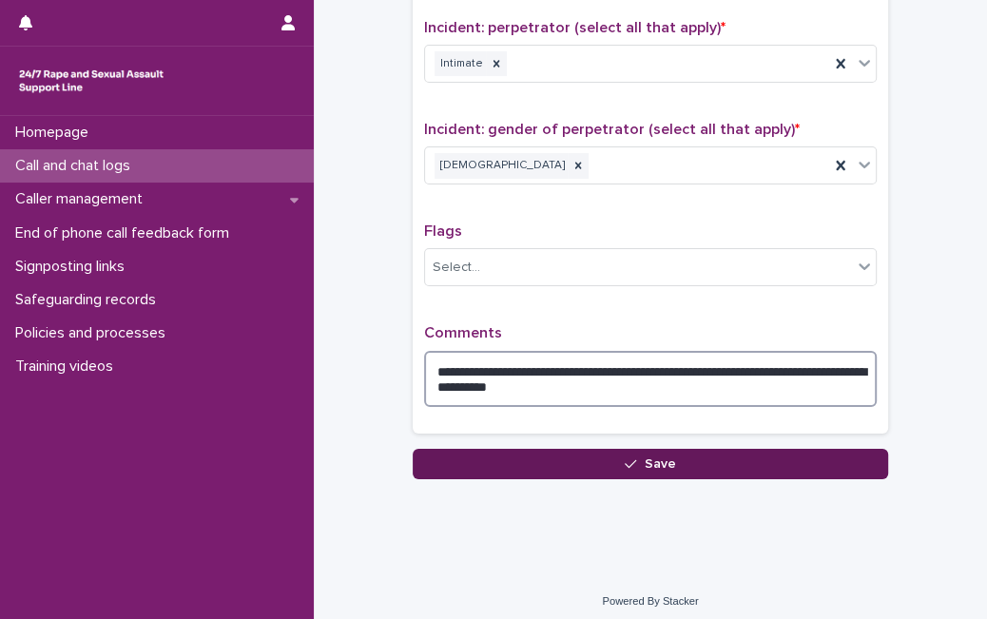
type textarea "**********"
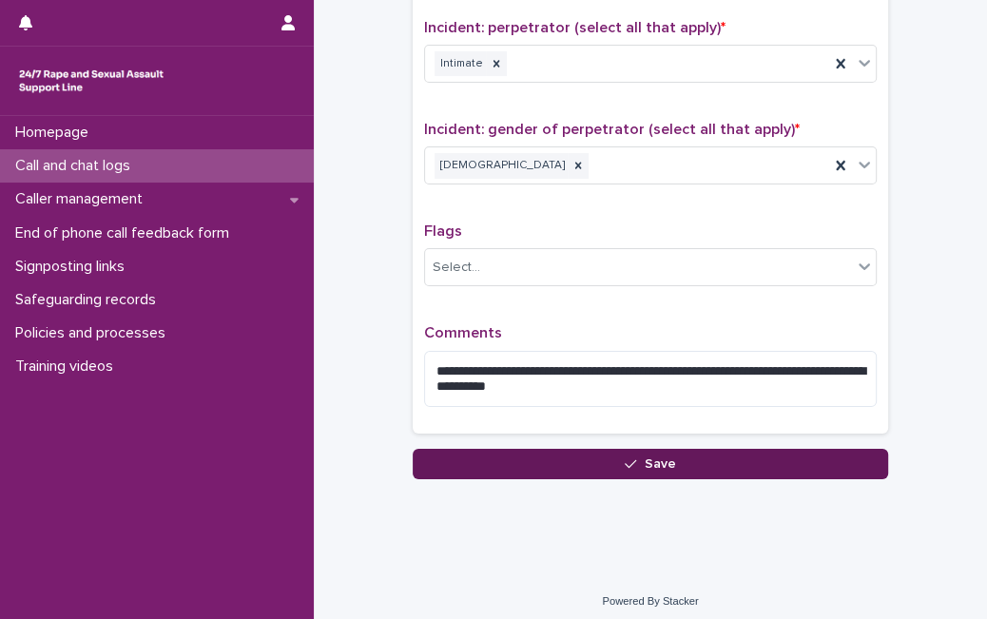
click at [777, 455] on button "Save" at bounding box center [650, 464] width 475 height 30
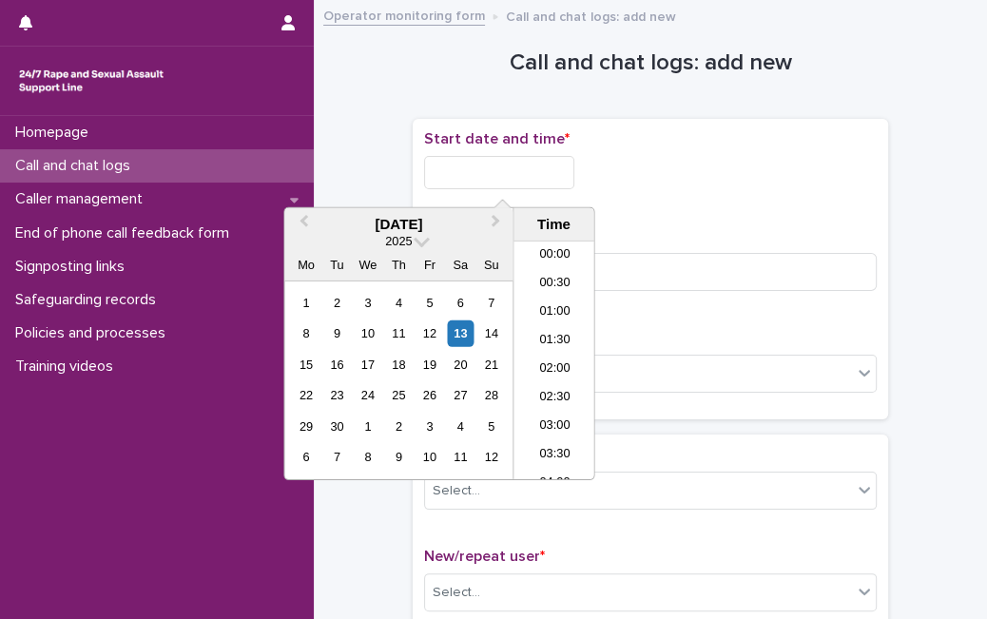
click at [472, 163] on input "text" at bounding box center [499, 172] width 150 height 33
click at [456, 330] on div "13" at bounding box center [461, 333] width 26 height 26
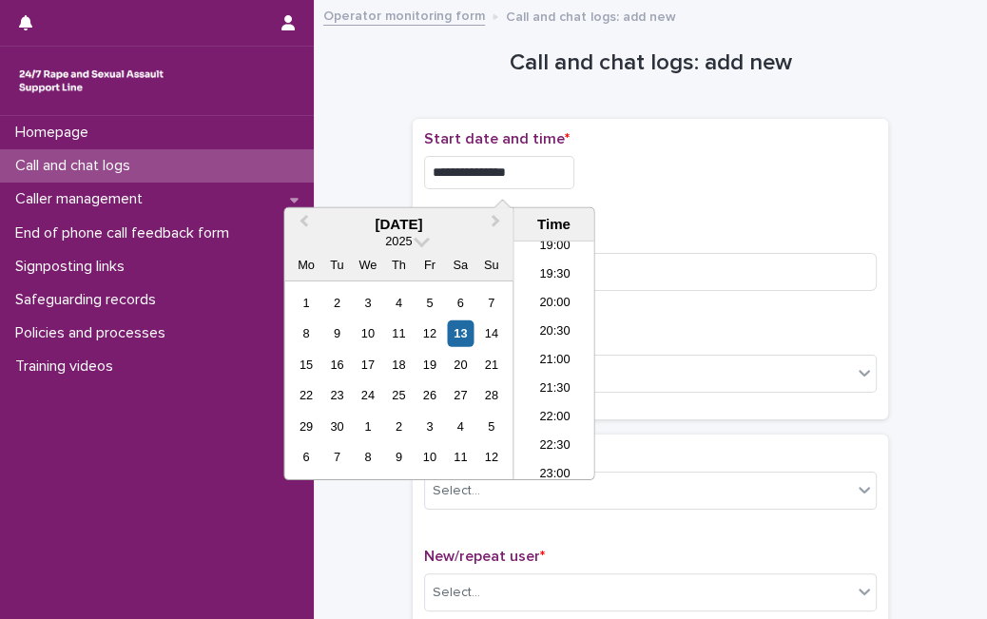
click at [561, 172] on input "**********" at bounding box center [499, 172] width 150 height 33
type input "**********"
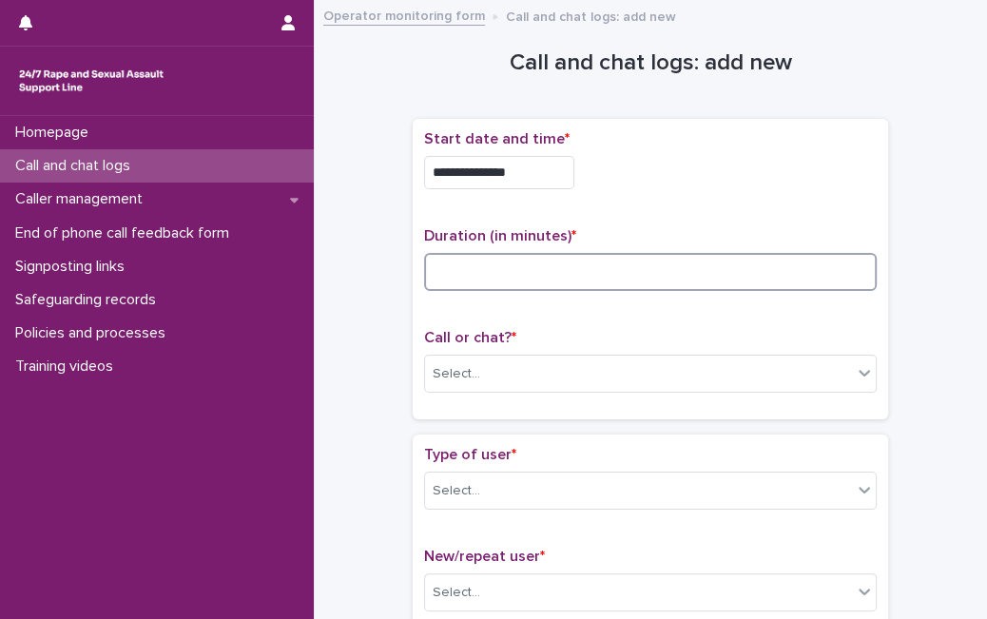
click at [613, 276] on input at bounding box center [650, 272] width 452 height 38
type input "*"
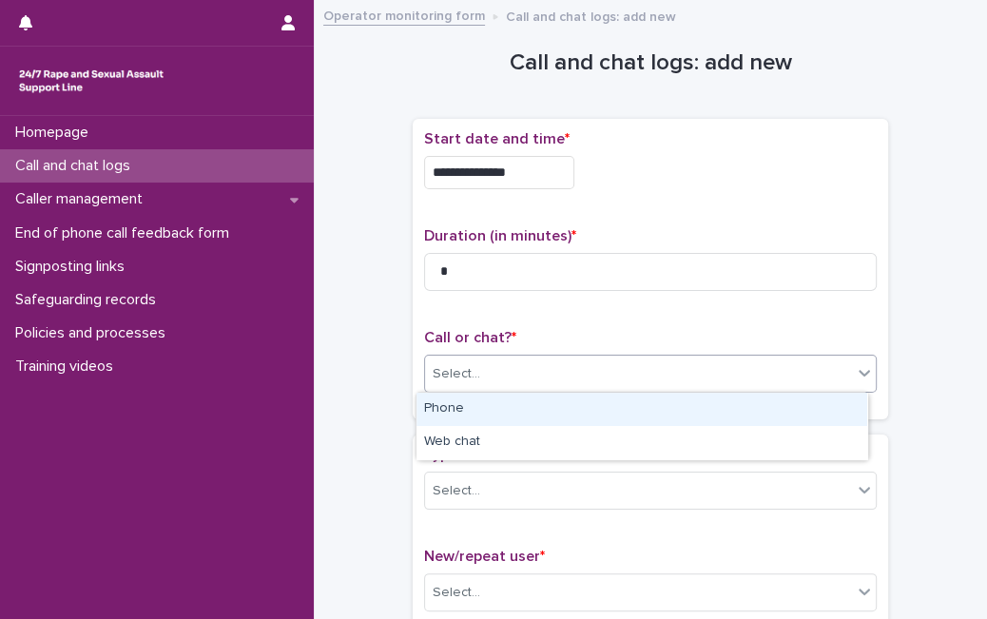
click at [587, 371] on div "Select..." at bounding box center [638, 373] width 427 height 31
click at [558, 406] on div "Phone" at bounding box center [641, 409] width 451 height 33
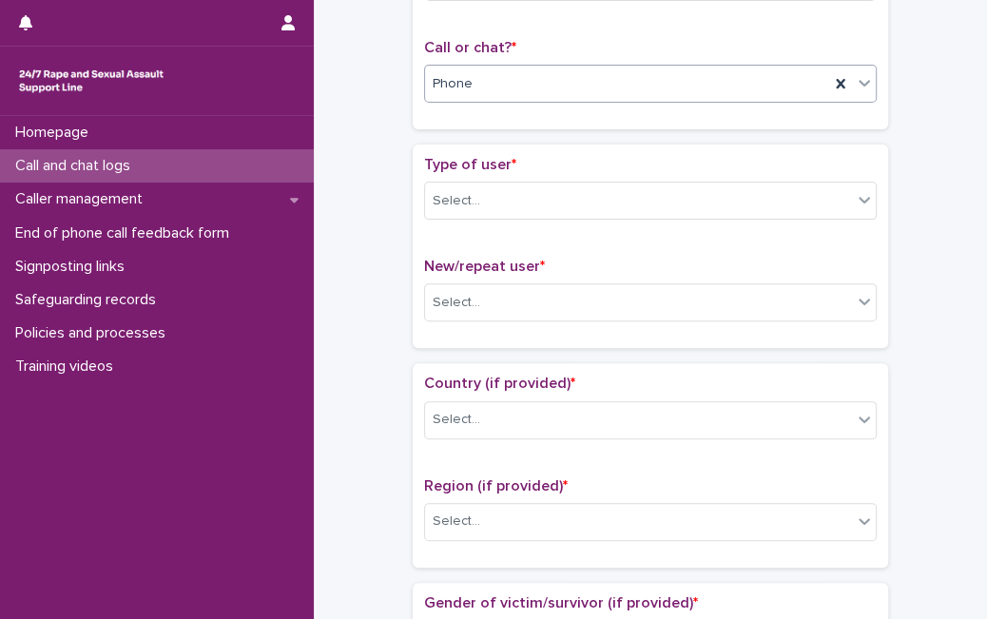
scroll to position [277, 0]
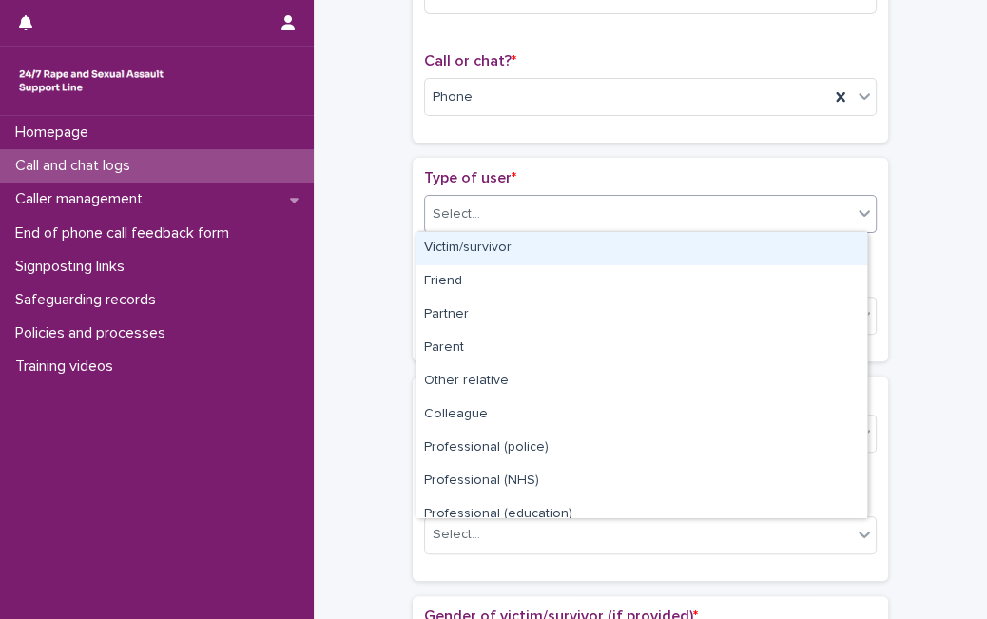
click at [651, 212] on div "Select..." at bounding box center [638, 214] width 427 height 31
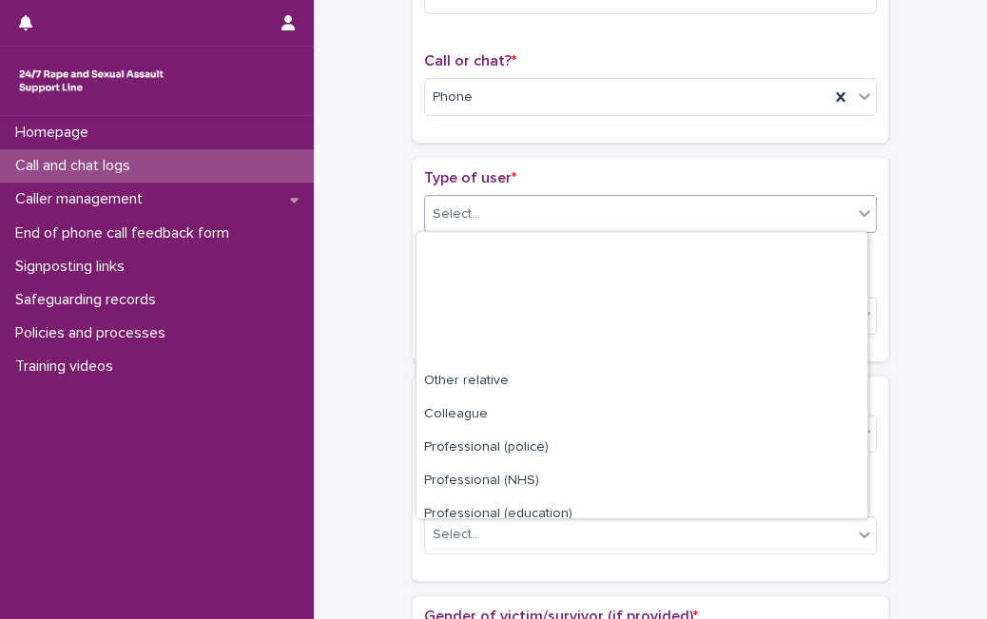
scroll to position [214, 0]
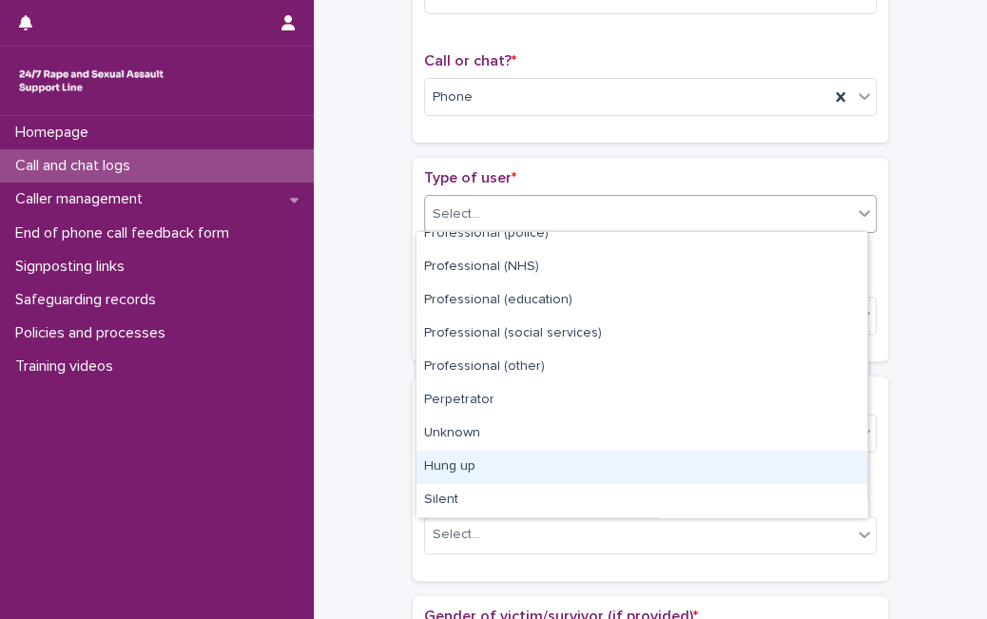
click at [692, 452] on div "Hung up" at bounding box center [641, 467] width 451 height 33
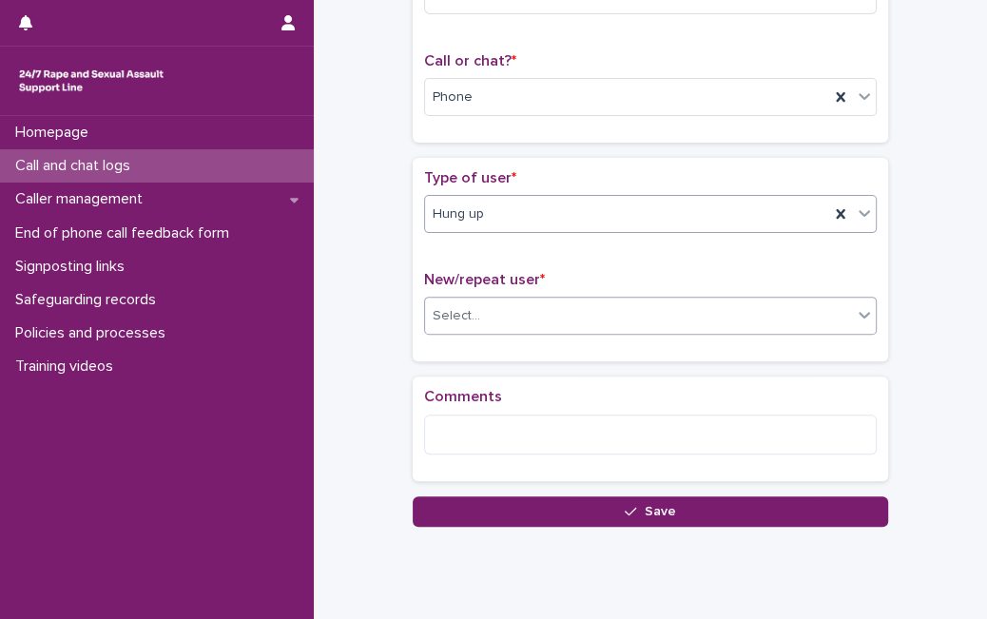
click at [703, 327] on div "Select..." at bounding box center [638, 315] width 427 height 31
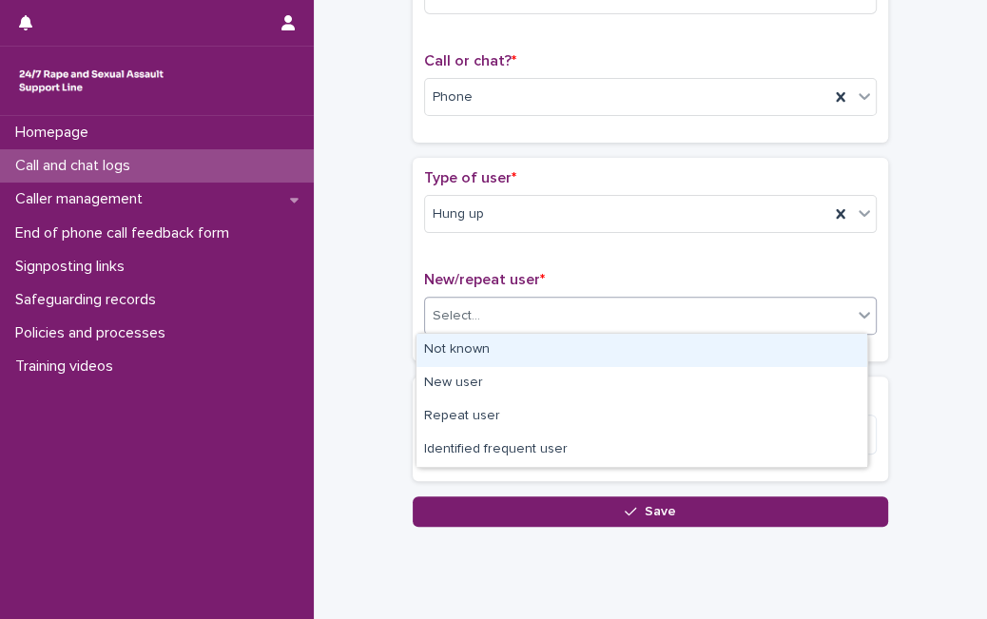
click at [644, 356] on div "Not known" at bounding box center [641, 350] width 451 height 33
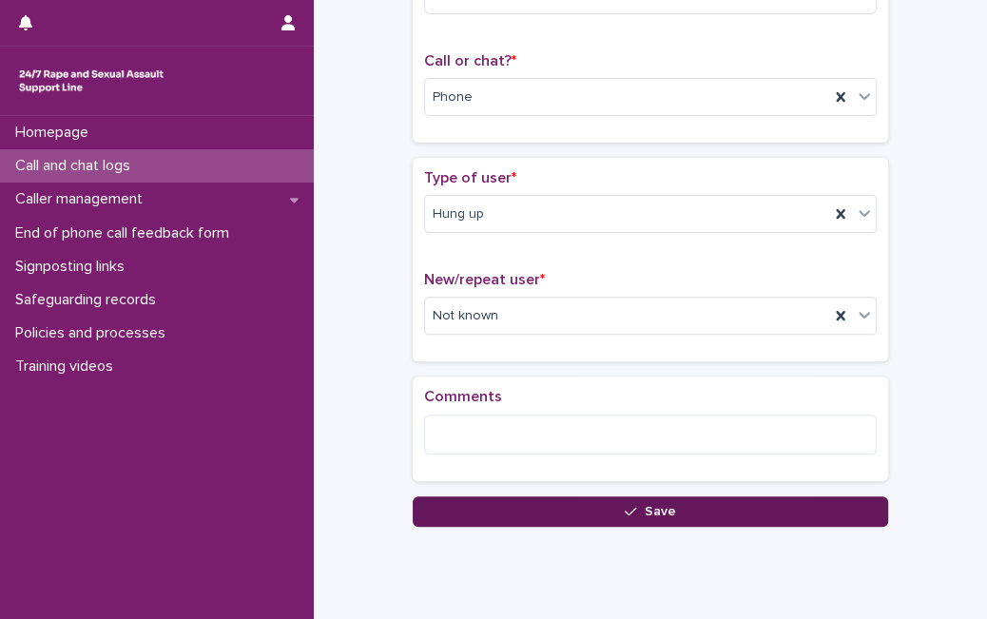
click at [475, 511] on button "Save" at bounding box center [650, 511] width 475 height 30
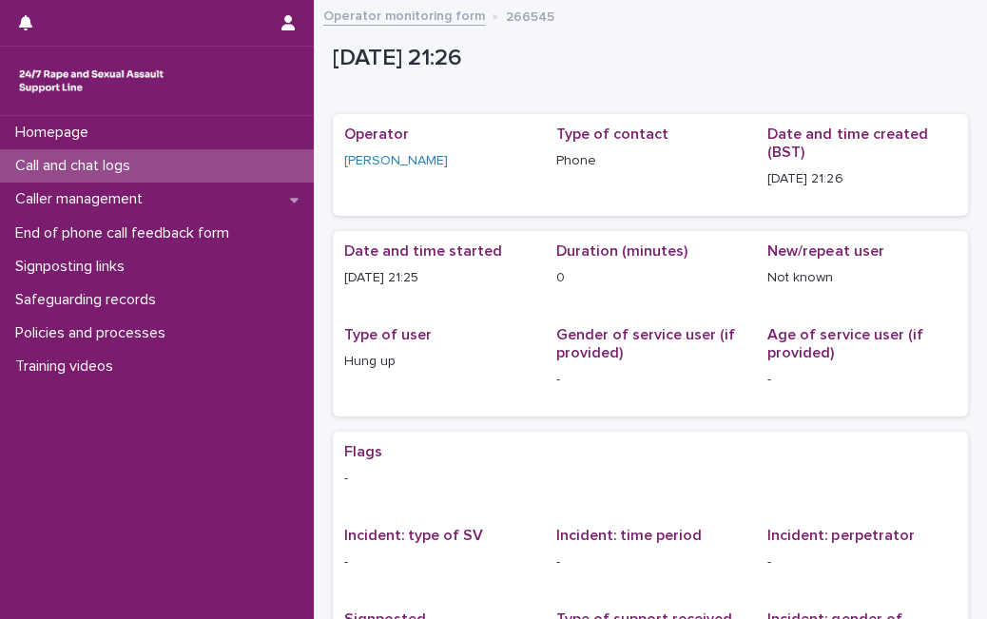
click at [127, 157] on p "Call and chat logs" at bounding box center [77, 166] width 138 height 18
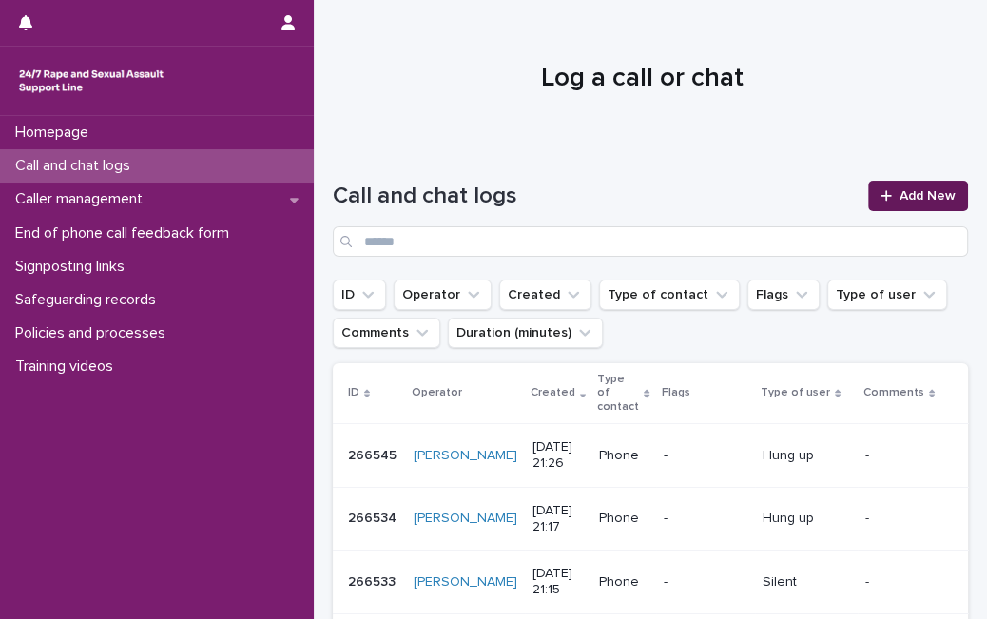
click at [882, 202] on link "Add New" at bounding box center [918, 196] width 100 height 30
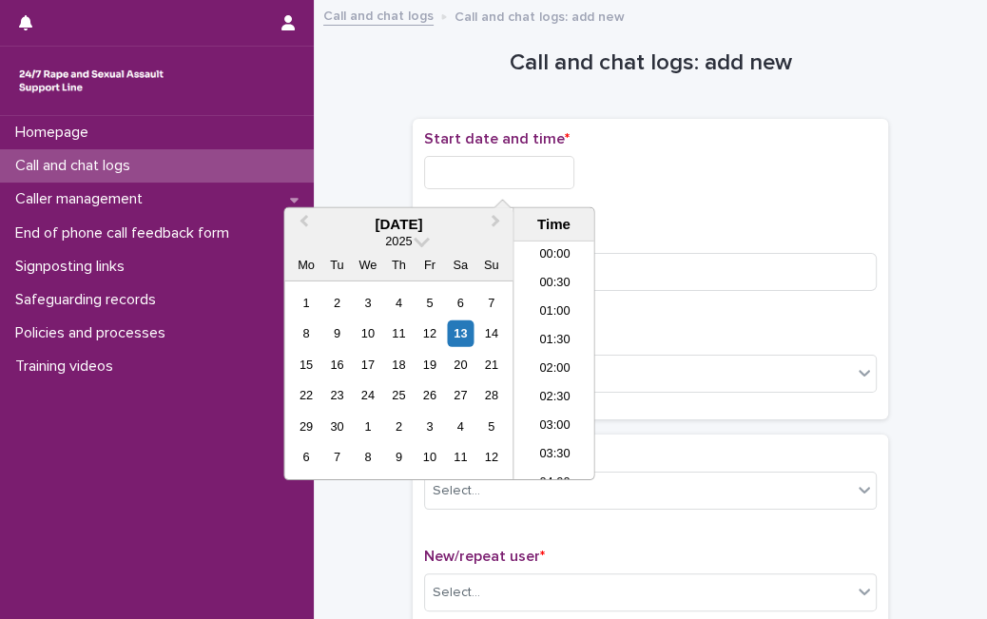
scroll to position [1122, 0]
click at [557, 182] on input "text" at bounding box center [499, 172] width 150 height 33
click at [454, 330] on div "13" at bounding box center [461, 333] width 26 height 26
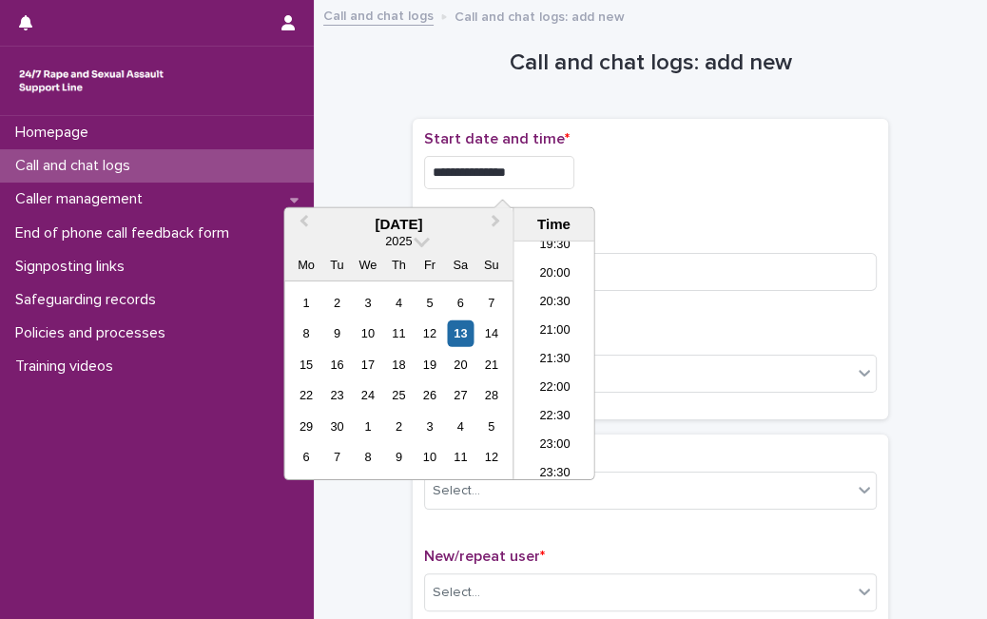
click at [539, 164] on input "**********" at bounding box center [499, 172] width 150 height 33
type input "**********"
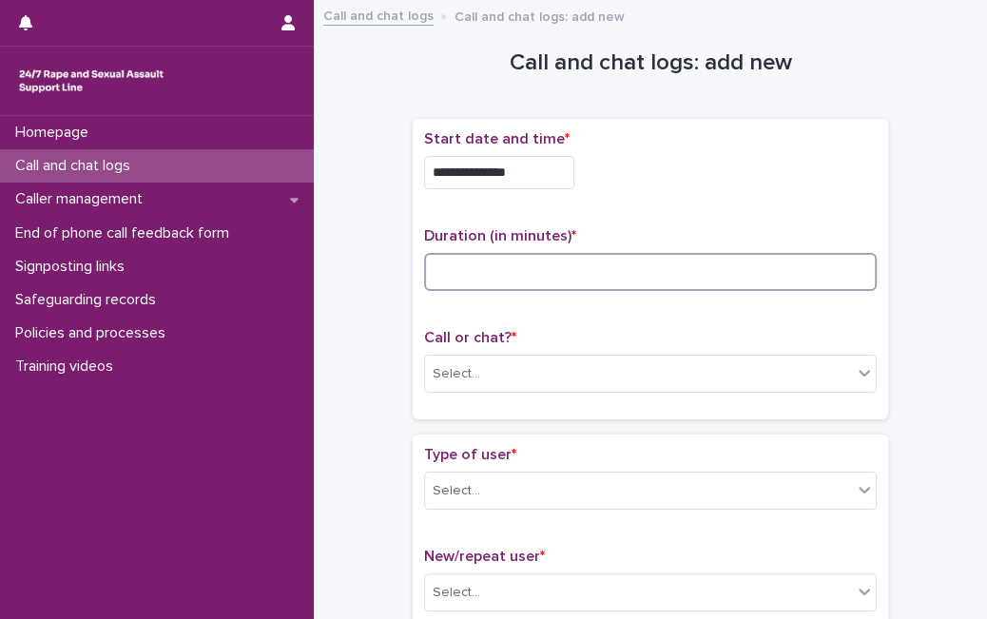
click at [776, 286] on input at bounding box center [650, 272] width 452 height 38
type input "*"
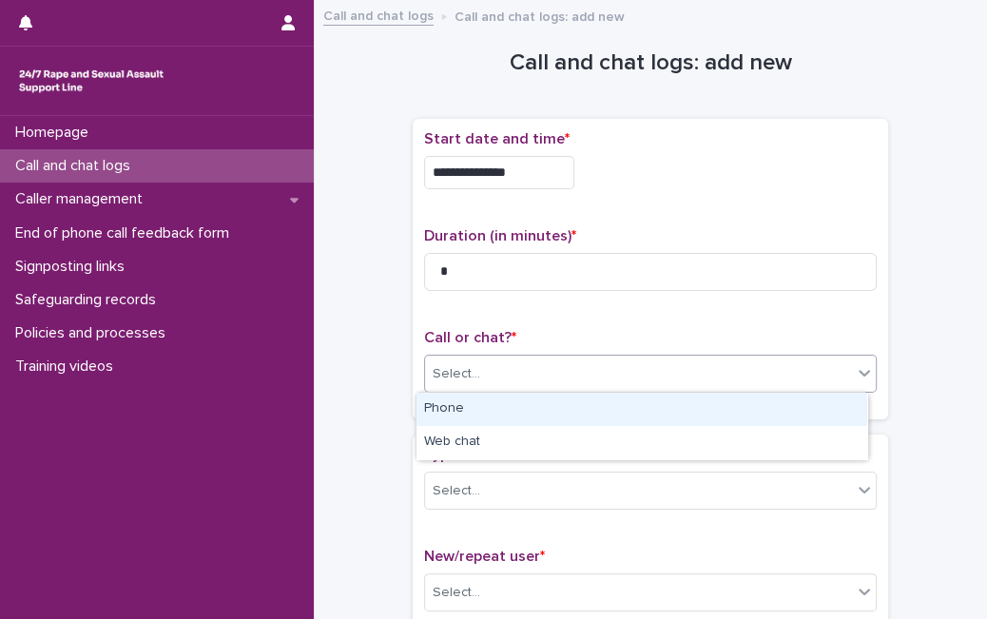
click at [659, 377] on div "Select..." at bounding box center [638, 373] width 427 height 31
click at [622, 409] on div "Phone" at bounding box center [641, 409] width 451 height 33
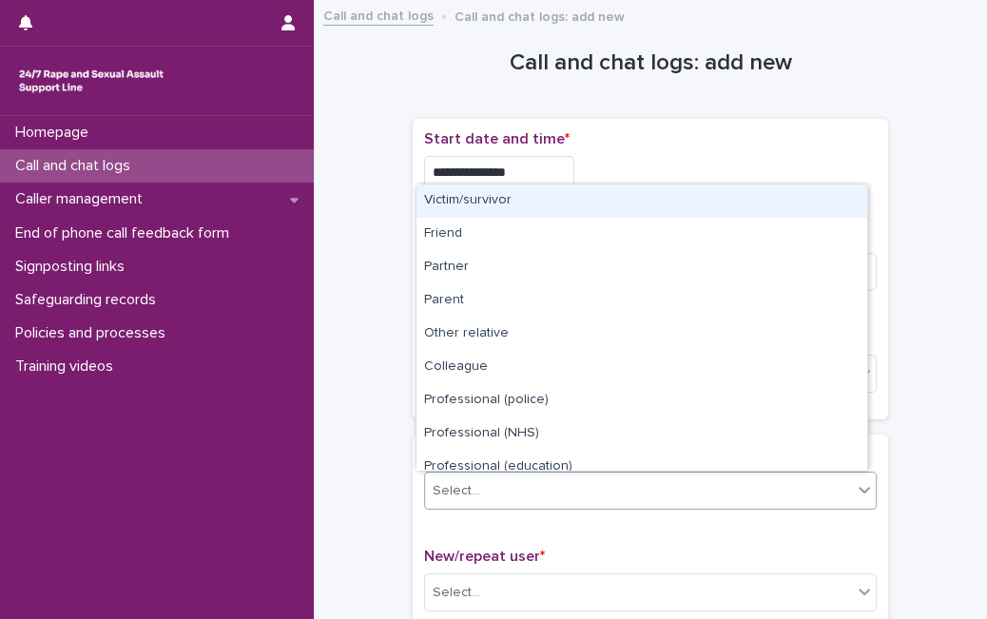
click at [512, 487] on div "Select..." at bounding box center [638, 490] width 427 height 31
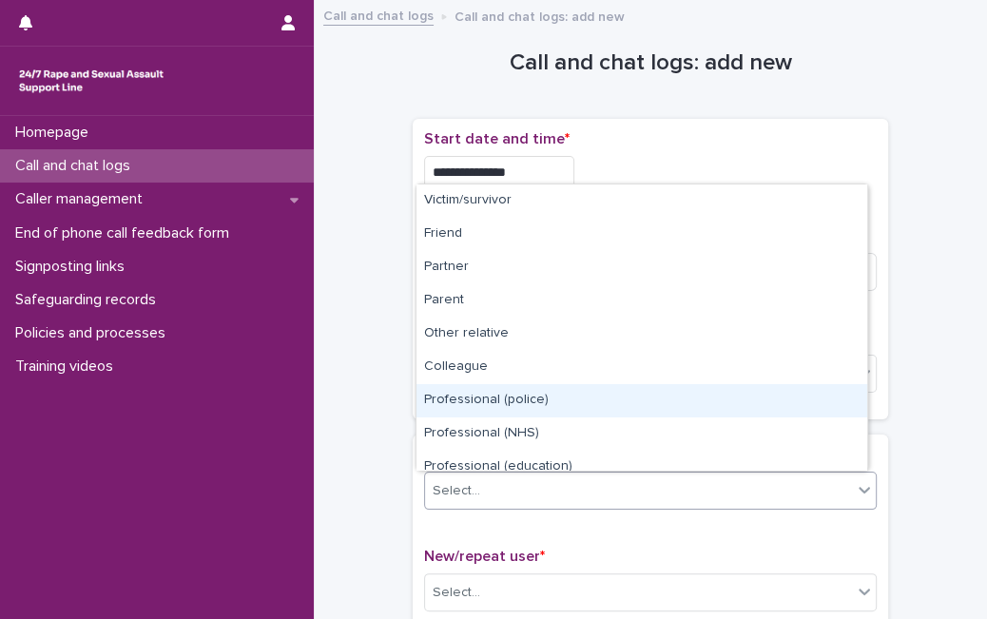
scroll to position [214, 0]
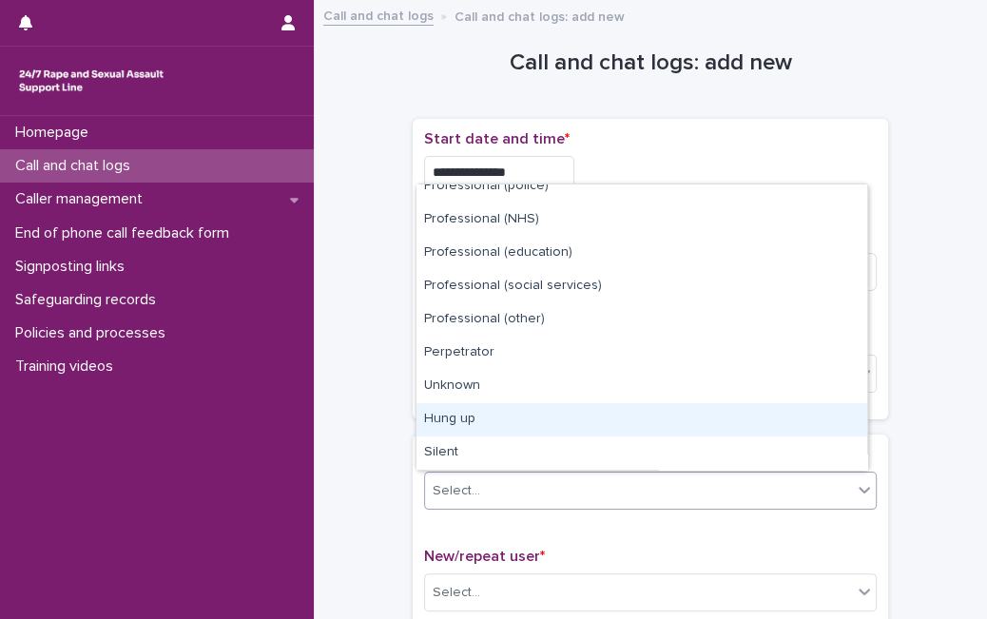
click at [667, 415] on div "Hung up" at bounding box center [641, 419] width 451 height 33
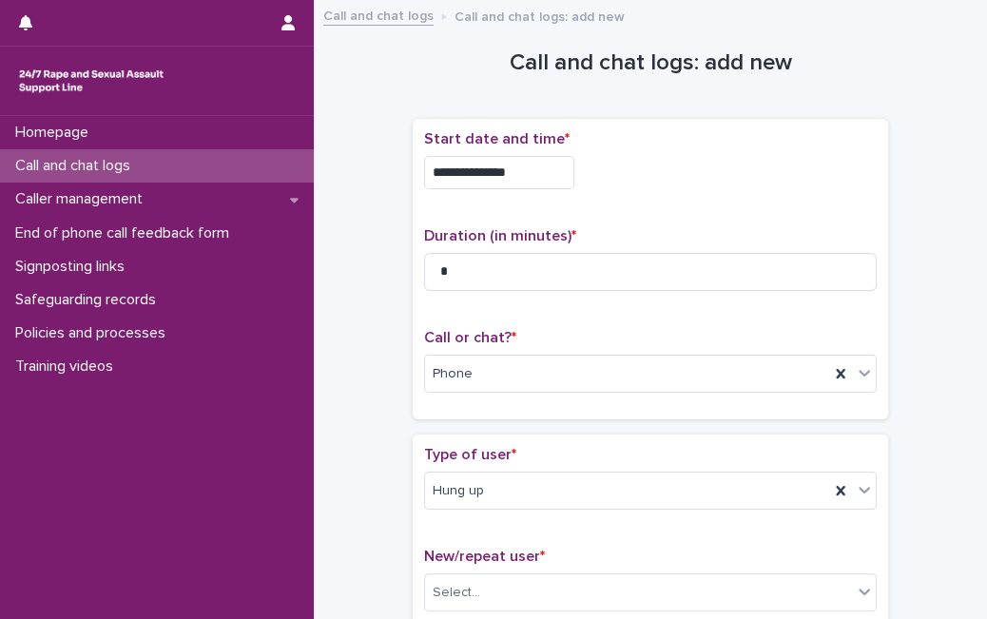
scroll to position [331, 0]
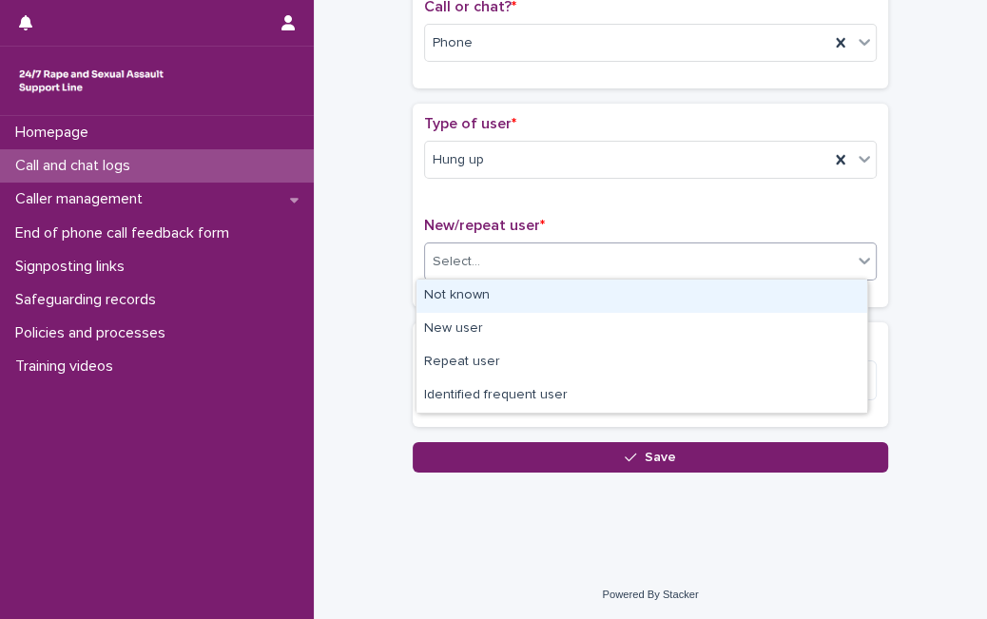
click at [618, 268] on div "Select..." at bounding box center [638, 261] width 427 height 31
click at [604, 286] on div "Not known" at bounding box center [641, 295] width 451 height 33
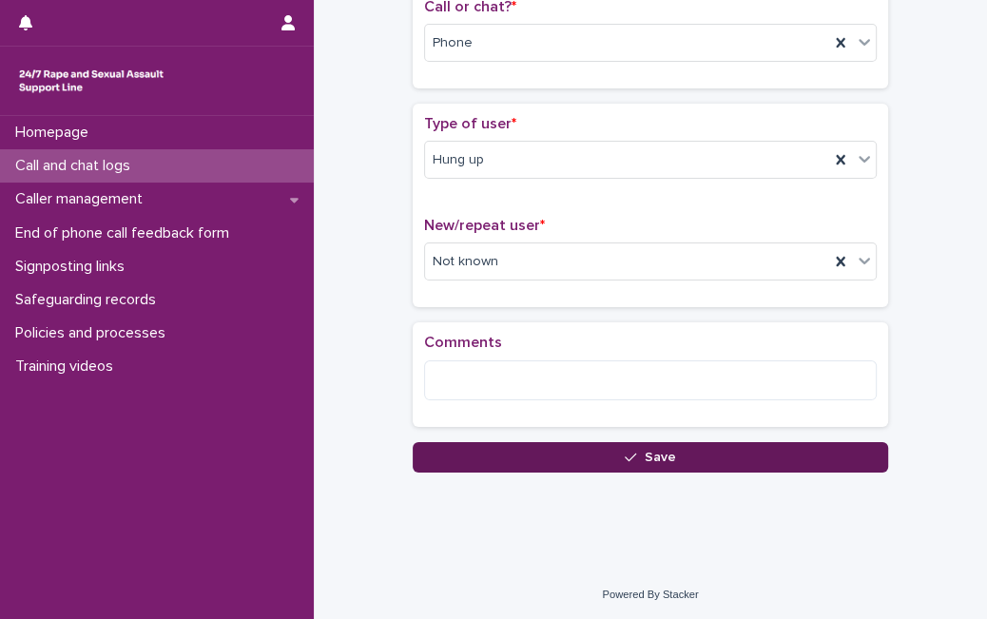
click at [546, 452] on button "Save" at bounding box center [650, 457] width 475 height 30
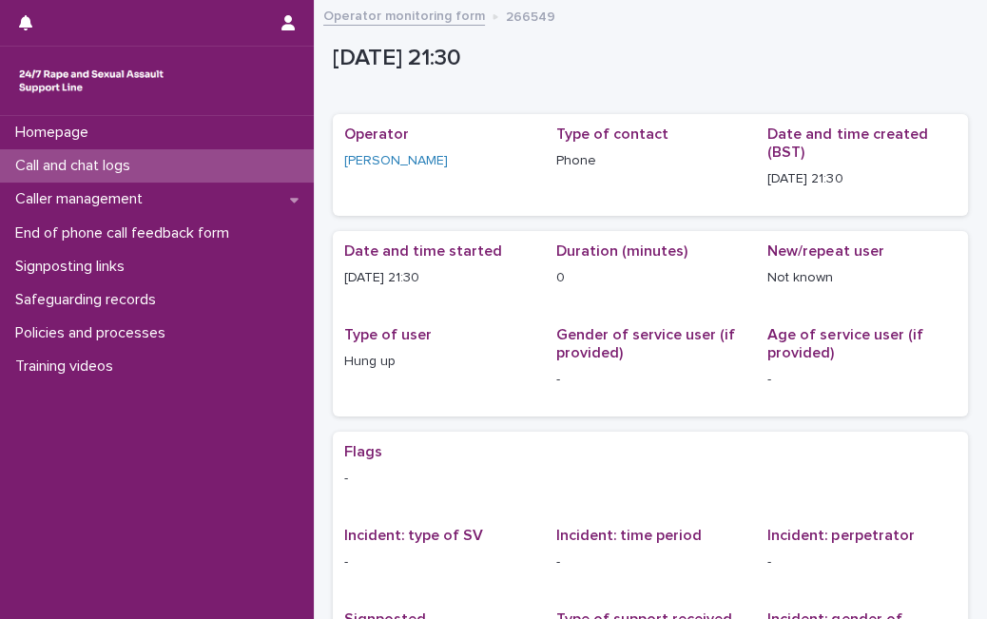
click at [214, 172] on div "Call and chat logs" at bounding box center [157, 165] width 314 height 33
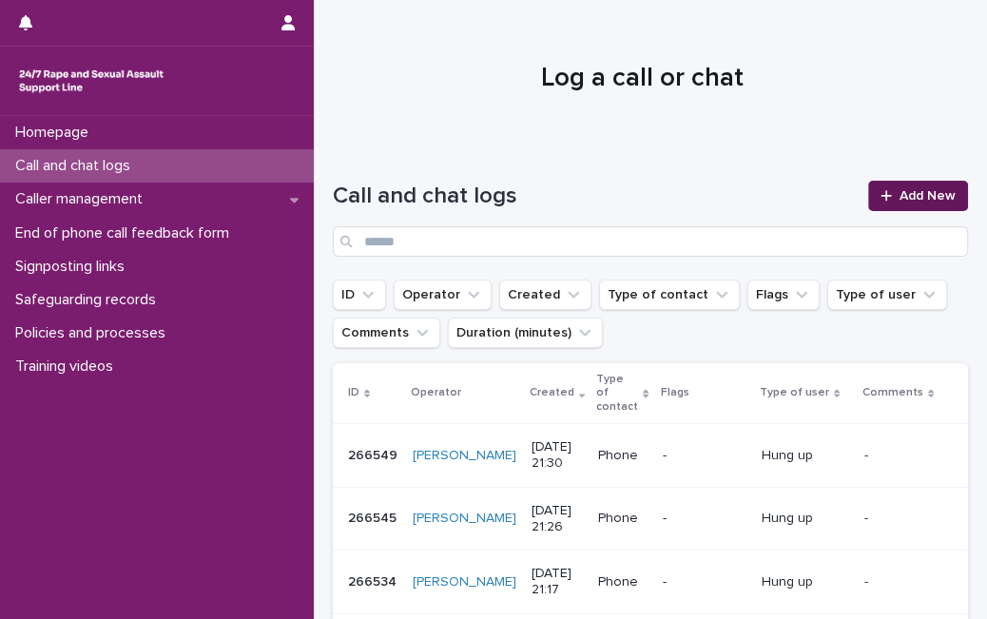
click at [901, 189] on span "Add New" at bounding box center [927, 195] width 56 height 13
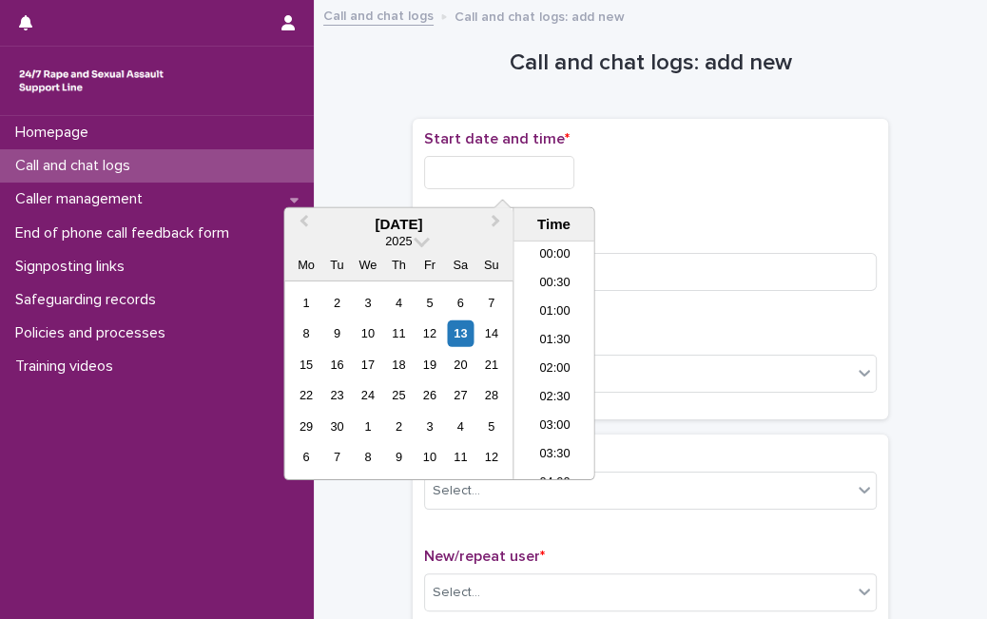
click at [518, 172] on input "text" at bounding box center [499, 172] width 150 height 33
click at [463, 326] on div "13" at bounding box center [461, 333] width 26 height 26
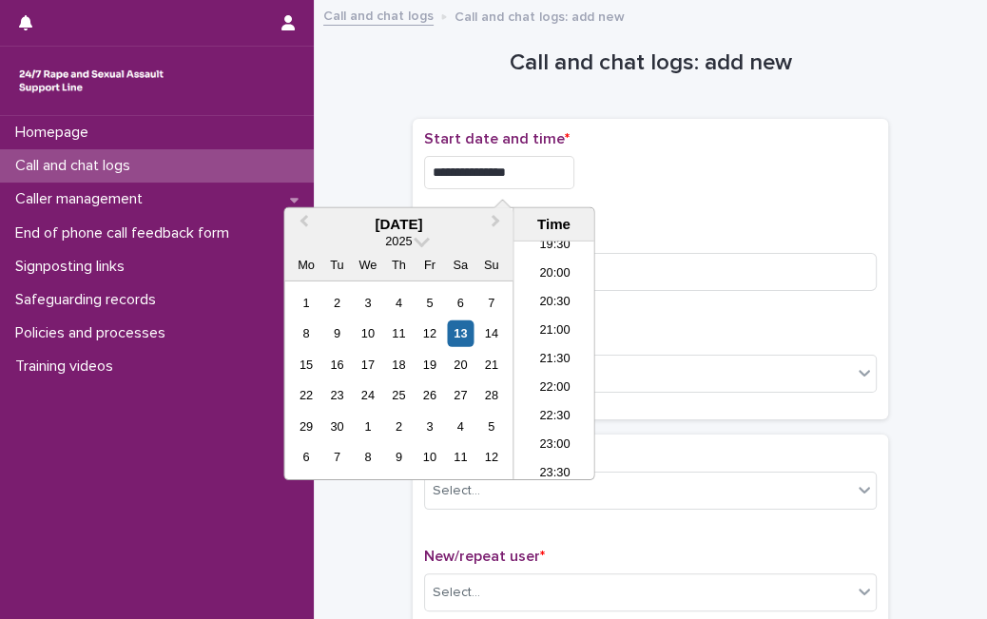
click at [535, 170] on input "**********" at bounding box center [499, 172] width 150 height 33
type input "**********"
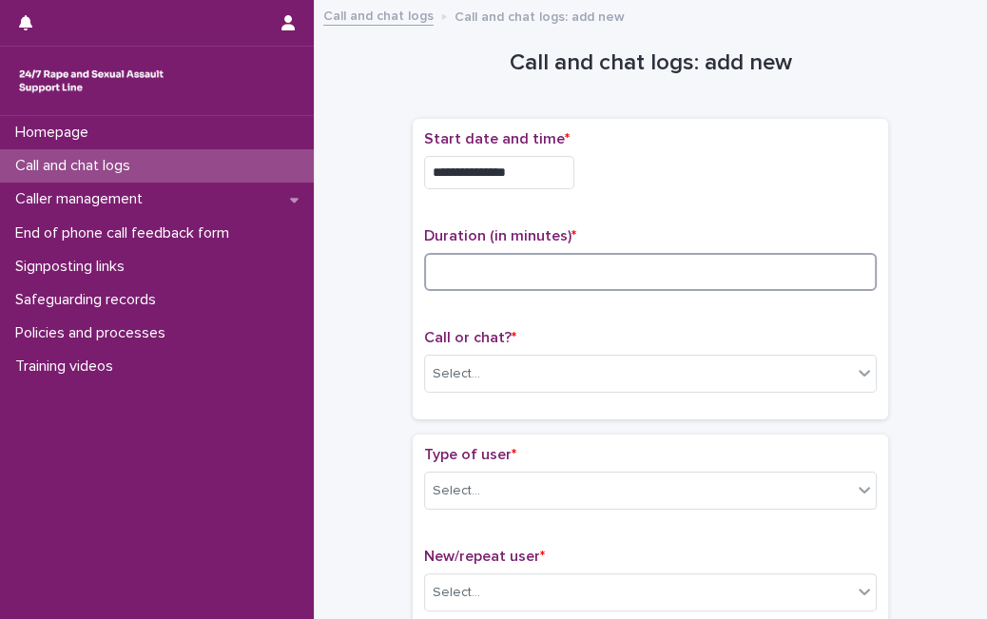
click at [651, 278] on input at bounding box center [650, 272] width 452 height 38
type input "*"
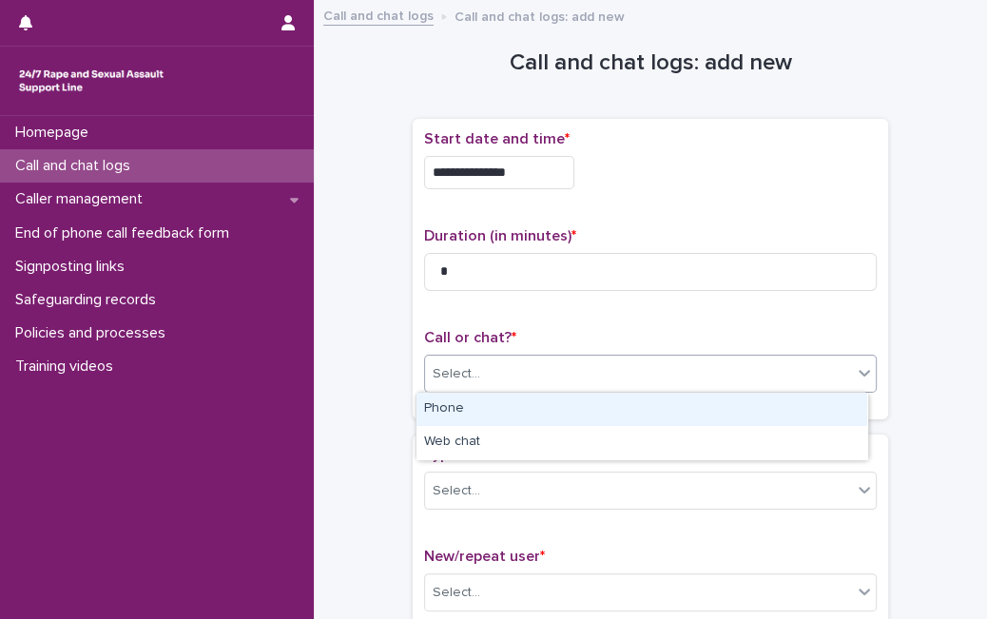
click at [635, 355] on div "Select..." at bounding box center [650, 374] width 452 height 38
click at [601, 407] on div "Phone" at bounding box center [641, 409] width 451 height 33
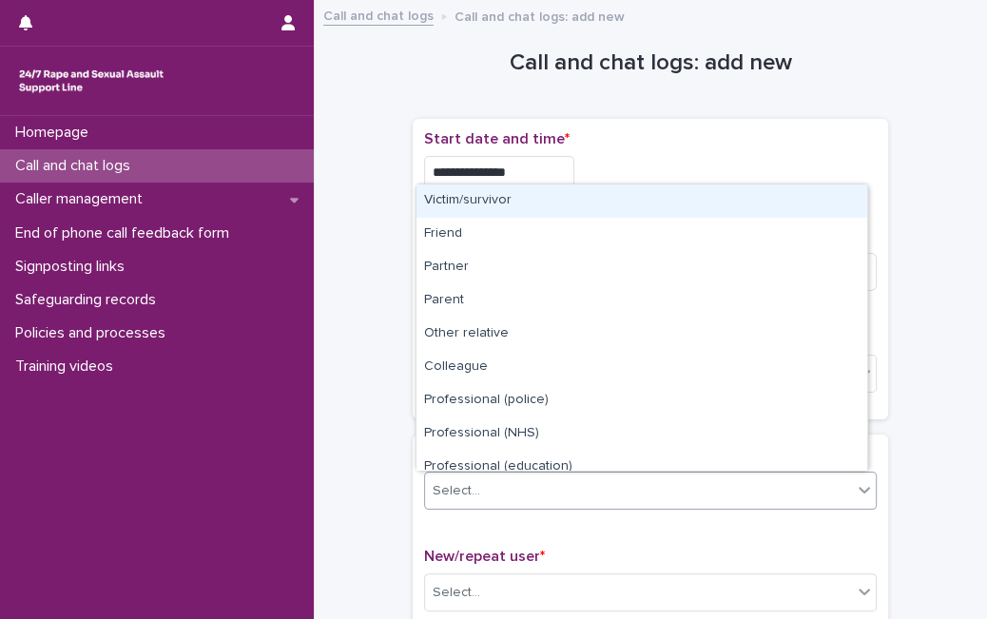
click at [583, 486] on div "Select..." at bounding box center [638, 490] width 427 height 31
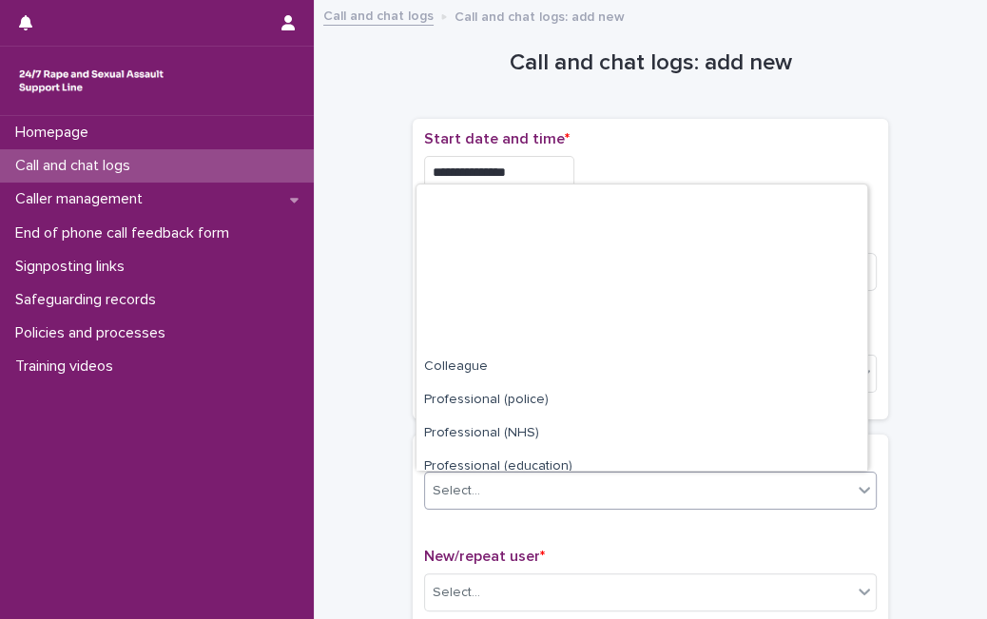
scroll to position [214, 0]
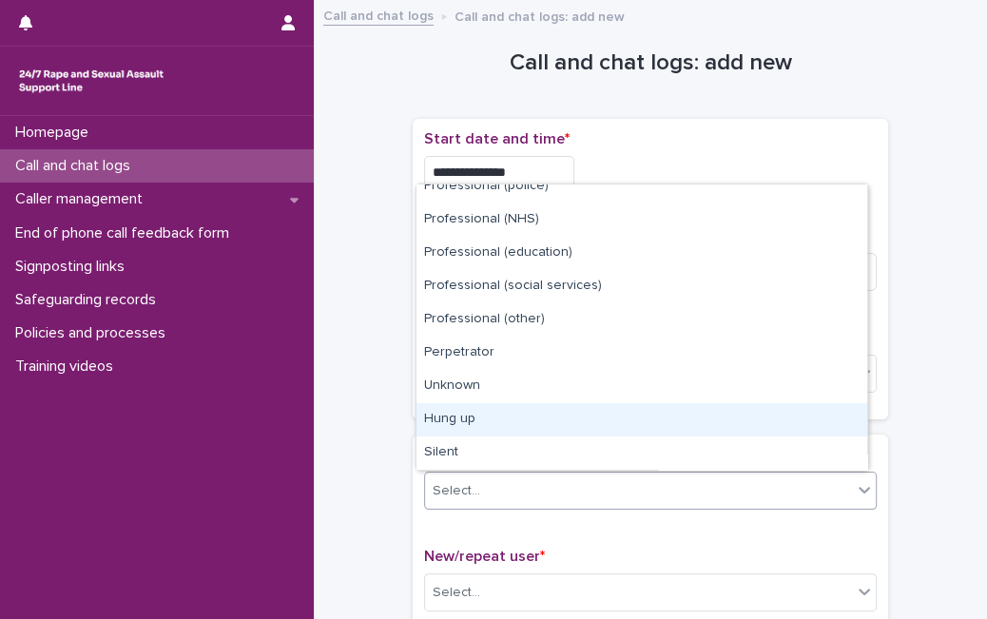
click at [766, 420] on div "Hung up" at bounding box center [641, 419] width 451 height 33
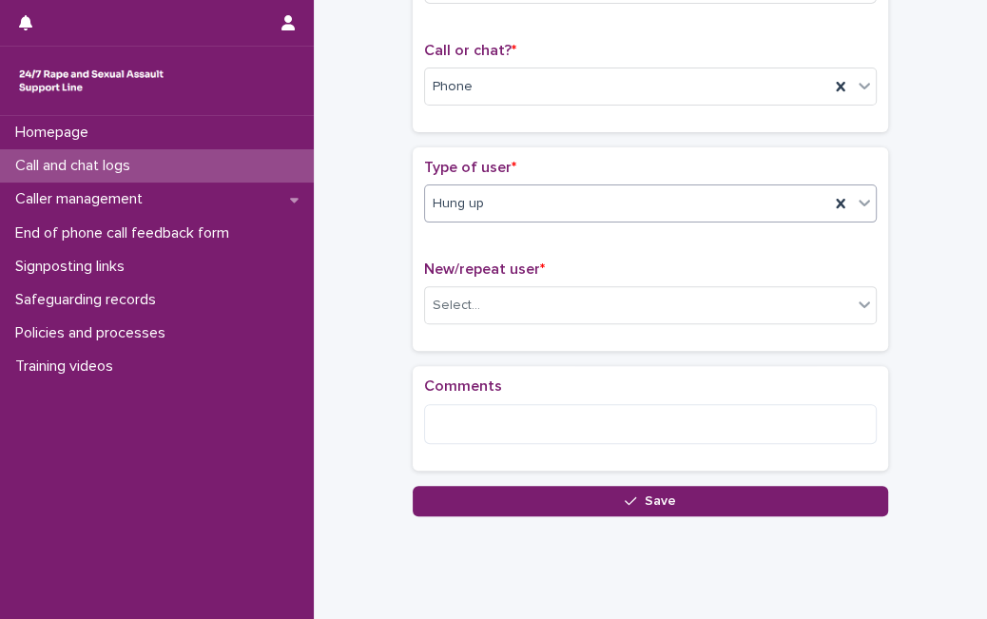
scroll to position [293, 0]
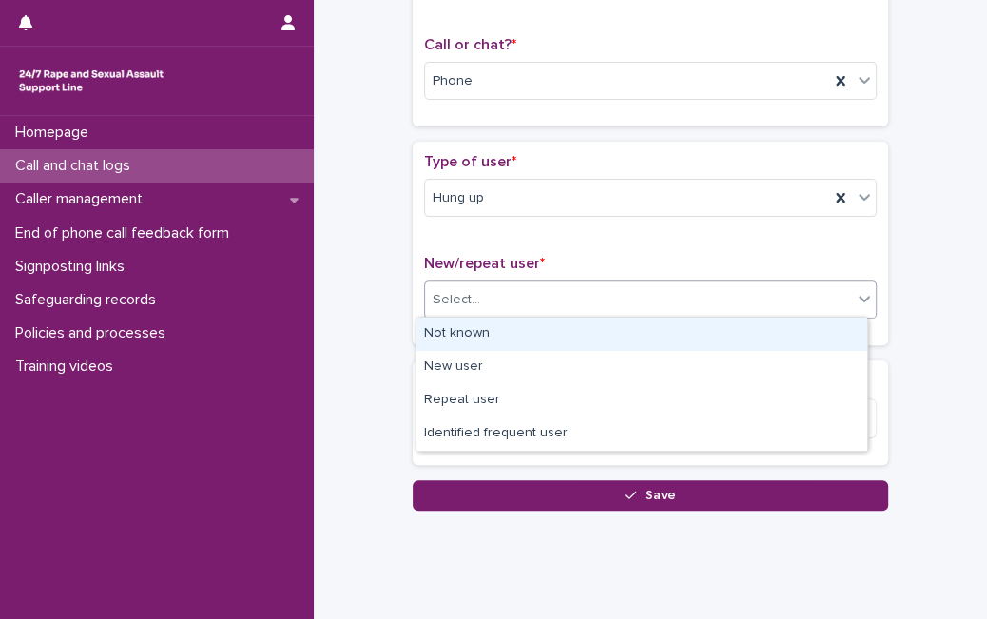
click at [823, 309] on div "Select..." at bounding box center [638, 299] width 427 height 31
drag, startPoint x: 719, startPoint y: 417, endPoint x: 747, endPoint y: 325, distance: 96.5
click at [747, 325] on div "Not known" at bounding box center [641, 333] width 451 height 33
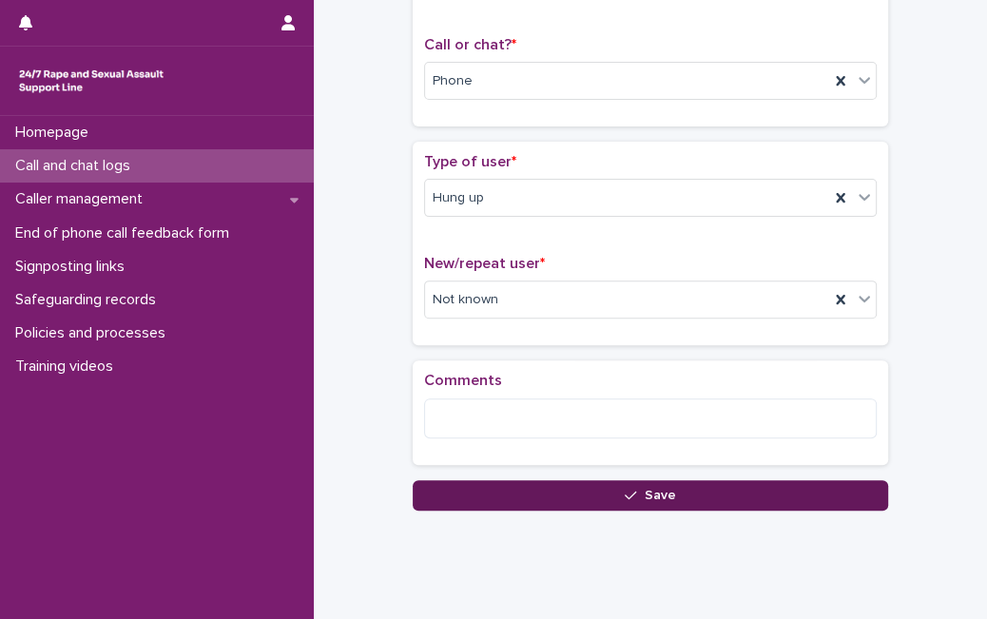
click at [530, 499] on button "Save" at bounding box center [650, 495] width 475 height 30
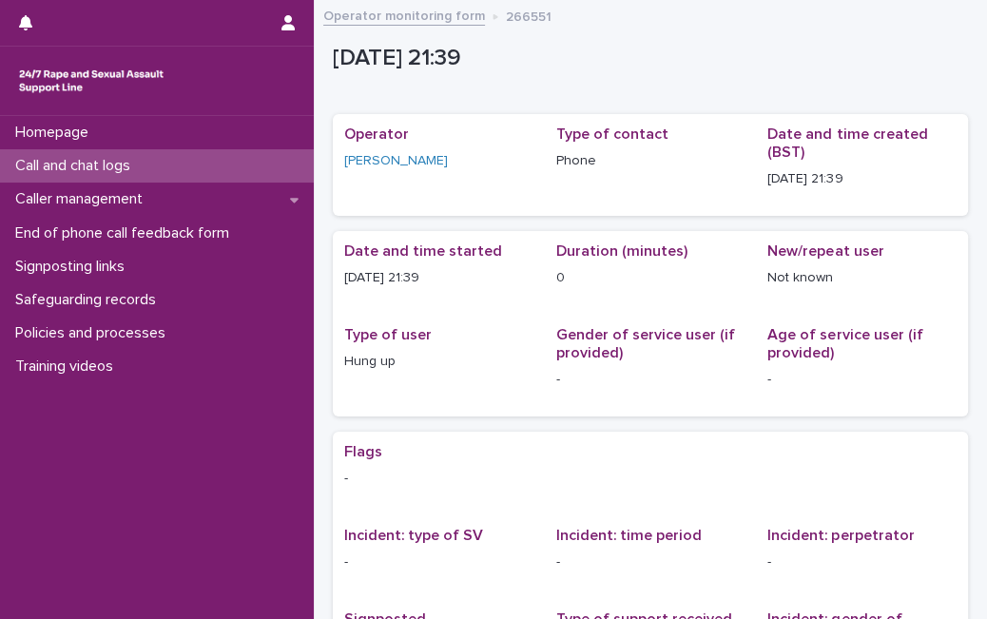
click at [178, 162] on div "Call and chat logs" at bounding box center [157, 165] width 314 height 33
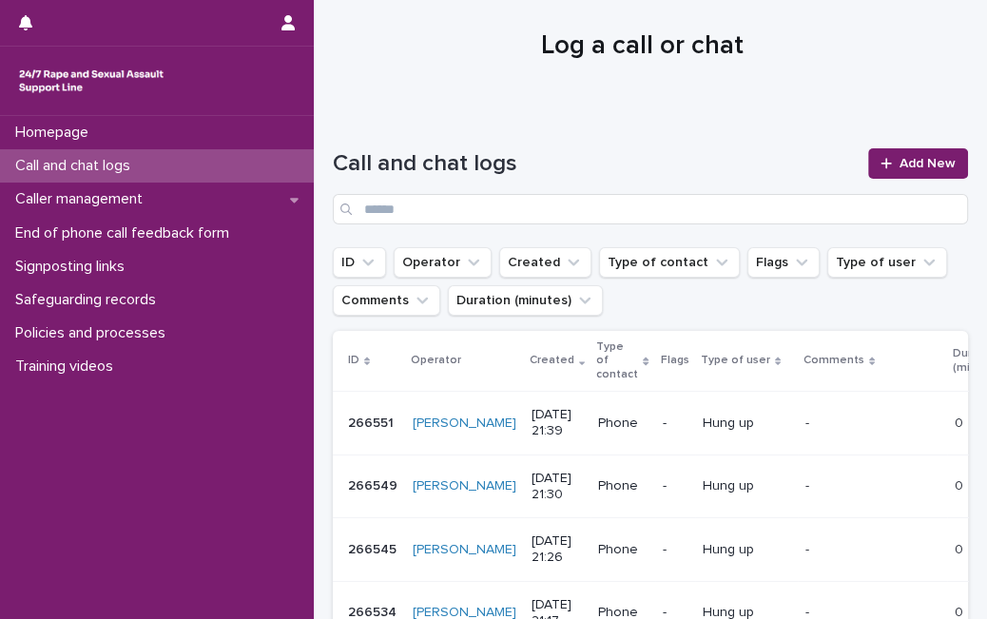
scroll to position [10, 0]
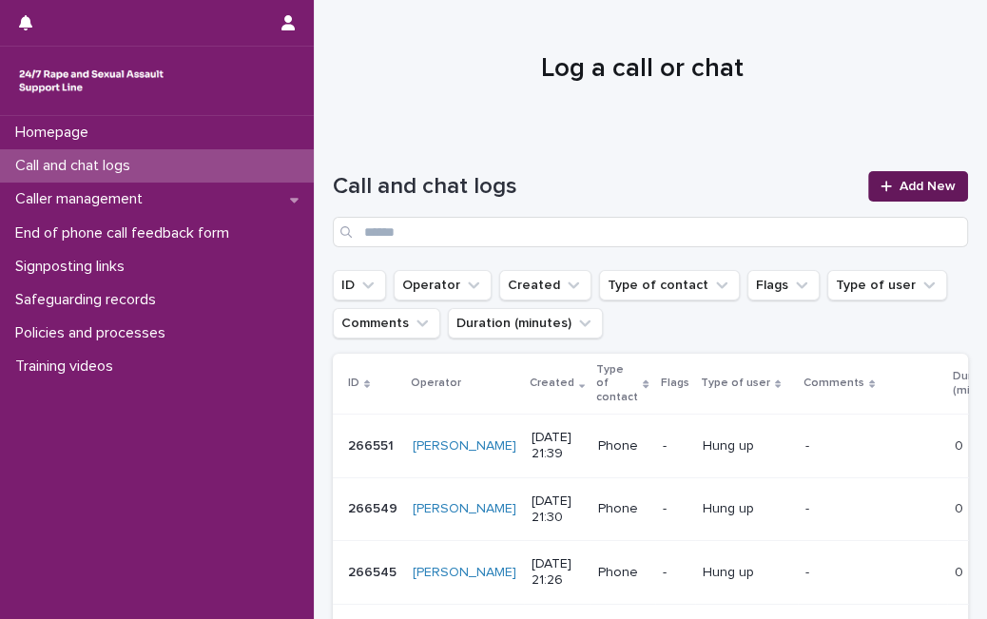
click at [899, 180] on span "Add New" at bounding box center [927, 186] width 56 height 13
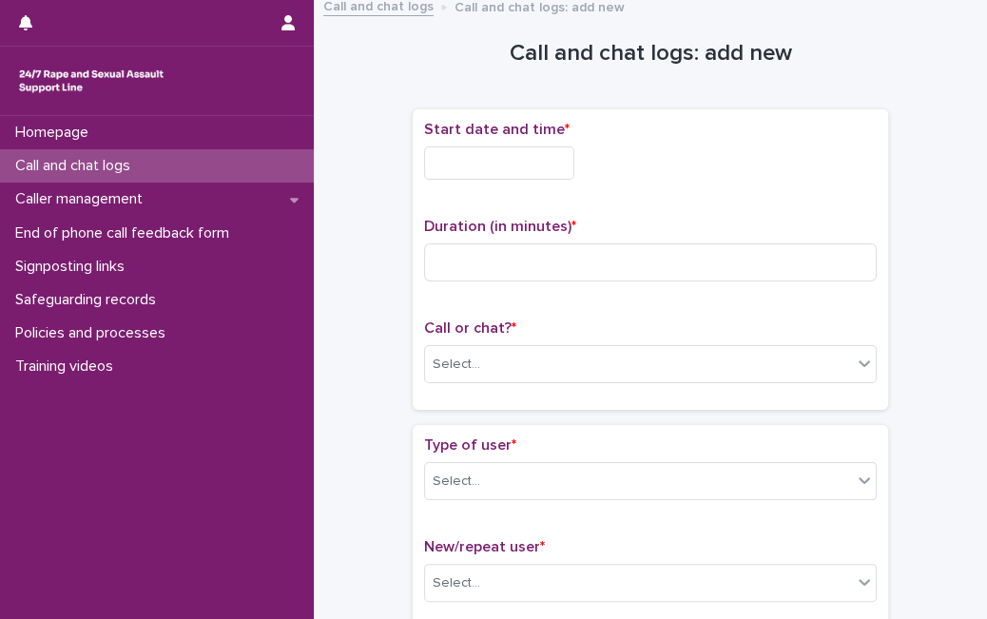
scroll to position [21, 0]
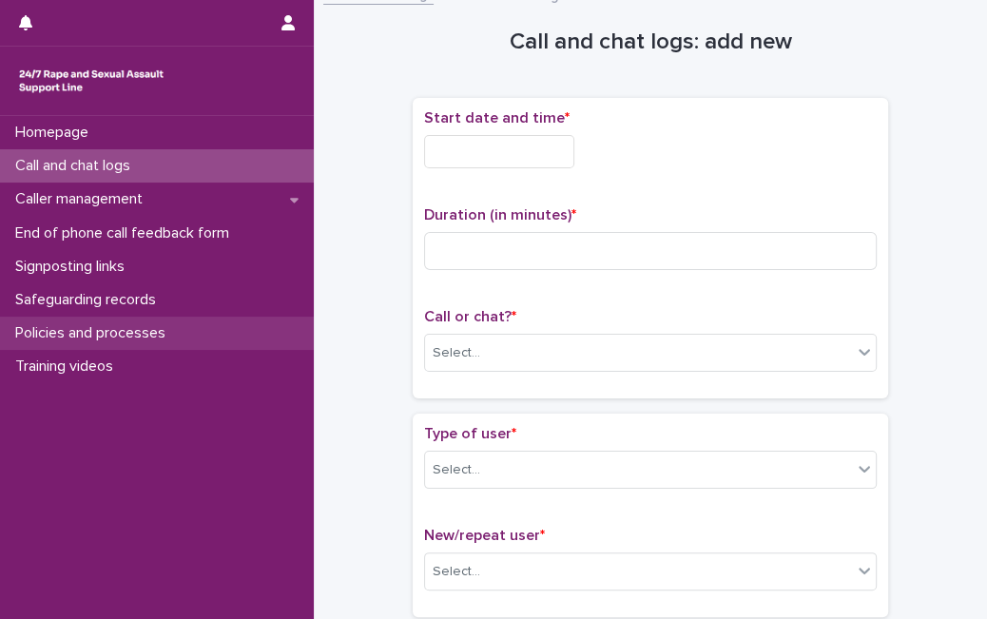
click at [141, 329] on p "Policies and processes" at bounding box center [94, 333] width 173 height 18
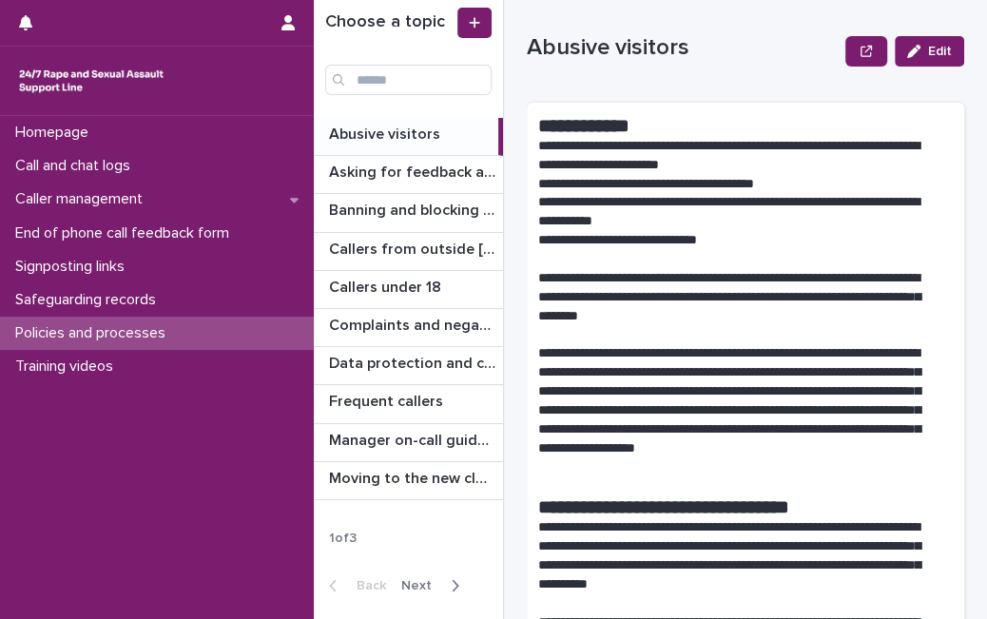
click at [426, 581] on span "Next" at bounding box center [422, 585] width 42 height 13
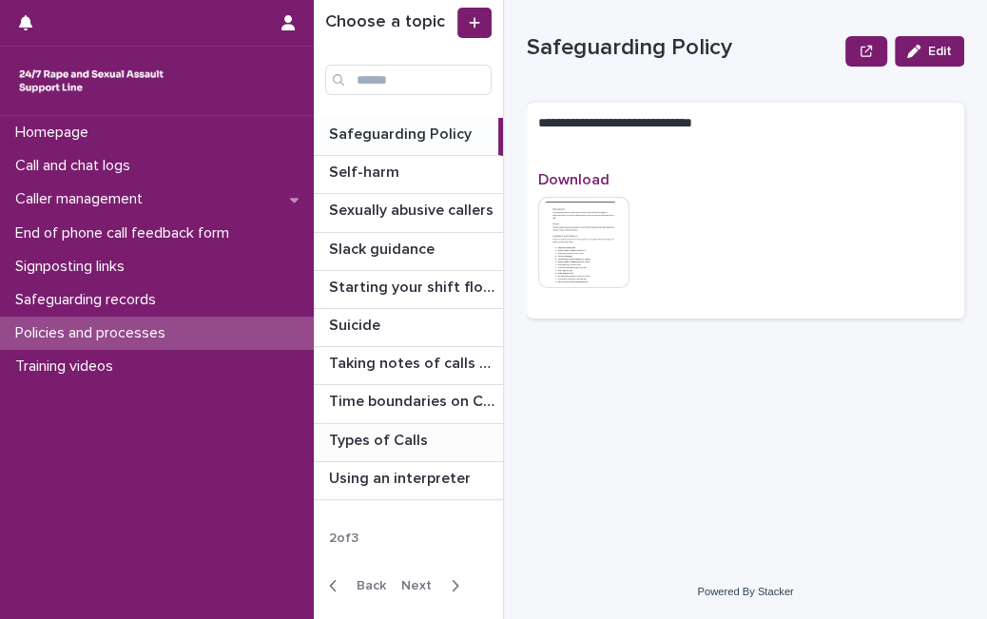
click at [434, 439] on p at bounding box center [412, 441] width 166 height 18
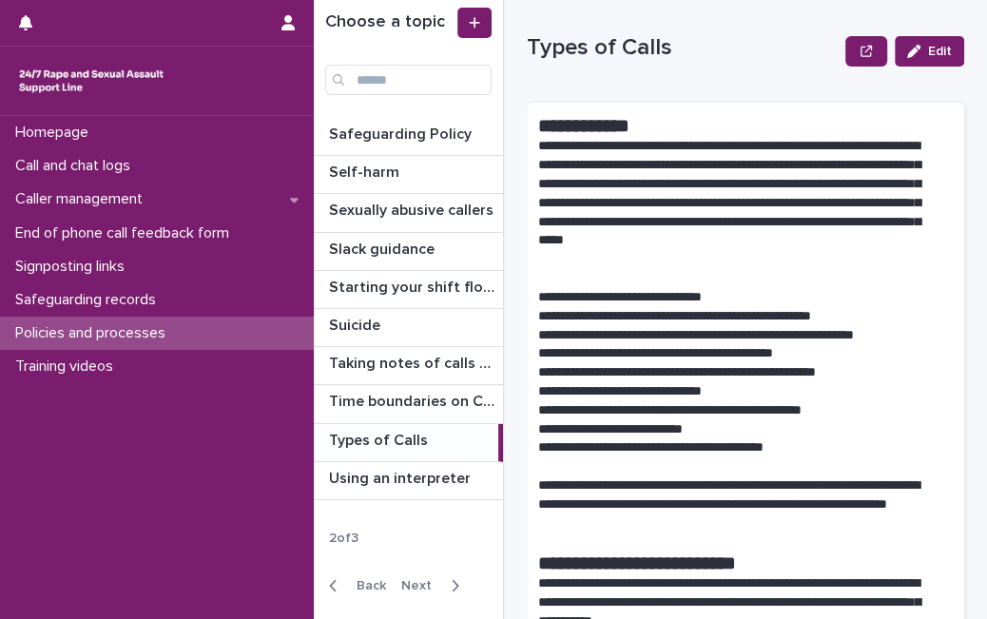
click at [853, 237] on p "**********" at bounding box center [737, 203] width 398 height 132
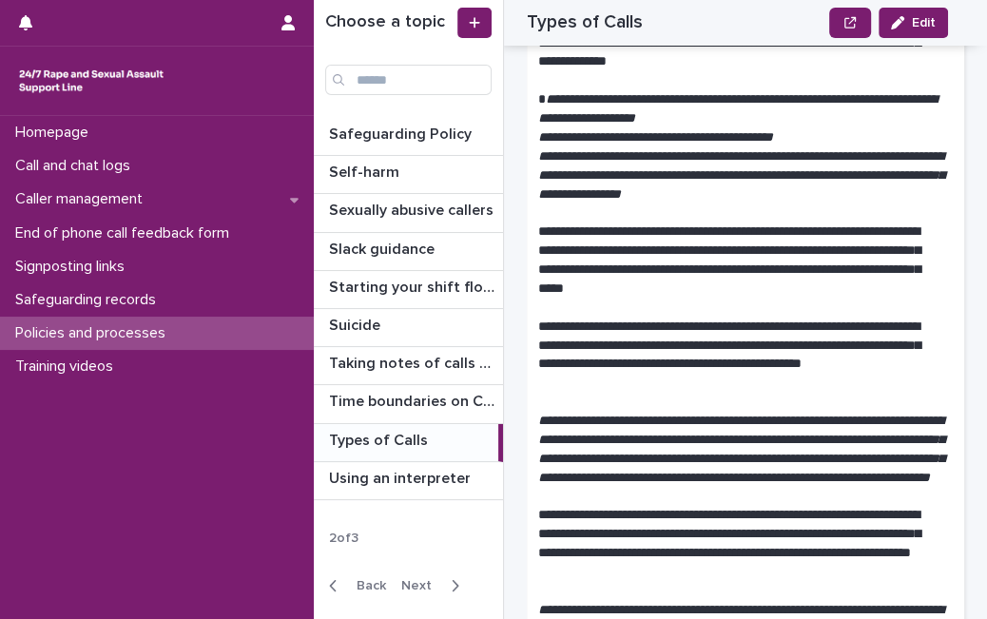
scroll to position [676, 0]
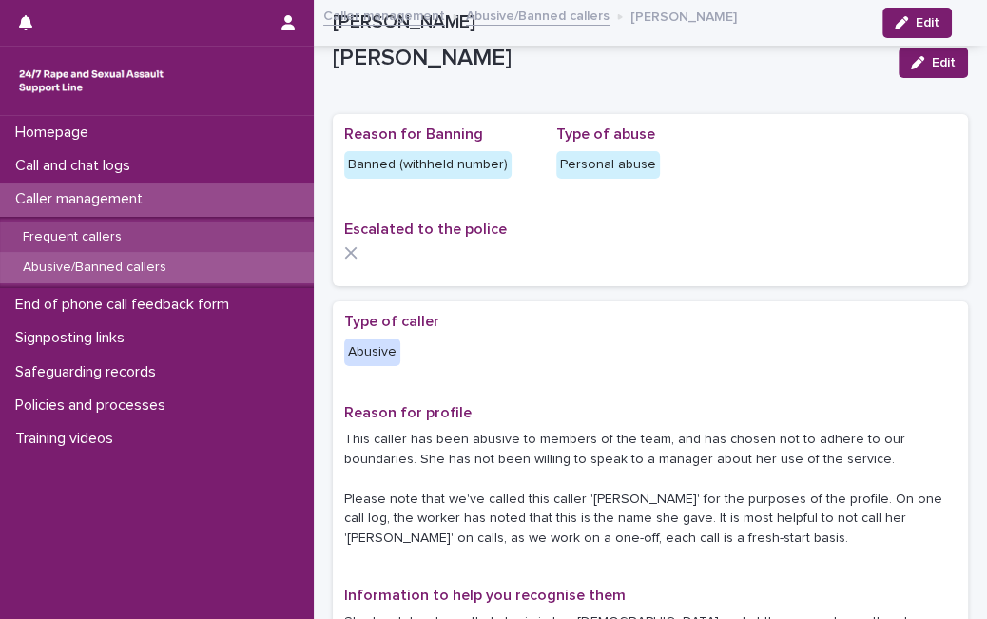
scroll to position [1383, 0]
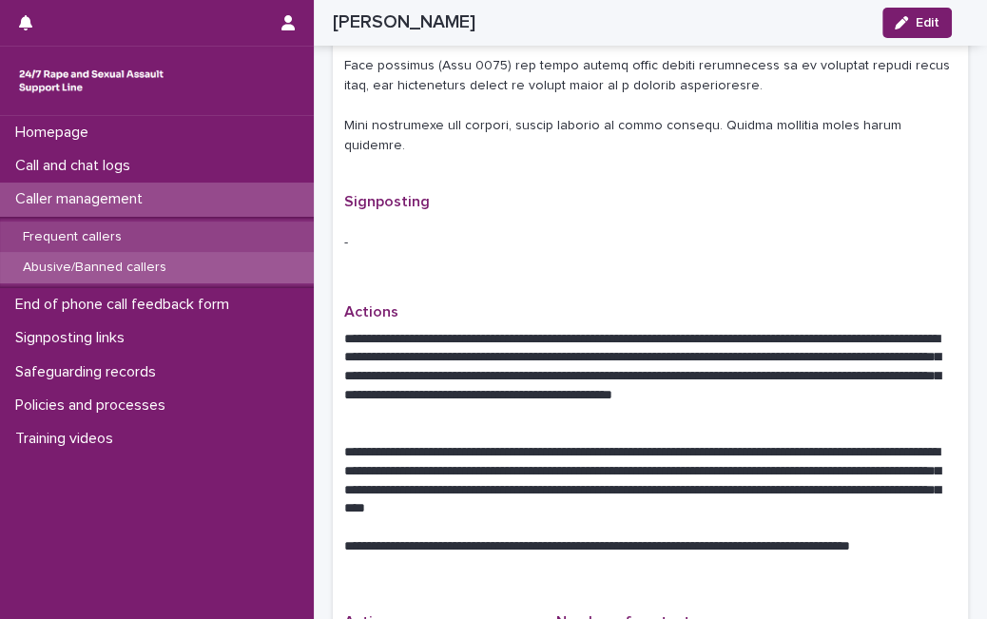
click at [235, 239] on div "Frequent callers" at bounding box center [157, 236] width 314 height 31
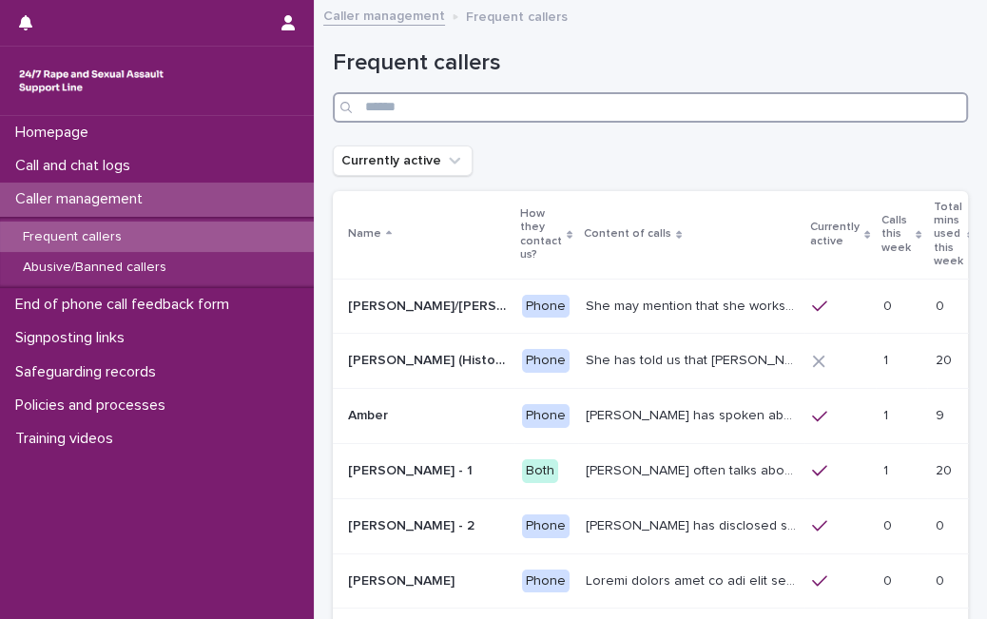
click at [741, 102] on input "Search" at bounding box center [650, 107] width 635 height 30
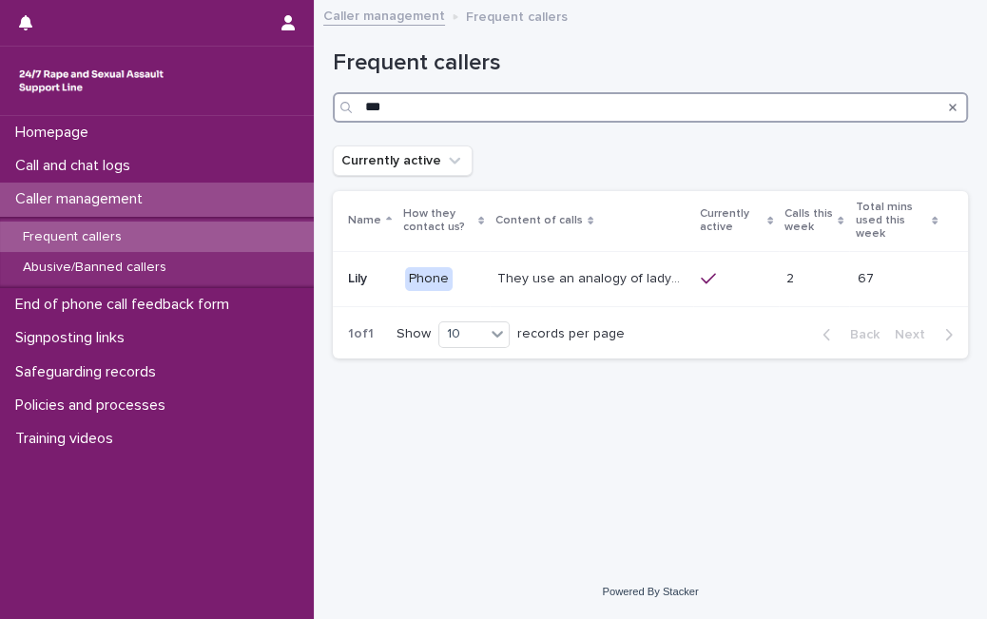
type input "***"
